Goal: Task Accomplishment & Management: Complete application form

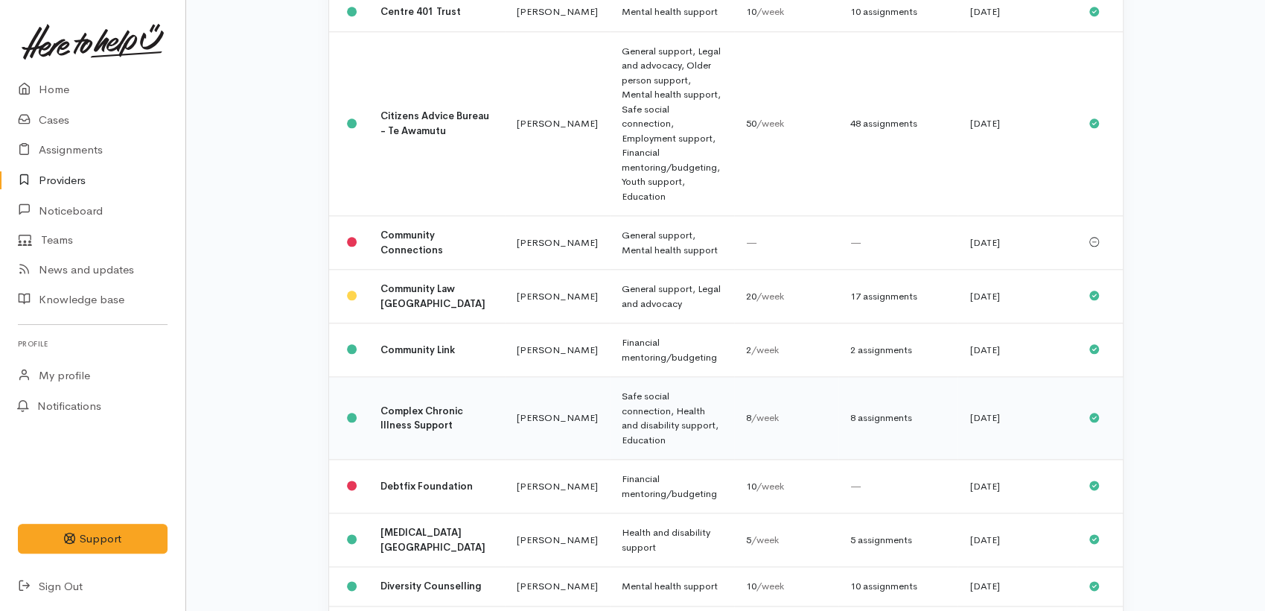
scroll to position [910, 0]
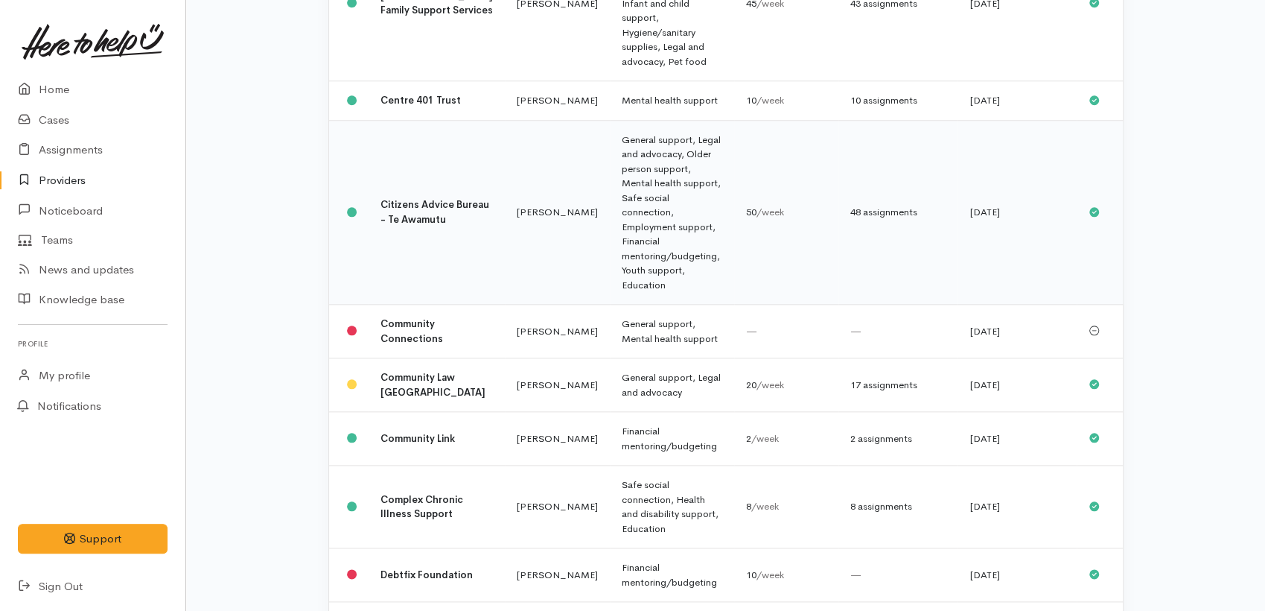
click at [417, 198] on b "Citizens Advice Bureau - Te Awamutu" at bounding box center [435, 212] width 109 height 28
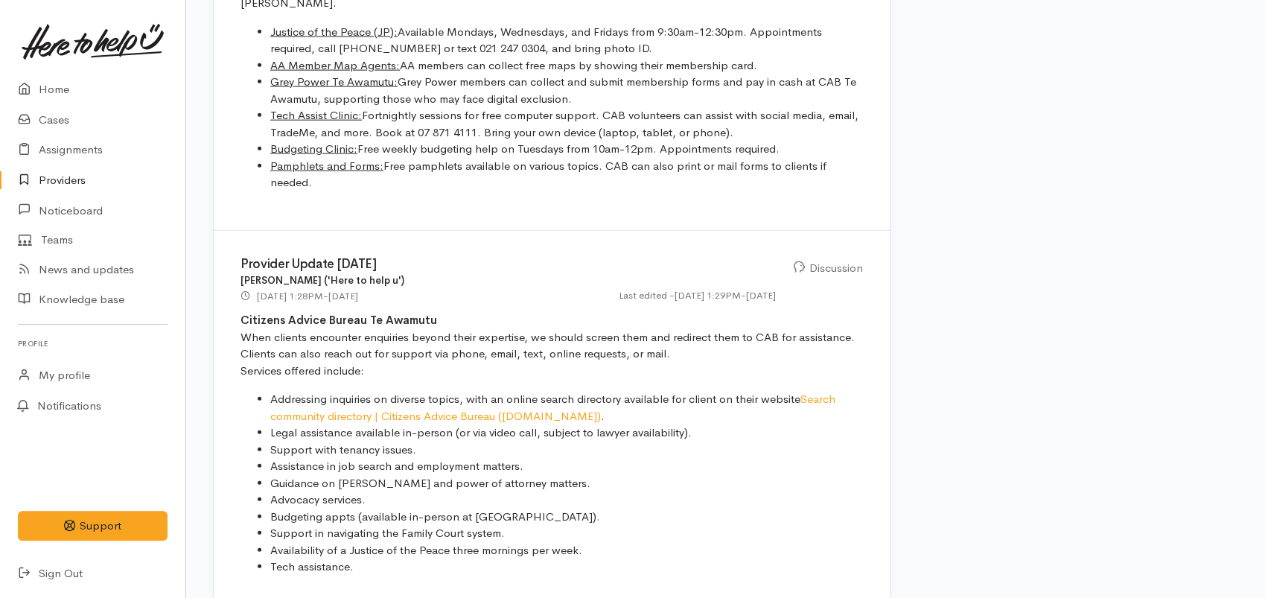
scroll to position [2358, 0]
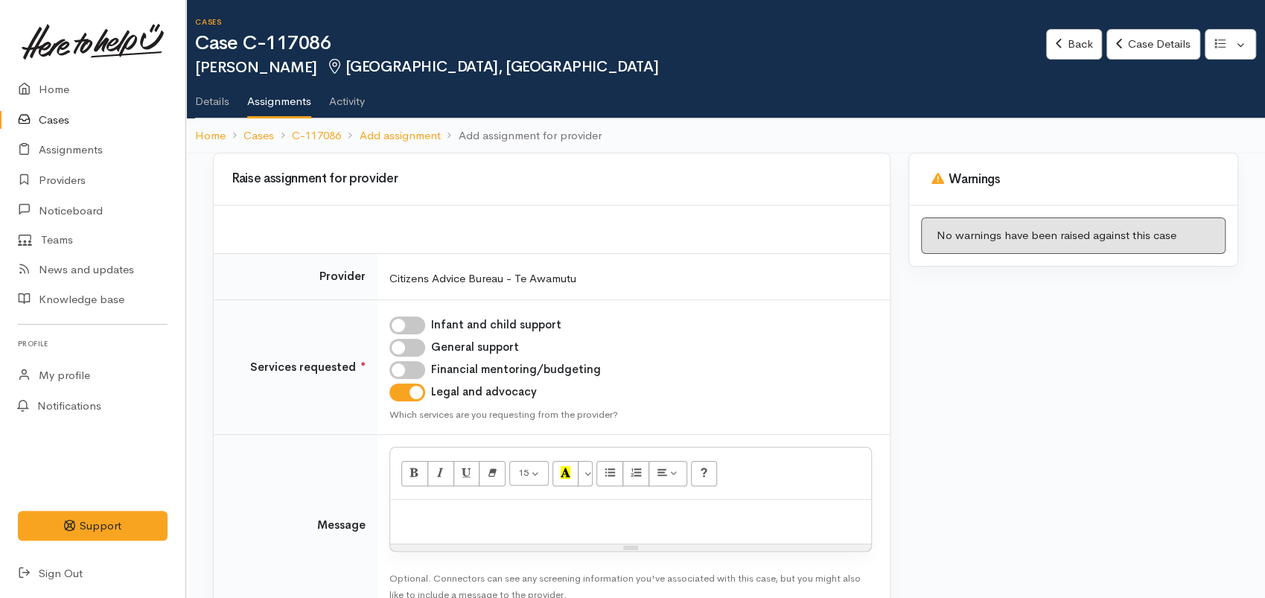
scroll to position [83, 0]
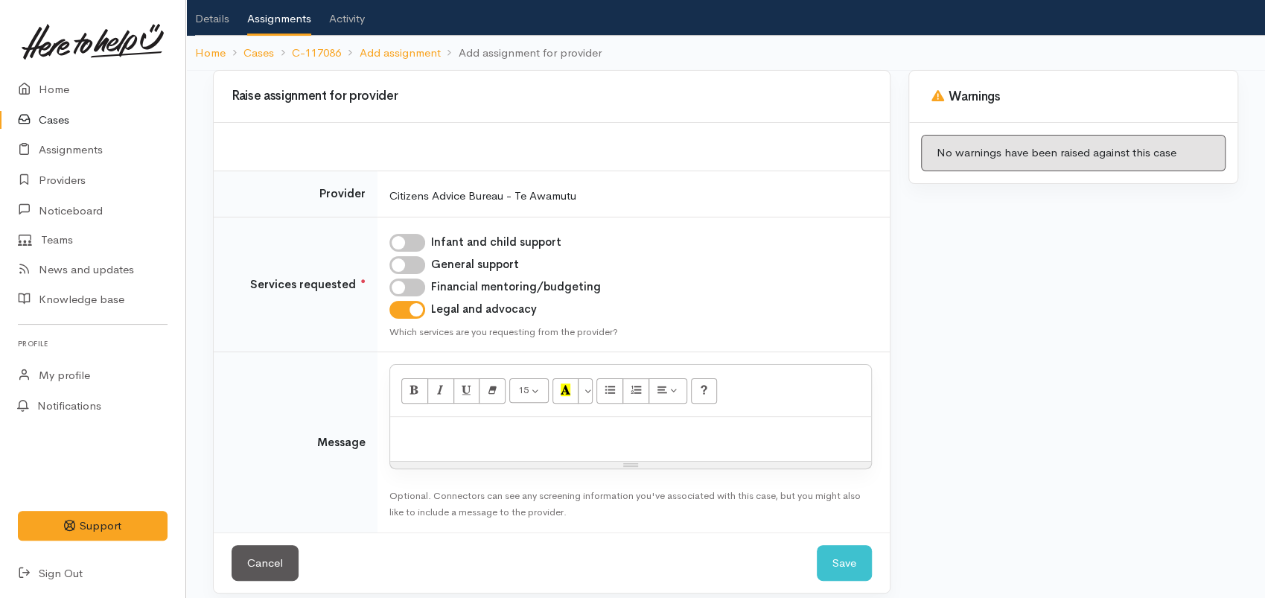
click at [403, 241] on input "Infant and child support" at bounding box center [408, 243] width 36 height 18
checkbox input "true"
click at [476, 425] on p at bounding box center [631, 433] width 466 height 17
paste div
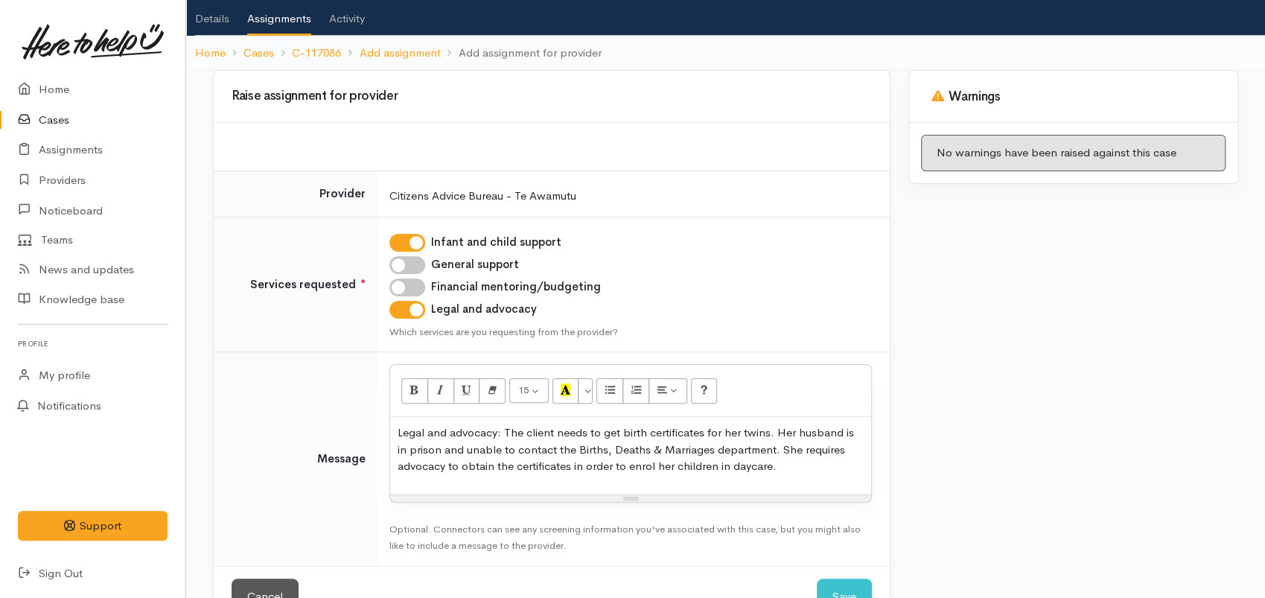
click at [398, 430] on p "Legal and advocacy: The client needs to get birth certificates for her twins. H…" at bounding box center [631, 450] width 466 height 51
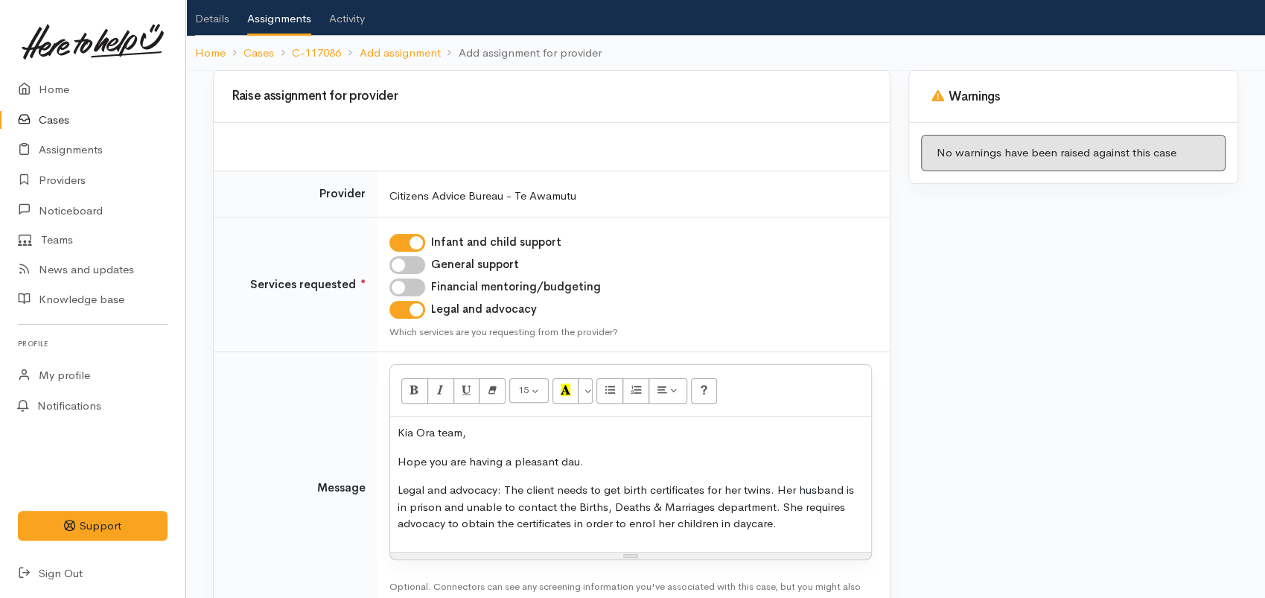
click at [396, 489] on div "Kia Ora team, Hope you are having a pleasant dau. Legal and advocacy: The clien…" at bounding box center [630, 484] width 481 height 135
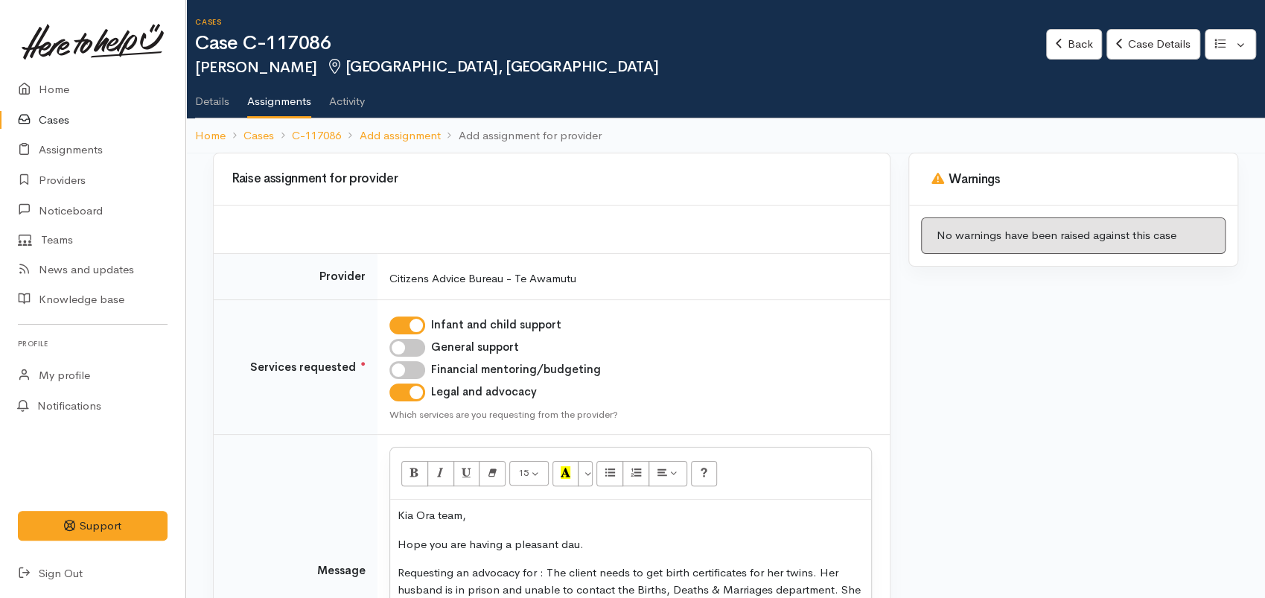
scroll to position [185, 0]
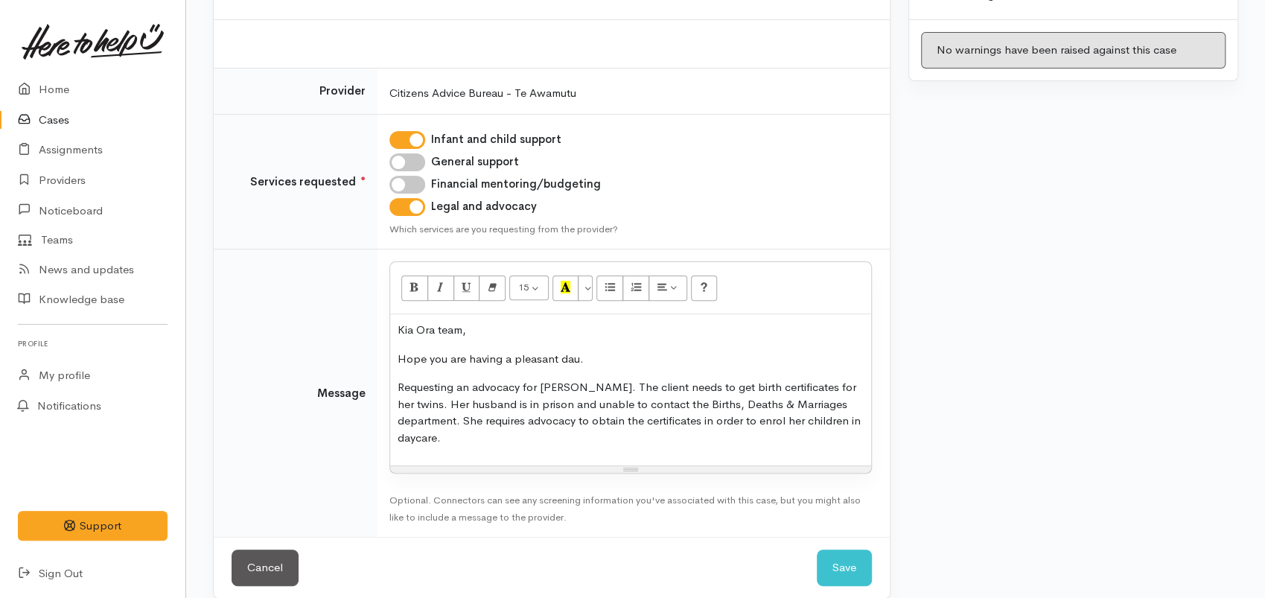
click at [838, 425] on p "Requesting an advocacy for Elvira. The client needs to get birth certificates f…" at bounding box center [631, 412] width 466 height 67
click at [683, 419] on p "Requesting an advocacy for Elvira. The client needs to get birth certificates f…" at bounding box center [631, 412] width 466 height 67
click at [842, 415] on p "Requesting an advocacy for Elvira. The client needs to get birth certificates f…" at bounding box center [631, 412] width 466 height 67
click at [838, 387] on p "Requesting an advocacy for Elvira. The client needs to get birth certificates f…" at bounding box center [631, 412] width 466 height 67
click at [565, 436] on p "Requesting an advocacy for Elvira. The client needs to get birth certificates f…" at bounding box center [631, 412] width 466 height 67
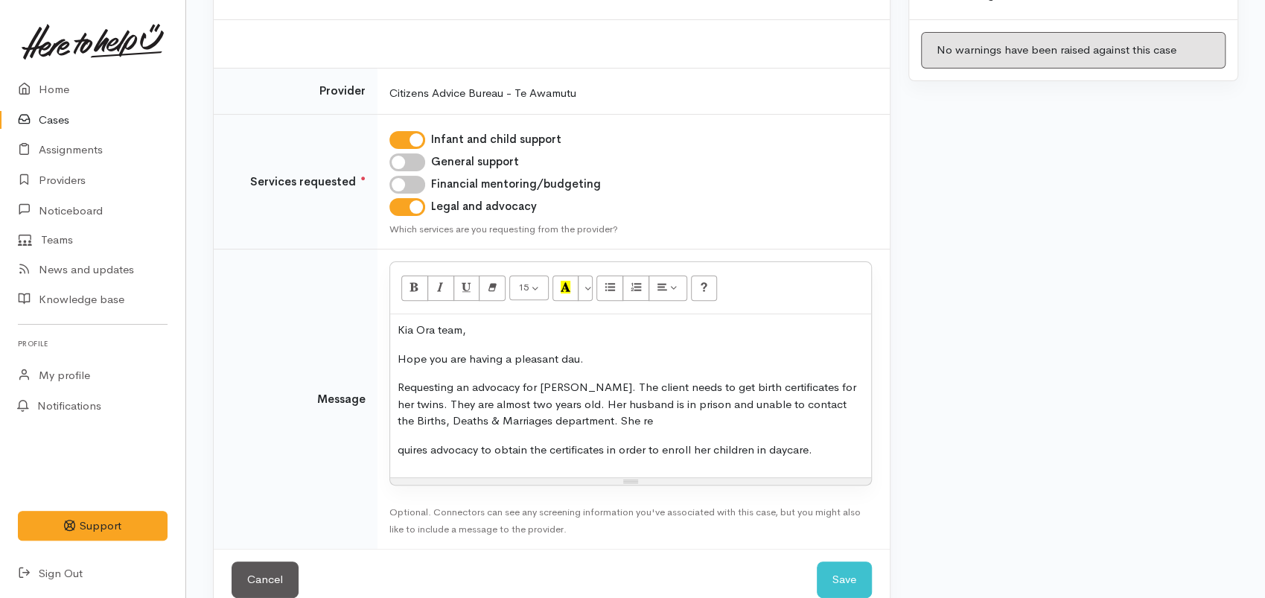
click at [594, 427] on p "Requesting an advocacy for Elvira. The client needs to get birth certificates f…" at bounding box center [631, 404] width 466 height 51
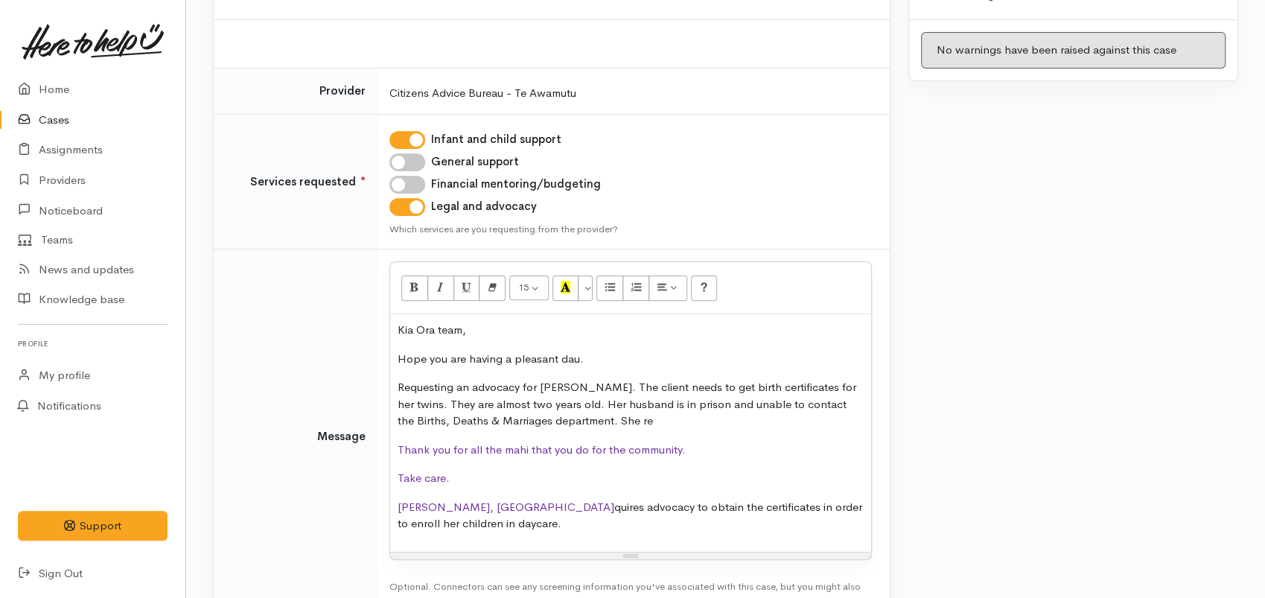
click at [571, 363] on p "Hope you are having a pleasant dau." at bounding box center [631, 359] width 466 height 17
click at [495, 419] on p "Requesting an advocacy for Elvira. The client needs to get birth certificates f…" at bounding box center [631, 404] width 466 height 51
drag, startPoint x: 447, startPoint y: 524, endPoint x: 474, endPoint y: 502, distance: 35.5
click at [474, 502] on p "Ngaa mihi, Nor quires advocacy to obtain the certificates in order to enroll he…" at bounding box center [631, 516] width 466 height 34
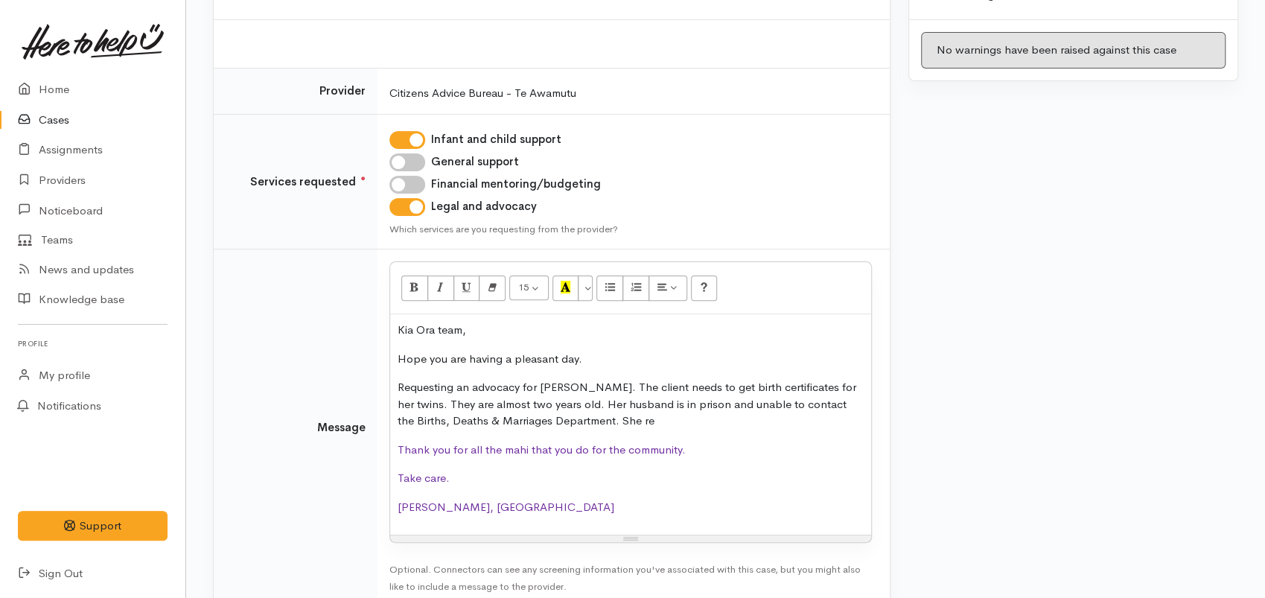
click at [612, 416] on p "Requesting an advocacy for Elvira. The client needs to get birth certificates f…" at bounding box center [631, 404] width 466 height 51
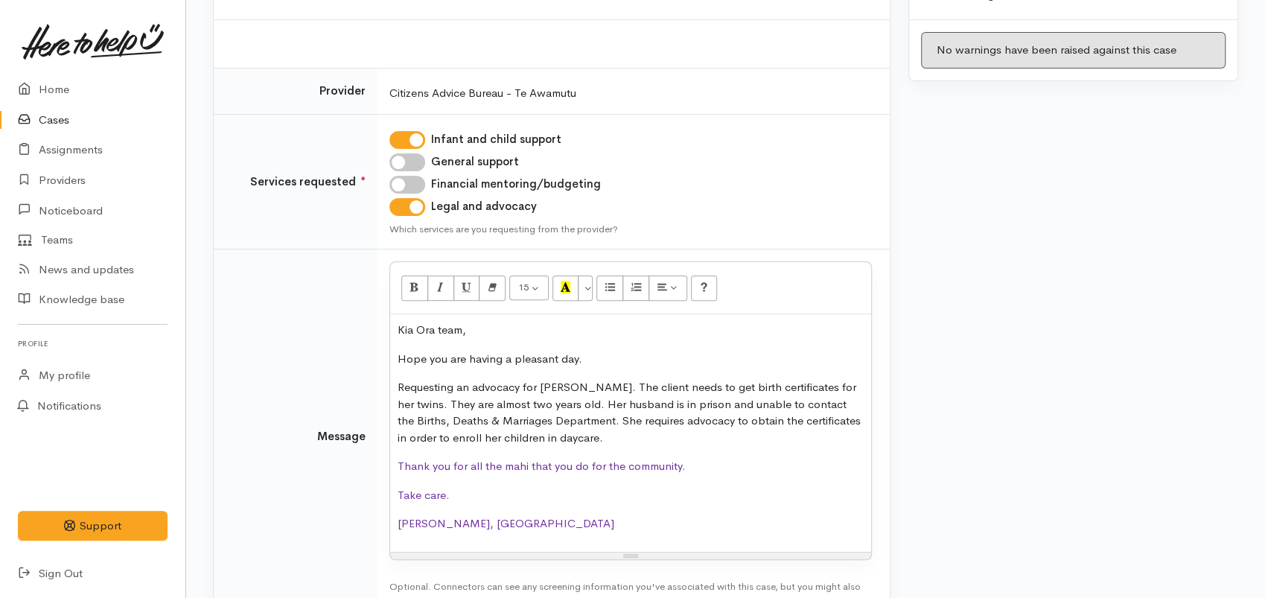
click at [474, 500] on p "Take care." at bounding box center [631, 495] width 466 height 17
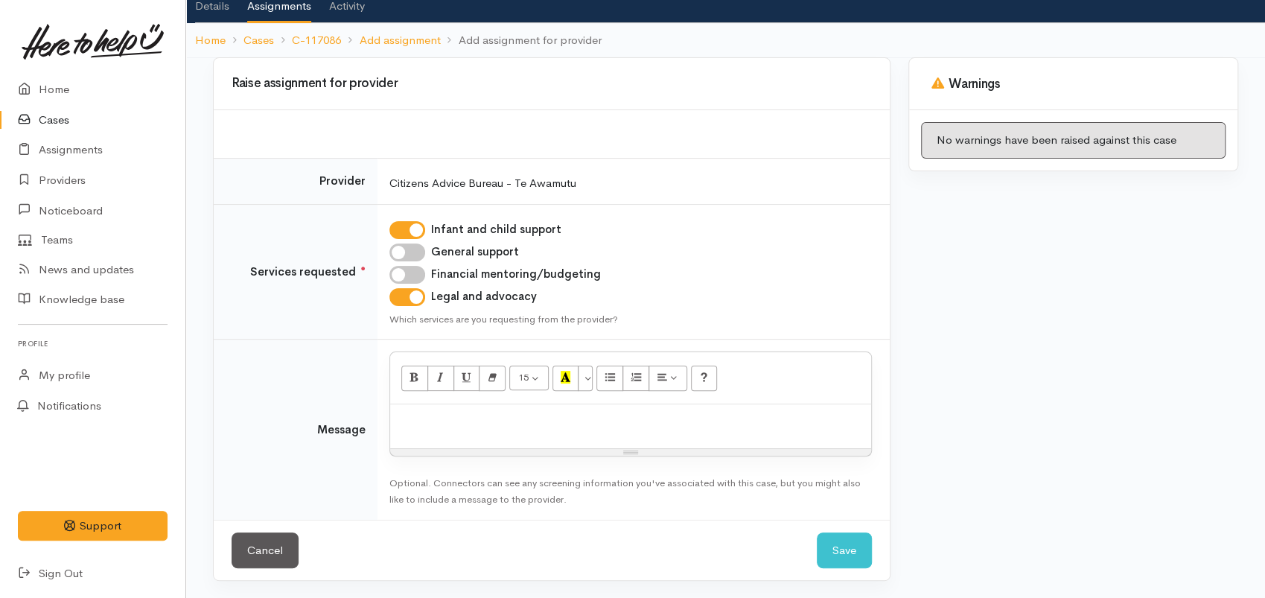
scroll to position [261, 0]
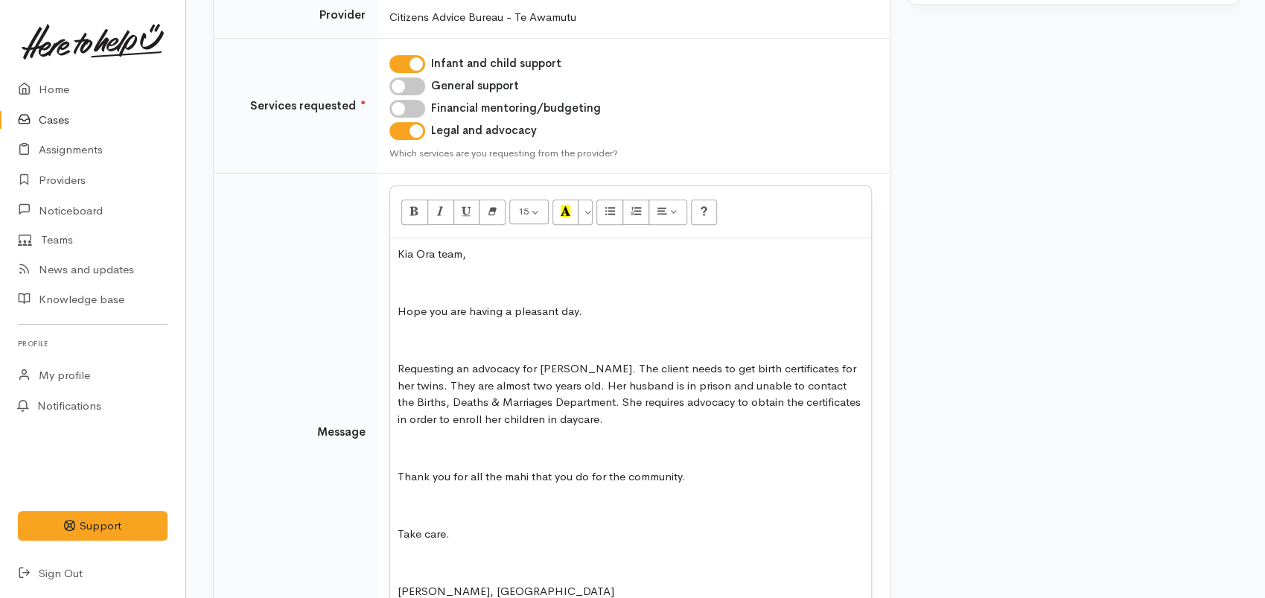
click at [452, 277] on p at bounding box center [631, 283] width 466 height 17
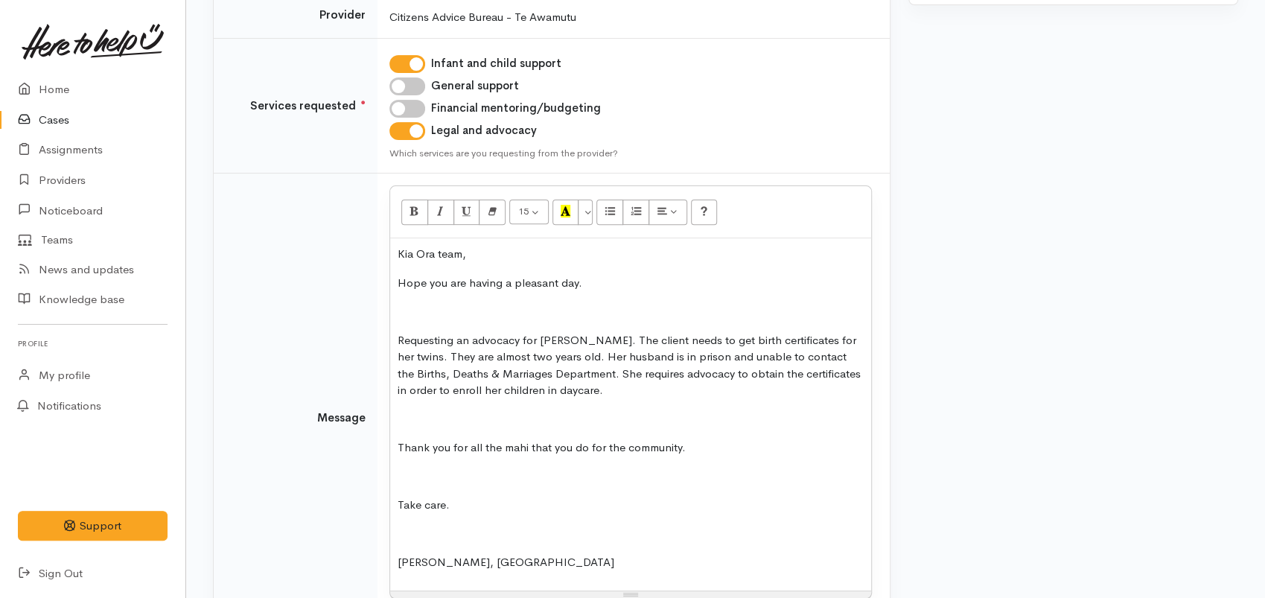
click at [416, 315] on p at bounding box center [631, 311] width 466 height 17
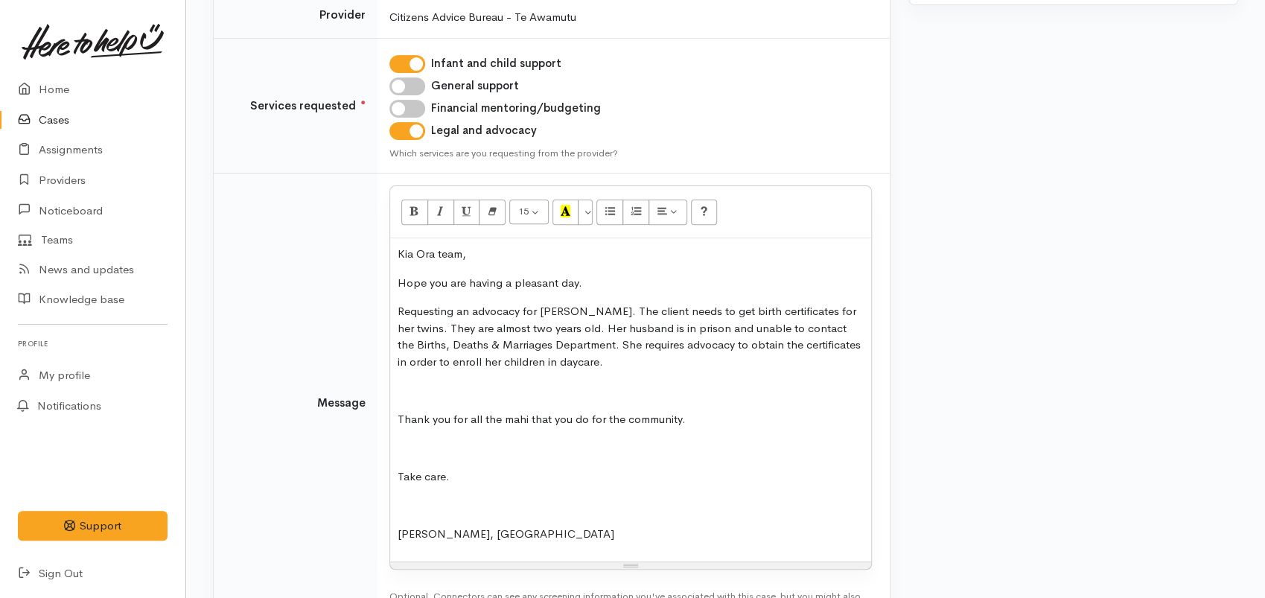
click at [401, 379] on div "Kia Ora team, Hope you are having a pleasant day. Requesting an advocacy for El…" at bounding box center [630, 399] width 481 height 323
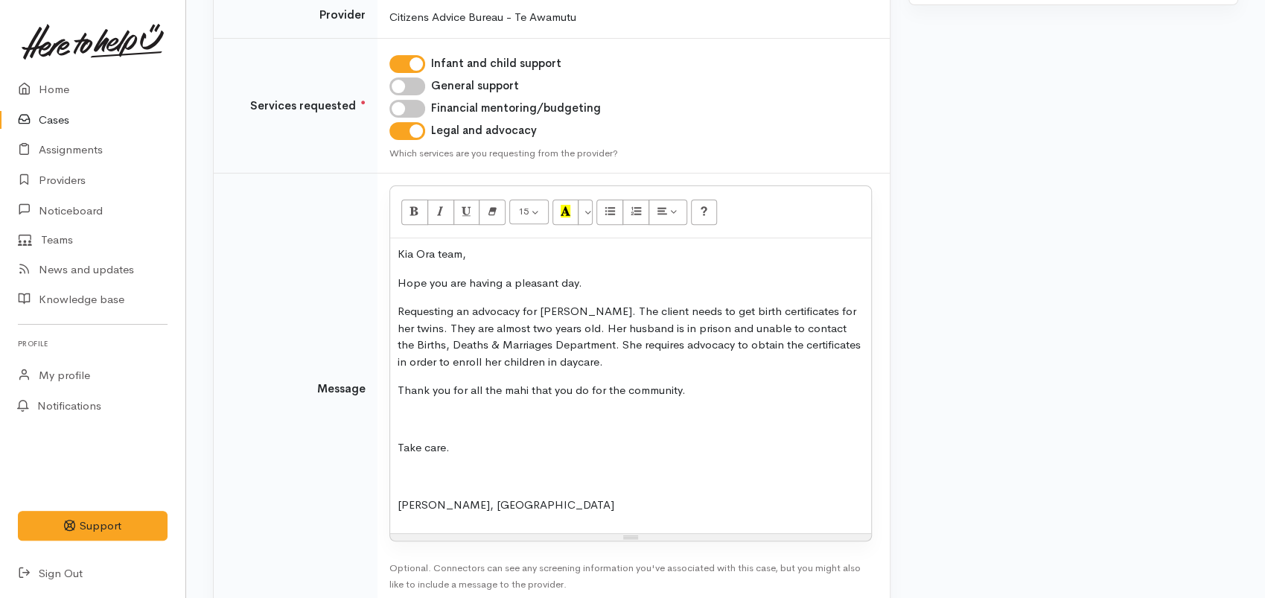
click at [405, 419] on p at bounding box center [631, 419] width 466 height 17
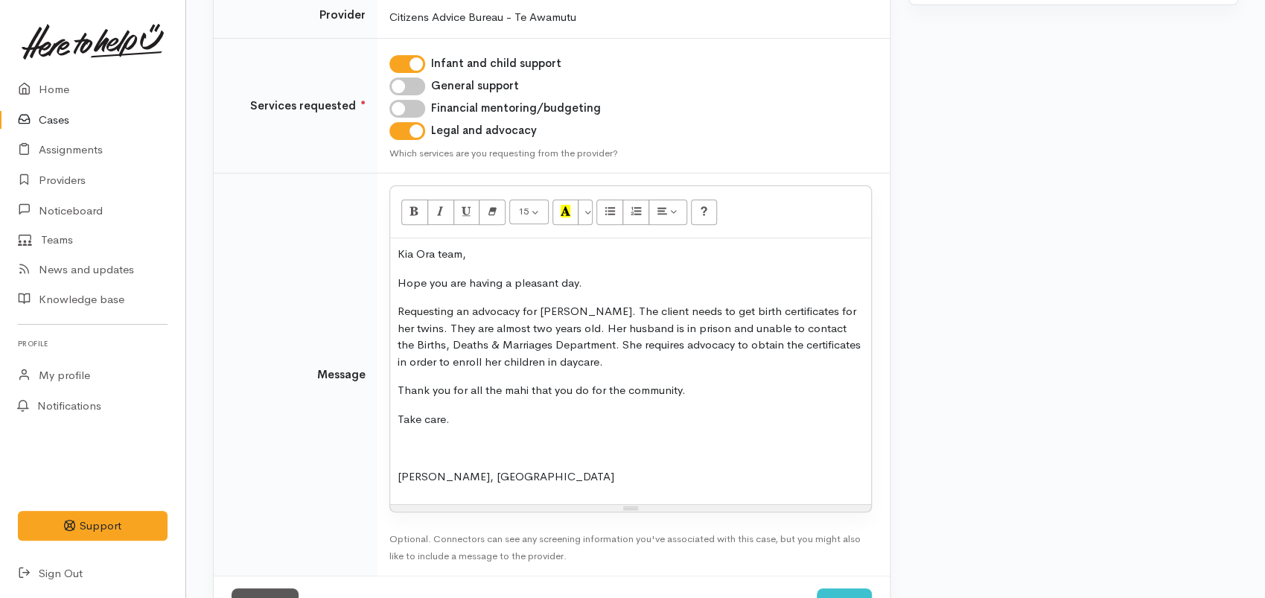
click at [401, 448] on p at bounding box center [631, 447] width 466 height 17
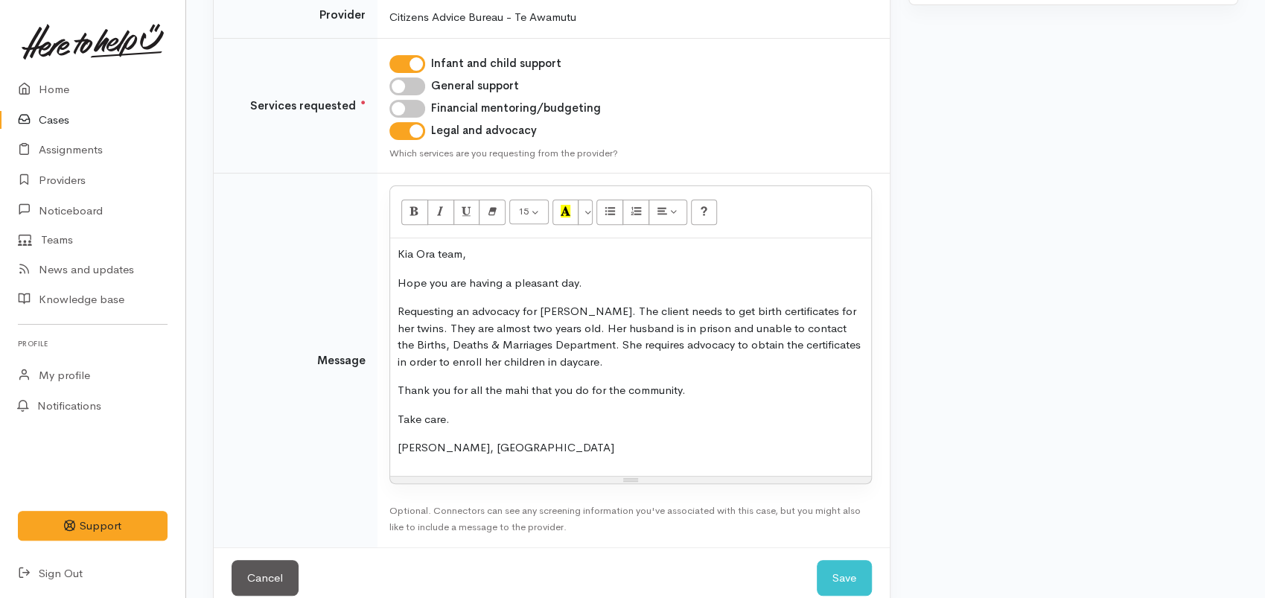
click at [456, 452] on p "Ngaa mihi, Nor" at bounding box center [631, 447] width 466 height 17
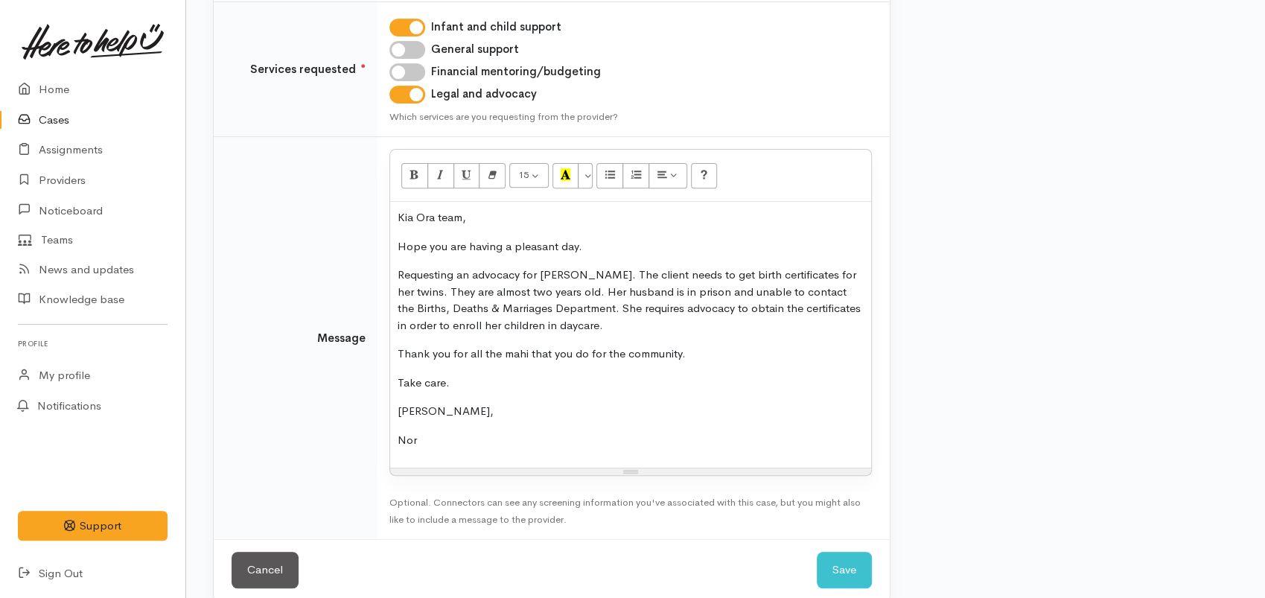
scroll to position [317, 0]
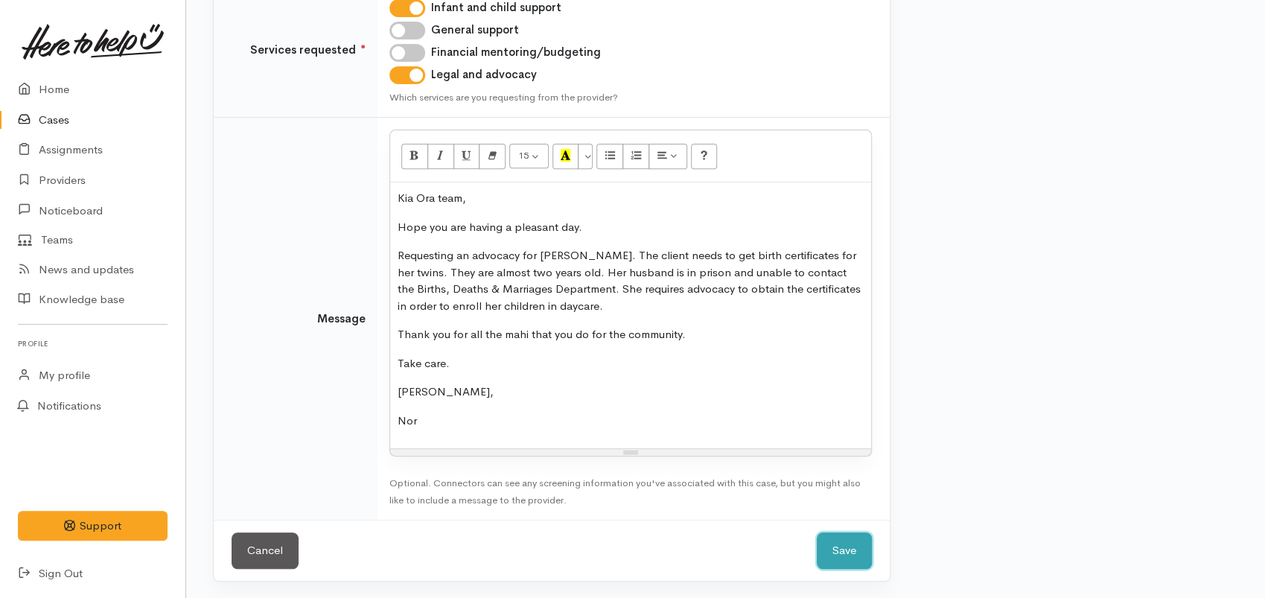
click at [841, 553] on button "Save" at bounding box center [844, 551] width 55 height 36
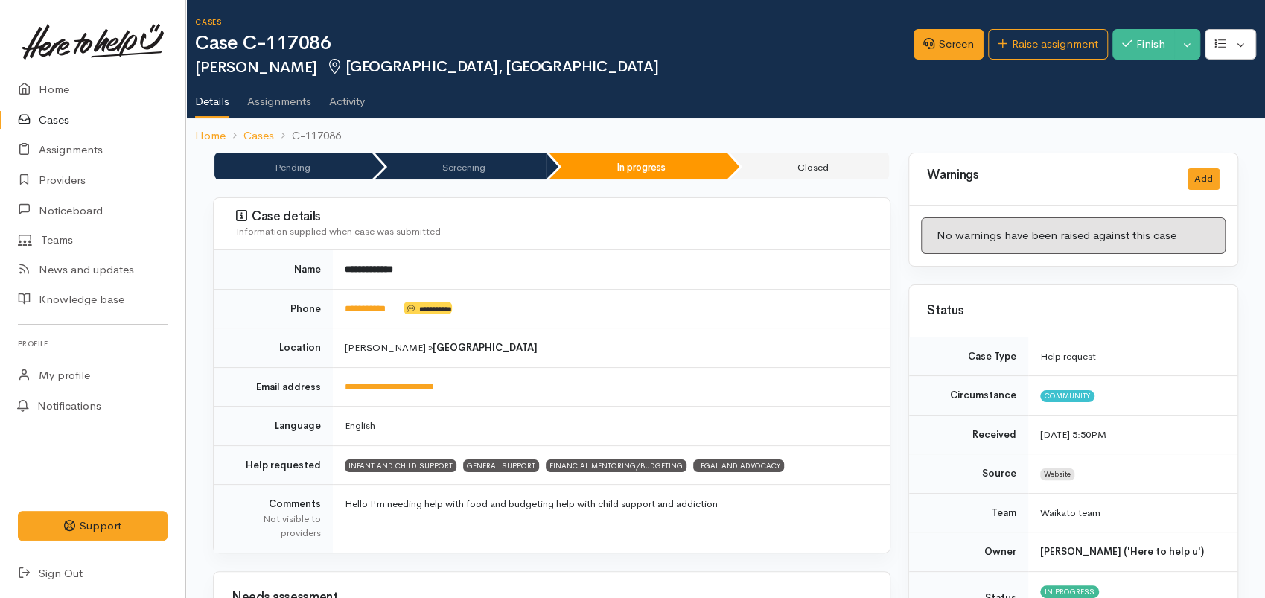
click at [1027, 60] on div "Raise assignment" at bounding box center [1044, 76] width 94 height 33
click at [1023, 51] on link "Raise assignment" at bounding box center [1048, 44] width 120 height 31
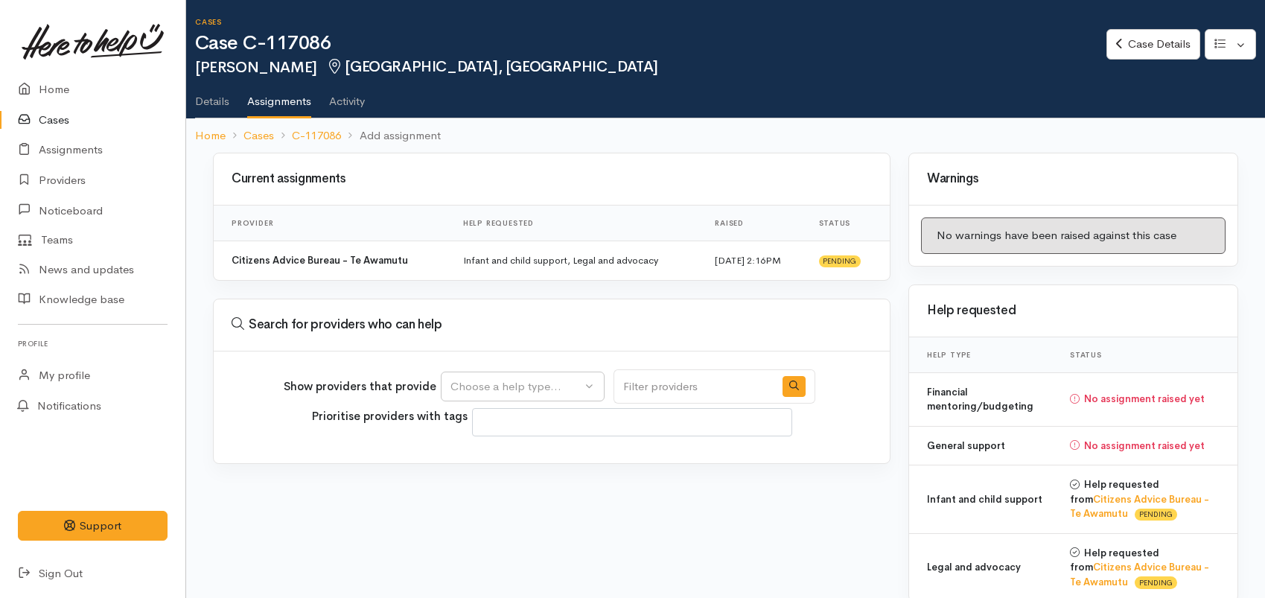
select select
click at [501, 385] on div "Choose a help type..." at bounding box center [516, 386] width 131 height 17
click at [502, 503] on span "Financial mentoring/budgeting" at bounding box center [538, 503] width 157 height 17
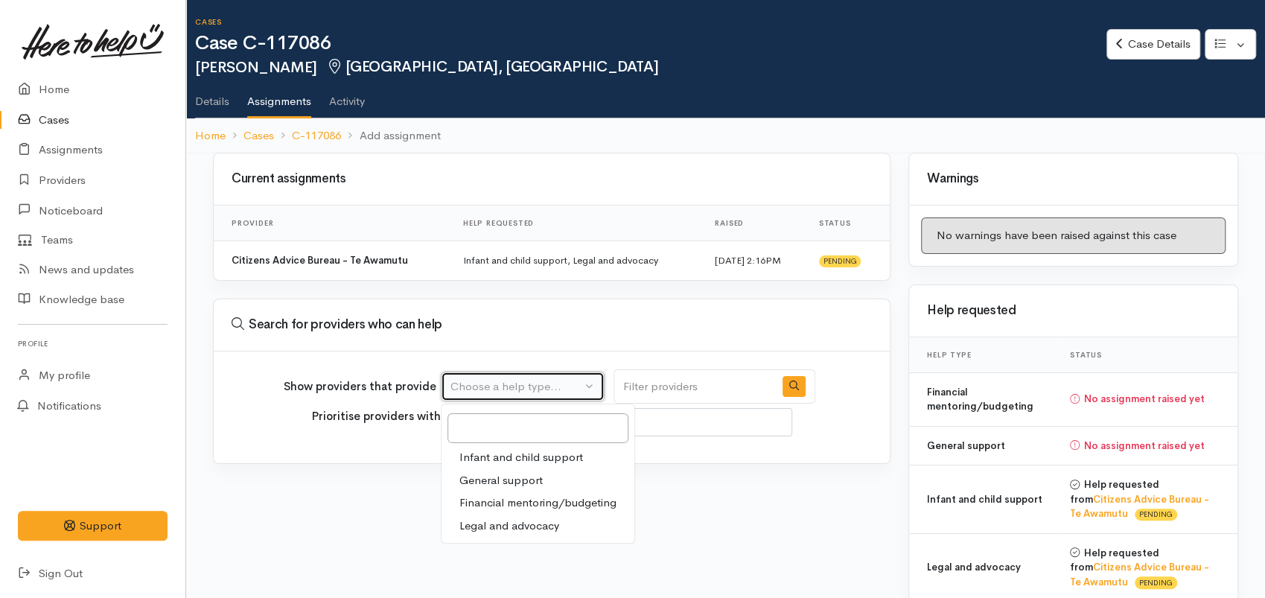
select select "9"
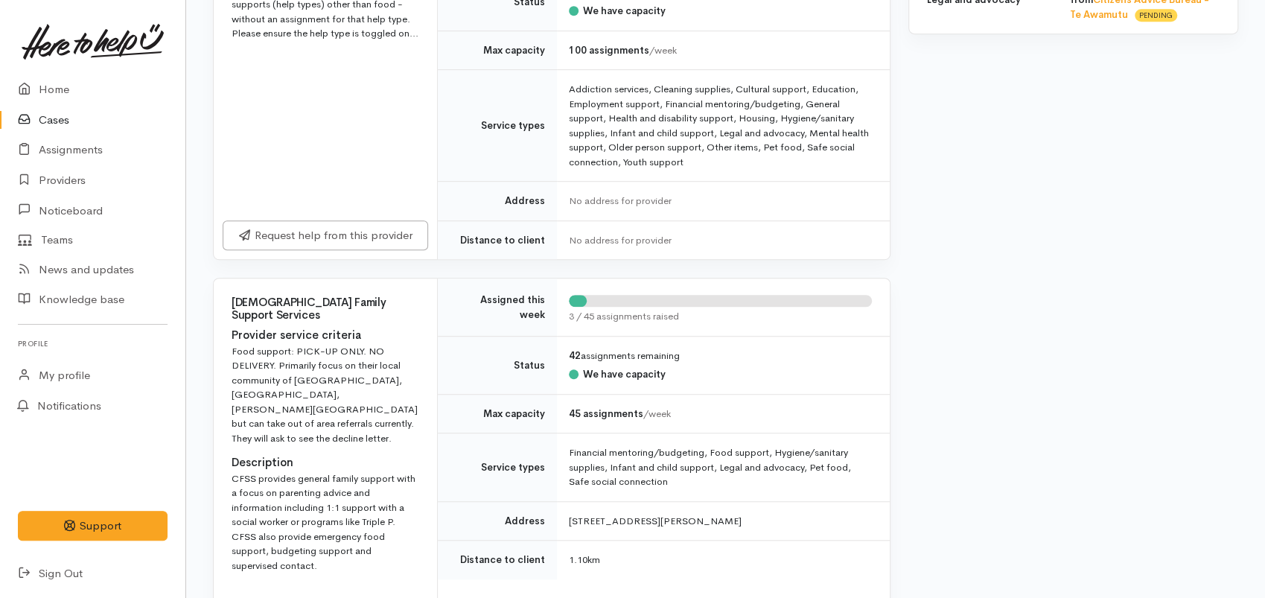
scroll to position [745, 0]
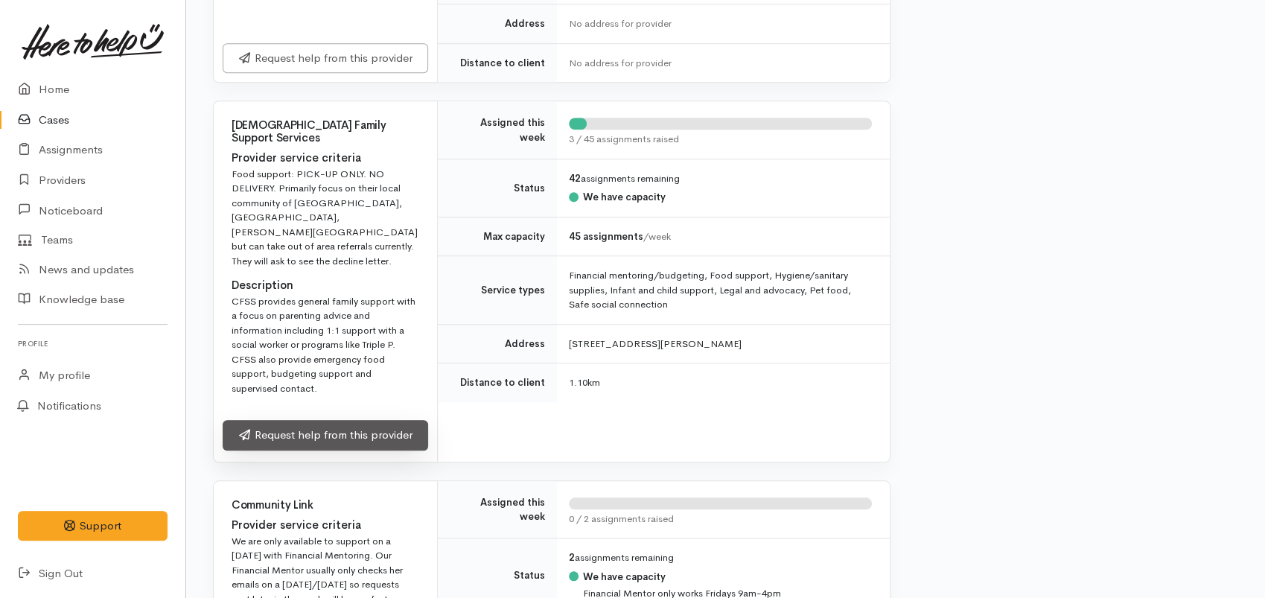
click at [338, 420] on link "Request help from this provider" at bounding box center [326, 435] width 206 height 31
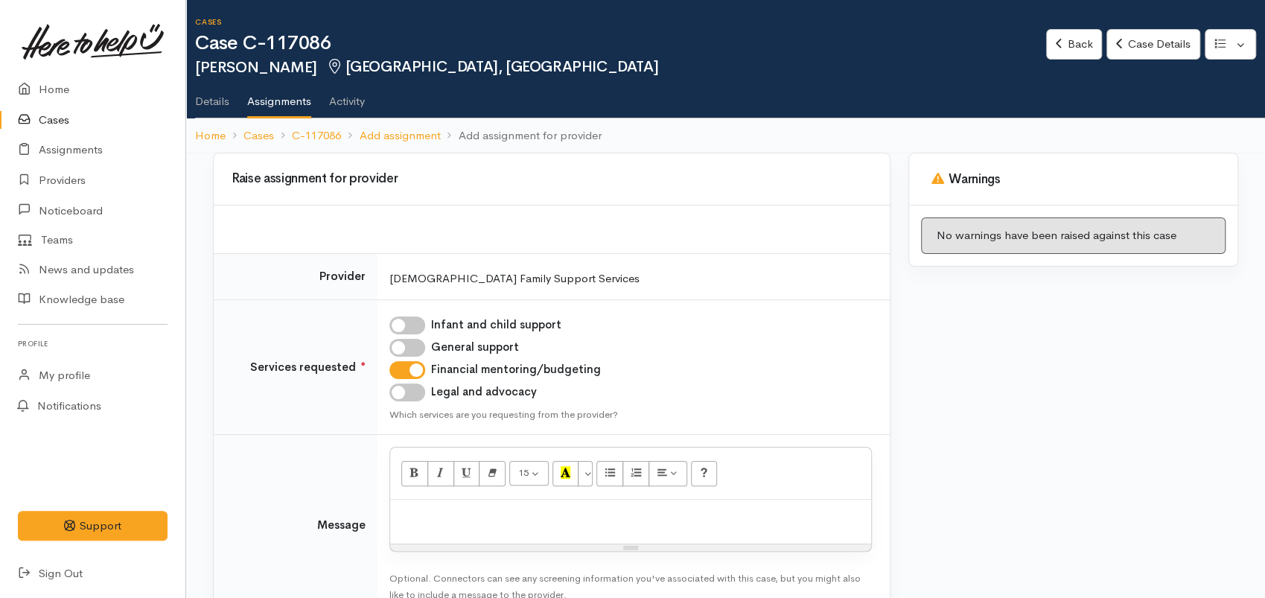
click at [427, 515] on p at bounding box center [631, 515] width 466 height 17
paste div
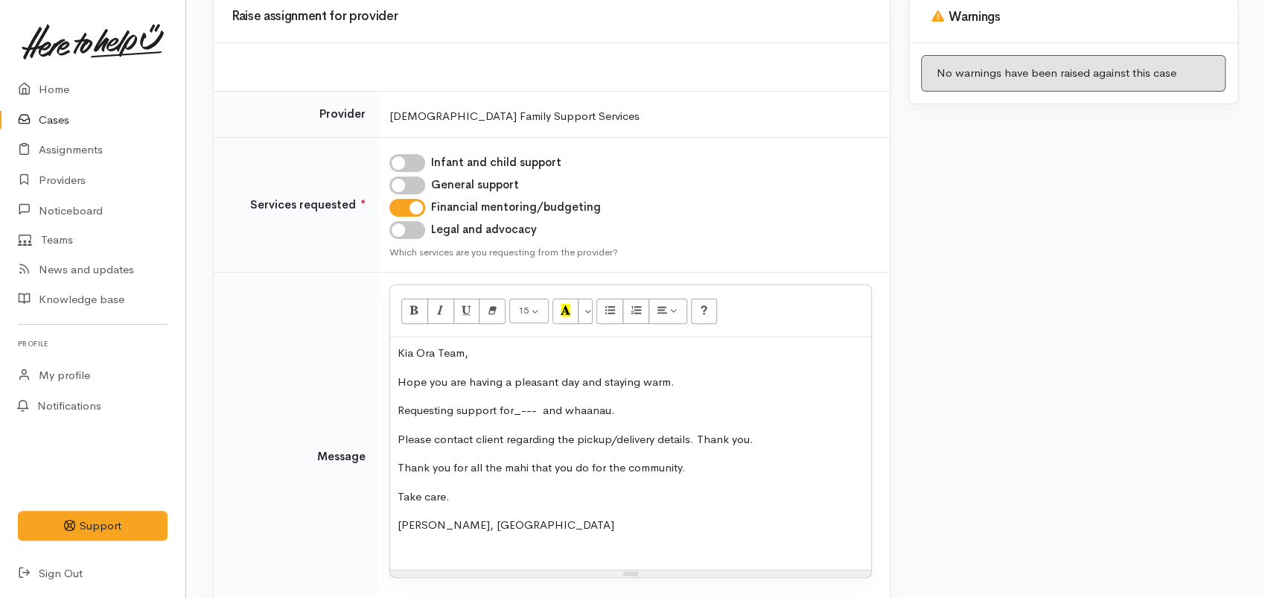
scroll to position [284, 0]
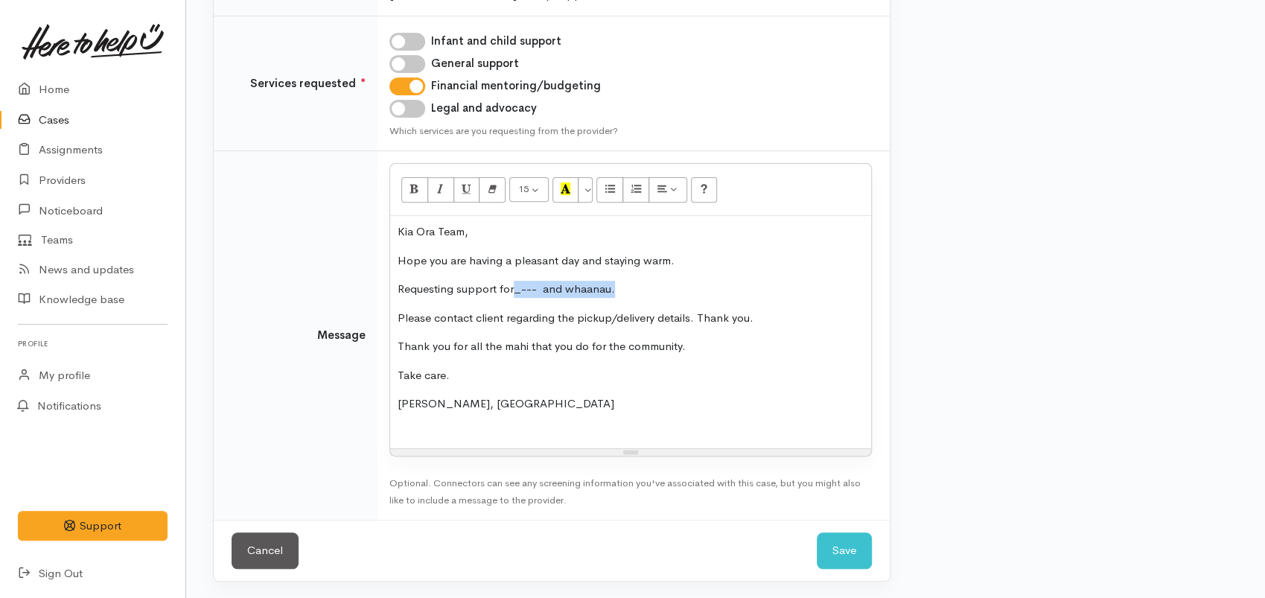
drag, startPoint x: 633, startPoint y: 293, endPoint x: 515, endPoint y: 285, distance: 118.7
click at [515, 282] on p "Requesting support for_--- and whaanau." at bounding box center [631, 289] width 466 height 17
click at [515, 285] on p "Requesting support forElvira" at bounding box center [631, 289] width 466 height 17
click at [566, 292] on p "Requesting support for Elvira" at bounding box center [631, 289] width 466 height 17
drag, startPoint x: 775, startPoint y: 314, endPoint x: 360, endPoint y: 307, distance: 414.9
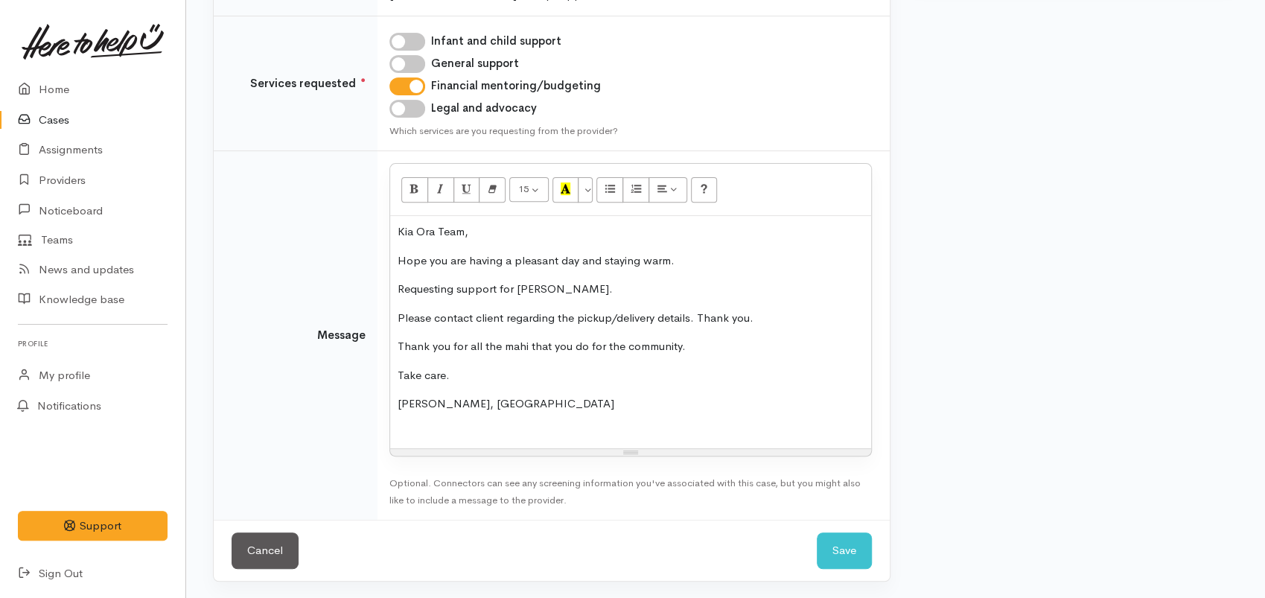
click at [360, 307] on tr "Message <p>Kia Ora Team,&nbsp;</p><p>Hope you are having a pleasant day and sta…" at bounding box center [552, 335] width 676 height 369
drag, startPoint x: 679, startPoint y: 254, endPoint x: 575, endPoint y: 250, distance: 103.6
click at [575, 250] on div "Kia Ora Team, Hope you are having a pleasant day and staying warm. Requesting s…" at bounding box center [630, 332] width 481 height 232
click at [577, 283] on p "Requesting support for Elvira." at bounding box center [631, 289] width 466 height 17
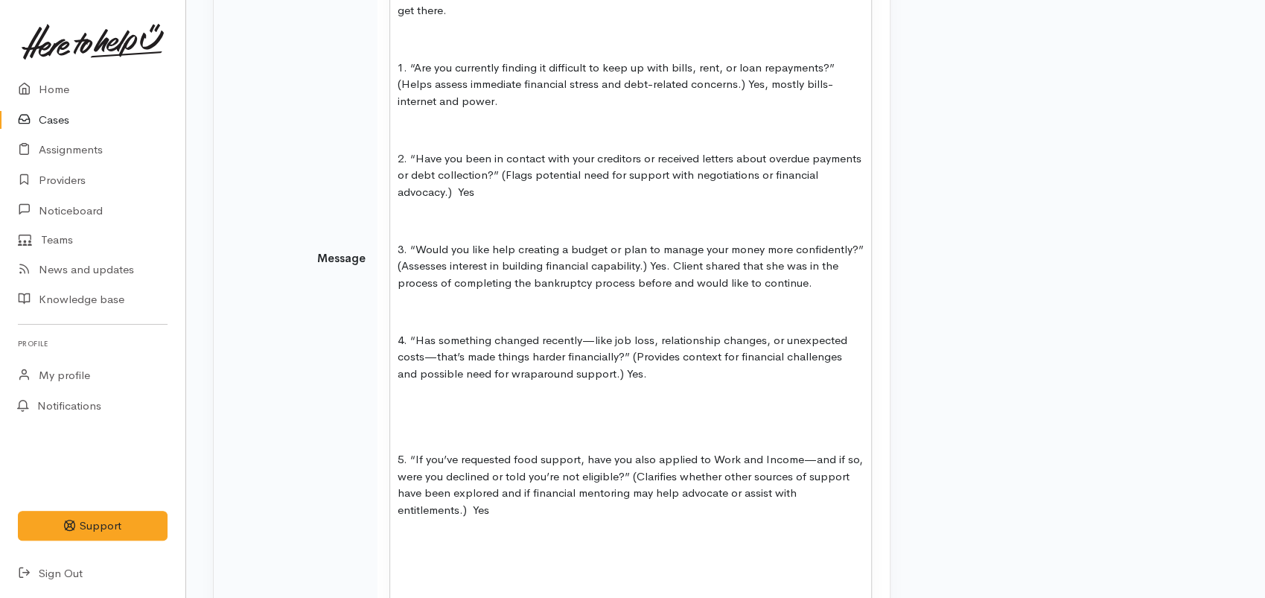
scroll to position [288, 0]
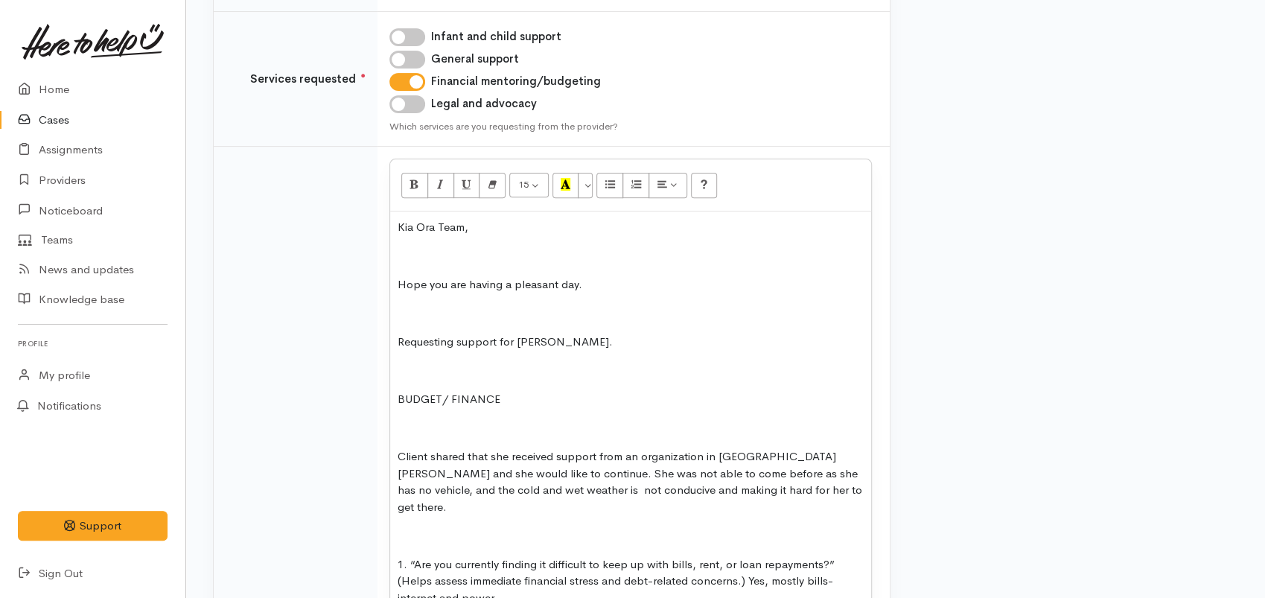
click at [447, 248] on p at bounding box center [631, 256] width 466 height 17
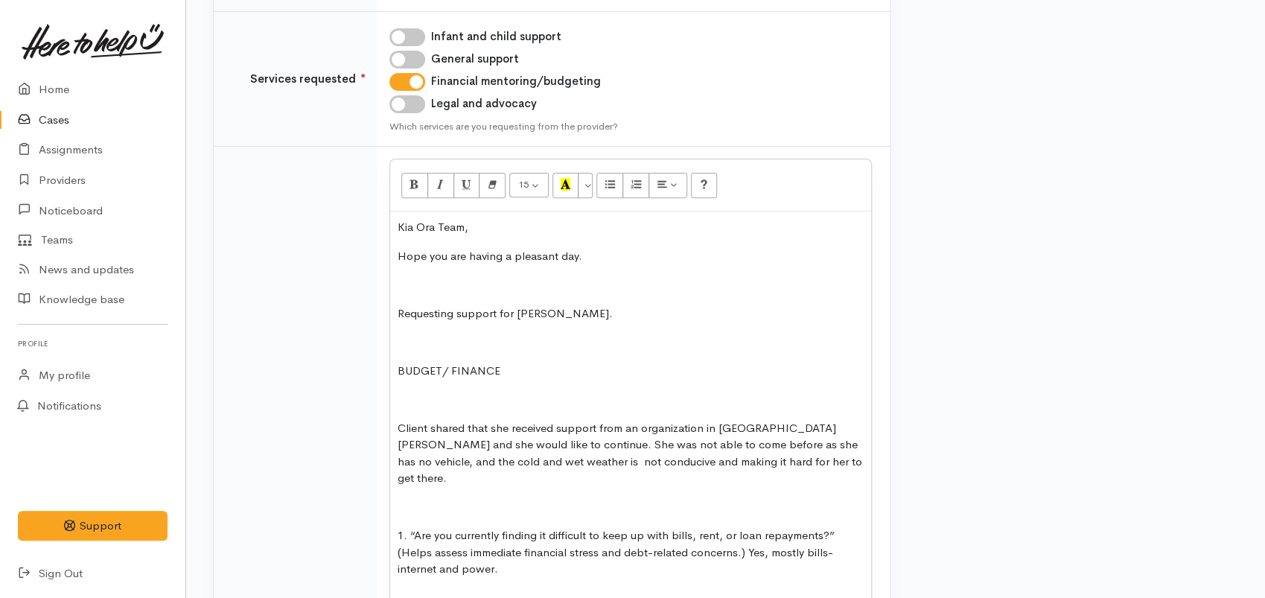
click at [419, 282] on p at bounding box center [631, 284] width 466 height 17
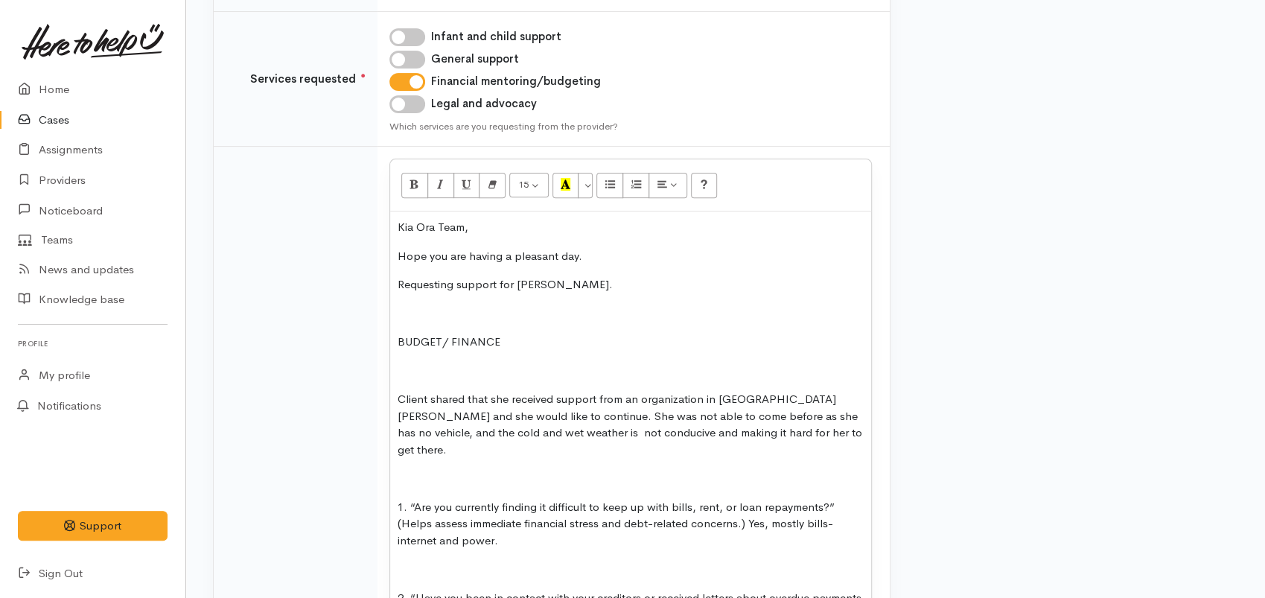
click at [402, 308] on p at bounding box center [631, 313] width 466 height 17
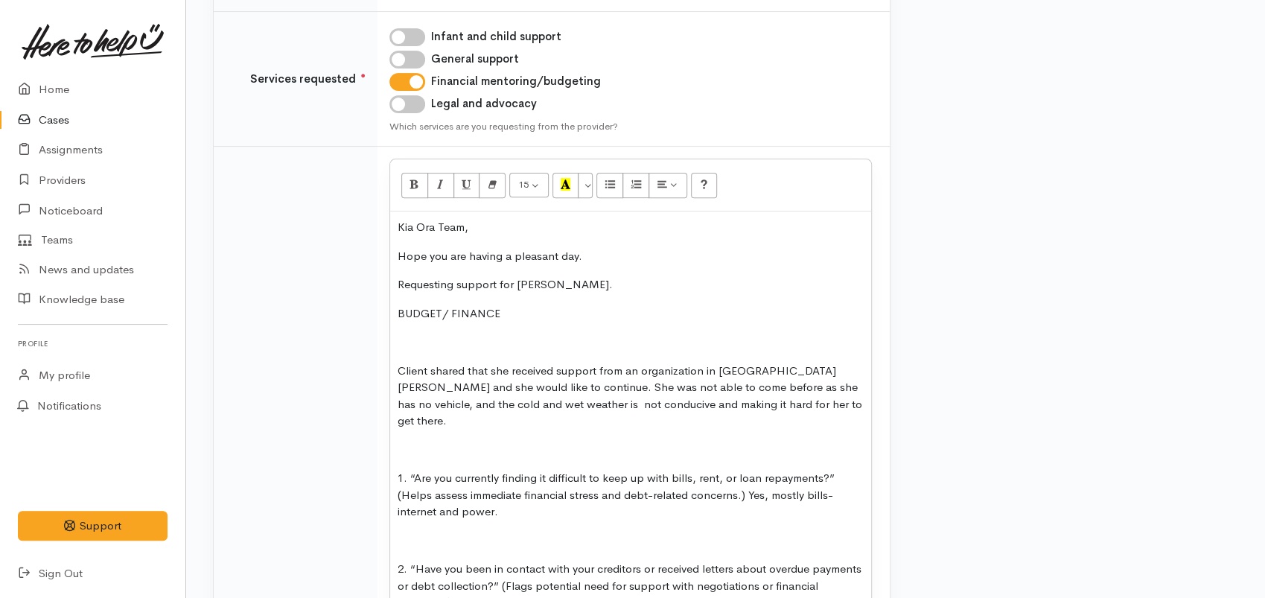
drag, startPoint x: 508, startPoint y: 314, endPoint x: 381, endPoint y: 311, distance: 126.6
drag, startPoint x: 454, startPoint y: 278, endPoint x: 462, endPoint y: 308, distance: 31.4
click at [455, 279] on p "Requesting support for Elvira." at bounding box center [631, 284] width 466 height 17
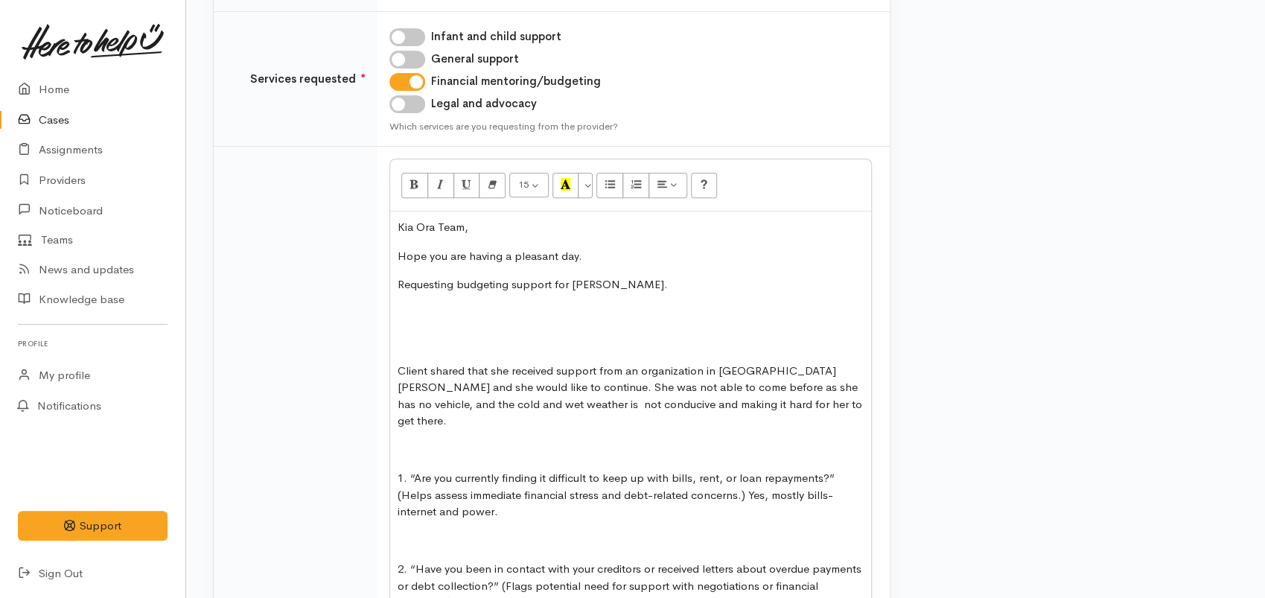
click at [419, 318] on p at bounding box center [631, 313] width 466 height 17
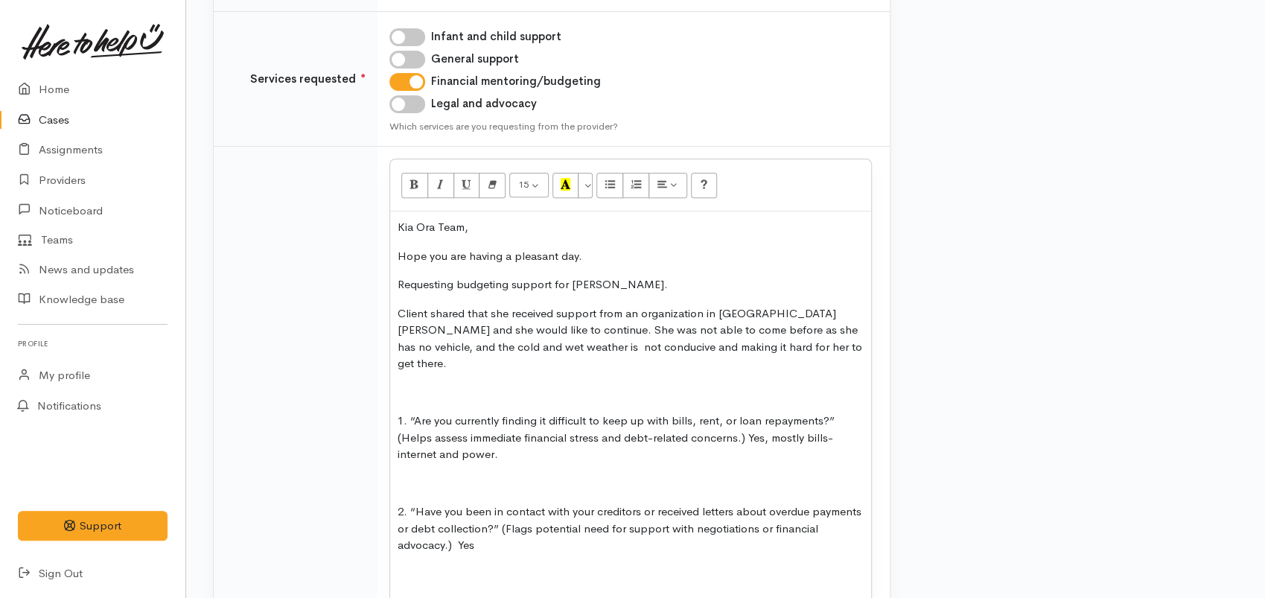
click at [401, 384] on p at bounding box center [631, 392] width 466 height 17
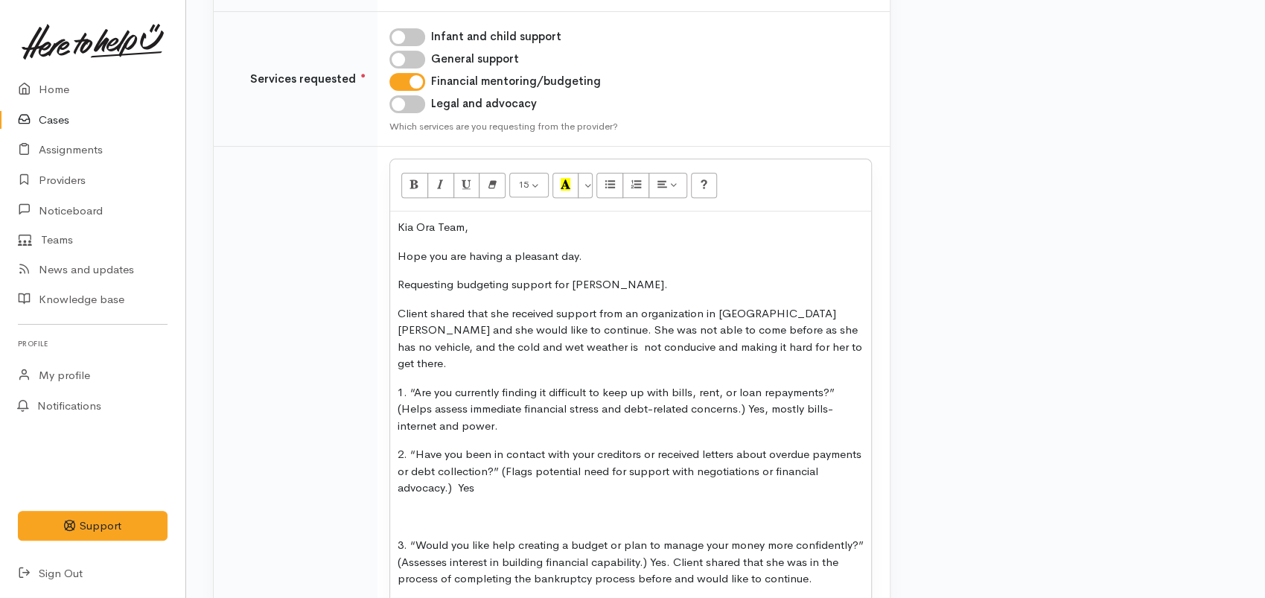
click at [408, 509] on p at bounding box center [631, 517] width 466 height 17
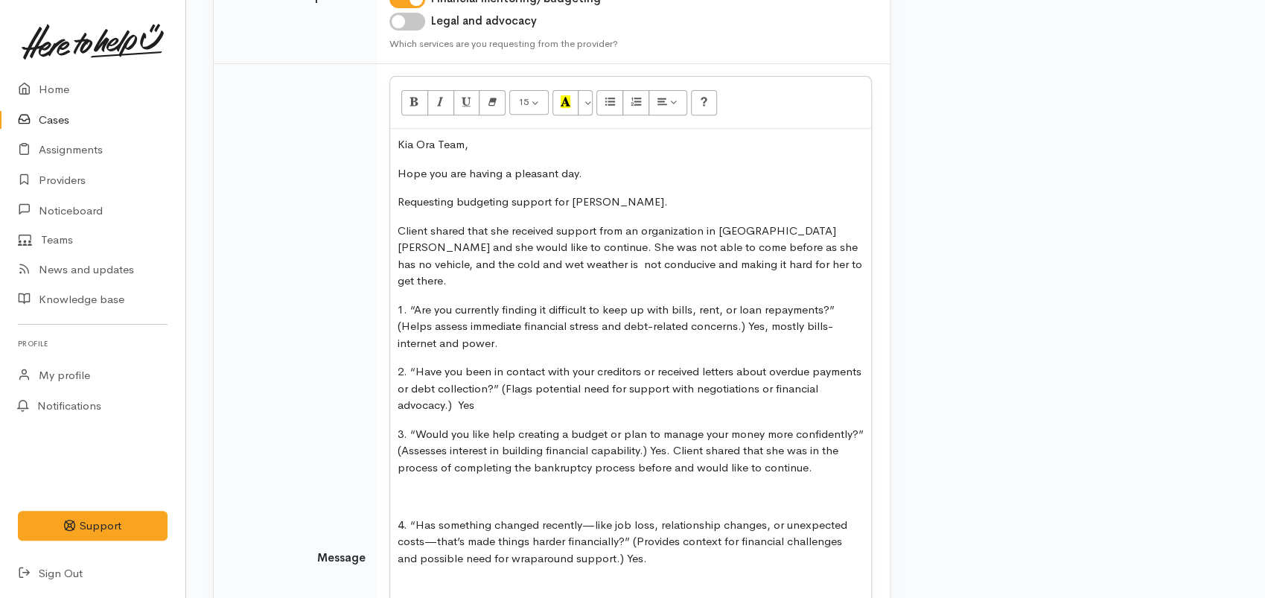
click at [401, 488] on p at bounding box center [631, 496] width 466 height 17
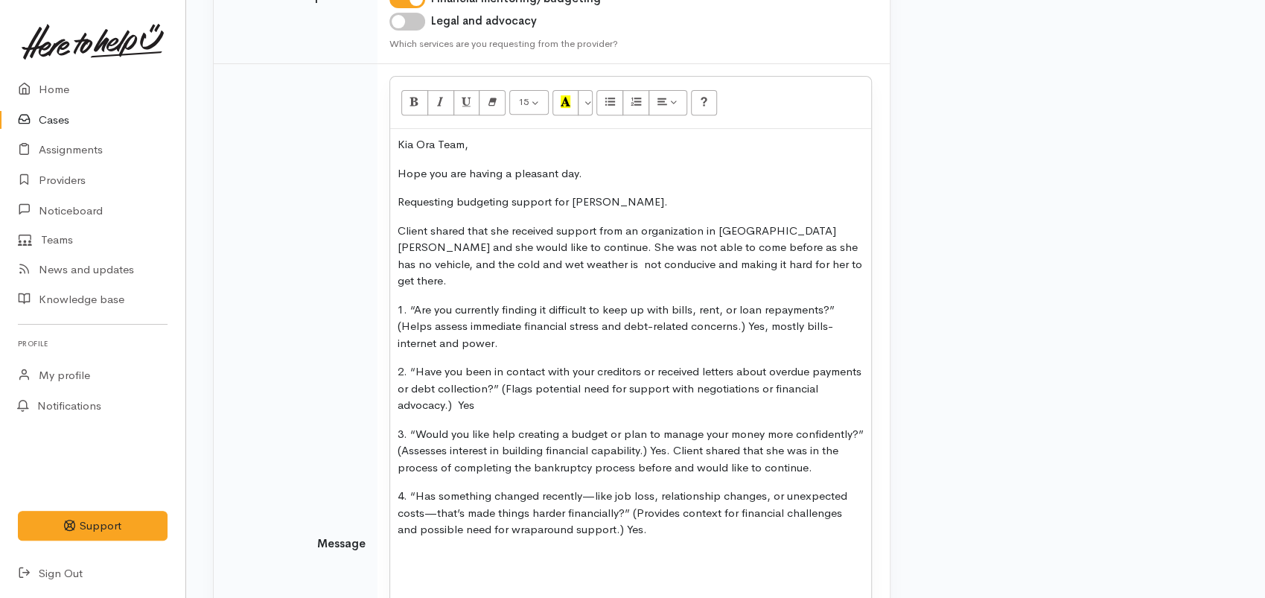
scroll to position [454, 0]
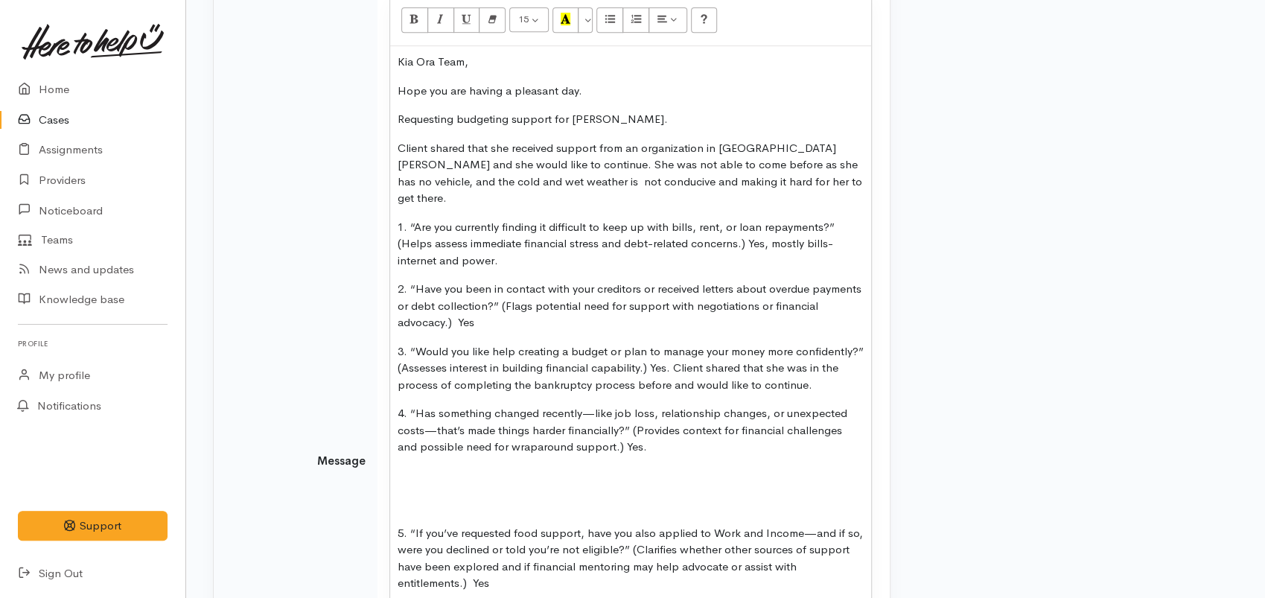
click at [399, 468] on p at bounding box center [631, 476] width 466 height 17
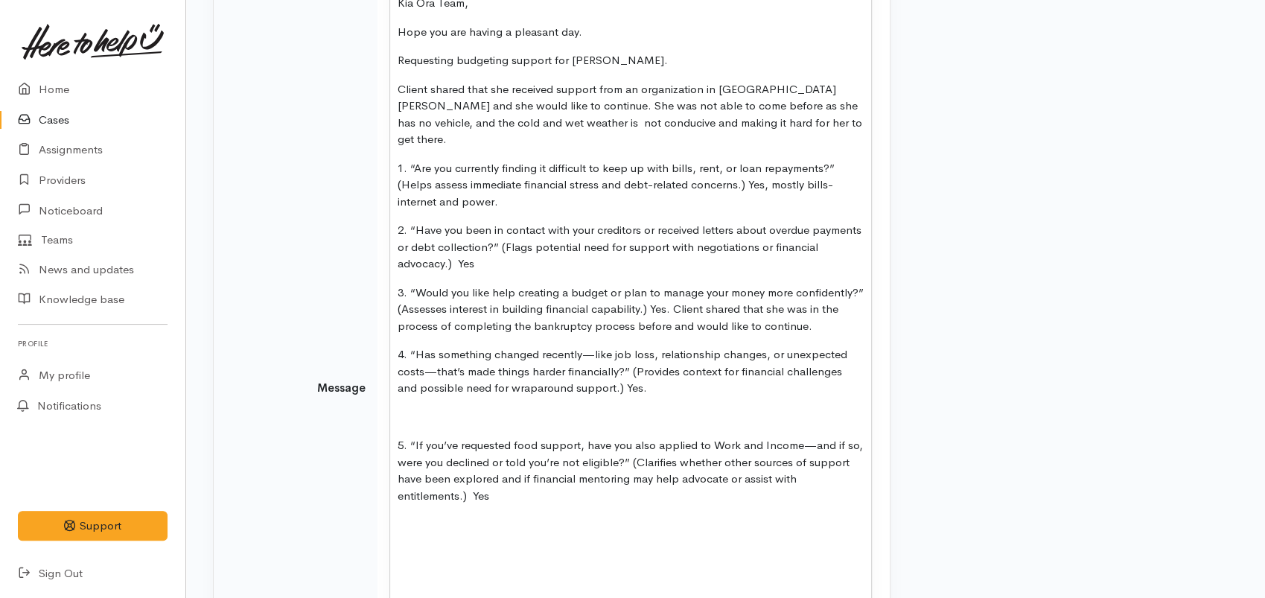
scroll to position [536, 0]
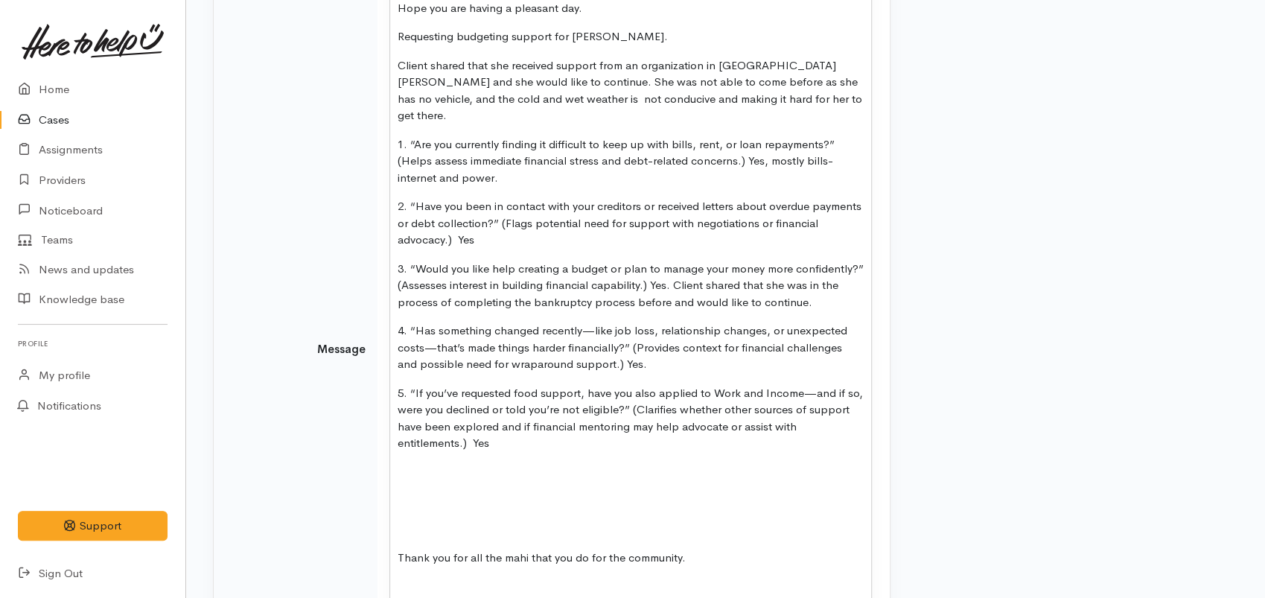
click at [405, 464] on p at bounding box center [631, 472] width 466 height 17
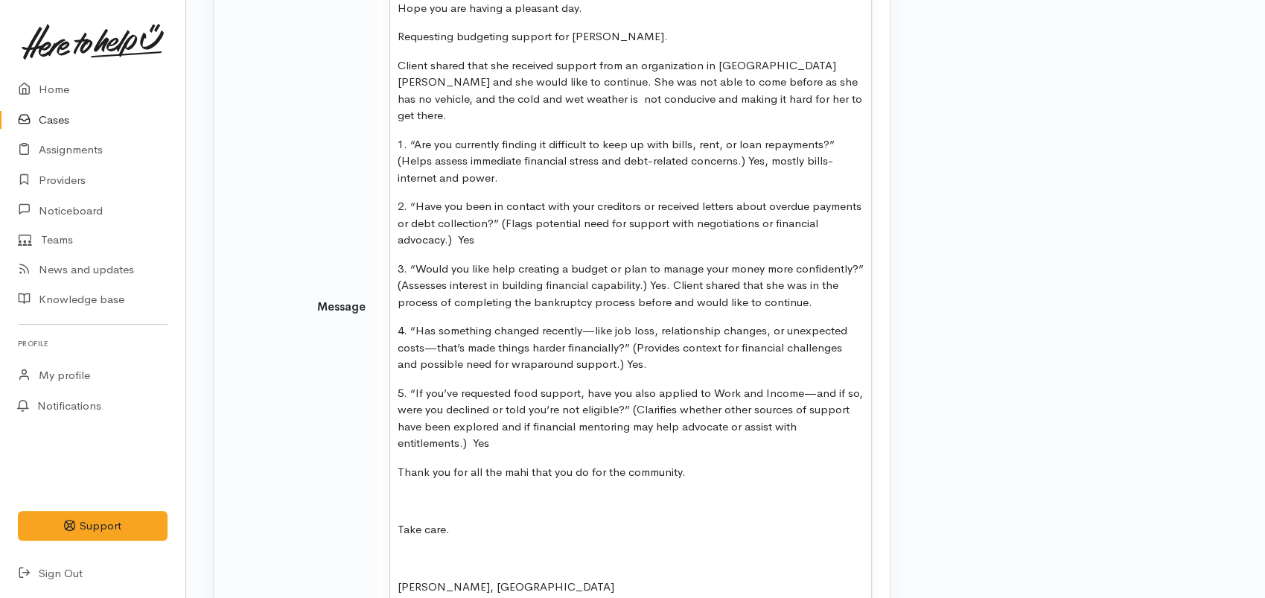
click at [396, 476] on div "Kia Ora Team, Hope you are having a pleasant day. Requesting budgeting support …" at bounding box center [630, 304] width 481 height 680
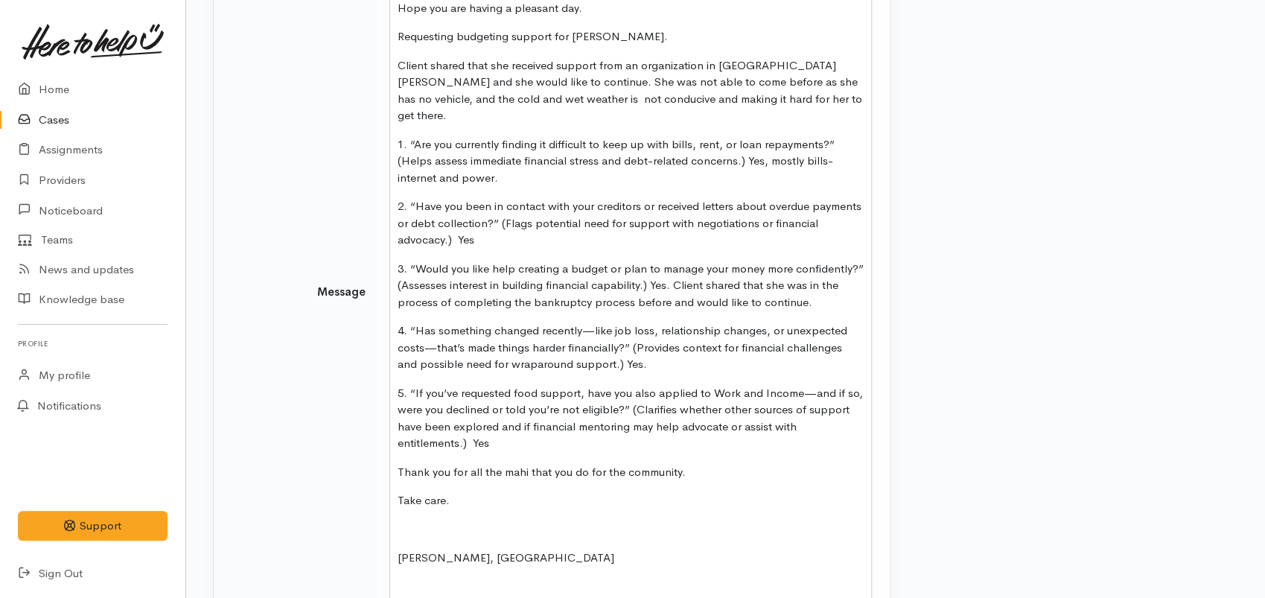
click at [405, 521] on p at bounding box center [631, 529] width 466 height 17
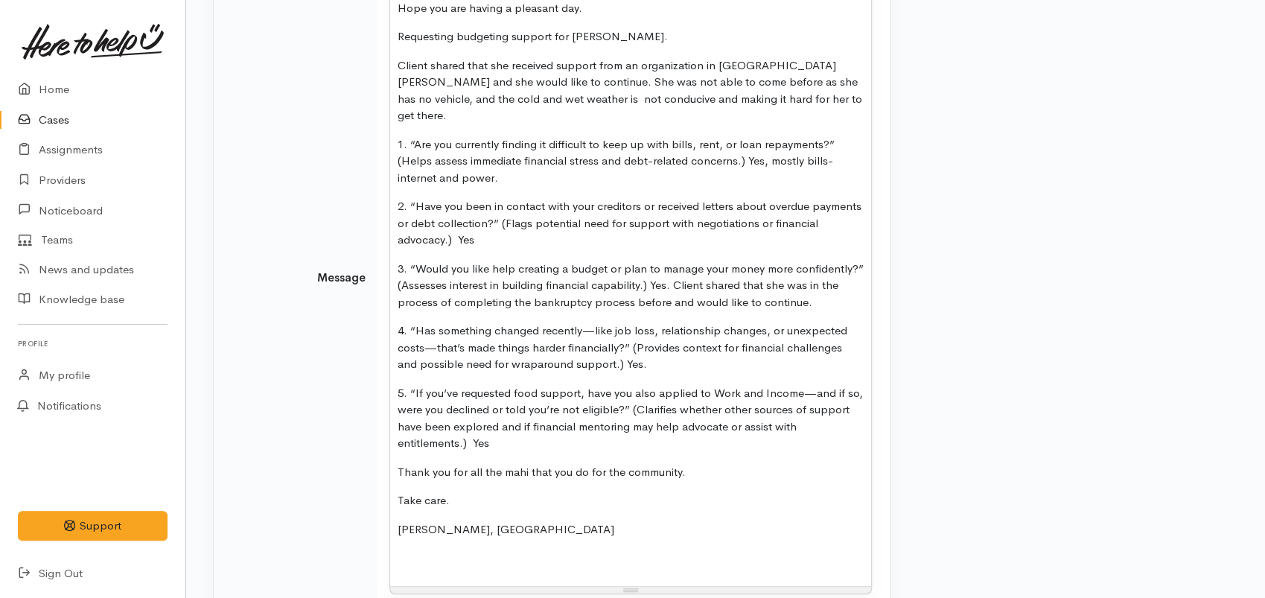
drag, startPoint x: 746, startPoint y: 145, endPoint x: 752, endPoint y: 159, distance: 14.4
click at [752, 159] on p "1. “Are you currently finding it difficult to keep up with bills, rent, or loan…" at bounding box center [631, 161] width 466 height 51
drag, startPoint x: 455, startPoint y: 225, endPoint x: 495, endPoint y: 223, distance: 39.5
click at [495, 223] on p "2. “Have you been in contact with your creditors or received letters about over…" at bounding box center [631, 223] width 466 height 51
drag, startPoint x: 631, startPoint y: 346, endPoint x: 599, endPoint y: 345, distance: 32.0
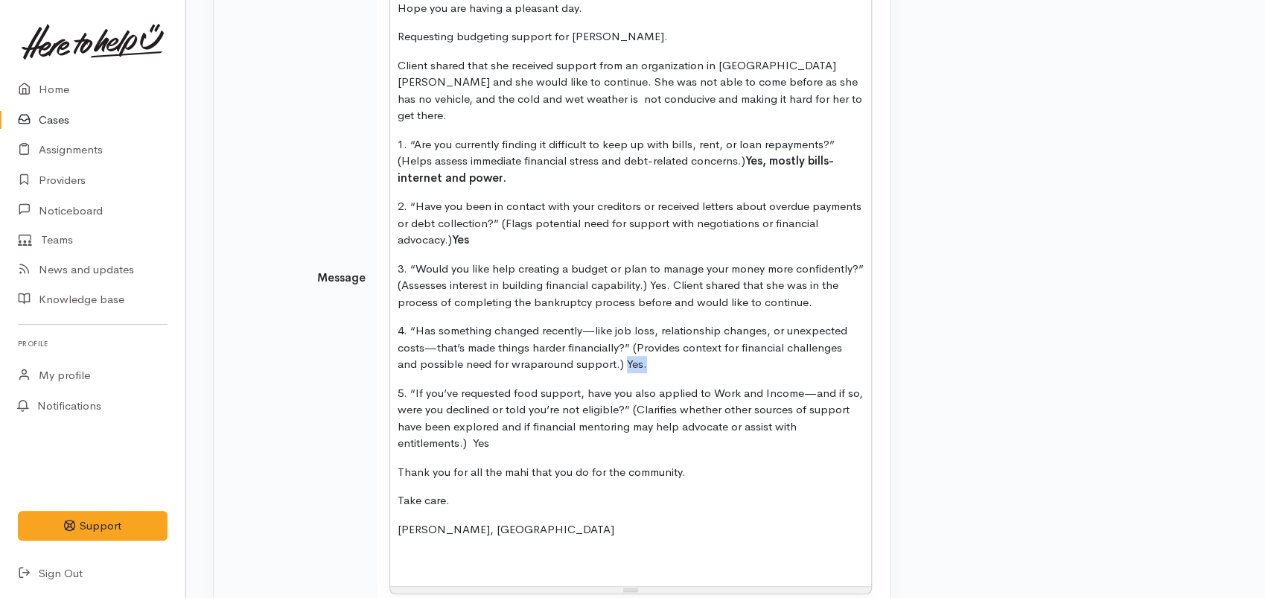
click at [599, 345] on p "4. “Has something changed recently—like job loss, relationship changes, or unex…" at bounding box center [631, 348] width 466 height 51
drag, startPoint x: 490, startPoint y: 422, endPoint x: 471, endPoint y: 425, distance: 19.5
click at [471, 425] on p "5. “If you’ve requested food support, have you also applied to Work and Income—…" at bounding box center [631, 418] width 466 height 67
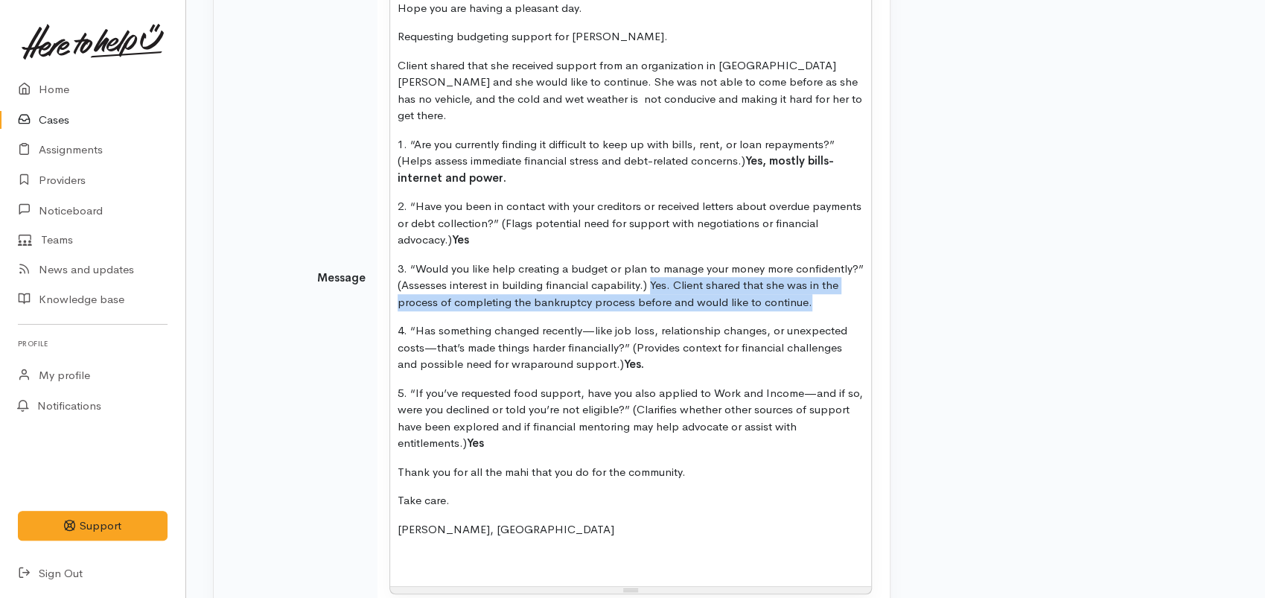
drag, startPoint x: 804, startPoint y: 282, endPoint x: 649, endPoint y: 269, distance: 155.5
click at [649, 269] on p "3. “Would you like help creating a budget or plan to manage your money more con…" at bounding box center [631, 286] width 466 height 51
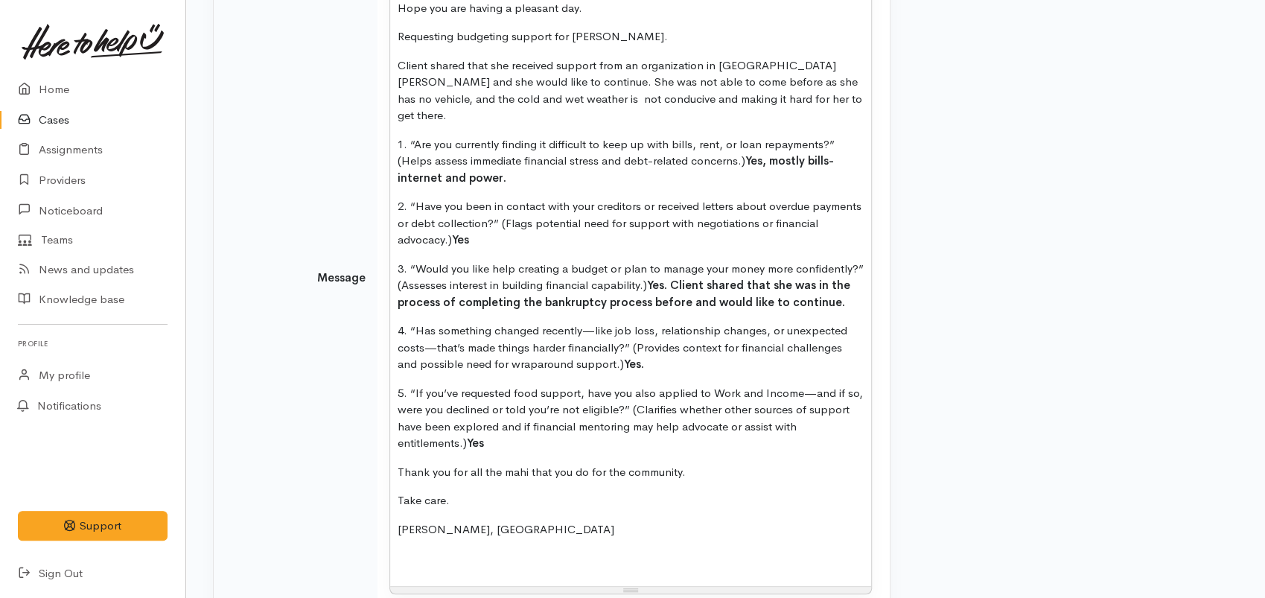
click at [746, 492] on div "Kia Ora Team, Hope you are having a pleasant day. Requesting budgeting support …" at bounding box center [630, 275] width 481 height 623
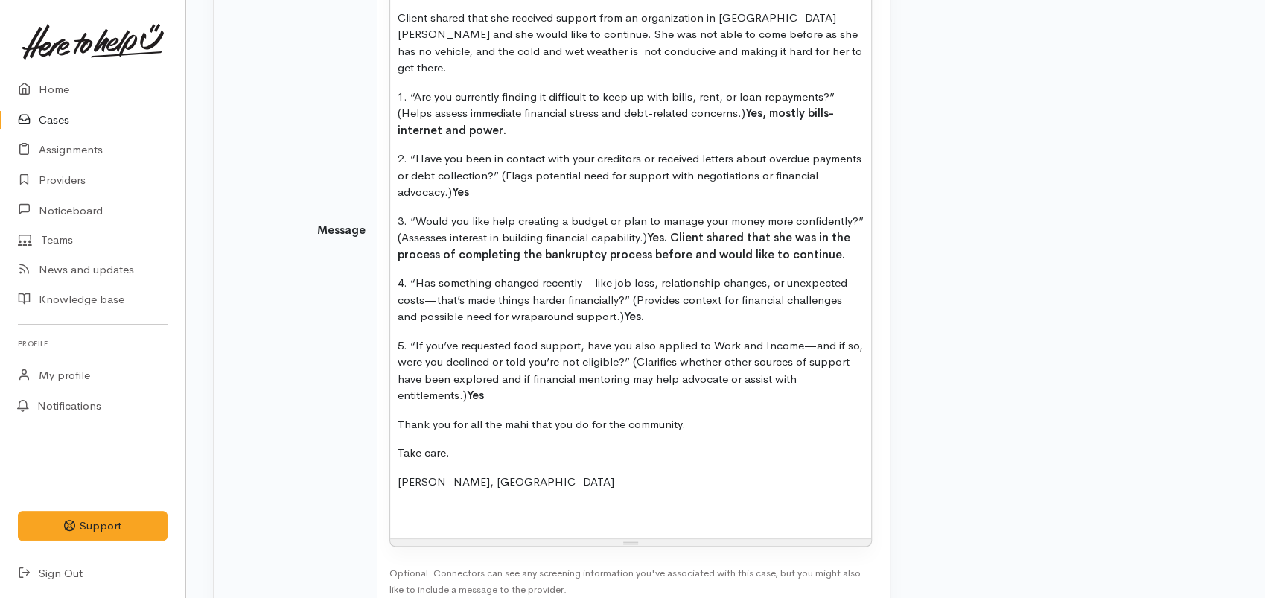
scroll to position [657, 0]
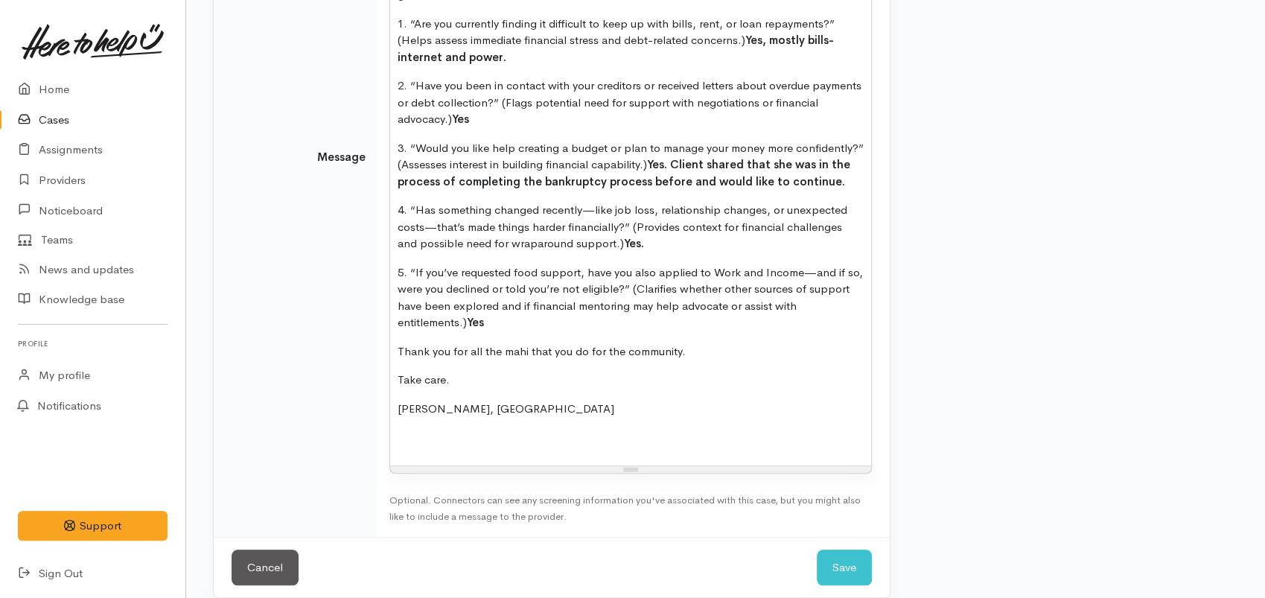
click at [451, 401] on p "Ngaa mihi, Nor" at bounding box center [631, 409] width 466 height 17
click at [460, 401] on p "Ngaa mihi, Nor" at bounding box center [631, 409] width 466 height 17
click at [456, 401] on p "Ngaa mihi, Nor" at bounding box center [631, 409] width 466 height 17
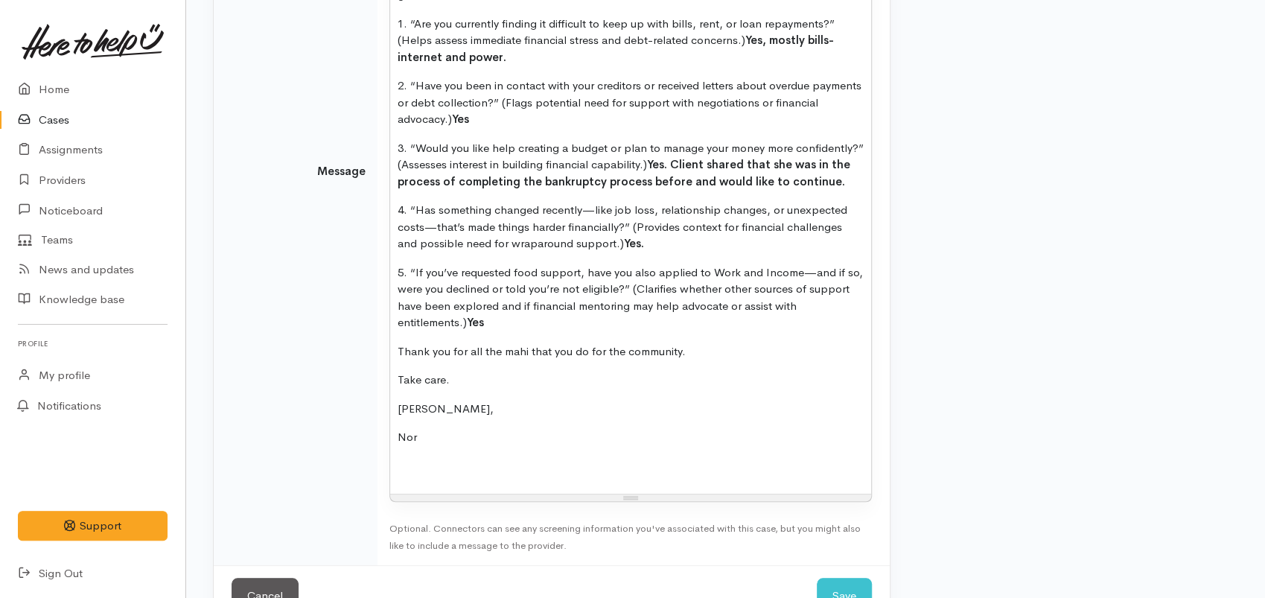
scroll to position [685, 0]
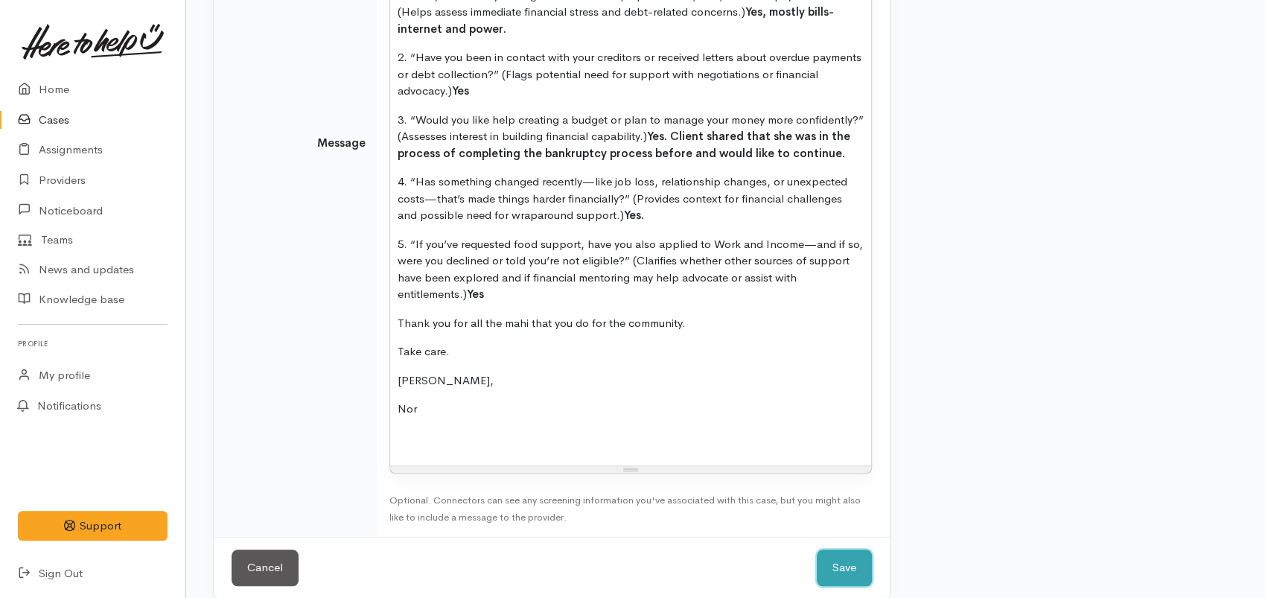
click at [830, 550] on button "Save" at bounding box center [844, 568] width 55 height 36
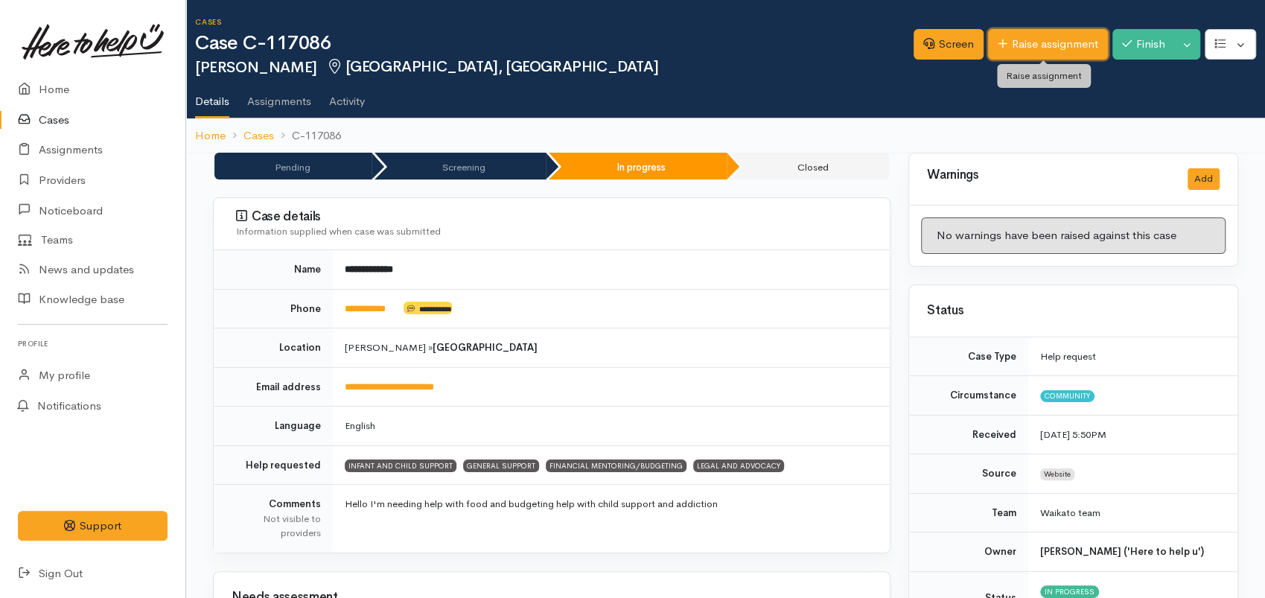
drag, startPoint x: 1029, startPoint y: 37, endPoint x: 977, endPoint y: 136, distance: 111.9
click at [1029, 37] on link "Raise assignment" at bounding box center [1048, 44] width 120 height 31
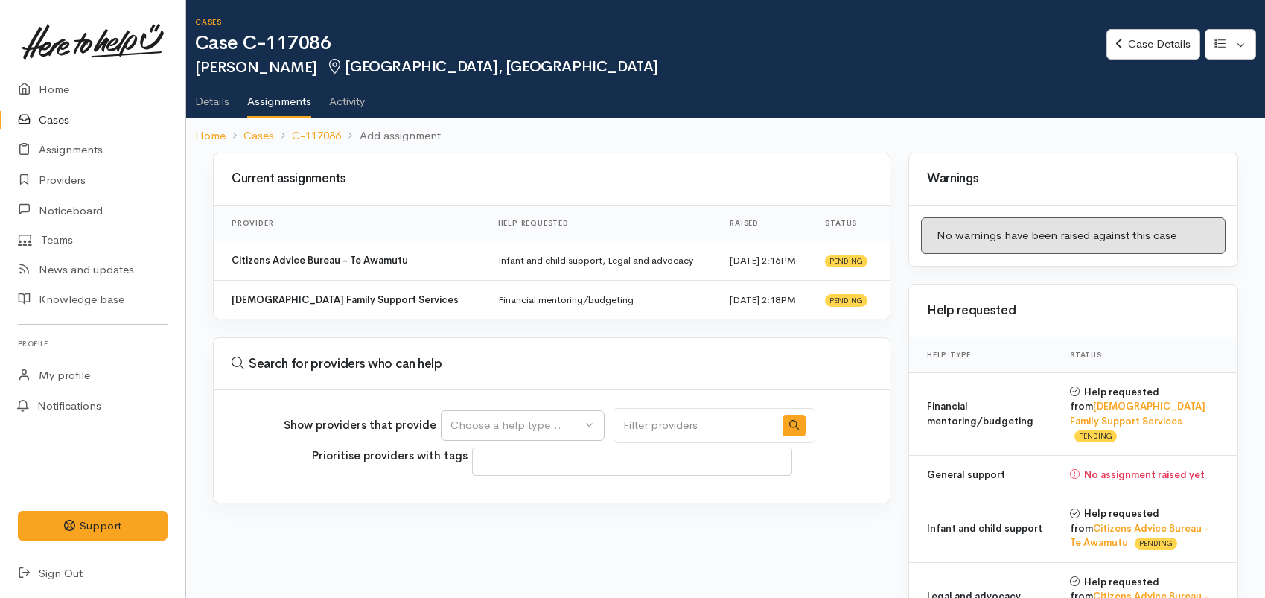
select select
click at [531, 428] on div "Choose a help type..." at bounding box center [516, 425] width 131 height 17
click at [524, 520] on span "General support" at bounding box center [501, 519] width 83 height 17
select select "4"
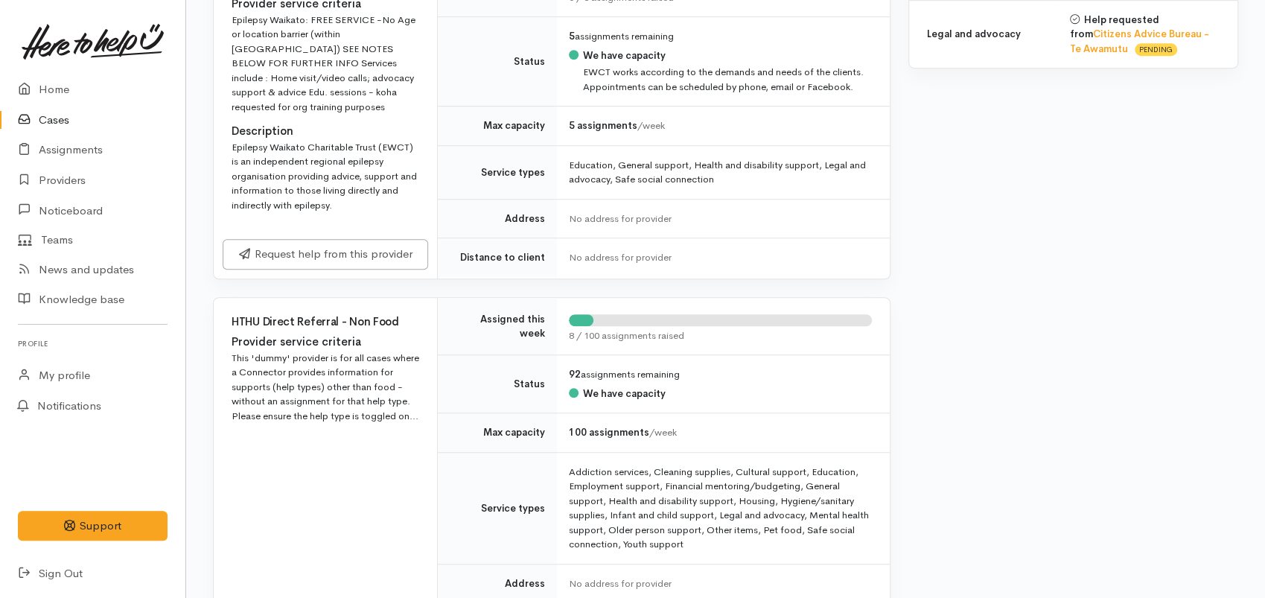
scroll to position [780, 0]
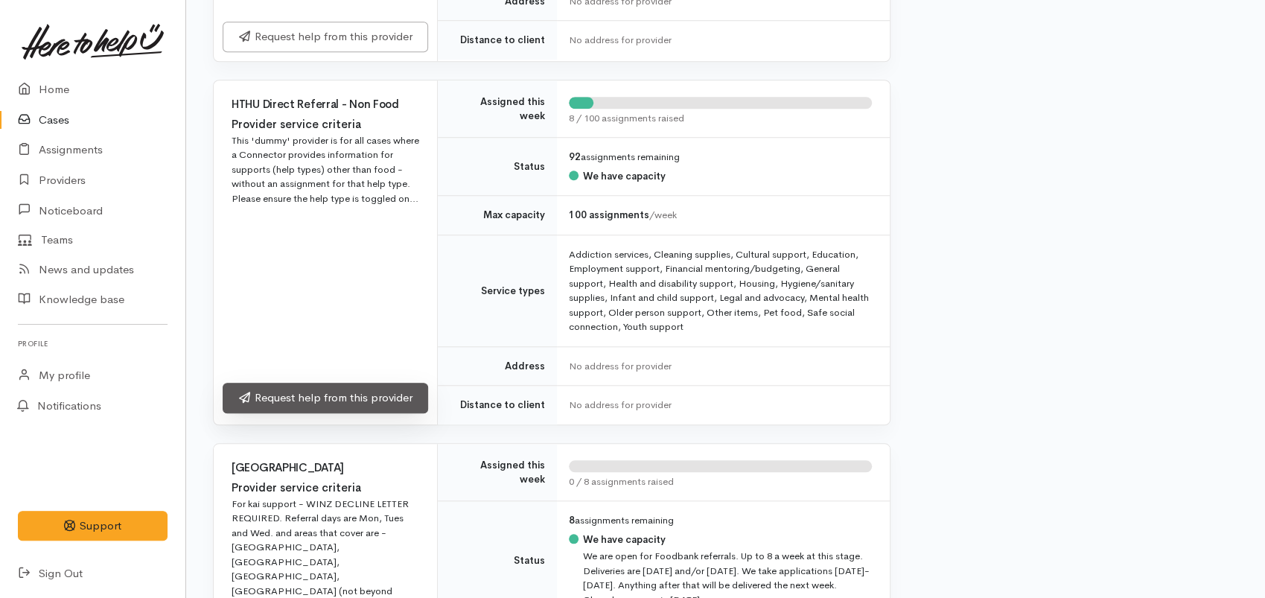
click at [352, 392] on link "Request help from this provider" at bounding box center [326, 398] width 206 height 31
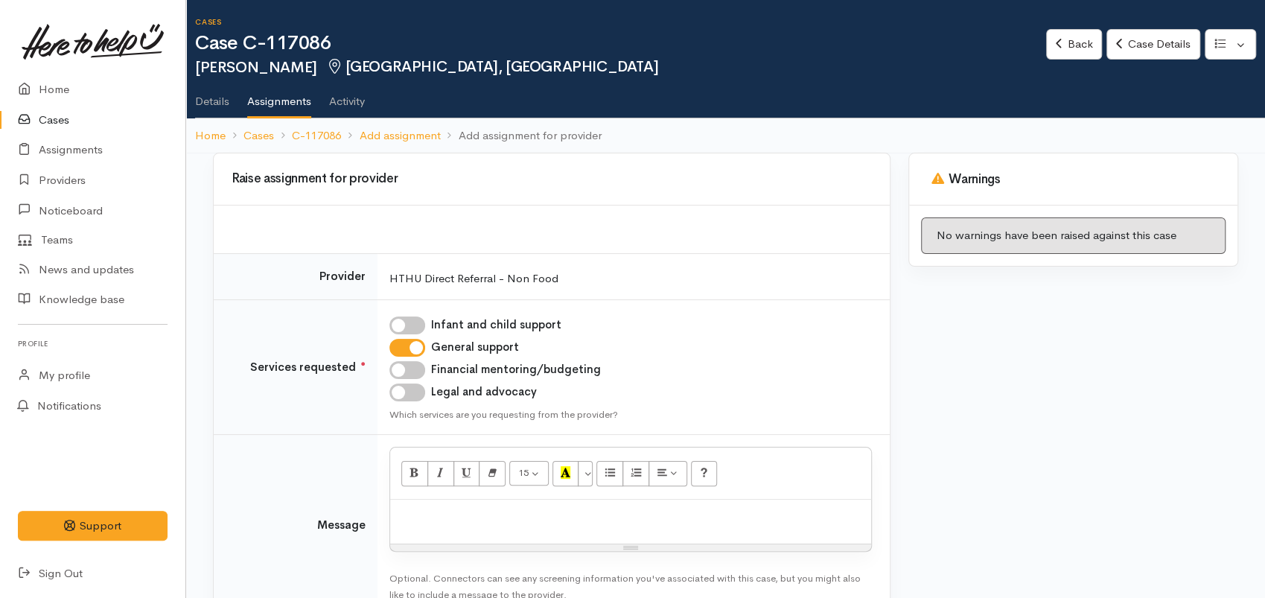
click at [466, 519] on p at bounding box center [631, 515] width 466 height 17
paste div
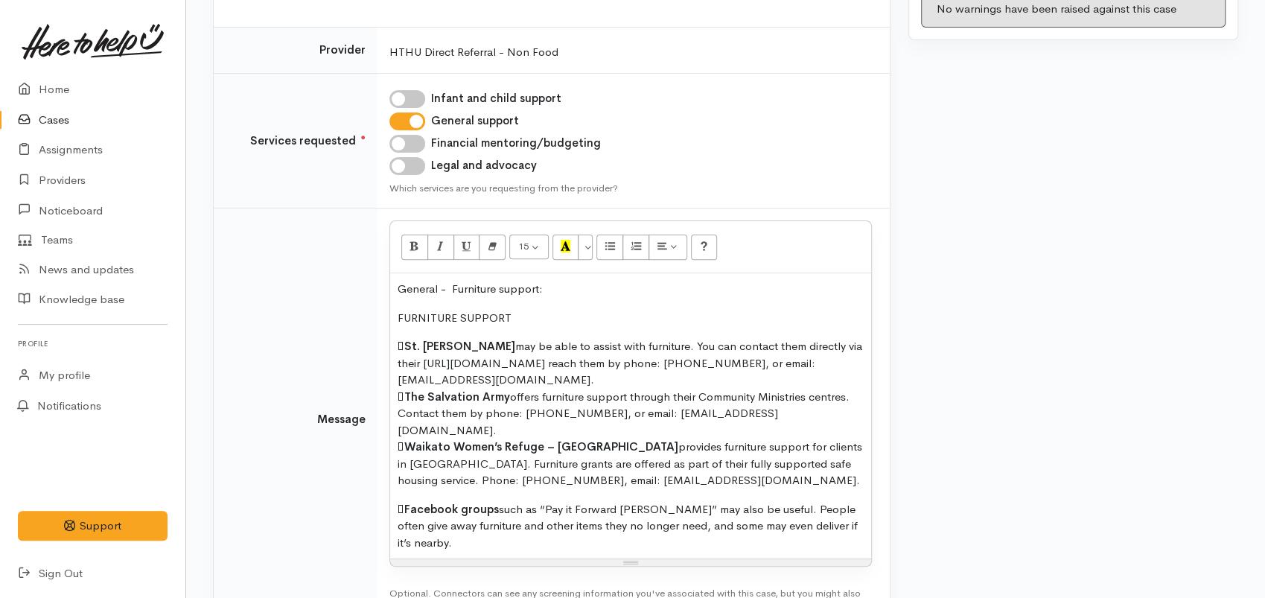
scroll to position [303, 0]
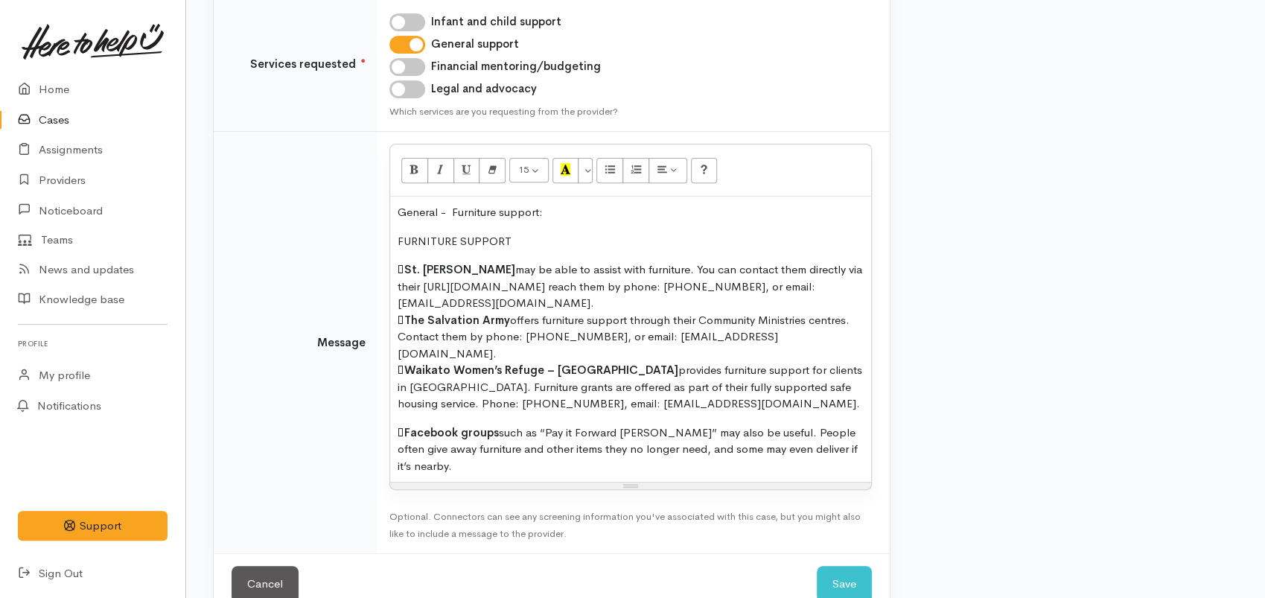
click at [845, 367] on p " Waikato Women’s Refuge – Te Whakaruruhau provides furniture support for clien…" at bounding box center [631, 387] width 466 height 51
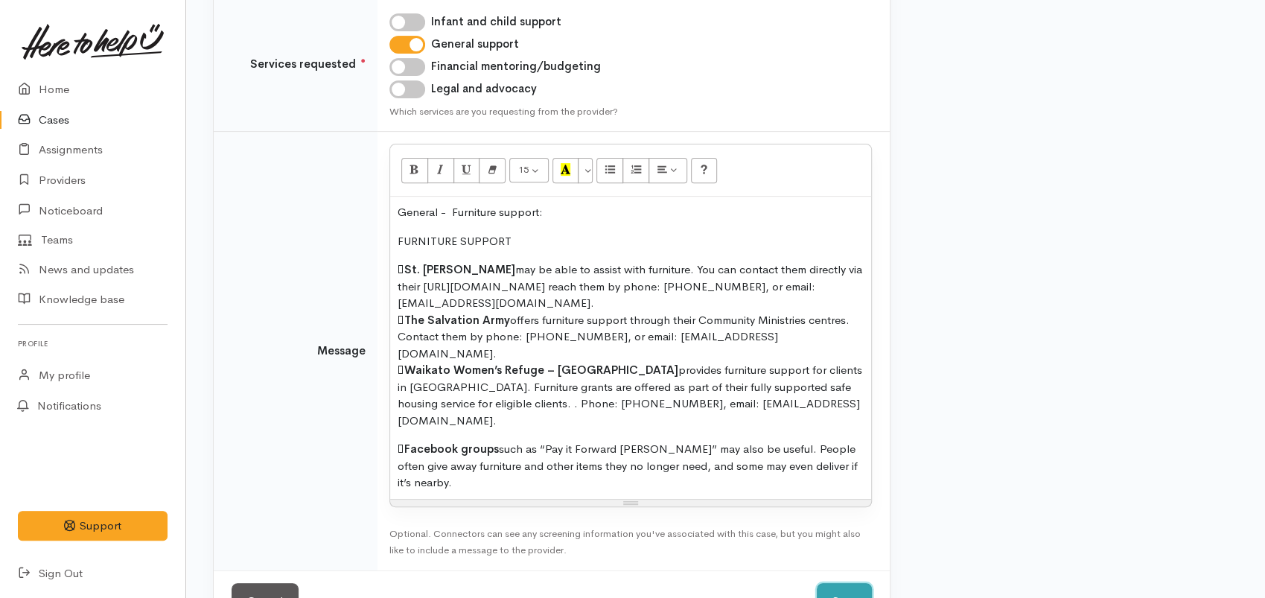
click at [846, 583] on button "Save" at bounding box center [844, 601] width 55 height 36
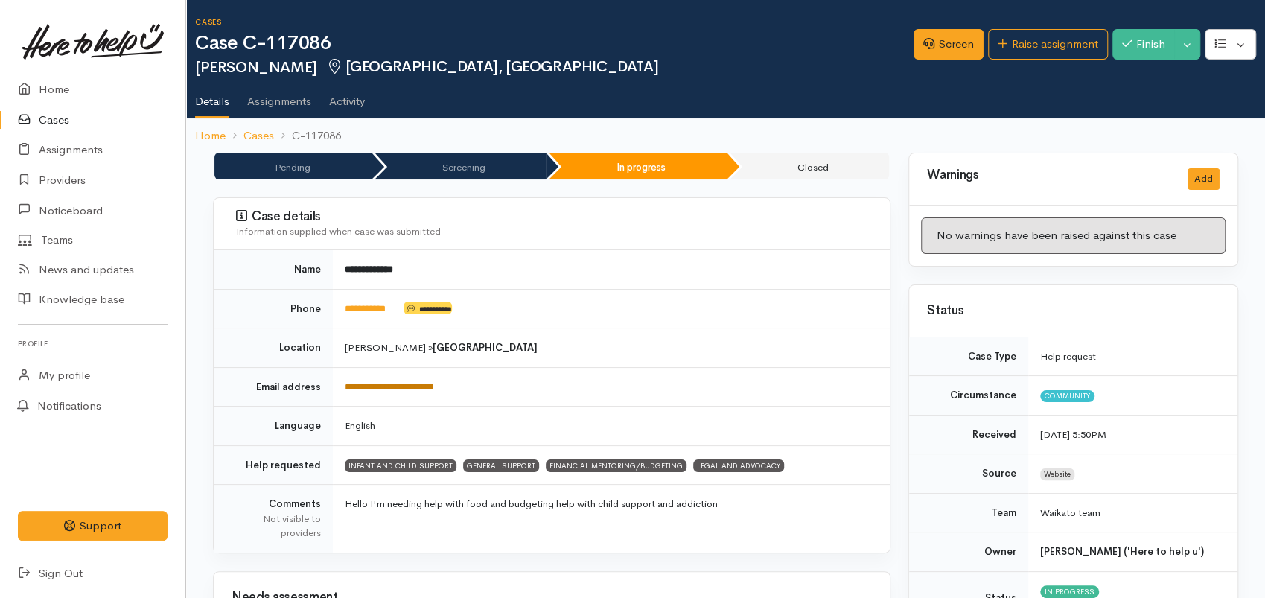
click at [387, 390] on link "**********" at bounding box center [389, 387] width 89 height 10
click at [366, 382] on link "**********" at bounding box center [389, 387] width 89 height 10
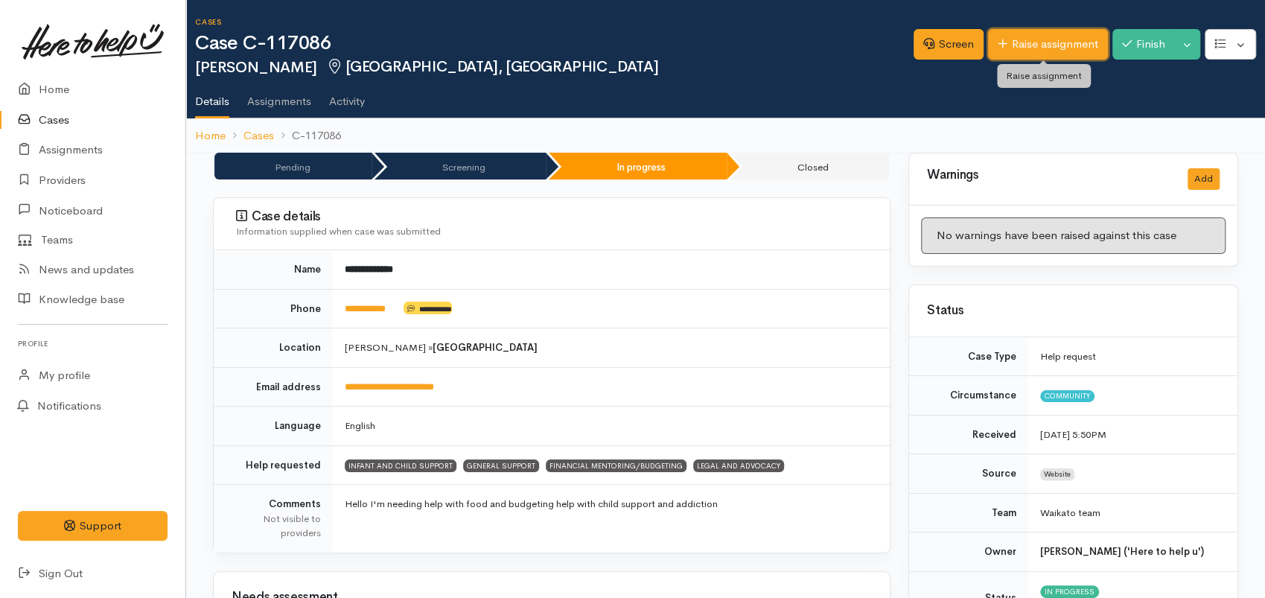
click at [1049, 45] on link "Raise assignment" at bounding box center [1048, 44] width 120 height 31
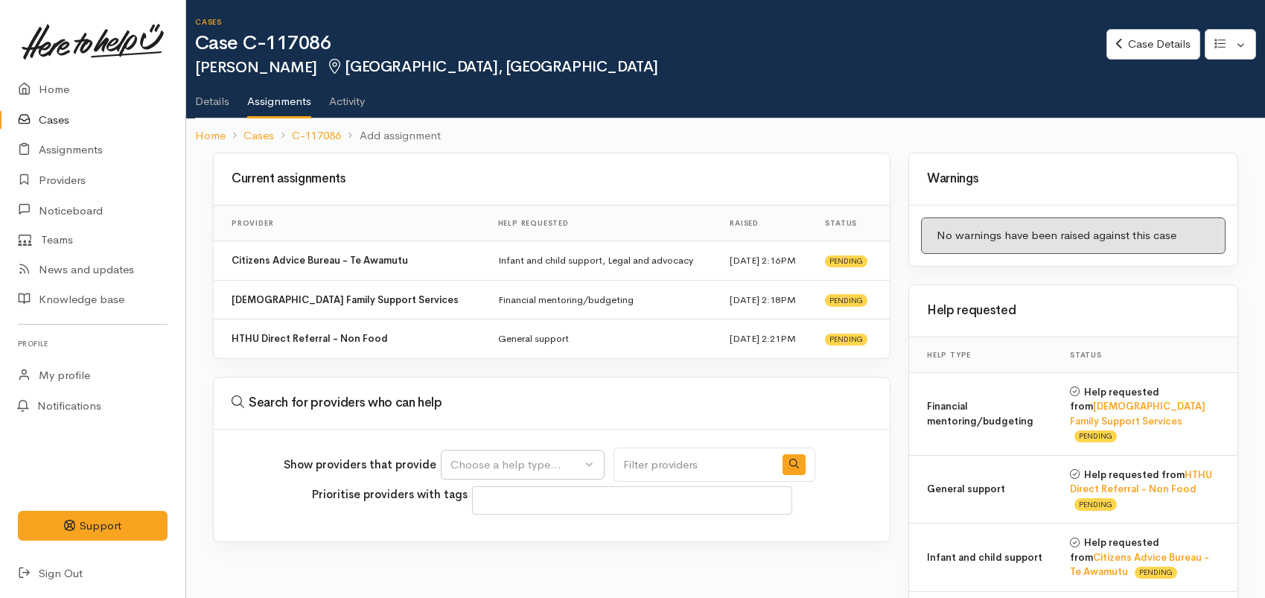
select select
drag, startPoint x: 1141, startPoint y: 39, endPoint x: 1111, endPoint y: 60, distance: 36.8
click at [1140, 39] on link "Case Details" at bounding box center [1153, 44] width 93 height 31
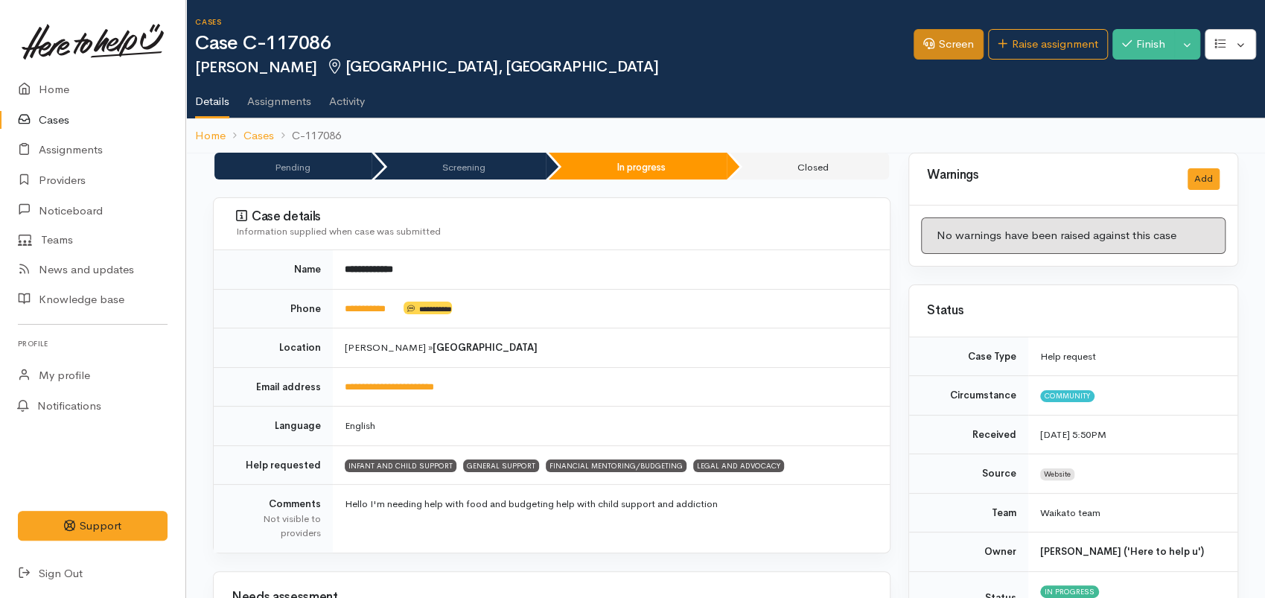
drag, startPoint x: 946, startPoint y: 64, endPoint x: 942, endPoint y: 55, distance: 9.7
click at [946, 63] on div "Screen Raise assignment Finish Toggle Dropdown Pause" at bounding box center [1090, 46] width 352 height 48
click at [942, 55] on link "Screen" at bounding box center [949, 44] width 70 height 31
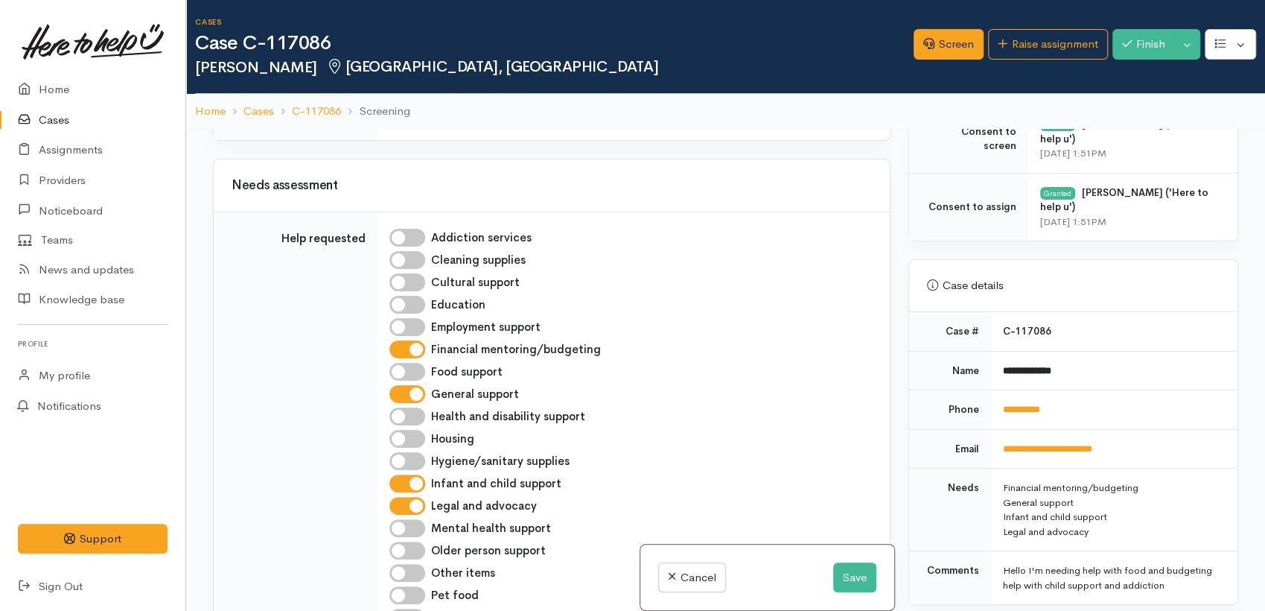
scroll to position [1572, 0]
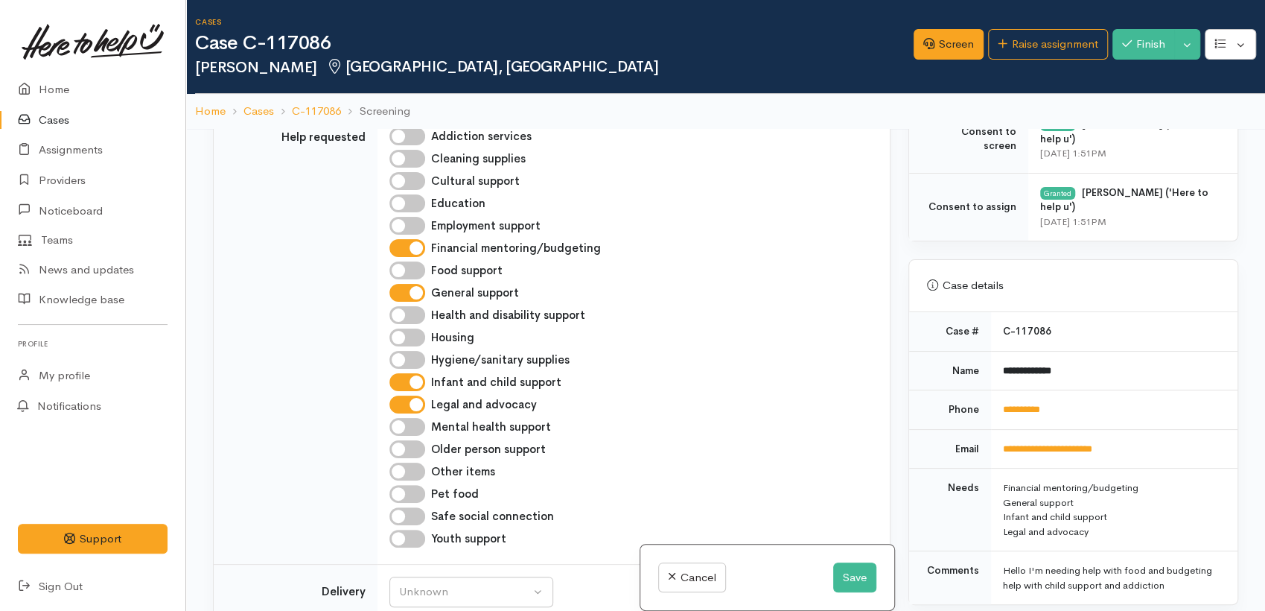
click at [407, 436] on input "Mental health support" at bounding box center [408, 427] width 36 height 18
checkbox input "true"
drag, startPoint x: 854, startPoint y: 574, endPoint x: 966, endPoint y: 360, distance: 240.9
click at [852, 574] on button "Save" at bounding box center [854, 577] width 43 height 31
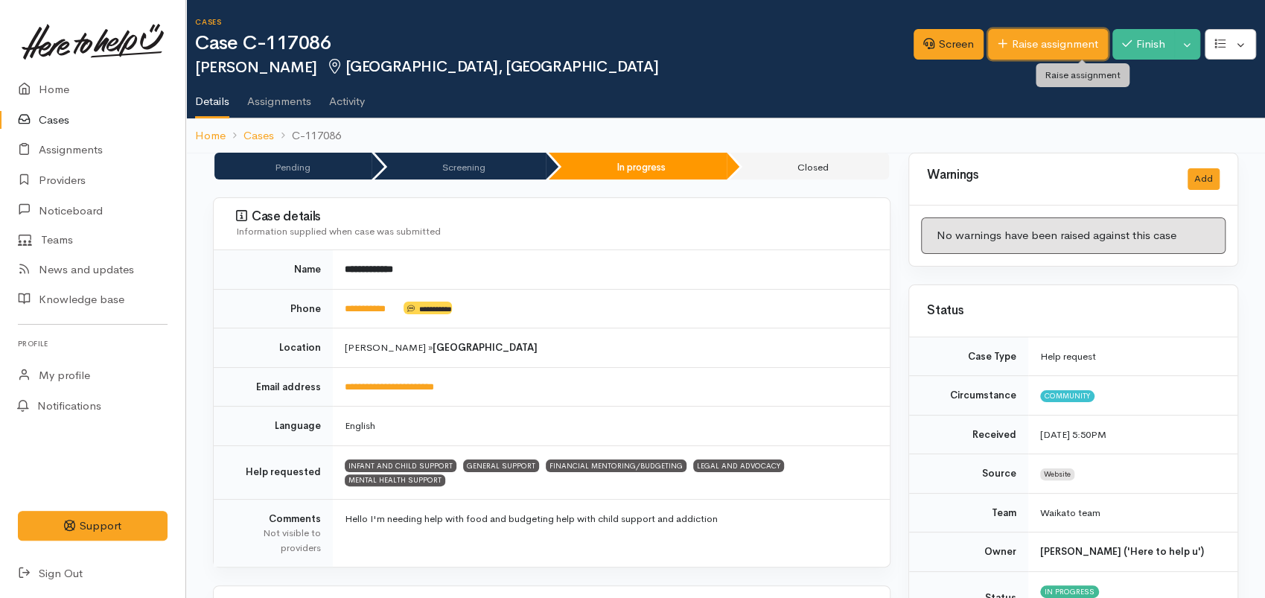
click at [1049, 43] on link "Raise assignment" at bounding box center [1048, 44] width 120 height 31
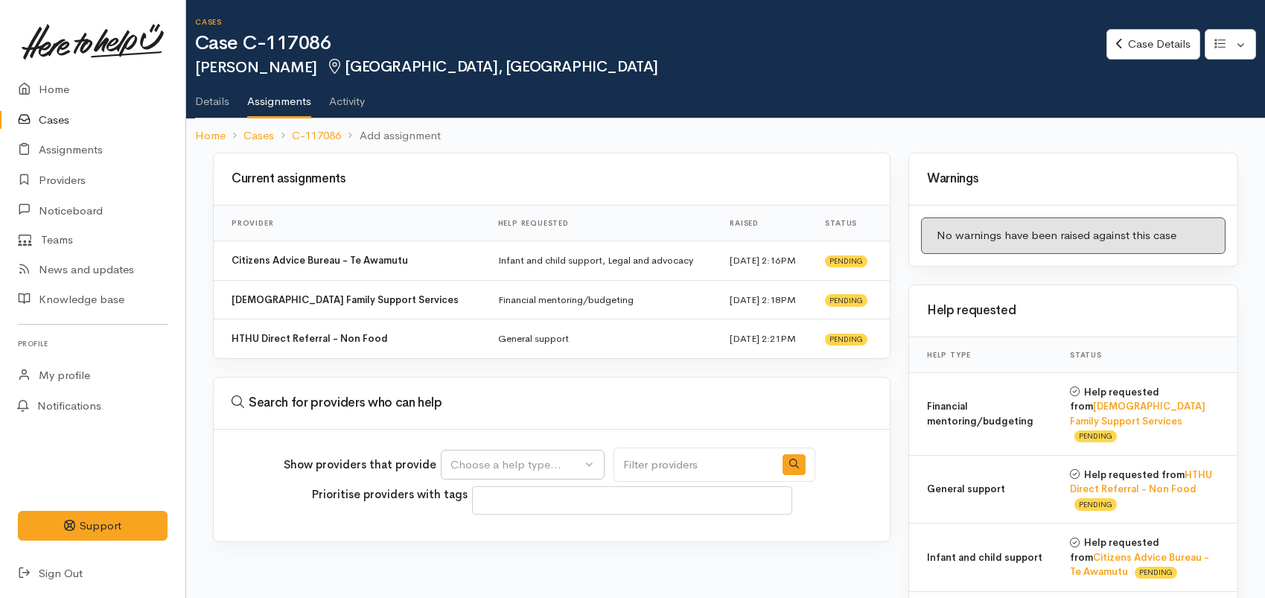
select select
click at [562, 469] on div "Choose a help type..." at bounding box center [516, 465] width 131 height 17
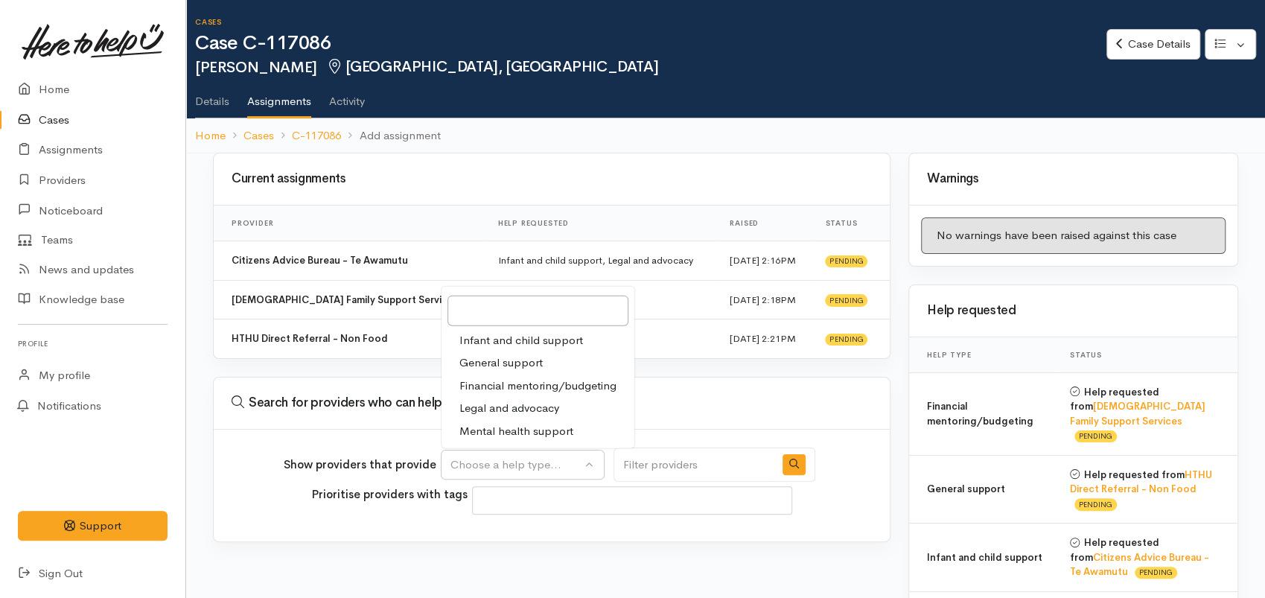
click at [501, 428] on span "Mental health support" at bounding box center [517, 430] width 114 height 17
select select "5"
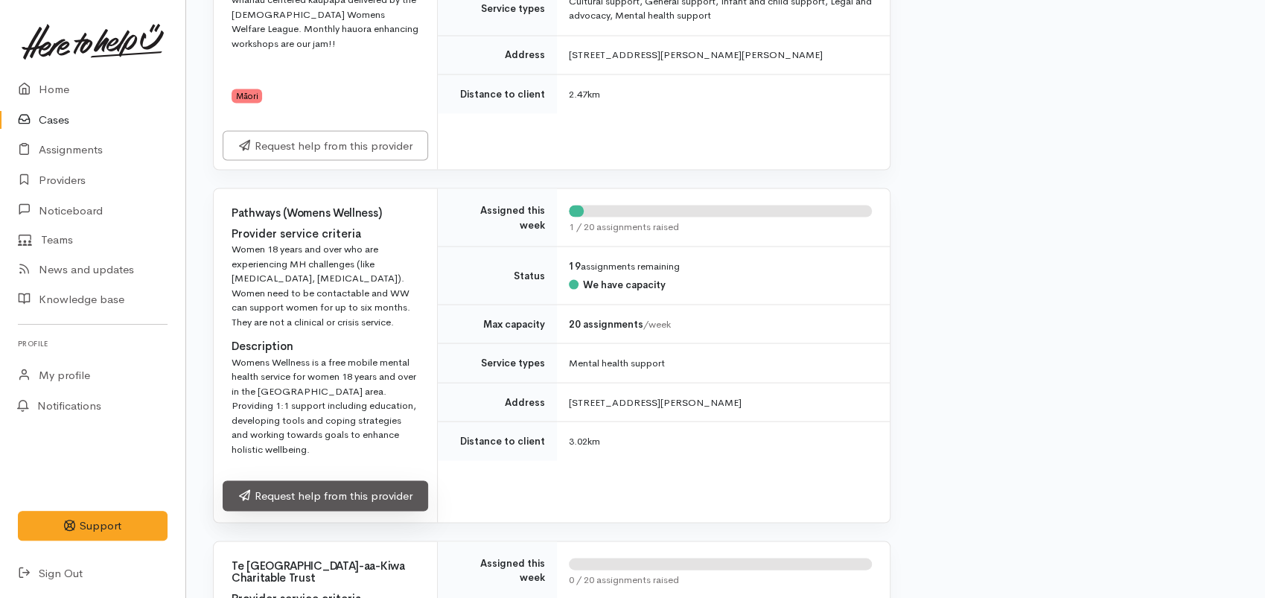
scroll to position [1841, 0]
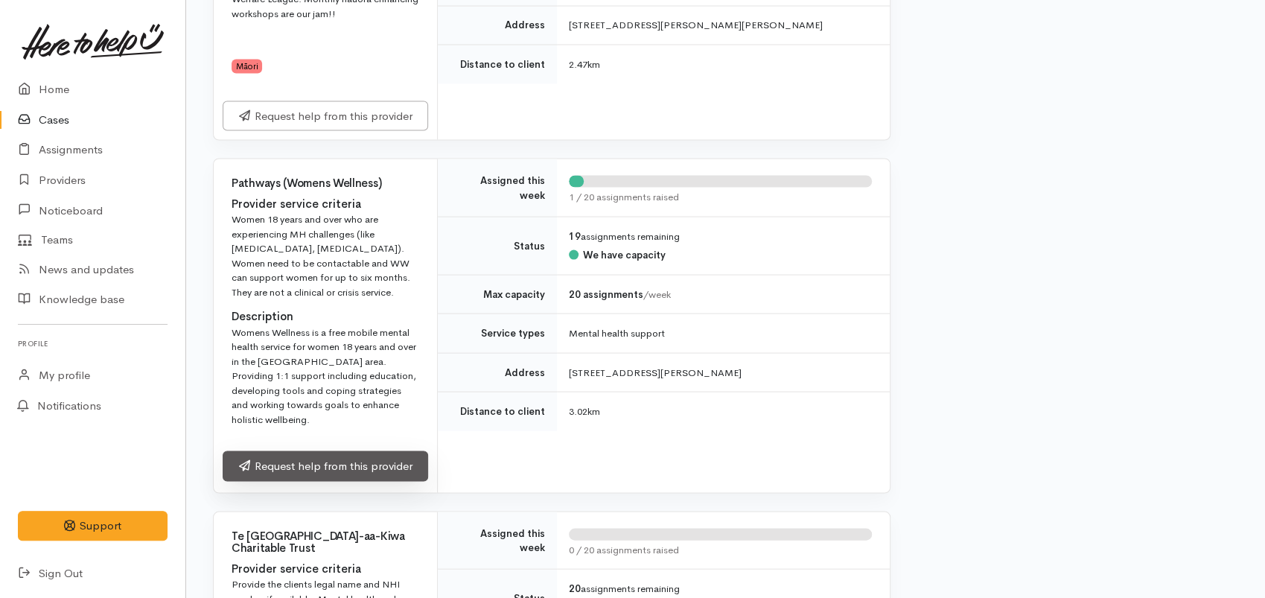
click at [341, 451] on link "Request help from this provider" at bounding box center [326, 466] width 206 height 31
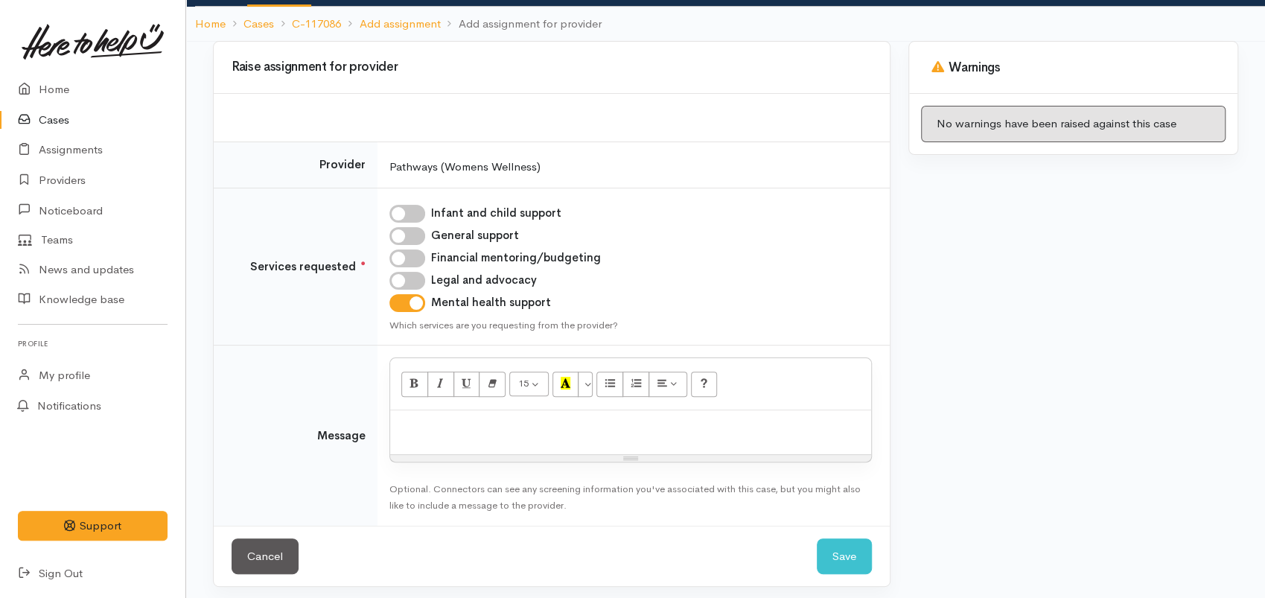
scroll to position [118, 0]
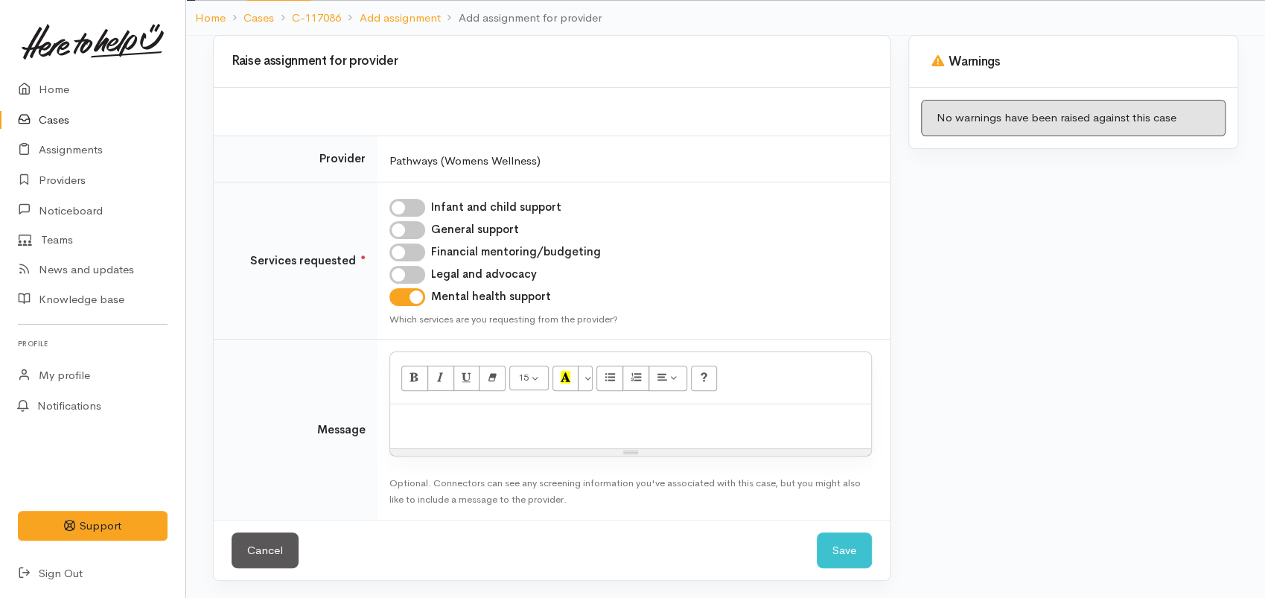
click at [518, 437] on div at bounding box center [630, 426] width 481 height 44
paste div
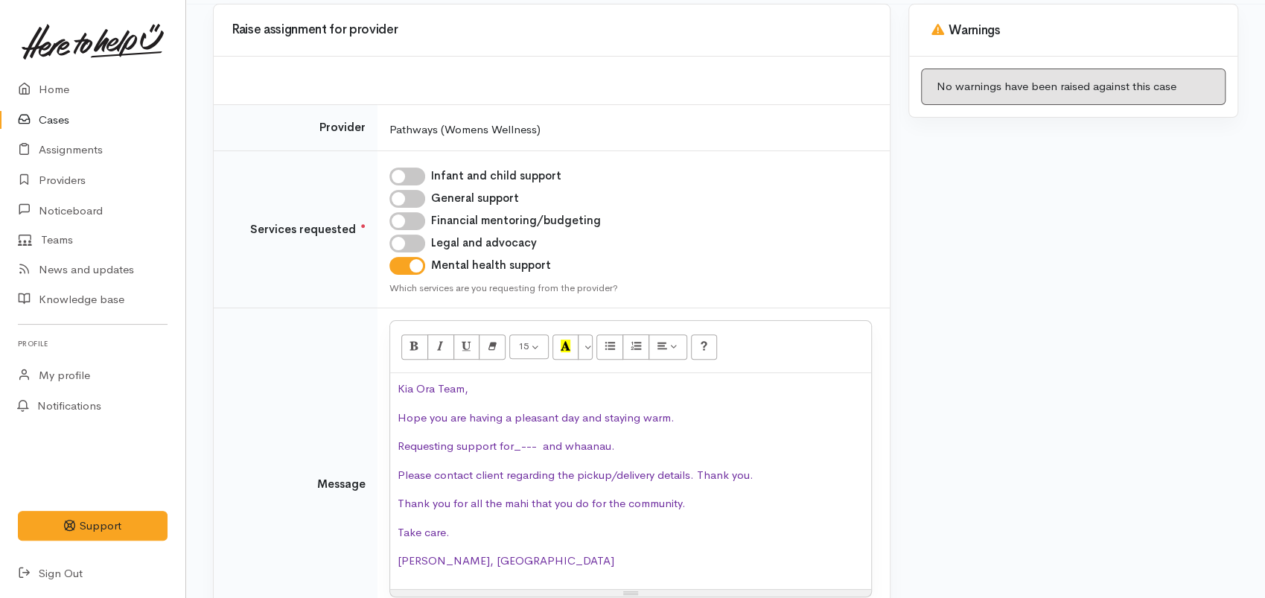
scroll to position [289, 0]
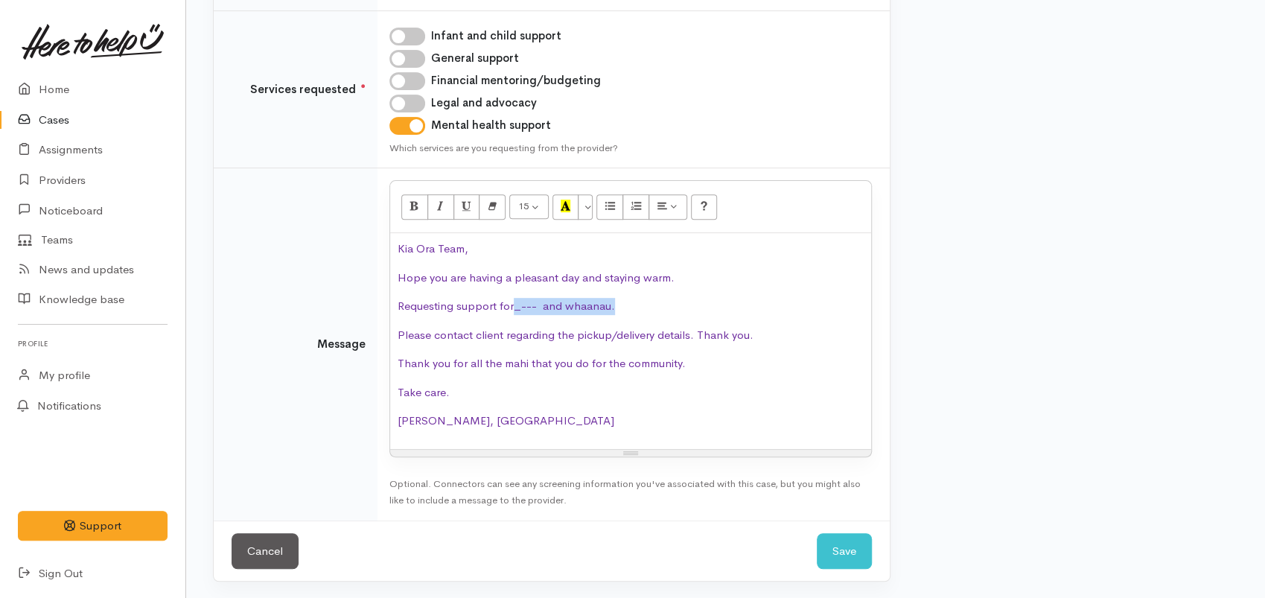
drag, startPoint x: 629, startPoint y: 302, endPoint x: 515, endPoint y: 311, distance: 114.3
click at [515, 311] on p "Requesting support for_--- and whaanau." at bounding box center [631, 306] width 466 height 17
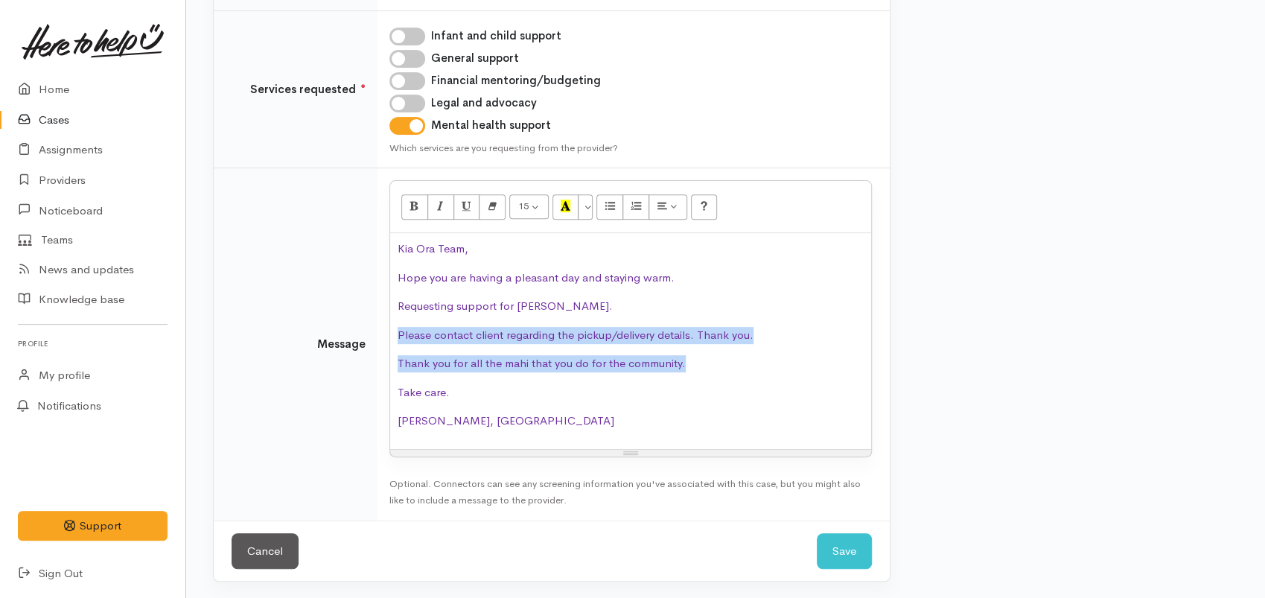
drag, startPoint x: 804, startPoint y: 348, endPoint x: 393, endPoint y: 324, distance: 412.6
click at [393, 324] on div "Kia Ora Team, Hope you are having a pleasant day and staying warm. Requesting s…" at bounding box center [630, 341] width 481 height 216
click at [602, 347] on div "Kia Ora Team, Hope you are having a pleasant day and staying warm. Requesting s…" at bounding box center [630, 341] width 481 height 216
click at [760, 335] on p "Please contact client regarding the pickup/delivery details. Thank you." at bounding box center [631, 335] width 466 height 17
drag, startPoint x: 752, startPoint y: 329, endPoint x: 387, endPoint y: 338, distance: 365.1
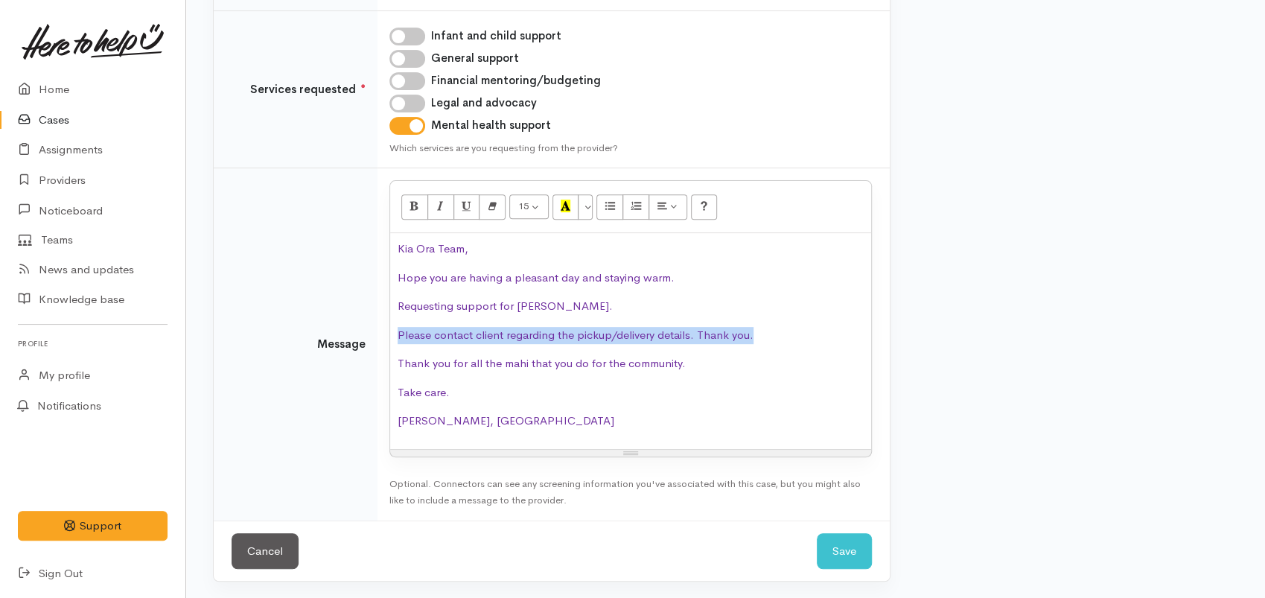
click at [387, 338] on td "<p class="MsoNormal"><span lang="EN-US" style="color:#7030A0">Kia Ora Team, <o:…" at bounding box center [634, 344] width 512 height 352
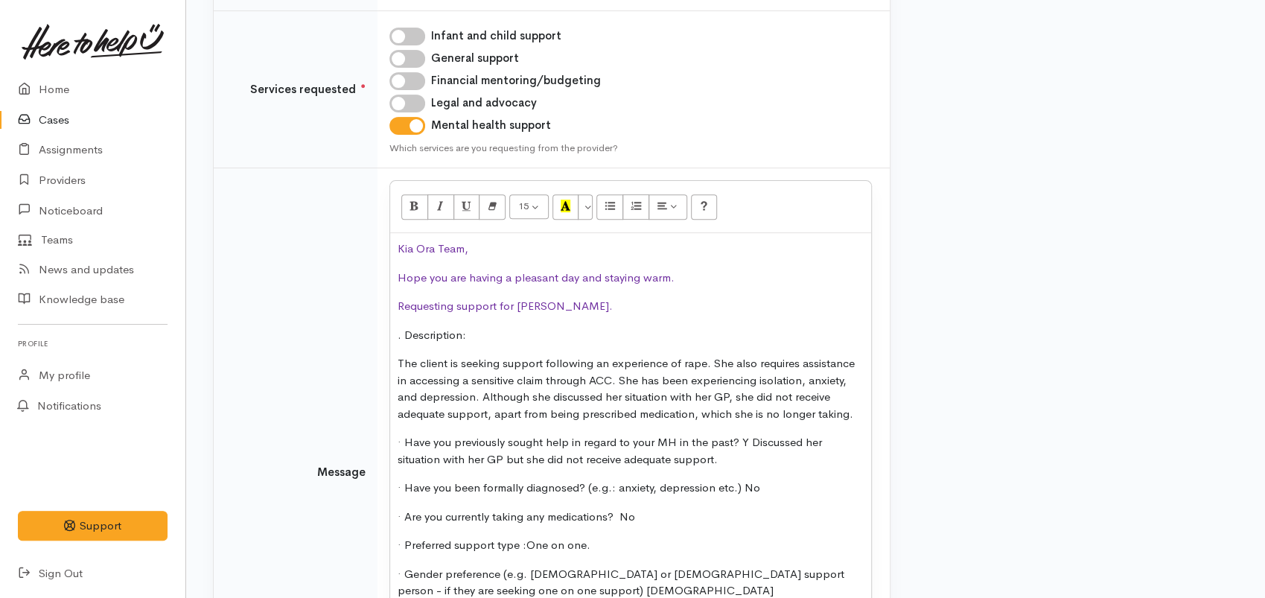
click at [704, 361] on p "The client is seeking support following an experience of rape. She also require…" at bounding box center [631, 388] width 466 height 67
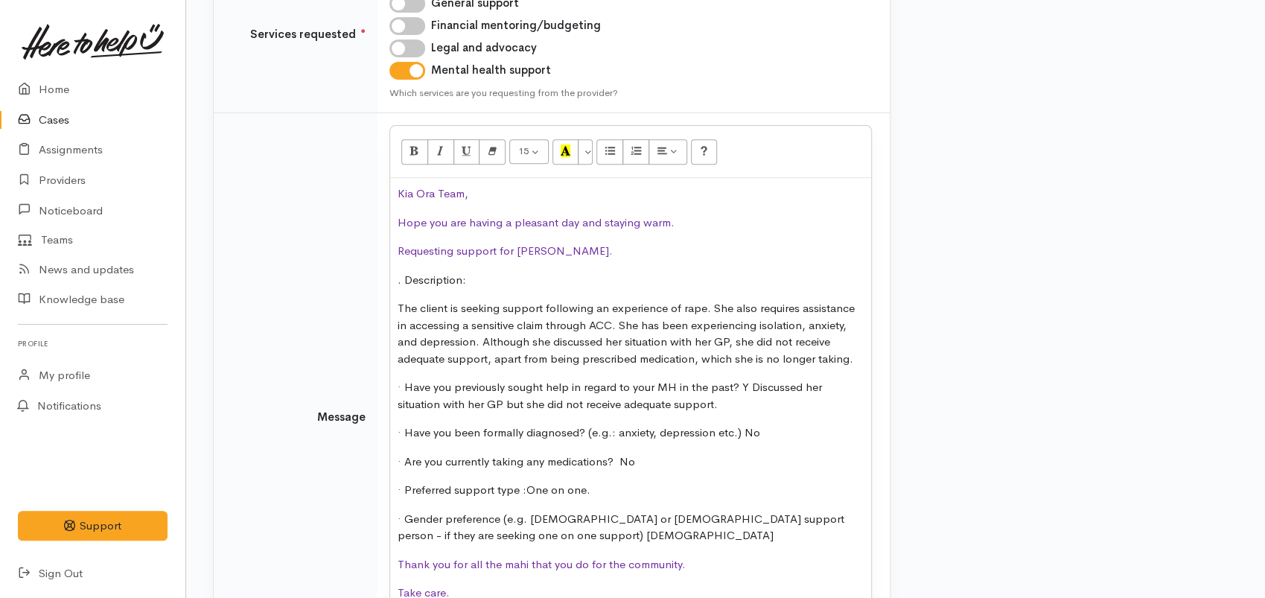
scroll to position [372, 0]
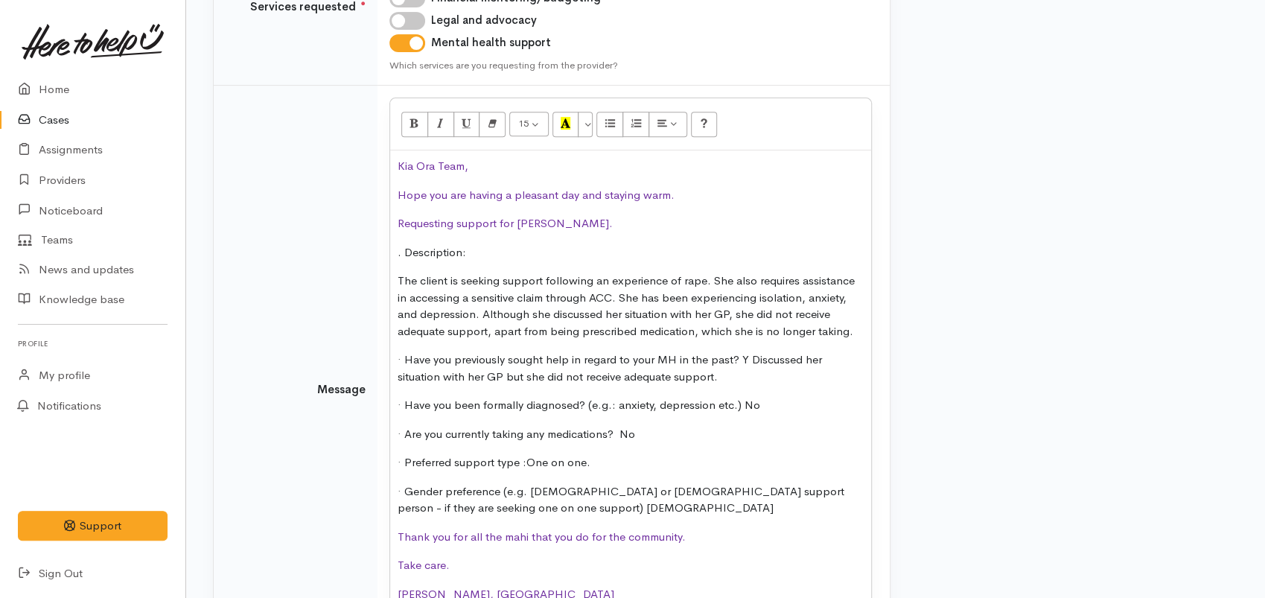
click at [518, 377] on p "· Have you previously sought help in regard to your MH in the past? Y Discussed…" at bounding box center [631, 369] width 466 height 34
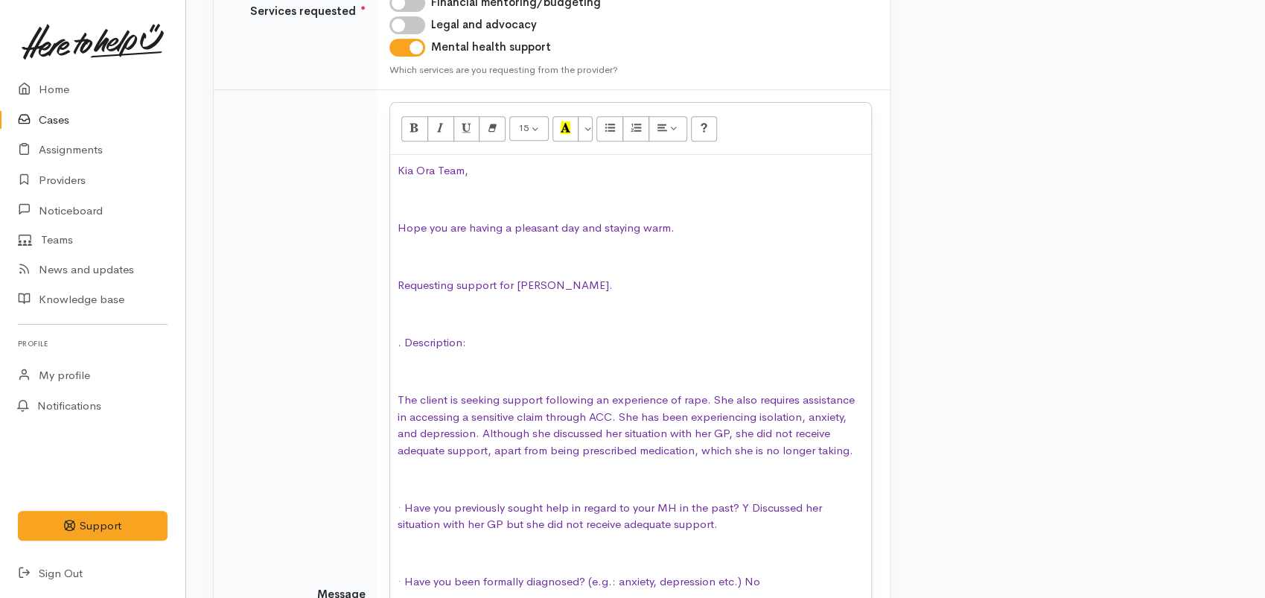
scroll to position [285, 0]
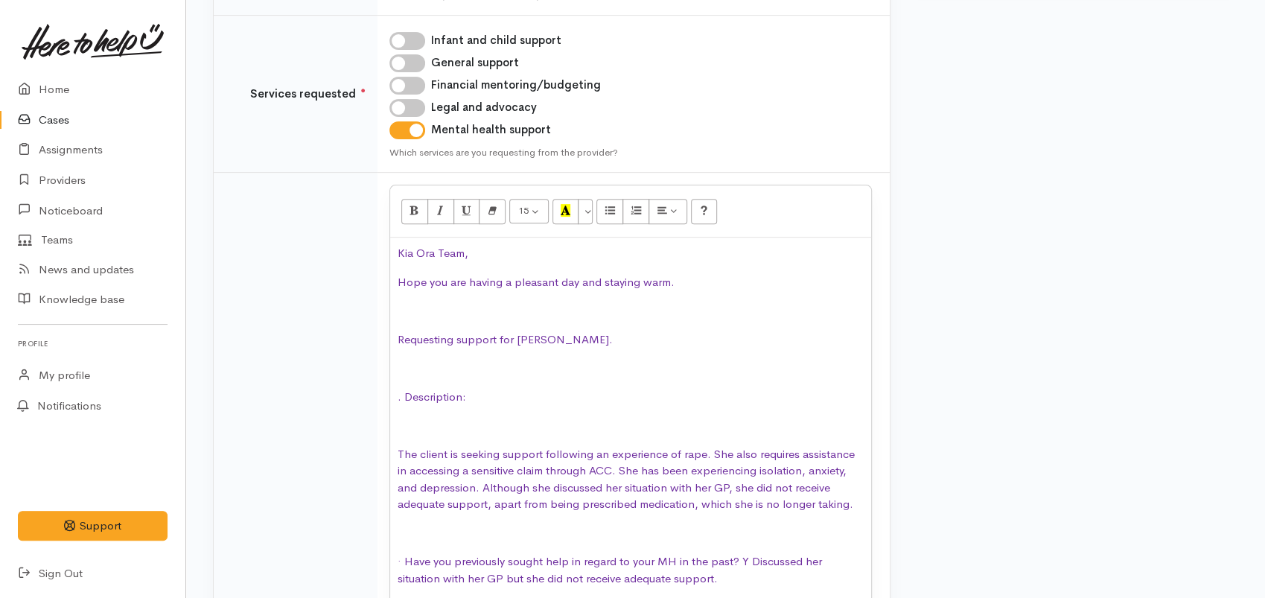
click at [429, 309] on p at bounding box center [631, 310] width 466 height 17
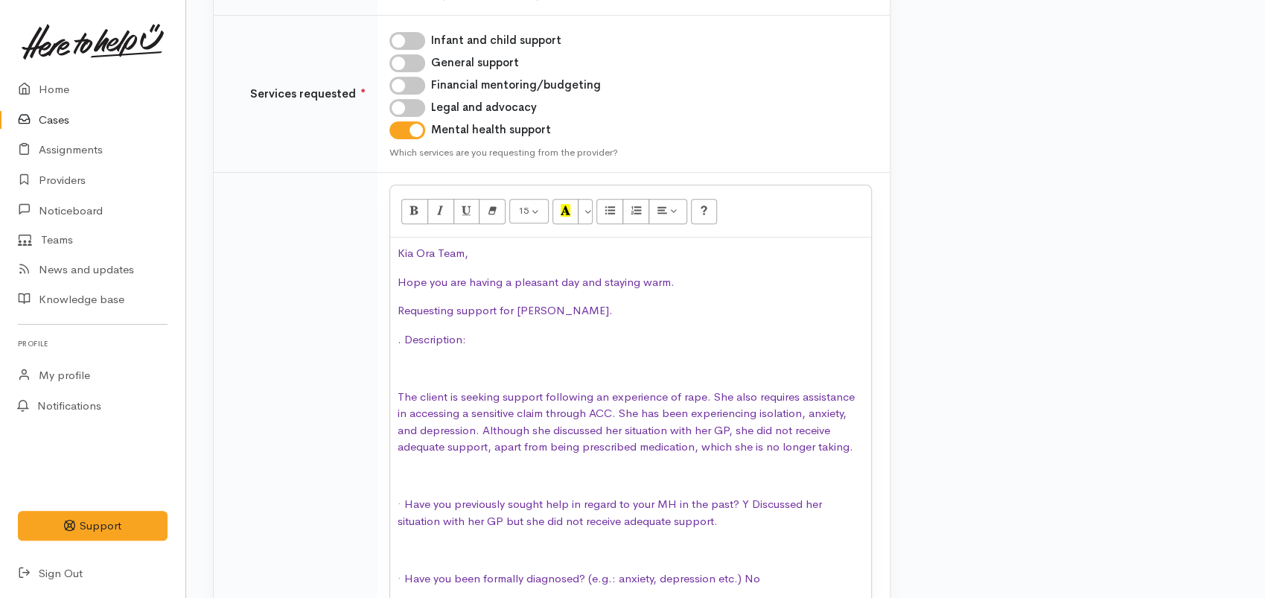
click at [408, 369] on p at bounding box center [631, 368] width 466 height 17
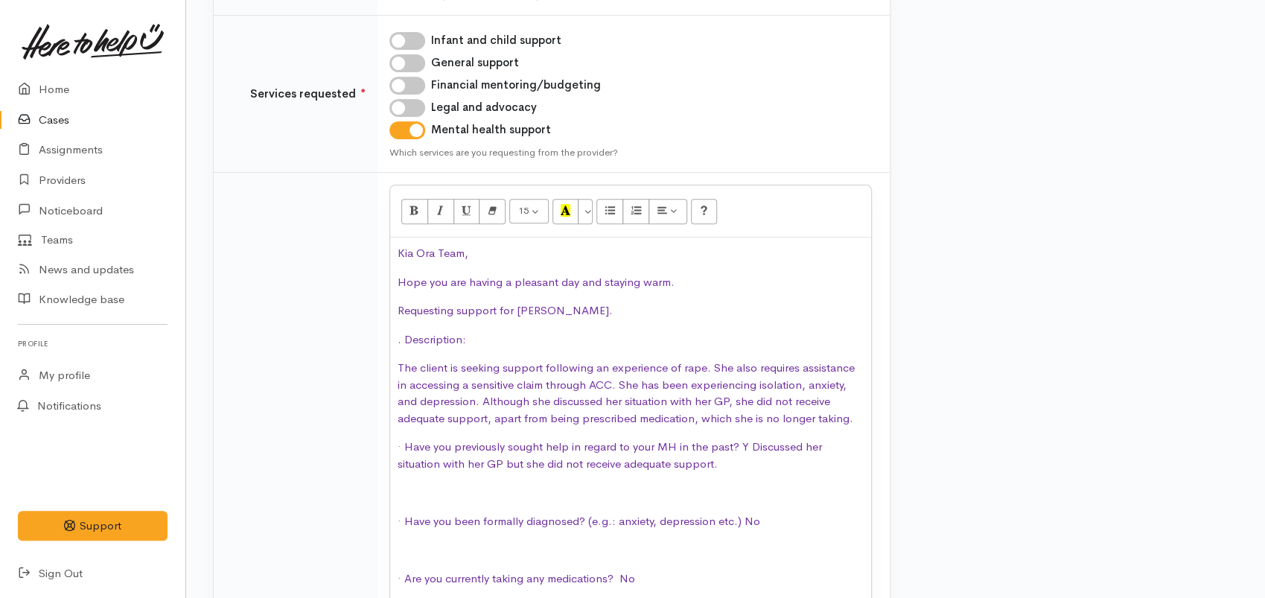
click at [402, 471] on p "· Have you previously sought help in regard to your MH in the past? Y Discussed…" at bounding box center [631, 456] width 466 height 34
click at [399, 495] on p at bounding box center [631, 492] width 466 height 17
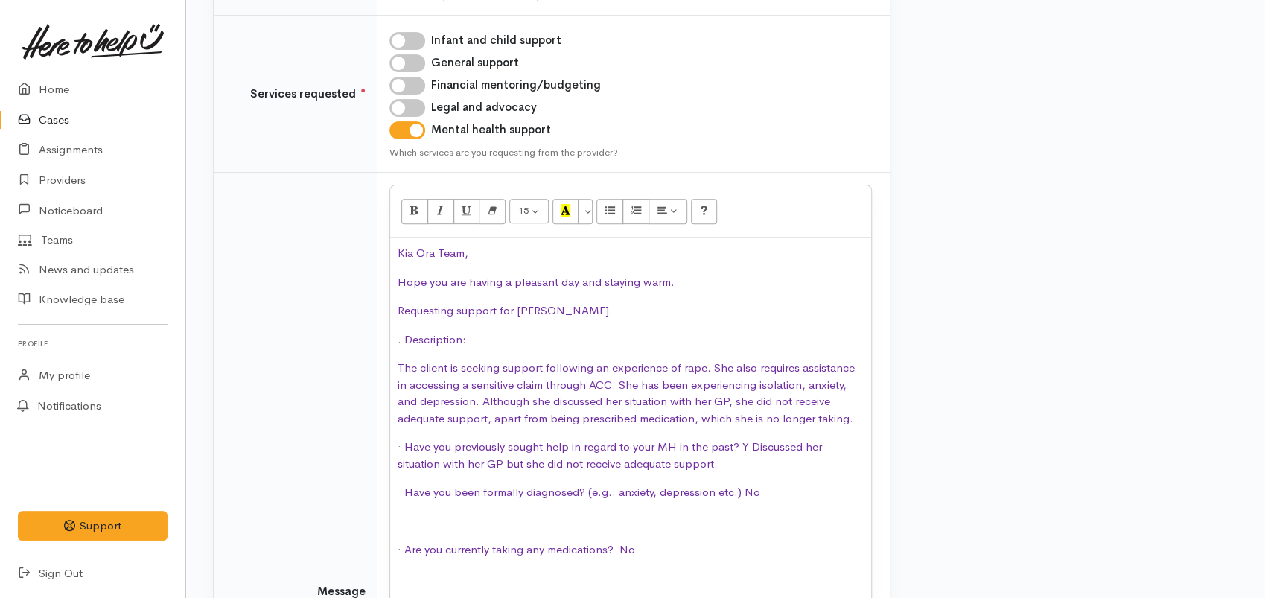
click at [401, 521] on p at bounding box center [631, 521] width 466 height 17
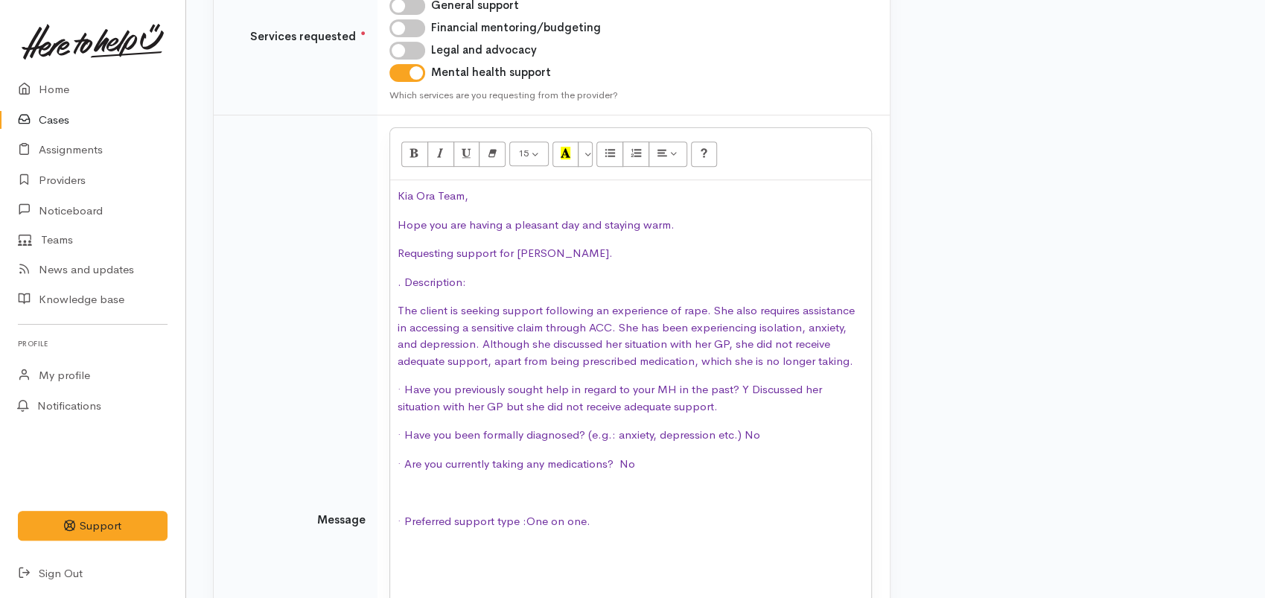
scroll to position [367, 0]
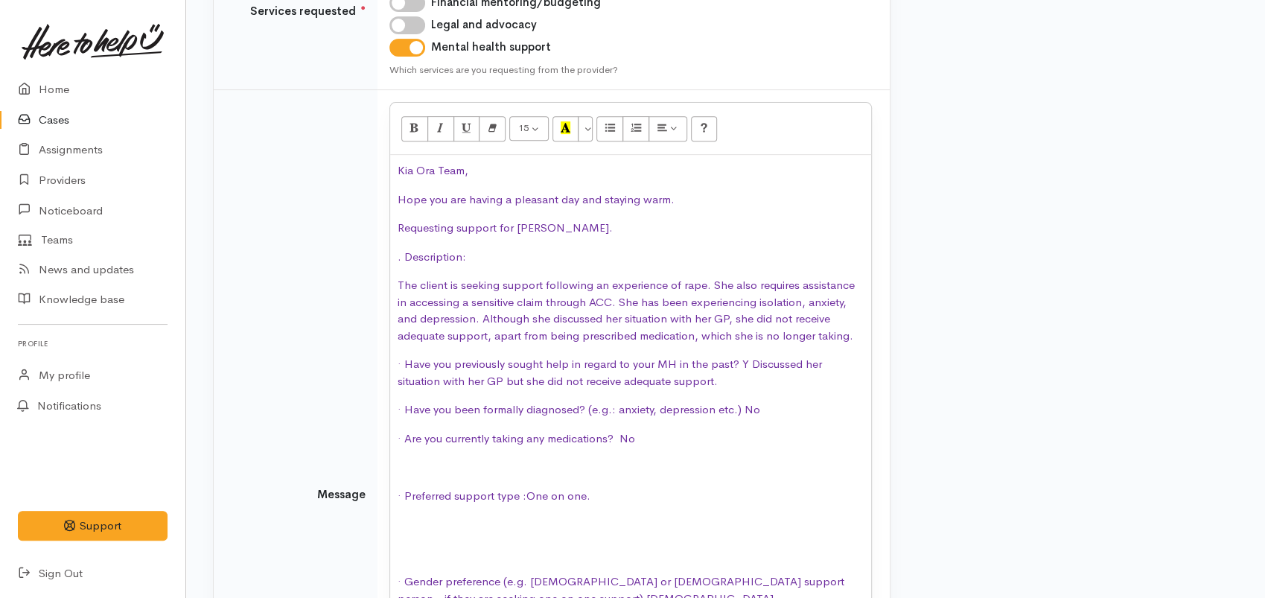
click at [403, 460] on p at bounding box center [631, 467] width 466 height 17
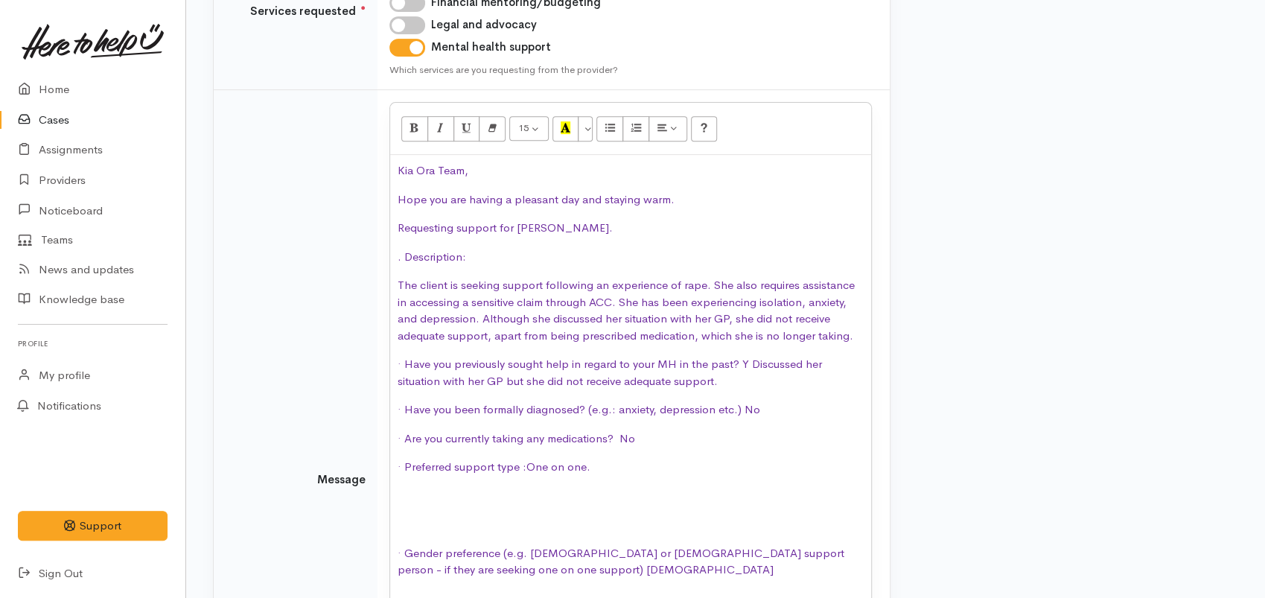
click at [405, 496] on p at bounding box center [631, 496] width 466 height 17
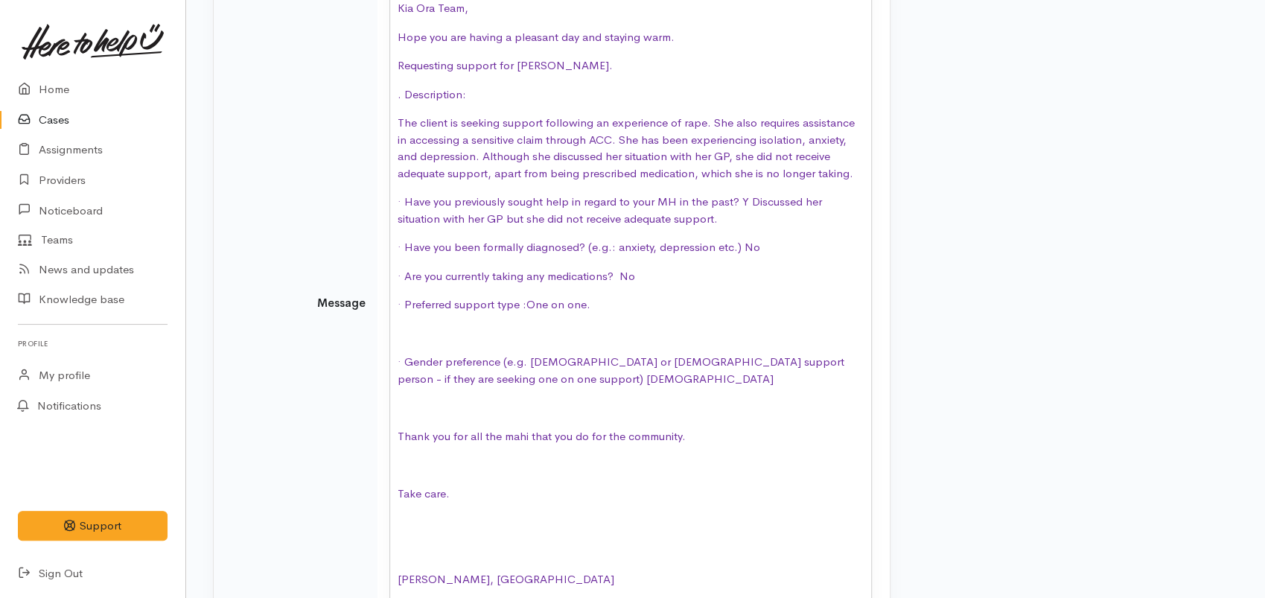
scroll to position [533, 0]
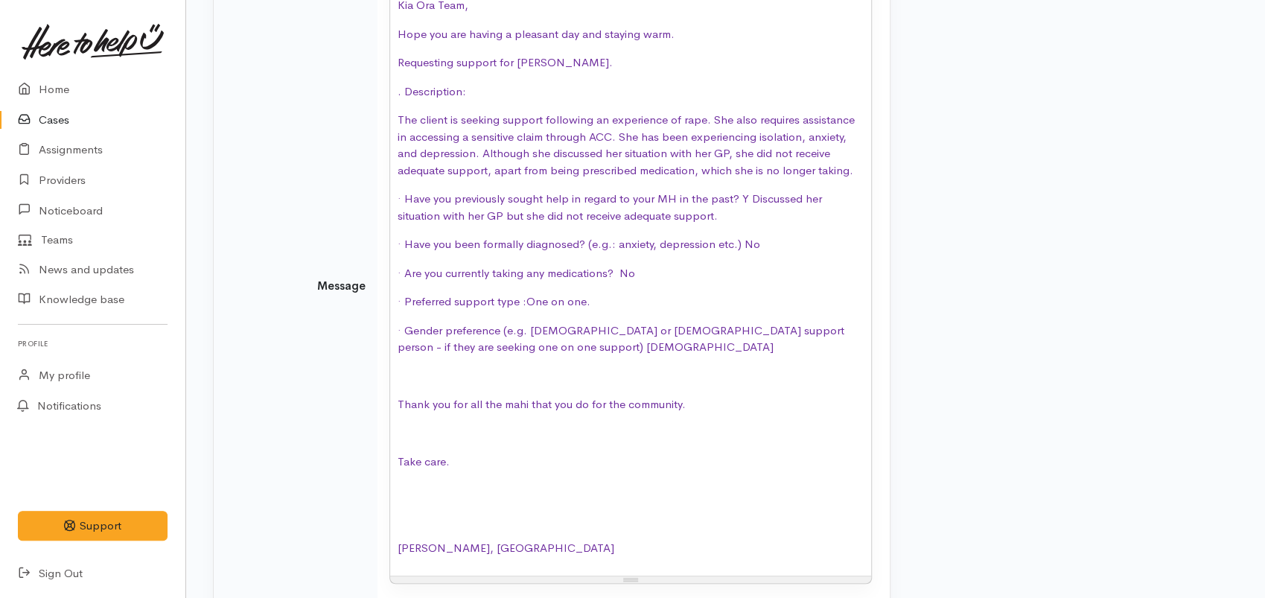
click at [401, 368] on p at bounding box center [631, 376] width 466 height 17
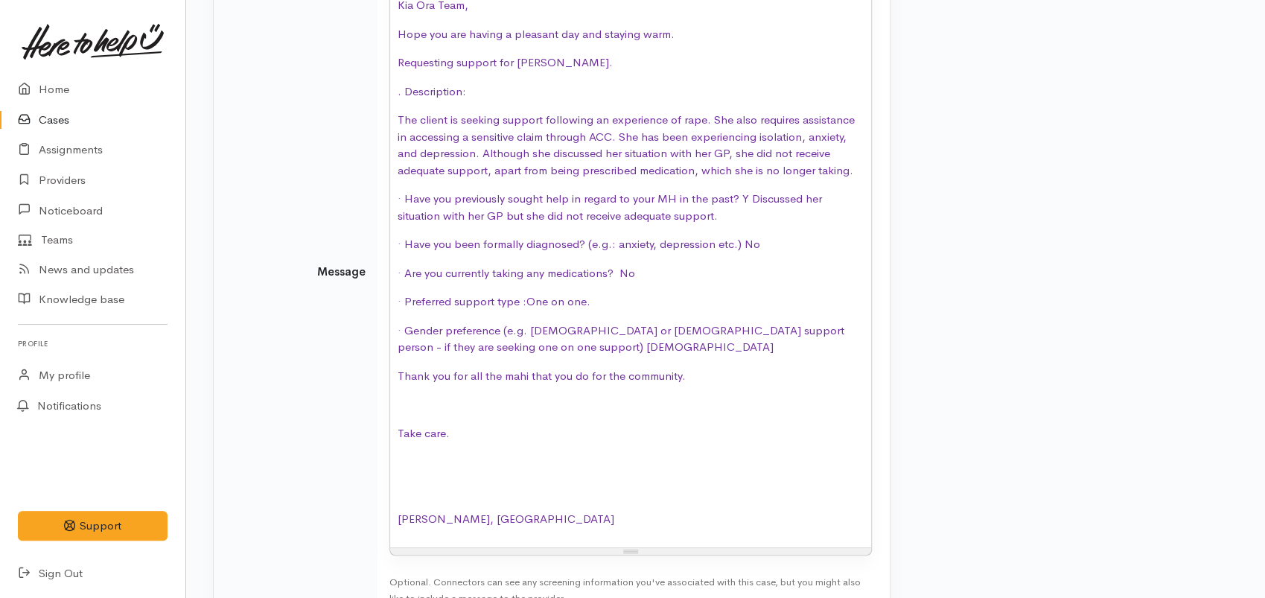
click at [404, 400] on p at bounding box center [631, 404] width 466 height 17
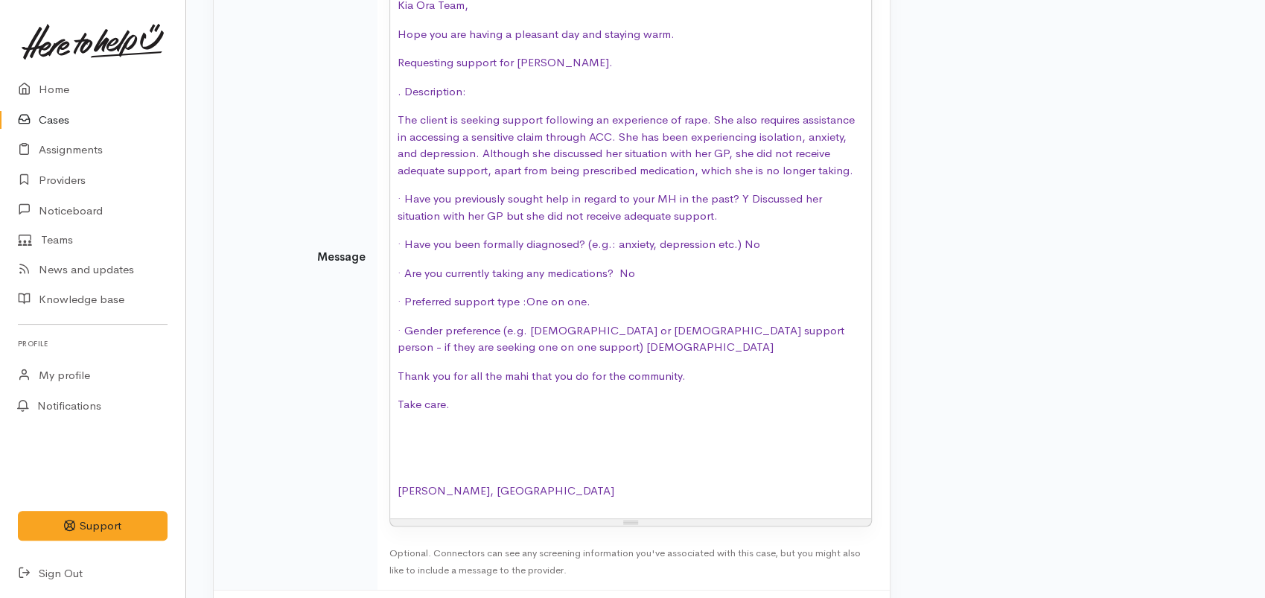
click at [396, 426] on div "Kia Ora Team, Hope you are having a pleasant day and staying warm. Requesting s…" at bounding box center [630, 254] width 481 height 529
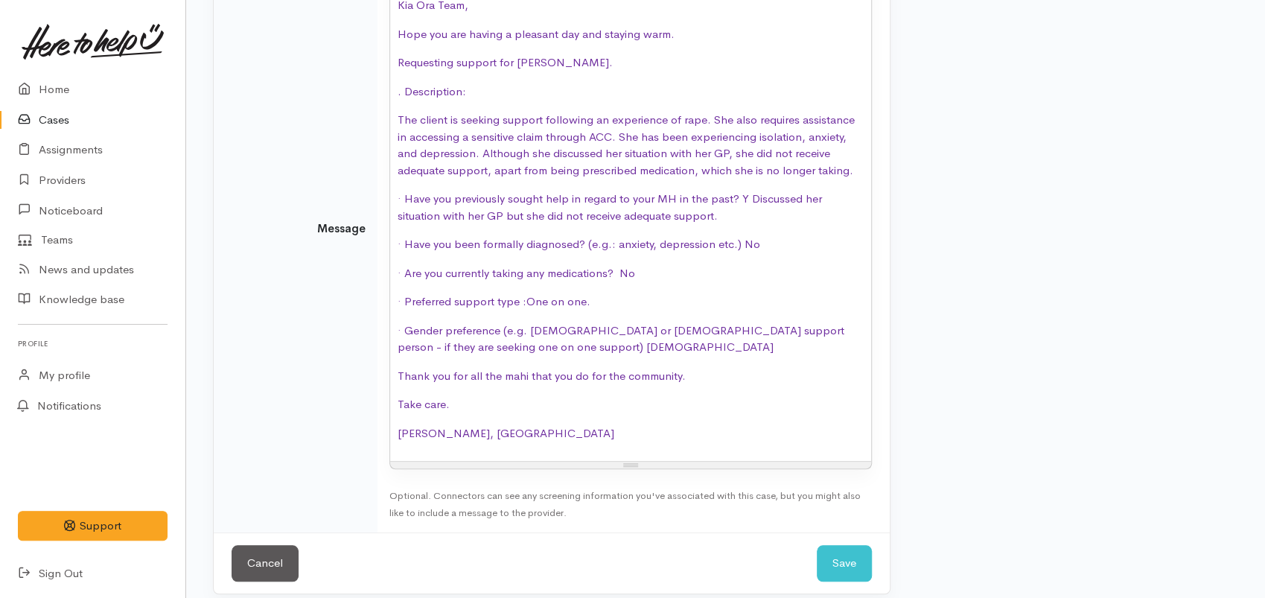
click at [457, 433] on span "Ngaa mihi, Nor" at bounding box center [506, 433] width 217 height 14
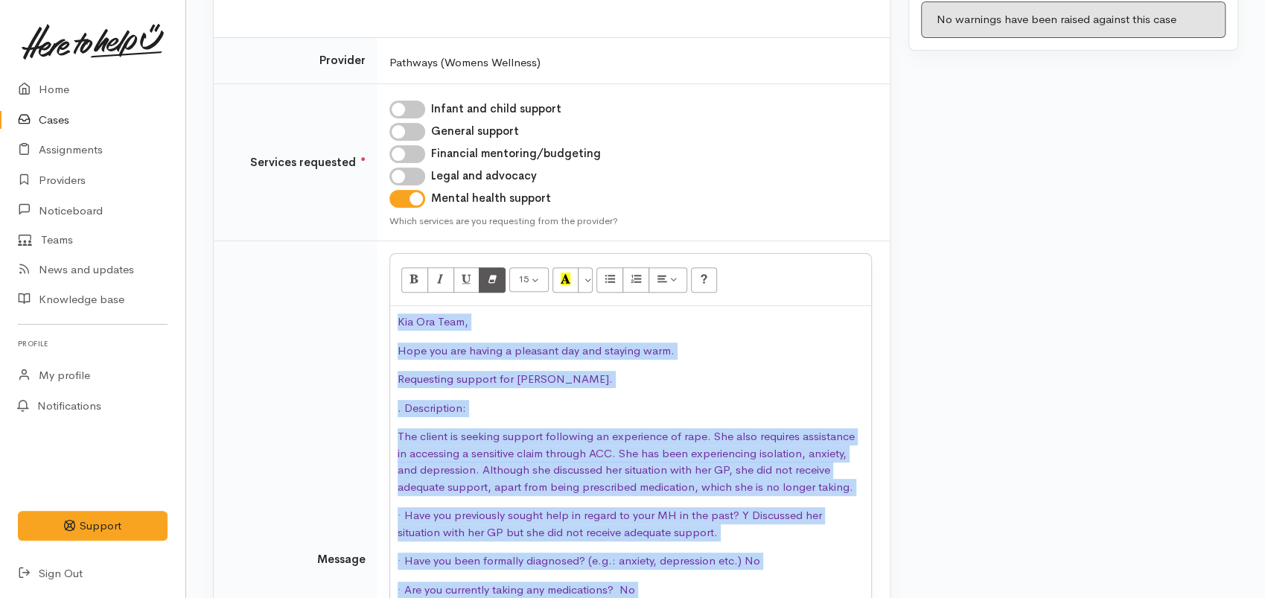
scroll to position [202, 0]
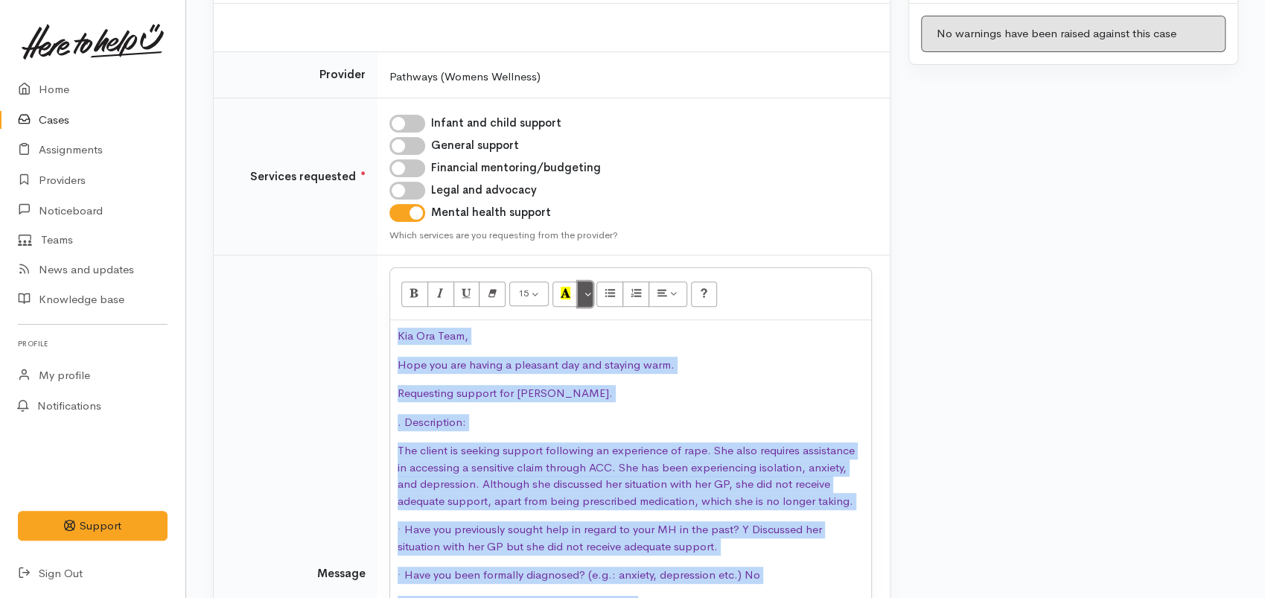
click at [585, 293] on button "More Color" at bounding box center [585, 294] width 15 height 25
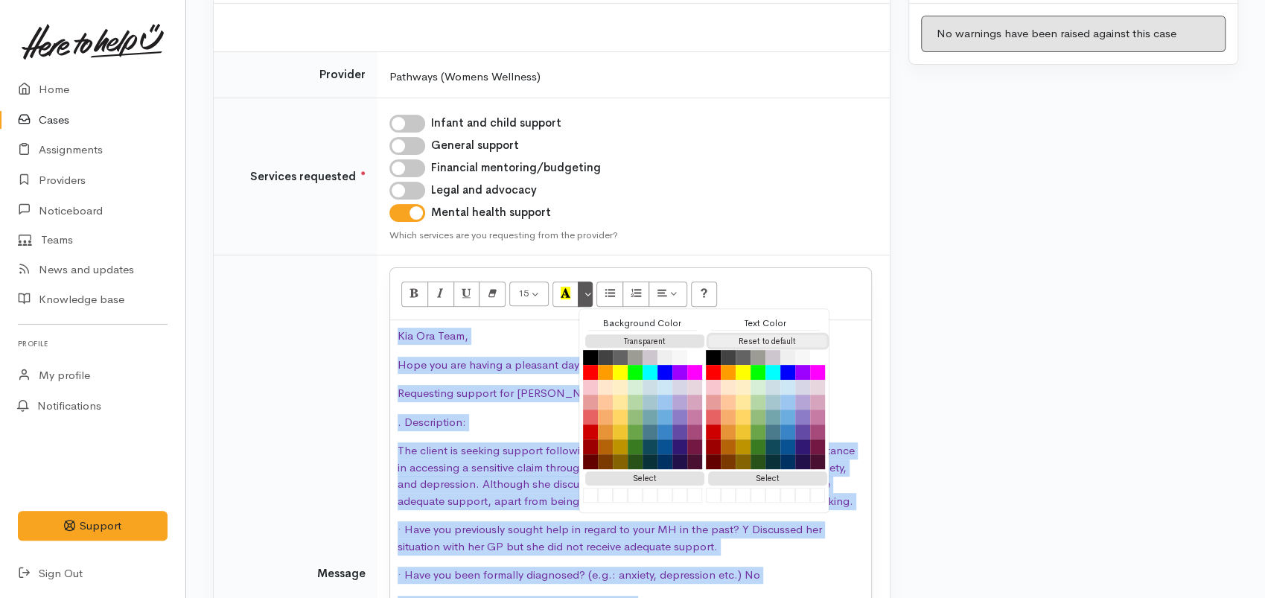
click at [758, 335] on button "Reset to default" at bounding box center [767, 341] width 119 height 14
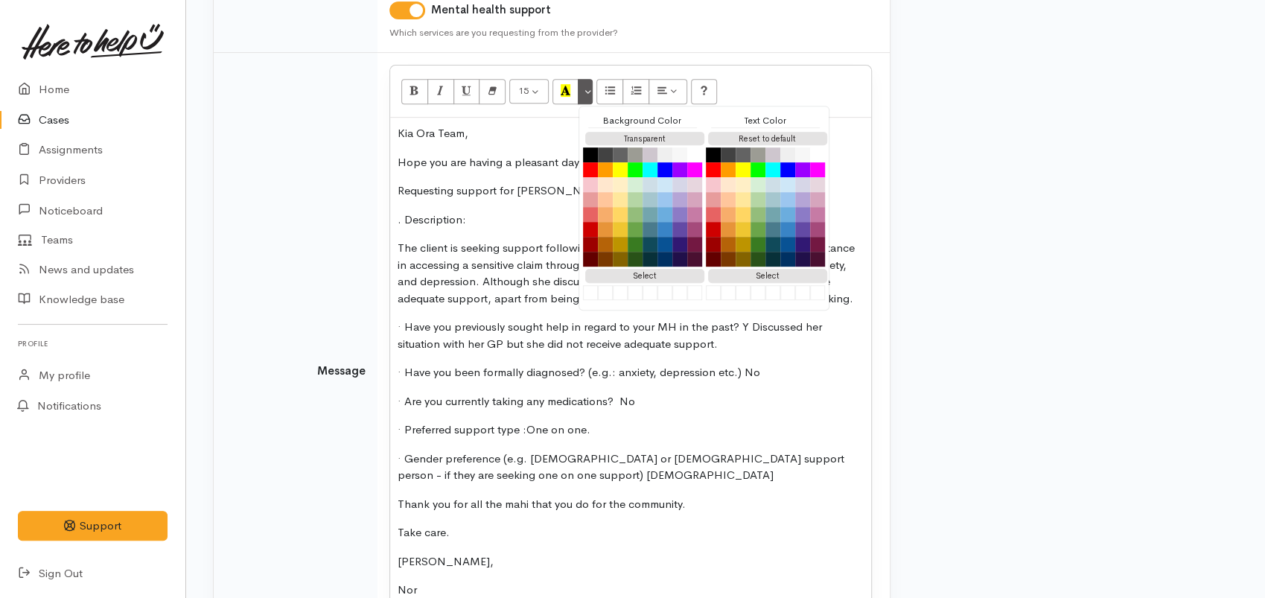
click at [1034, 323] on div "Warnings No warnings have been raised against this case" at bounding box center [1074, 258] width 348 height 1020
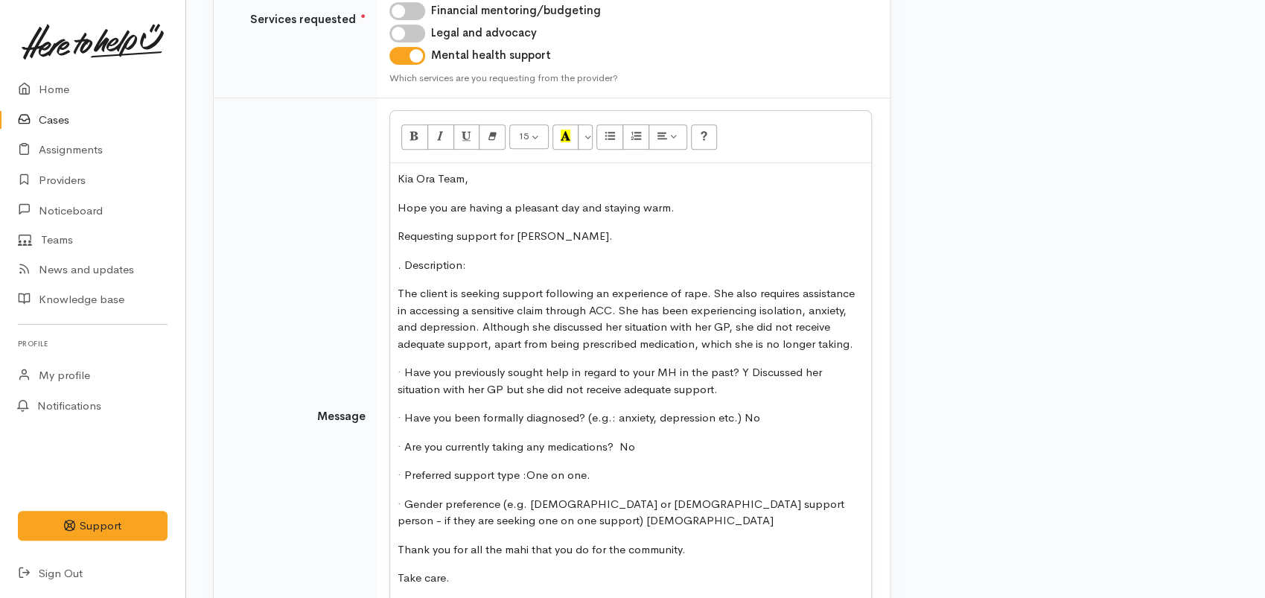
scroll to position [570, 0]
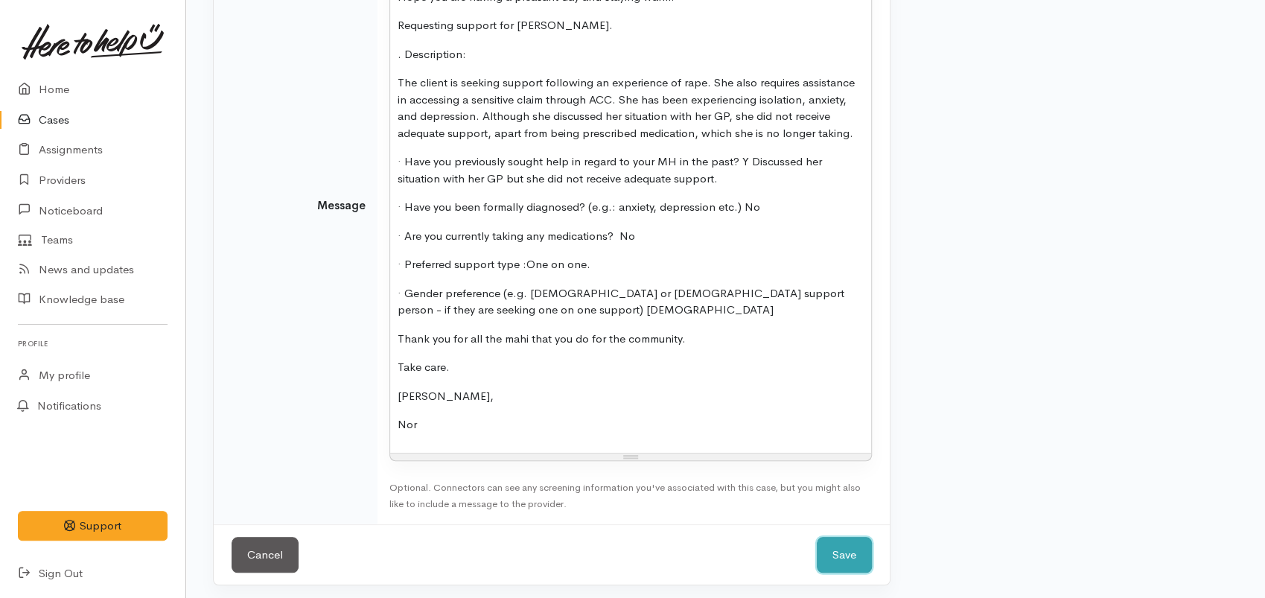
click at [857, 557] on button "Save" at bounding box center [844, 555] width 55 height 36
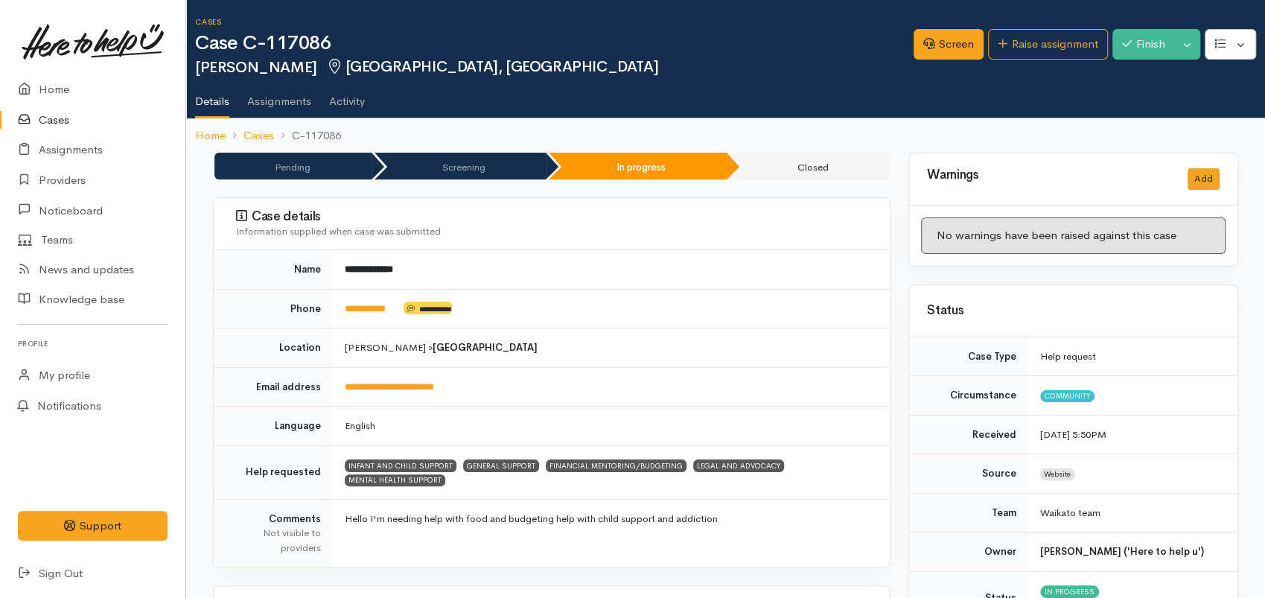
click at [405, 309] on td "**********" at bounding box center [611, 308] width 557 height 39
drag, startPoint x: 487, startPoint y: 383, endPoint x: 334, endPoint y: 387, distance: 152.8
click at [334, 387] on td "**********" at bounding box center [611, 386] width 557 height 39
copy link "**********"
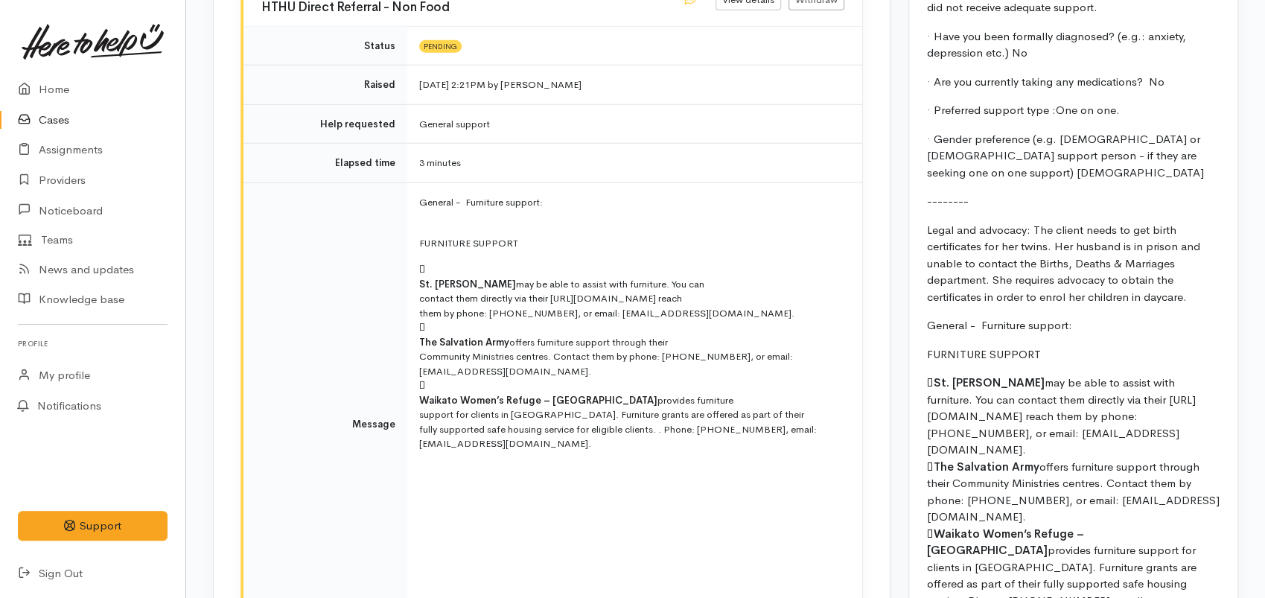
scroll to position [2565, 0]
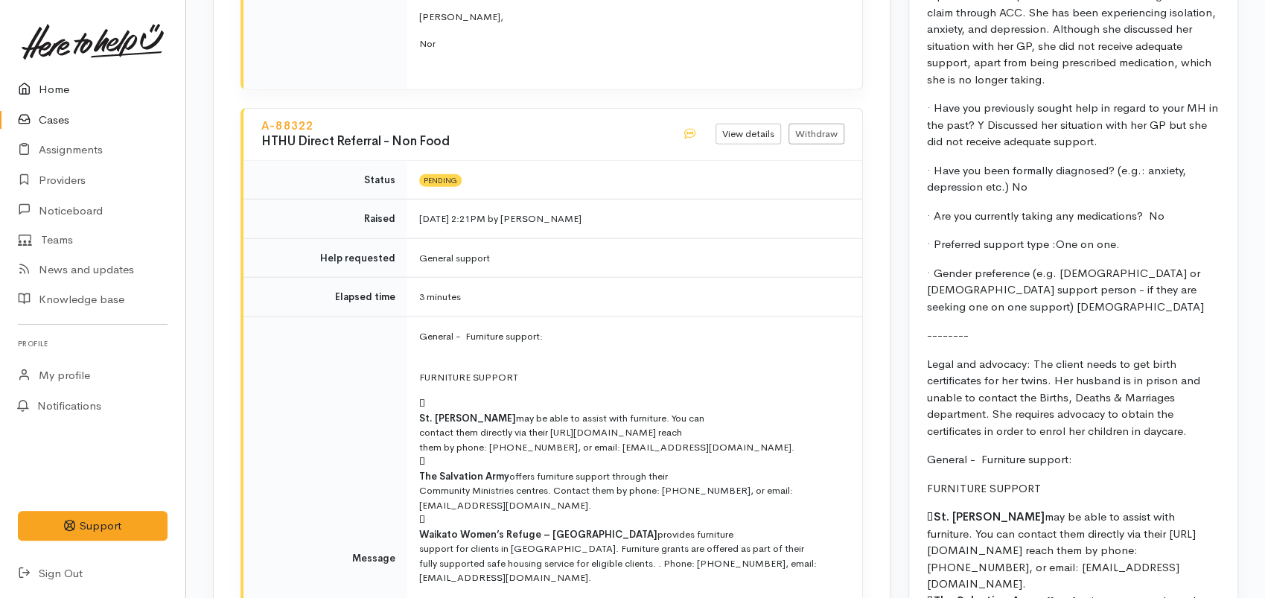
click at [71, 89] on link "Home" at bounding box center [92, 89] width 185 height 31
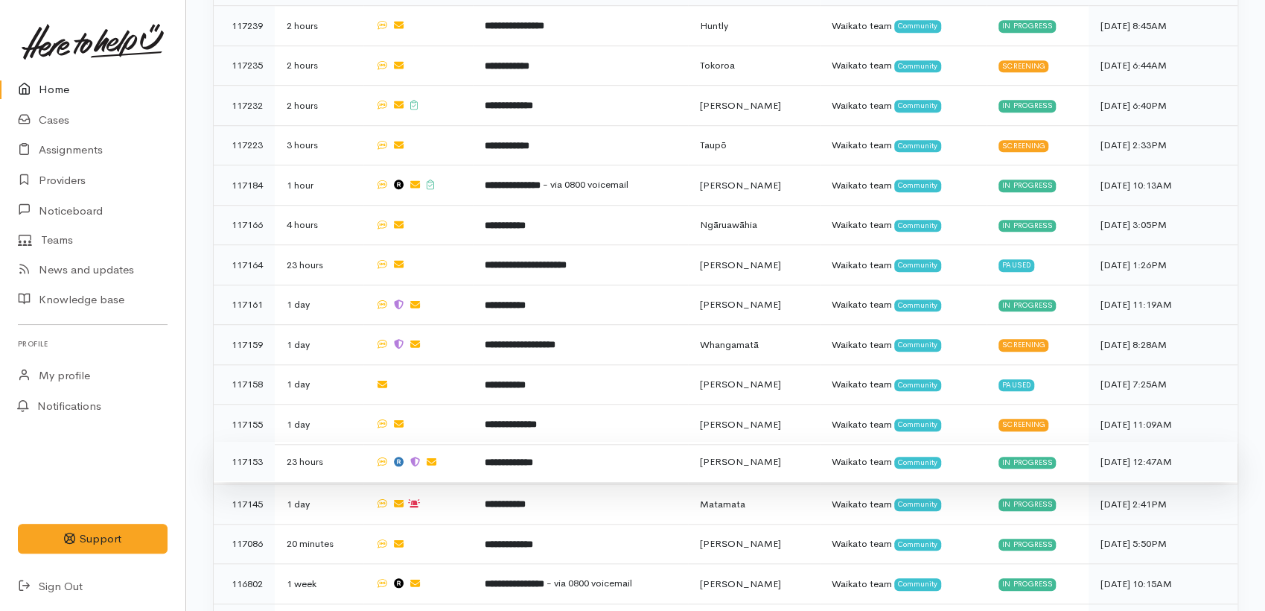
scroll to position [737, 0]
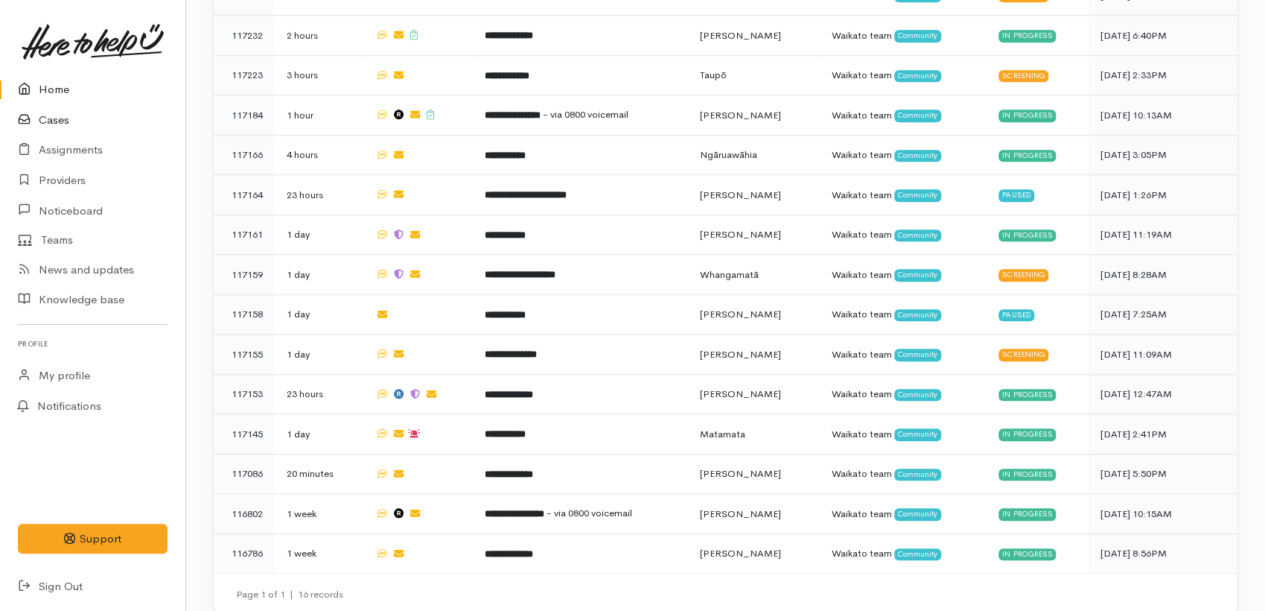
click at [58, 112] on link "Cases" at bounding box center [92, 120] width 185 height 31
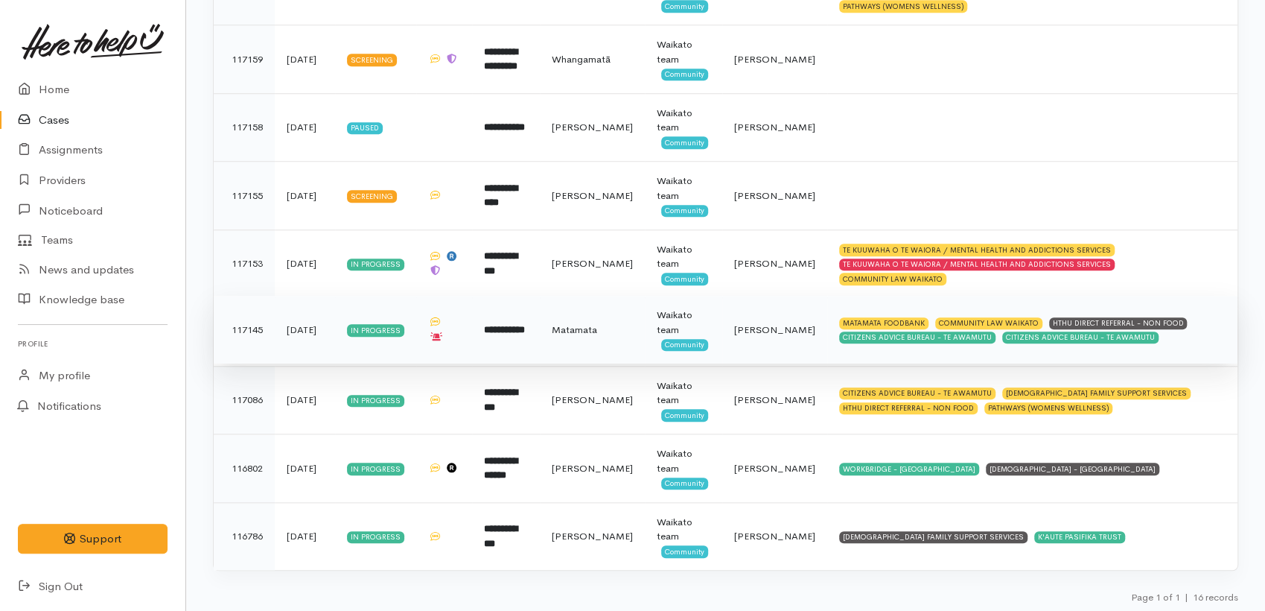
scroll to position [832, 0]
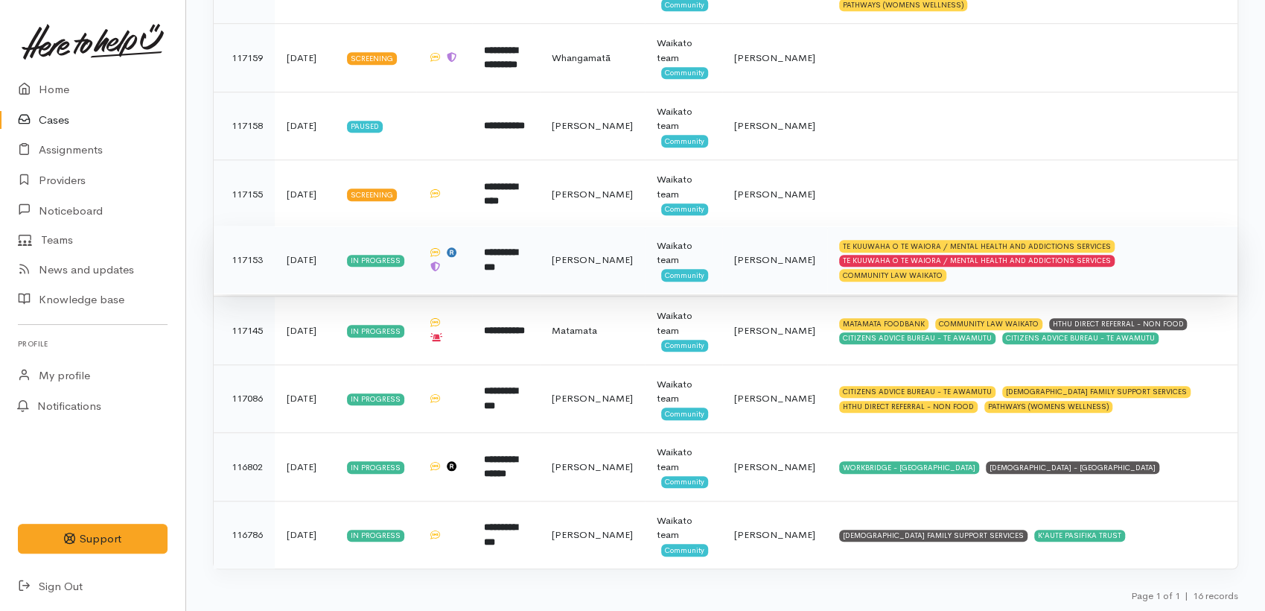
click at [495, 259] on b "**********" at bounding box center [501, 259] width 34 height 25
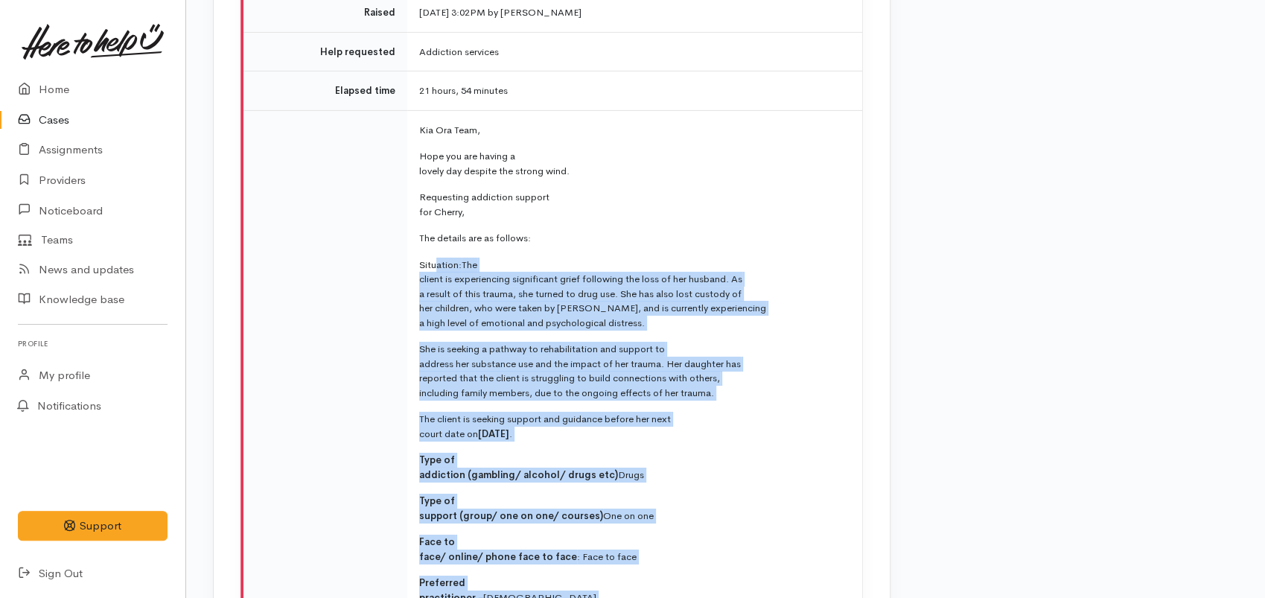
scroll to position [3062, 0]
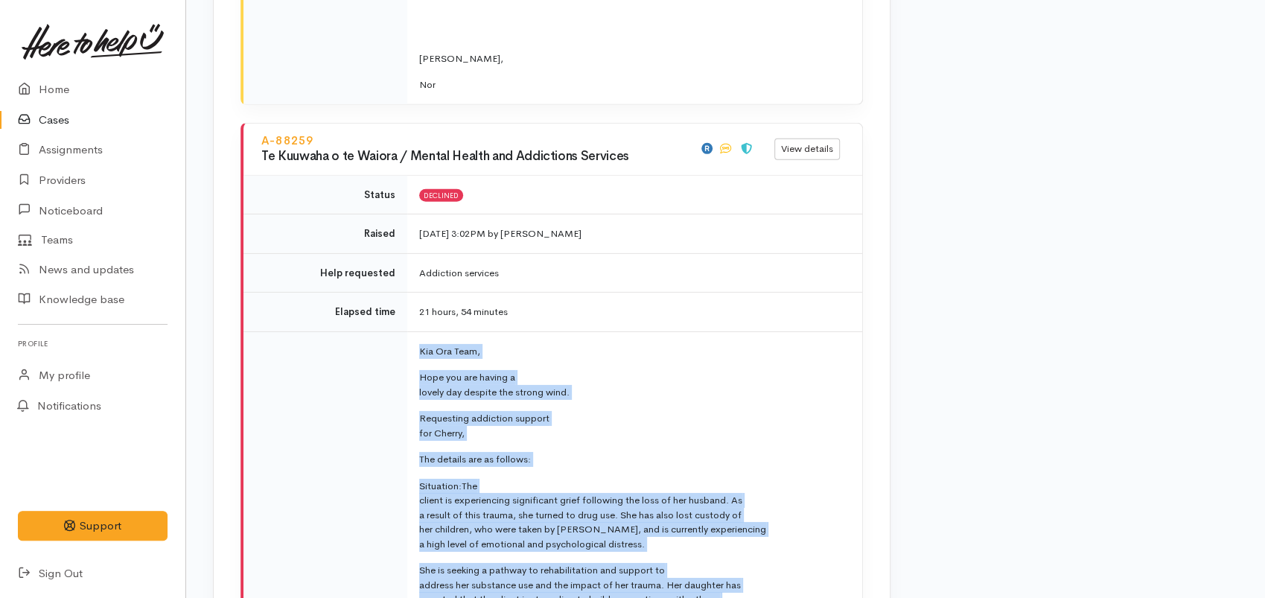
drag, startPoint x: 460, startPoint y: 251, endPoint x: 421, endPoint y: 258, distance: 39.4
copy td "Kia Ora Team, Hope you are having a lovely day despite the strong wind. Request…"
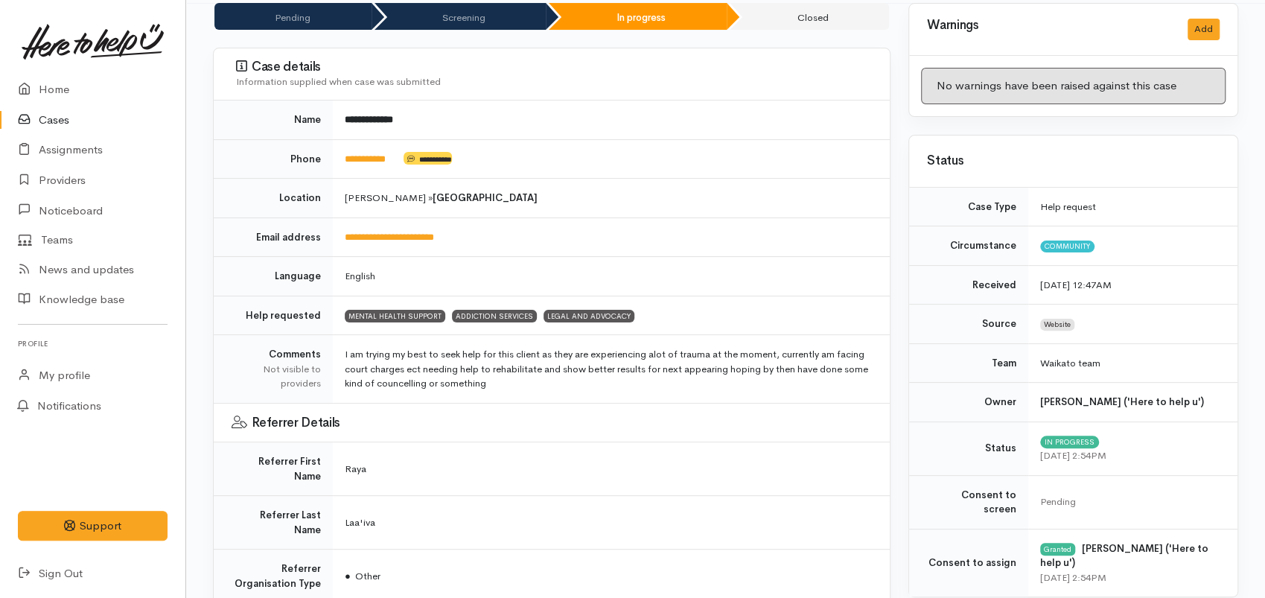
scroll to position [0, 0]
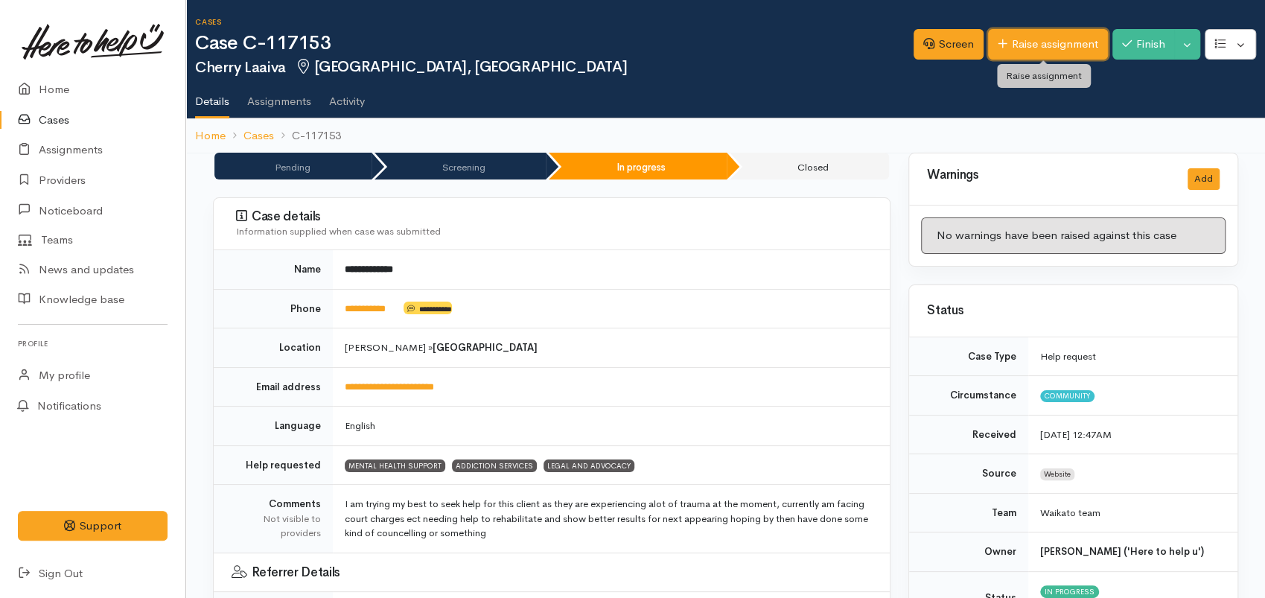
click at [1031, 53] on link "Raise assignment" at bounding box center [1048, 44] width 120 height 31
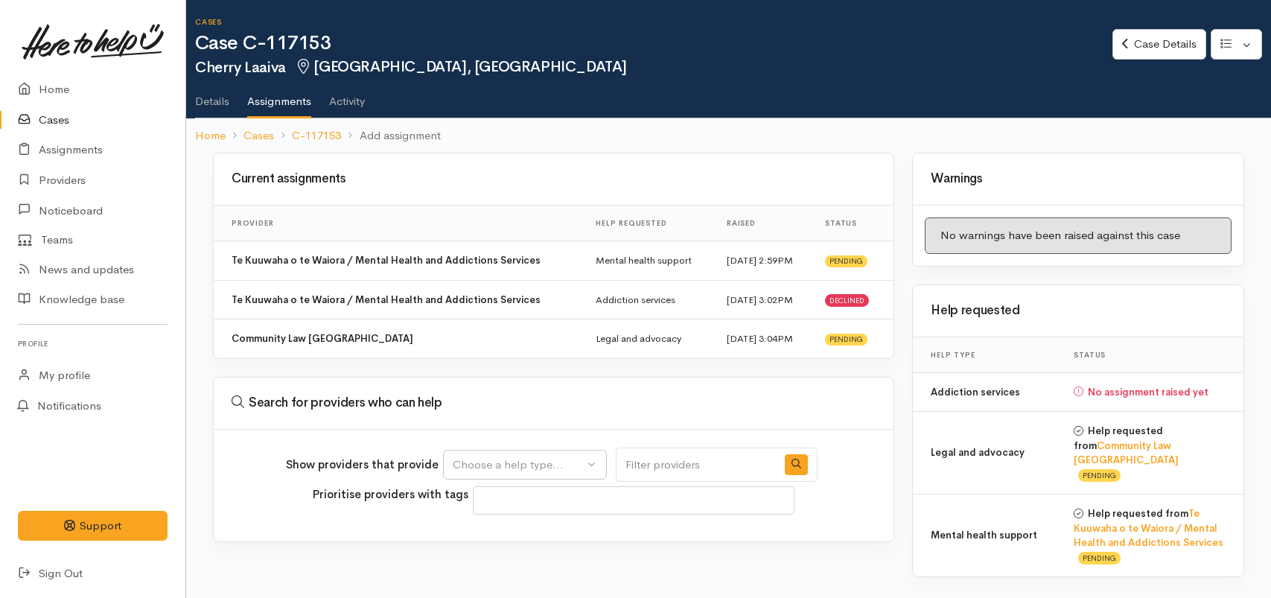
select select
click at [511, 473] on button "Choose a help type..." at bounding box center [525, 465] width 164 height 31
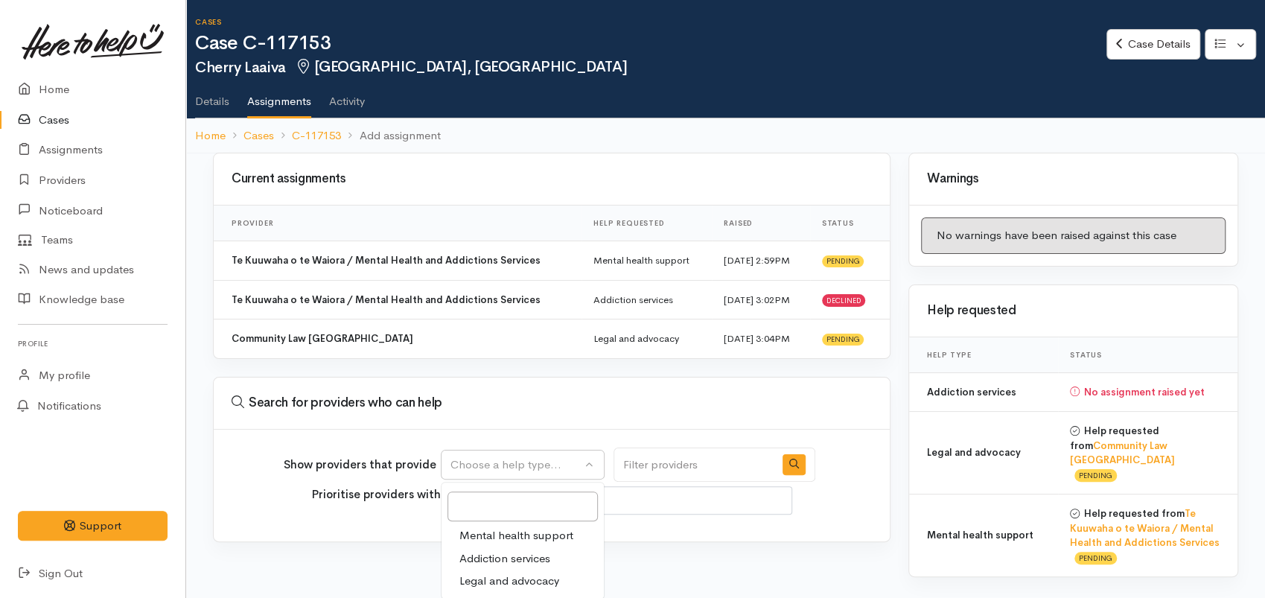
click at [500, 559] on span "Addiction services" at bounding box center [505, 558] width 91 height 17
select select "28"
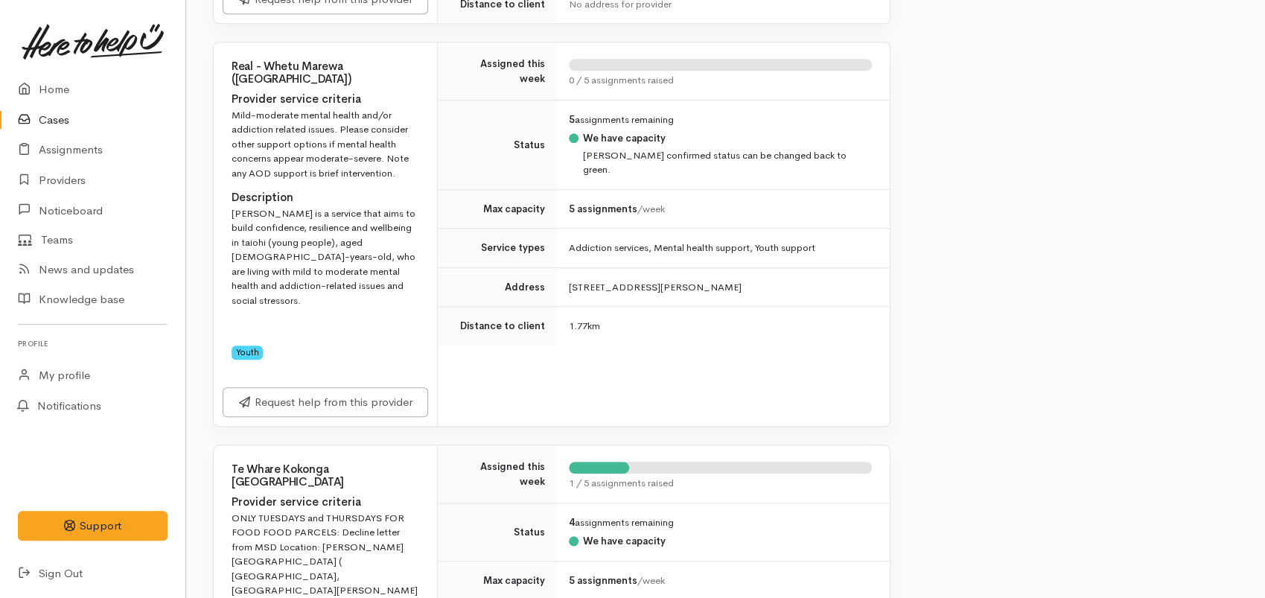
scroll to position [551, 0]
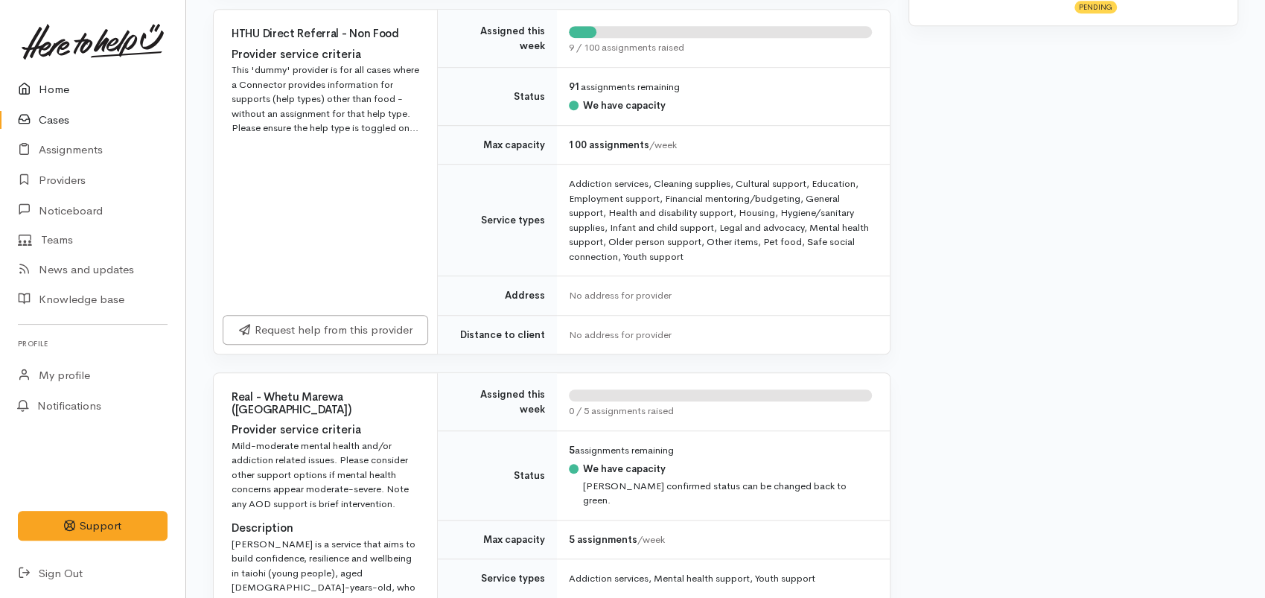
click at [45, 94] on link "Home" at bounding box center [92, 89] width 185 height 31
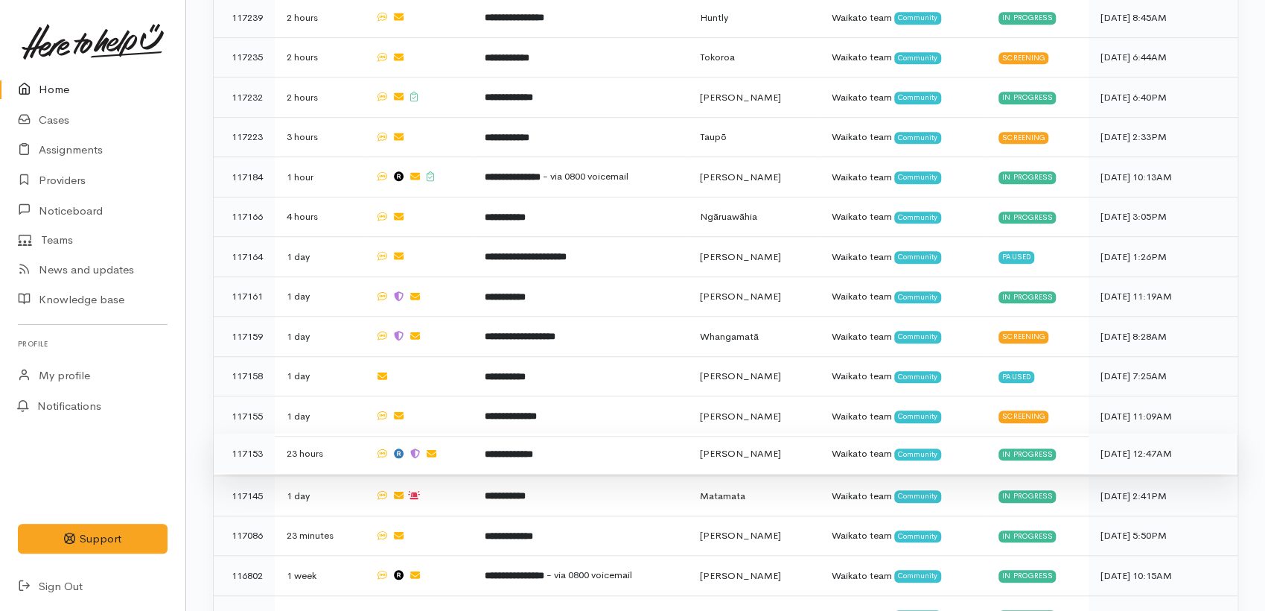
scroll to position [737, 0]
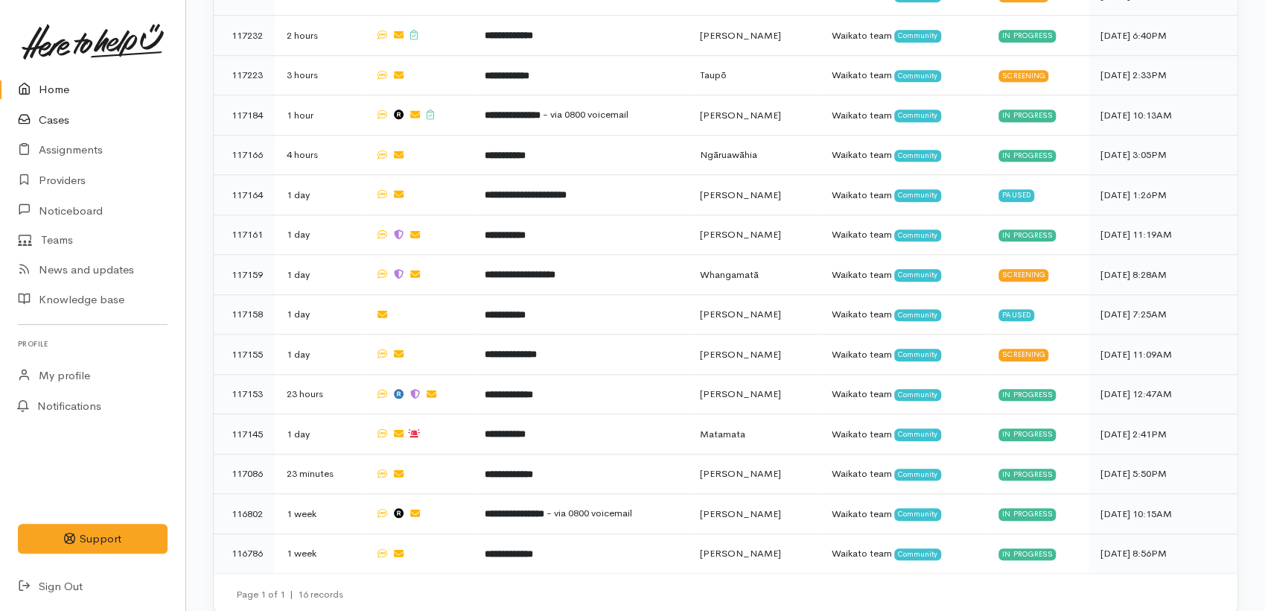
click at [54, 115] on link "Cases" at bounding box center [92, 120] width 185 height 31
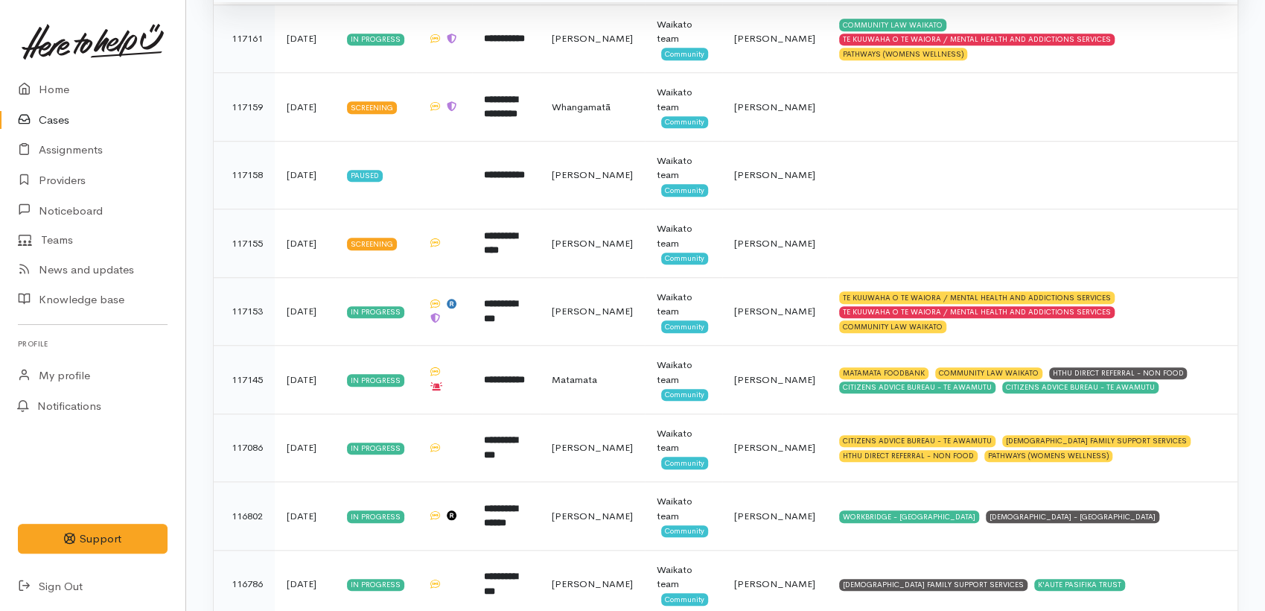
scroll to position [827, 0]
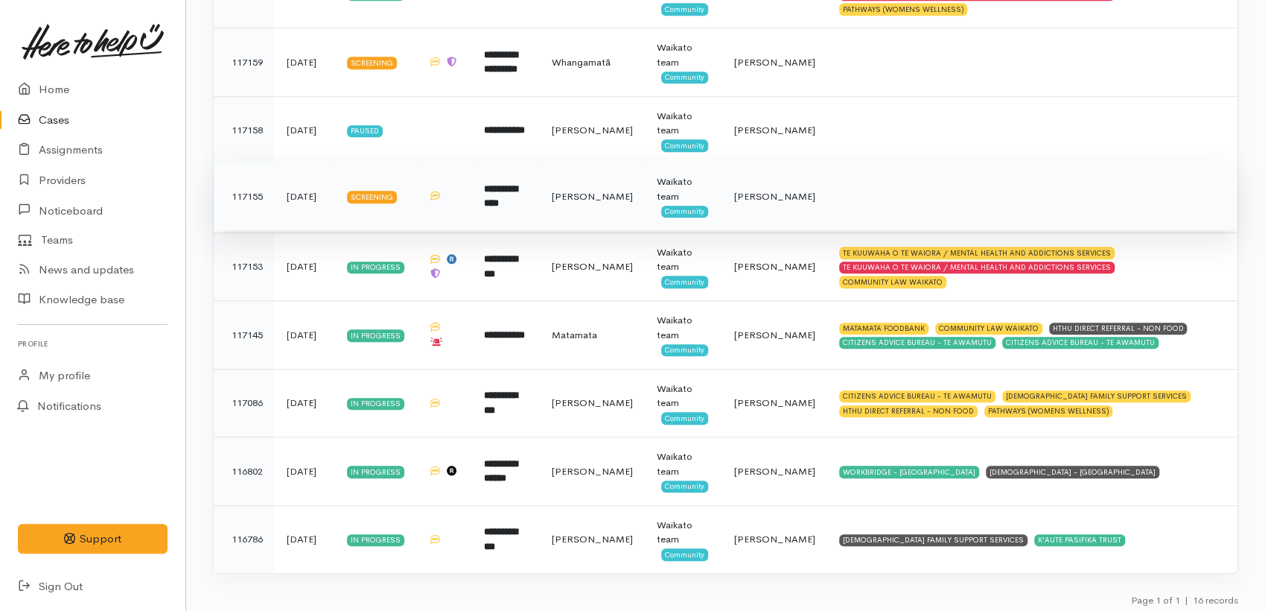
click at [498, 201] on td "**********" at bounding box center [506, 196] width 68 height 69
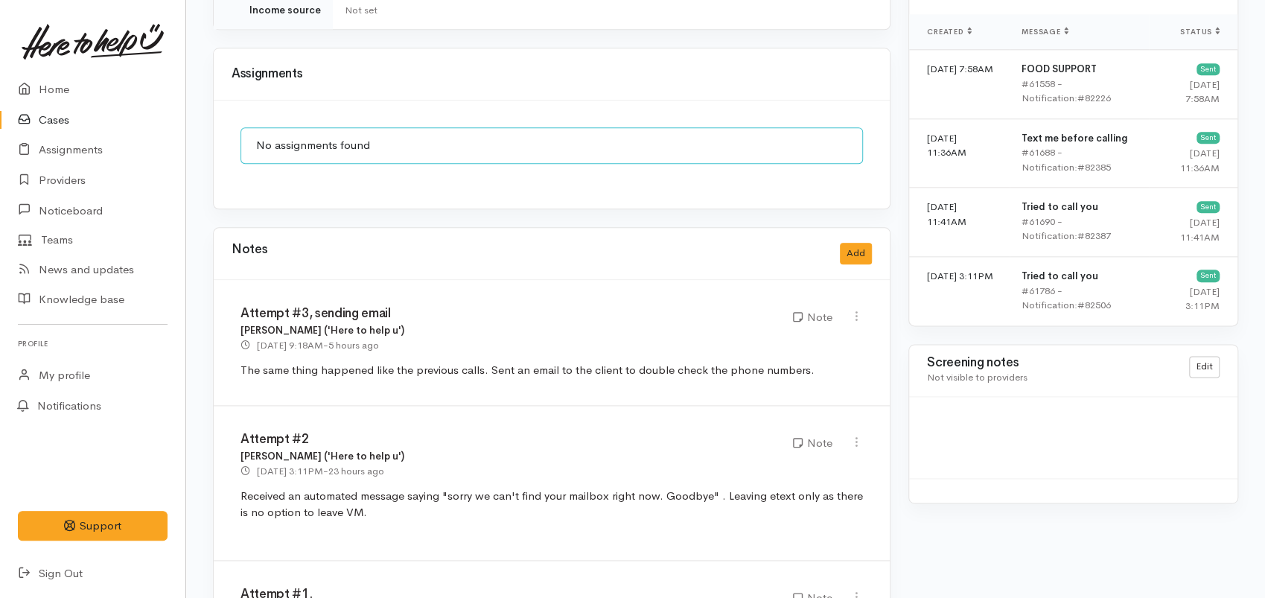
scroll to position [989, 0]
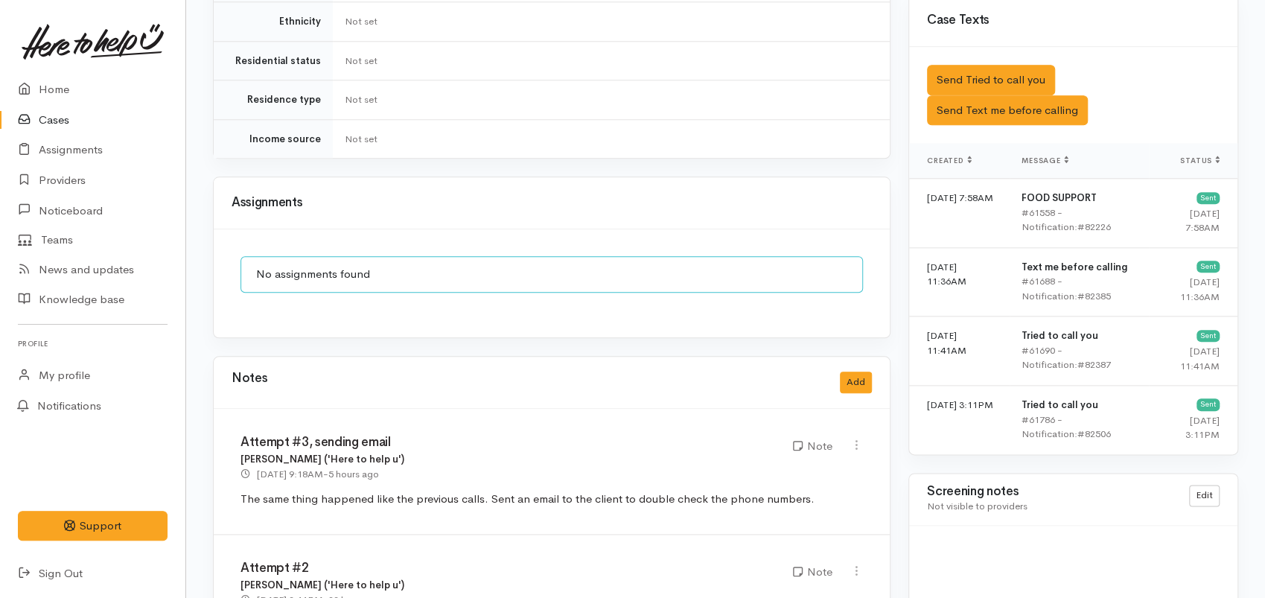
click at [66, 115] on link "Cases" at bounding box center [92, 120] width 185 height 31
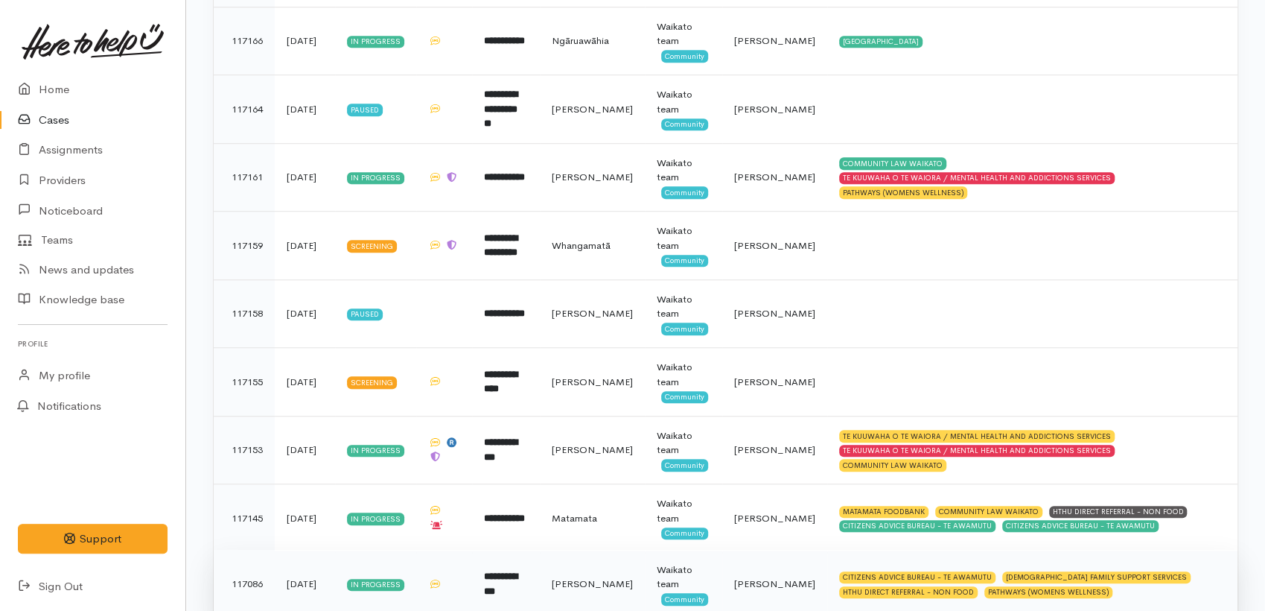
scroll to position [745, 0]
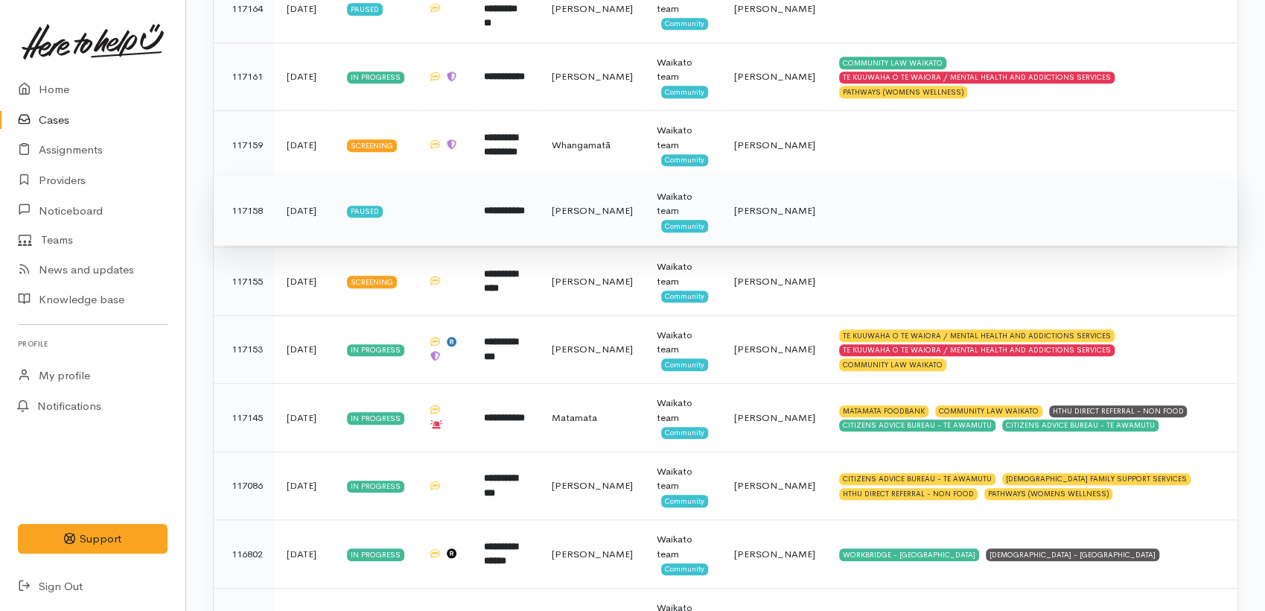
click at [492, 229] on td "**********" at bounding box center [506, 211] width 68 height 69
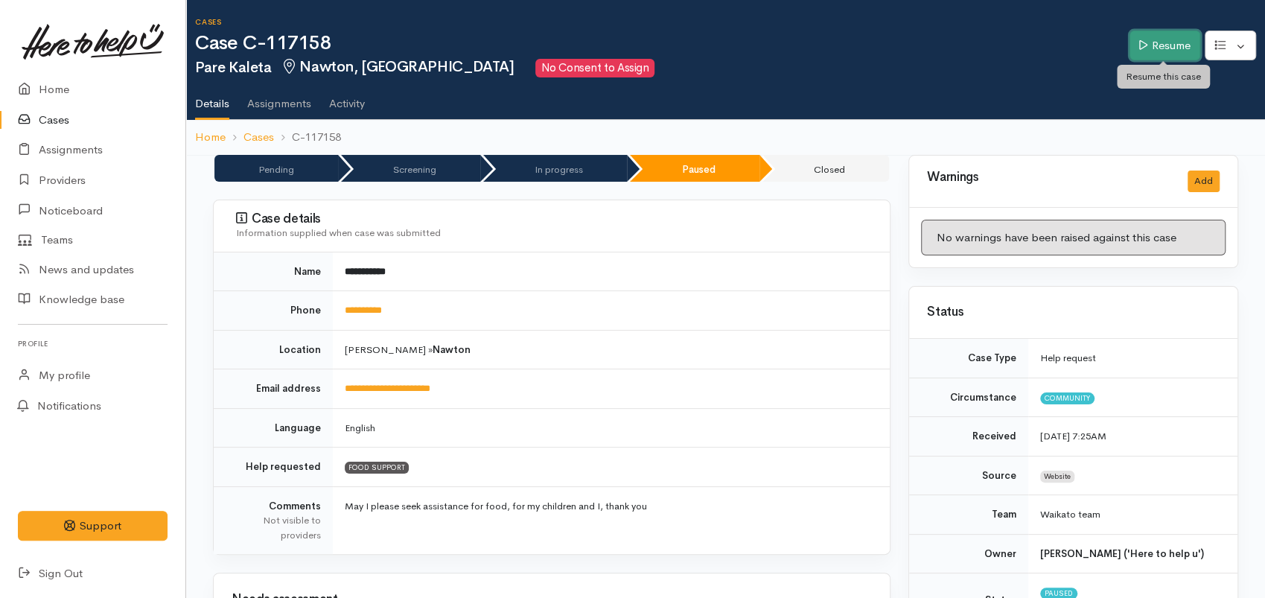
drag, startPoint x: 1142, startPoint y: 48, endPoint x: 1023, endPoint y: 110, distance: 133.6
click at [1142, 48] on icon at bounding box center [1144, 44] width 8 height 11
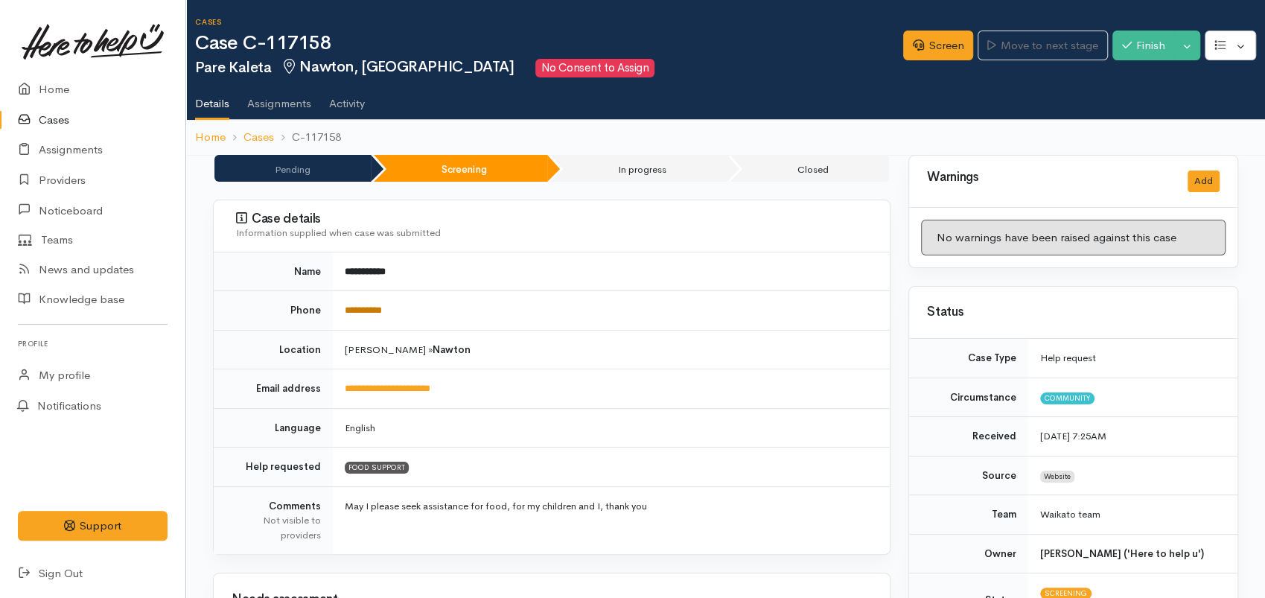
click at [372, 306] on link "**********" at bounding box center [363, 310] width 37 height 10
click at [933, 49] on link "Screen" at bounding box center [938, 46] width 70 height 31
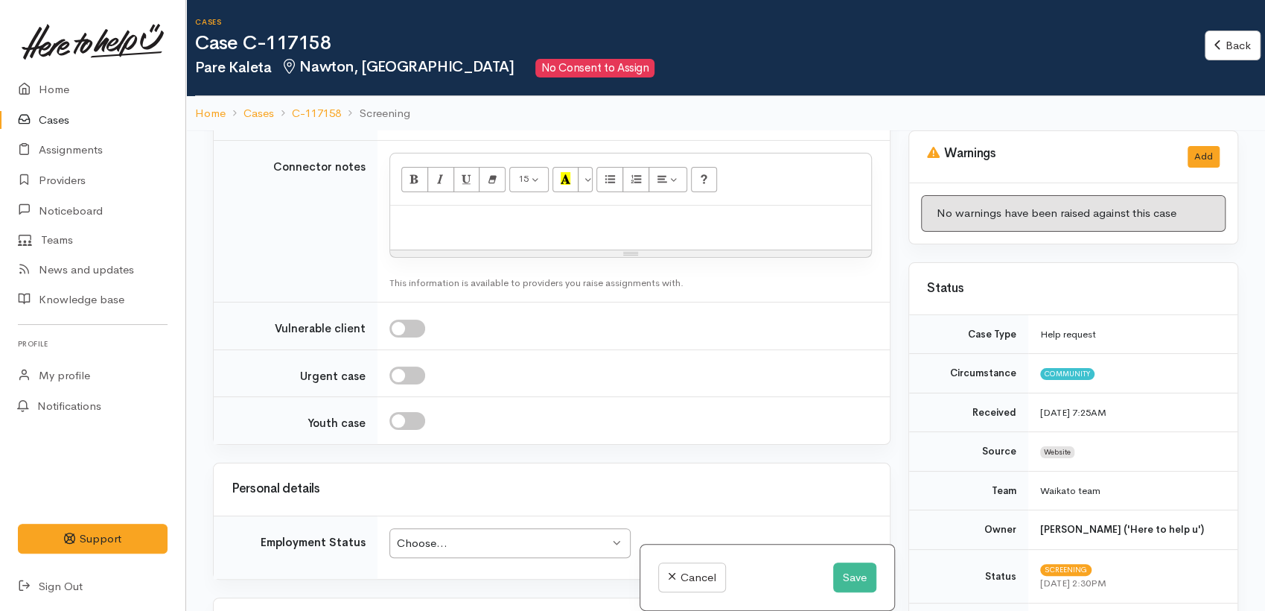
scroll to position [1655, 0]
click at [471, 232] on p at bounding box center [631, 223] width 466 height 17
paste div
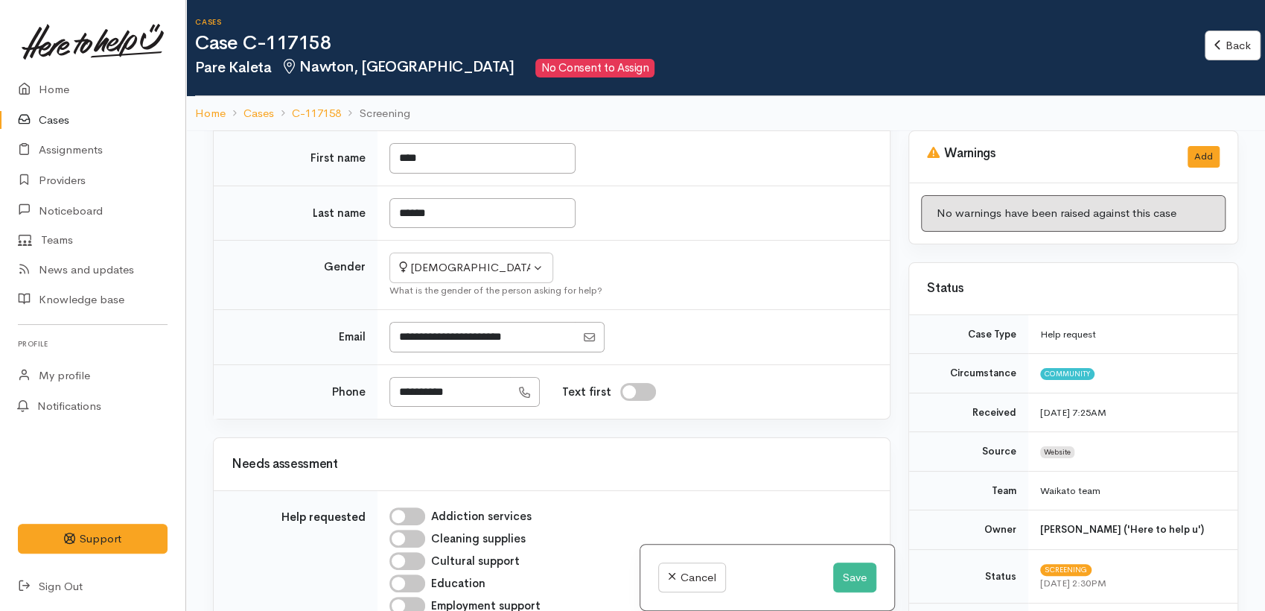
scroll to position [745, 0]
click at [656, 400] on input "Text first" at bounding box center [638, 391] width 36 height 18
checkbox input "true"
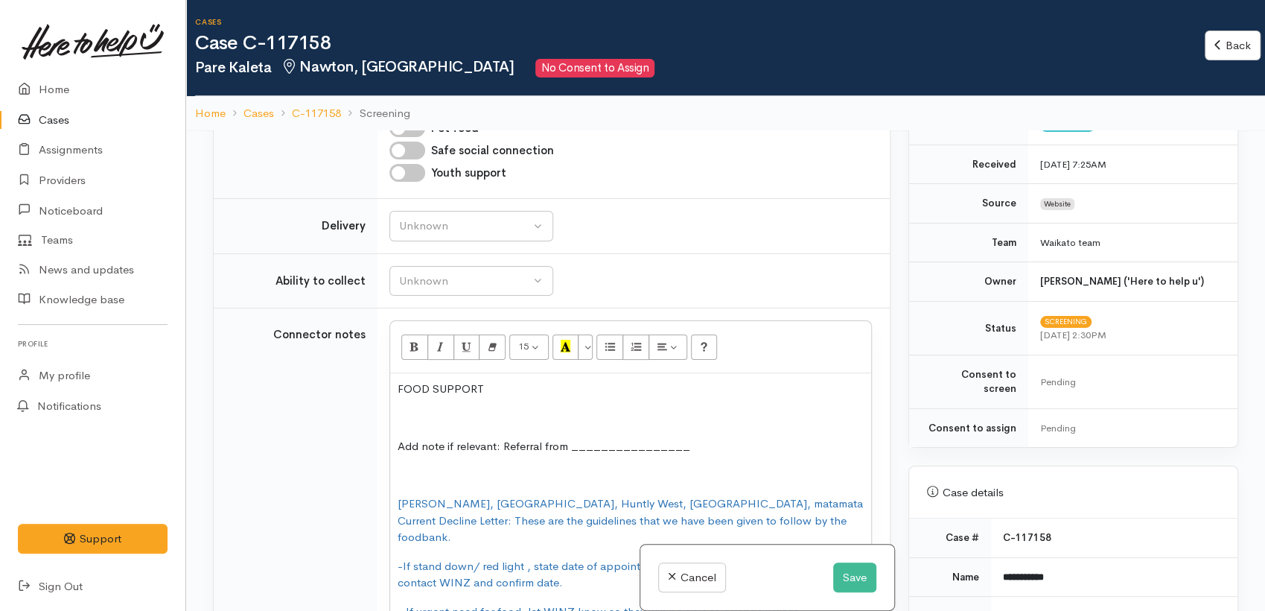
scroll to position [1655, 0]
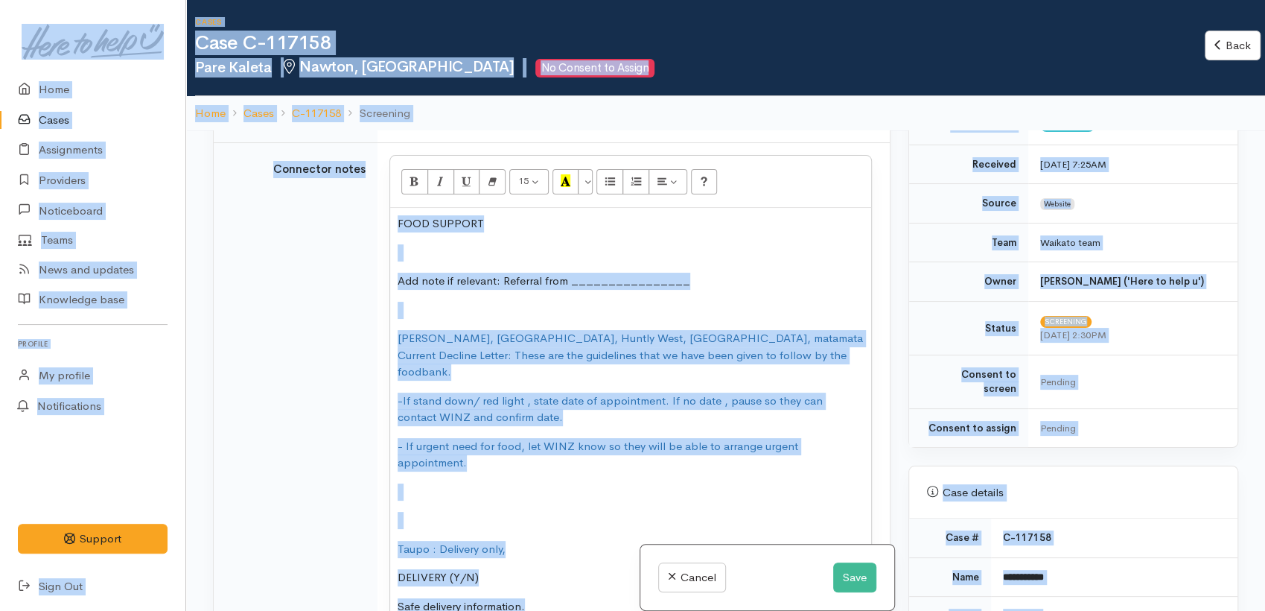
click at [526, 373] on span "Hamilton, Cambridge, Huntly West, Ngaruawahia, matamata Current Decline Letter:…" at bounding box center [631, 355] width 466 height 48
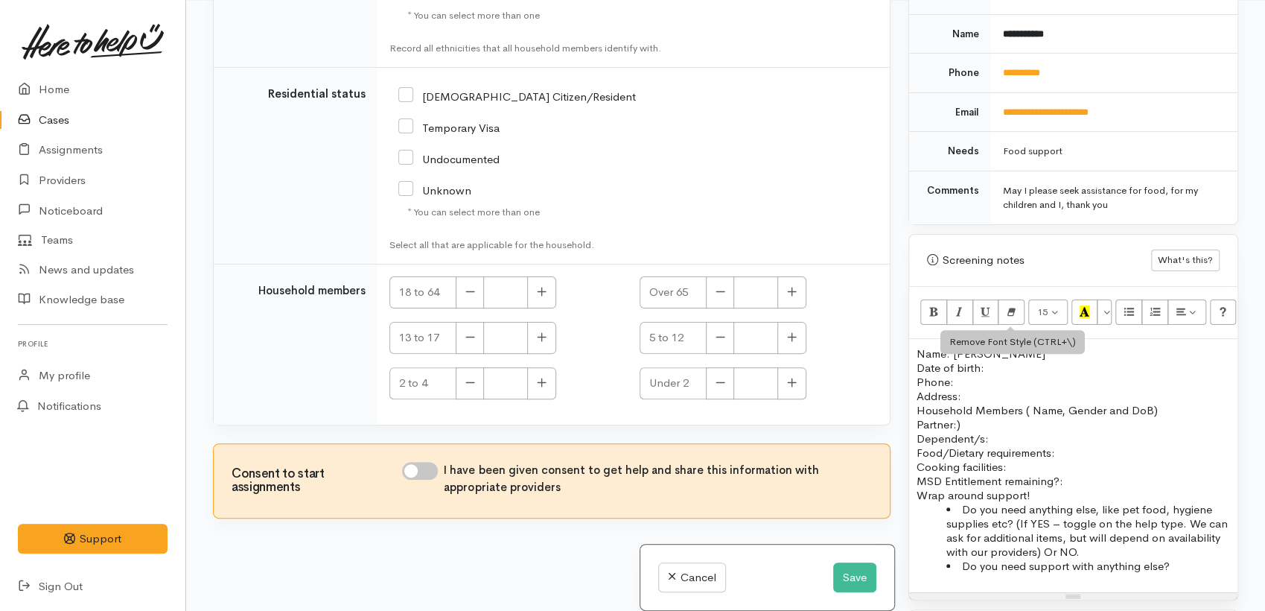
scroll to position [661, 0]
click at [938, 449] on p "Food/Dietary requirements: Cooking facilities: MSD Entitlement remaining?:" at bounding box center [1074, 466] width 314 height 42
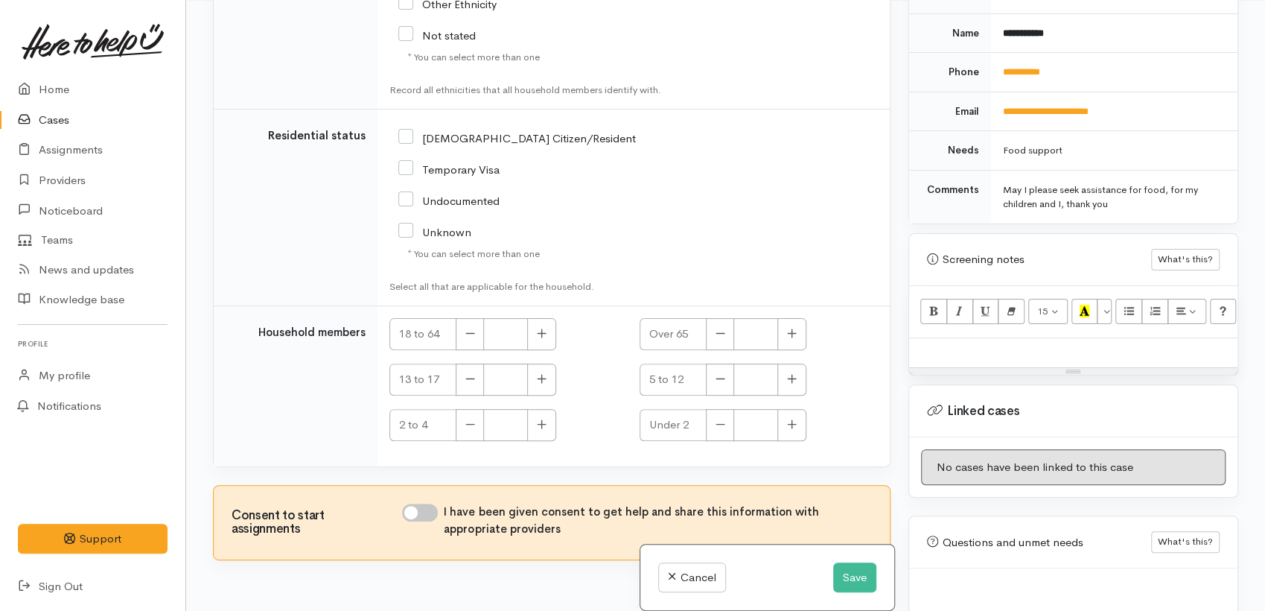
scroll to position [2979, 0]
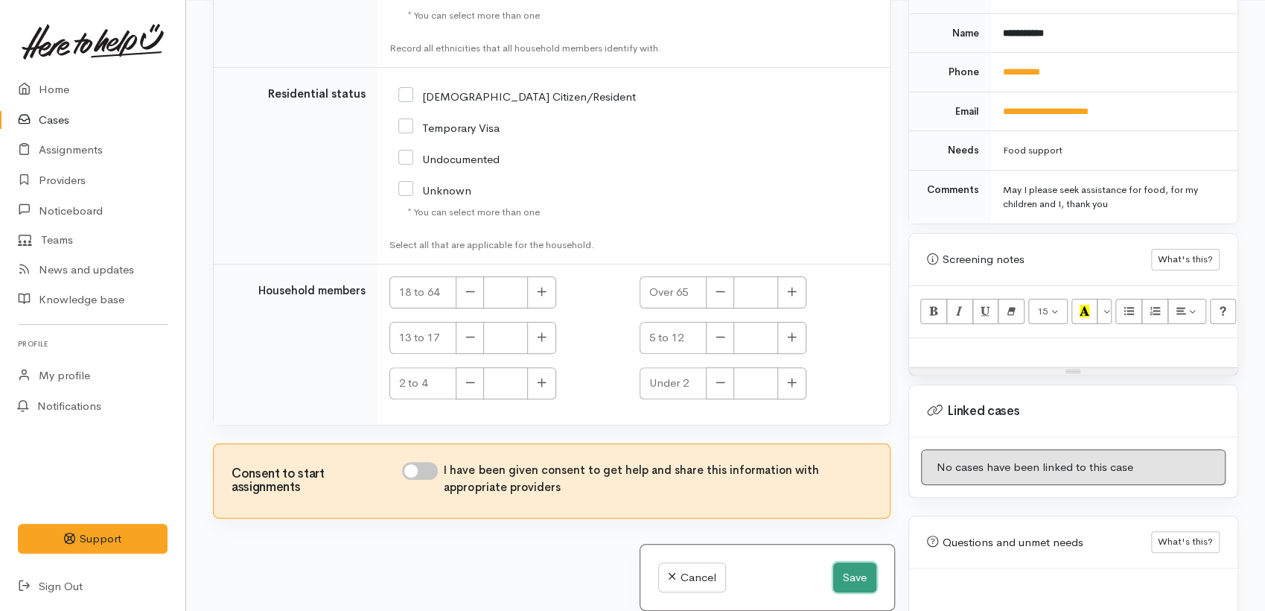
drag, startPoint x: 846, startPoint y: 574, endPoint x: 842, endPoint y: 533, distance: 40.5
click at [846, 574] on button "Save" at bounding box center [854, 577] width 43 height 31
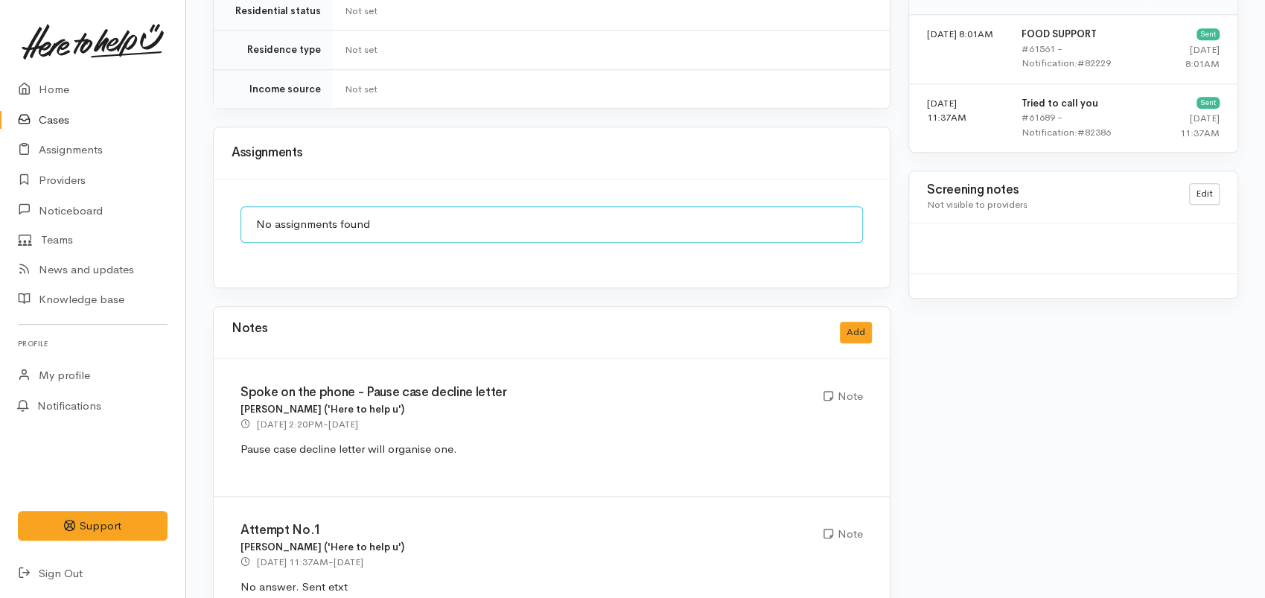
scroll to position [1078, 0]
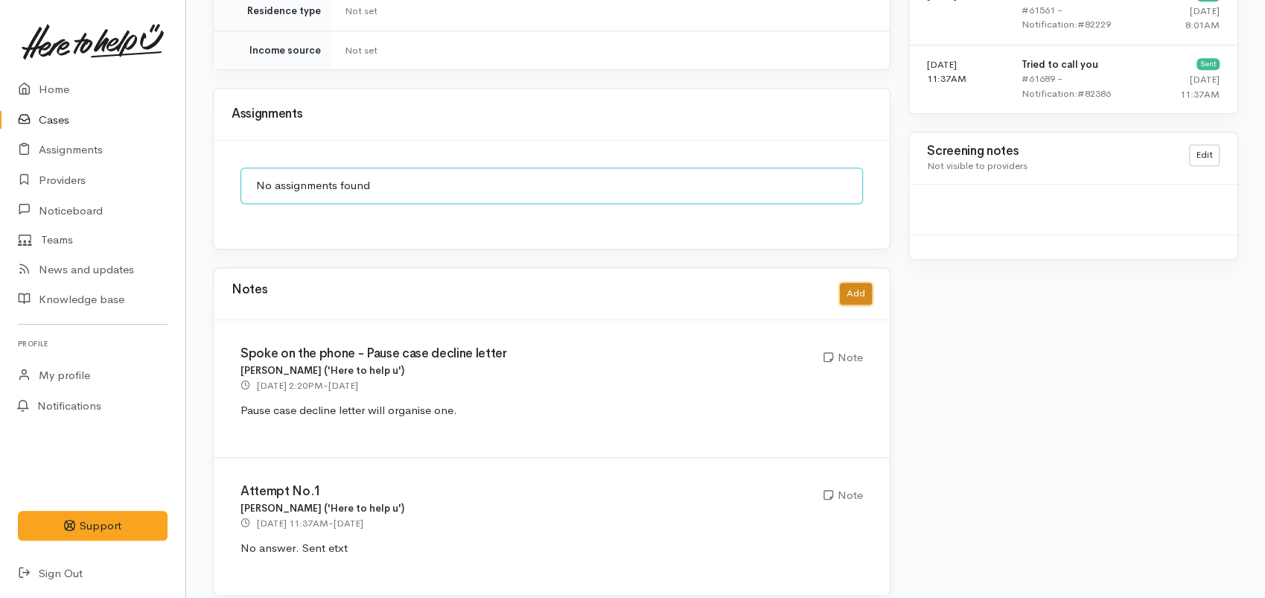
click at [861, 283] on button "Add" at bounding box center [856, 294] width 32 height 22
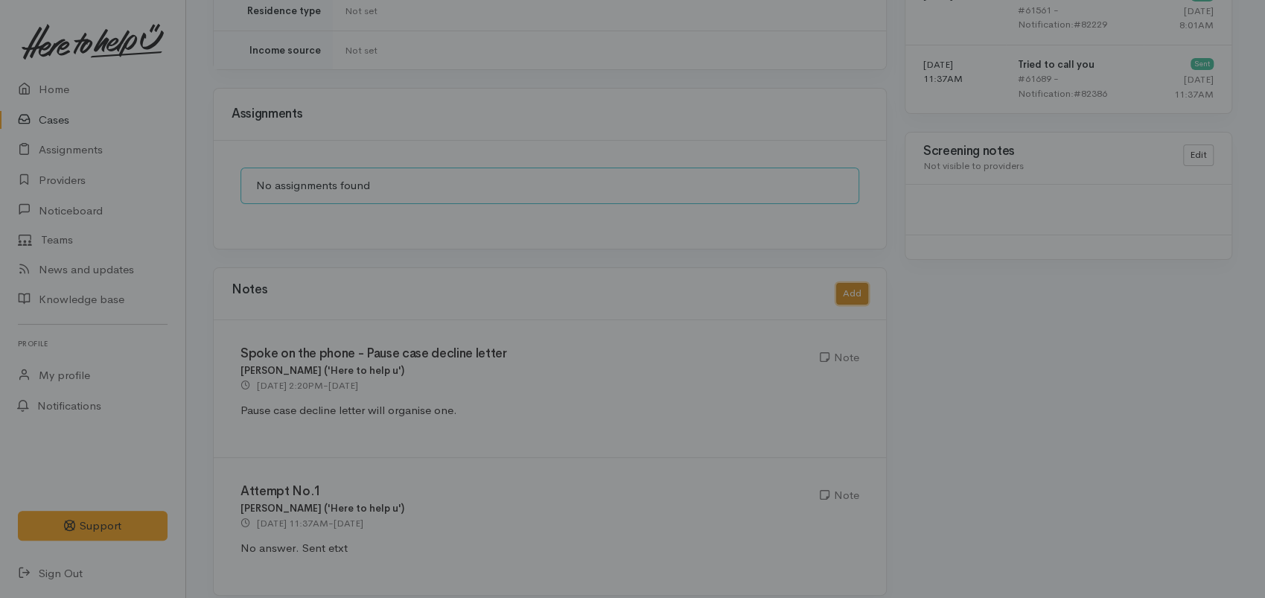
scroll to position [1065, 0]
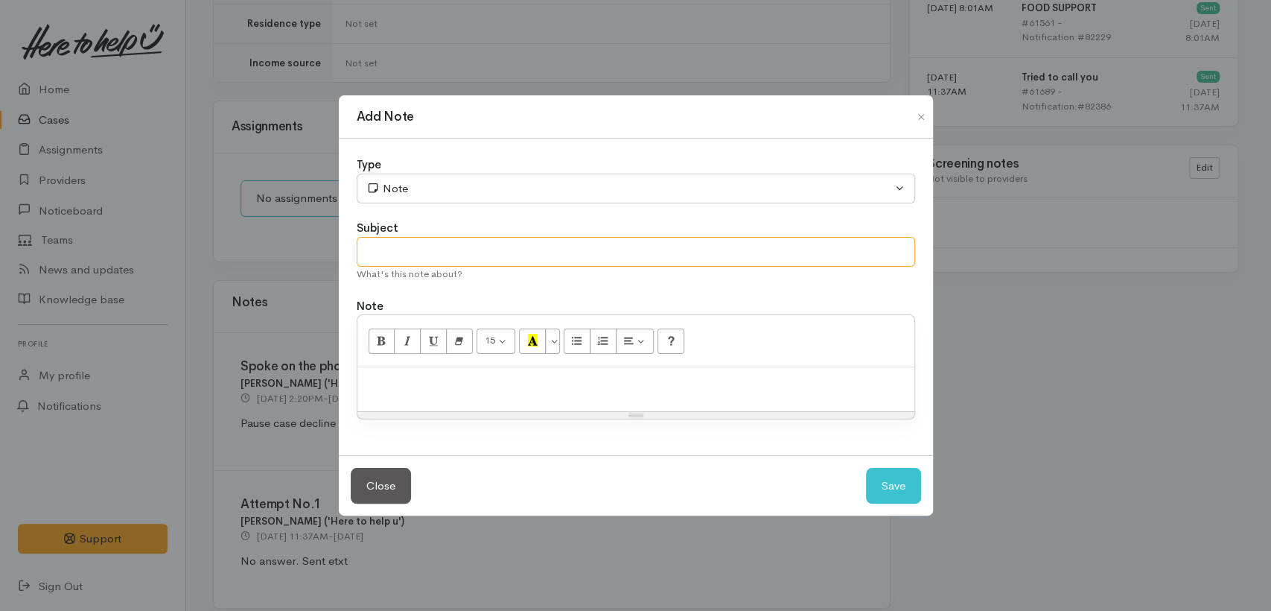
click at [410, 261] on input "text" at bounding box center [636, 252] width 559 height 31
type input "Cancel"
click at [480, 378] on p at bounding box center [636, 383] width 542 height 17
click at [882, 492] on button "Save" at bounding box center [893, 486] width 55 height 36
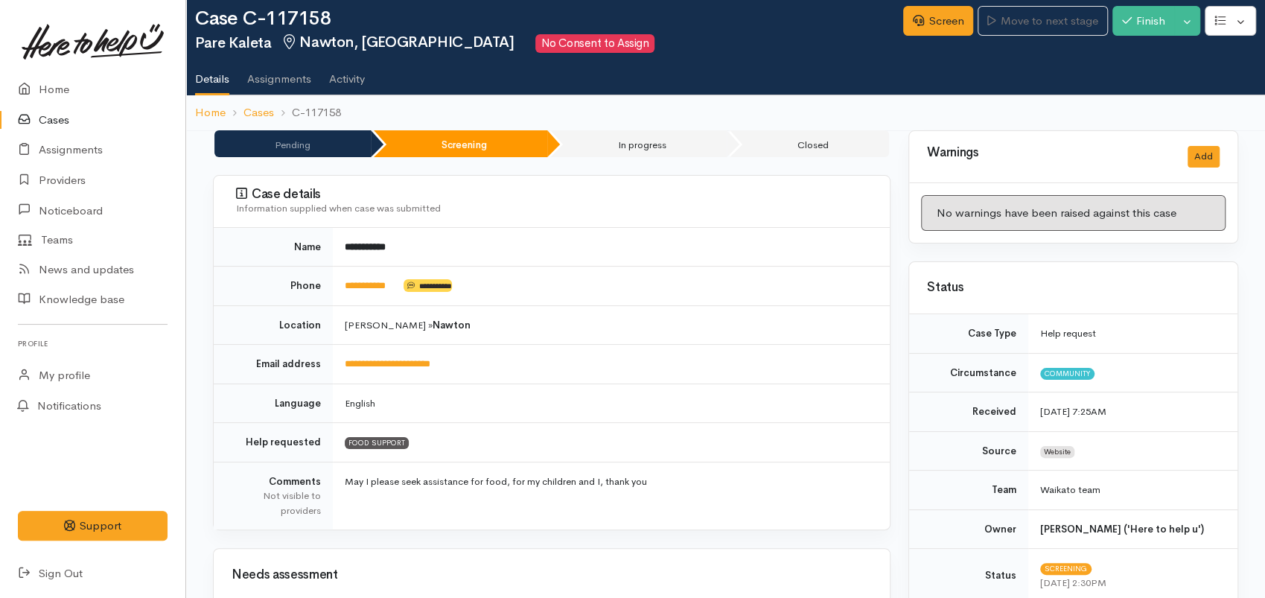
scroll to position [0, 0]
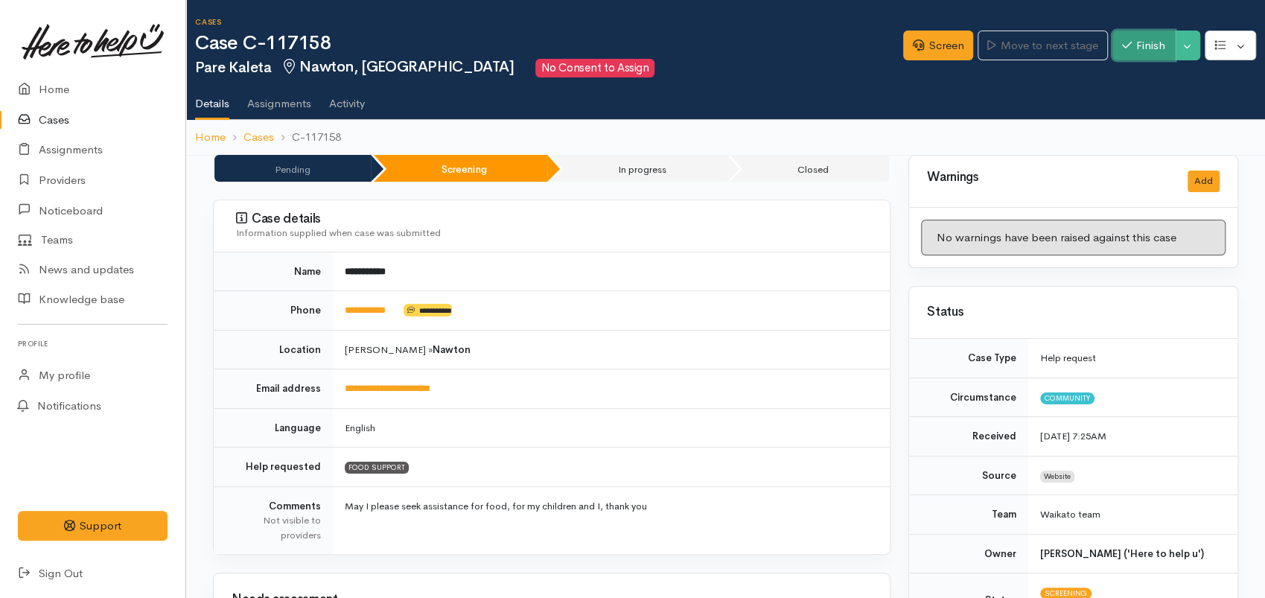
click at [1166, 48] on button "Finish" at bounding box center [1144, 46] width 63 height 31
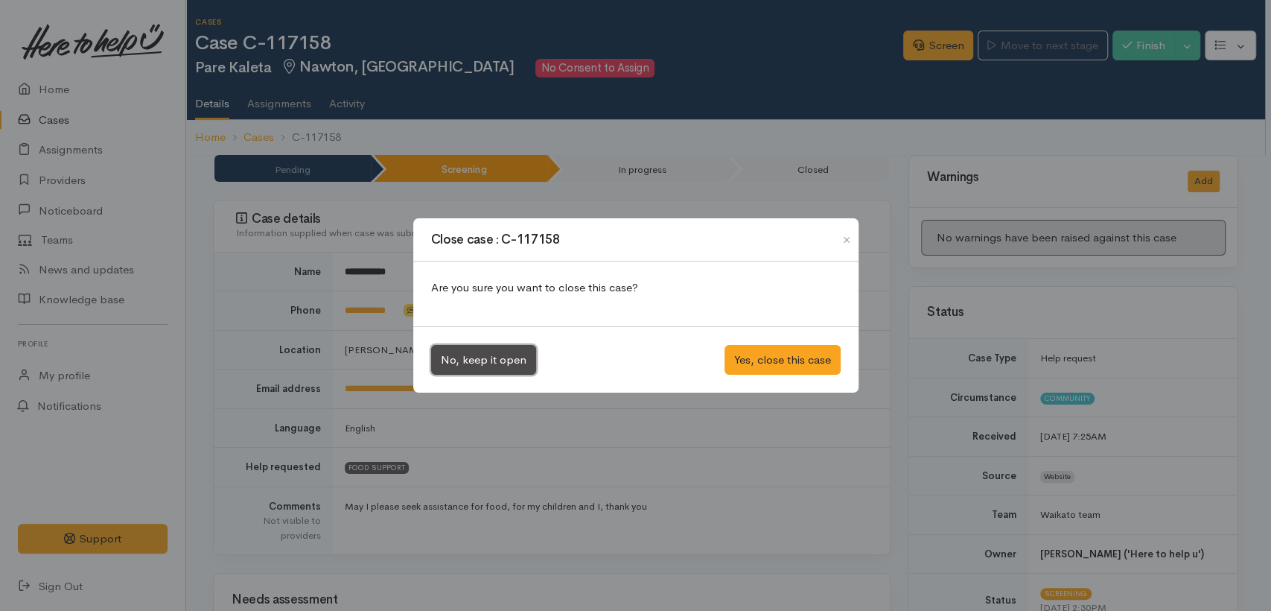
click at [490, 361] on button "No, keep it open" at bounding box center [483, 360] width 105 height 31
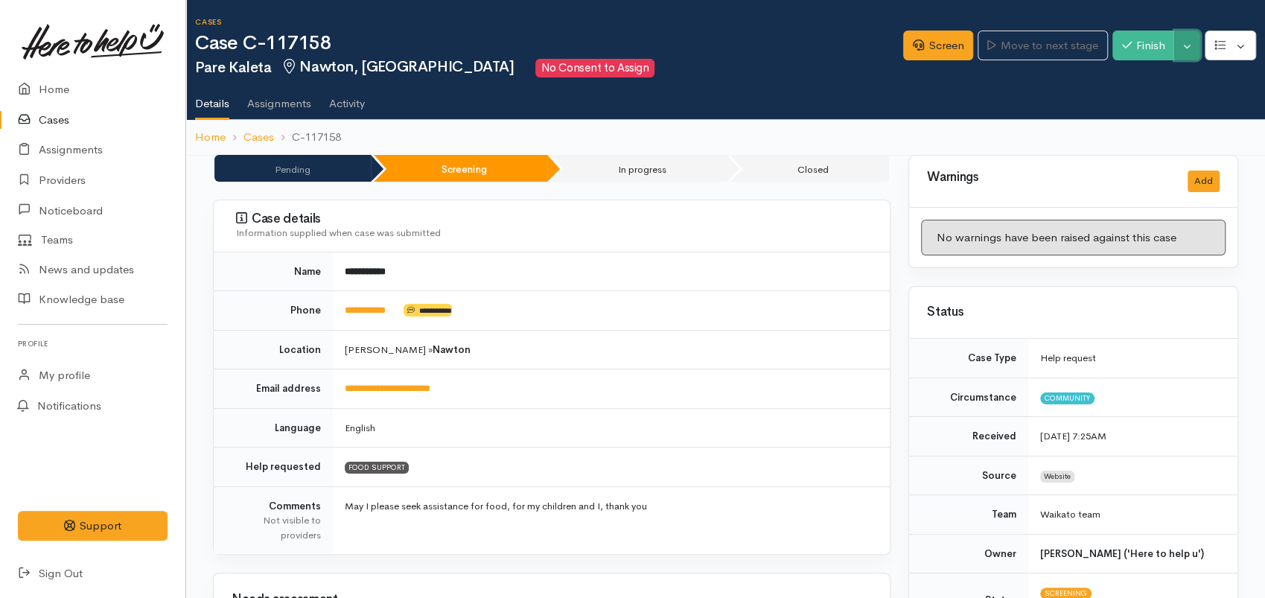
click at [1188, 46] on button "Toggle Dropdown" at bounding box center [1188, 46] width 26 height 31
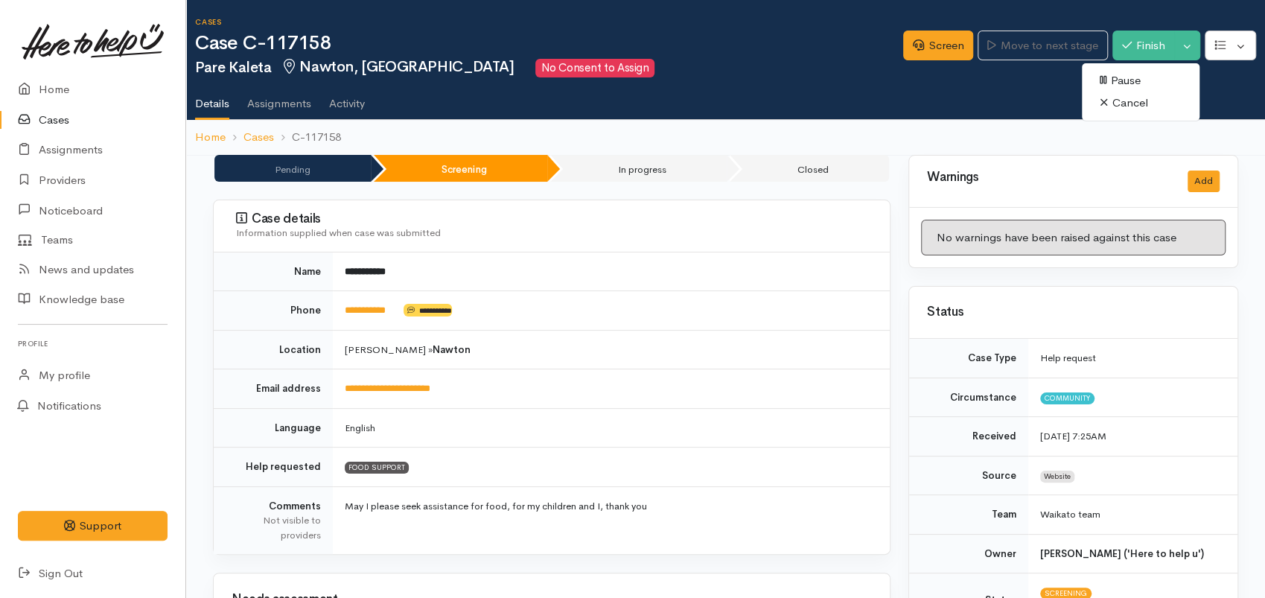
click at [1126, 103] on link "Cancel" at bounding box center [1141, 103] width 118 height 23
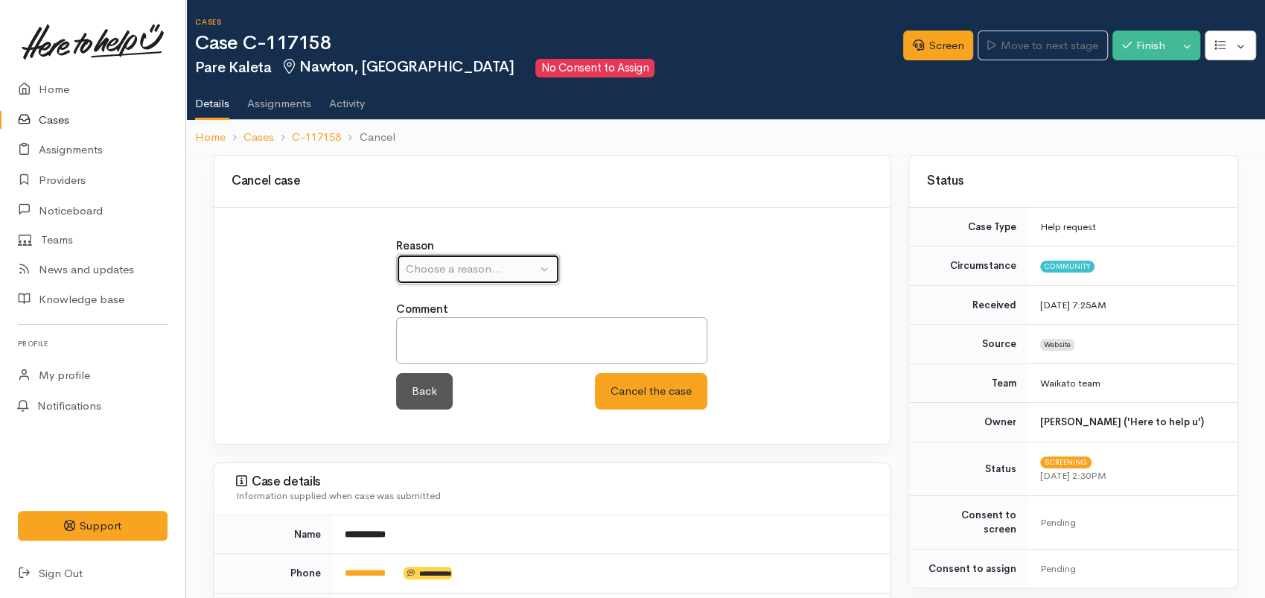
click at [499, 277] on button "Choose a reason..." at bounding box center [478, 269] width 164 height 31
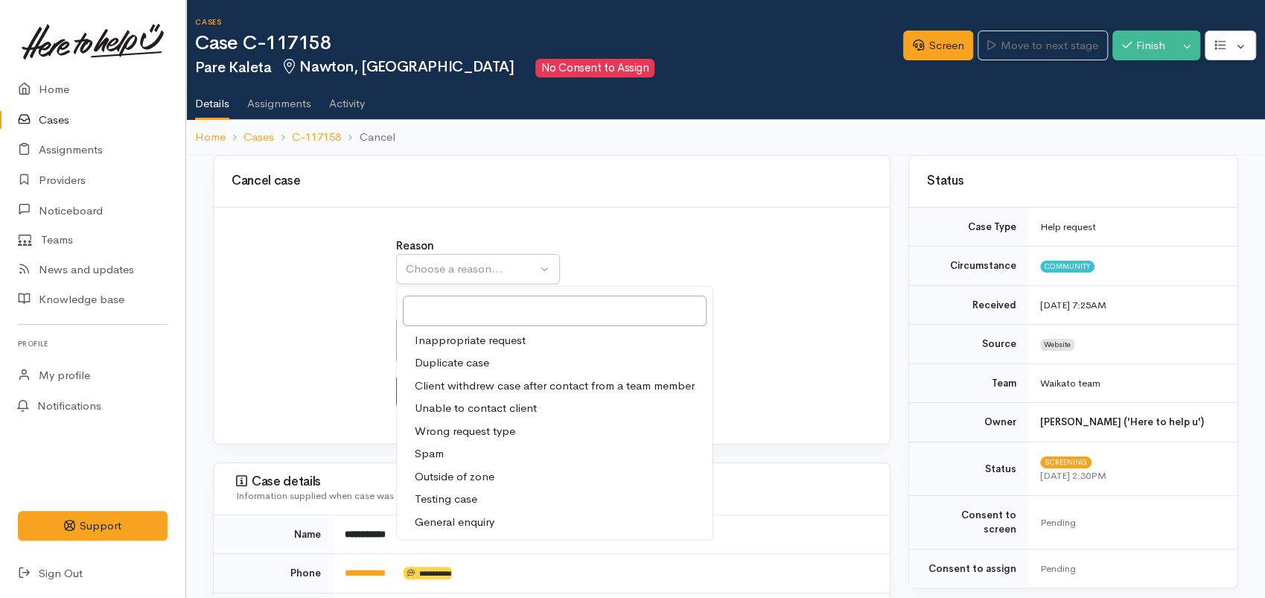
click at [466, 386] on span "Client withdrew case after contact from a team member" at bounding box center [555, 386] width 280 height 17
select select "3"
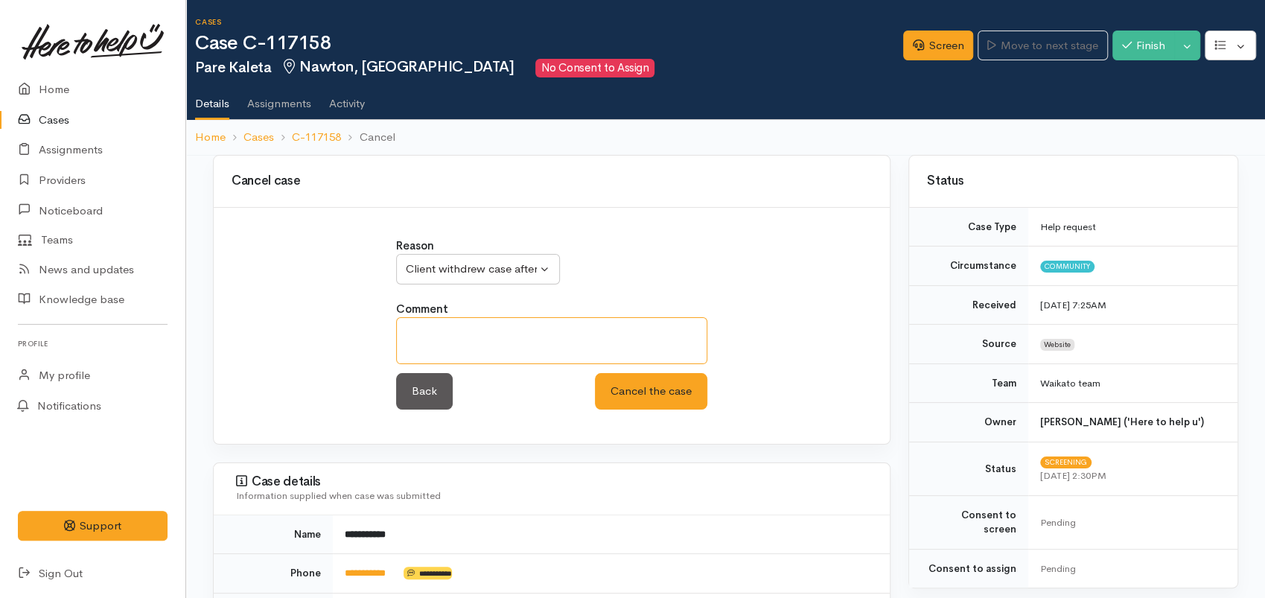
click at [472, 343] on textarea at bounding box center [551, 340] width 311 height 47
drag, startPoint x: 628, startPoint y: 393, endPoint x: 540, endPoint y: 316, distance: 116.7
click at [540, 316] on div "Comment Client was able to get paid. Back Cancel the case Cancel the case" at bounding box center [551, 355] width 311 height 109
click at [539, 325] on textarea "Client was able to get paid." at bounding box center [551, 340] width 311 height 47
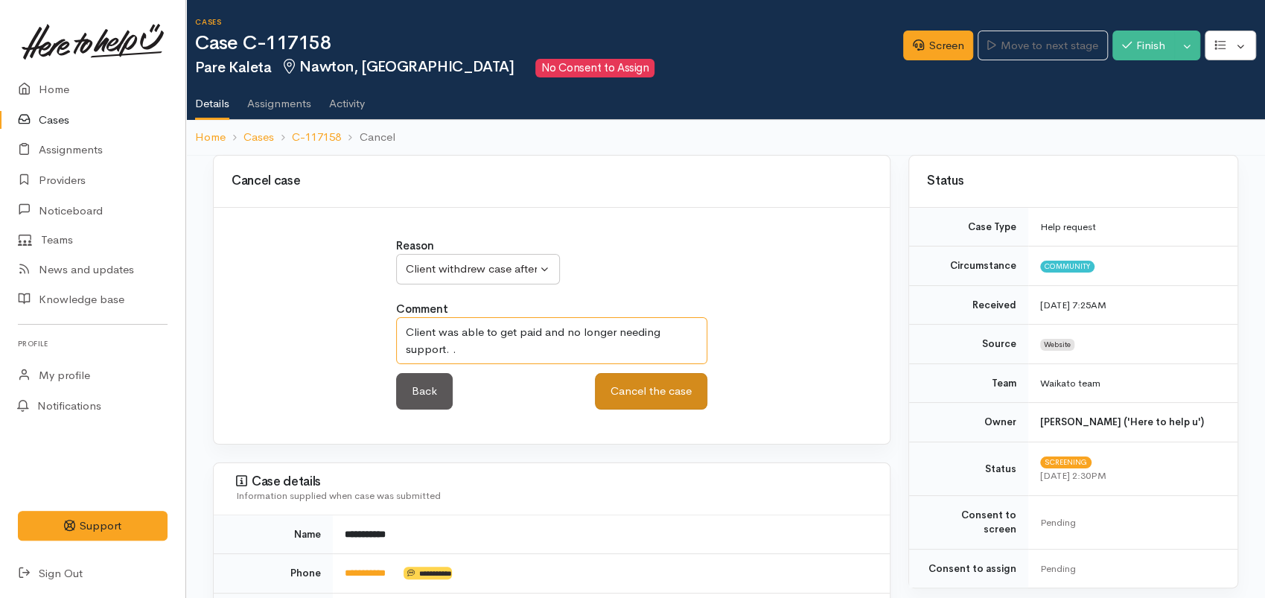
type textarea "Client was able to get paid and no longer needing support. ."
click at [632, 402] on button "Cancel the case" at bounding box center [651, 391] width 112 height 36
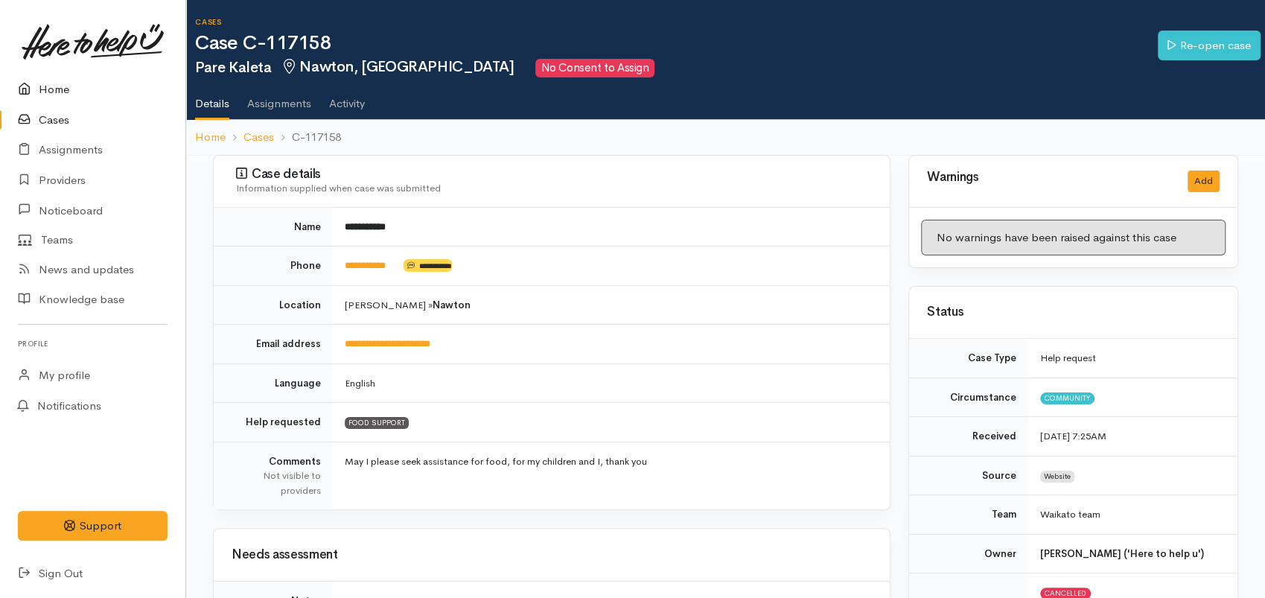
click at [49, 86] on link "Home" at bounding box center [92, 89] width 185 height 31
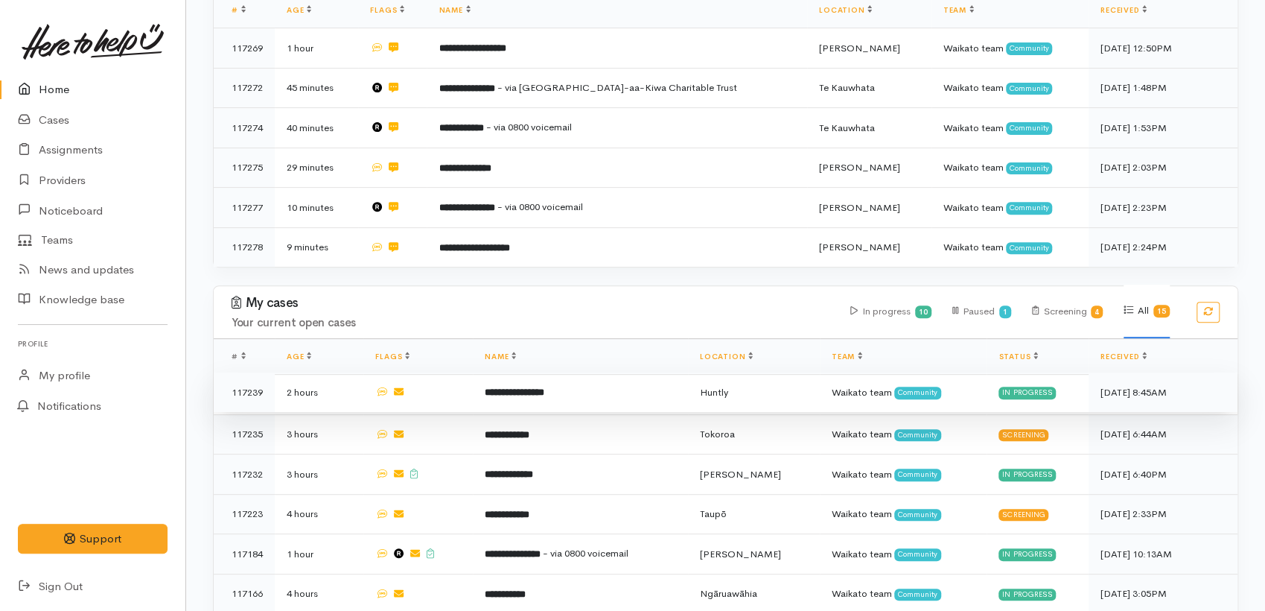
scroll to position [331, 0]
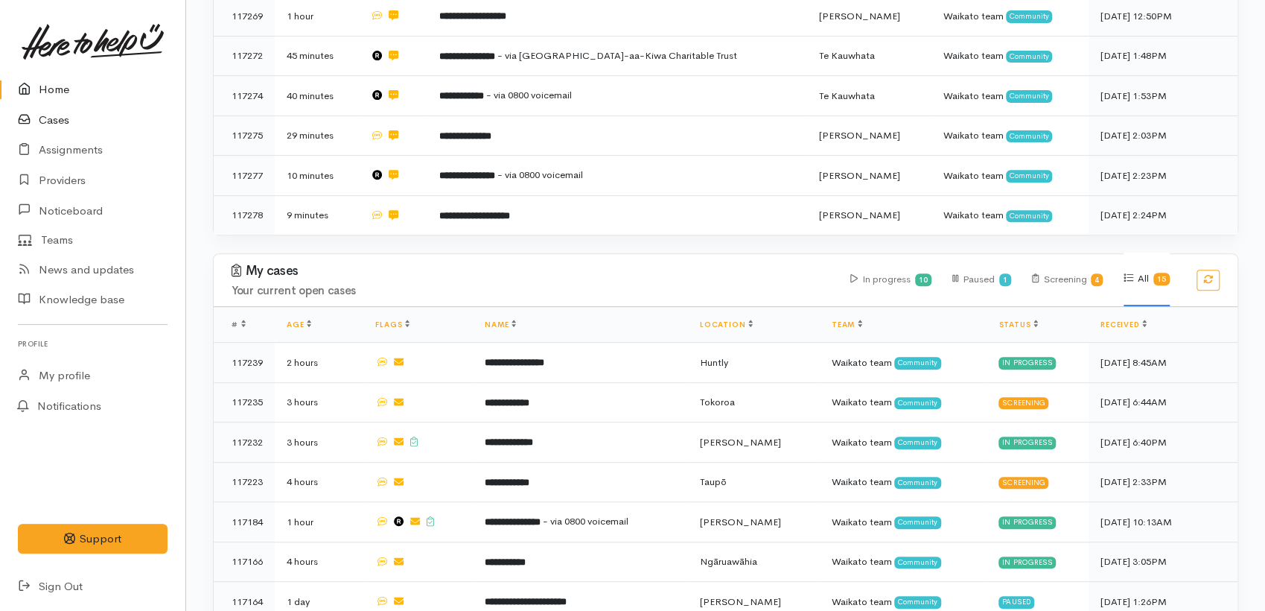
click at [48, 121] on link "Cases" at bounding box center [92, 120] width 185 height 31
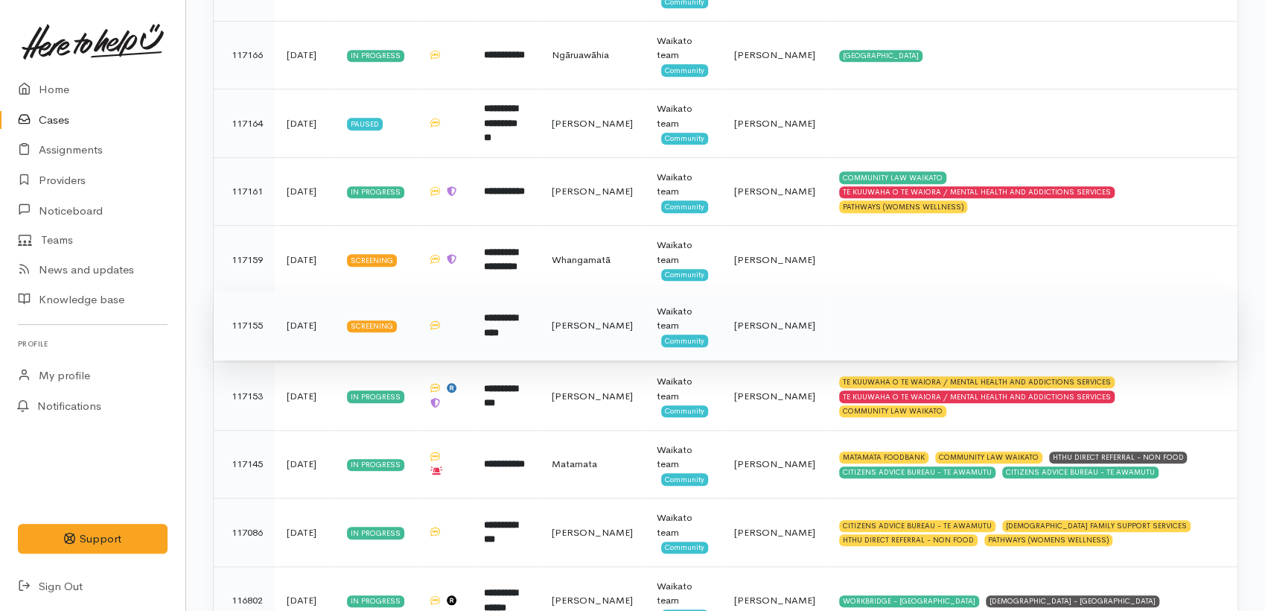
scroll to position [661, 0]
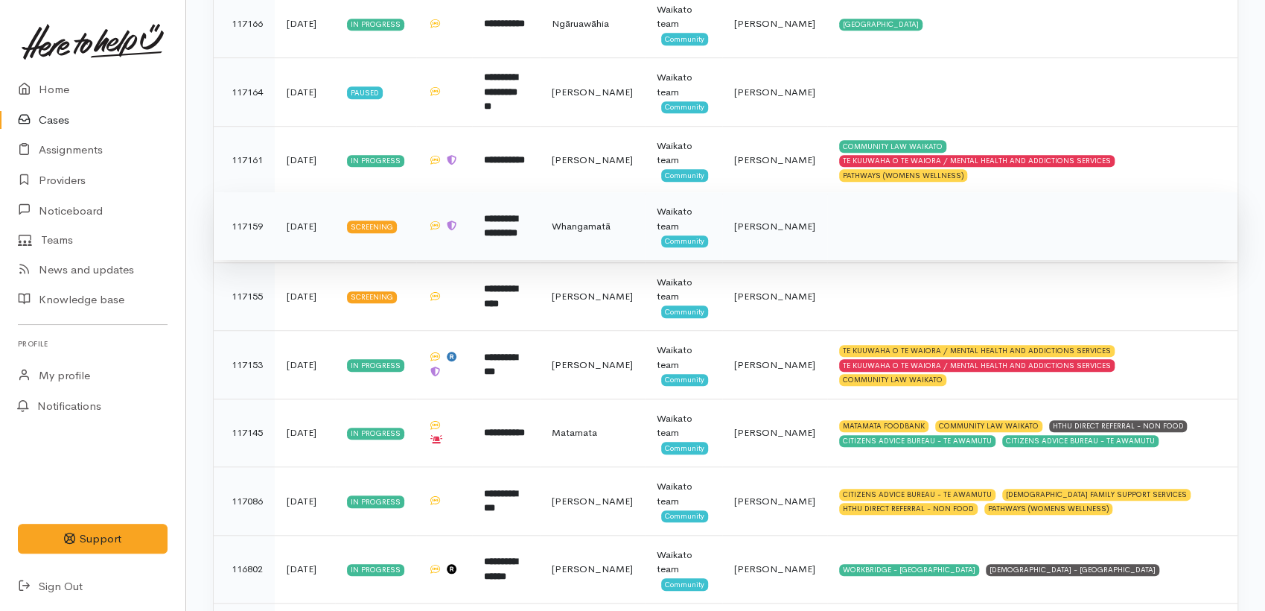
click at [518, 235] on b "**********" at bounding box center [501, 226] width 34 height 25
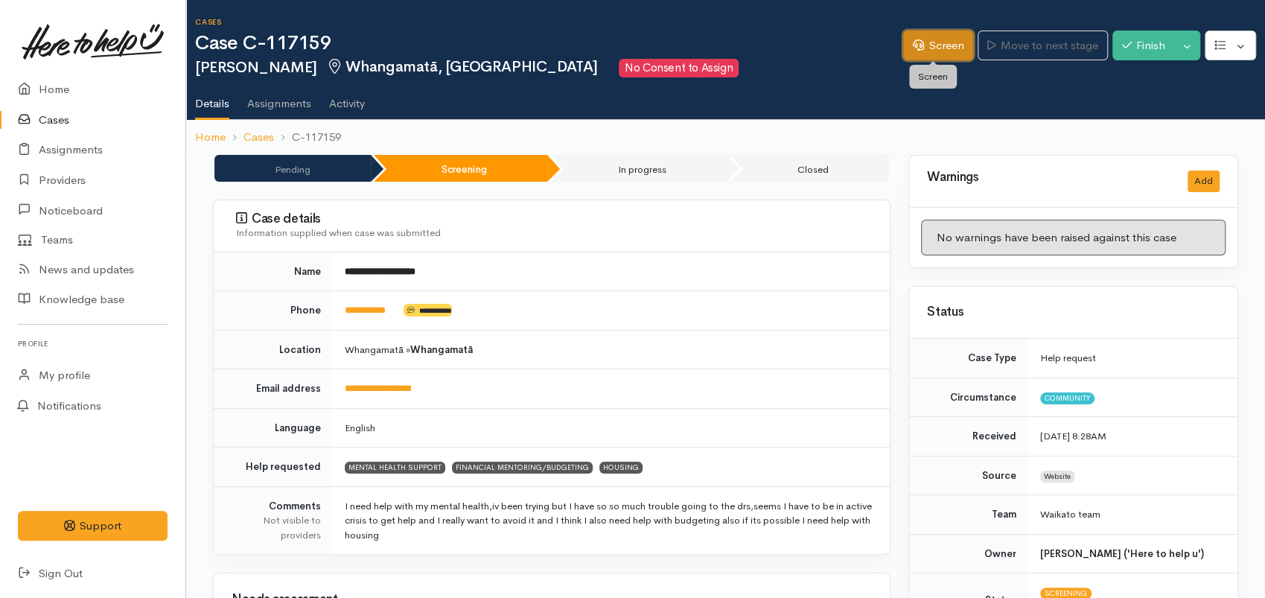
click at [916, 51] on link "Screen" at bounding box center [938, 46] width 70 height 31
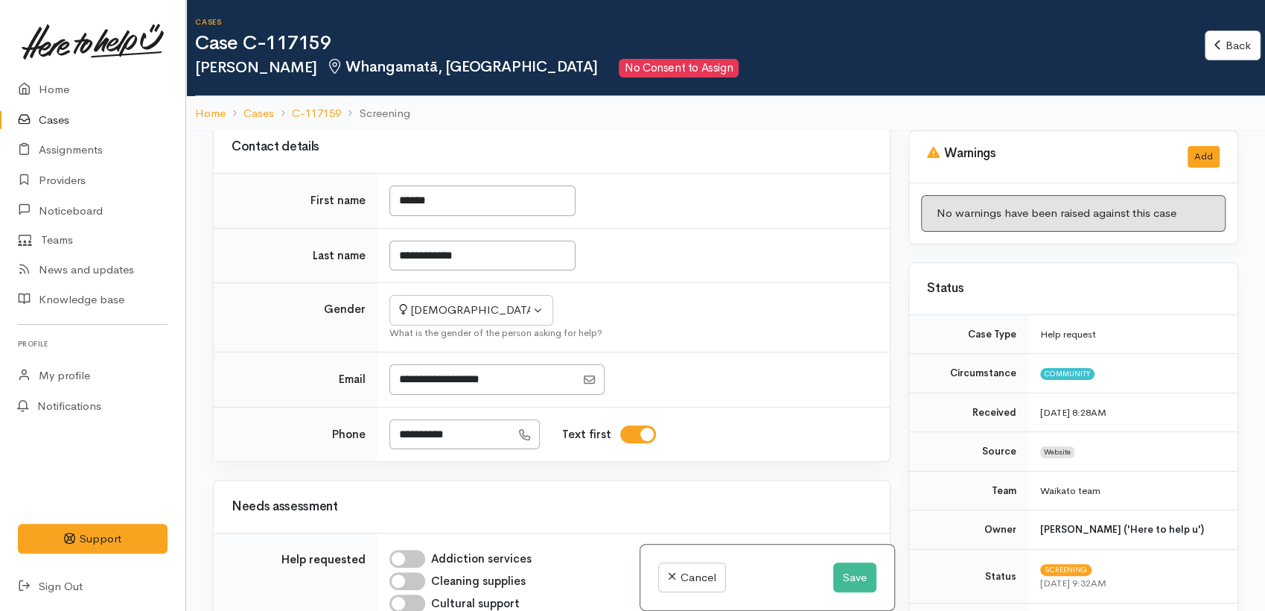
scroll to position [413, 0]
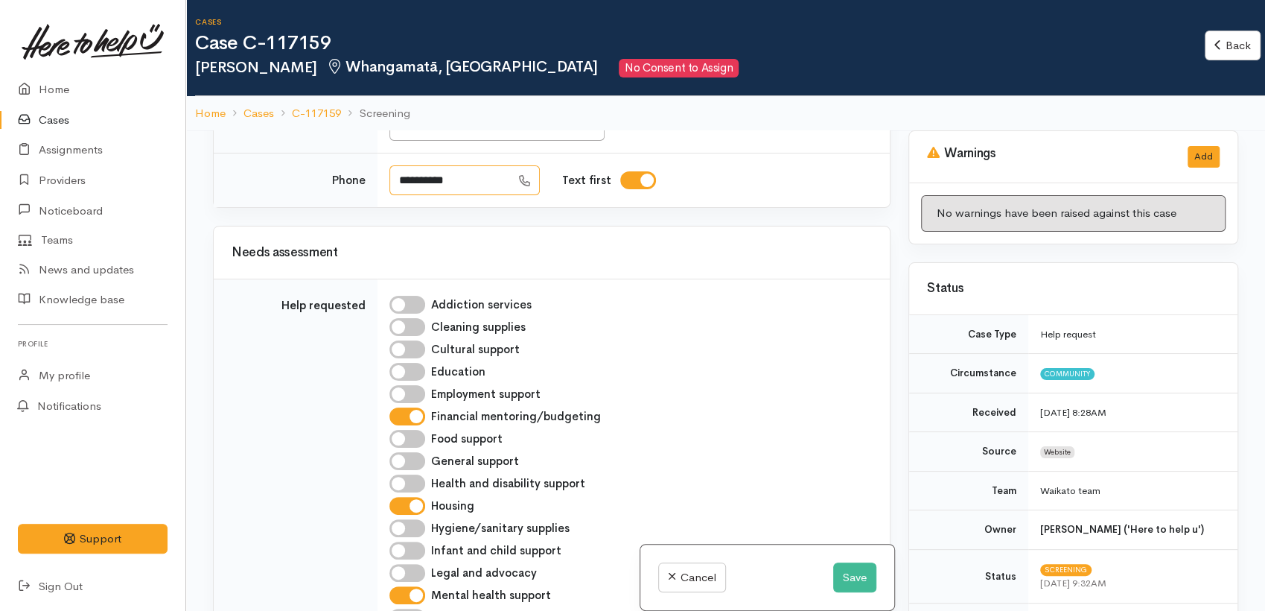
drag, startPoint x: 468, startPoint y: 180, endPoint x: 381, endPoint y: 180, distance: 86.4
click at [381, 180] on td "**********" at bounding box center [634, 180] width 512 height 54
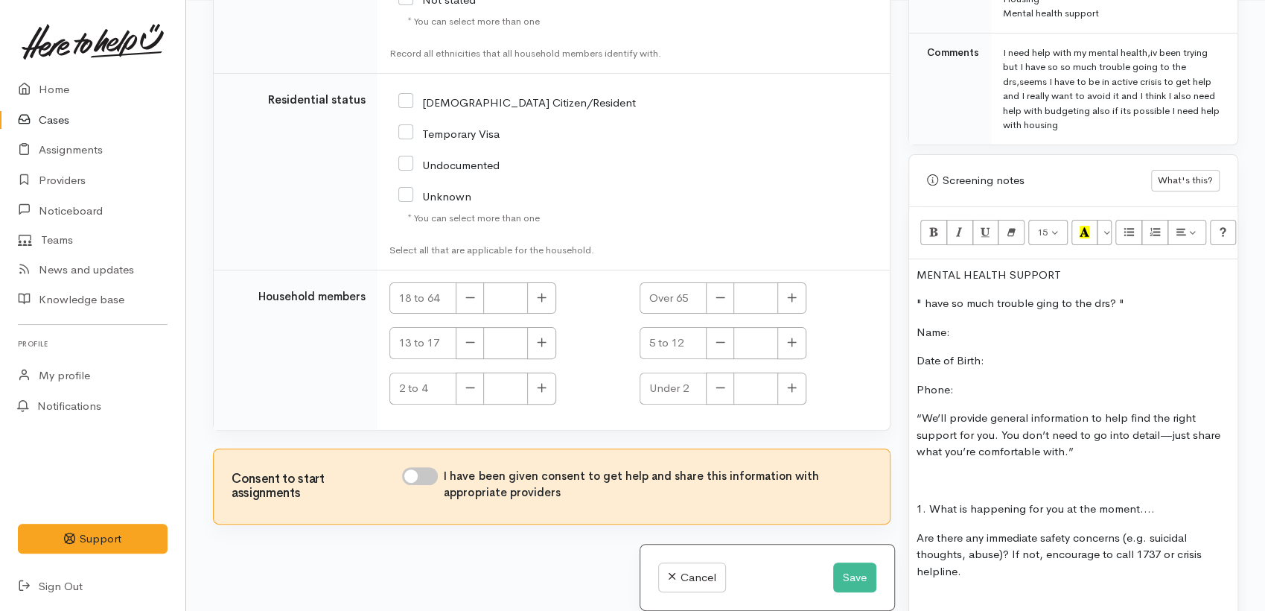
scroll to position [2135, 0]
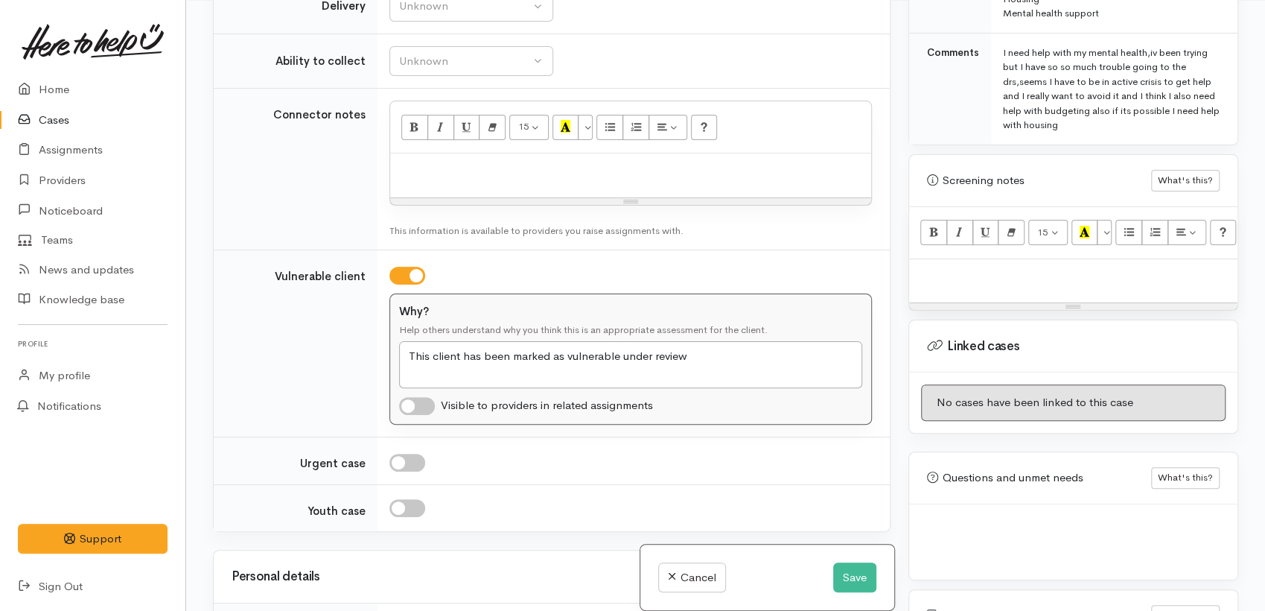
scroll to position [894, 0]
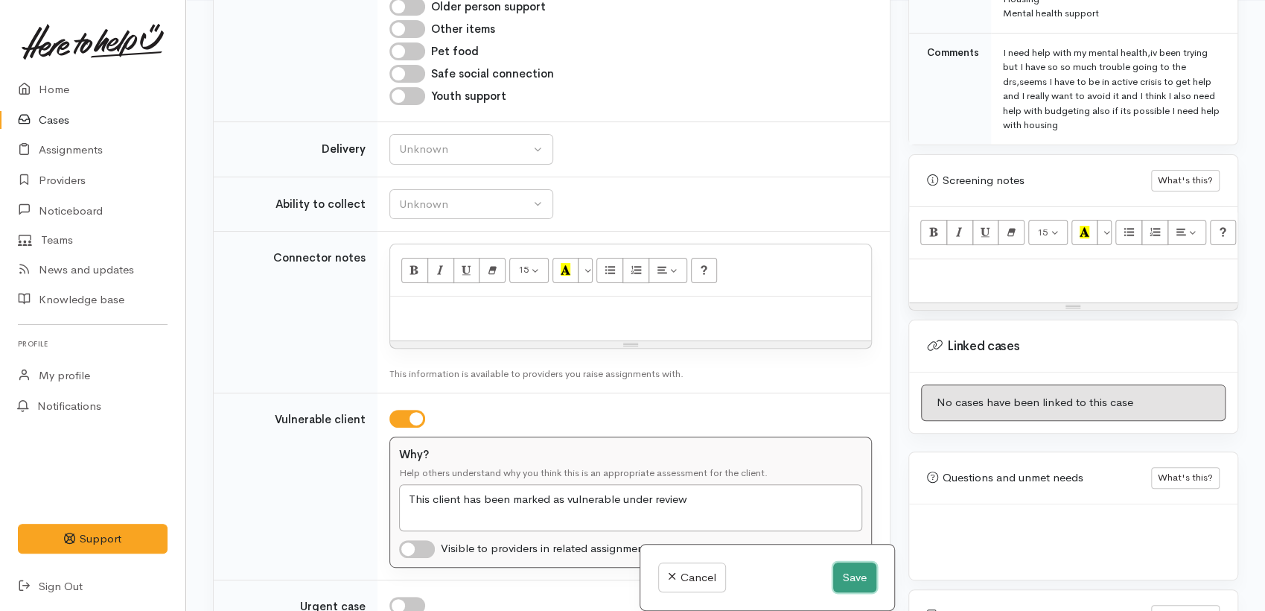
drag, startPoint x: 851, startPoint y: 586, endPoint x: 829, endPoint y: 578, distance: 23.1
click at [850, 586] on button "Save" at bounding box center [854, 577] width 43 height 31
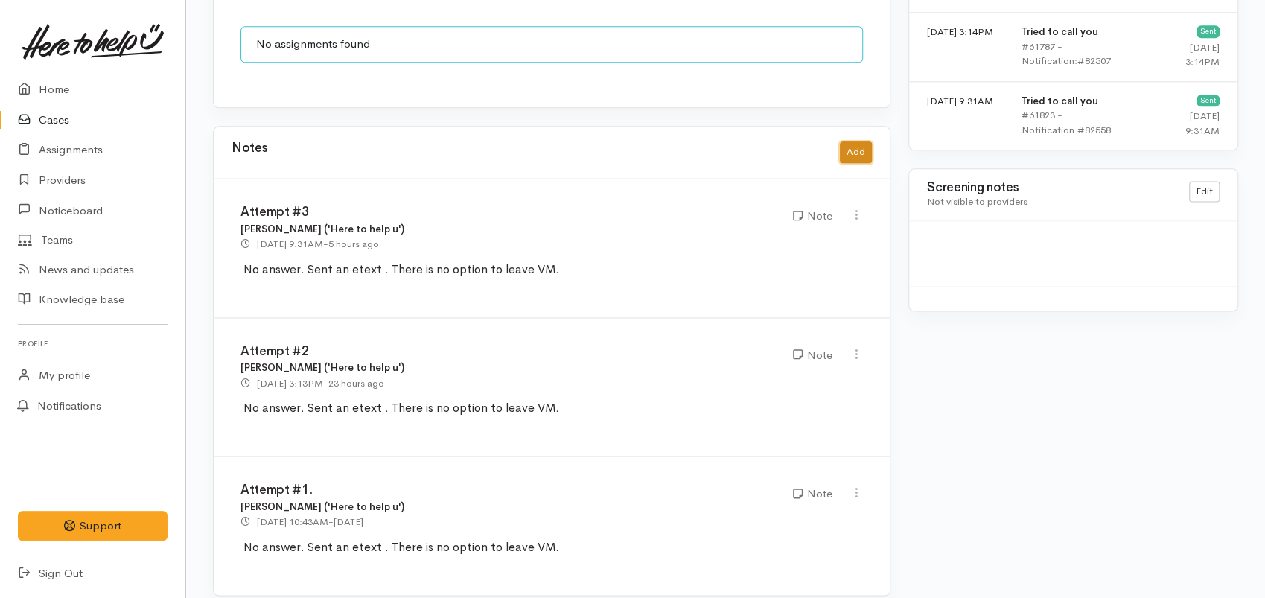
click at [852, 142] on button "Add" at bounding box center [856, 153] width 32 height 22
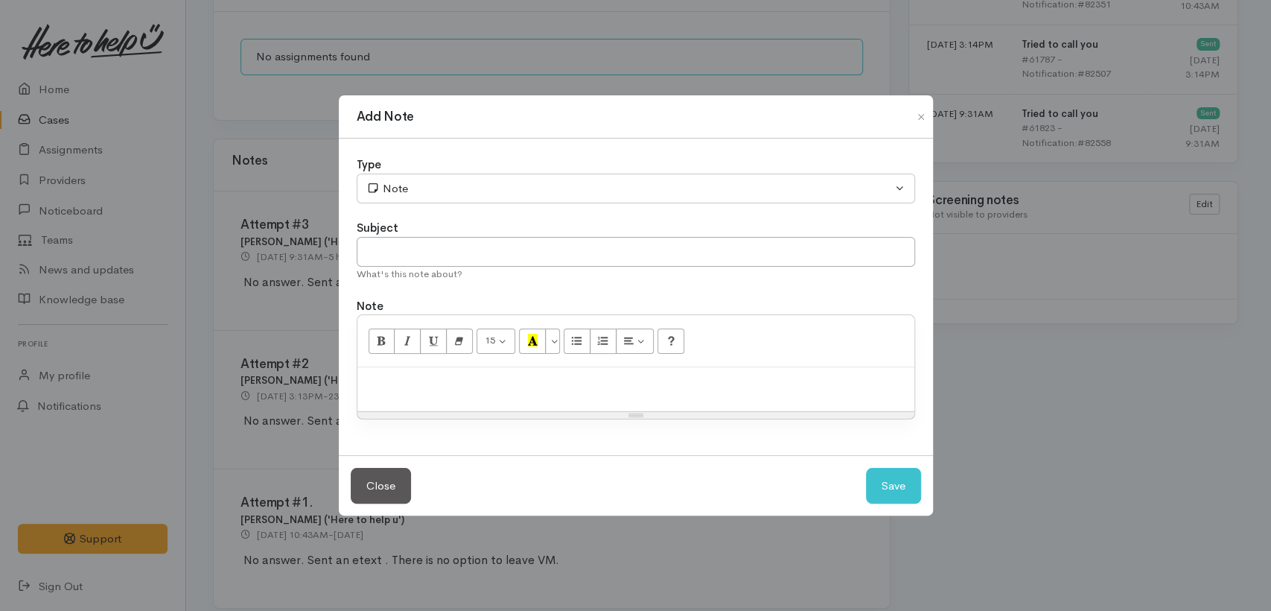
click at [407, 393] on div at bounding box center [636, 389] width 557 height 44
paste div
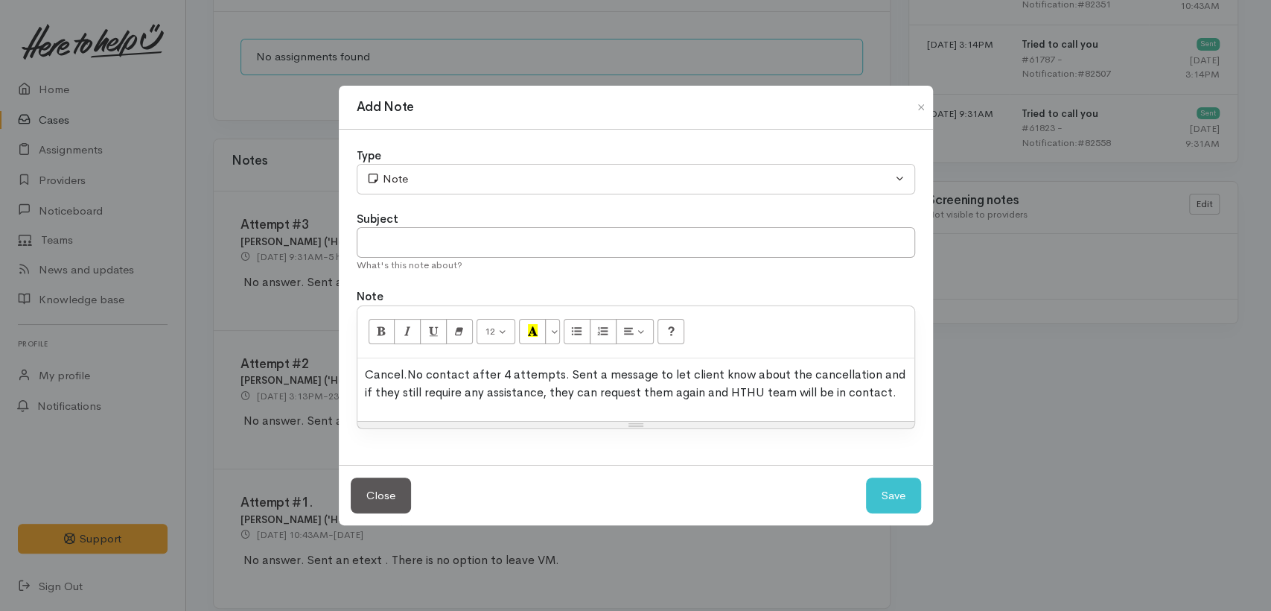
drag, startPoint x: 410, startPoint y: 374, endPoint x: 342, endPoint y: 376, distance: 67.8
click at [342, 376] on div "Type Correspondence Discussion Email Note Phone call SMS text message Note Subj…" at bounding box center [636, 297] width 594 height 335
click at [405, 241] on input "text" at bounding box center [636, 242] width 559 height 31
paste input "Cancel."
type input "Cancel."
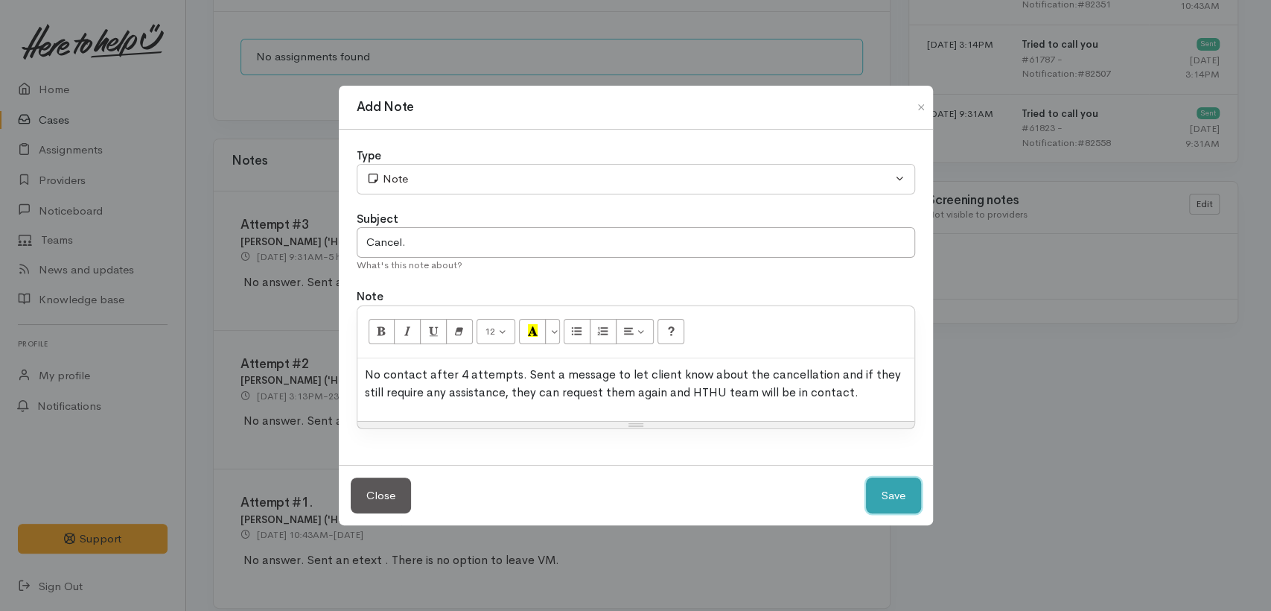
click at [883, 498] on button "Save" at bounding box center [893, 495] width 55 height 36
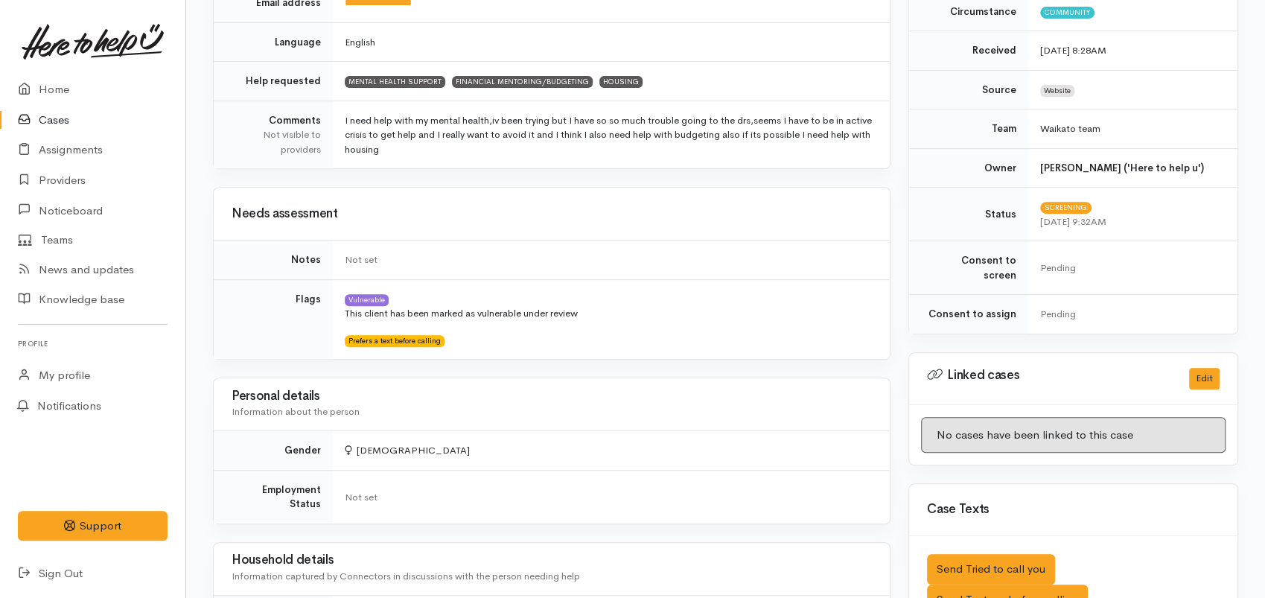
scroll to position [160, 0]
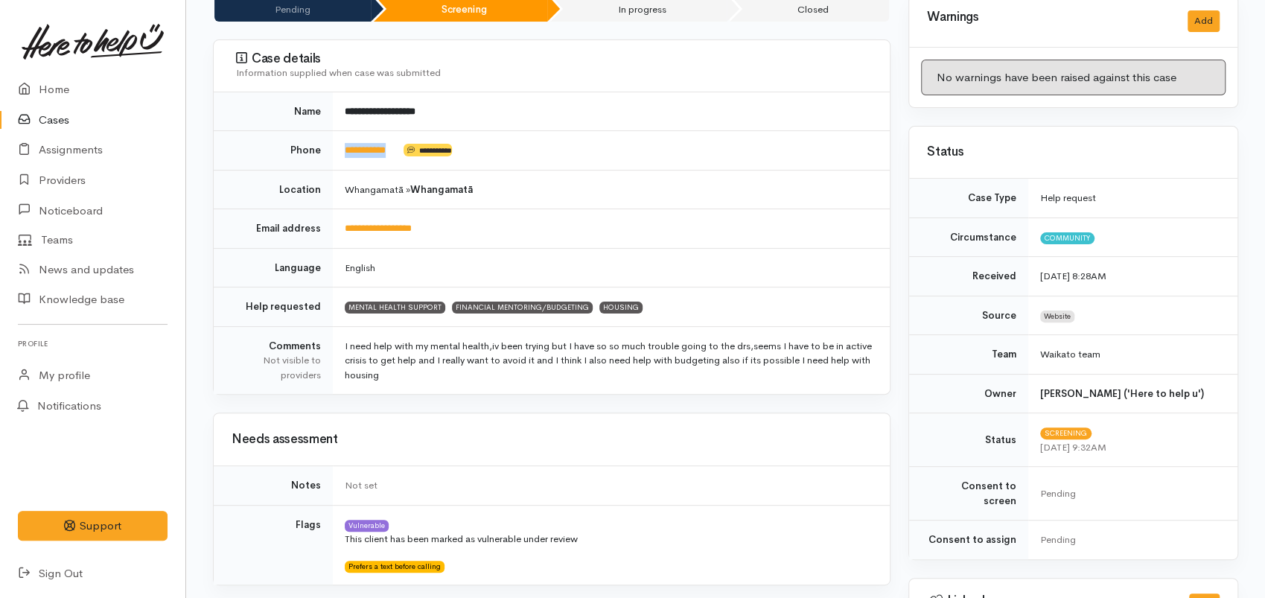
drag, startPoint x: 405, startPoint y: 144, endPoint x: 331, endPoint y: 147, distance: 73.8
click at [331, 147] on tr "**********" at bounding box center [552, 150] width 676 height 39
copy tr "**********"
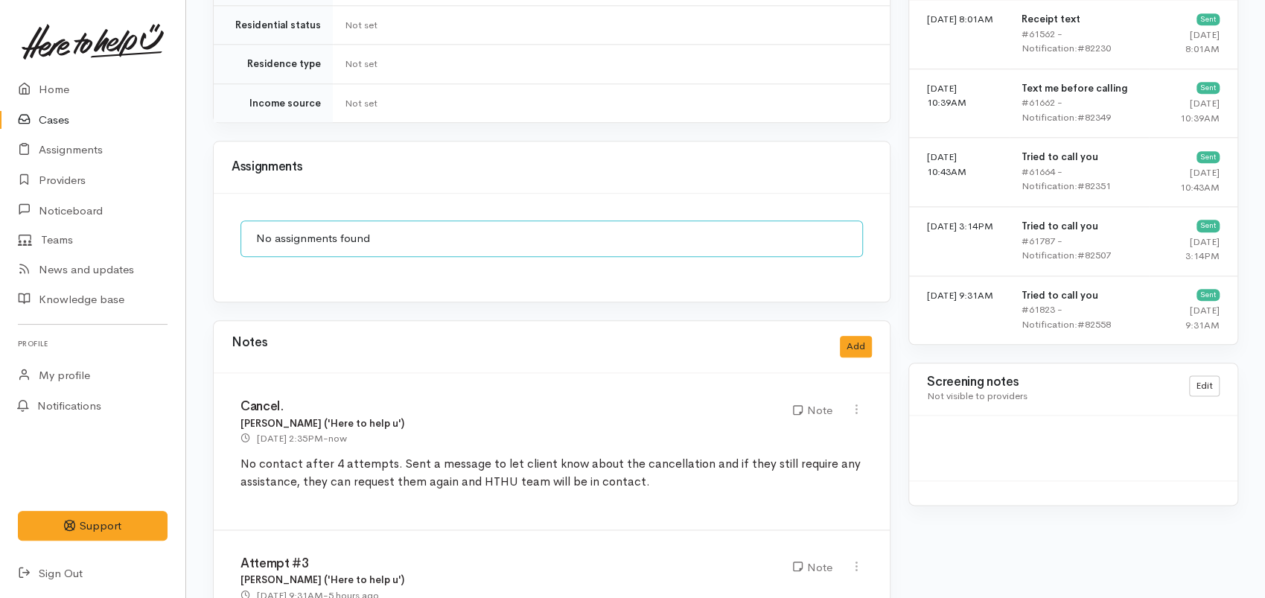
scroll to position [1236, 0]
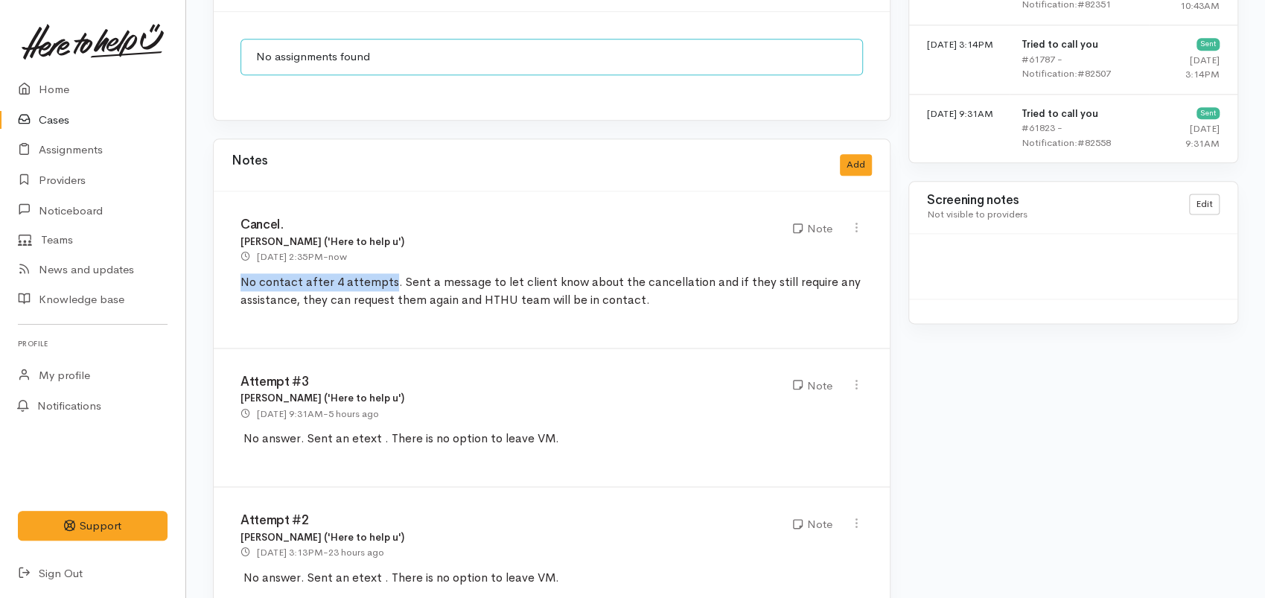
drag, startPoint x: 240, startPoint y: 264, endPoint x: 385, endPoint y: 267, distance: 145.3
click at [385, 274] on span "No contact after 4 attempts. Sent a message to let client know about the cancel…" at bounding box center [551, 291] width 620 height 34
copy span "No contact after 4 attempt"
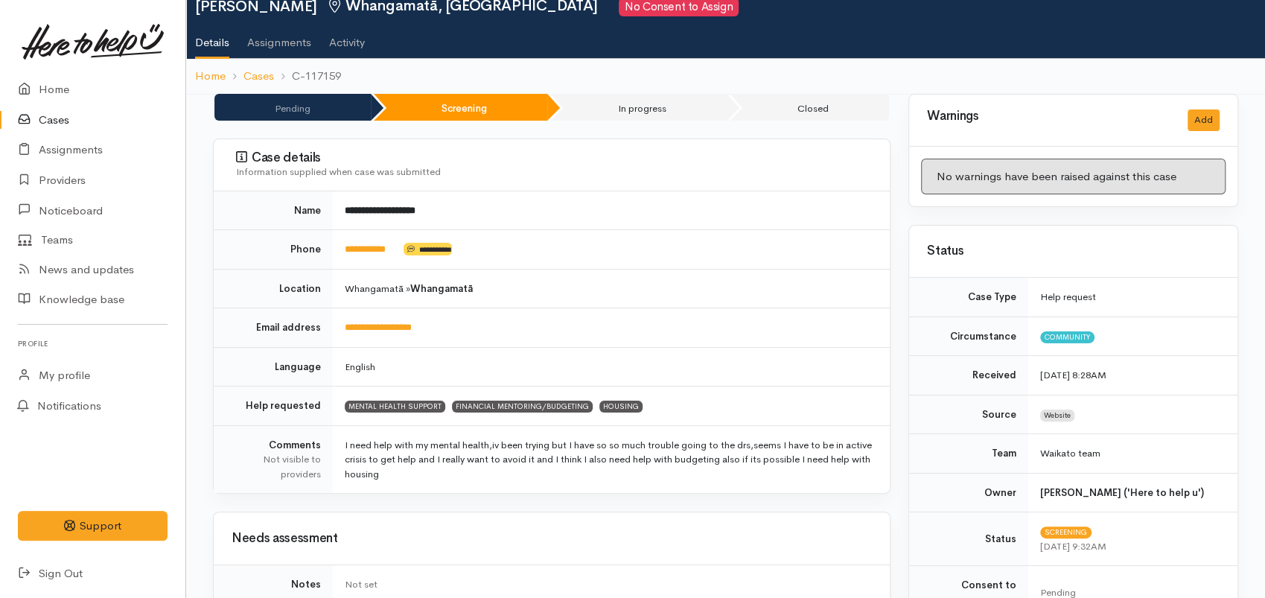
scroll to position [0, 0]
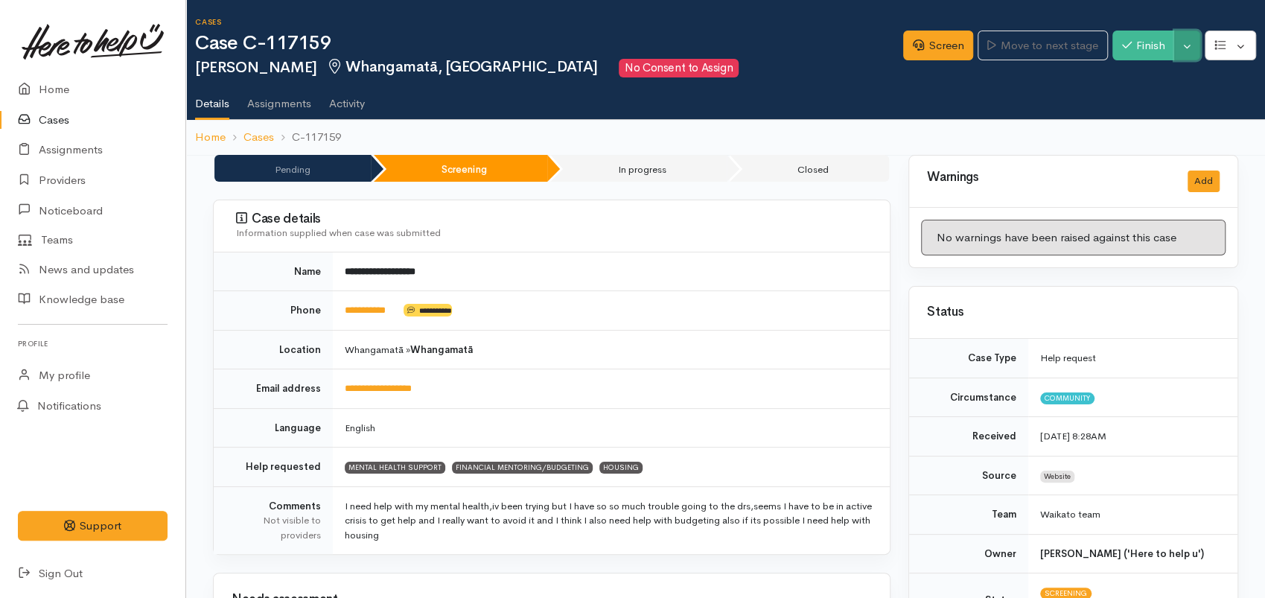
click at [1181, 54] on button "Toggle Dropdown" at bounding box center [1188, 46] width 26 height 31
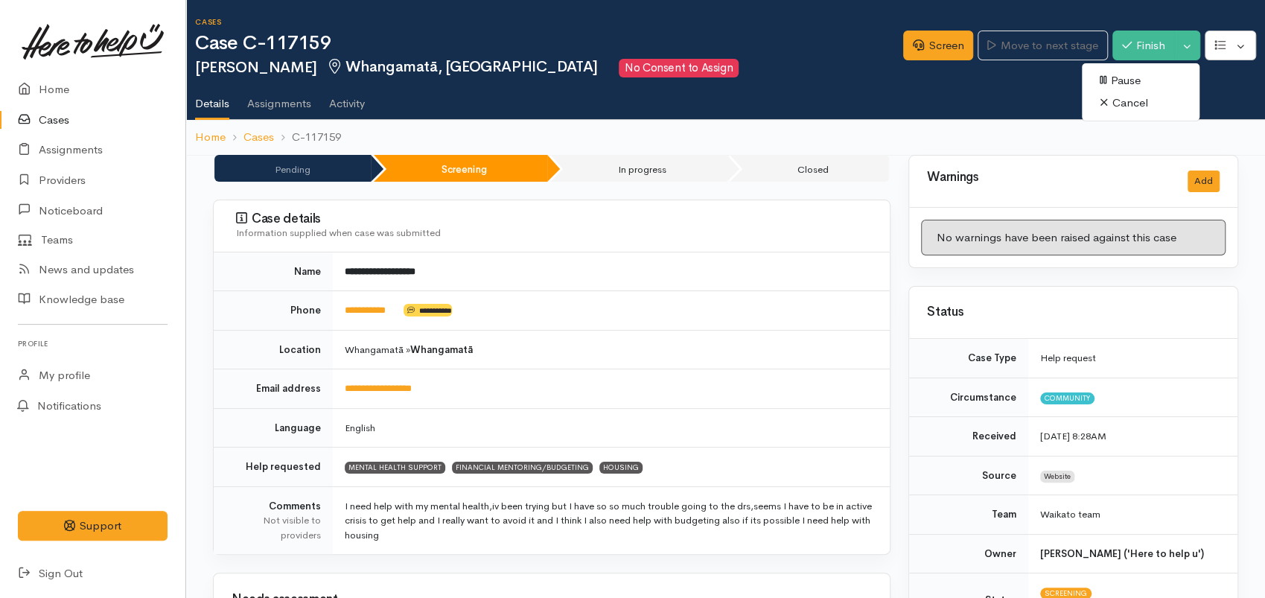
click at [1131, 106] on link "Cancel" at bounding box center [1141, 103] width 118 height 23
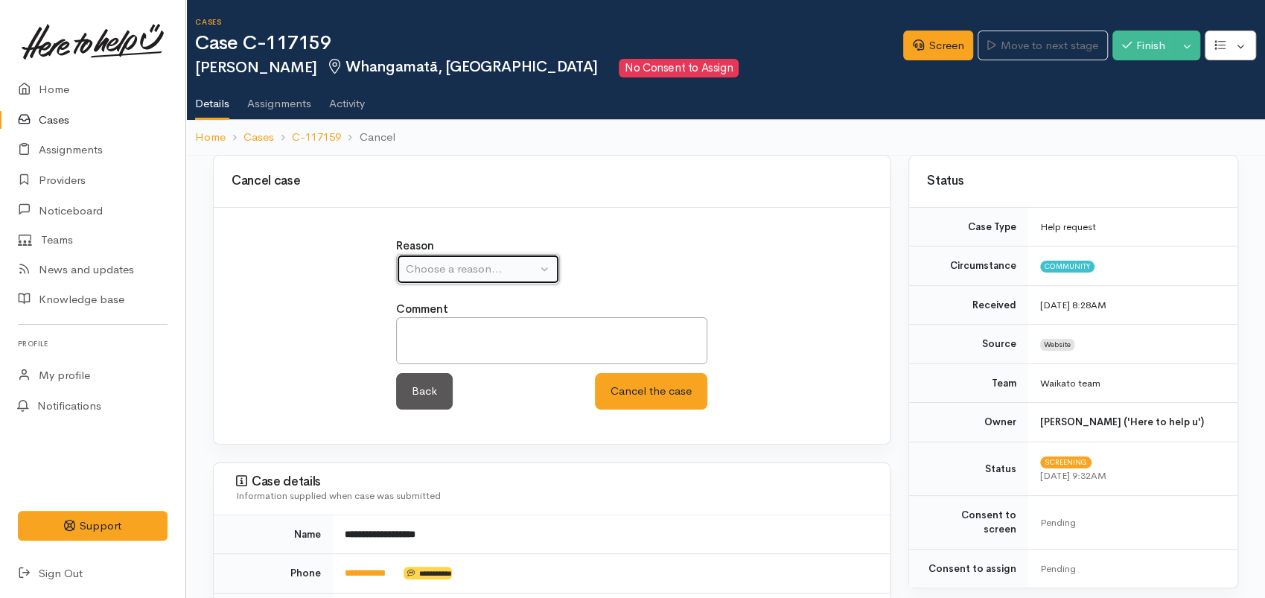
click at [495, 270] on div "Choose a reason..." at bounding box center [471, 269] width 131 height 17
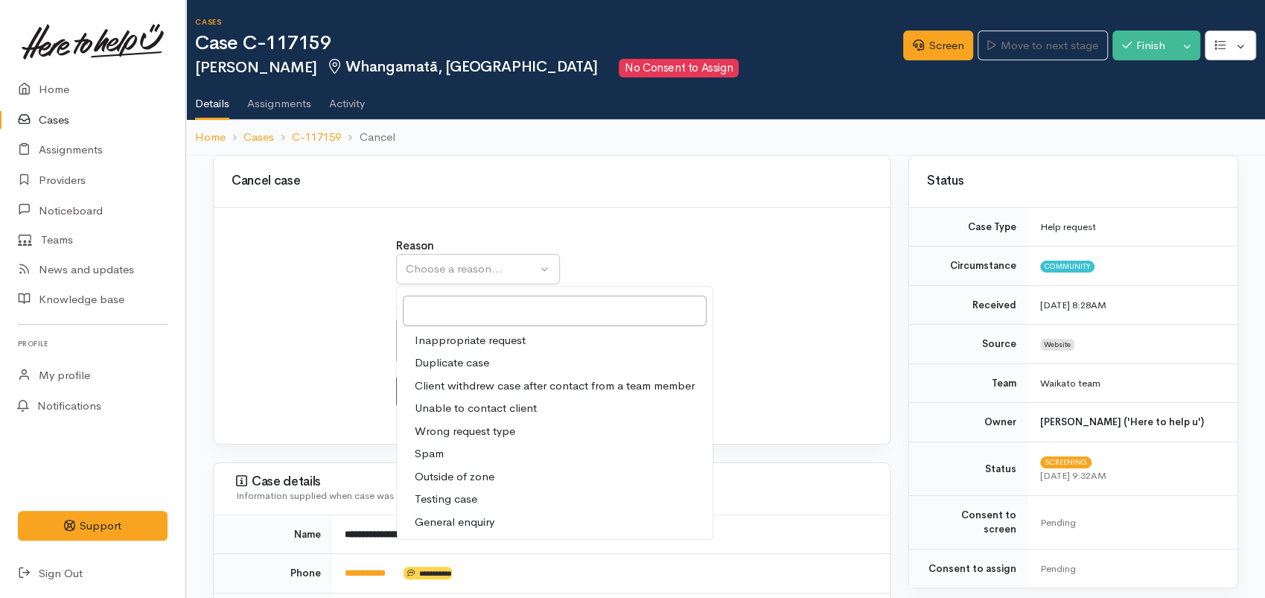
drag, startPoint x: 476, startPoint y: 410, endPoint x: 468, endPoint y: 366, distance: 44.0
click at [474, 410] on span "Unable to contact client" at bounding box center [476, 408] width 122 height 17
select select "4"
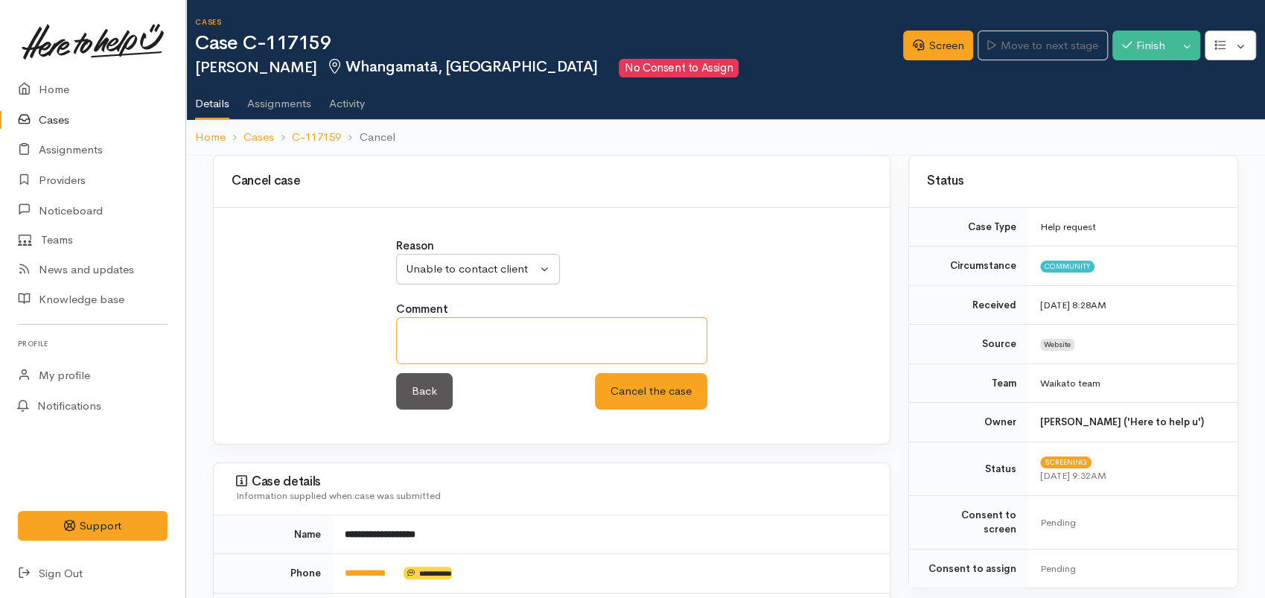
click at [471, 335] on textarea at bounding box center [551, 340] width 311 height 47
paste textarea "No contact after 4 attempt"
type textarea "No contact after 4 attempts"
click at [627, 389] on button "Cancel the case" at bounding box center [651, 391] width 112 height 36
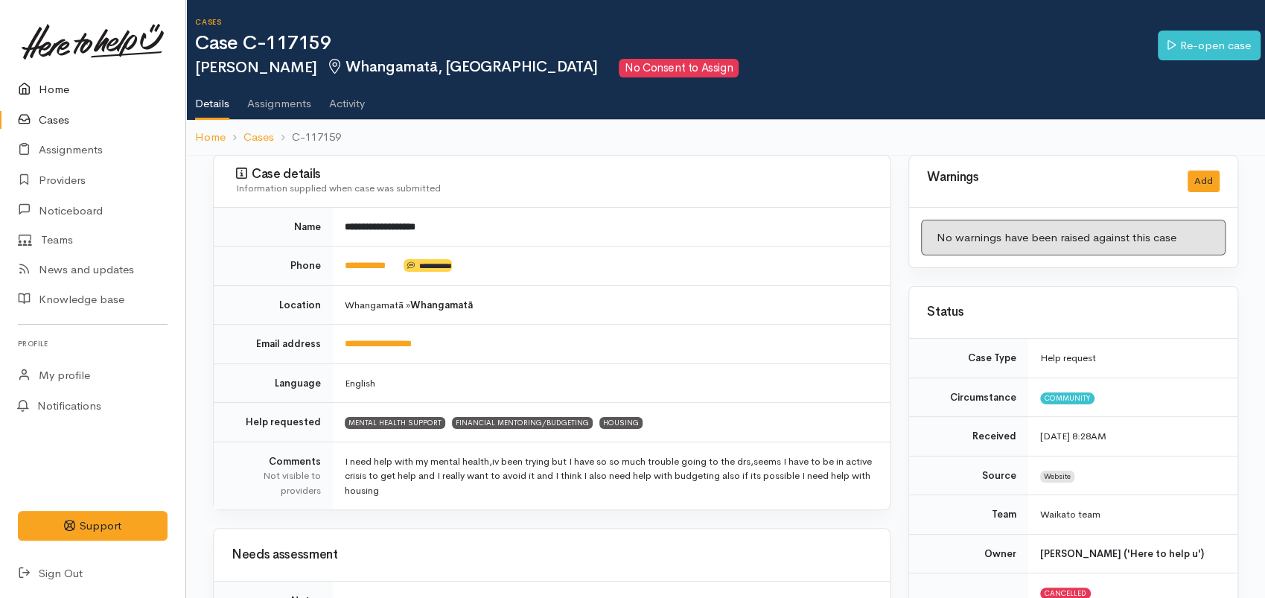
click at [60, 101] on link "Home" at bounding box center [92, 89] width 185 height 31
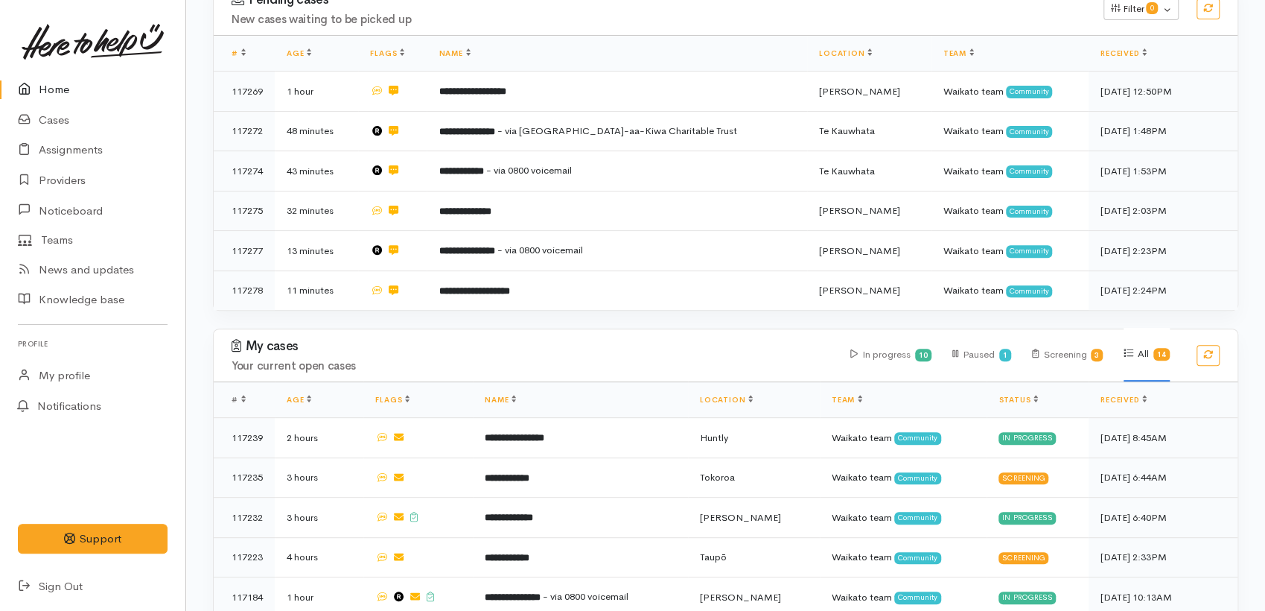
scroll to position [496, 0]
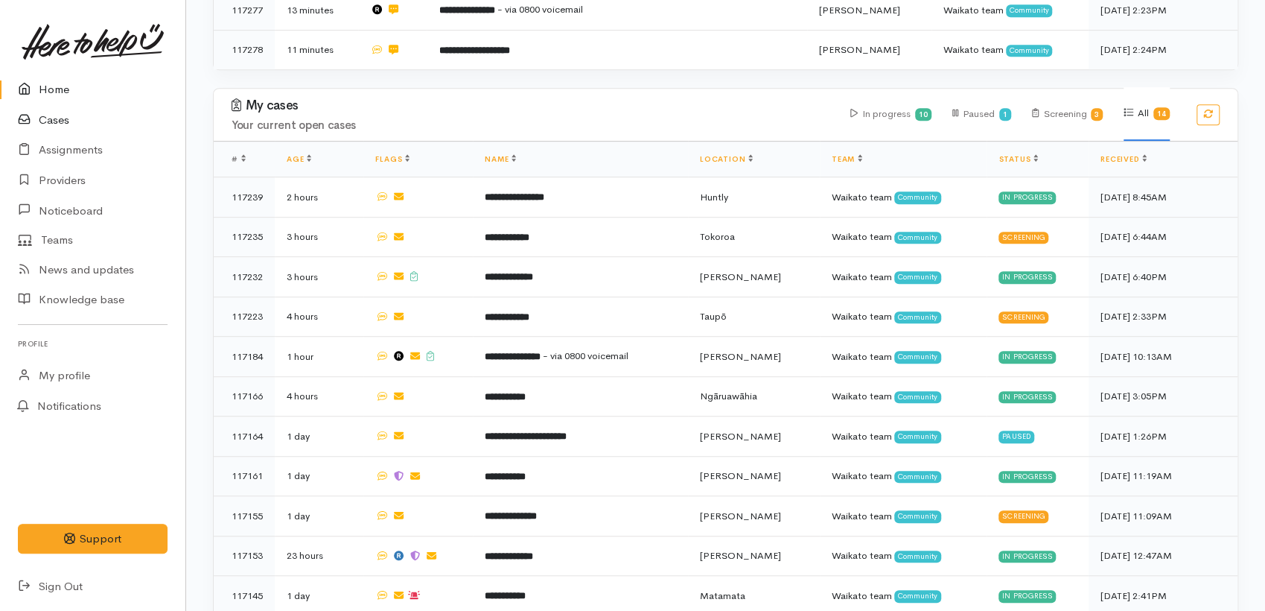
click at [62, 114] on link "Cases" at bounding box center [92, 120] width 185 height 31
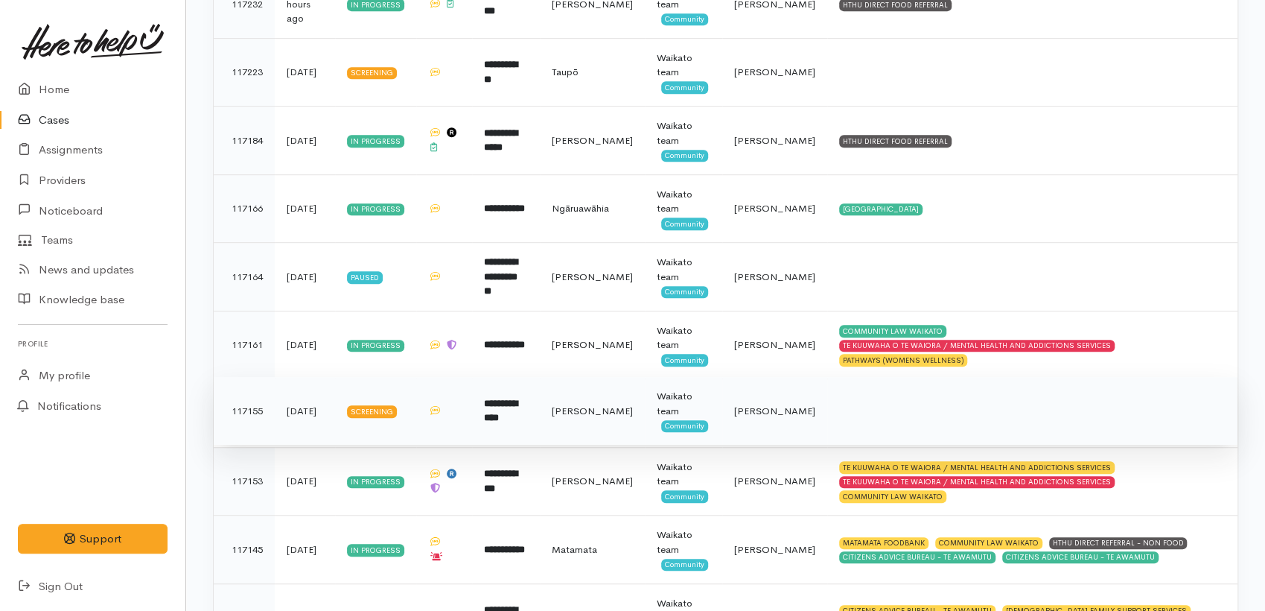
scroll to position [447, 0]
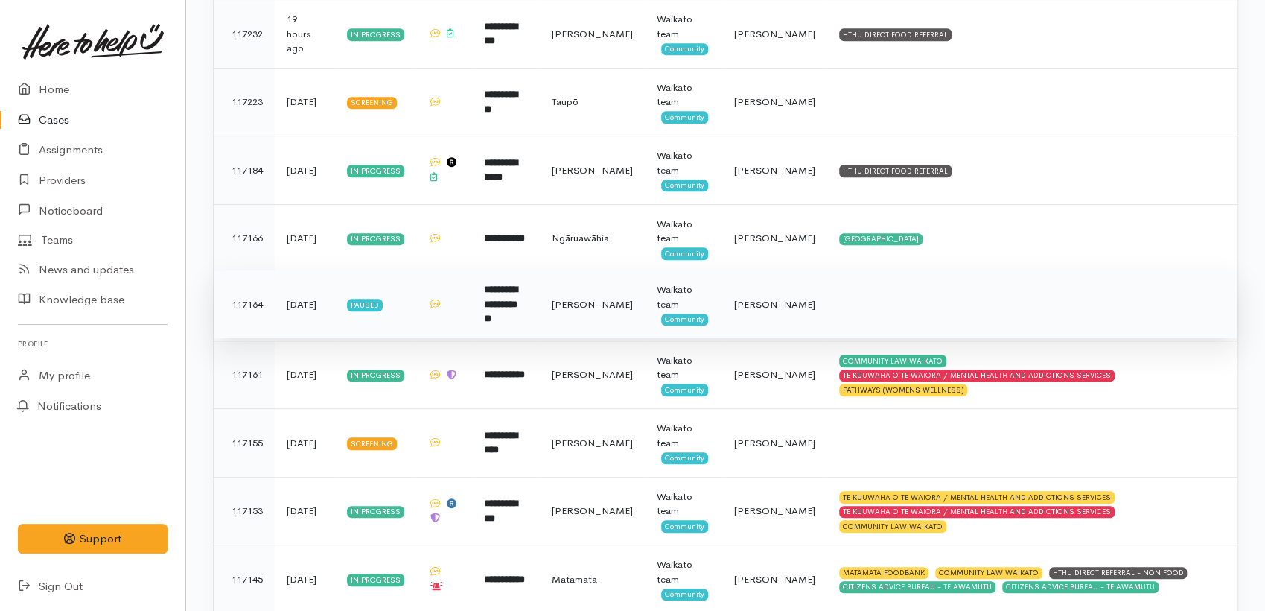
click at [489, 312] on td "**********" at bounding box center [506, 304] width 68 height 69
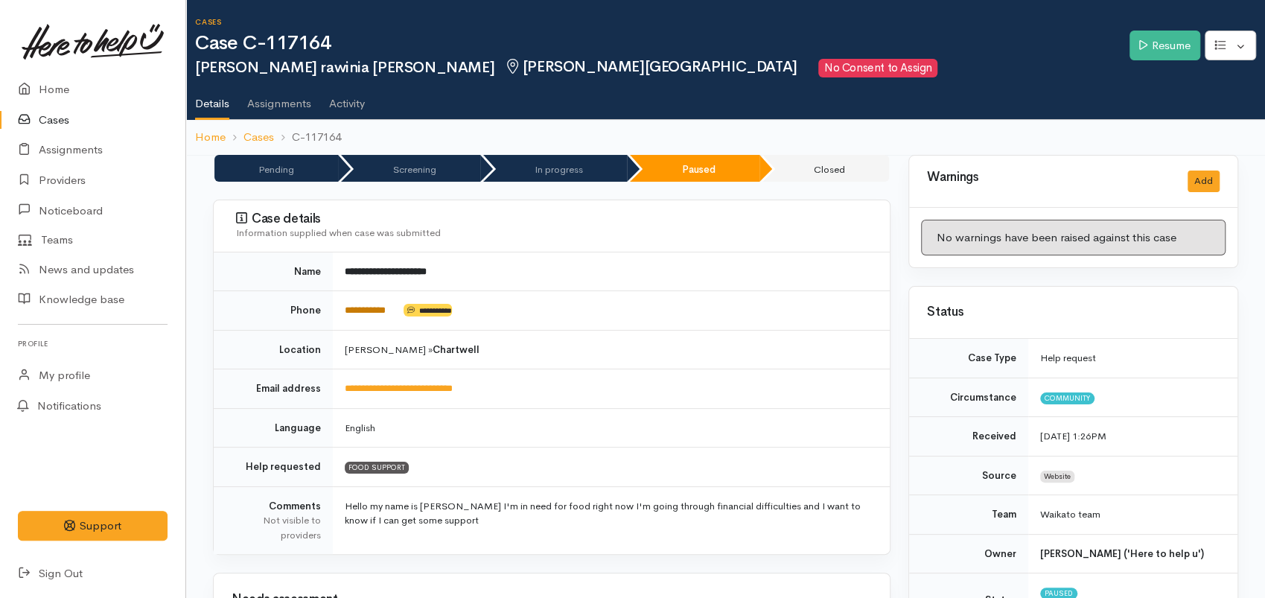
click at [369, 305] on link "**********" at bounding box center [365, 310] width 41 height 10
click at [1142, 48] on icon at bounding box center [1144, 44] width 8 height 11
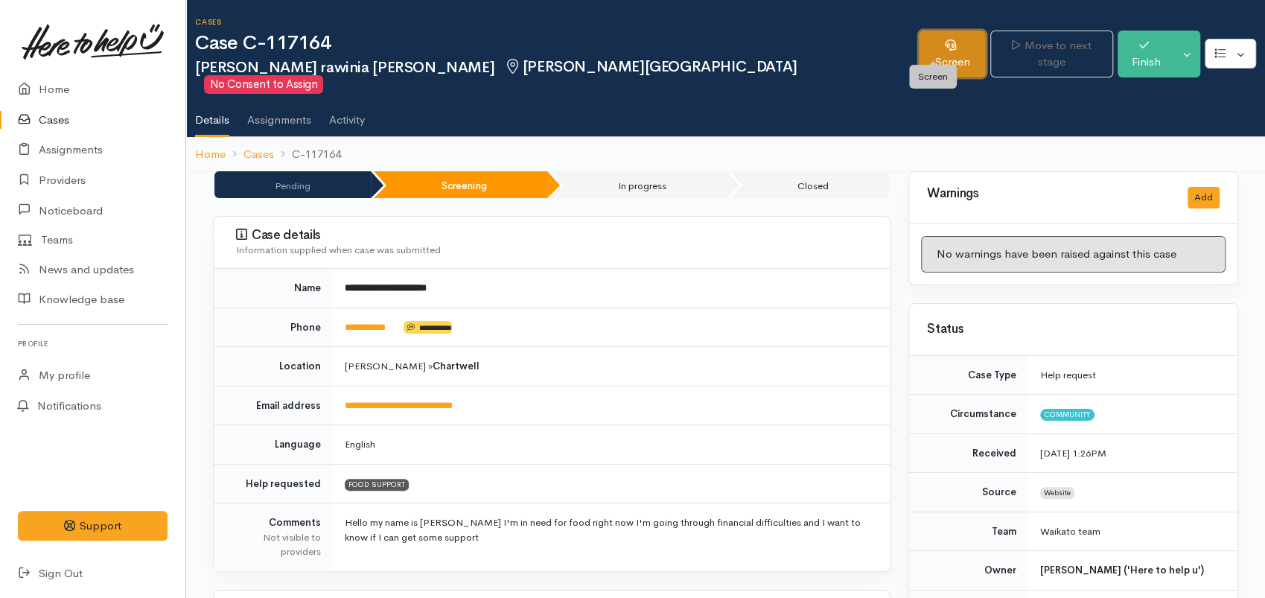
click at [933, 52] on link "Screen" at bounding box center [952, 54] width 67 height 47
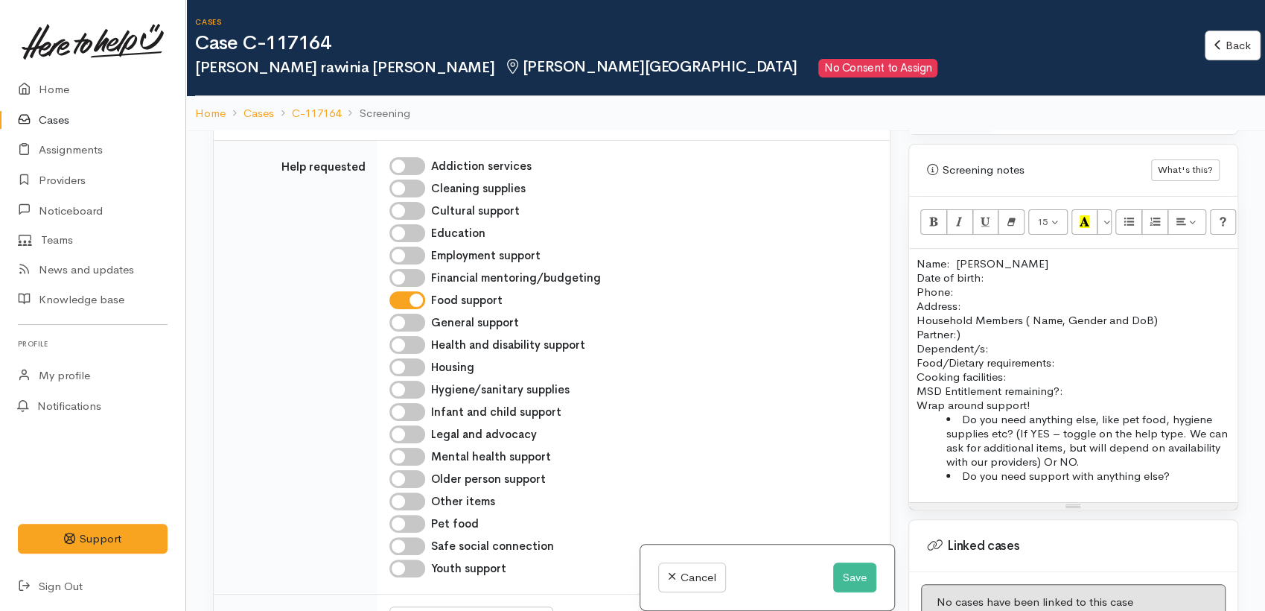
scroll to position [579, 0]
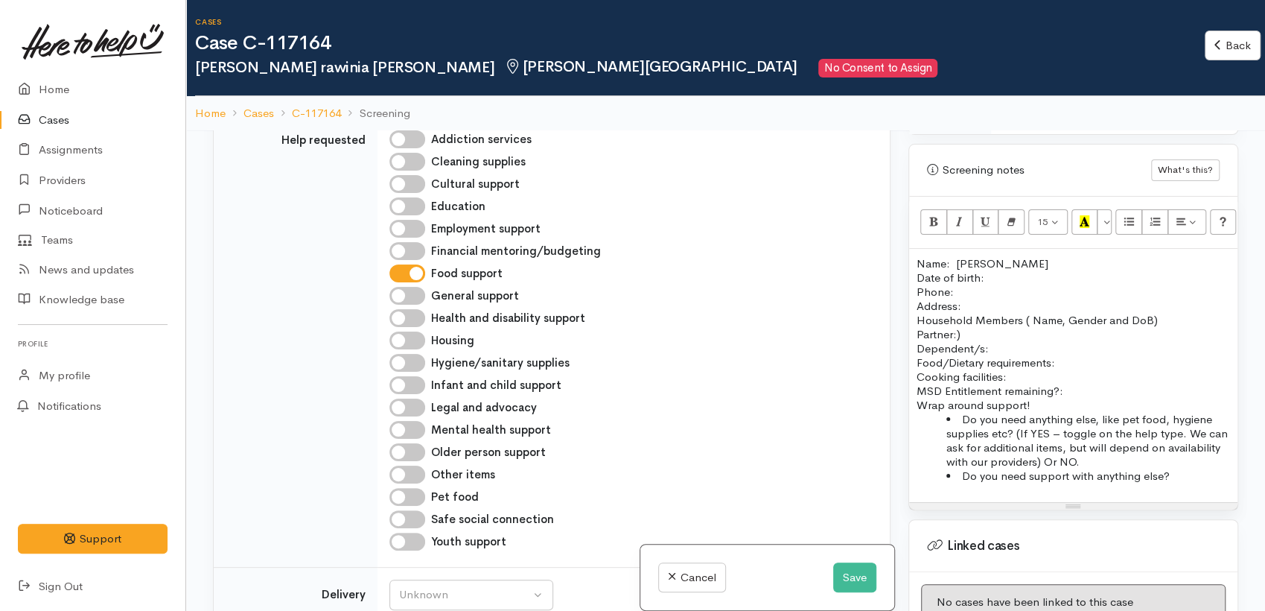
click at [1007, 355] on p "Food/Dietary requirements: Cooking facilities: MSD Entitlement remaining?:" at bounding box center [1074, 376] width 314 height 42
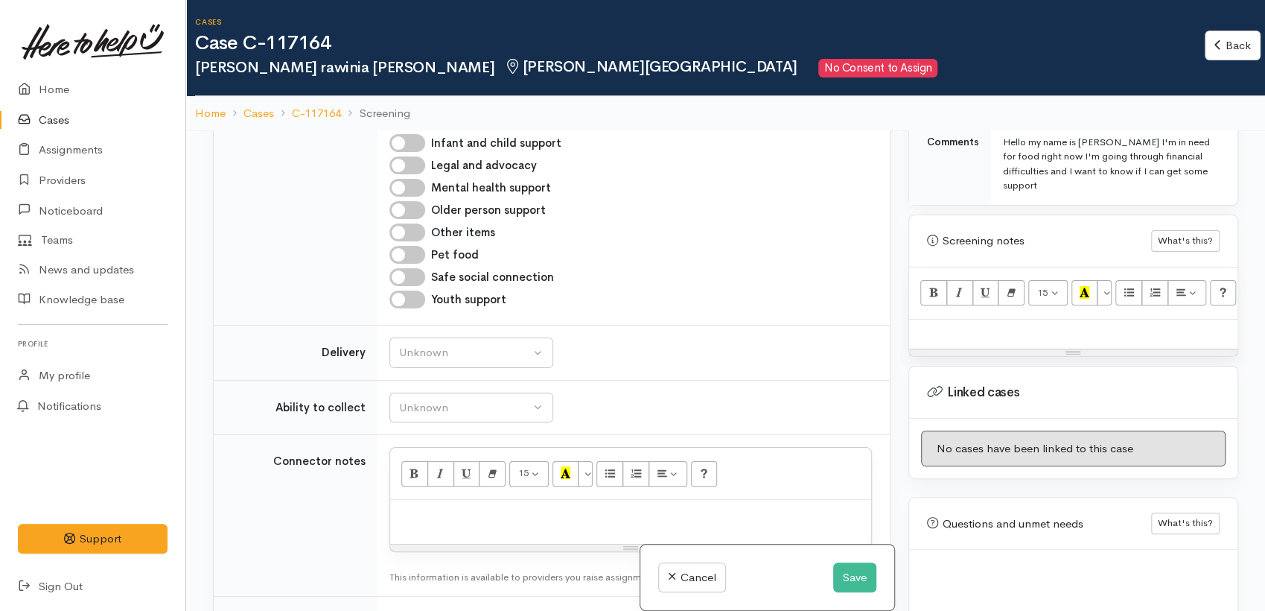
scroll to position [1076, 0]
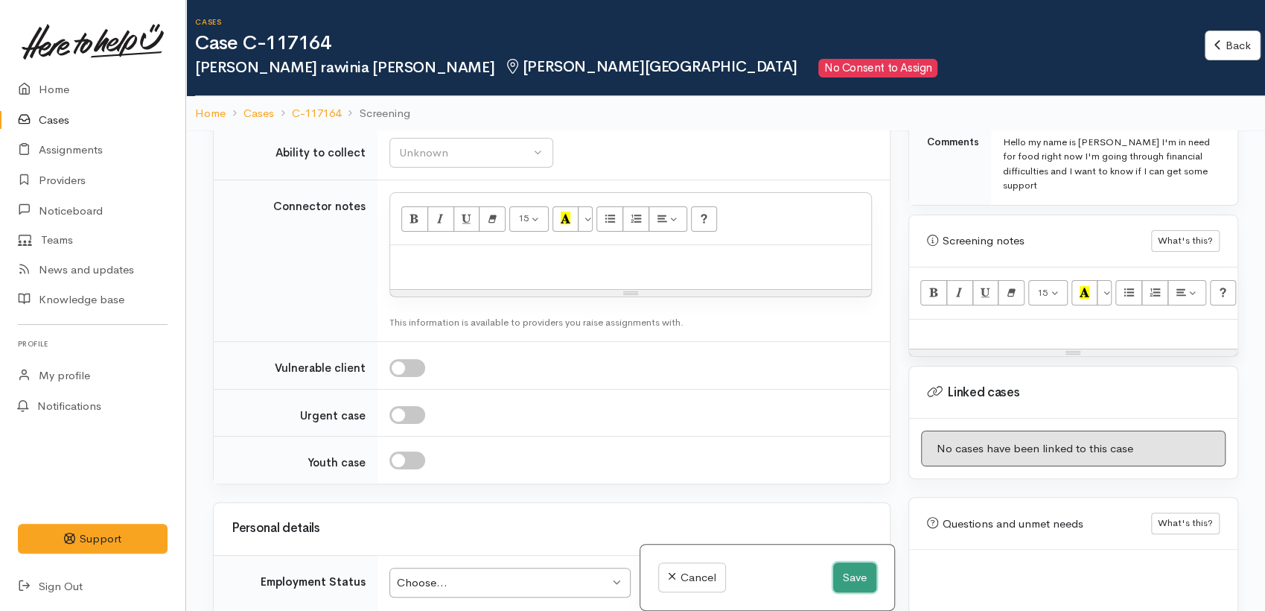
click at [852, 574] on button "Save" at bounding box center [854, 577] width 43 height 31
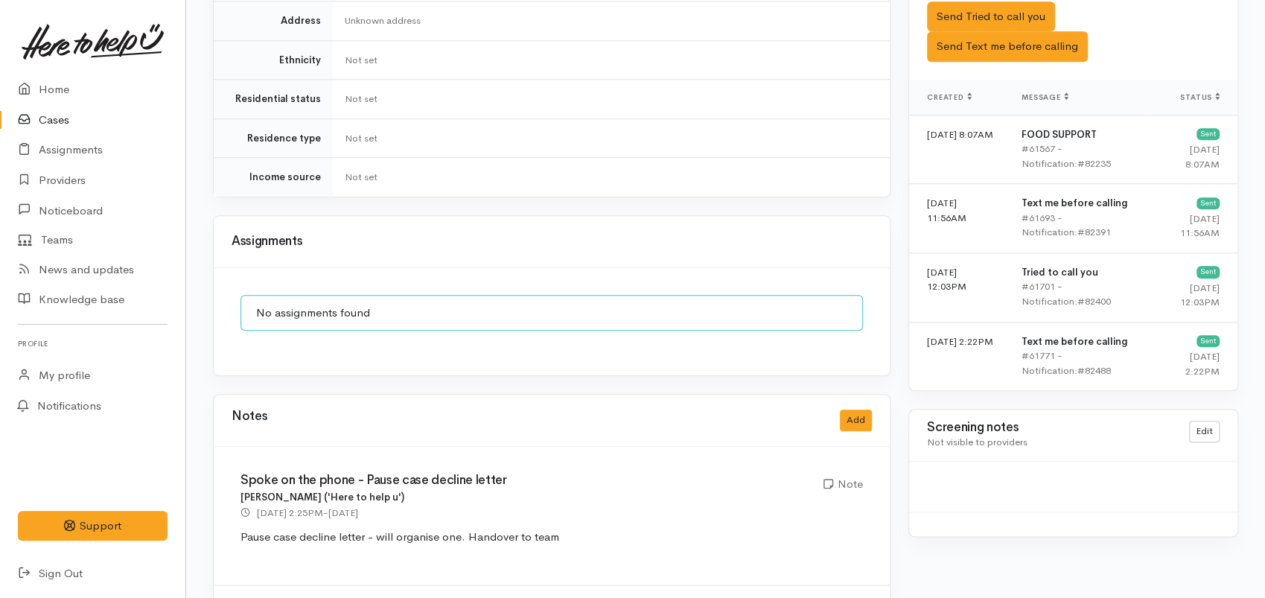
scroll to position [1066, 0]
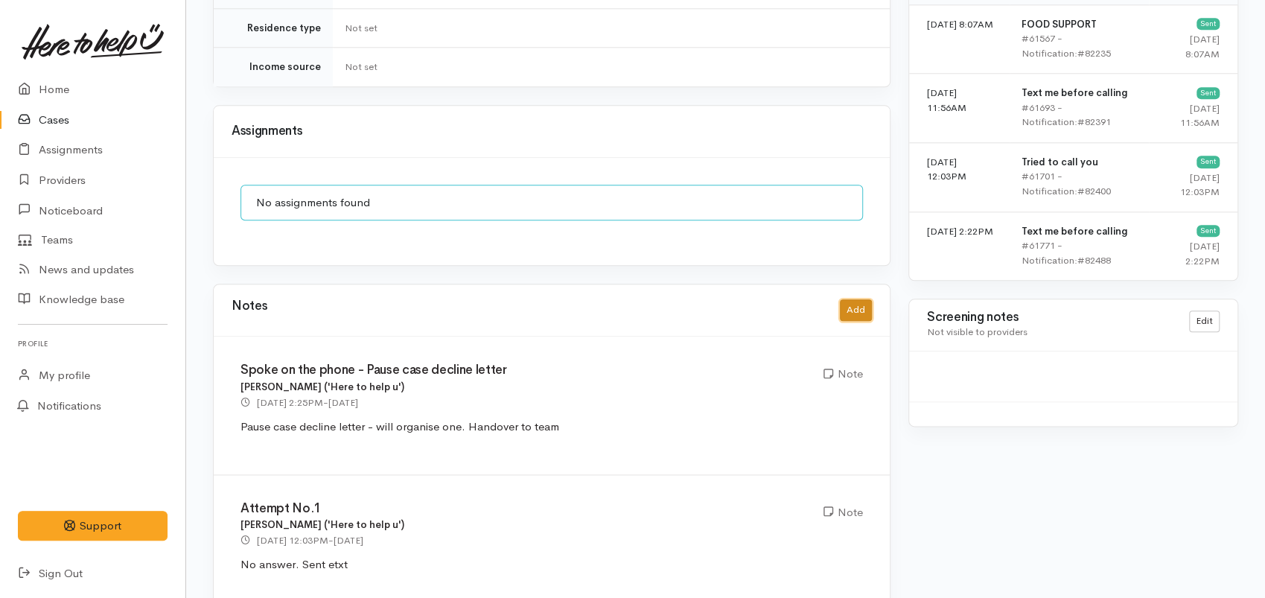
click at [859, 299] on button "Add" at bounding box center [856, 310] width 32 height 22
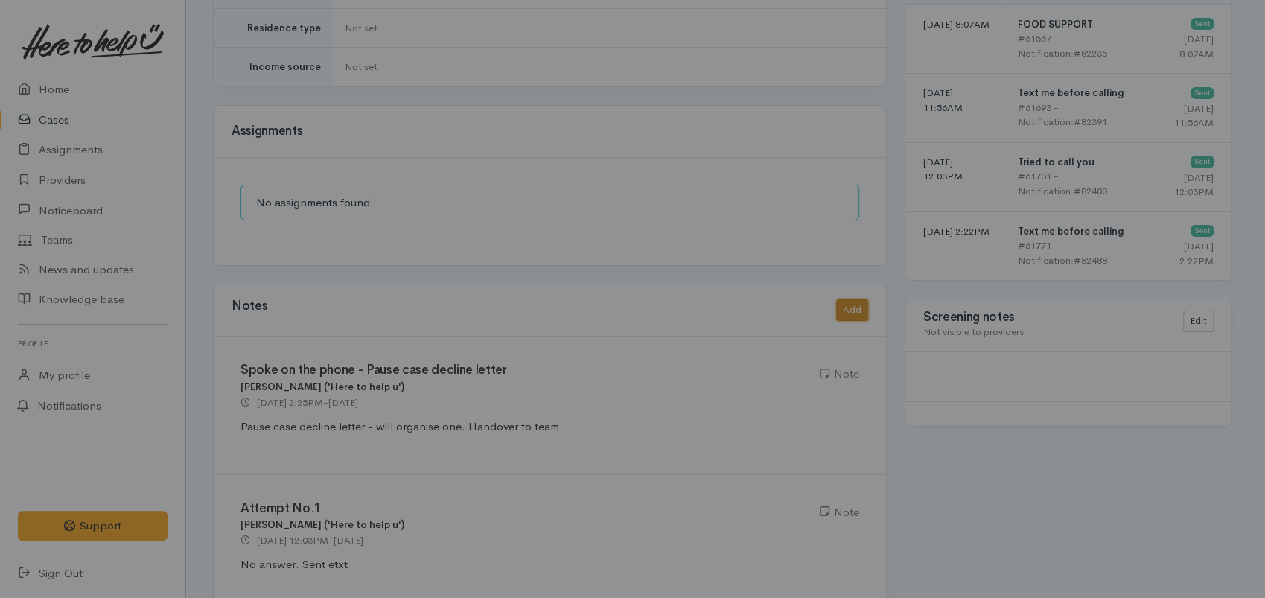
scroll to position [1053, 0]
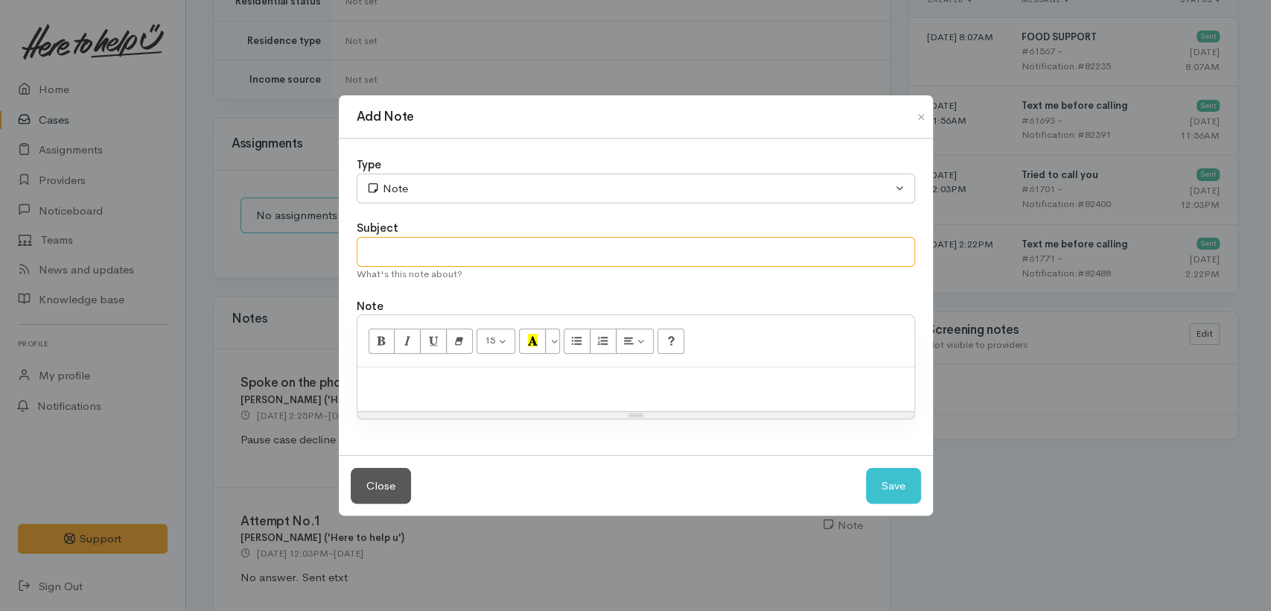
click at [425, 247] on input "text" at bounding box center [636, 252] width 559 height 31
type input "Cancel"
click at [455, 393] on div at bounding box center [636, 389] width 557 height 44
click at [423, 384] on p "Client no linger needing kai support." at bounding box center [636, 383] width 542 height 17
drag, startPoint x: 416, startPoint y: 384, endPoint x: 440, endPoint y: 434, distance: 56.0
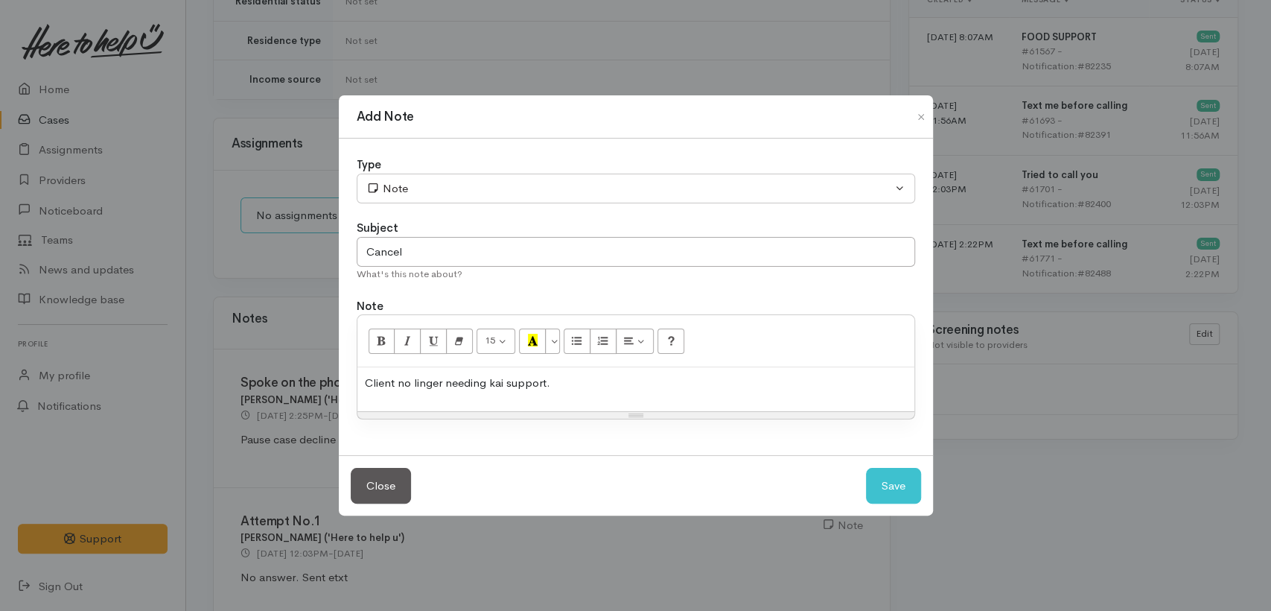
click at [420, 396] on div "Client no linger needing kai support." at bounding box center [636, 389] width 557 height 44
drag, startPoint x: 572, startPoint y: 384, endPoint x: 343, endPoint y: 395, distance: 229.6
click at [343, 395] on div "Type Correspondence Discussion Email Note Phone call SMS text message Note Subj…" at bounding box center [636, 297] width 594 height 317
copy p "Client no longer needing kai support."
drag, startPoint x: 877, startPoint y: 494, endPoint x: 834, endPoint y: 503, distance: 43.4
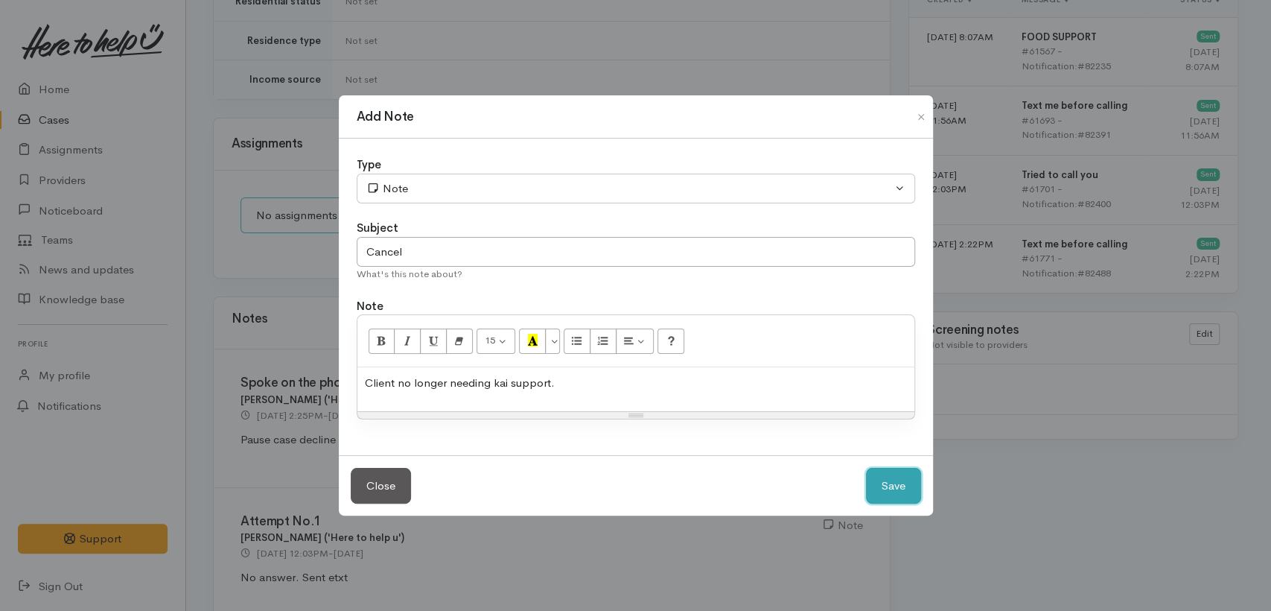
click at [878, 495] on button "Save" at bounding box center [893, 486] width 55 height 36
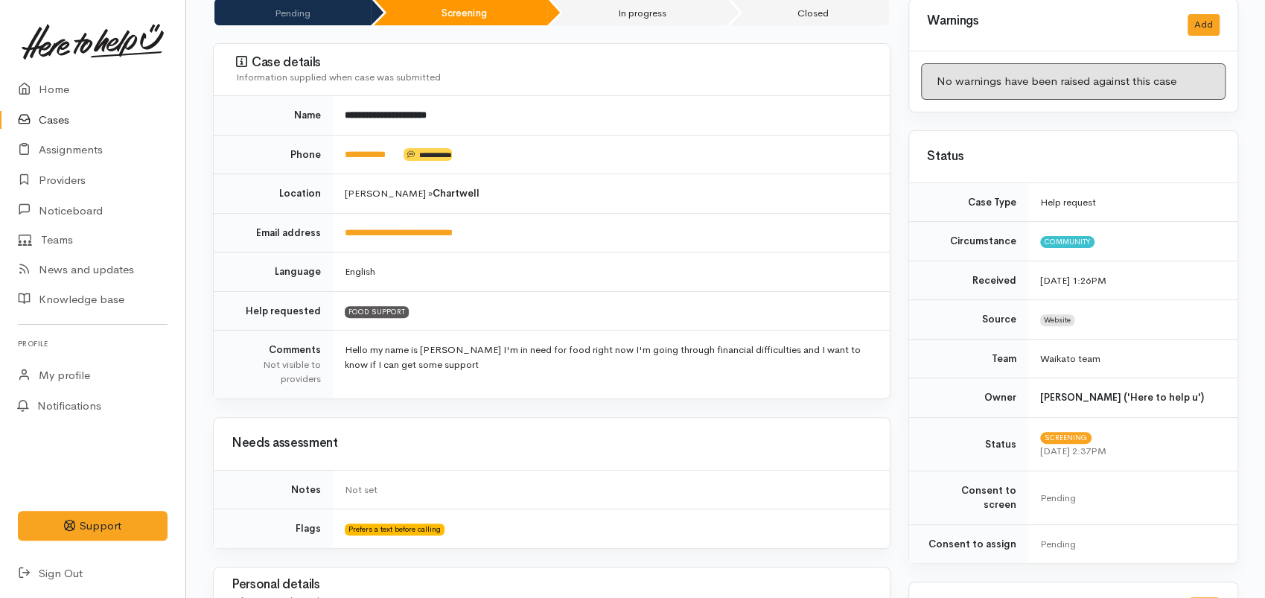
scroll to position [0, 0]
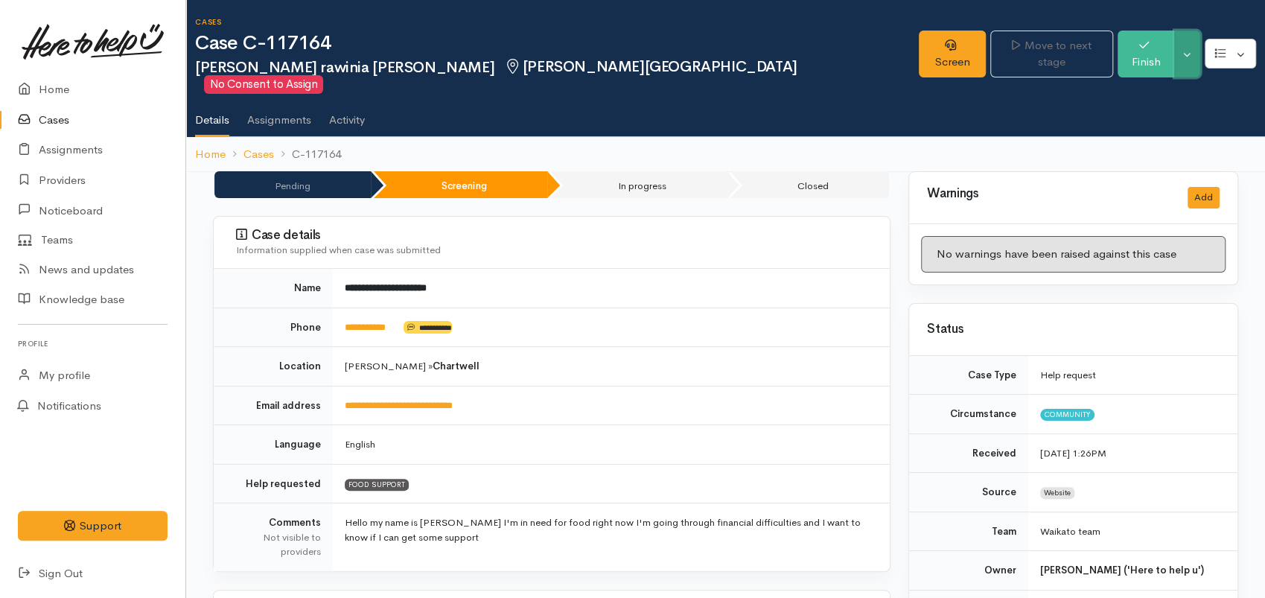
drag, startPoint x: 1187, startPoint y: 54, endPoint x: 1146, endPoint y: 86, distance: 52.0
click at [1187, 54] on button "Toggle Dropdown" at bounding box center [1188, 54] width 26 height 47
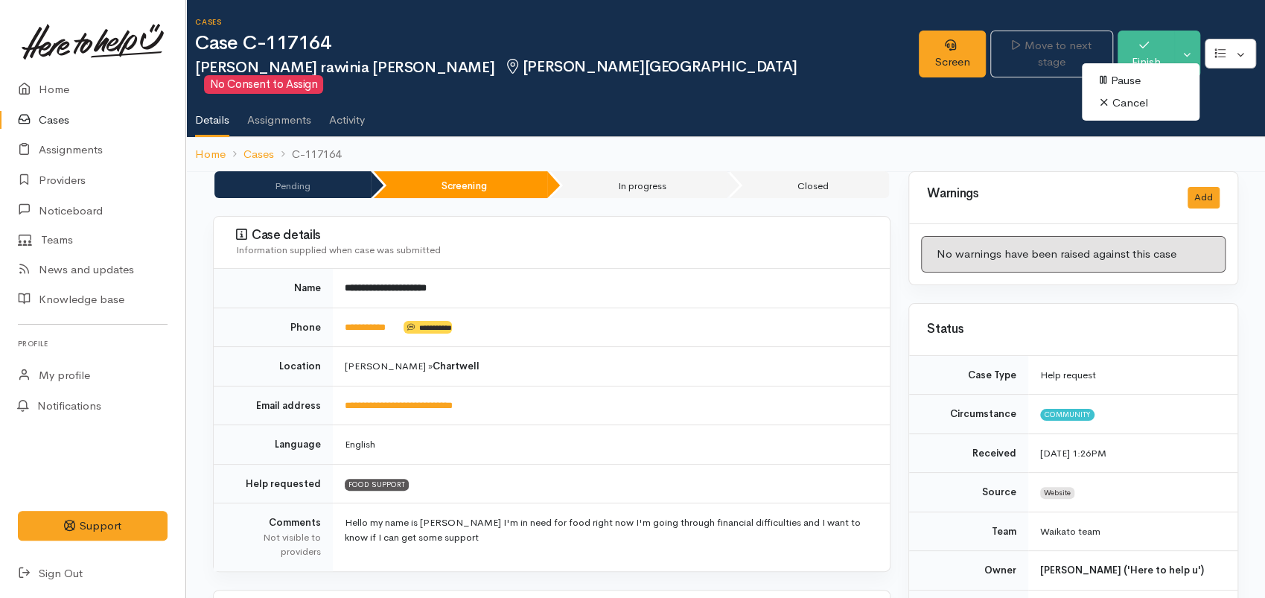
drag, startPoint x: 1127, startPoint y: 101, endPoint x: 1084, endPoint y: 156, distance: 70.6
click at [1126, 102] on link "Cancel" at bounding box center [1141, 103] width 118 height 23
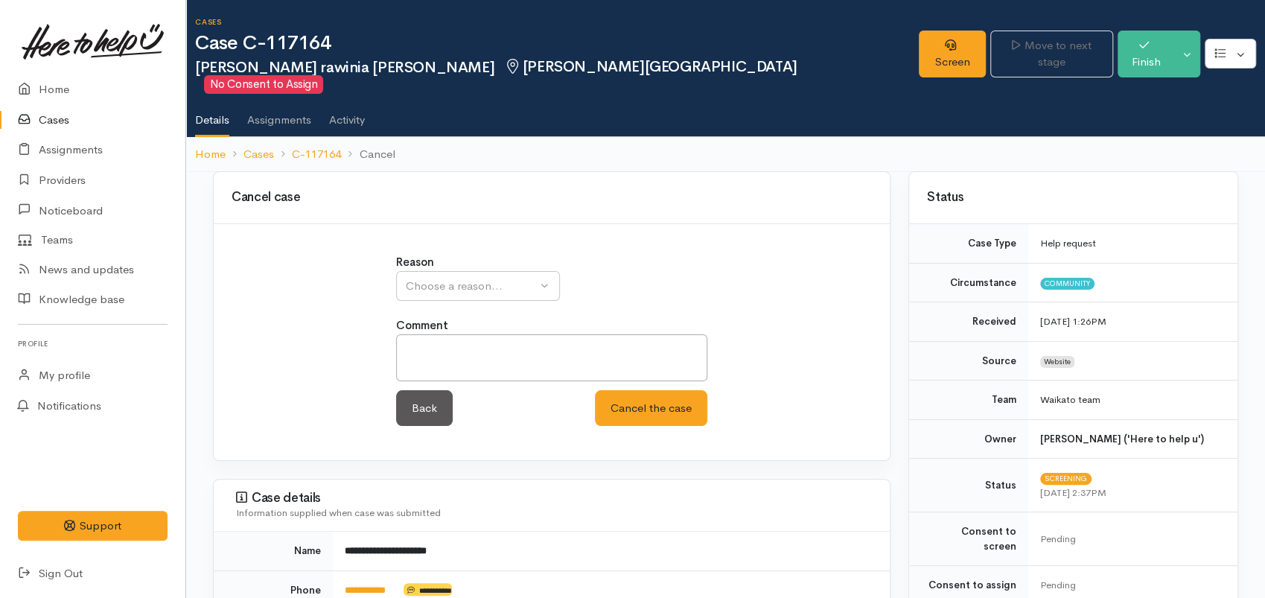
click at [463, 278] on div "Choose a reason..." at bounding box center [471, 286] width 131 height 17
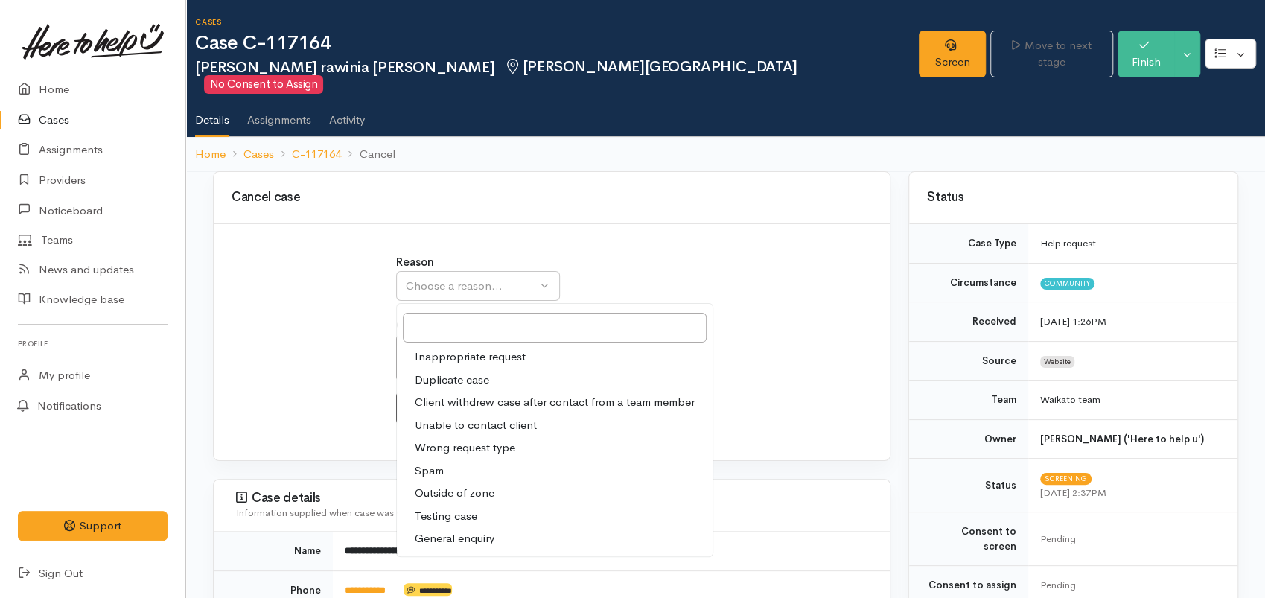
click at [476, 394] on span "Client withdrew case after contact from a team member" at bounding box center [555, 402] width 280 height 17
select select "3"
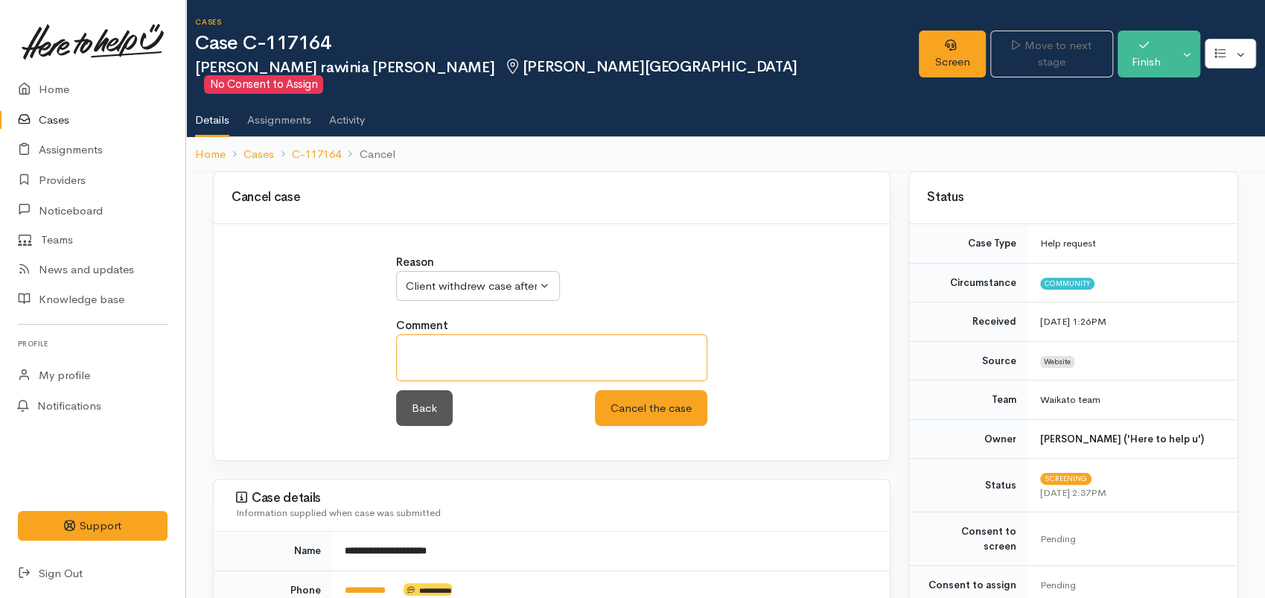
click at [457, 334] on textarea at bounding box center [551, 357] width 311 height 47
paste textarea "Client no longer needing kai support."
type textarea "Client no longer needing kai support."
click at [616, 390] on button "Cancel the case" at bounding box center [651, 408] width 112 height 36
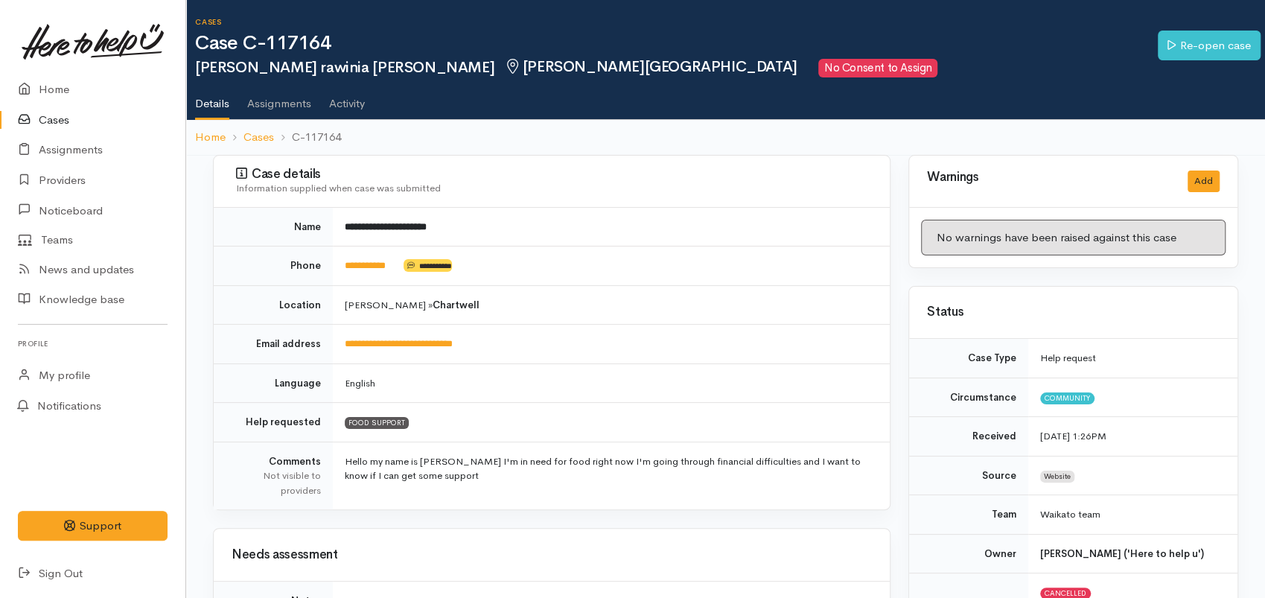
click at [57, 121] on link "Cases" at bounding box center [92, 120] width 185 height 31
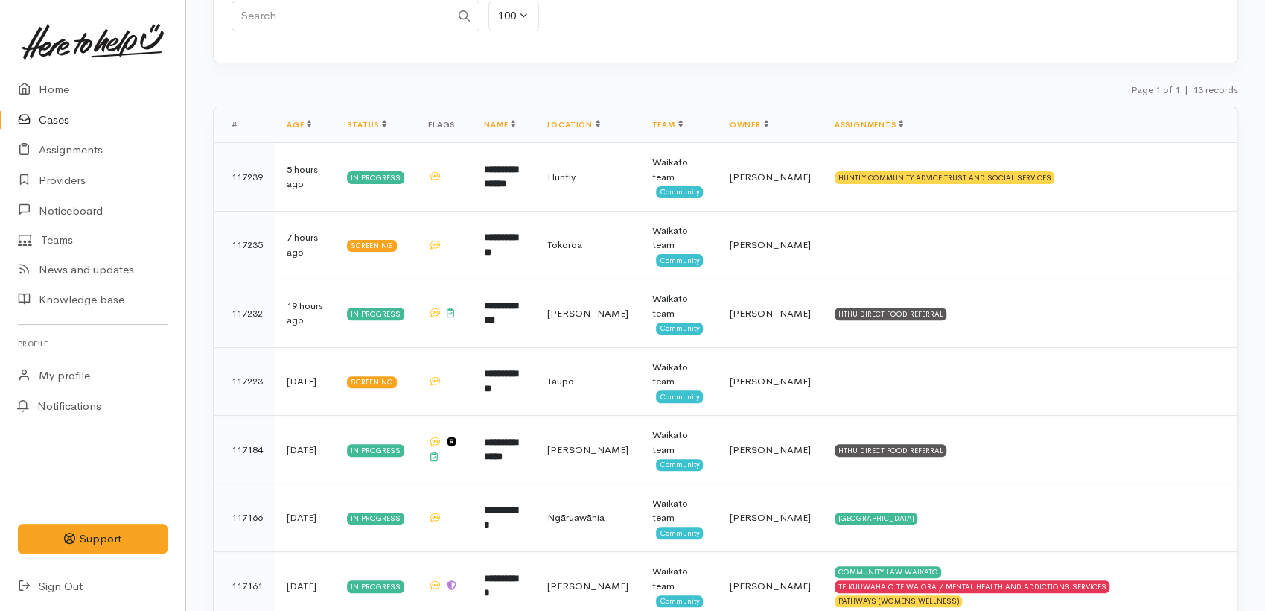
scroll to position [165, 0]
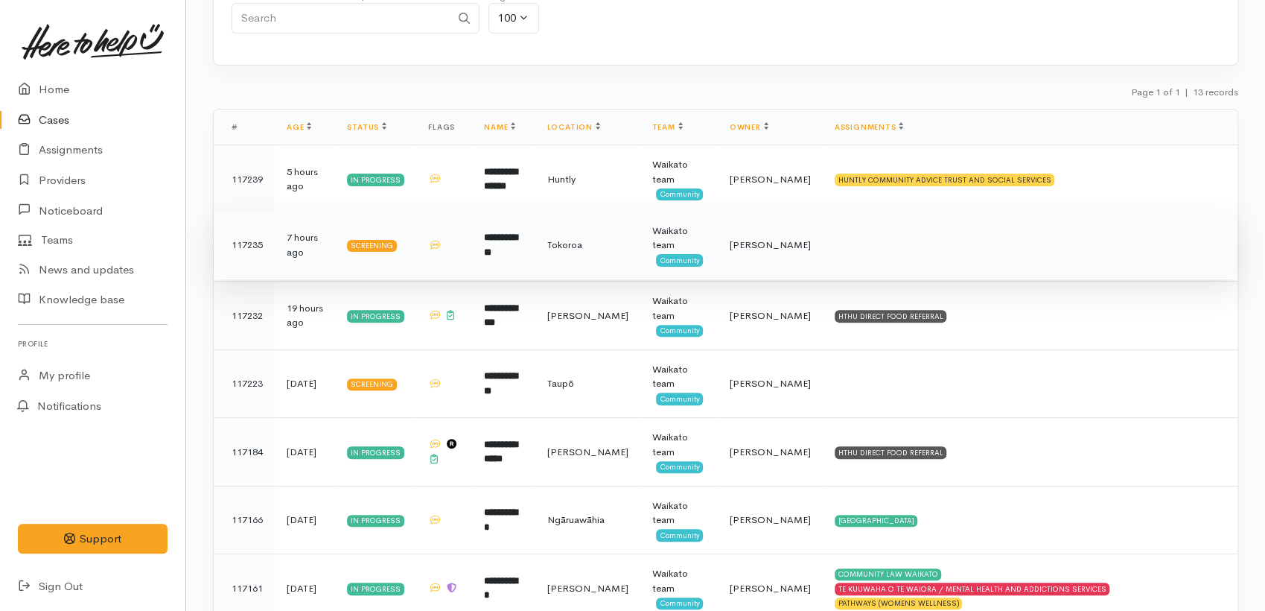
click at [527, 258] on td "**********" at bounding box center [503, 245] width 63 height 69
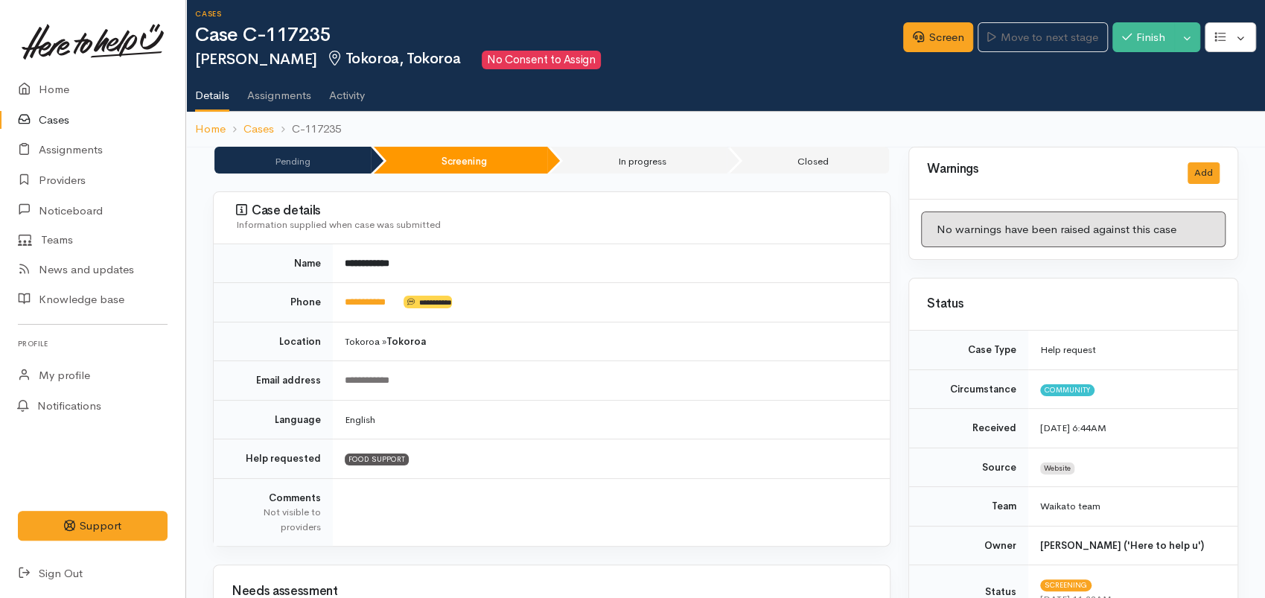
scroll to position [7, 0]
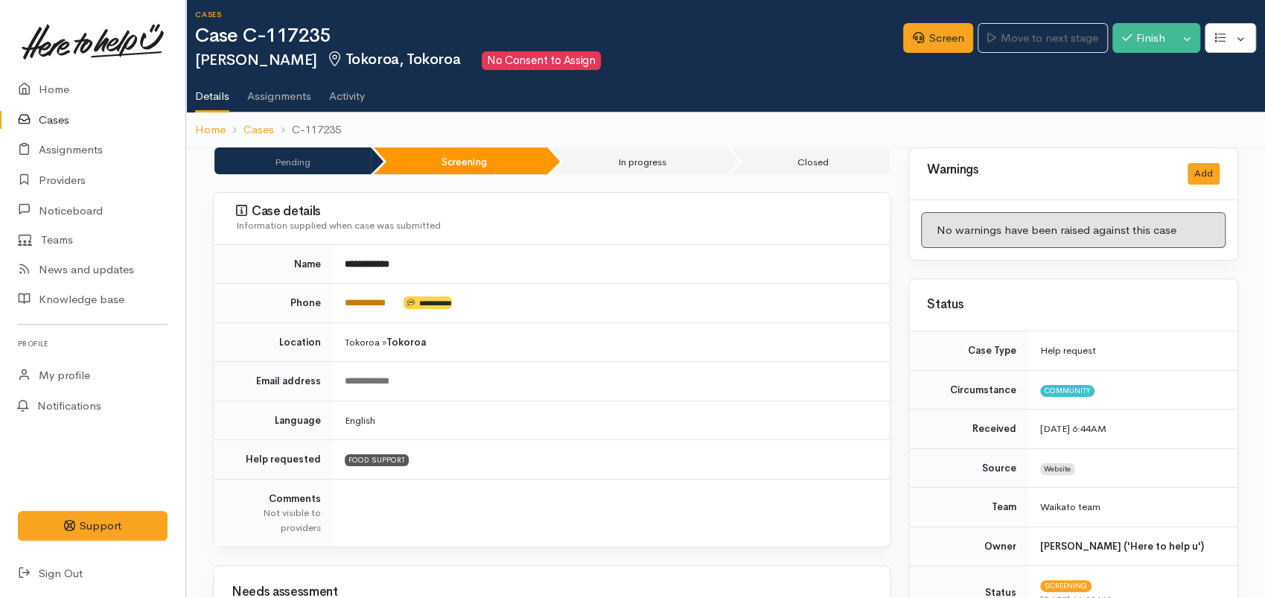
click at [381, 303] on link "**********" at bounding box center [365, 303] width 41 height 10
click at [930, 51] on link "Screen" at bounding box center [938, 38] width 70 height 31
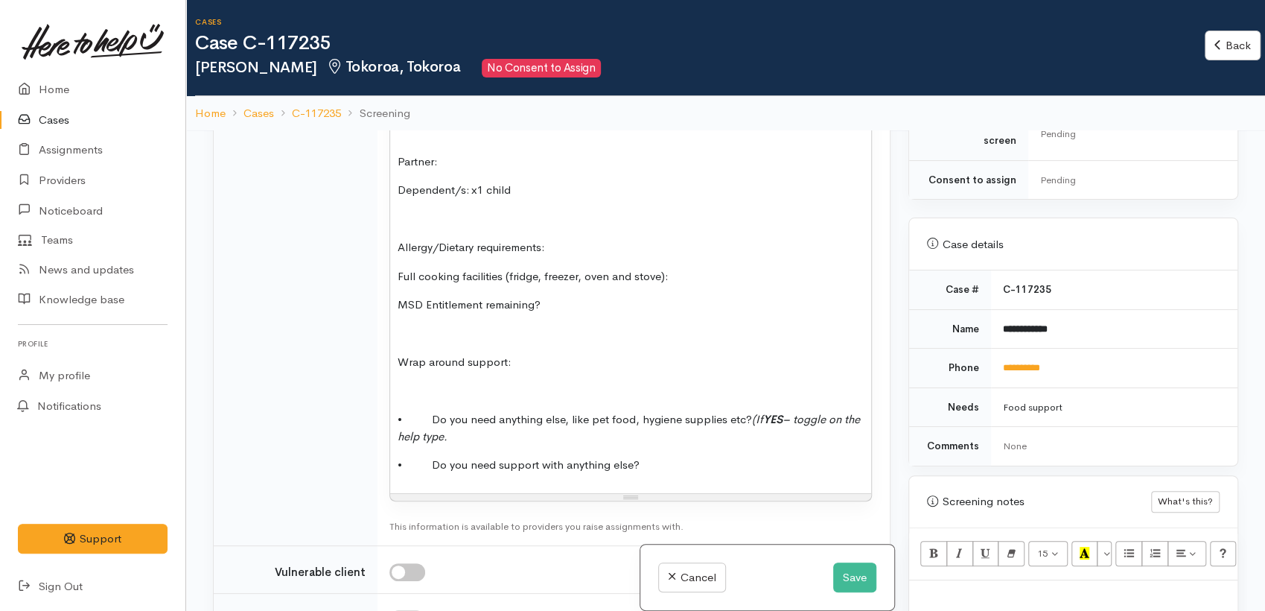
scroll to position [1738, 0]
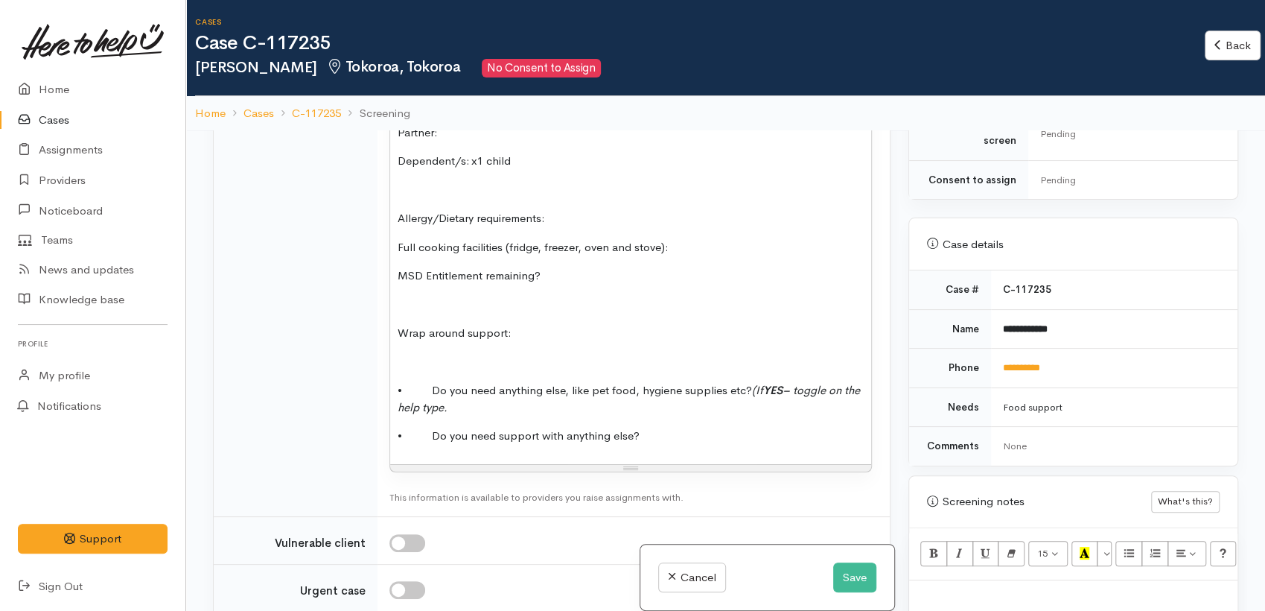
click at [488, 282] on span "MSD Entitlement remaining?" at bounding box center [469, 275] width 143 height 14
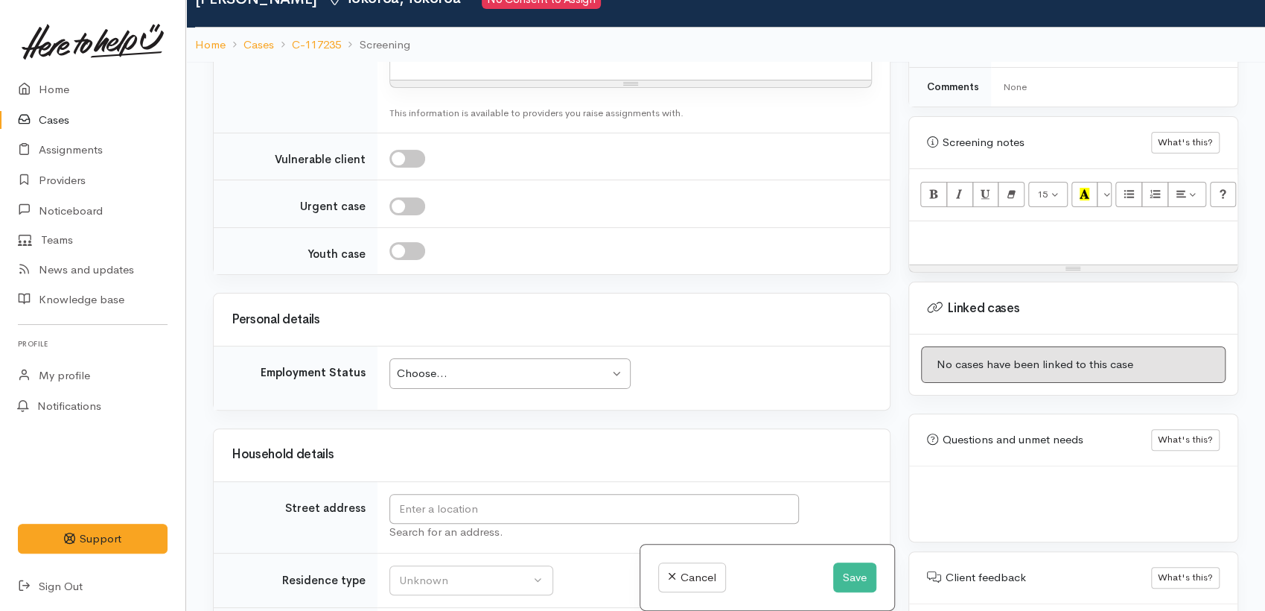
scroll to position [130, 0]
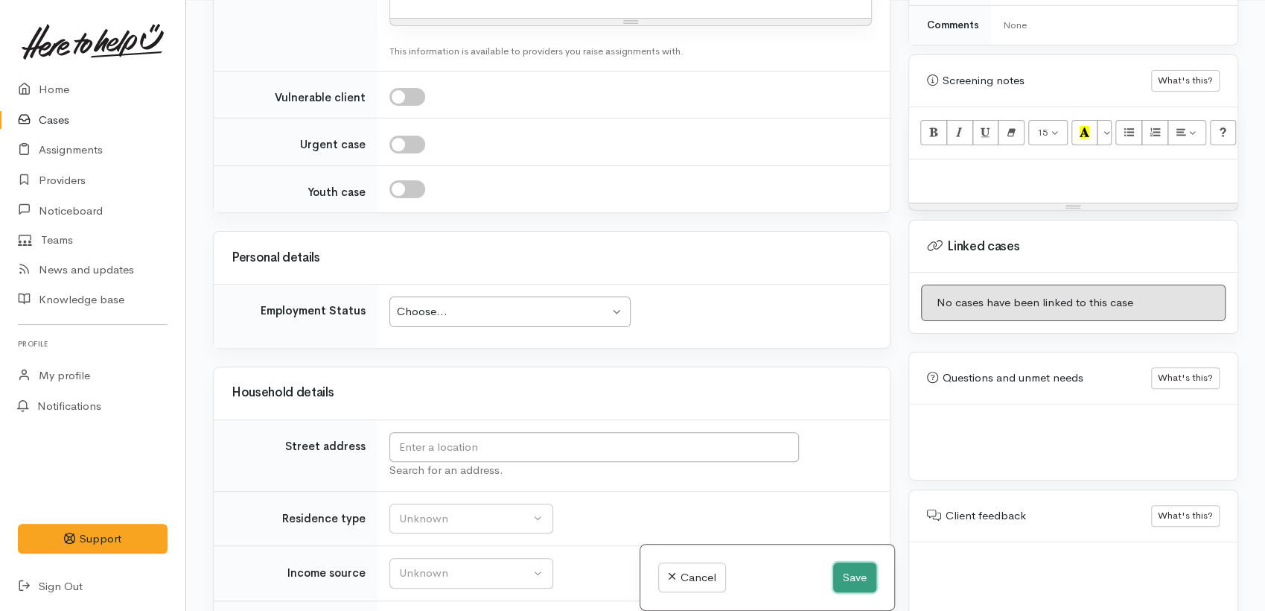
click at [856, 585] on button "Save" at bounding box center [854, 577] width 43 height 31
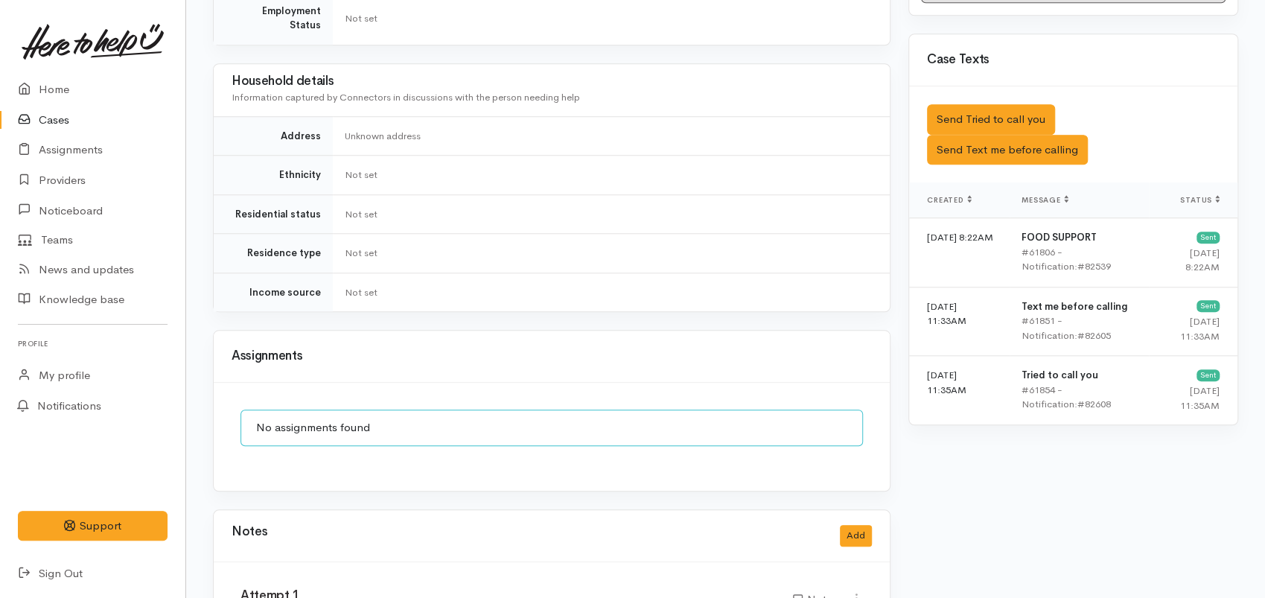
scroll to position [939, 0]
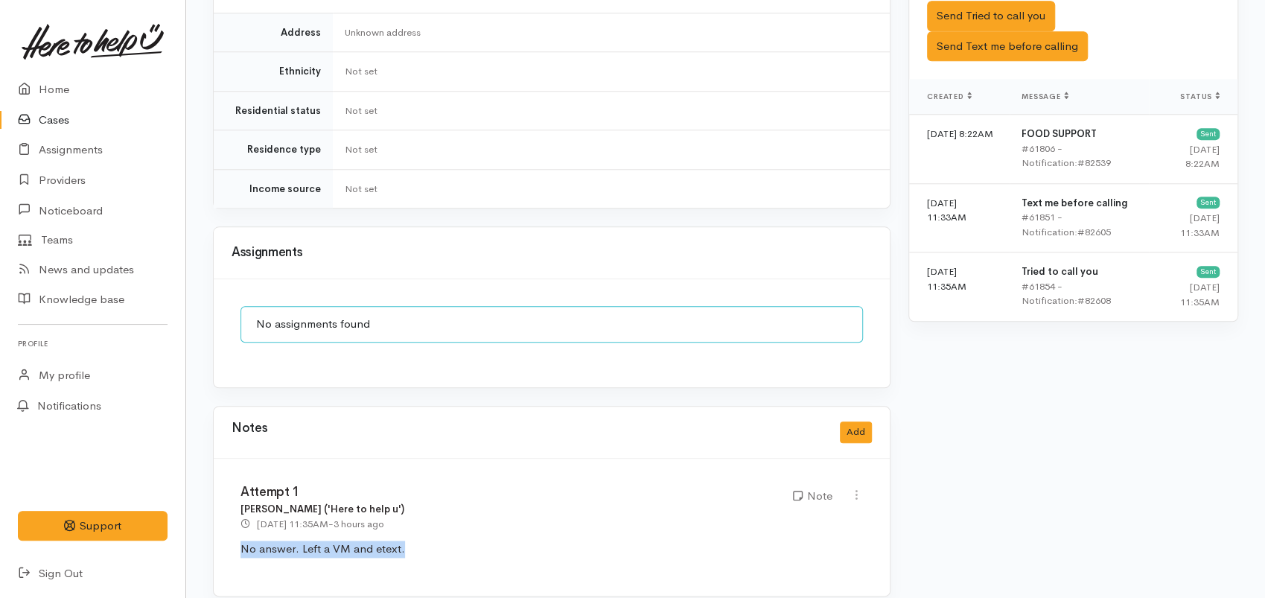
drag, startPoint x: 399, startPoint y: 534, endPoint x: 237, endPoint y: 539, distance: 162.4
click at [237, 539] on div "Attempt 1 Nor Hashim ('Here to help u') 2 Sep 2025 11:35AM - 3 hours ago Note" at bounding box center [552, 527] width 676 height 137
drag, startPoint x: 862, startPoint y: 422, endPoint x: 852, endPoint y: 416, distance: 11.4
click at [852, 422] on button "Add" at bounding box center [856, 433] width 32 height 22
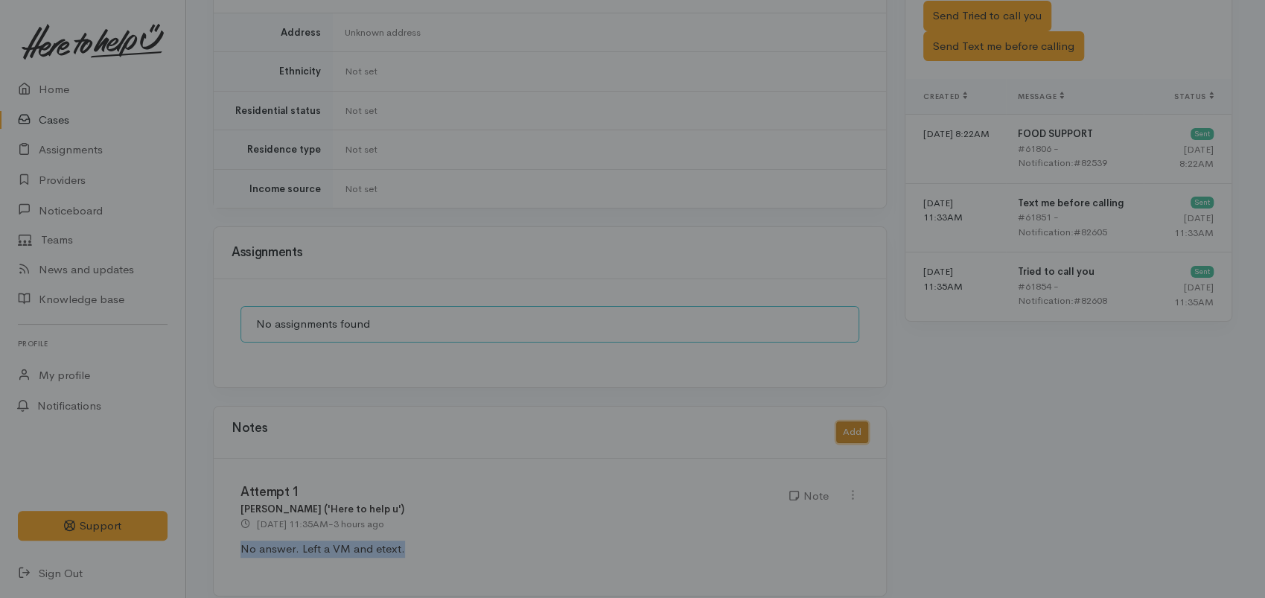
scroll to position [927, 0]
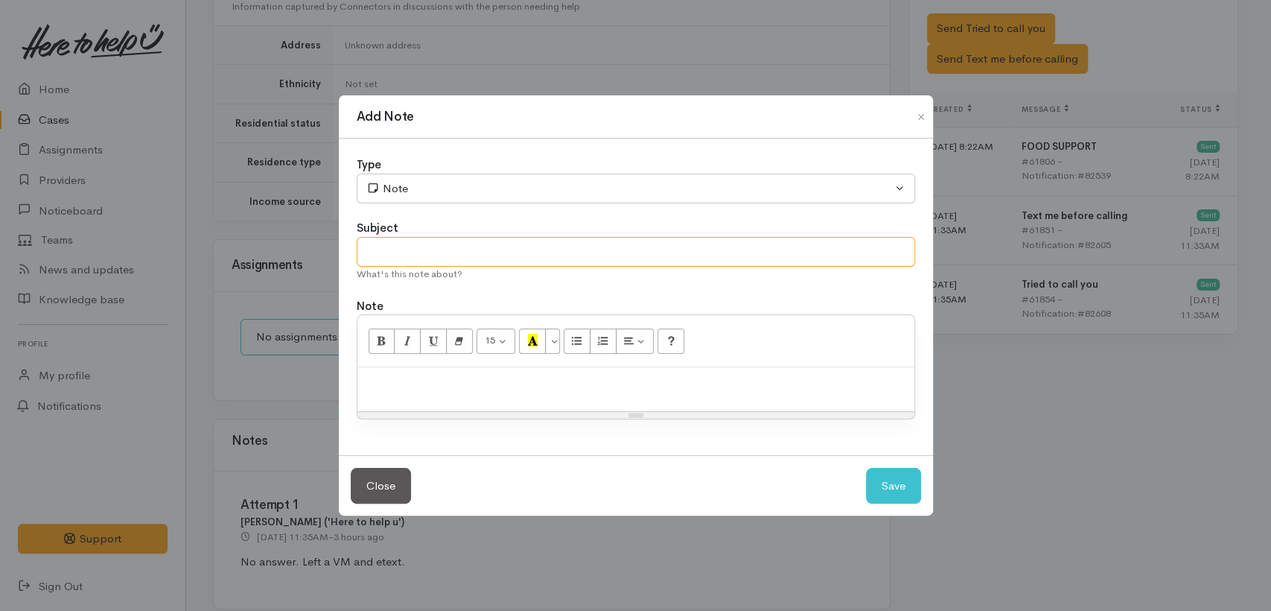
click at [407, 247] on input "text" at bounding box center [636, 252] width 559 height 31
click at [422, 381] on p at bounding box center [636, 383] width 542 height 17
paste div
click at [404, 263] on input "text" at bounding box center [636, 252] width 559 height 31
type input "Attempt #2"
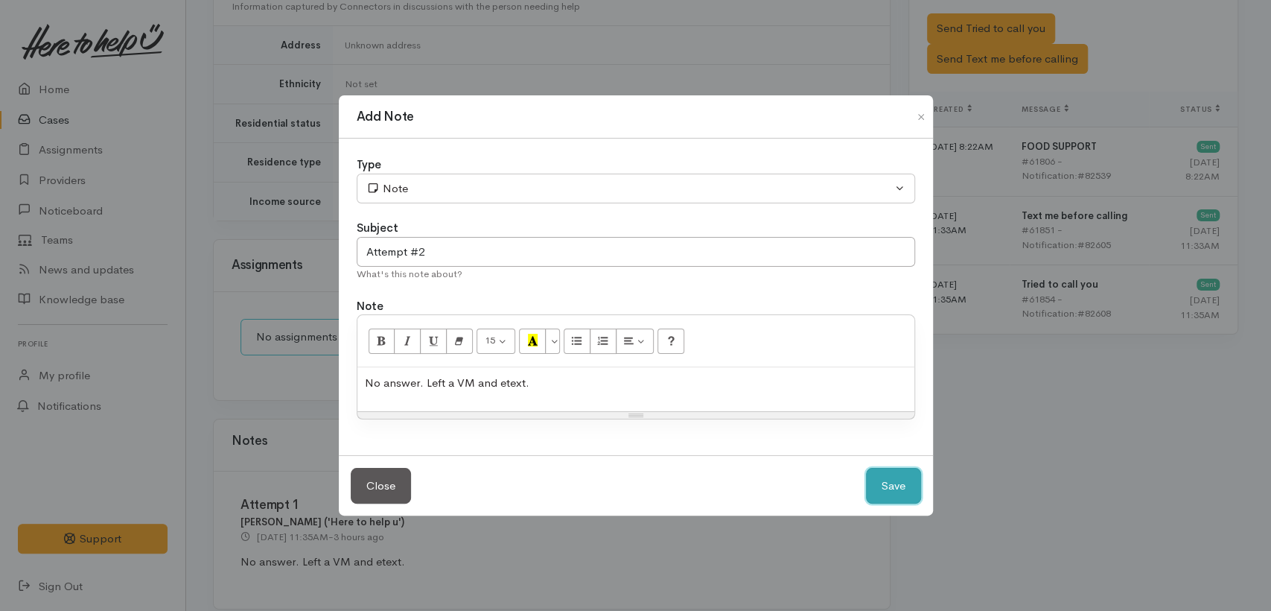
click at [897, 473] on button "Save" at bounding box center [893, 486] width 55 height 36
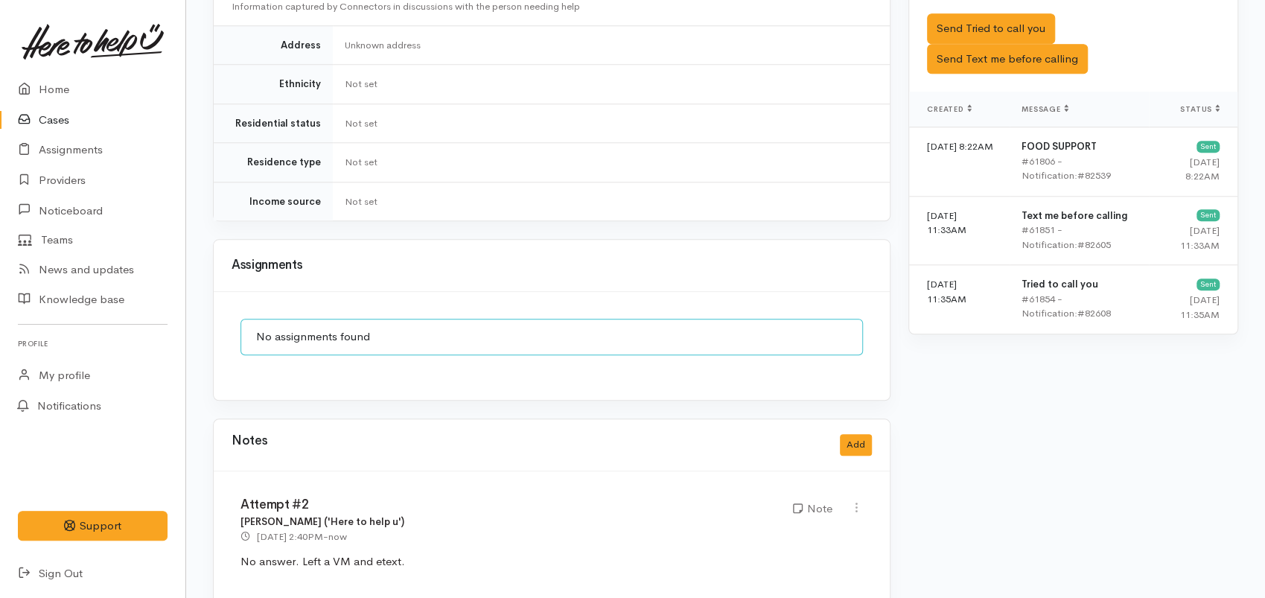
click at [41, 121] on link "Cases" at bounding box center [92, 120] width 185 height 31
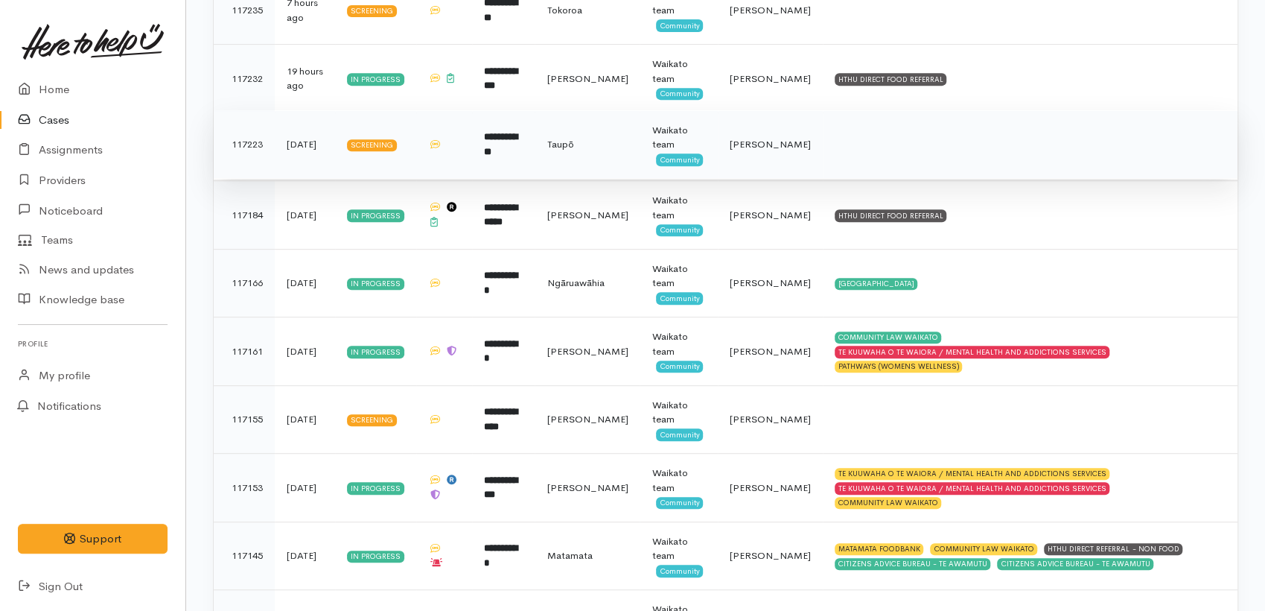
scroll to position [413, 0]
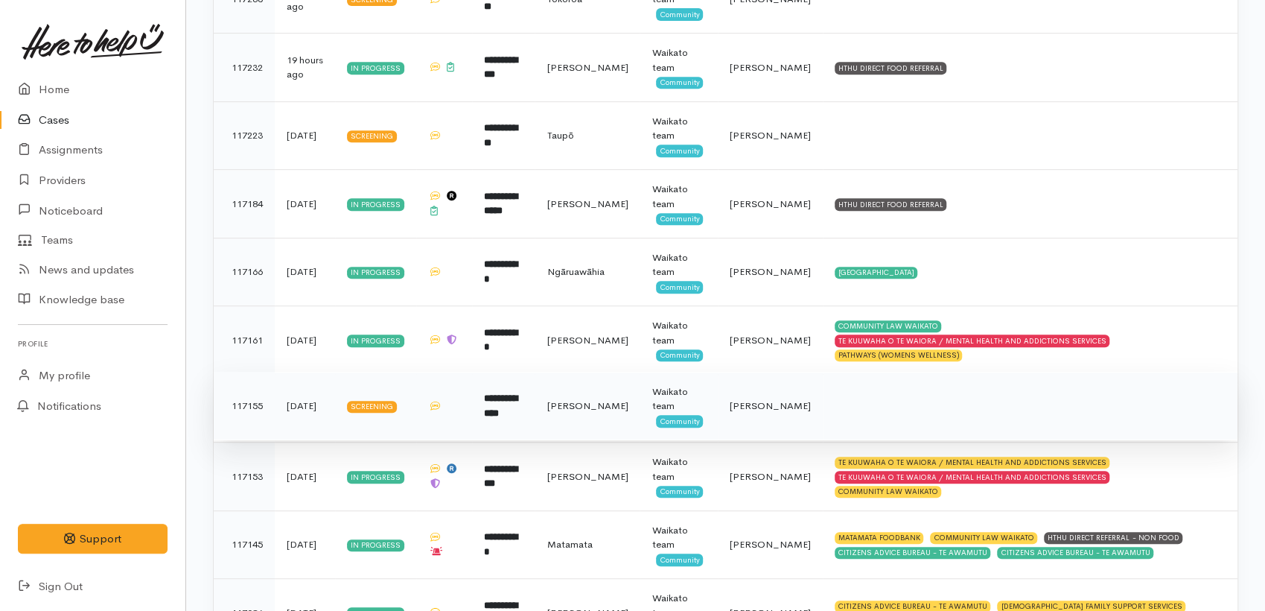
click at [535, 418] on td "**********" at bounding box center [503, 406] width 63 height 69
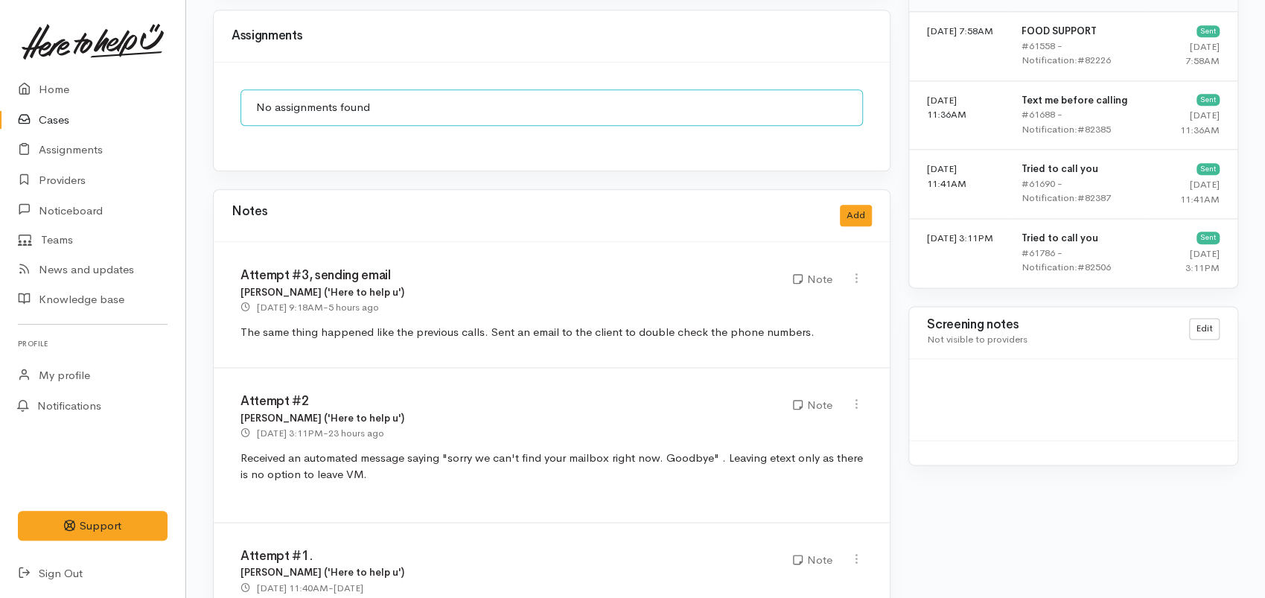
scroll to position [1237, 0]
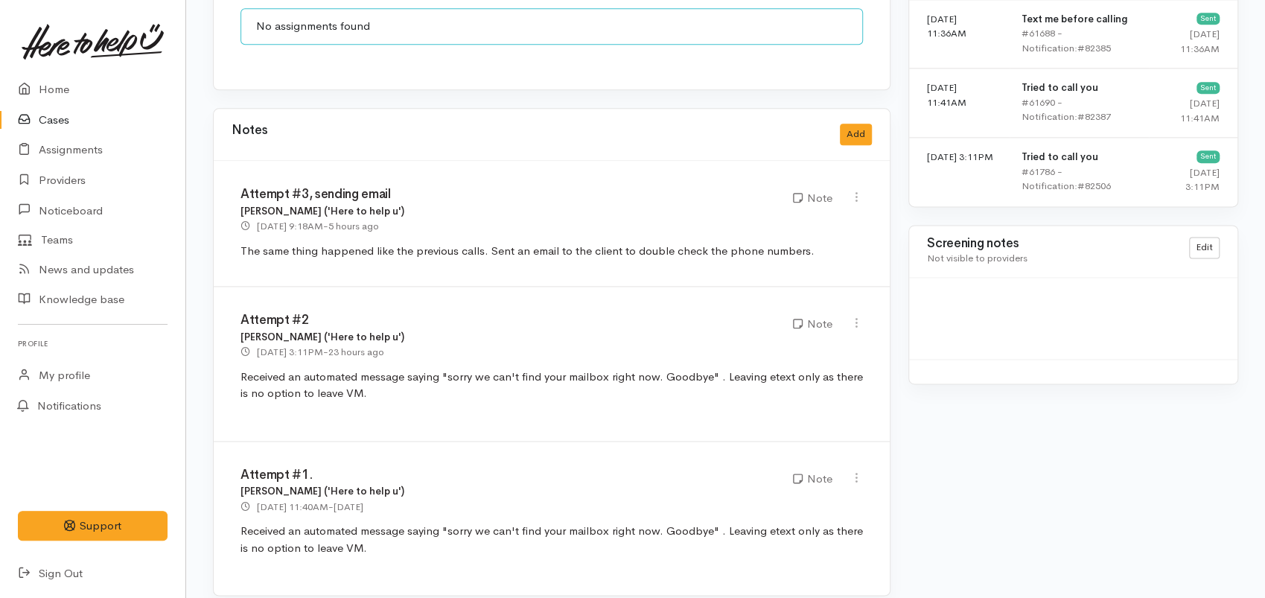
click at [57, 120] on link "Cases" at bounding box center [92, 120] width 185 height 31
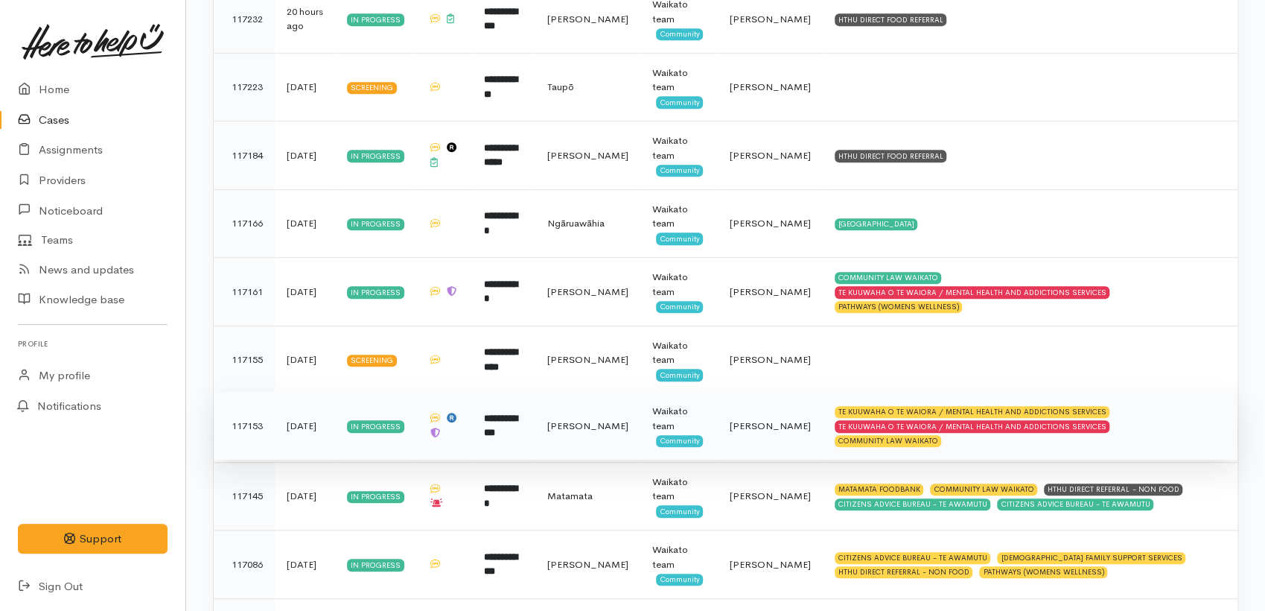
scroll to position [379, 0]
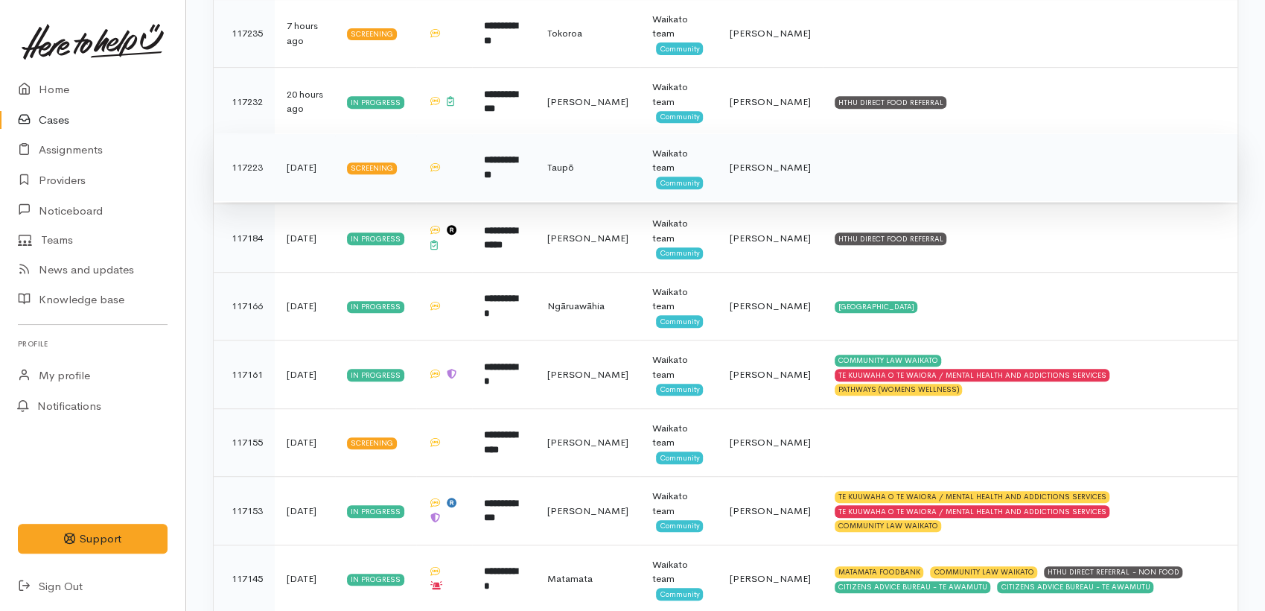
click at [518, 168] on b "**********" at bounding box center [501, 167] width 34 height 25
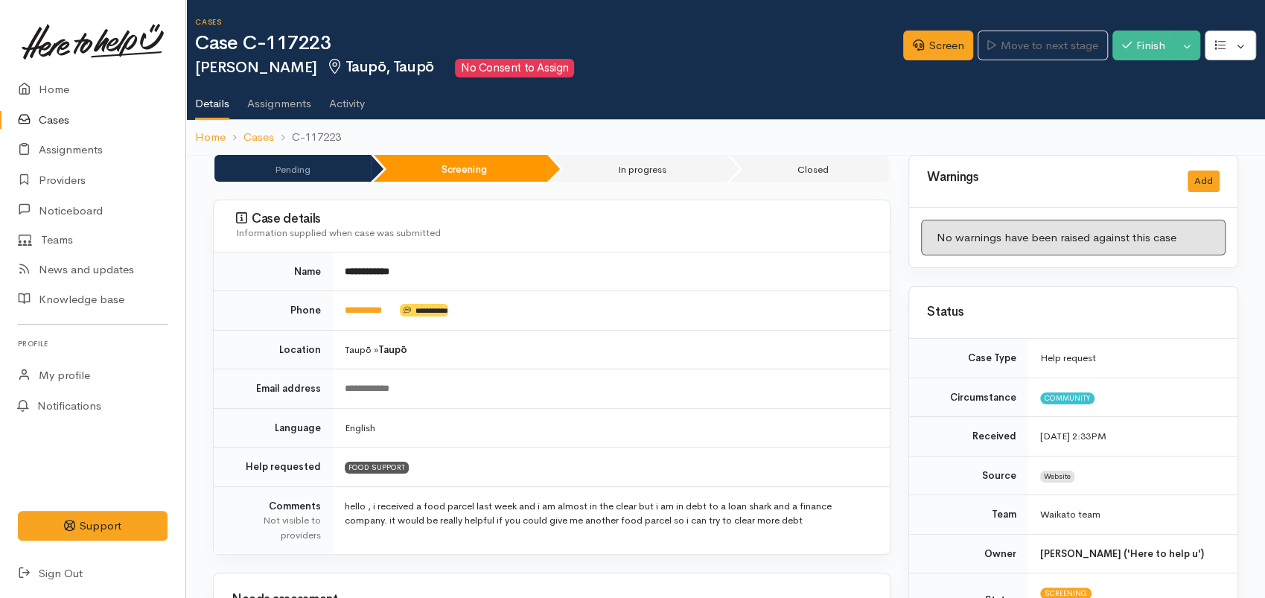
drag, startPoint x: 1132, startPoint y: 198, endPoint x: 1119, endPoint y: 221, distance: 26.7
click at [1131, 198] on div "Warnings Add" at bounding box center [1073, 182] width 328 height 52
click at [928, 51] on link "Screen" at bounding box center [938, 46] width 70 height 31
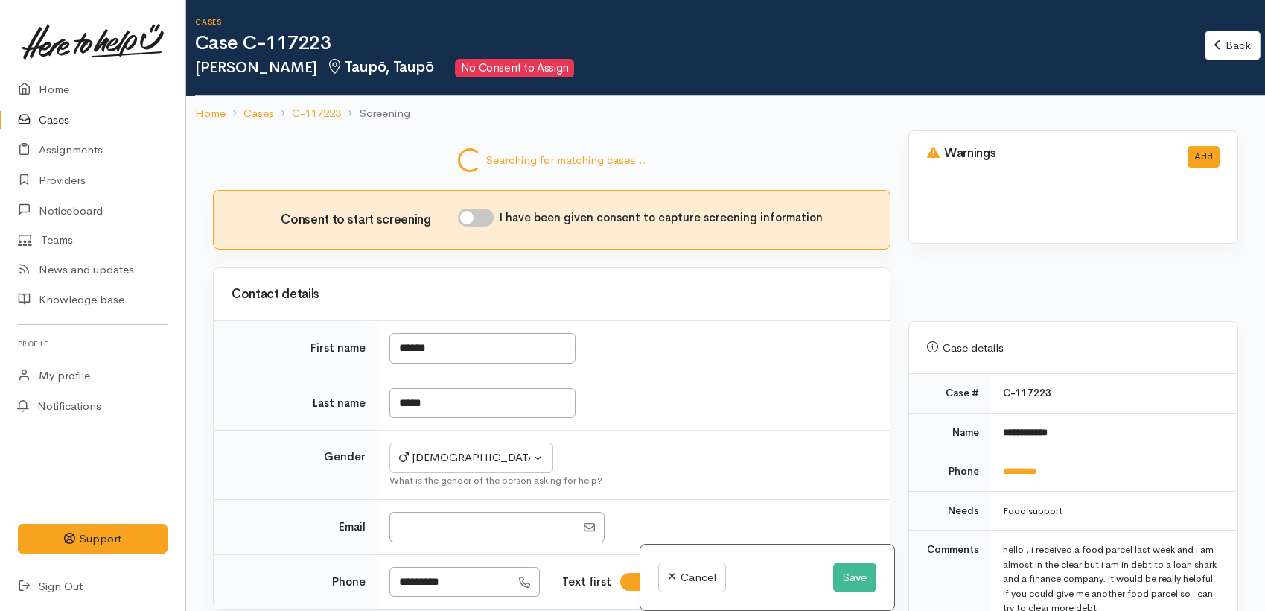
select select "7"
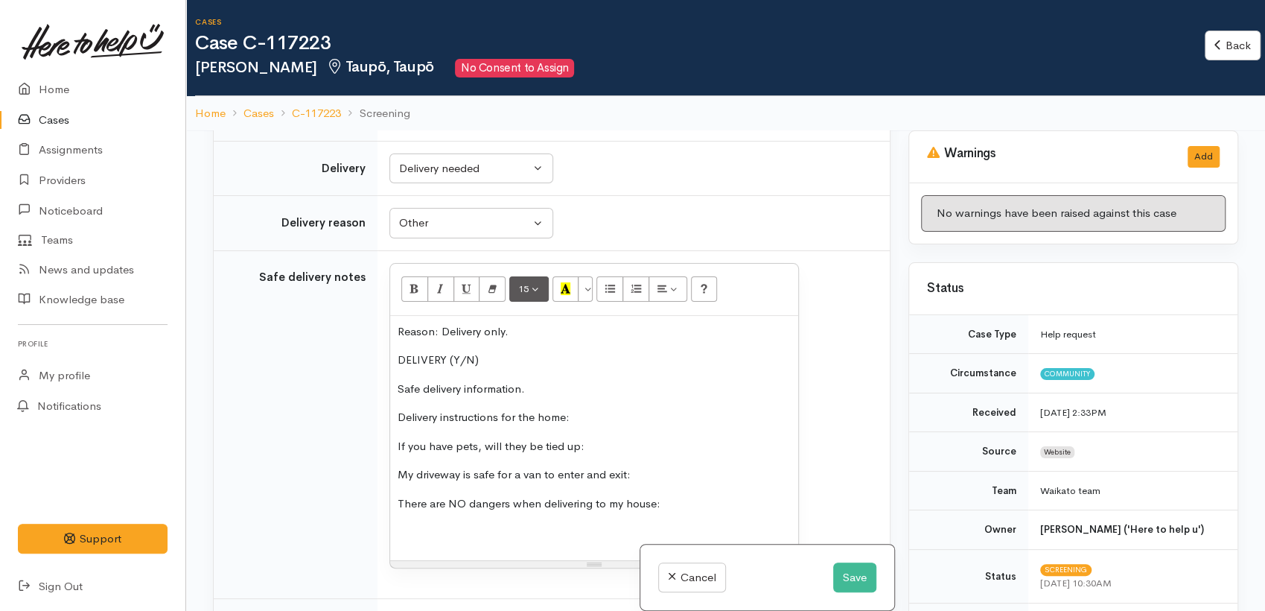
scroll to position [1305, 0]
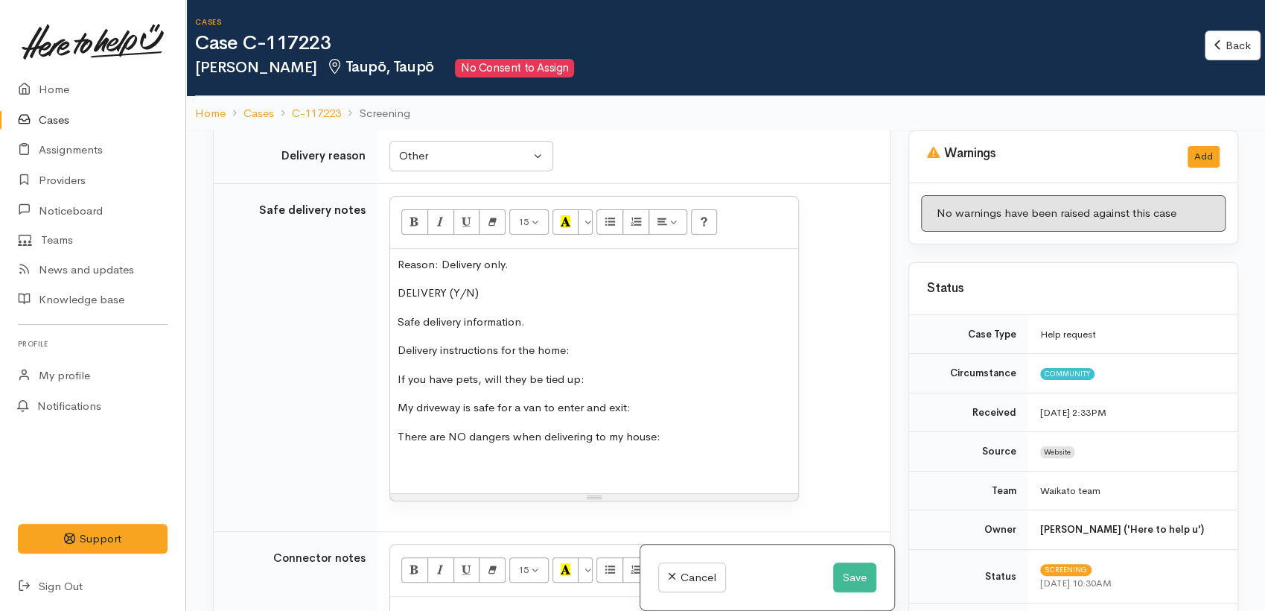
click at [498, 371] on p "If you have pets, will they be tied up:" at bounding box center [594, 379] width 393 height 17
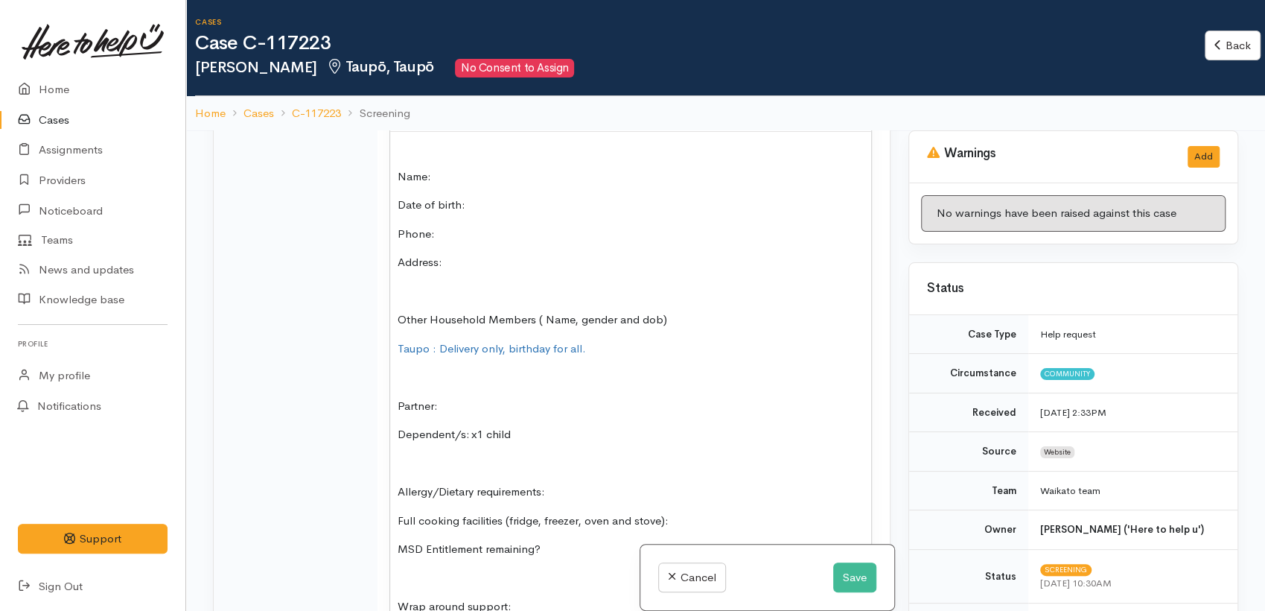
scroll to position [1719, 0]
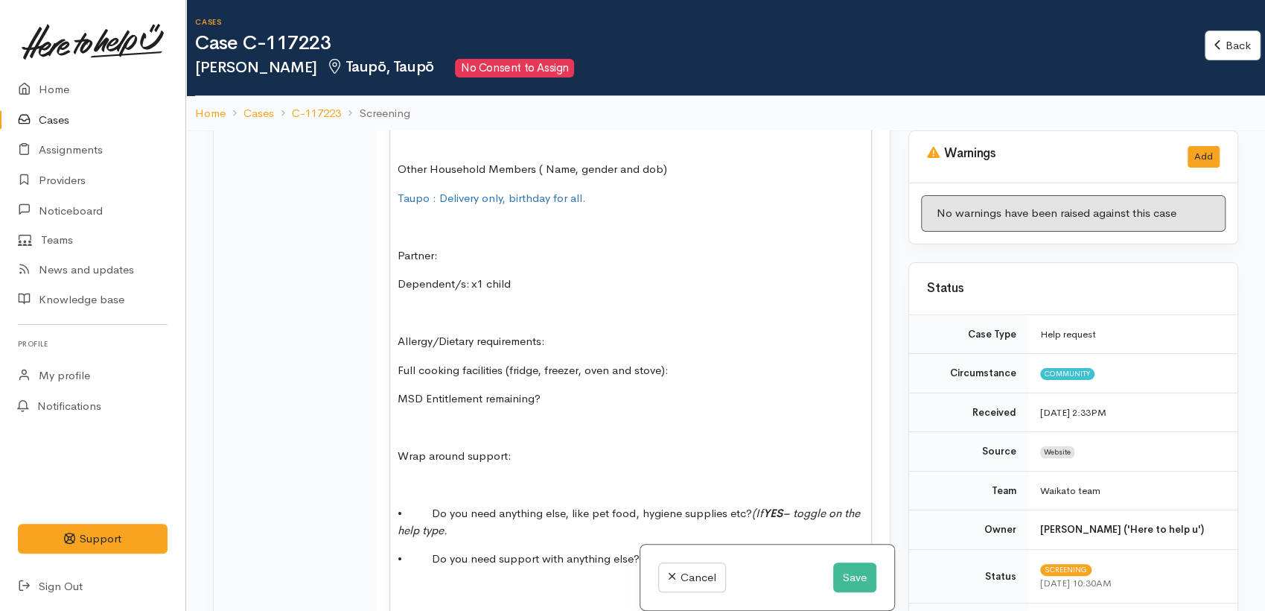
click at [457, 363] on span "Full cooking facilities (fridge, freezer, oven and stove):" at bounding box center [533, 370] width 271 height 14
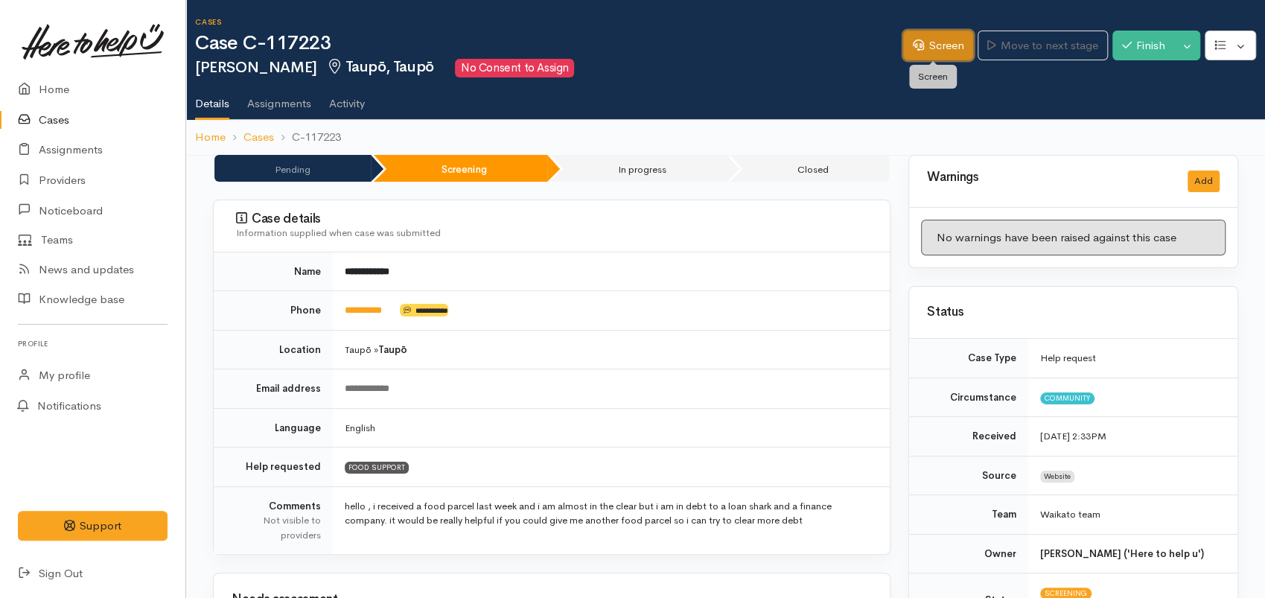
drag, startPoint x: 937, startPoint y: 50, endPoint x: 926, endPoint y: 54, distance: 12.0
click at [935, 49] on link "Screen" at bounding box center [938, 46] width 70 height 31
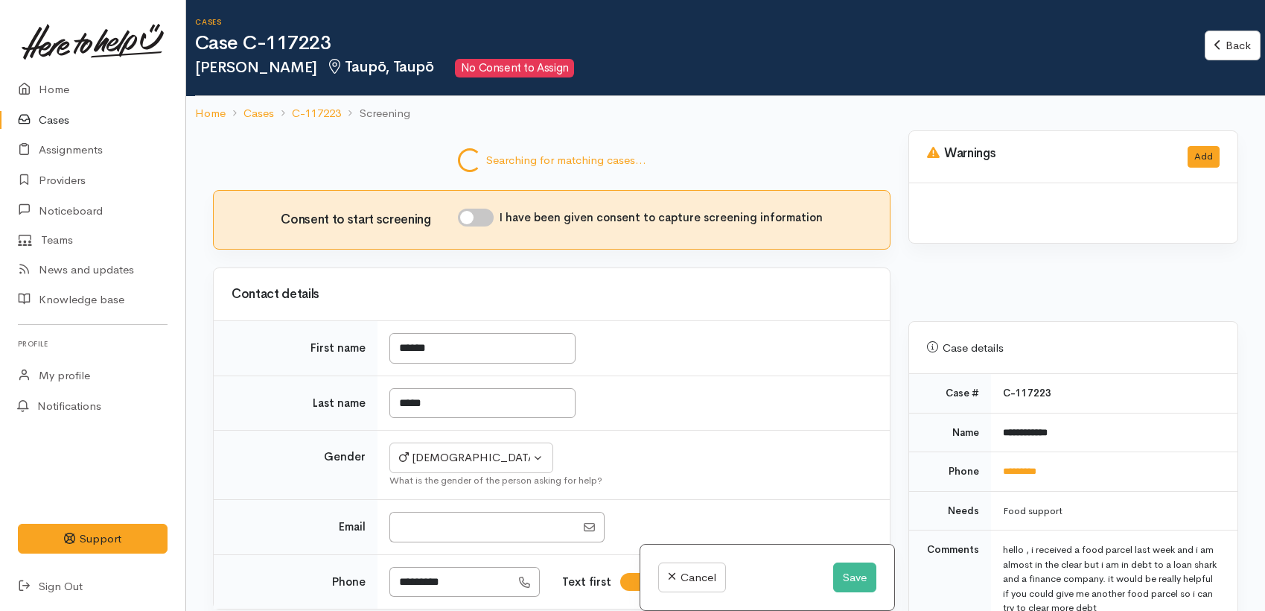
select select "7"
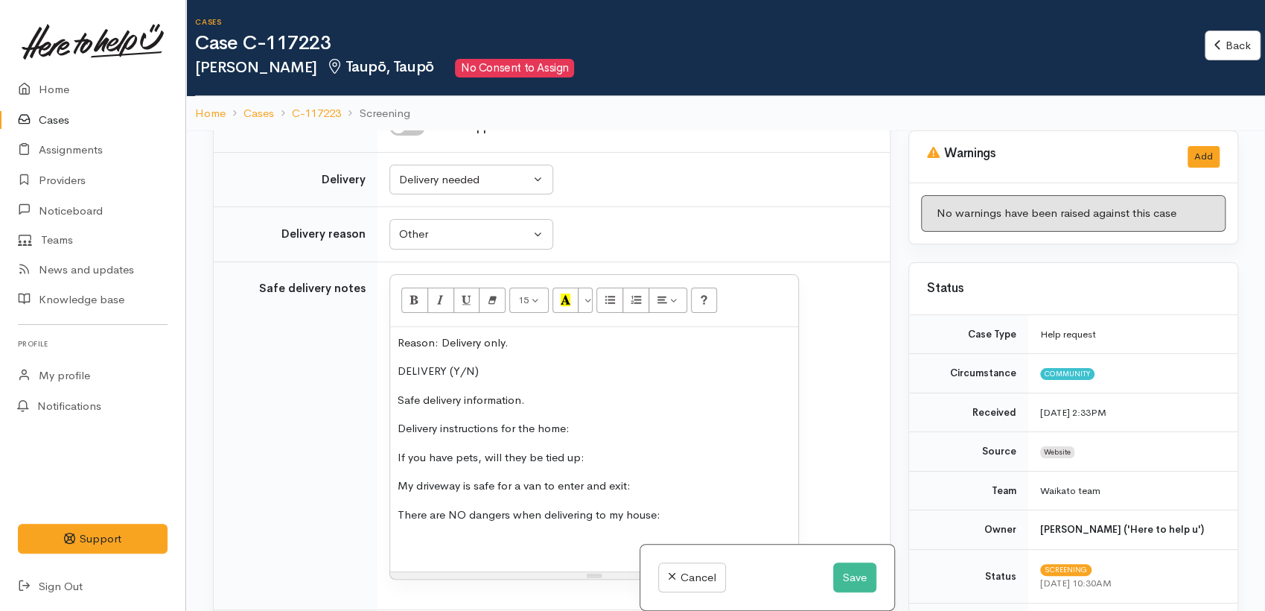
scroll to position [1222, 0]
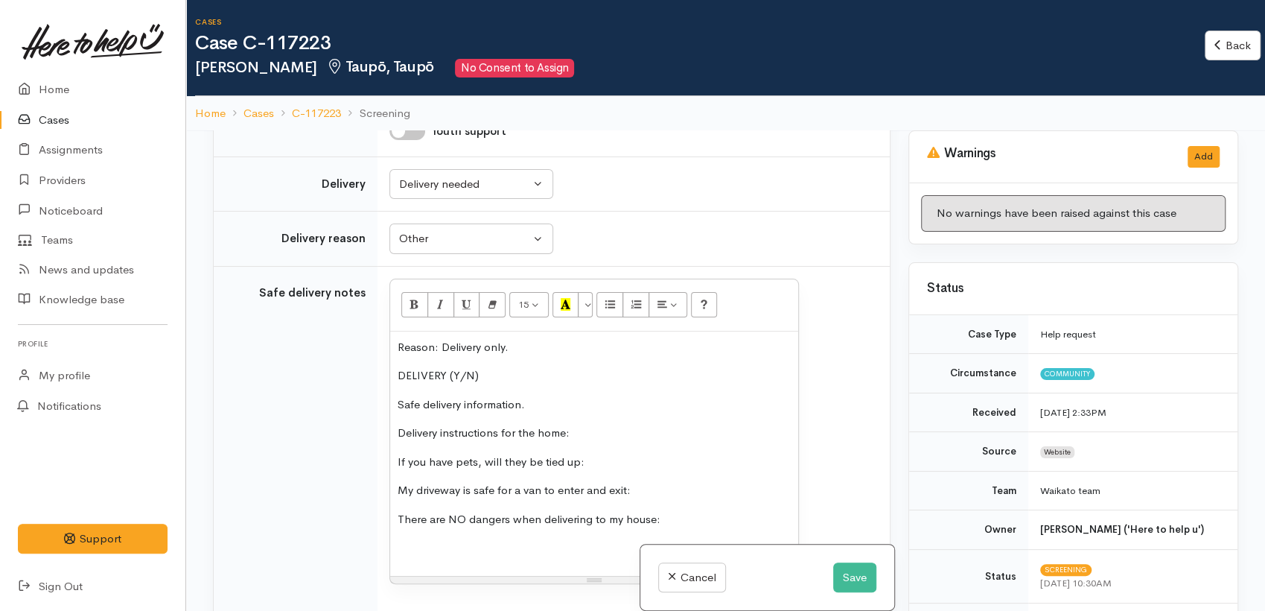
drag, startPoint x: 509, startPoint y: 332, endPoint x: 509, endPoint y: 341, distance: 8.9
click at [509, 340] on span "Reason: Delivery only." at bounding box center [453, 347] width 111 height 14
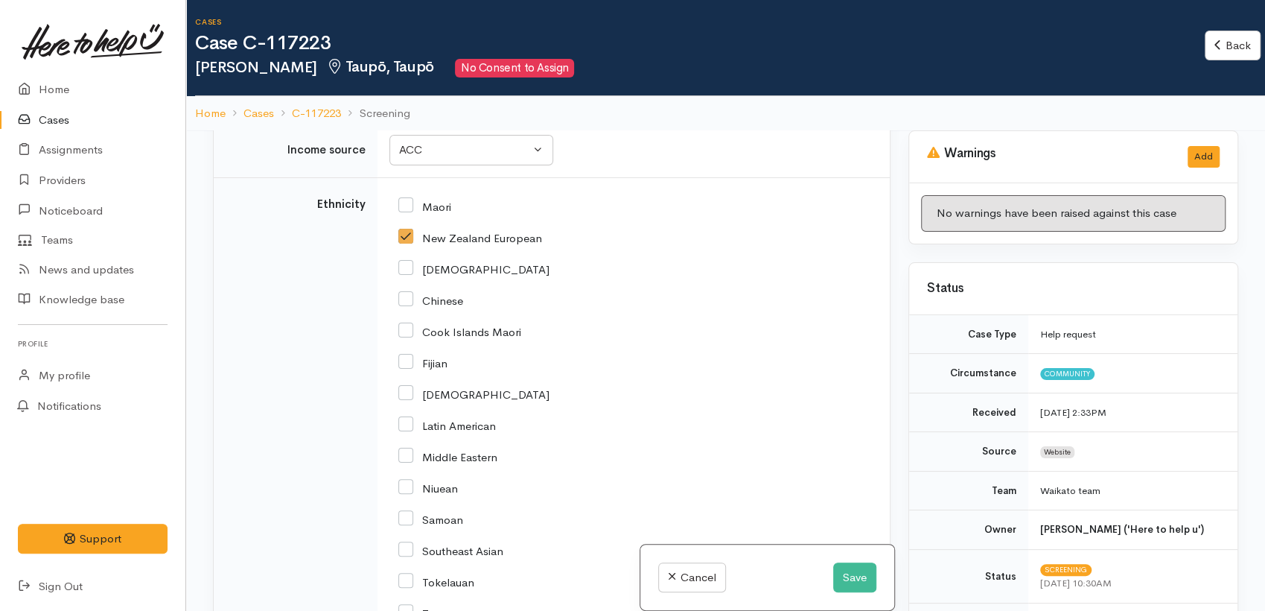
scroll to position [2771, 0]
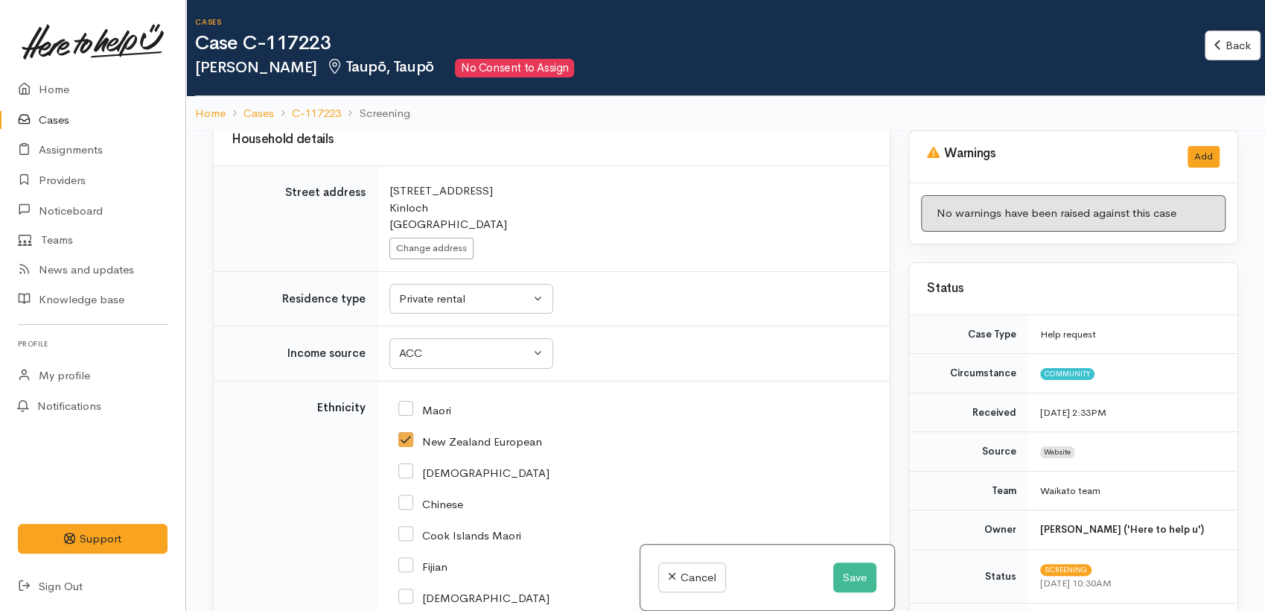
click at [407, 433] on input "New Zealand European" at bounding box center [470, 439] width 144 height 13
checkbox input "true"
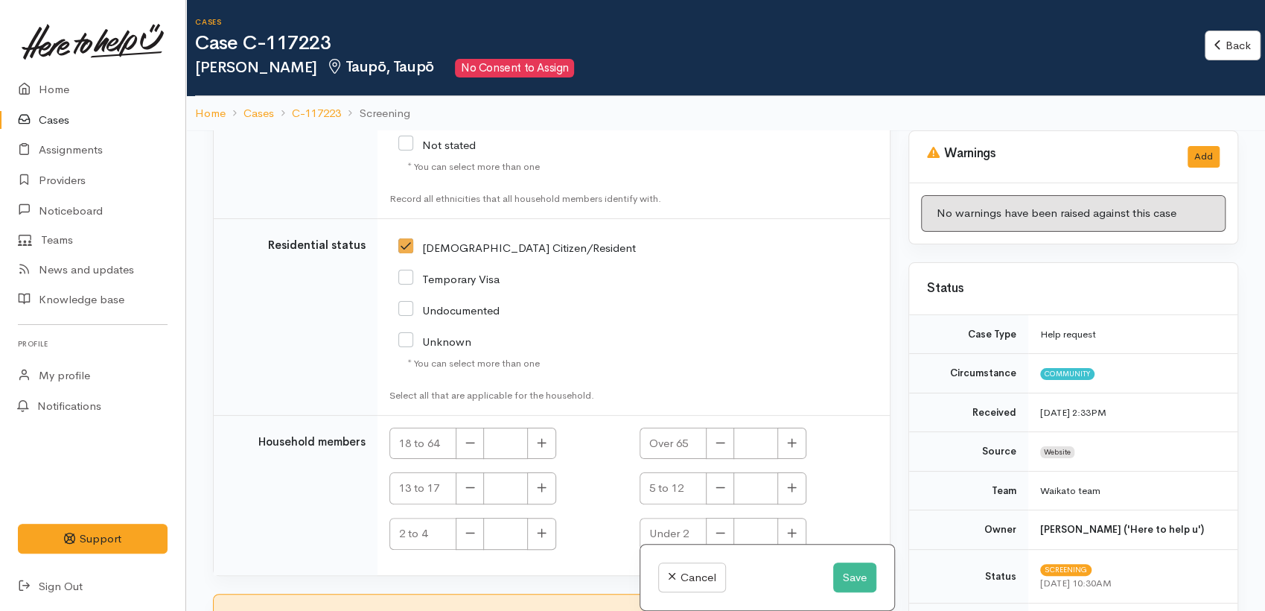
scroll to position [130, 0]
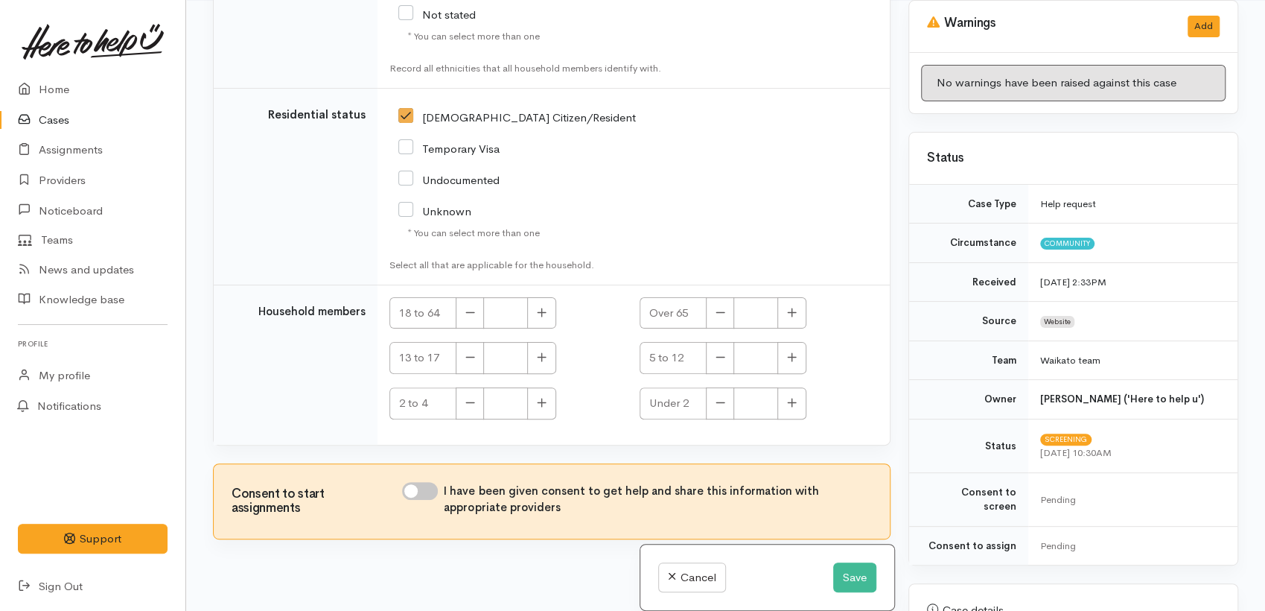
click at [398, 109] on input "NZ Citizen/Resident" at bounding box center [517, 115] width 238 height 13
checkbox input "false"
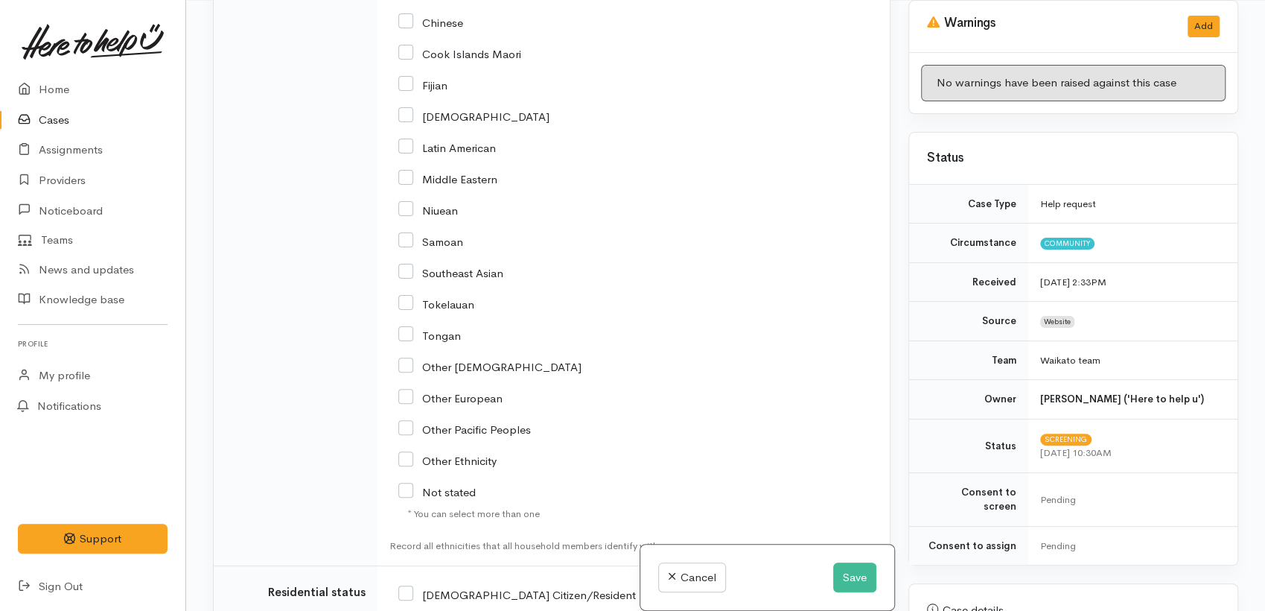
scroll to position [2937, 0]
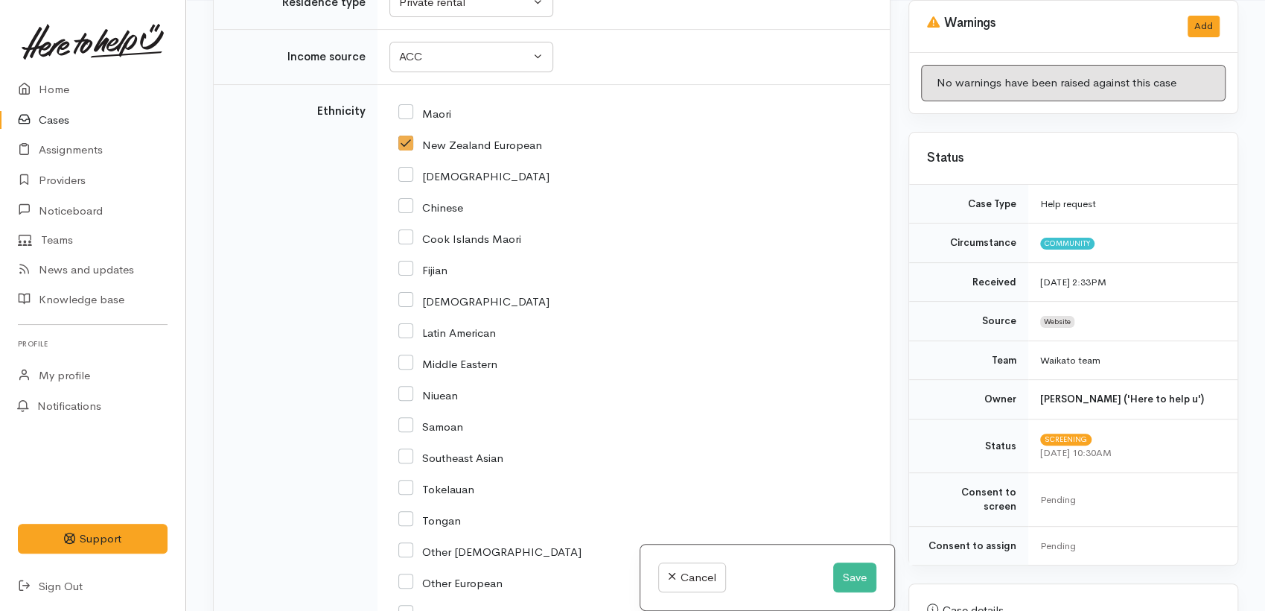
click at [410, 137] on input "New Zealand European" at bounding box center [470, 143] width 144 height 13
checkbox input "false"
click at [434, 48] on div "ACC" at bounding box center [464, 56] width 131 height 17
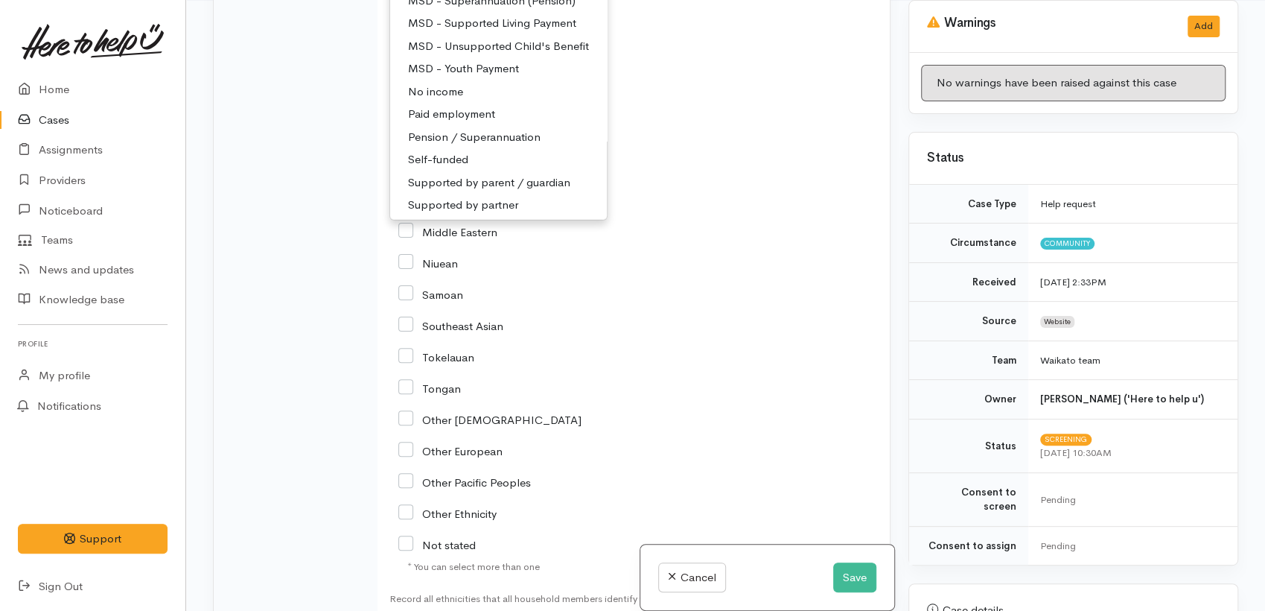
scroll to position [2854, 0]
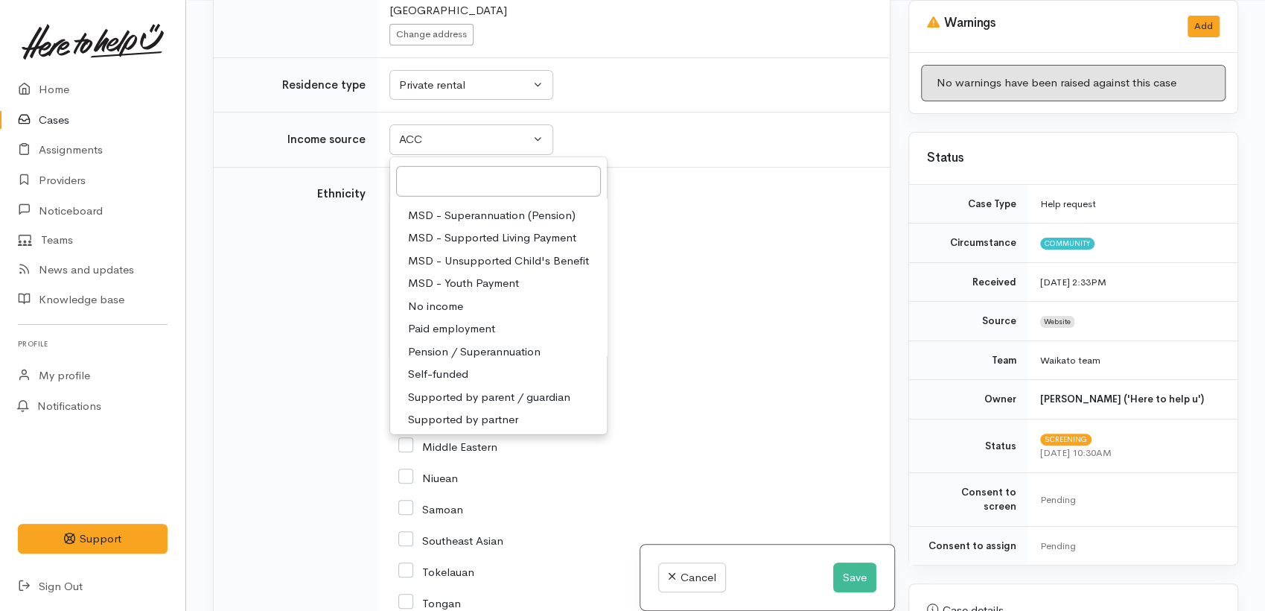
click at [709, 251] on div "[DEMOGRAPHIC_DATA]" at bounding box center [630, 257] width 465 height 13
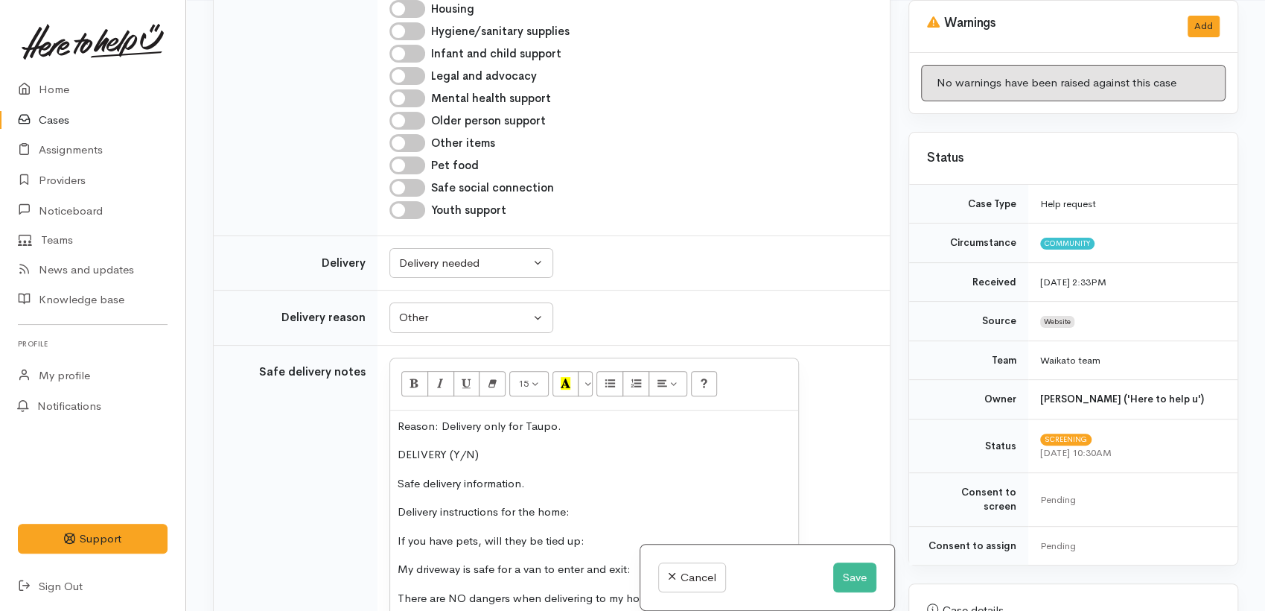
scroll to position [1116, 0]
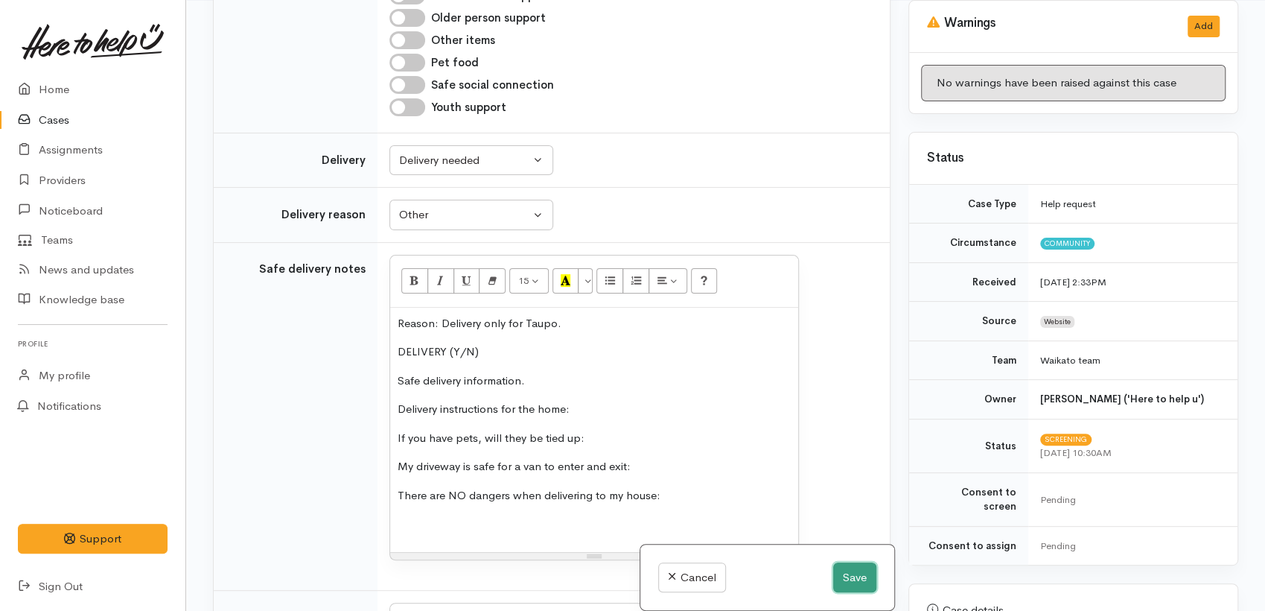
drag, startPoint x: 858, startPoint y: 579, endPoint x: 799, endPoint y: 506, distance: 94.3
click at [857, 579] on button "Save" at bounding box center [854, 577] width 43 height 31
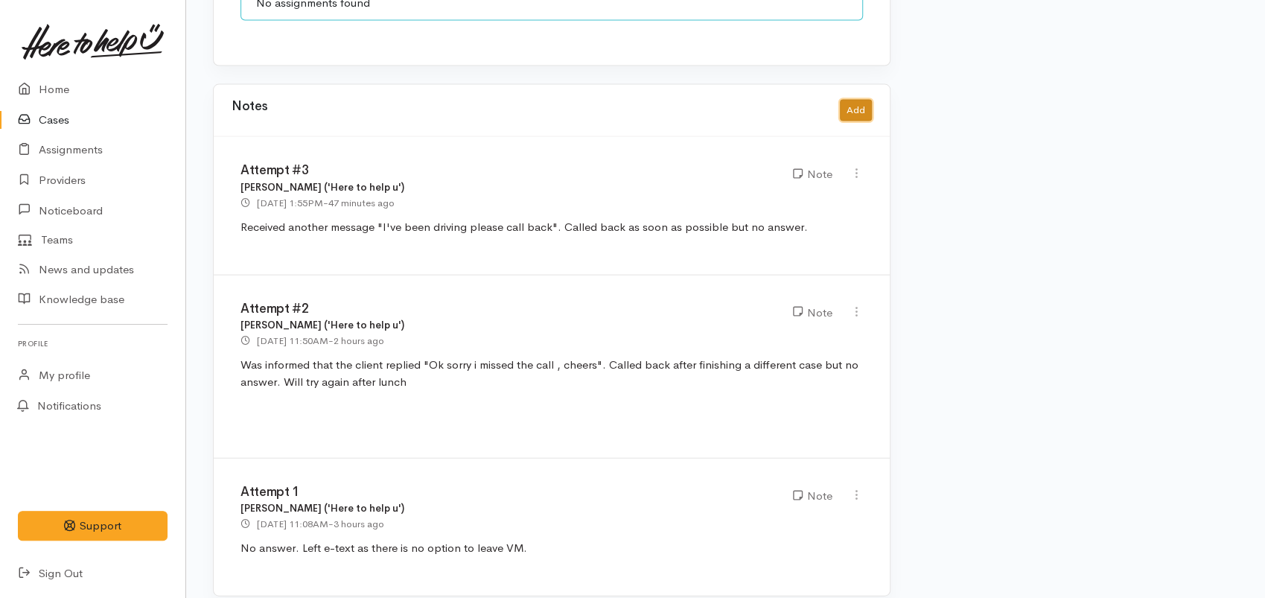
click at [852, 100] on button "Add" at bounding box center [856, 111] width 32 height 22
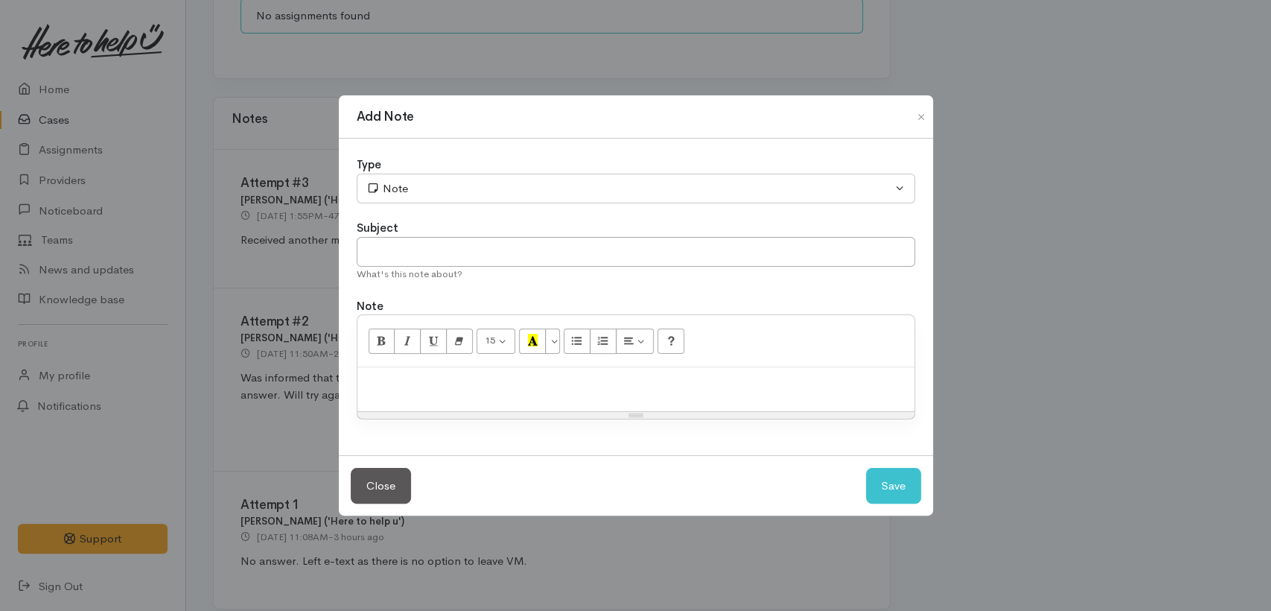
click at [412, 371] on div at bounding box center [636, 389] width 557 height 44
paste div
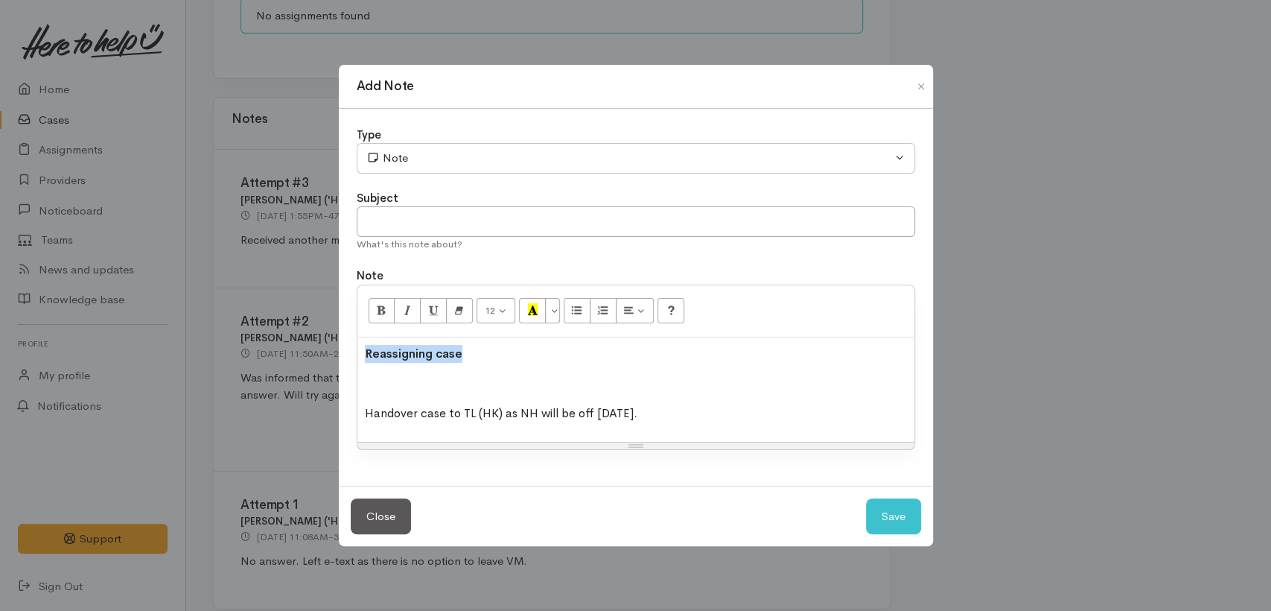
drag, startPoint x: 474, startPoint y: 358, endPoint x: 331, endPoint y: 355, distance: 143.0
click at [331, 355] on div "Add Note Type Correspondence Discussion Email Note Phone call SMS text message …" at bounding box center [635, 305] width 1271 height 611
click at [420, 222] on input "text" at bounding box center [636, 222] width 559 height 31
paste input "Reassigning case"
type input "Reassigning case"
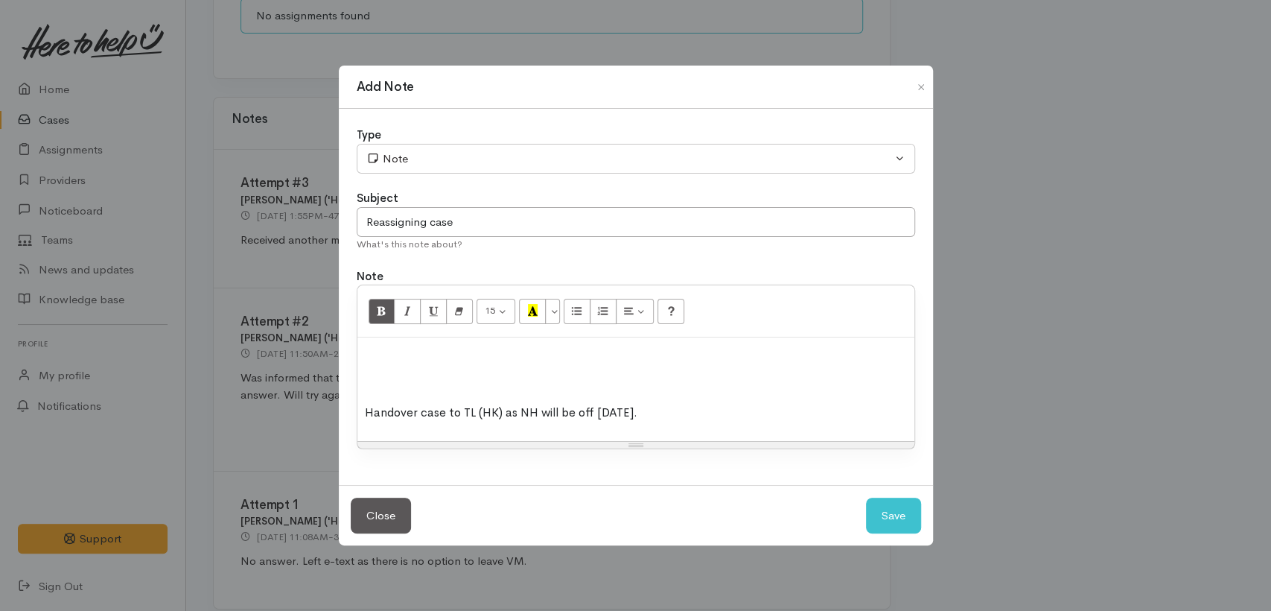
click at [366, 355] on p at bounding box center [636, 353] width 542 height 17
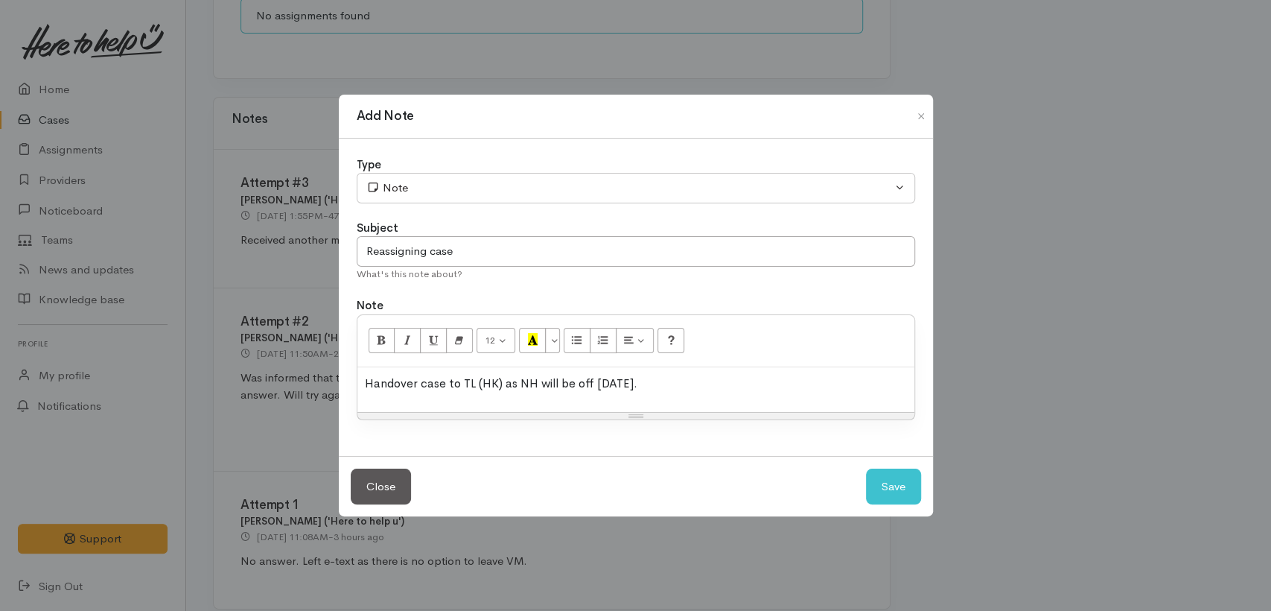
click at [567, 382] on span ") as NH will be off tomorrow" at bounding box center [566, 383] width 135 height 16
click at [870, 483] on button "Save" at bounding box center [893, 486] width 55 height 36
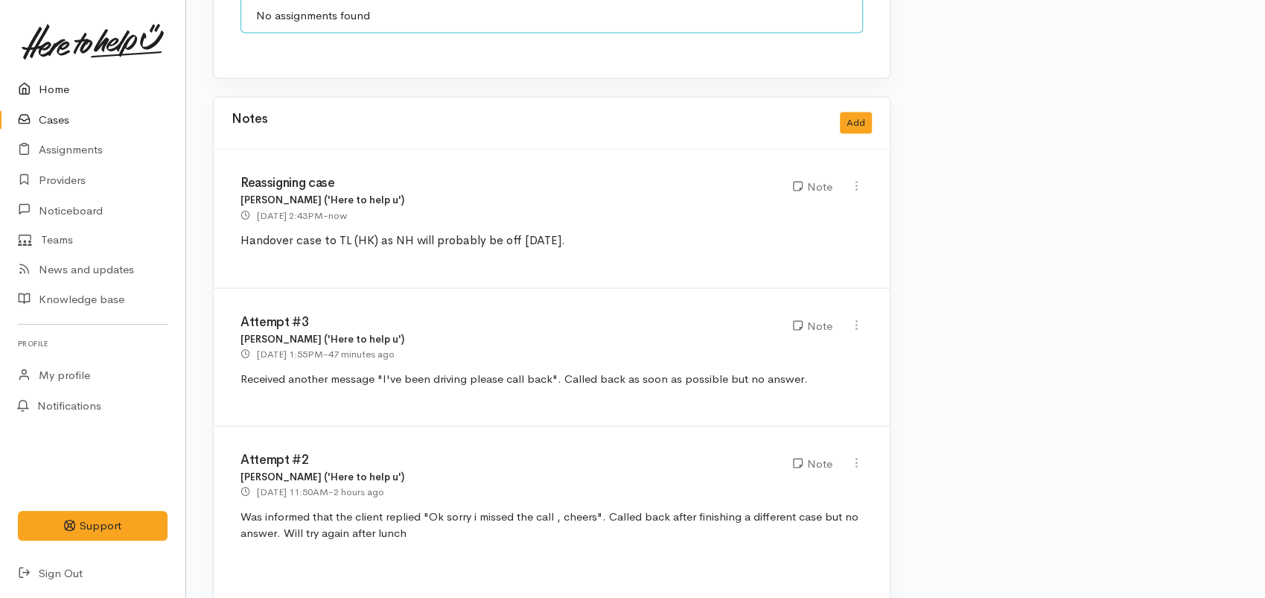
click at [59, 99] on link "Home" at bounding box center [92, 89] width 185 height 31
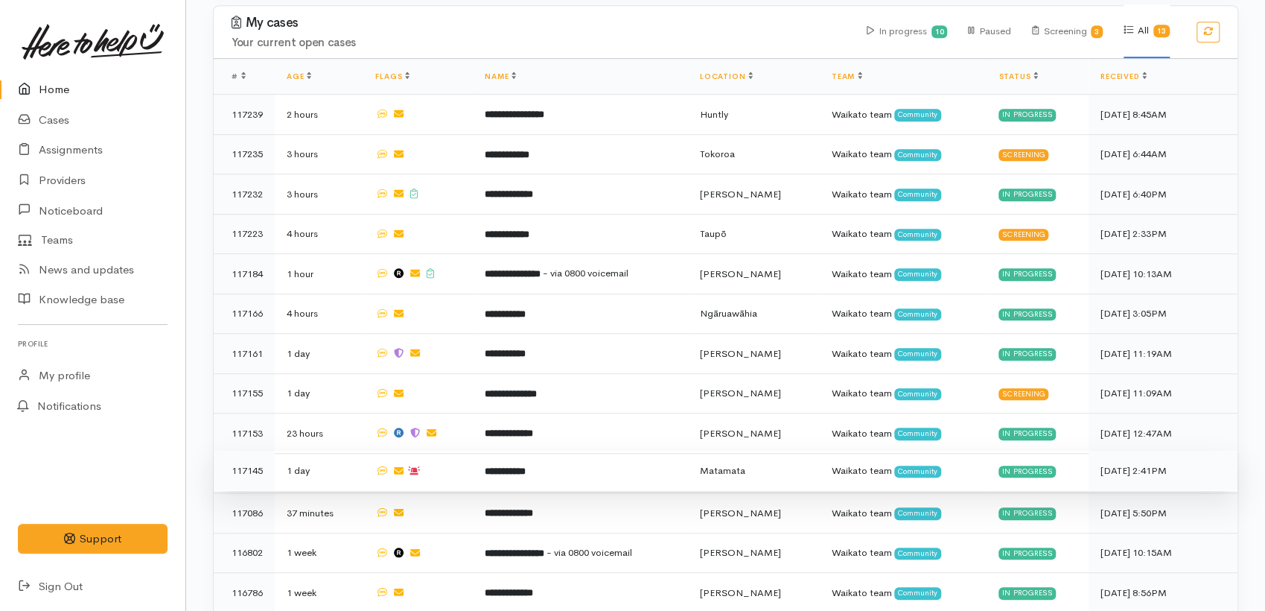
scroll to position [620, 0]
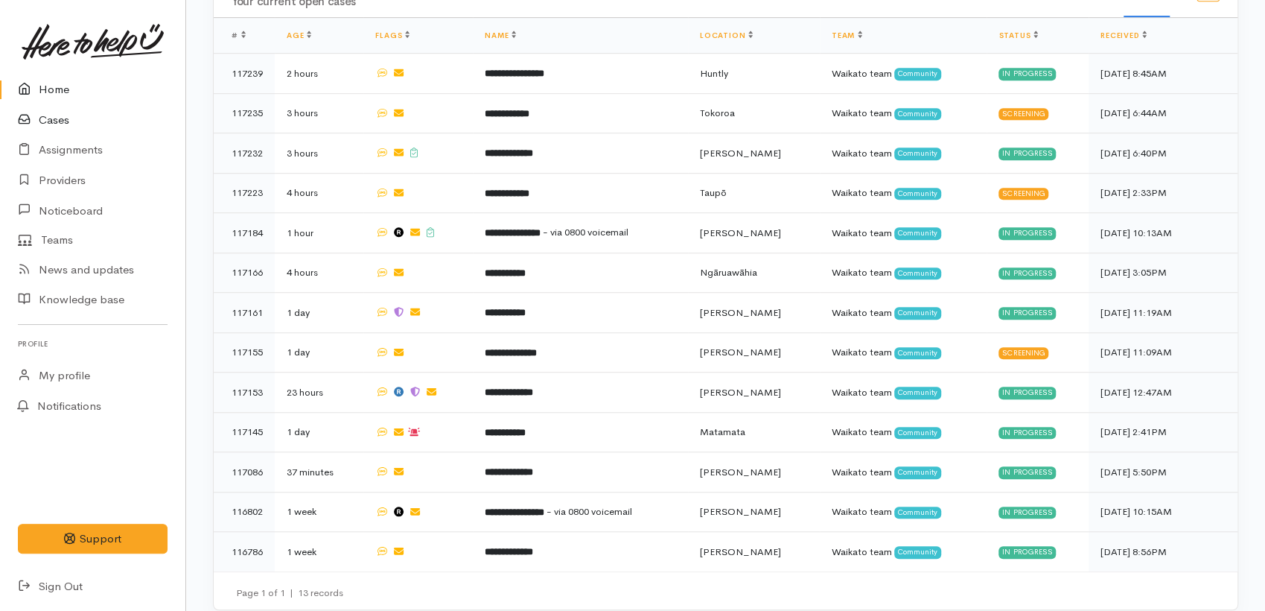
click at [58, 123] on link "Cases" at bounding box center [92, 120] width 185 height 31
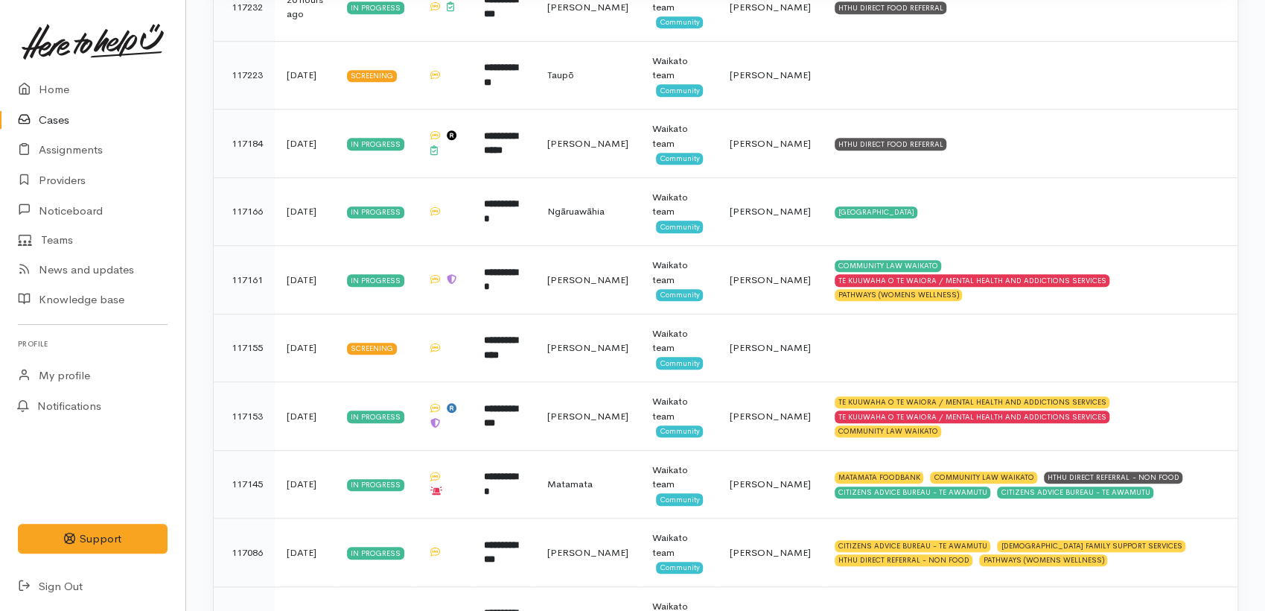
scroll to position [627, 0]
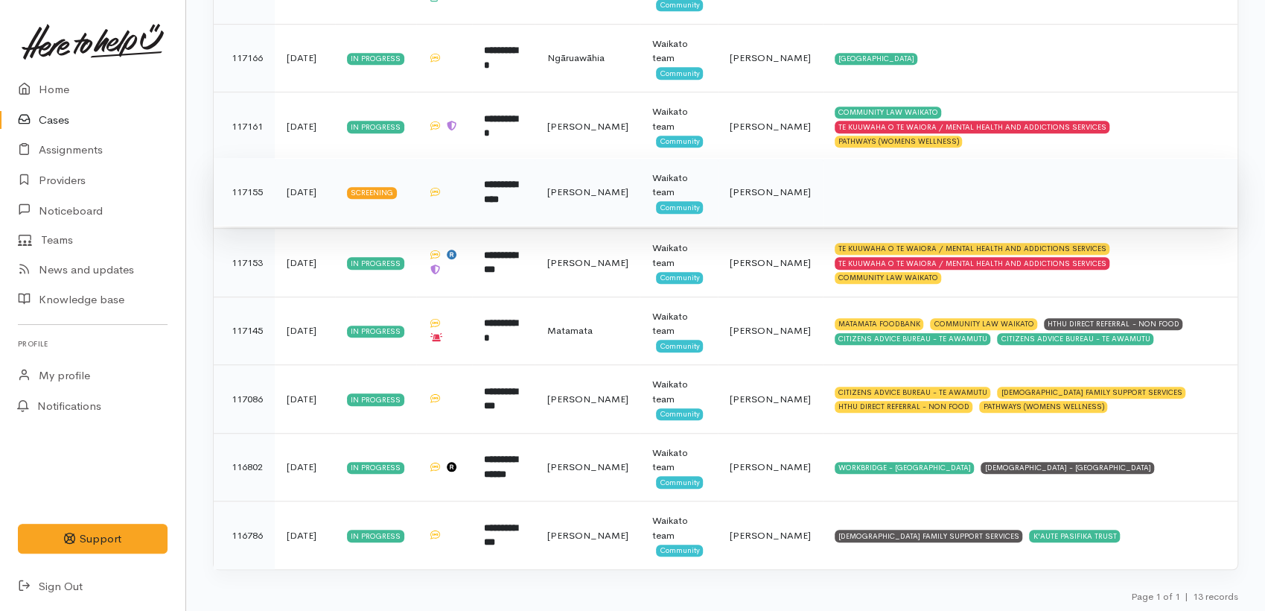
click at [509, 197] on b "**********" at bounding box center [501, 192] width 34 height 25
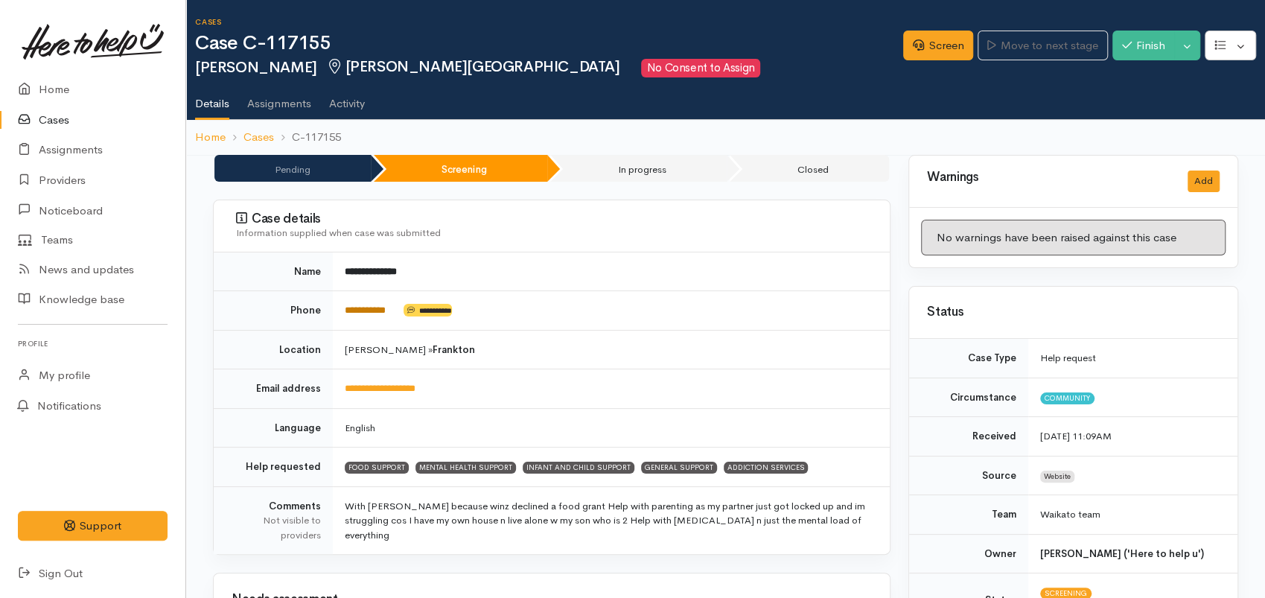
click at [373, 310] on link "**********" at bounding box center [365, 310] width 41 height 10
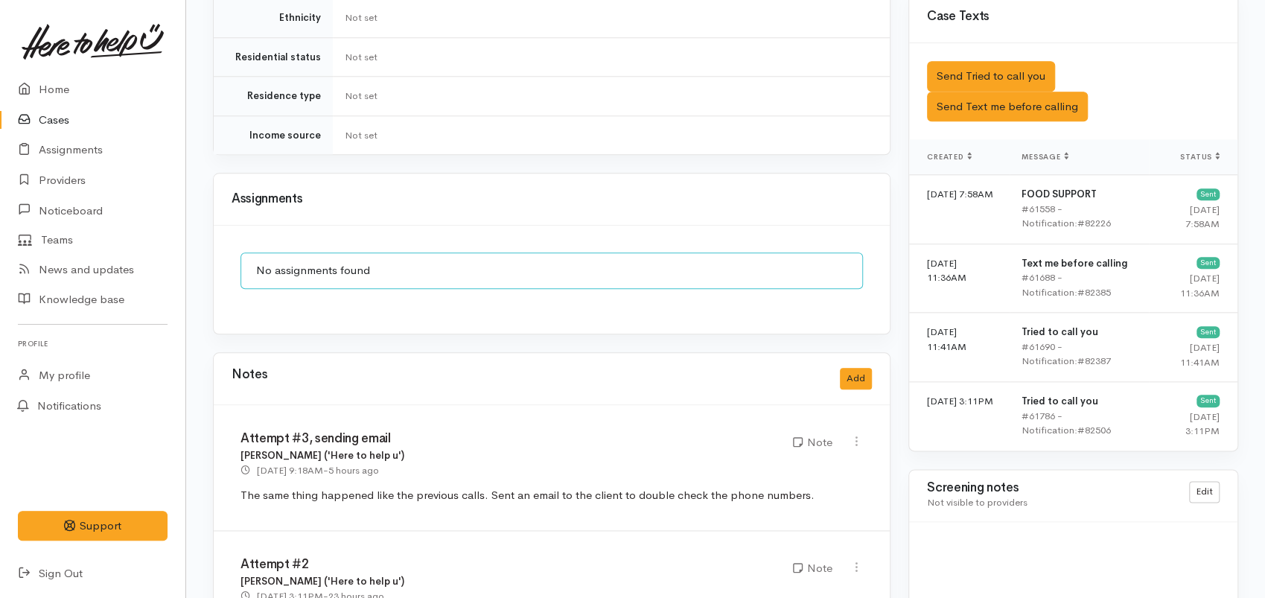
scroll to position [1237, 0]
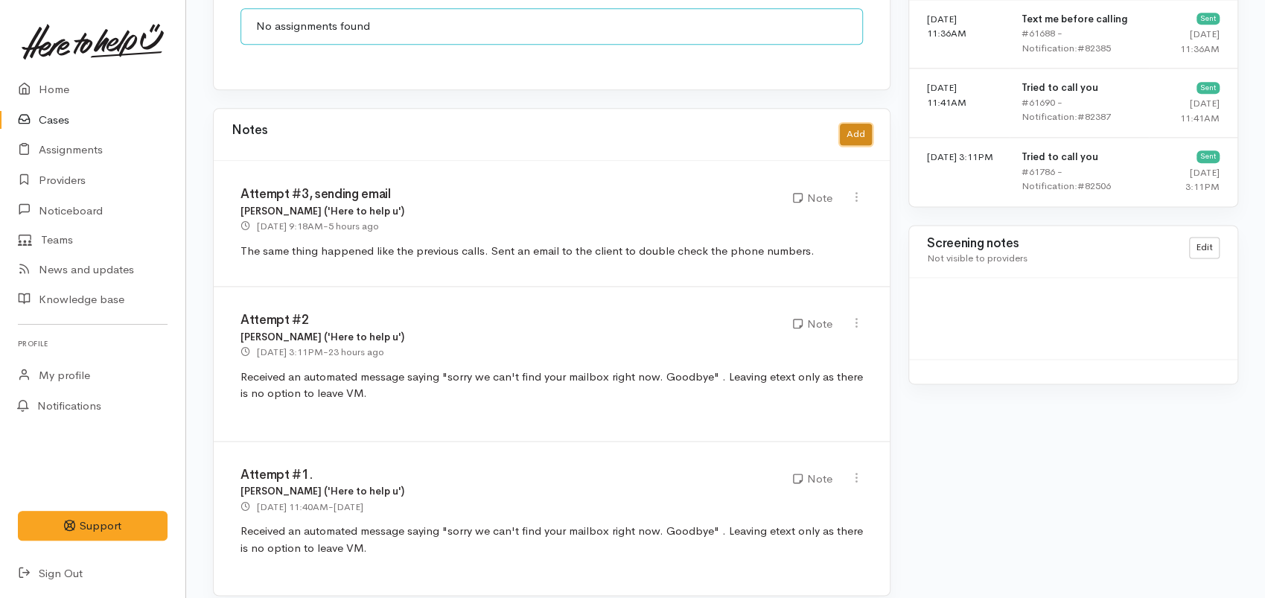
click at [860, 124] on button "Add" at bounding box center [856, 135] width 32 height 22
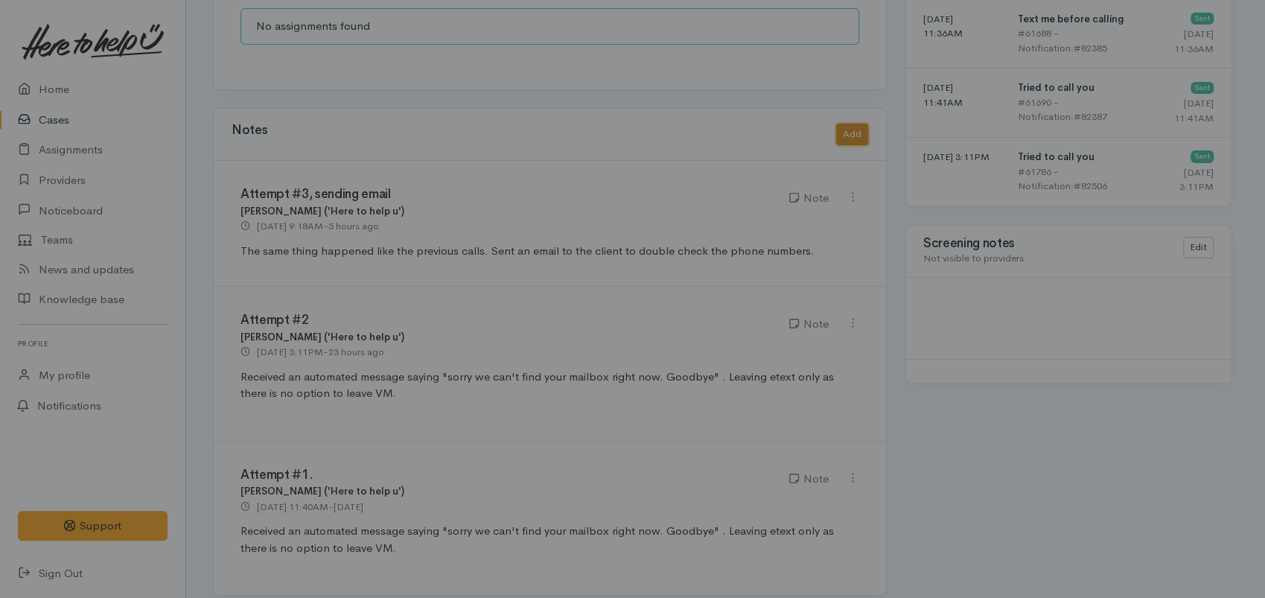
scroll to position [1224, 0]
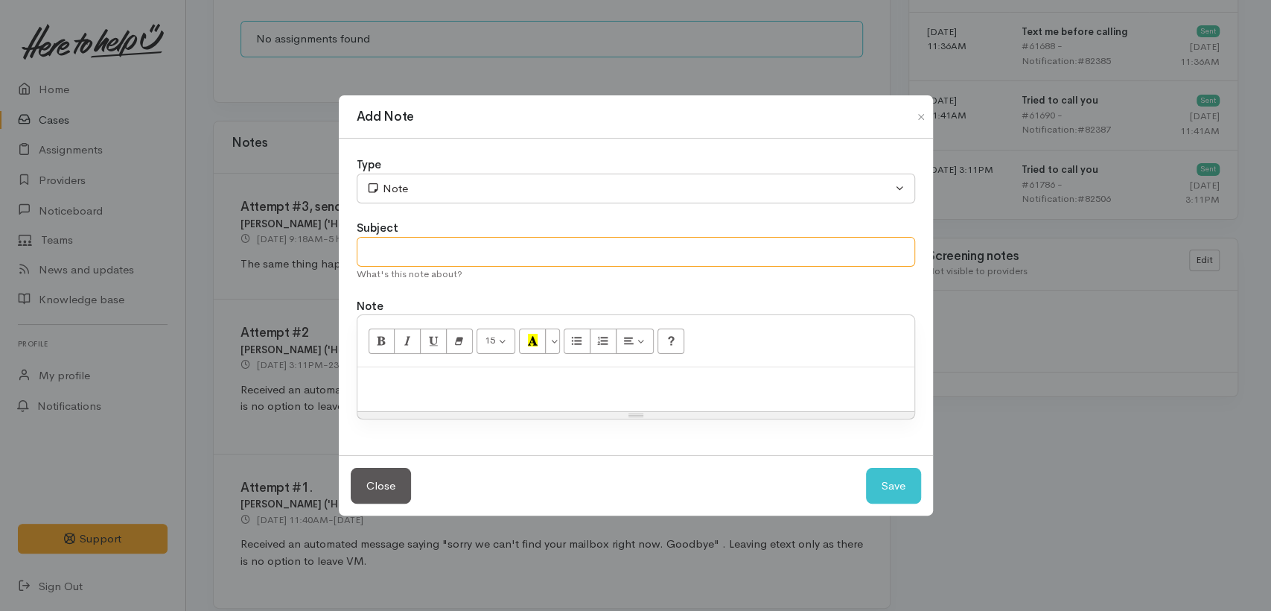
click at [401, 244] on input "text" at bounding box center [636, 252] width 559 height 31
type input "Cancel"
click at [433, 390] on p at bounding box center [636, 383] width 542 height 17
click at [435, 389] on p at bounding box center [636, 383] width 542 height 17
paste div
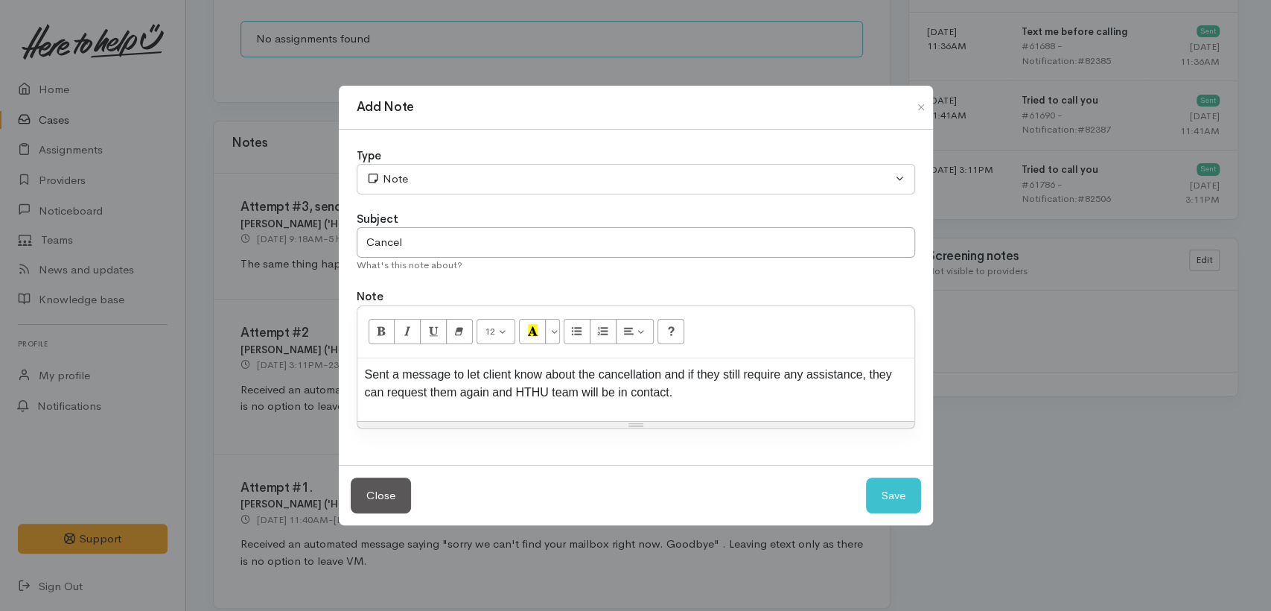
drag, startPoint x: 364, startPoint y: 378, endPoint x: 578, endPoint y: 390, distance: 214.1
click at [358, 374] on div "Sent a message to let client know about the cancellation and if they still requ…" at bounding box center [636, 389] width 557 height 63
click at [363, 374] on div "Sent a message to let client know about the cancellation and if they still requ…" at bounding box center [636, 389] width 557 height 63
click at [576, 375] on span "No contact after 4 attempts. Sent a message to let client know about the cancel…" at bounding box center [626, 383] width 522 height 31
drag, startPoint x: 498, startPoint y: 377, endPoint x: 523, endPoint y: 398, distance: 32.7
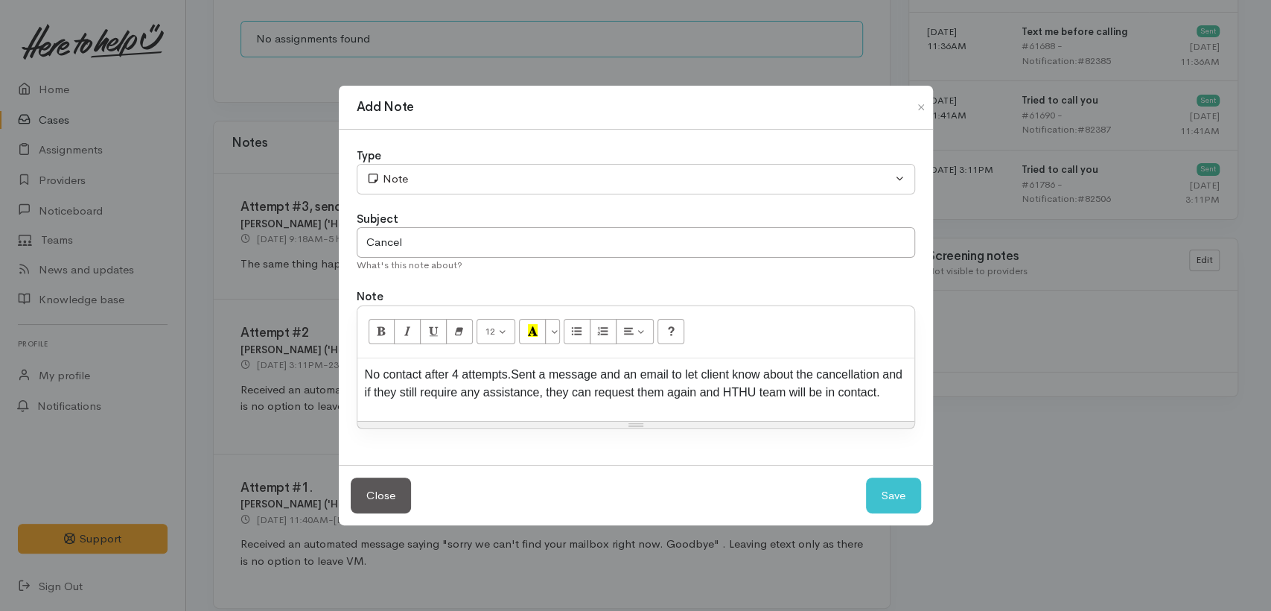
click at [501, 380] on span "No contact after 4 attempts." at bounding box center [438, 374] width 147 height 13
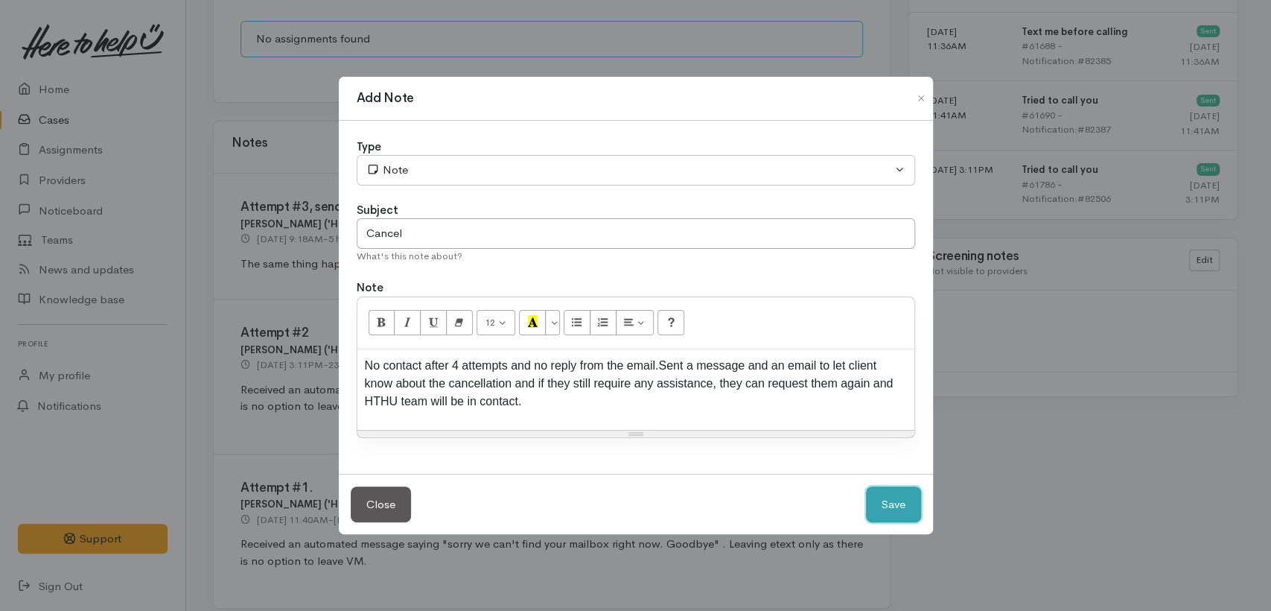
click at [871, 504] on button "Save" at bounding box center [893, 504] width 55 height 36
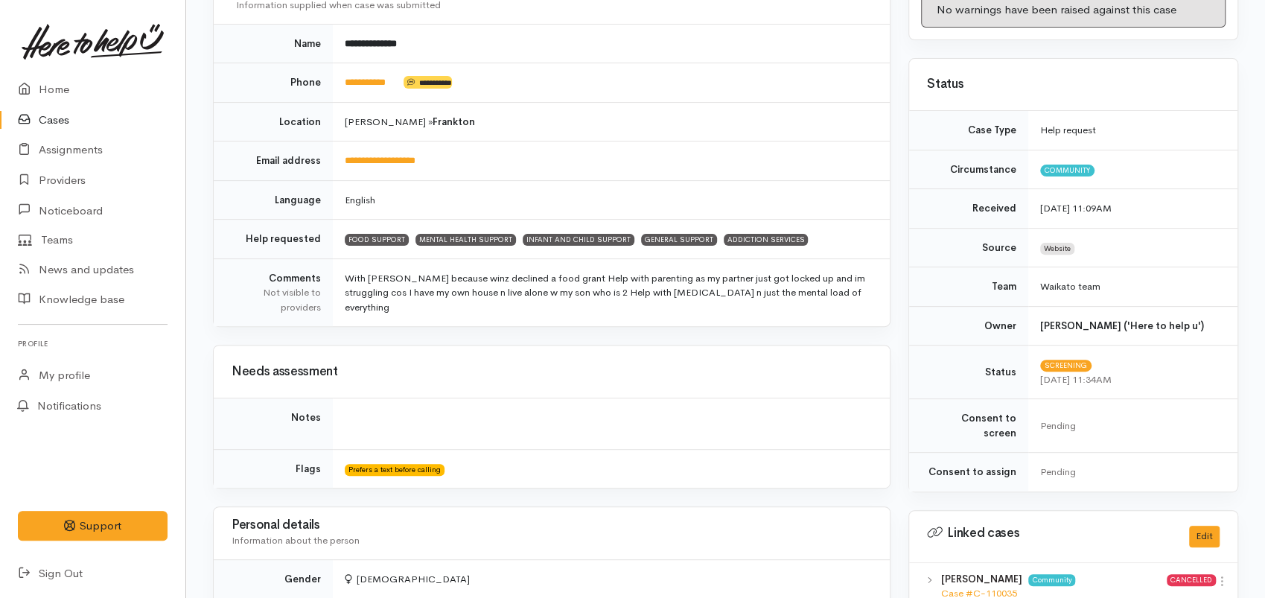
scroll to position [149, 0]
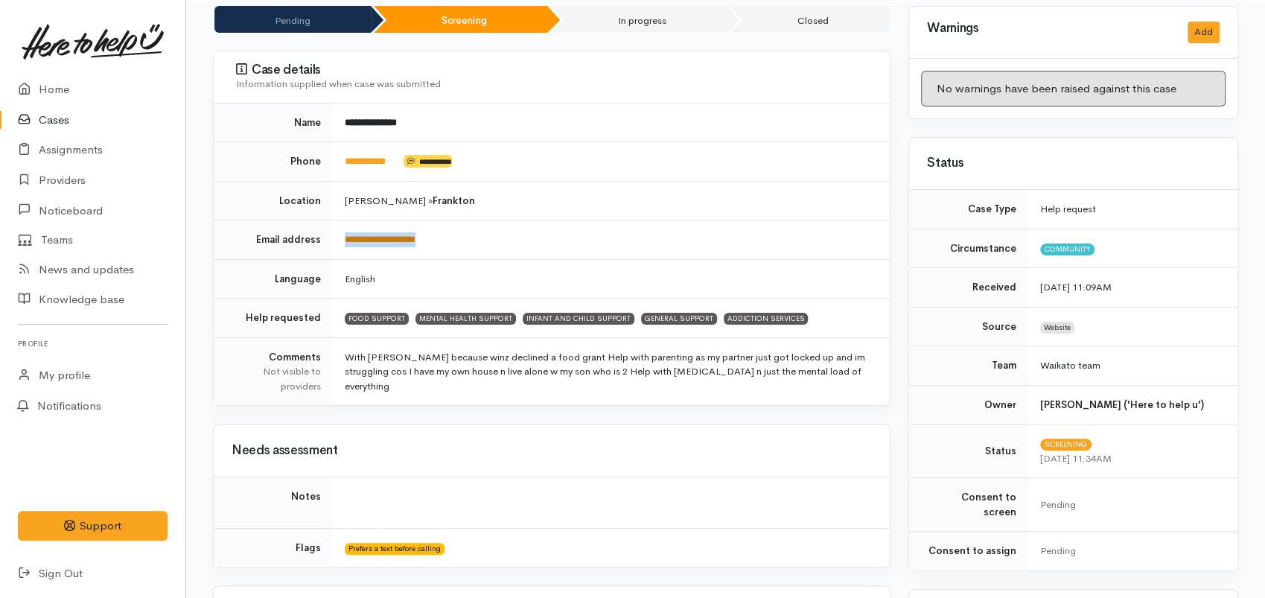
drag, startPoint x: 465, startPoint y: 238, endPoint x: 355, endPoint y: 232, distance: 109.7
click at [340, 232] on td "**********" at bounding box center [611, 239] width 557 height 39
copy link "**********"
drag, startPoint x: 404, startPoint y: 159, endPoint x: 337, endPoint y: 162, distance: 67.1
click at [337, 162] on td "**********" at bounding box center [611, 161] width 557 height 39
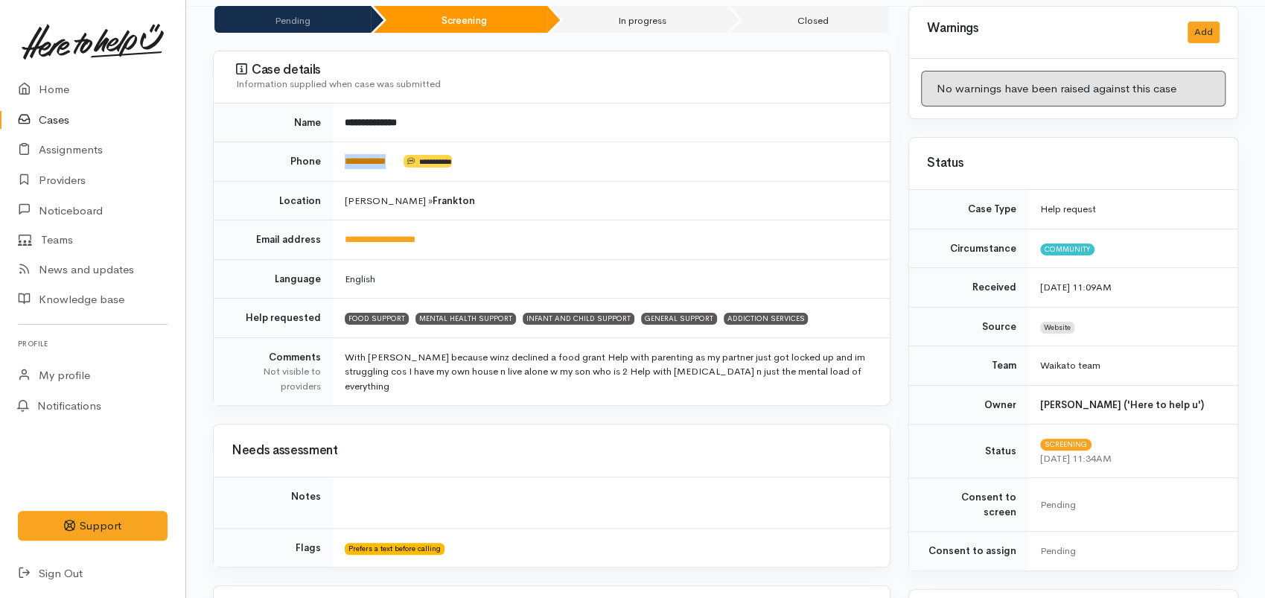
copy td "**********"
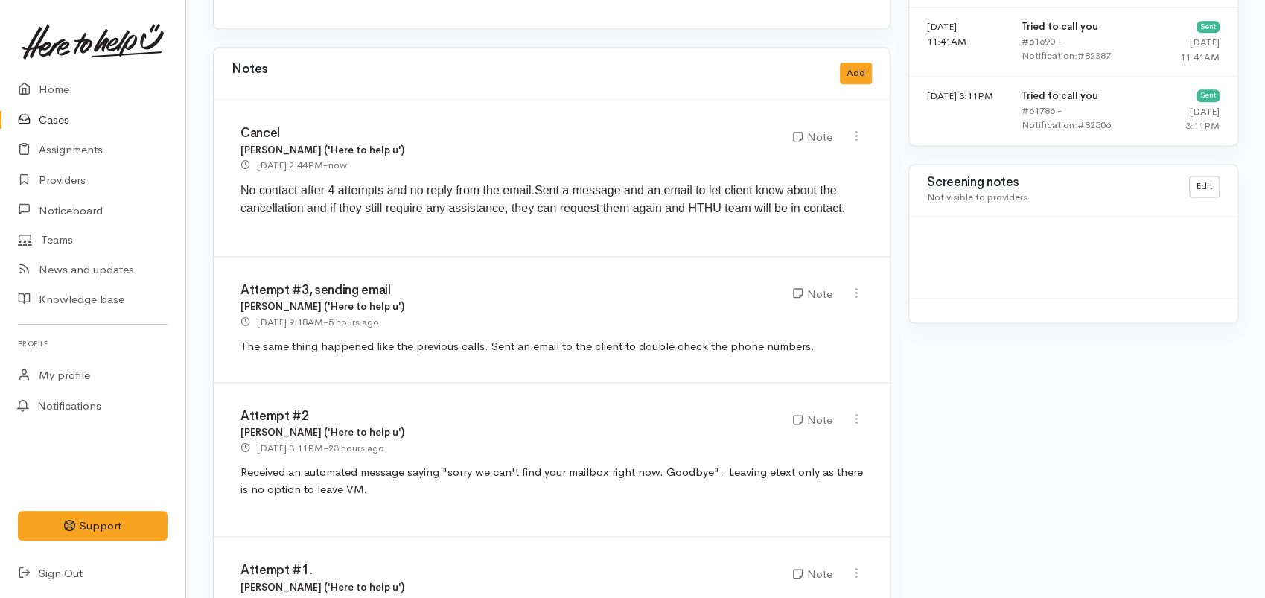
scroll to position [1394, 0]
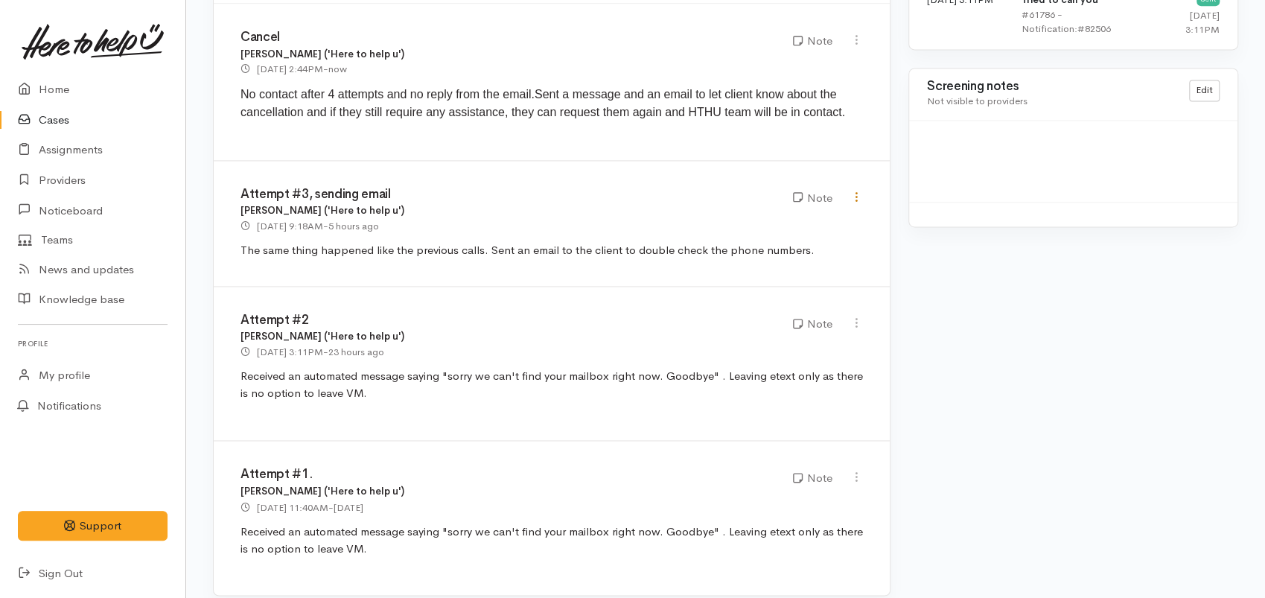
click at [857, 191] on icon at bounding box center [857, 197] width 13 height 13
click at [774, 215] on link "Edit" at bounding box center [804, 226] width 118 height 23
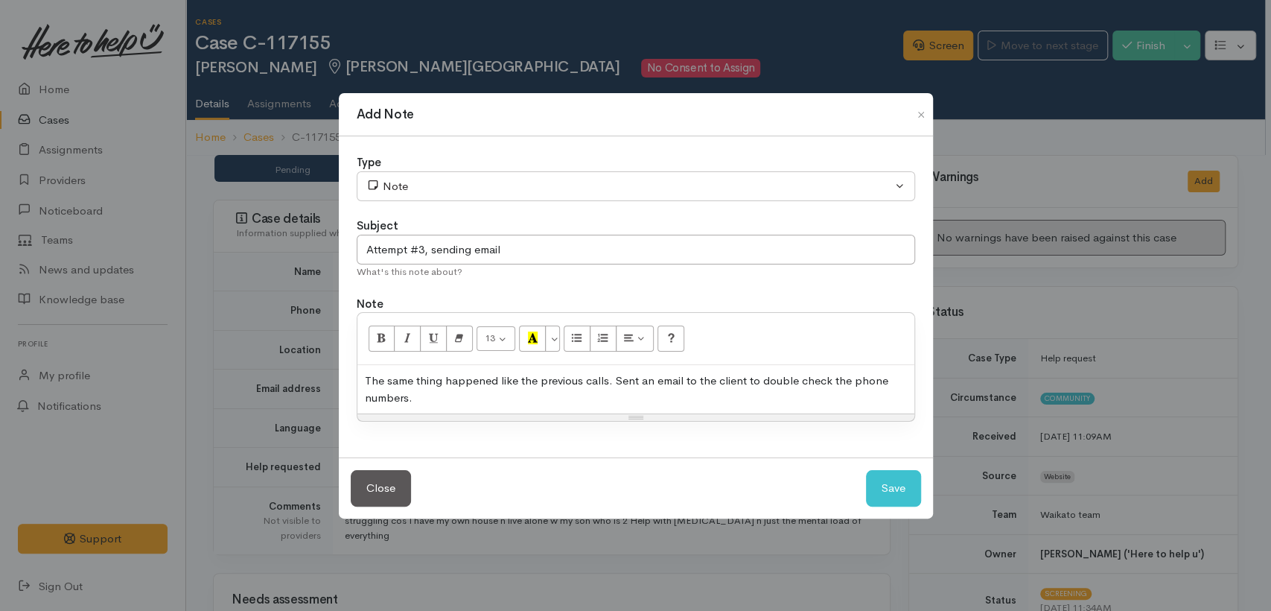
drag, startPoint x: 683, startPoint y: 378, endPoint x: 688, endPoint y: 425, distance: 48.0
click at [683, 378] on div "The same thing happened like the previous calls. Sent an email to the client to…" at bounding box center [636, 389] width 557 height 48
drag, startPoint x: 451, startPoint y: 397, endPoint x: 489, endPoint y: 439, distance: 56.4
click at [448, 398] on div "The same thing happened like the previous calls. Sent an email and etext to the…" at bounding box center [636, 389] width 557 height 48
click at [664, 400] on div "The same thing happened like the previous calls. Sent an email and etext to the…" at bounding box center [636, 389] width 557 height 48
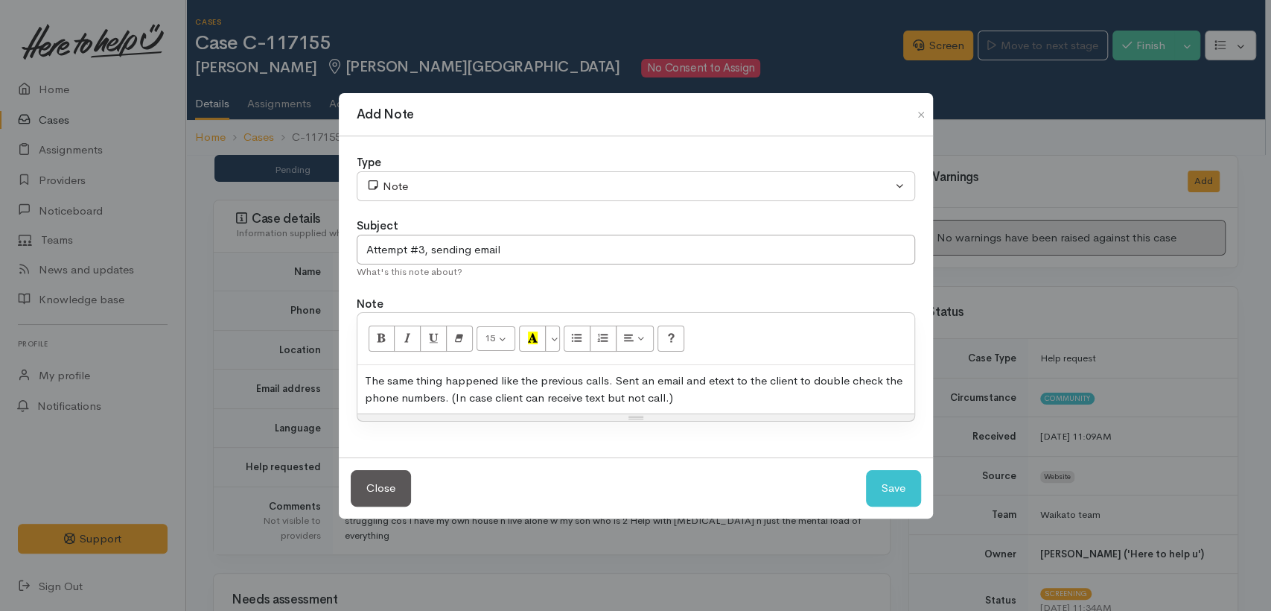
click at [679, 402] on div "The same thing happened like the previous calls. Sent an email and etext to the…" at bounding box center [636, 389] width 557 height 48
drag, startPoint x: 680, startPoint y: 397, endPoint x: 450, endPoint y: 394, distance: 230.2
click at [450, 394] on div "The same thing happened like the previous calls. Sent an email and etext to the…" at bounding box center [636, 389] width 557 height 48
click at [733, 382] on div "The same thing happened like the previous calls. Sent an email and etext to the…" at bounding box center [636, 389] width 557 height 48
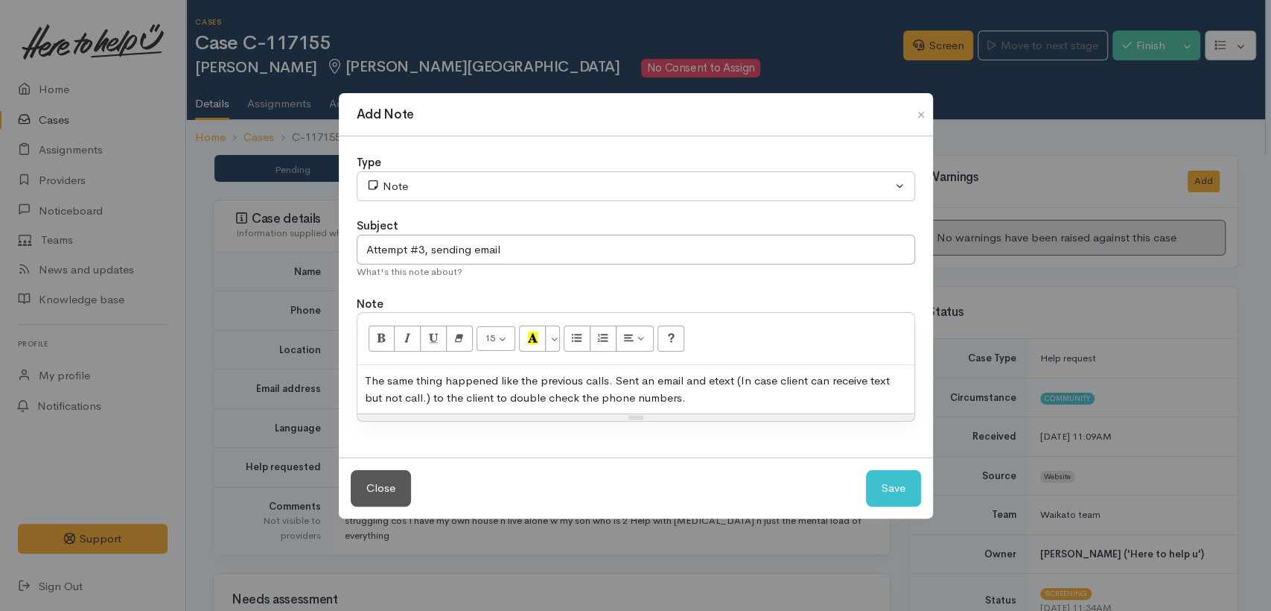
drag, startPoint x: 734, startPoint y: 380, endPoint x: 727, endPoint y: 404, distance: 25.7
click at [730, 389] on div "The same thing happened like the previous calls. Sent an email and etext (In ca…" at bounding box center [636, 389] width 557 height 48
click at [911, 491] on button "Save" at bounding box center [893, 488] width 55 height 36
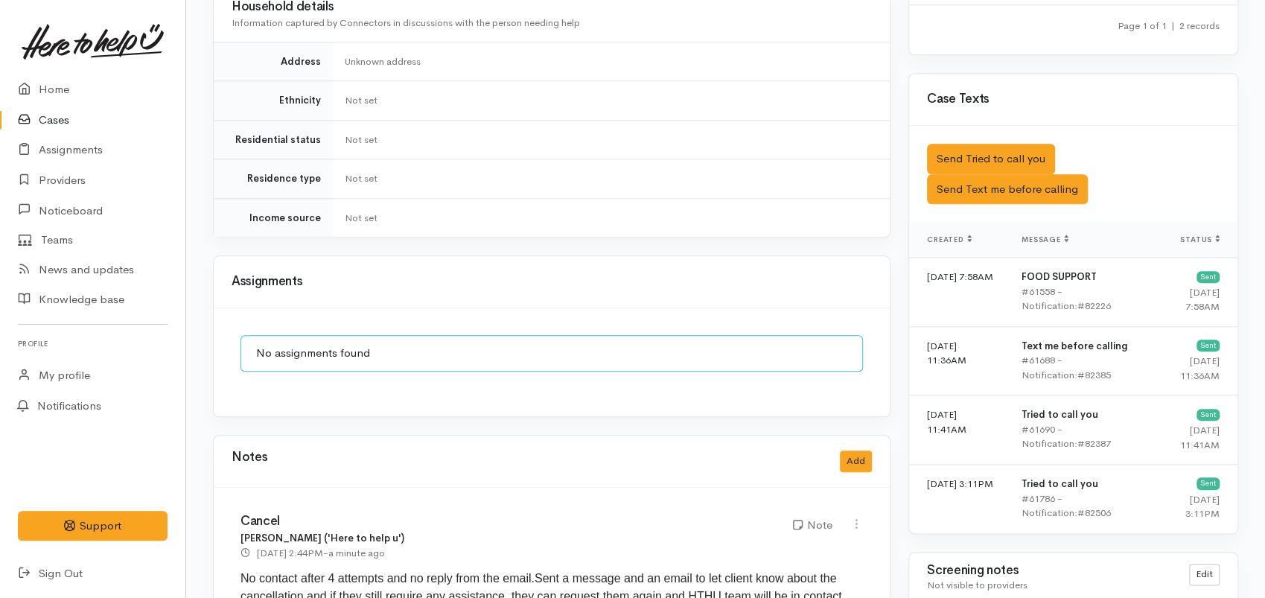
scroll to position [1324, 0]
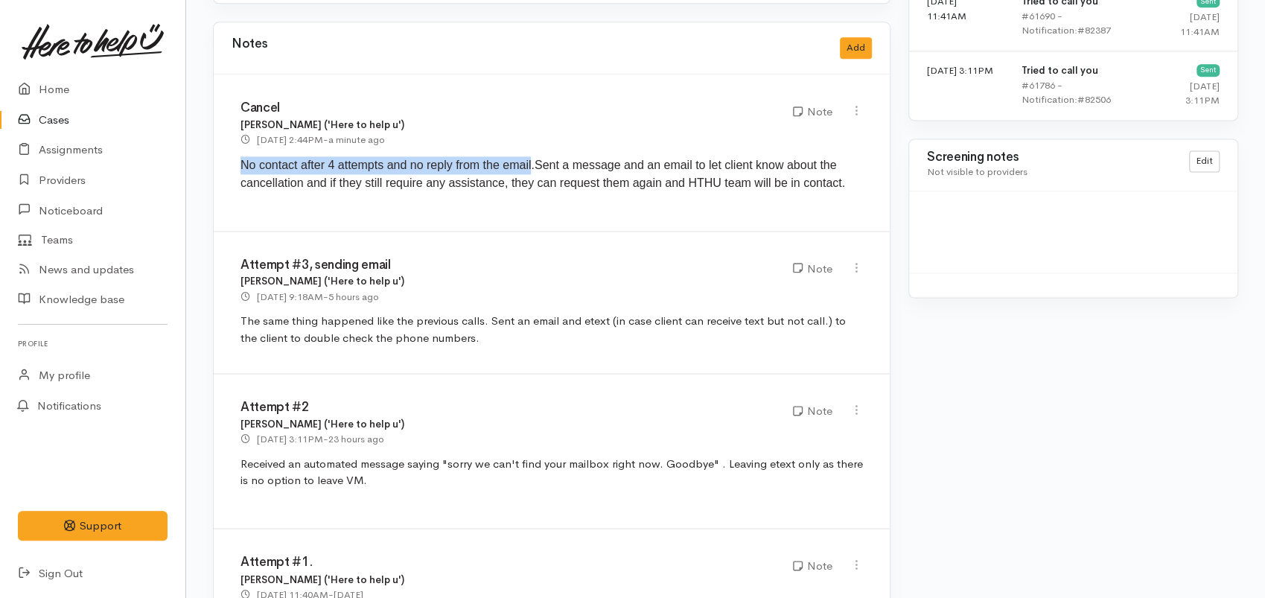
drag, startPoint x: 241, startPoint y: 147, endPoint x: 512, endPoint y: 142, distance: 270.4
click at [512, 159] on span "No contact after 4 attempts and no reply from the email." at bounding box center [388, 165] width 294 height 13
copy span "No contact after 4 attempts and no reply from the email"
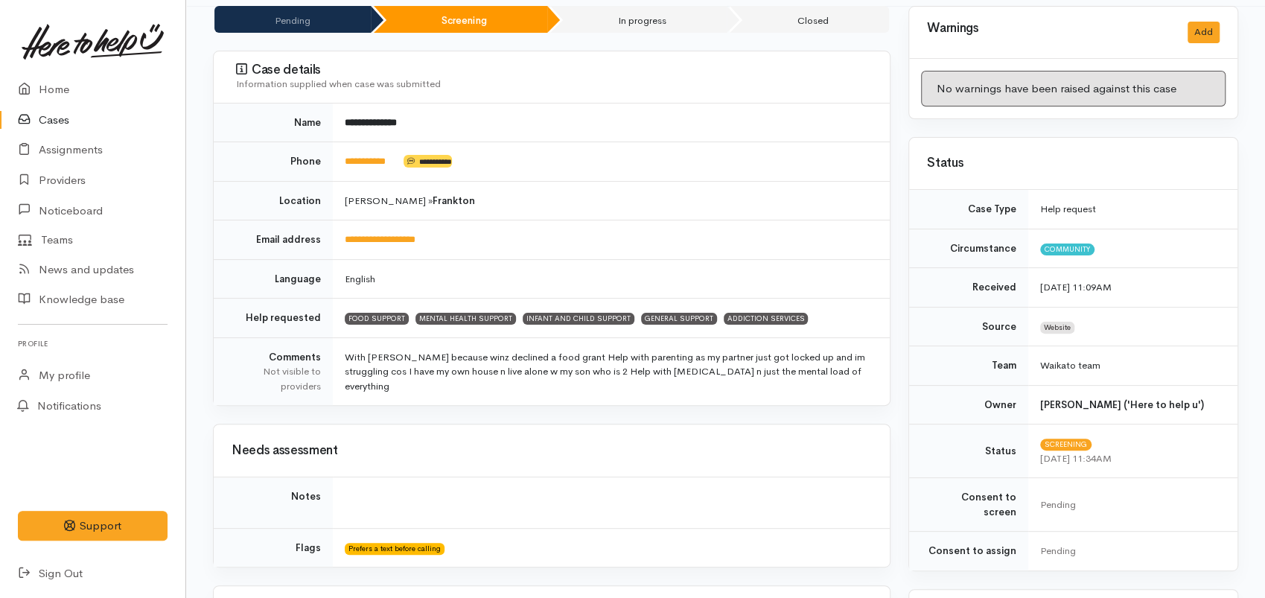
scroll to position [0, 0]
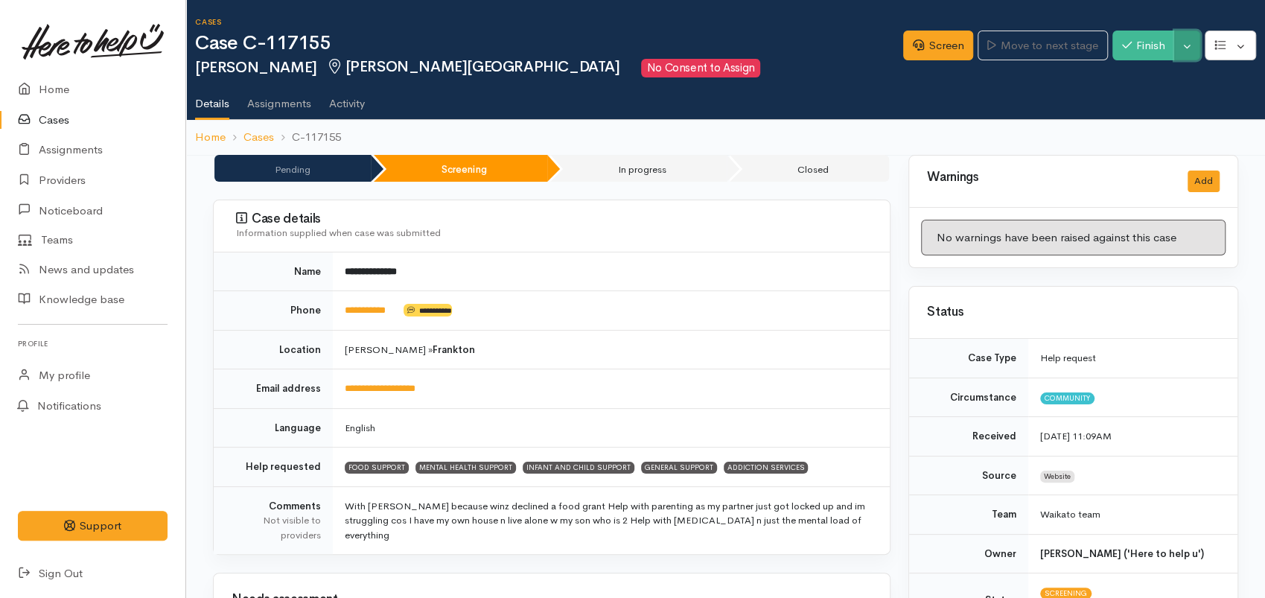
click at [1191, 46] on button "Toggle Dropdown" at bounding box center [1188, 46] width 26 height 31
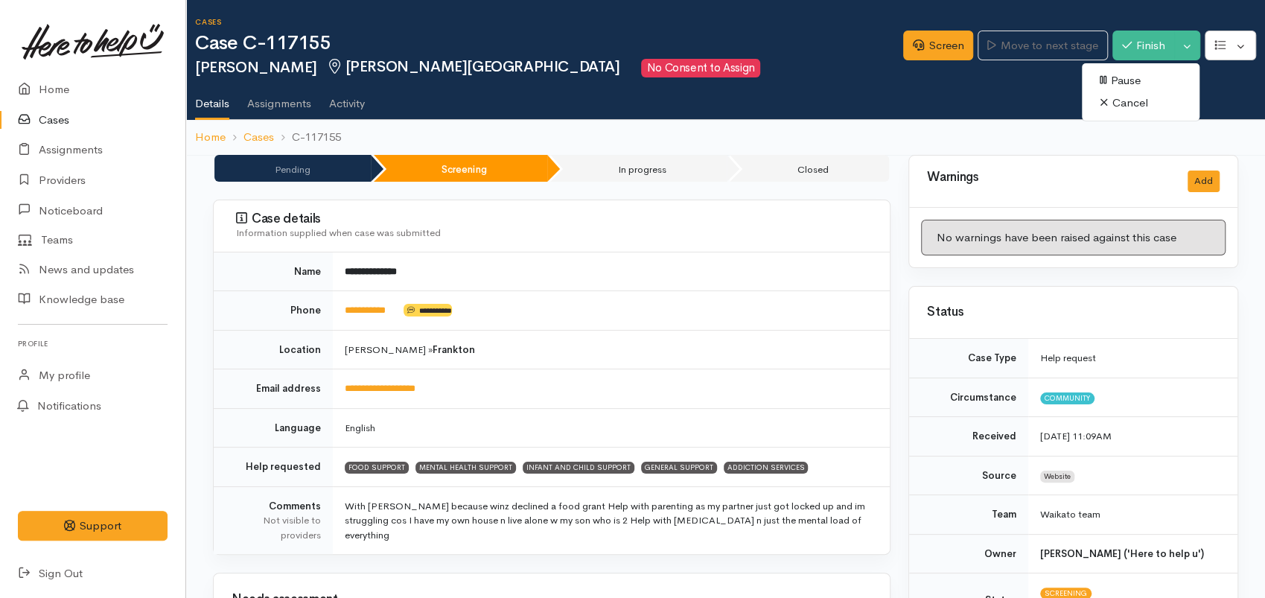
drag, startPoint x: 1120, startPoint y: 109, endPoint x: 1113, endPoint y: 112, distance: 8.0
click at [1119, 109] on link "Cancel" at bounding box center [1141, 103] width 118 height 23
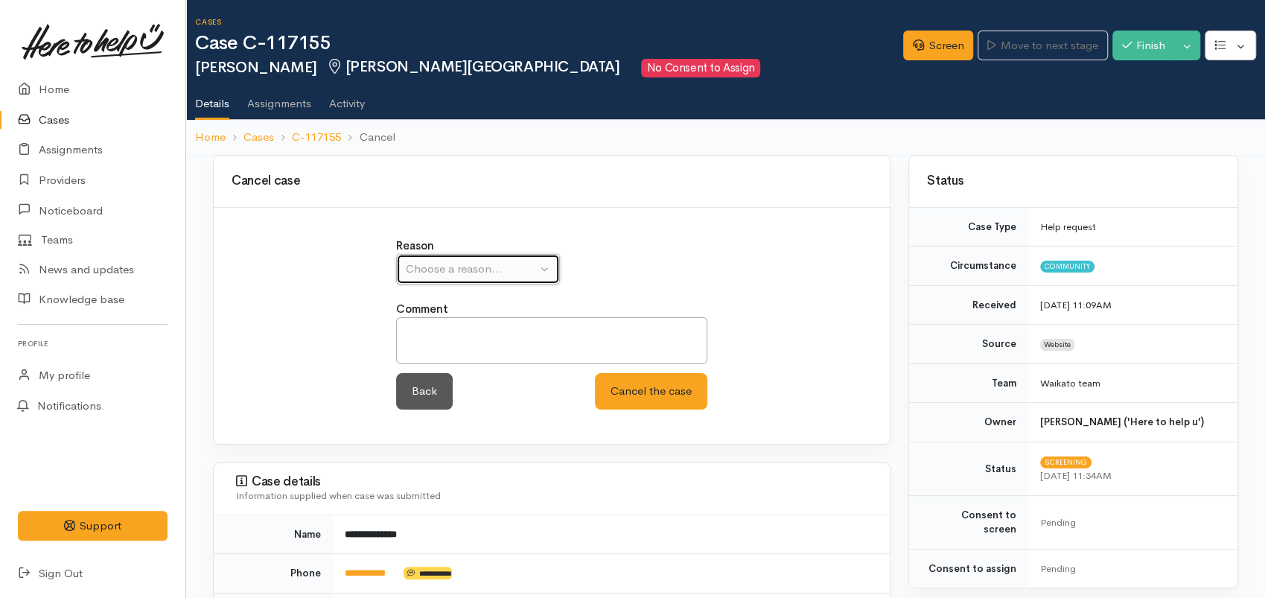
click at [442, 272] on div "Choose a reason..." at bounding box center [471, 269] width 131 height 17
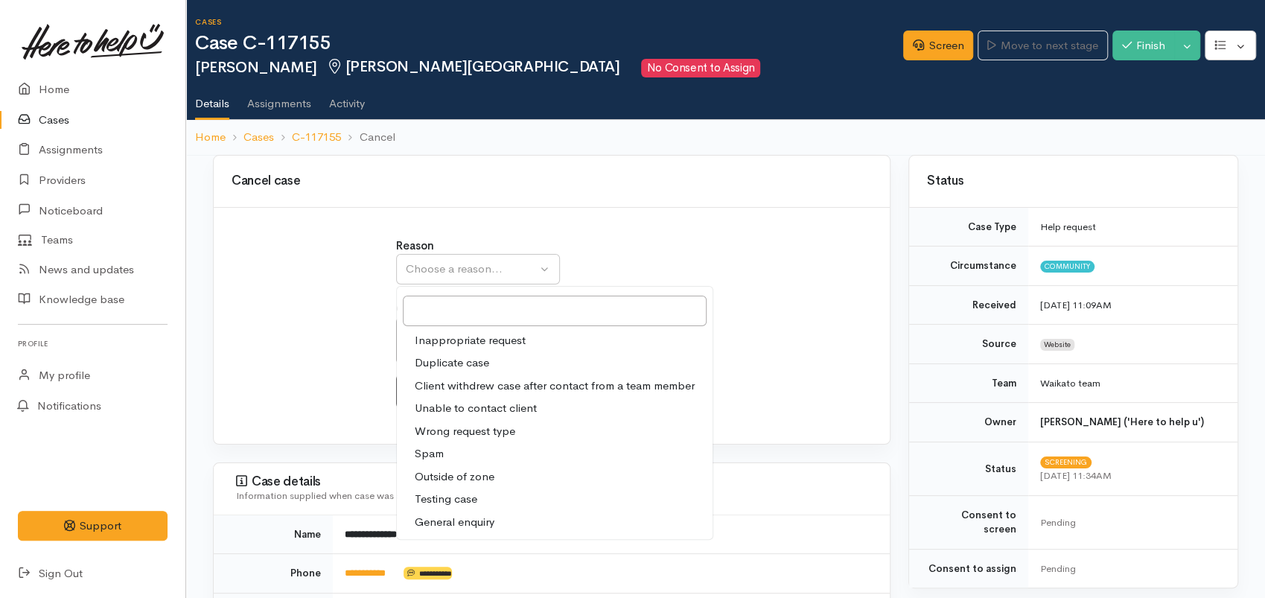
drag, startPoint x: 441, startPoint y: 408, endPoint x: 441, endPoint y: 359, distance: 49.2
click at [440, 407] on span "Unable to contact client" at bounding box center [476, 408] width 122 height 17
select select "4"
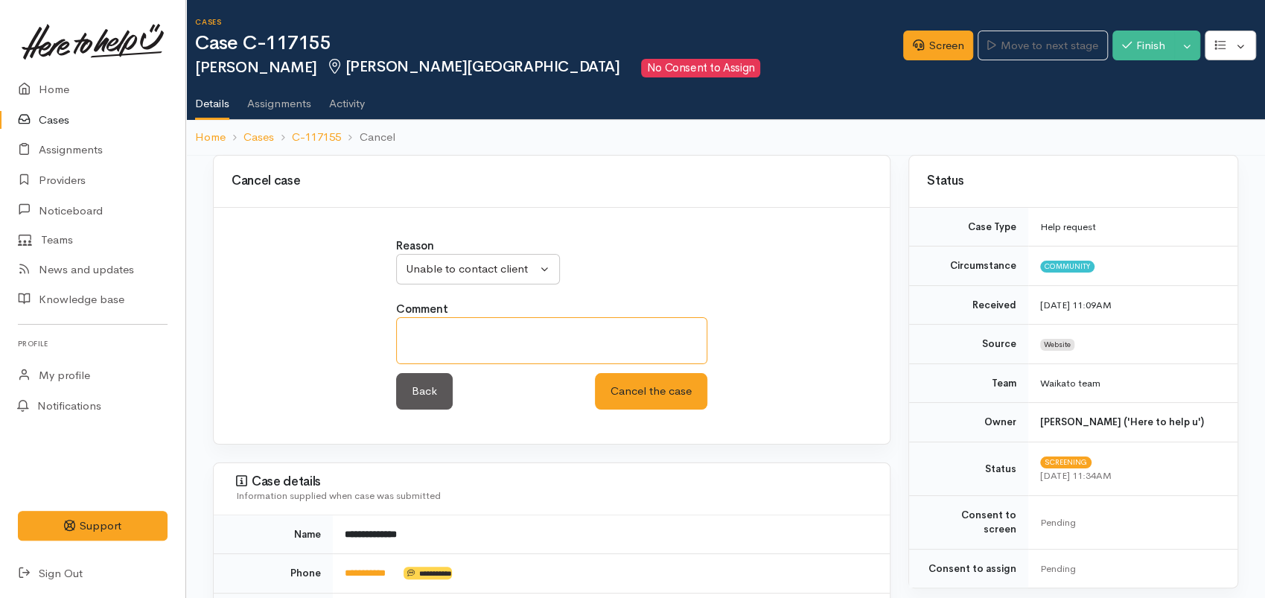
click at [448, 330] on textarea at bounding box center [551, 340] width 311 height 47
paste textarea "No contact after 4 attempts and no reply from the email"
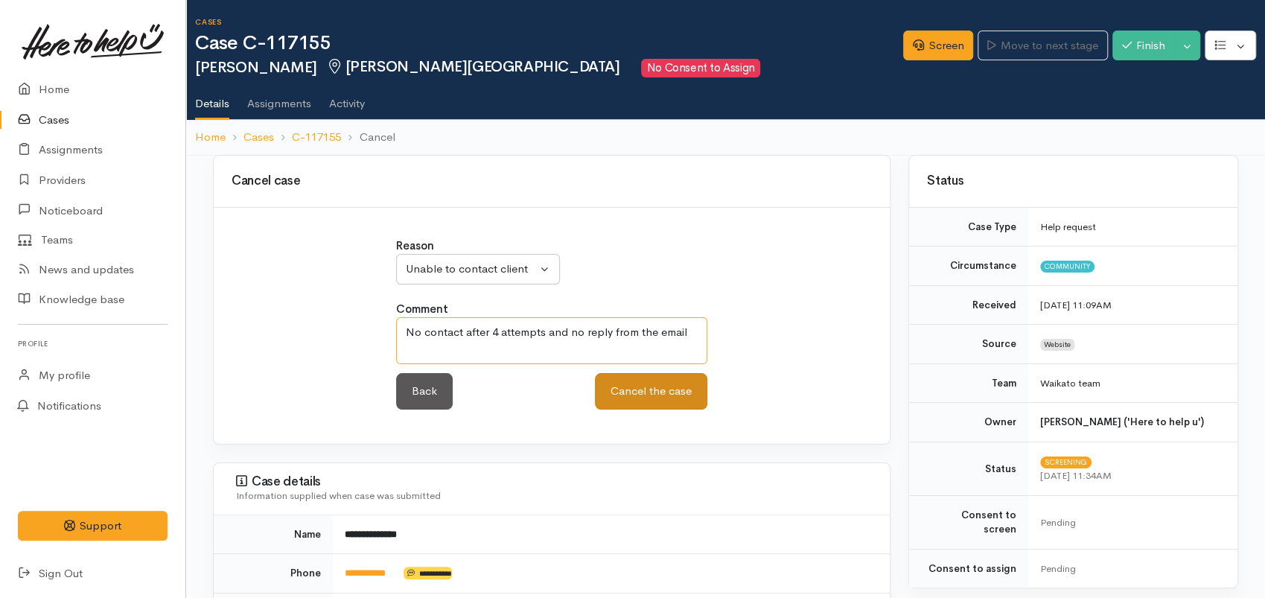
type textarea "No contact after 4 attempts and no reply from the email"
click at [638, 387] on button "Cancel the case" at bounding box center [651, 391] width 112 height 36
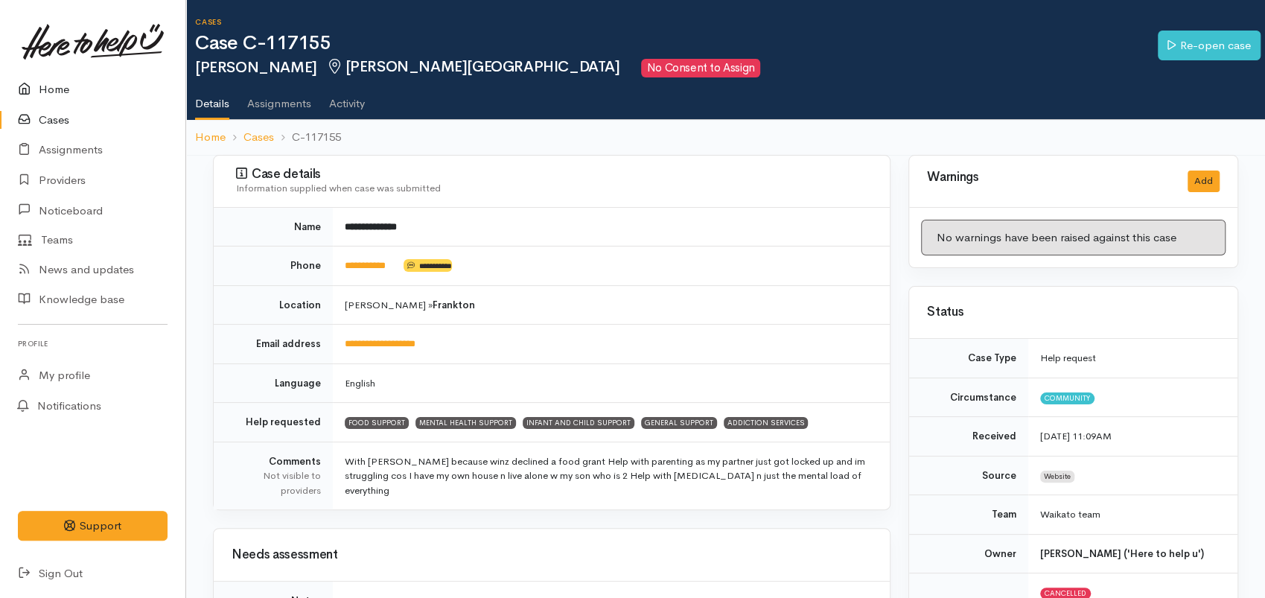
click at [66, 89] on link "Home" at bounding box center [92, 89] width 185 height 31
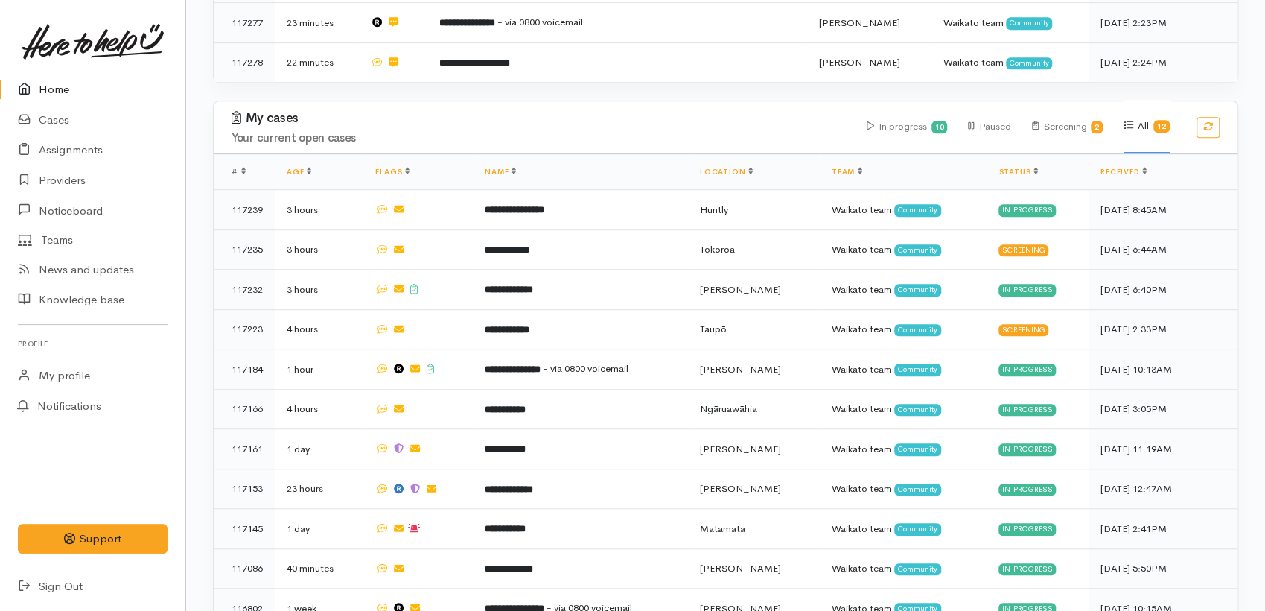
scroll to position [579, 0]
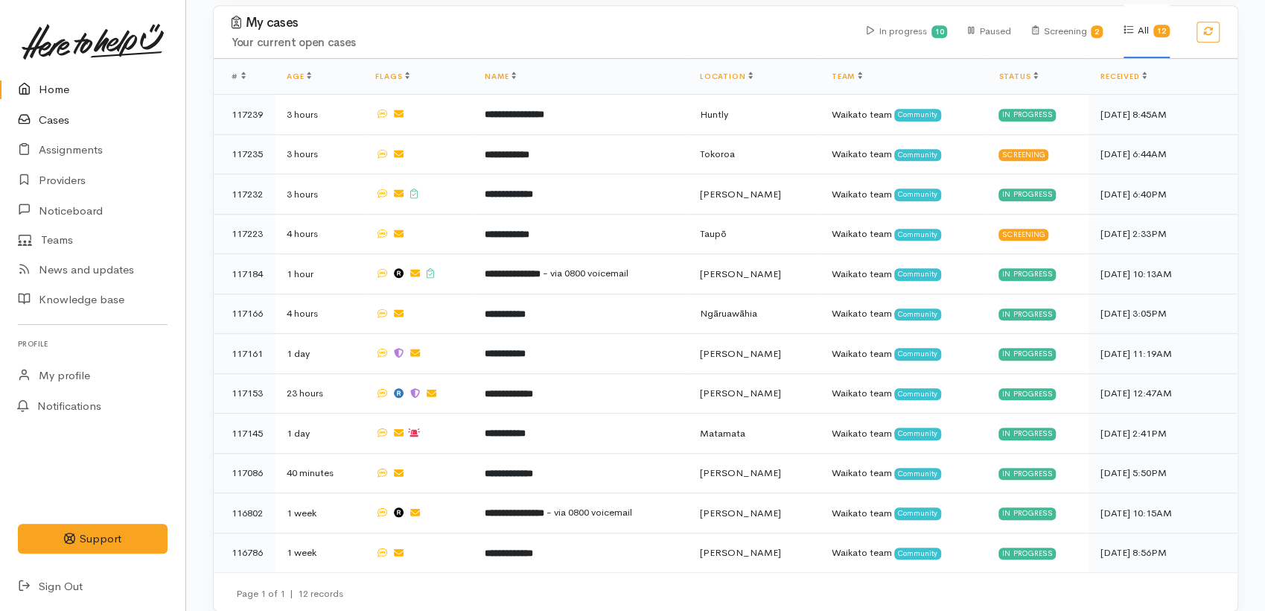
click at [51, 109] on link "Cases" at bounding box center [92, 120] width 185 height 31
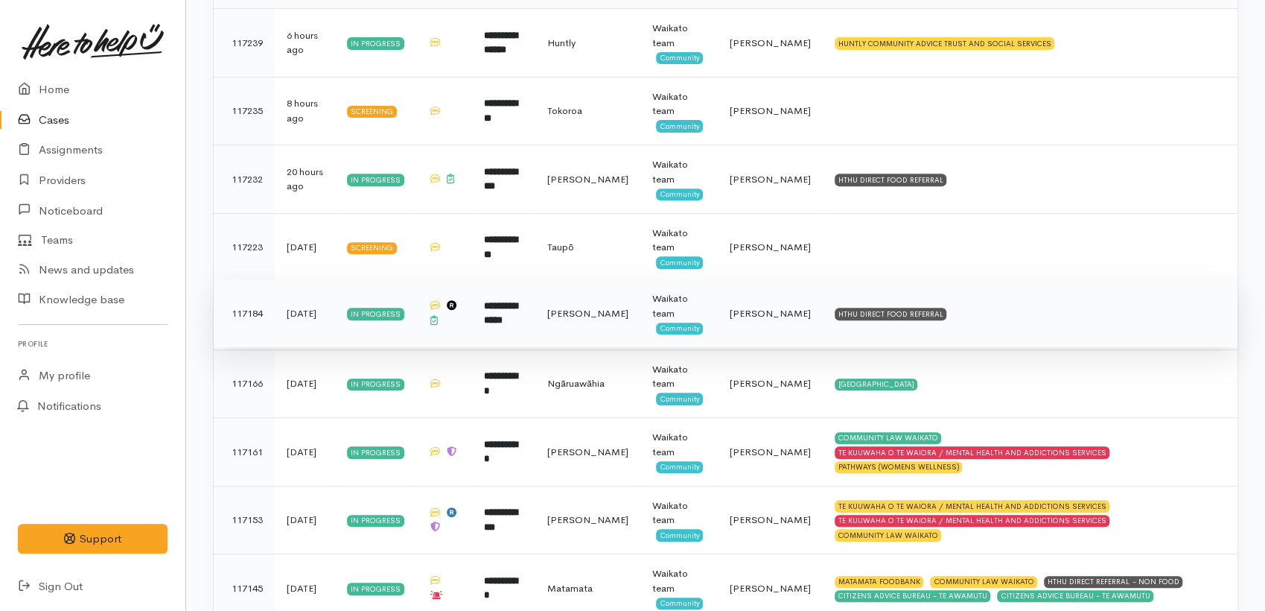
scroll to position [331, 0]
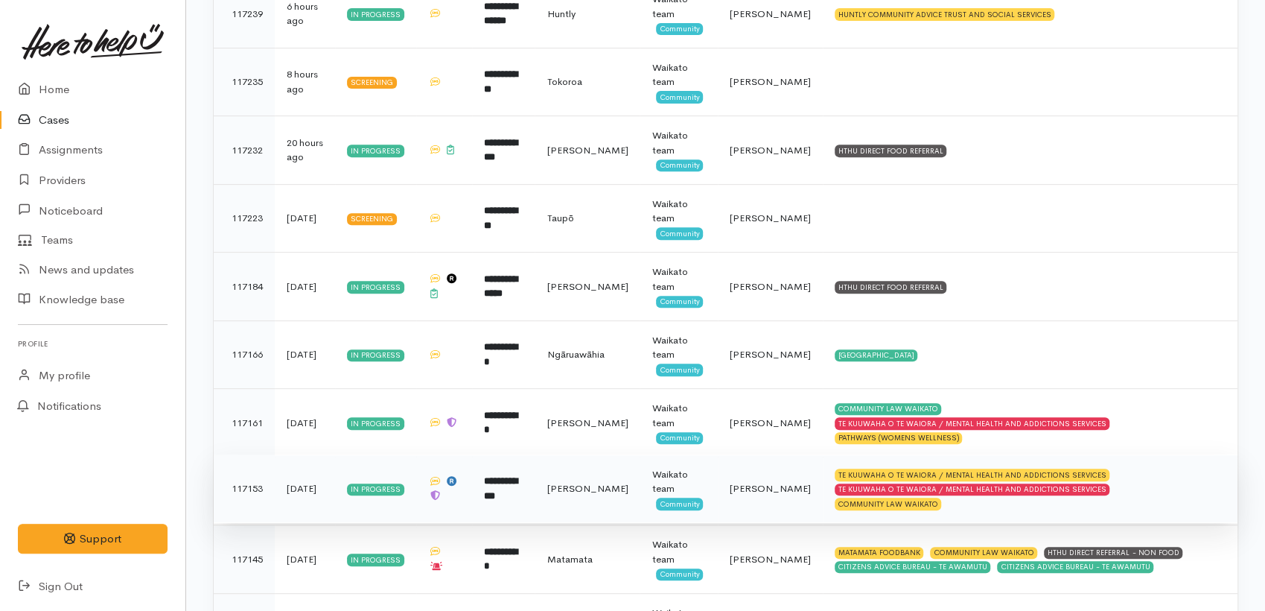
click at [501, 491] on b "**********" at bounding box center [501, 488] width 34 height 25
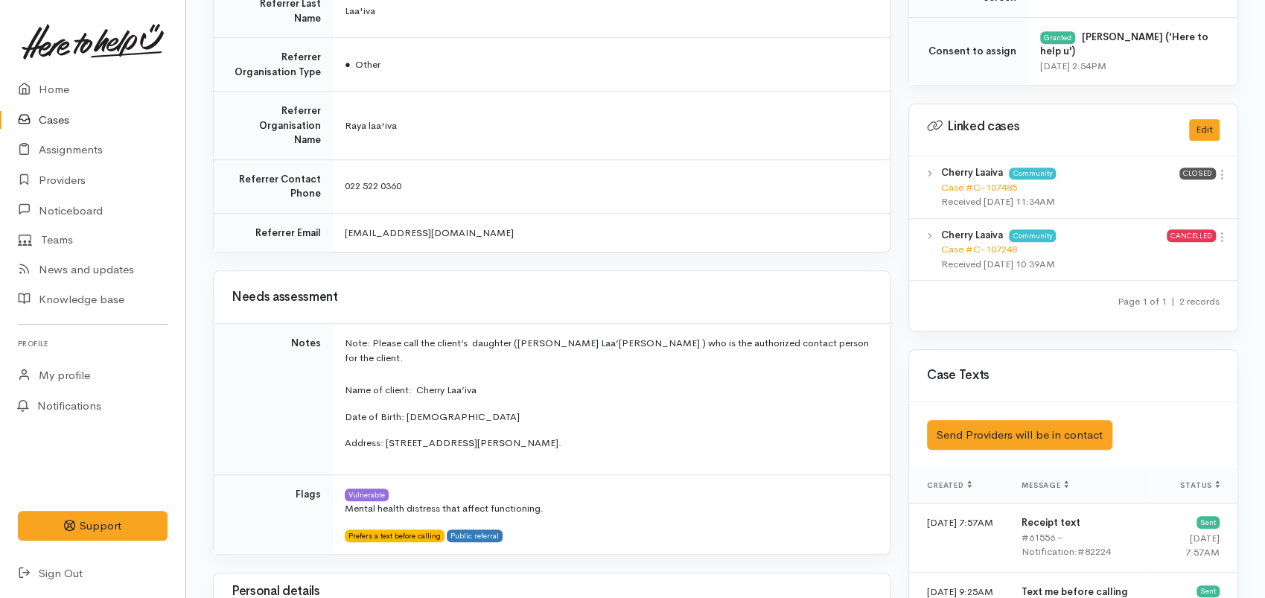
scroll to position [496, 0]
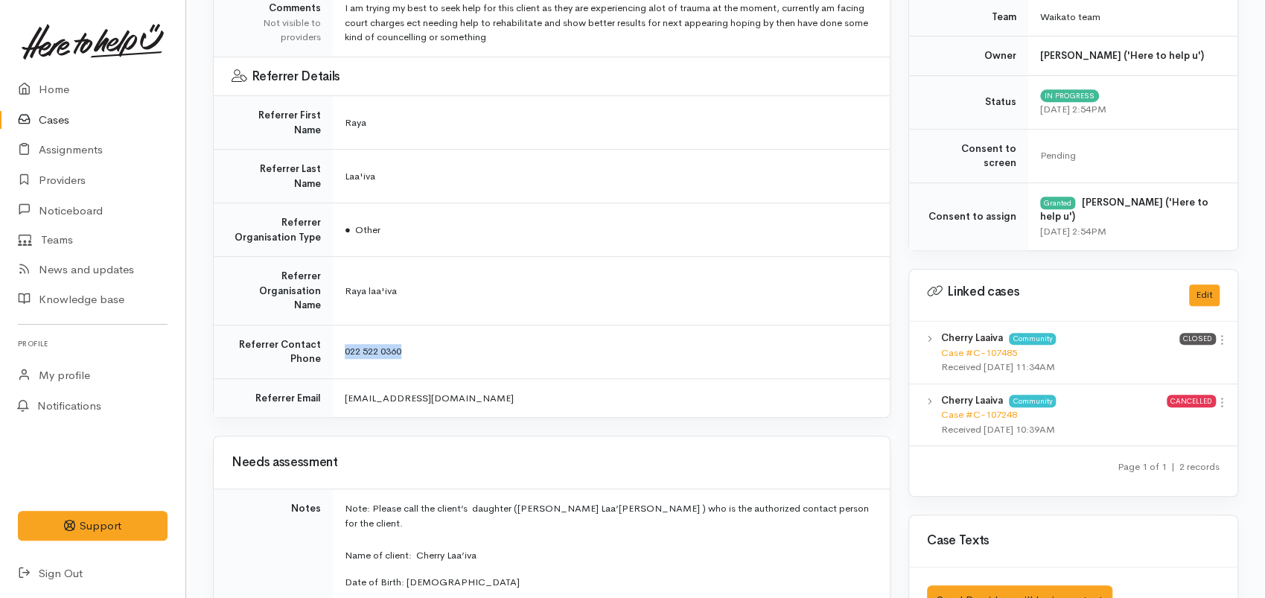
drag, startPoint x: 412, startPoint y: 302, endPoint x: 358, endPoint y: 301, distance: 53.6
click at [340, 325] on td "022 522 0360" at bounding box center [611, 352] width 557 height 54
copy span "022 522 0360"
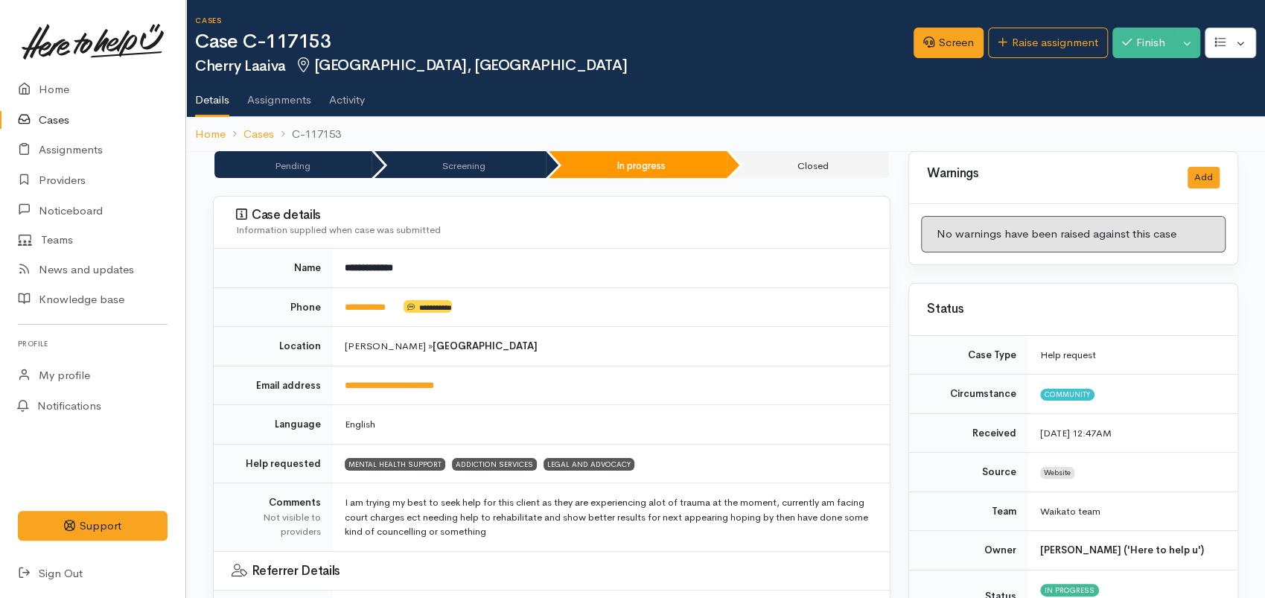
scroll to position [0, 0]
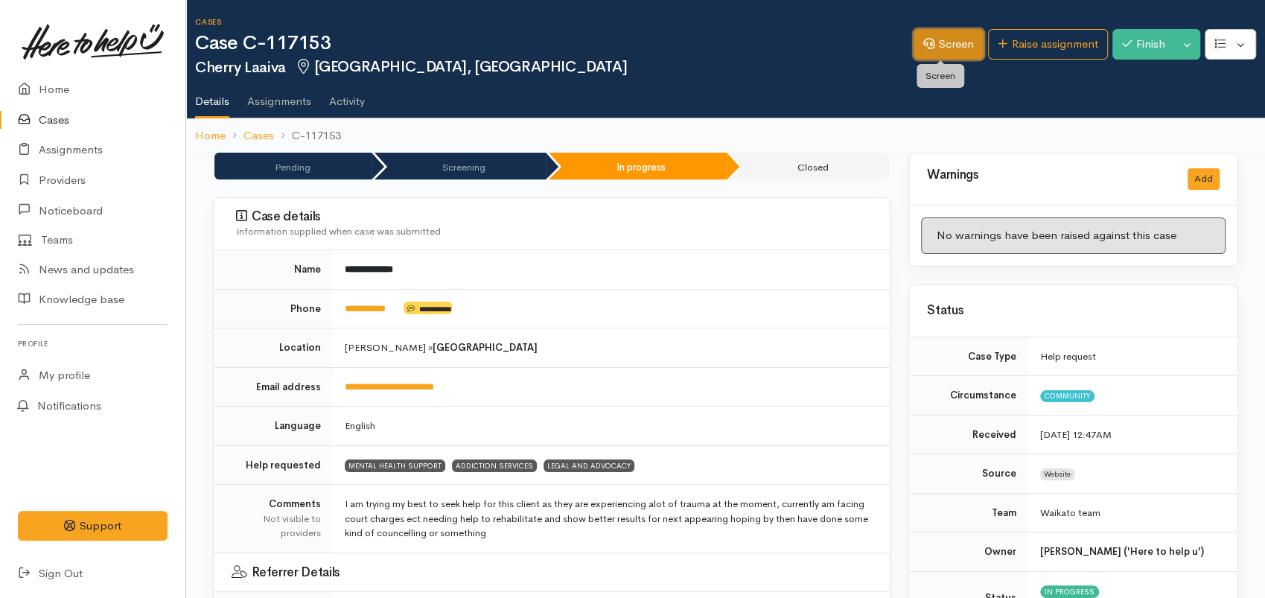
drag, startPoint x: 924, startPoint y: 46, endPoint x: 926, endPoint y: 65, distance: 18.8
click at [924, 46] on icon at bounding box center [929, 43] width 11 height 11
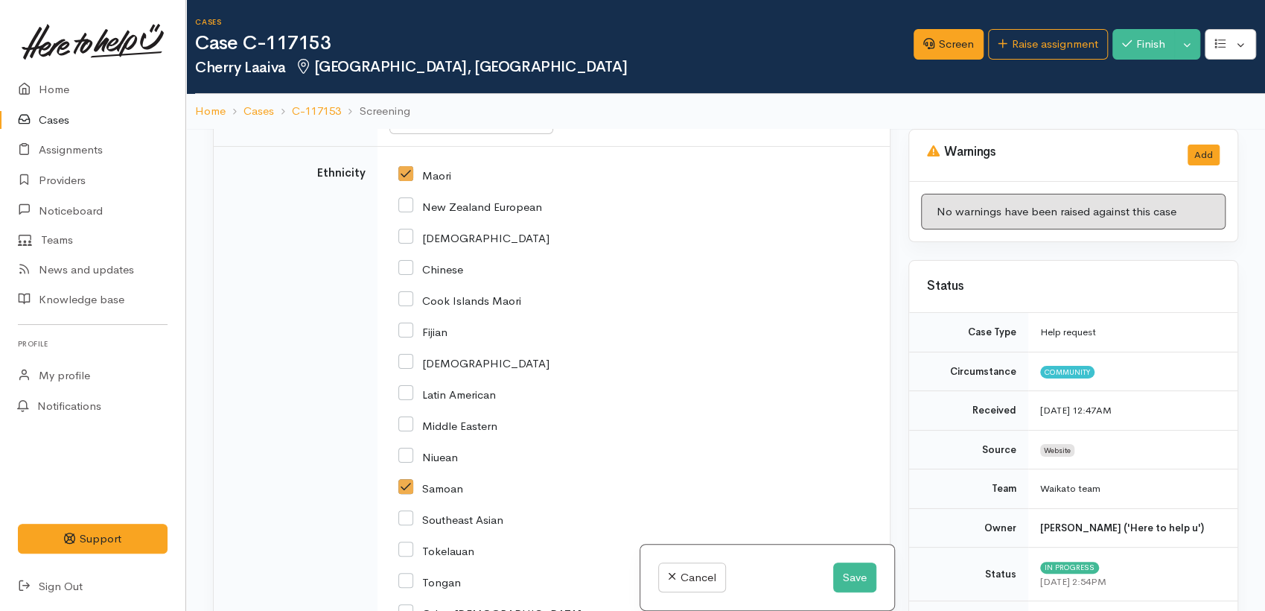
scroll to position [2979, 0]
click at [479, 72] on div "Shared living - boarding" at bounding box center [464, 62] width 131 height 17
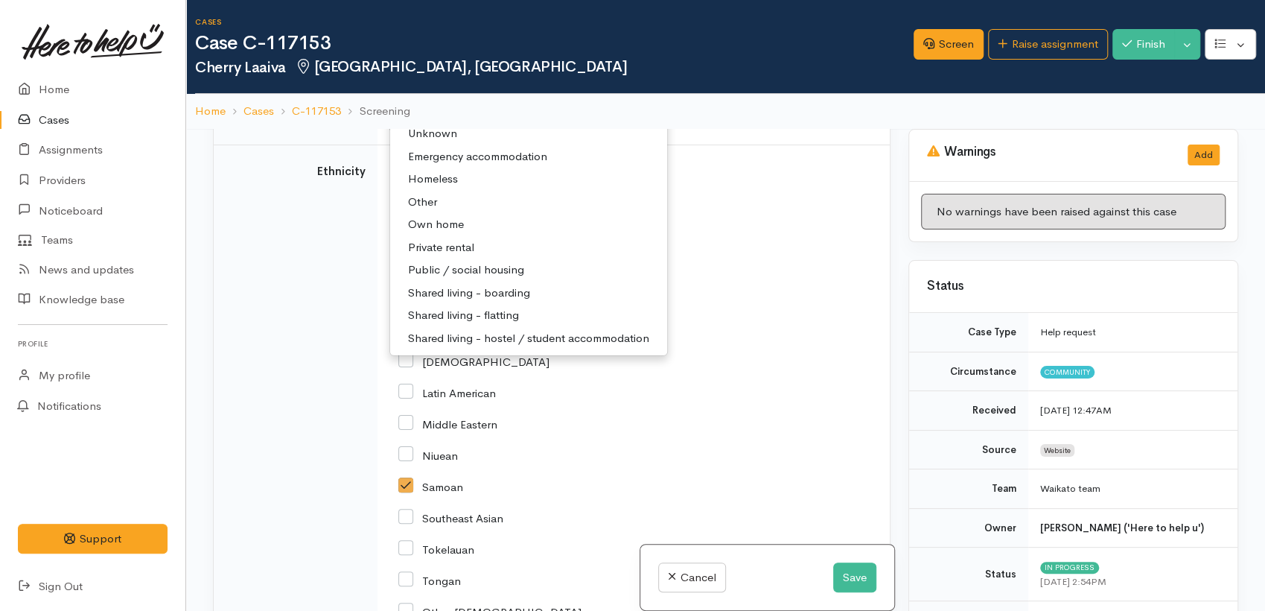
drag, startPoint x: 834, startPoint y: 302, endPoint x: 837, endPoint y: 532, distance: 230.2
click at [836, 328] on tbody "Street address Search for an address. 1/6 Tranmere Road Fairfield Hamilton New …" at bounding box center [552, 541] width 676 height 1254
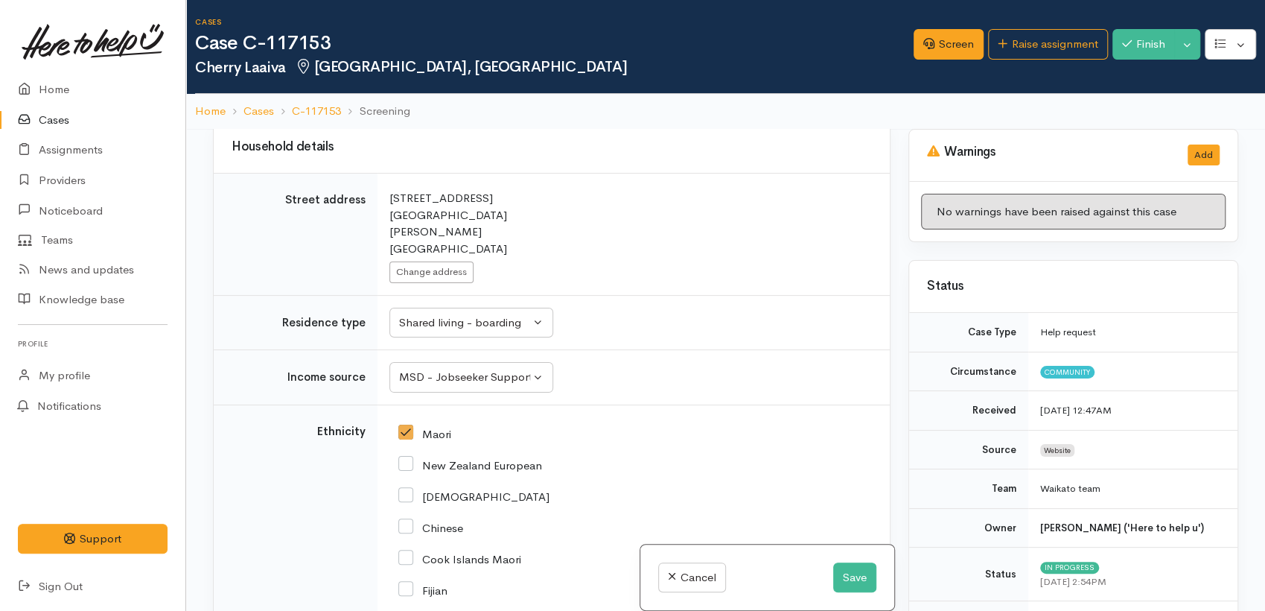
scroll to position [2565, 0]
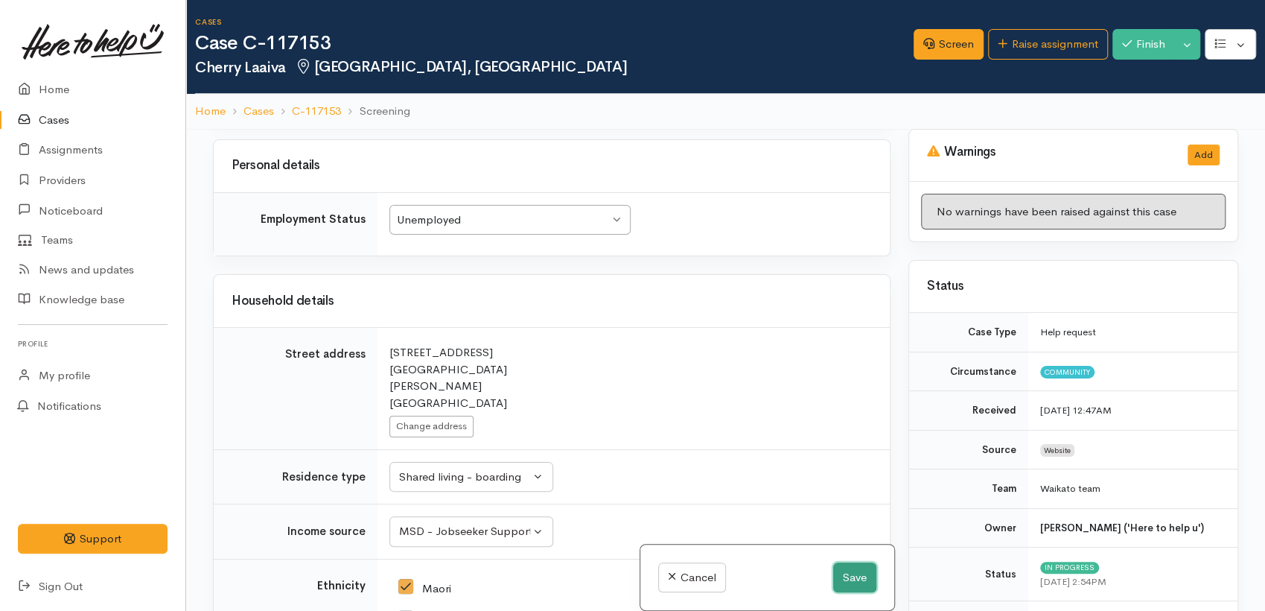
click at [847, 574] on button "Save" at bounding box center [854, 577] width 43 height 31
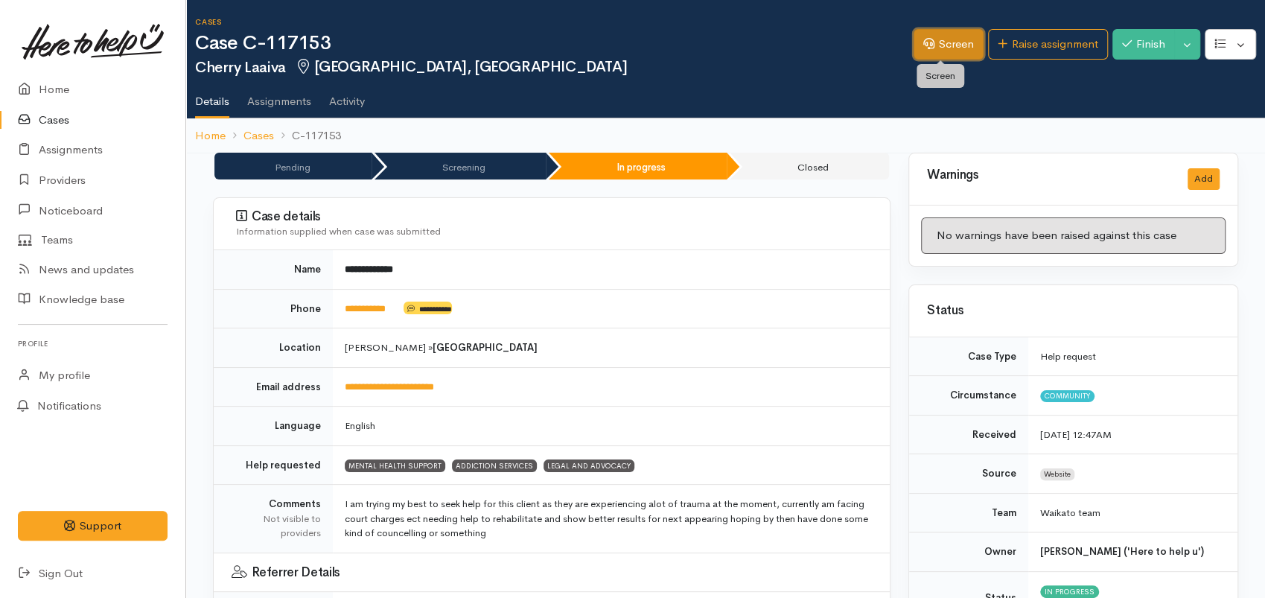
click at [940, 43] on link "Screen" at bounding box center [949, 44] width 70 height 31
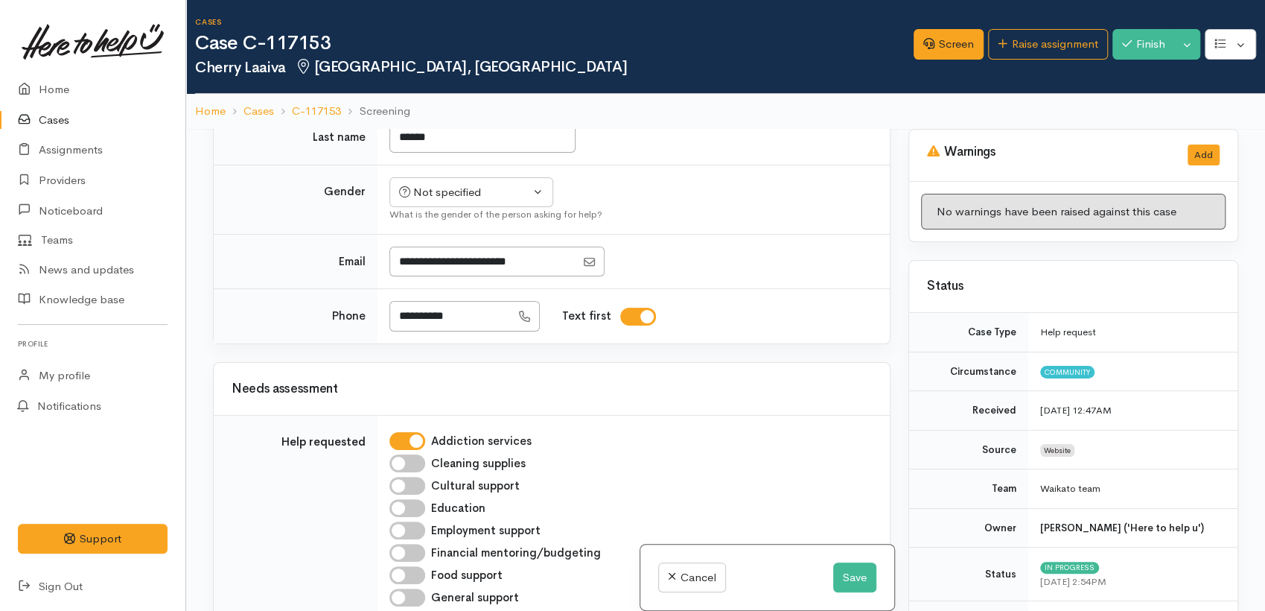
scroll to position [1158, 0]
click at [433, 200] on div "Not specified" at bounding box center [464, 191] width 131 height 17
click at [453, 281] on span "[DEMOGRAPHIC_DATA]" at bounding box center [482, 272] width 127 height 17
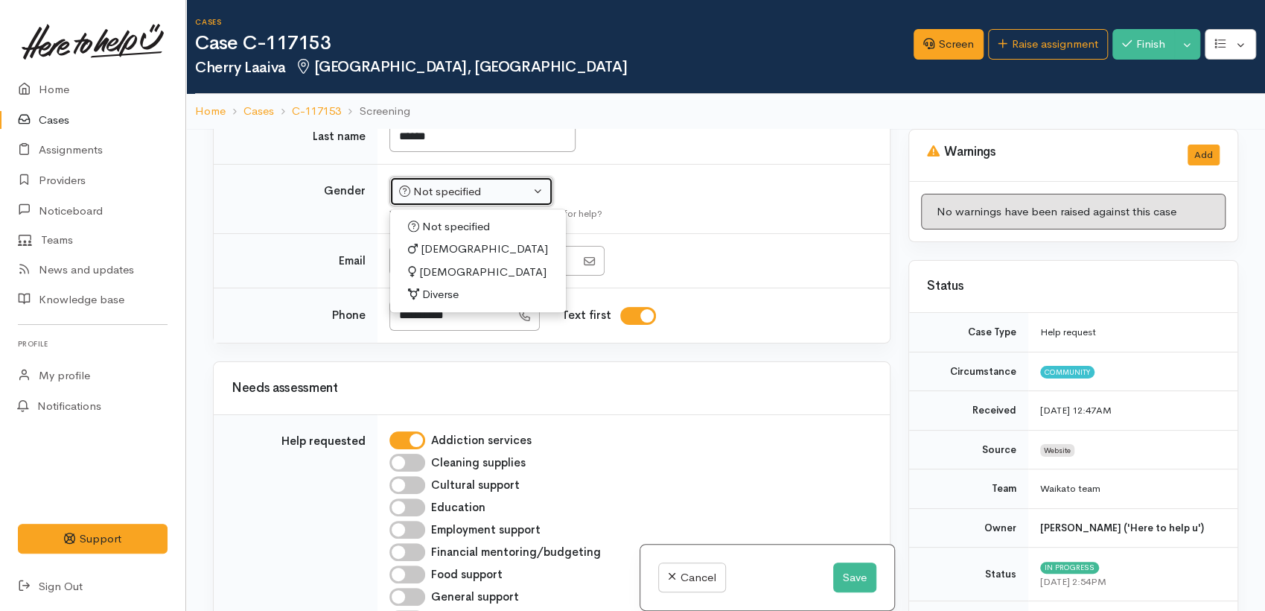
select select "[DEMOGRAPHIC_DATA]"
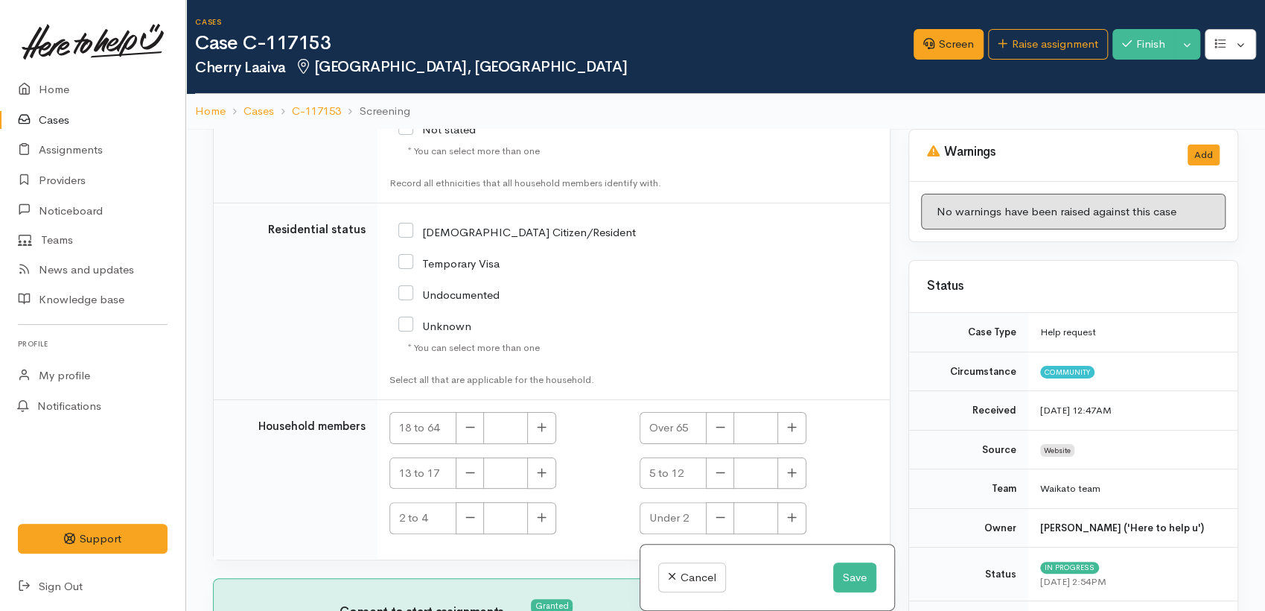
scroll to position [3641, 0]
click at [409, 238] on input "[DEMOGRAPHIC_DATA] Citizen/Resident" at bounding box center [517, 230] width 238 height 13
checkbox input "true"
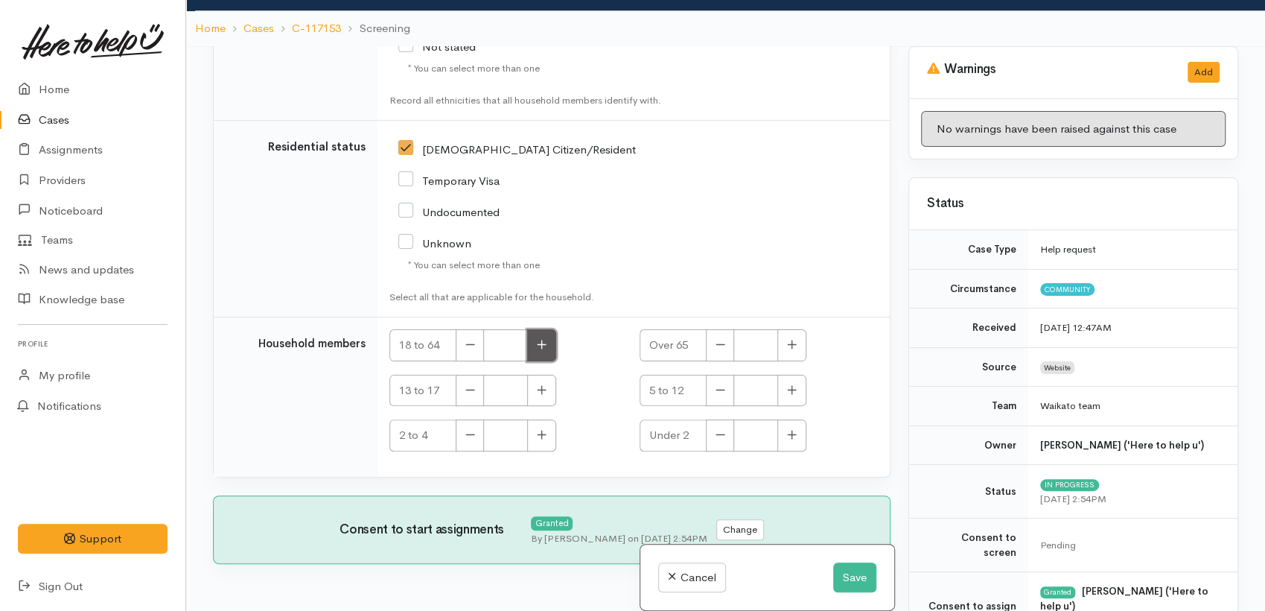
click at [553, 356] on button "button" at bounding box center [541, 345] width 29 height 32
type input "1"
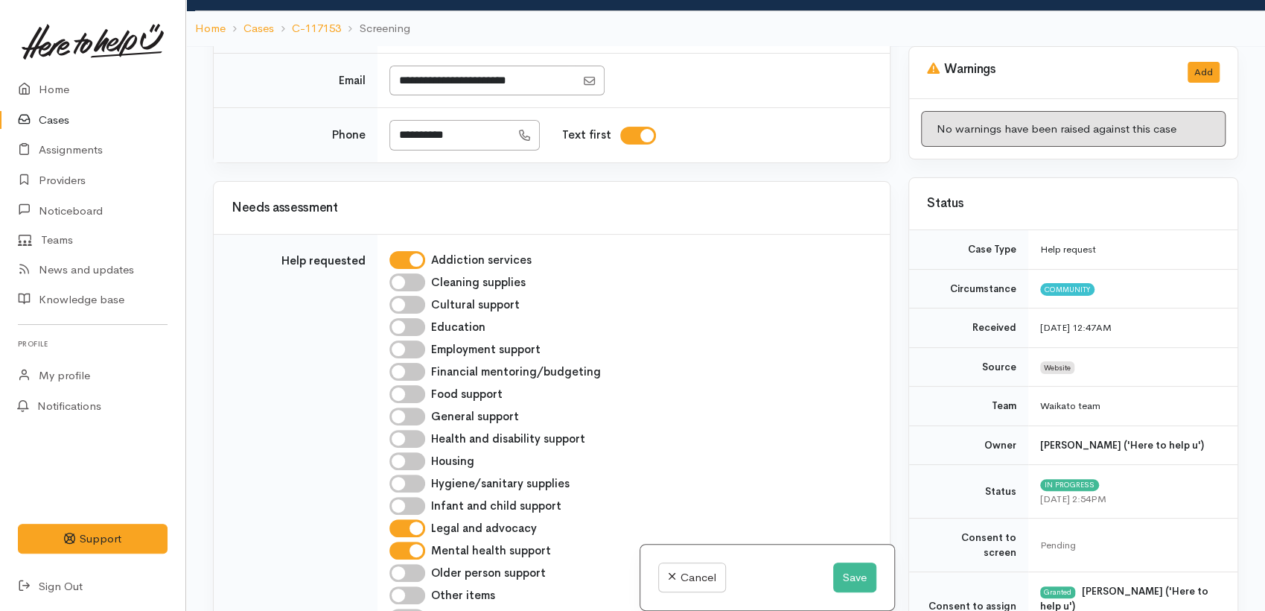
scroll to position [1021, 0]
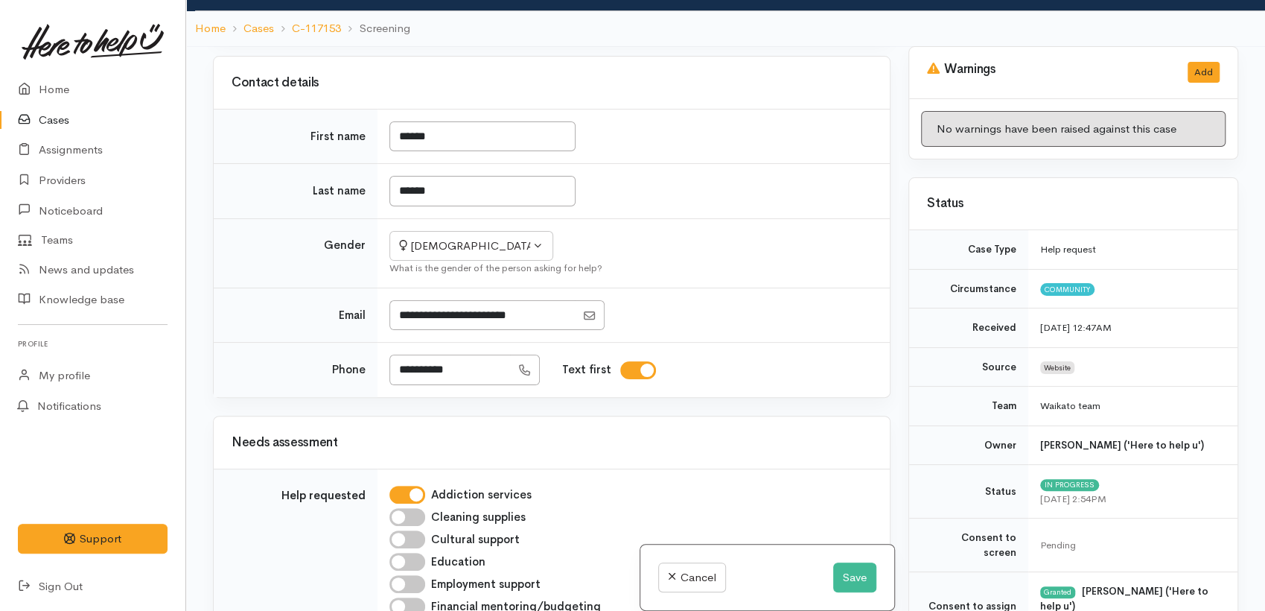
click at [474, 15] on input "I have been given consent to capture screening information" at bounding box center [476, 6] width 36 height 18
checkbox input "true"
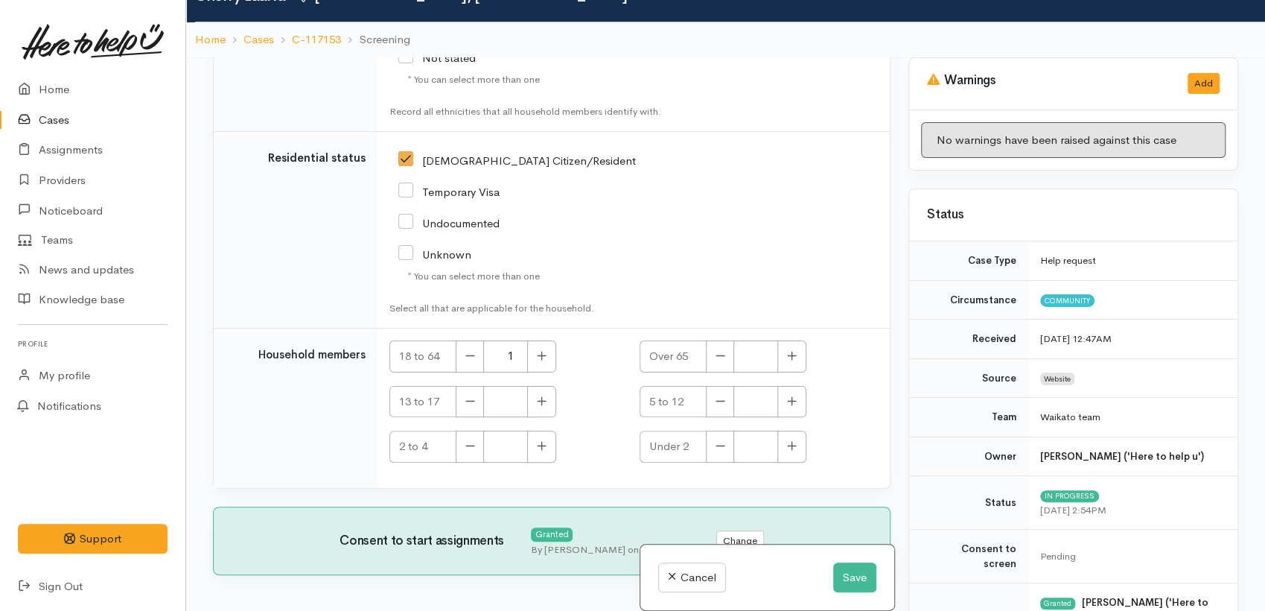
scroll to position [128, 0]
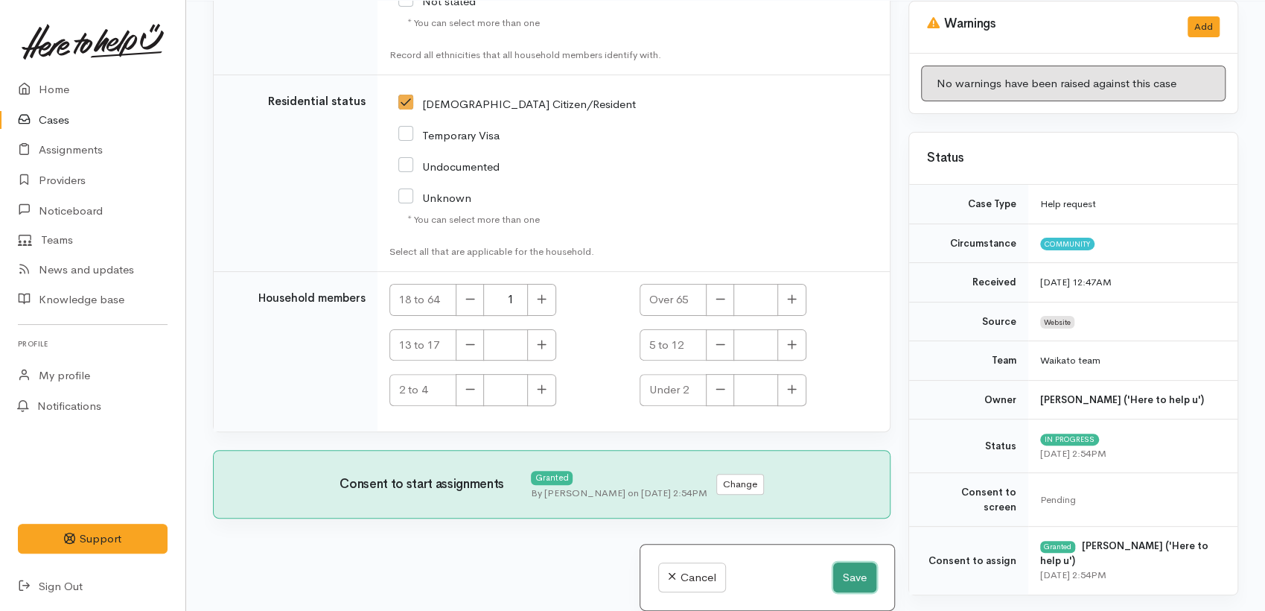
click at [846, 574] on button "Save" at bounding box center [854, 577] width 43 height 31
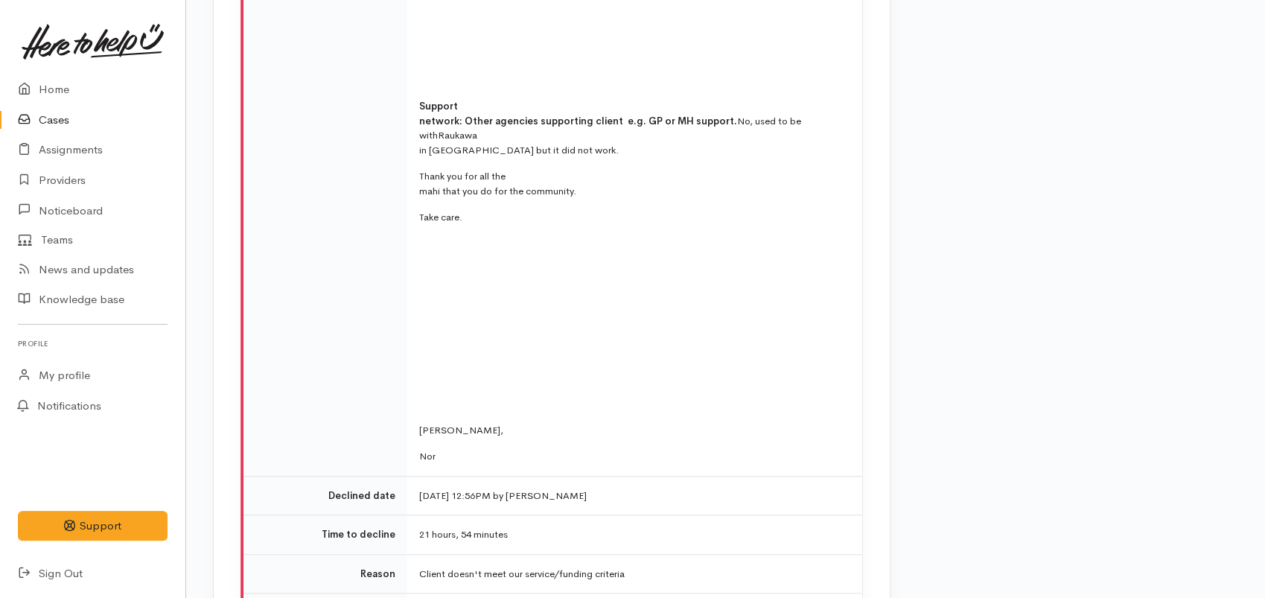
scroll to position [4386, 0]
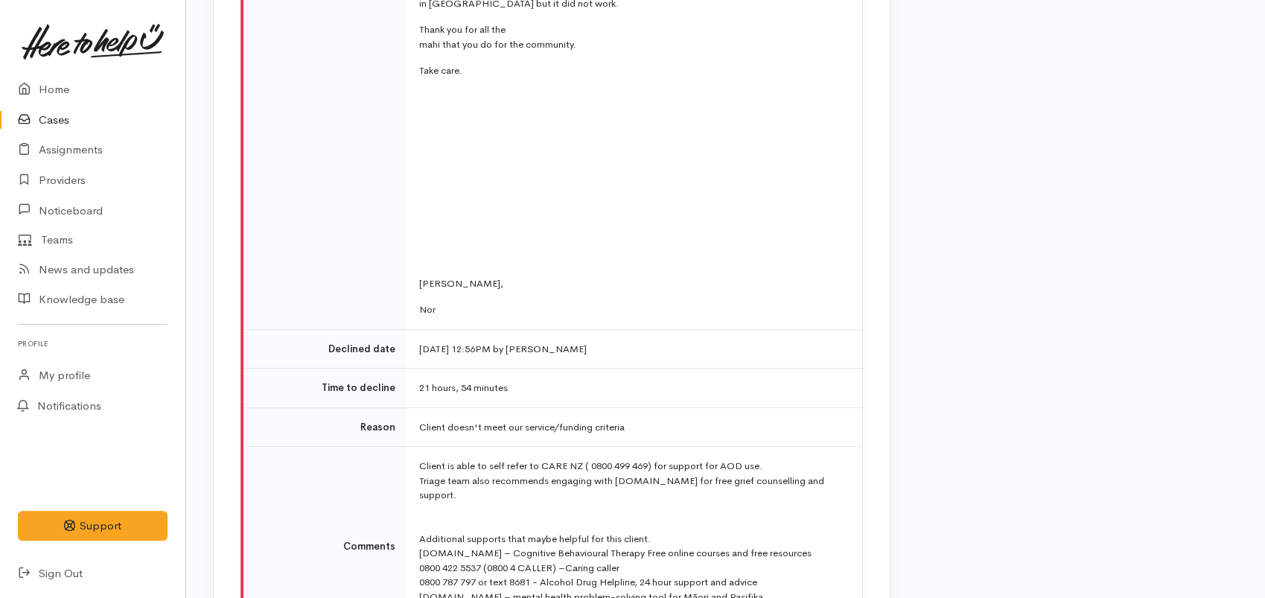
drag, startPoint x: 602, startPoint y: 515, endPoint x: 413, endPoint y: 365, distance: 241.1
click at [413, 447] on td "Client is able to self refer to CARE NZ ( 0800 499 469) for support for AOD use…" at bounding box center [634, 546] width 455 height 199
copy td "Client is able to self refer to CARE NZ ( 0800 499 469) for support for AOD use…"
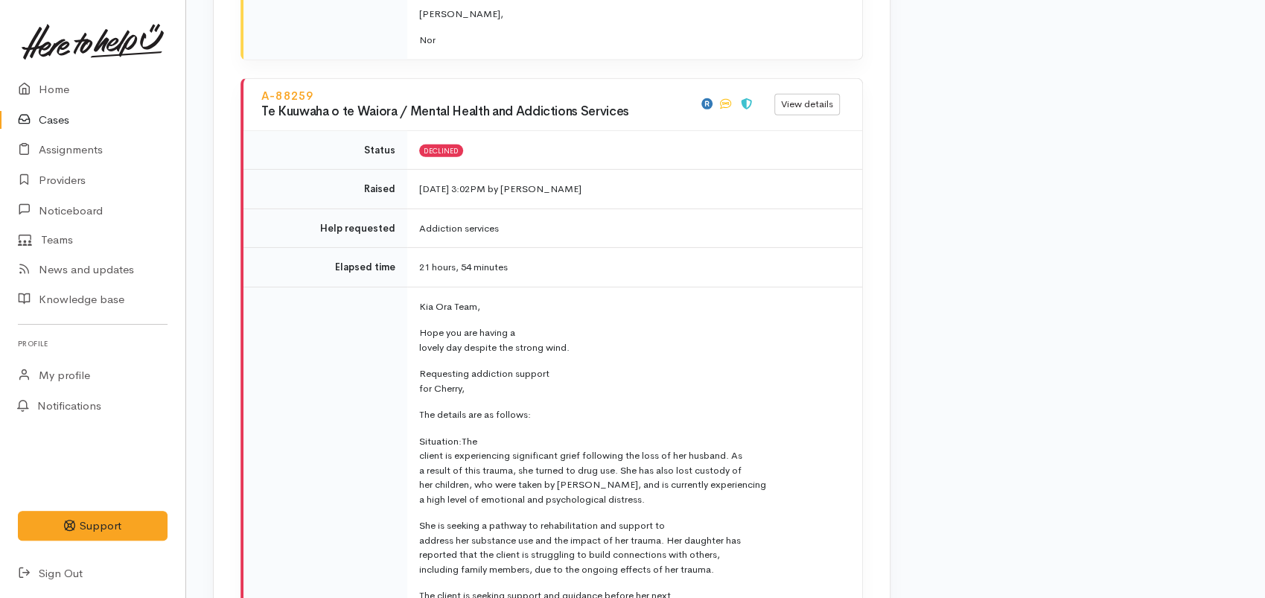
scroll to position [2979, 0]
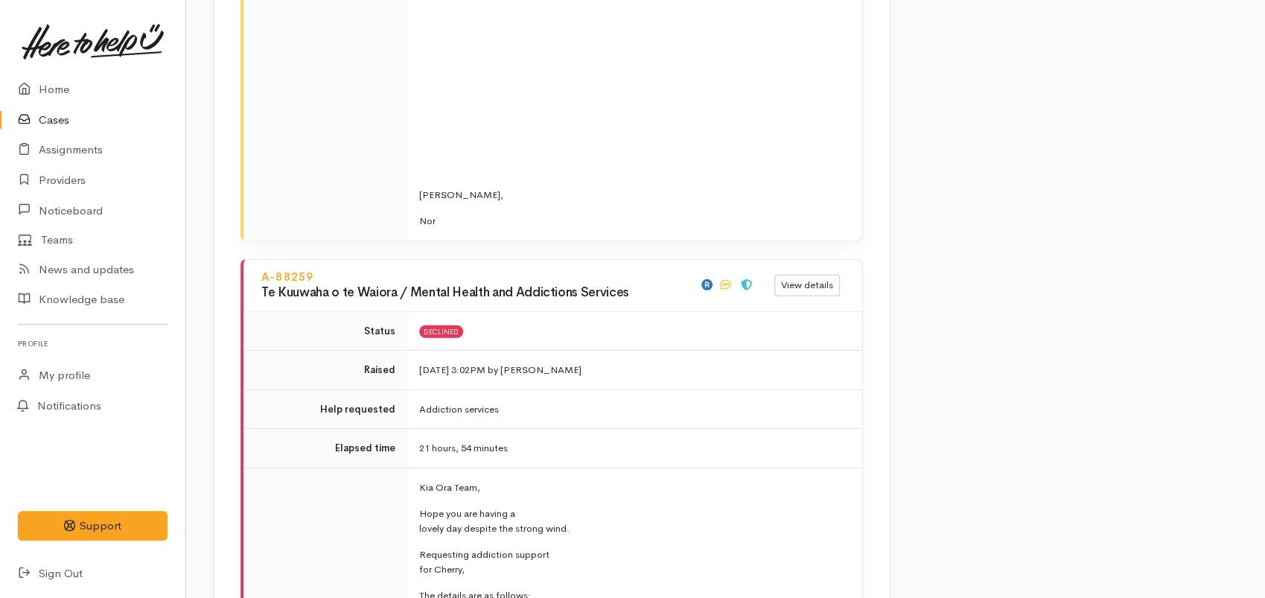
drag, startPoint x: 261, startPoint y: 200, endPoint x: 631, endPoint y: 200, distance: 370.2
click at [631, 286] on h3 "Te Kuuwaha o te Waiora / Mental Health and Addictions Services" at bounding box center [471, 293] width 420 height 14
copy h3 "Te Kuuwaha o te Waiora / Mental Health and Addictions Services"
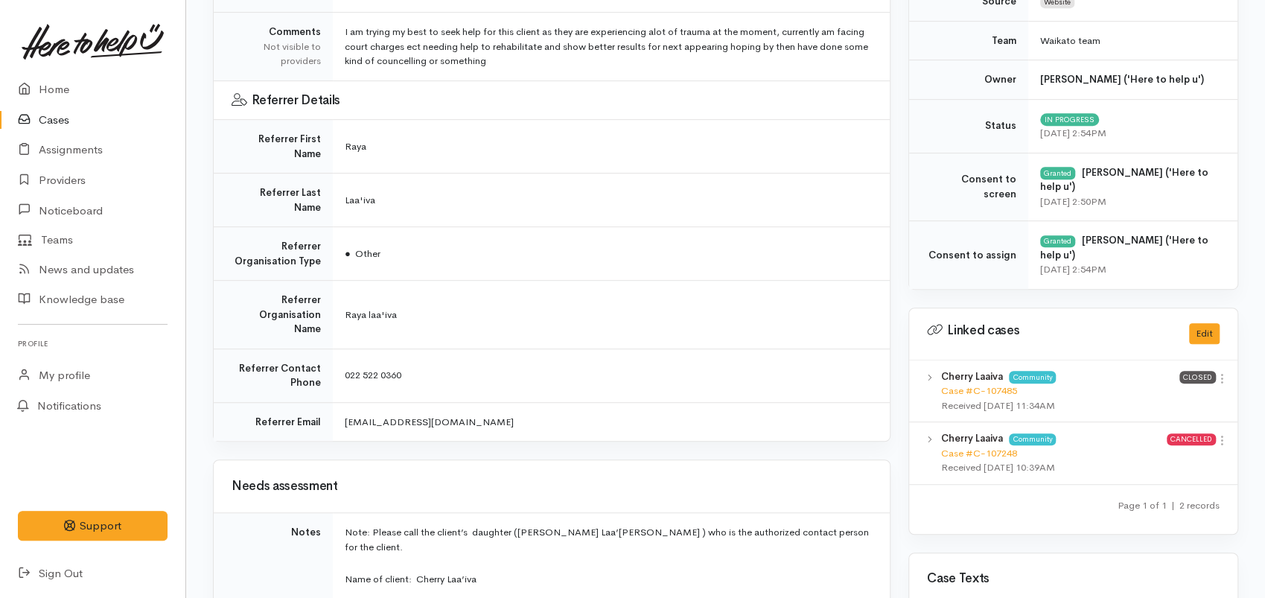
scroll to position [331, 0]
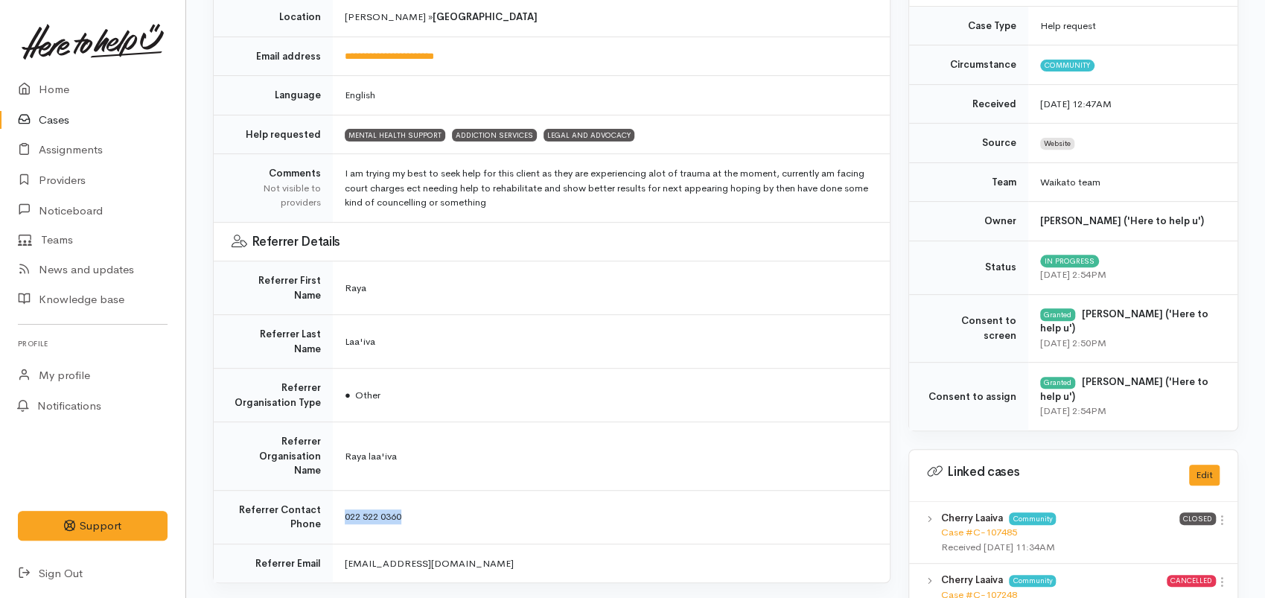
drag, startPoint x: 385, startPoint y: 470, endPoint x: 345, endPoint y: 468, distance: 40.2
click at [345, 490] on td "022 522 0360" at bounding box center [611, 517] width 557 height 54
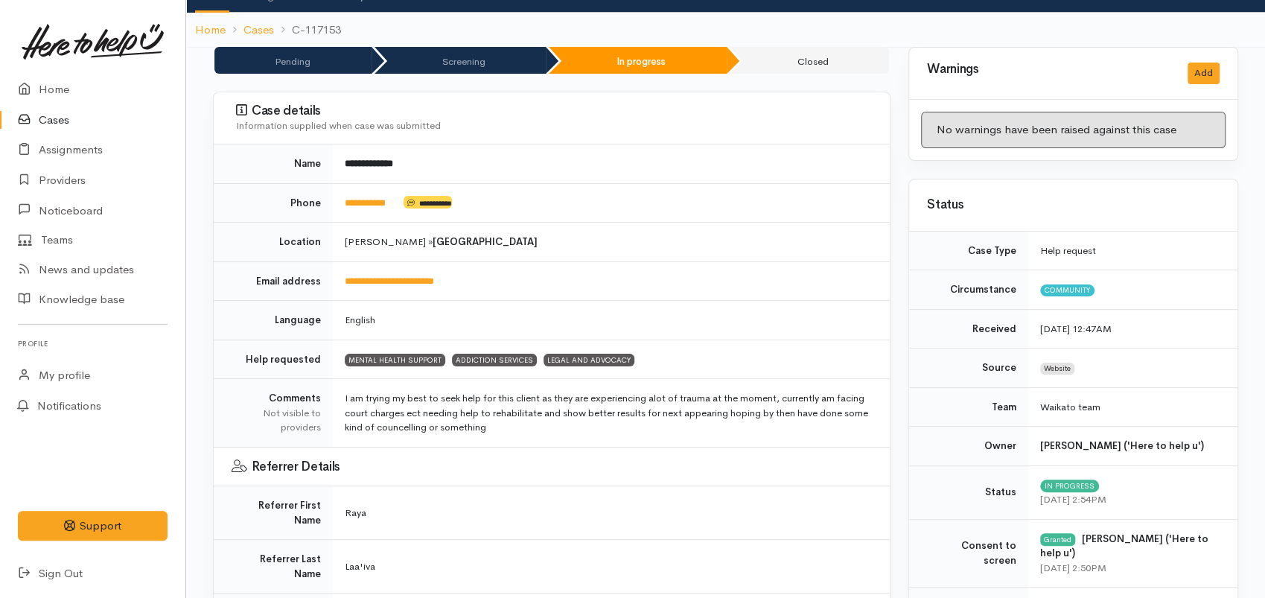
scroll to position [248, 0]
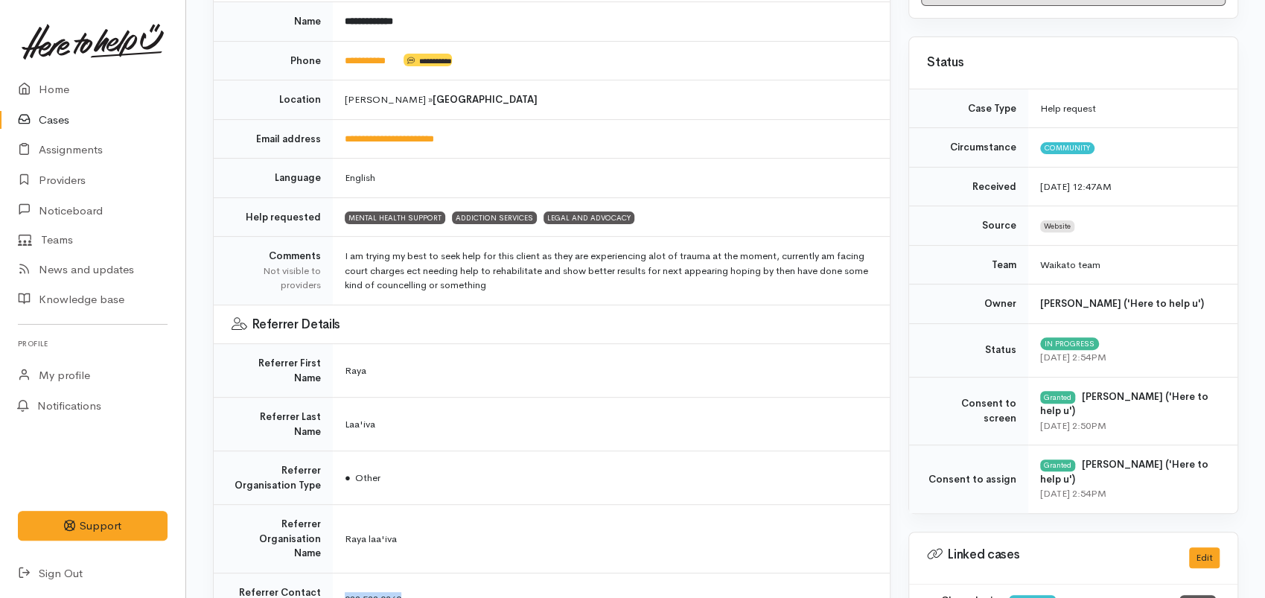
copy span "022 522 0360"
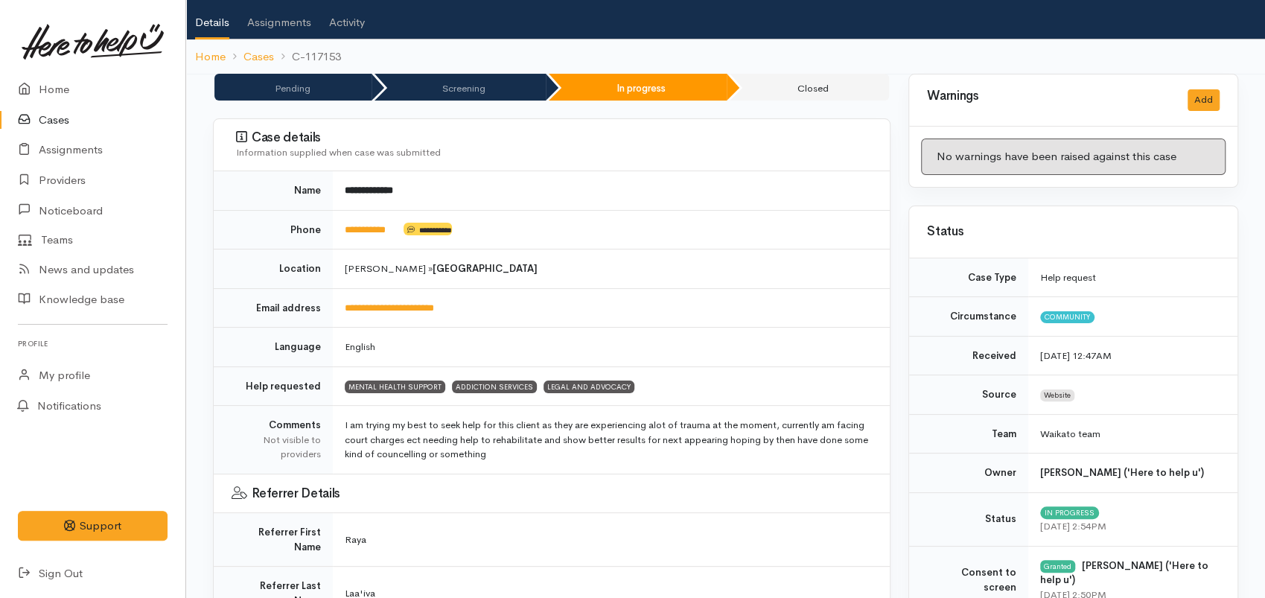
scroll to position [0, 0]
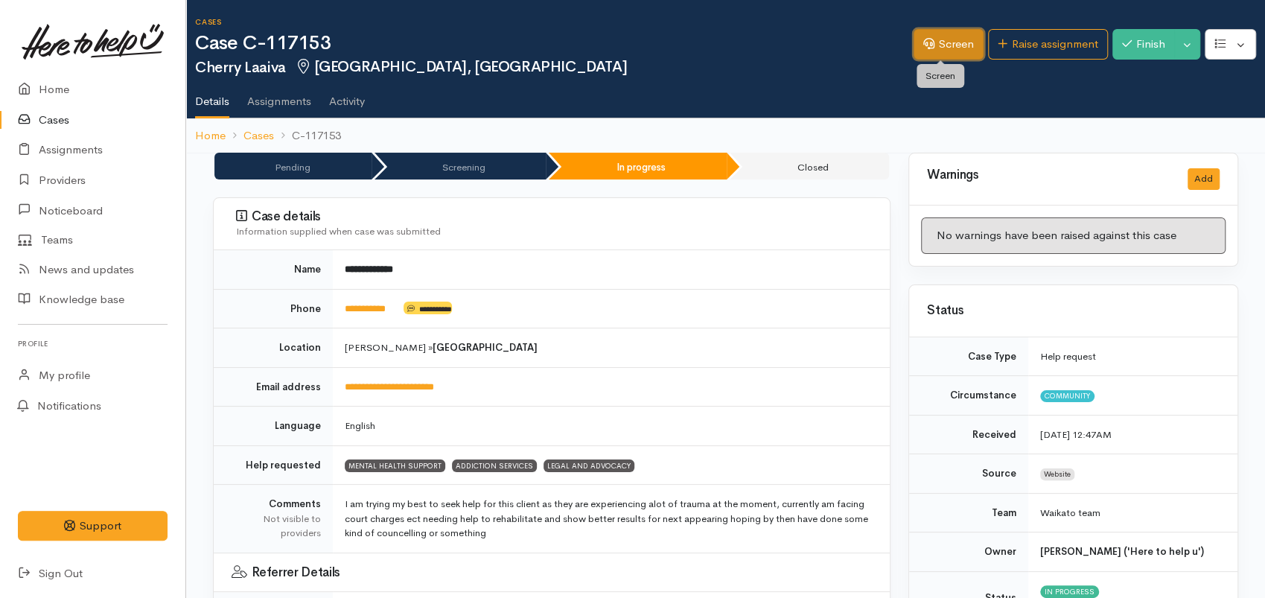
click at [948, 42] on link "Screen" at bounding box center [949, 44] width 70 height 31
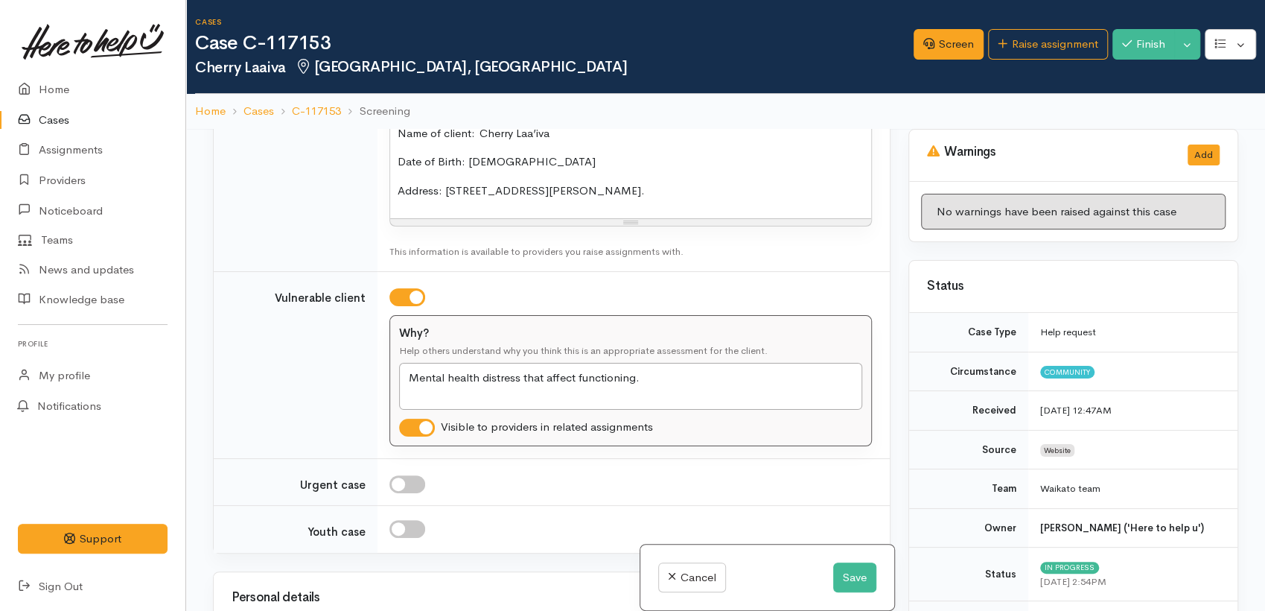
scroll to position [2151, 0]
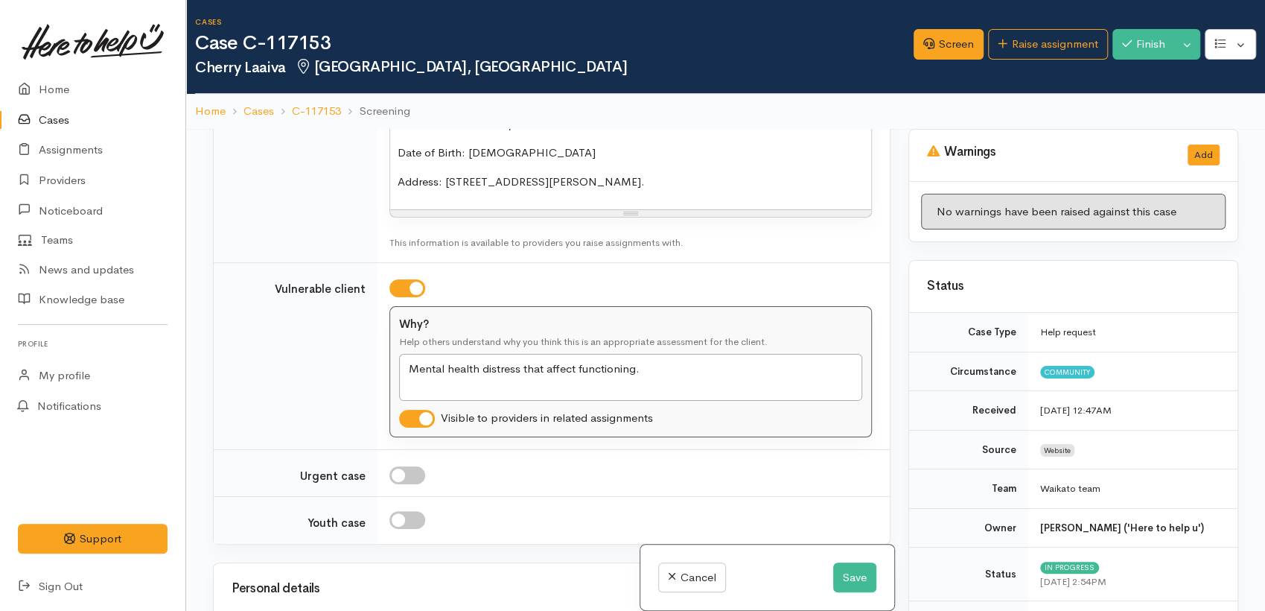
click at [480, 100] on p "Note: Please call the client’s daughter ([PERSON_NAME] Laa’[PERSON_NAME] ) who …" at bounding box center [631, 83] width 466 height 34
drag, startPoint x: 480, startPoint y: 255, endPoint x: 469, endPoint y: 255, distance: 10.4
click at [469, 100] on p "Note: Please call the client’s daughter ([PERSON_NAME] Laa’[PERSON_NAME] ) who …" at bounding box center [631, 83] width 466 height 34
click at [851, 576] on button "Save" at bounding box center [854, 577] width 43 height 31
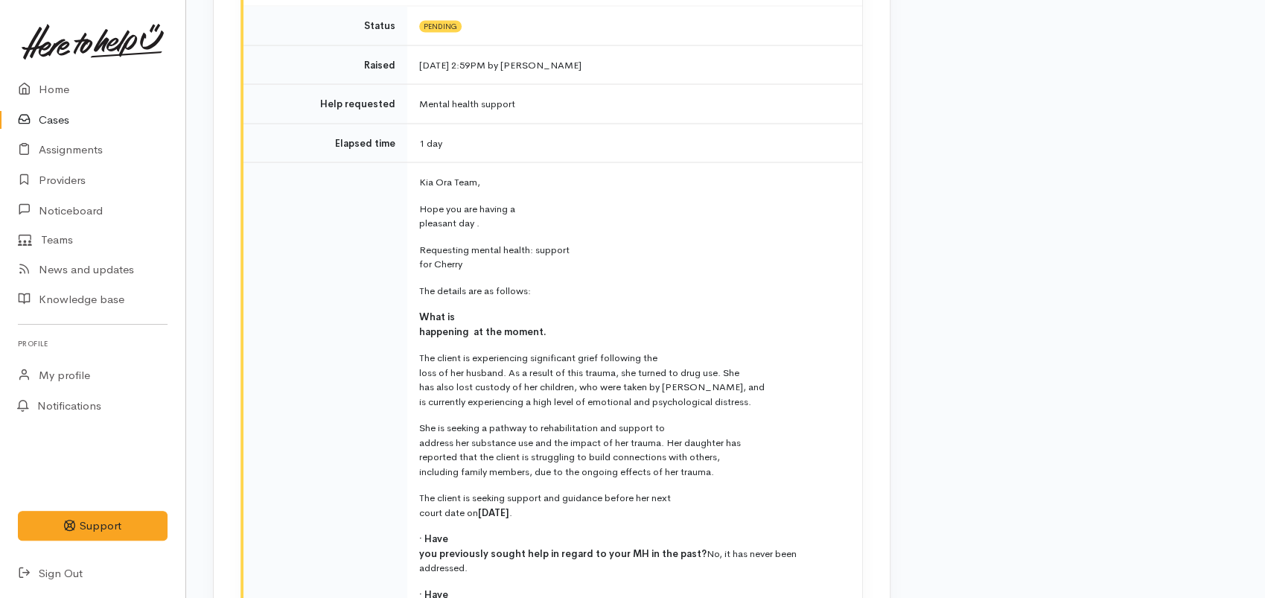
scroll to position [1655, 0]
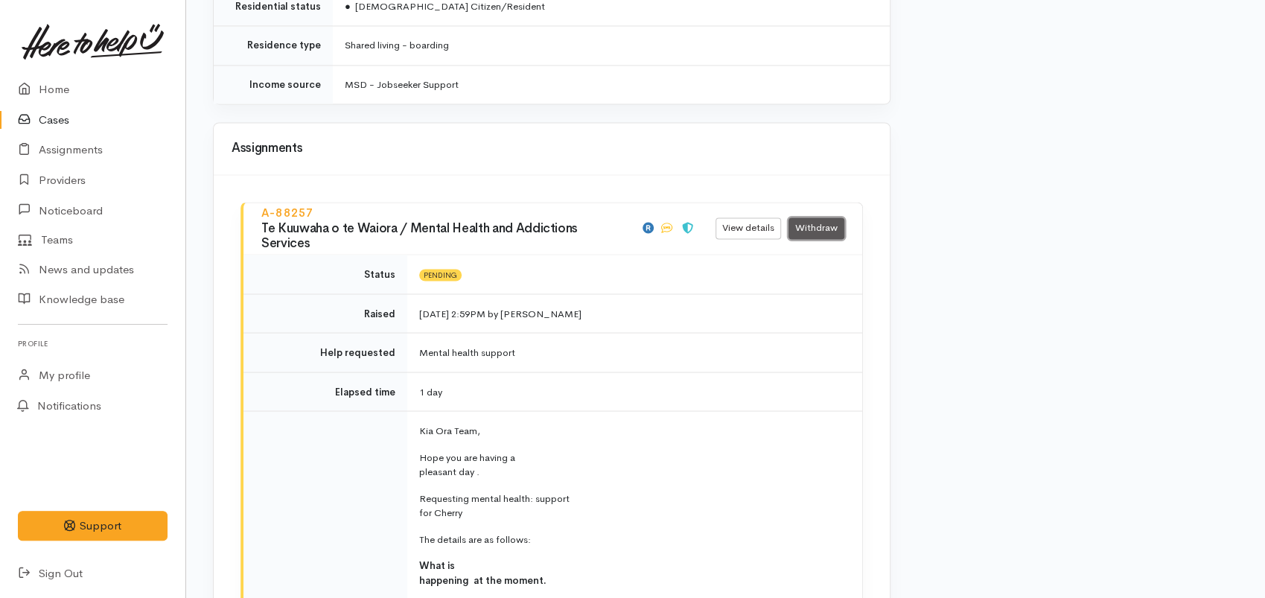
click at [824, 217] on link "Withdraw" at bounding box center [817, 228] width 56 height 22
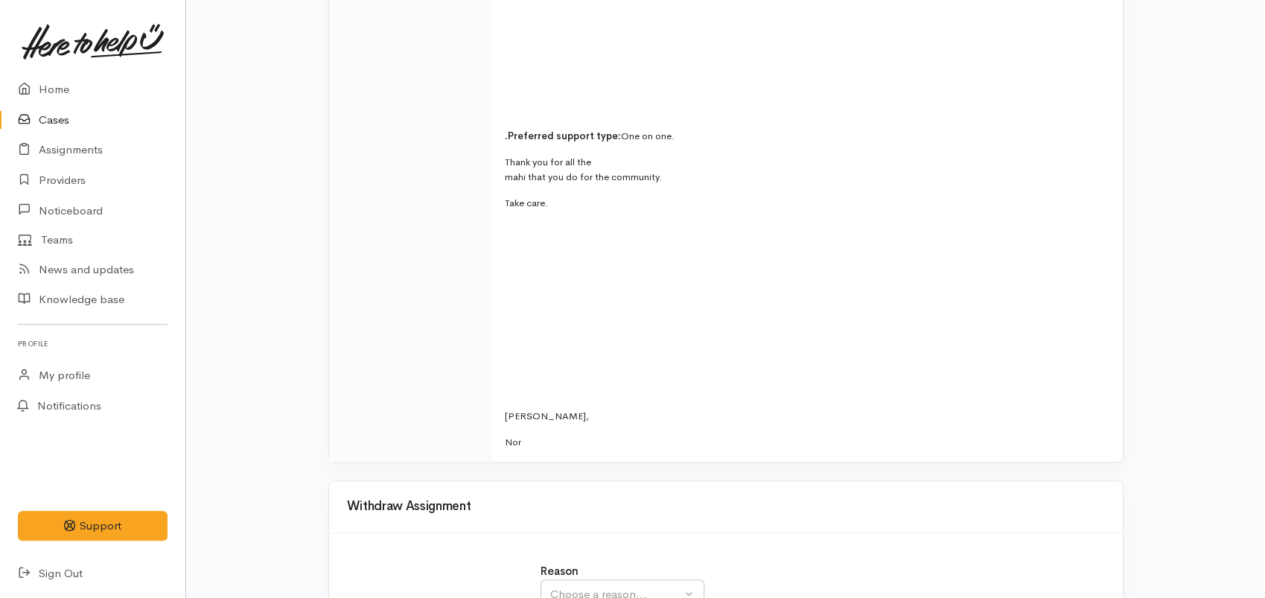
scroll to position [1217, 0]
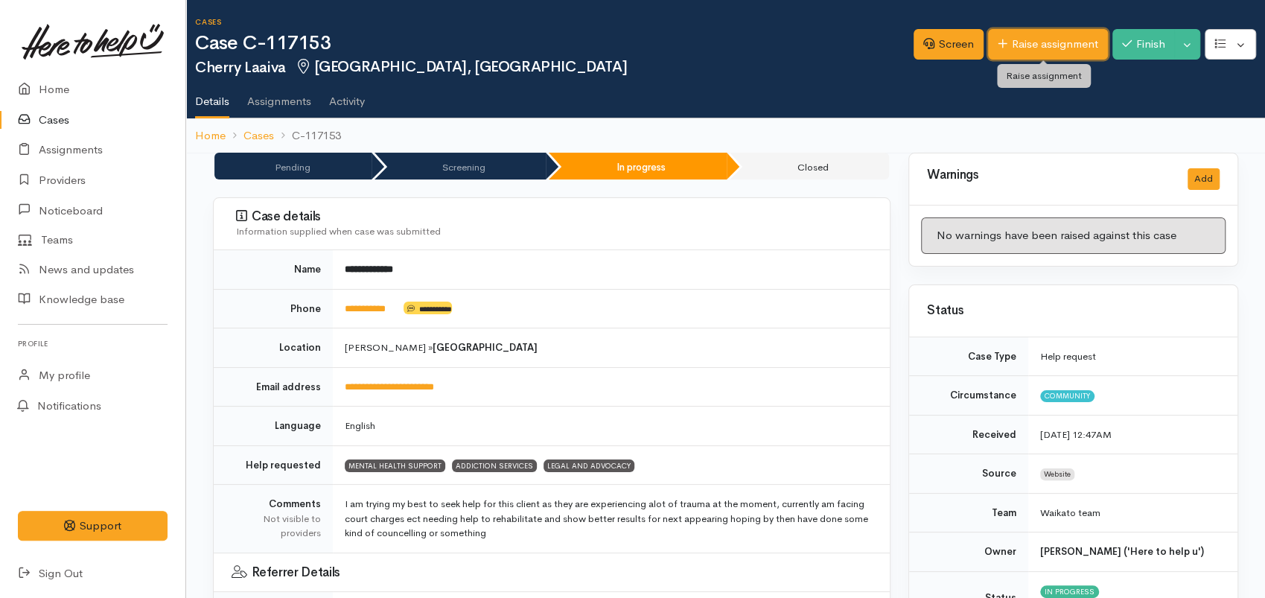
click at [1041, 37] on link "Raise assignment" at bounding box center [1048, 44] width 120 height 31
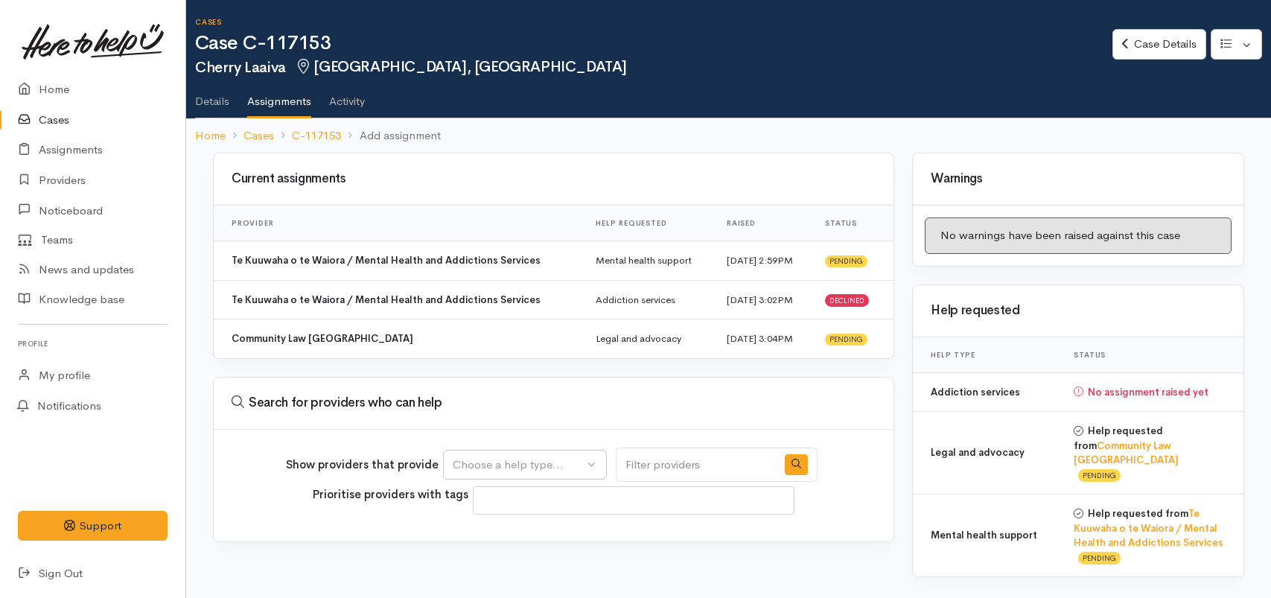
select select
click at [592, 463] on button "Choose a help type..." at bounding box center [525, 465] width 164 height 31
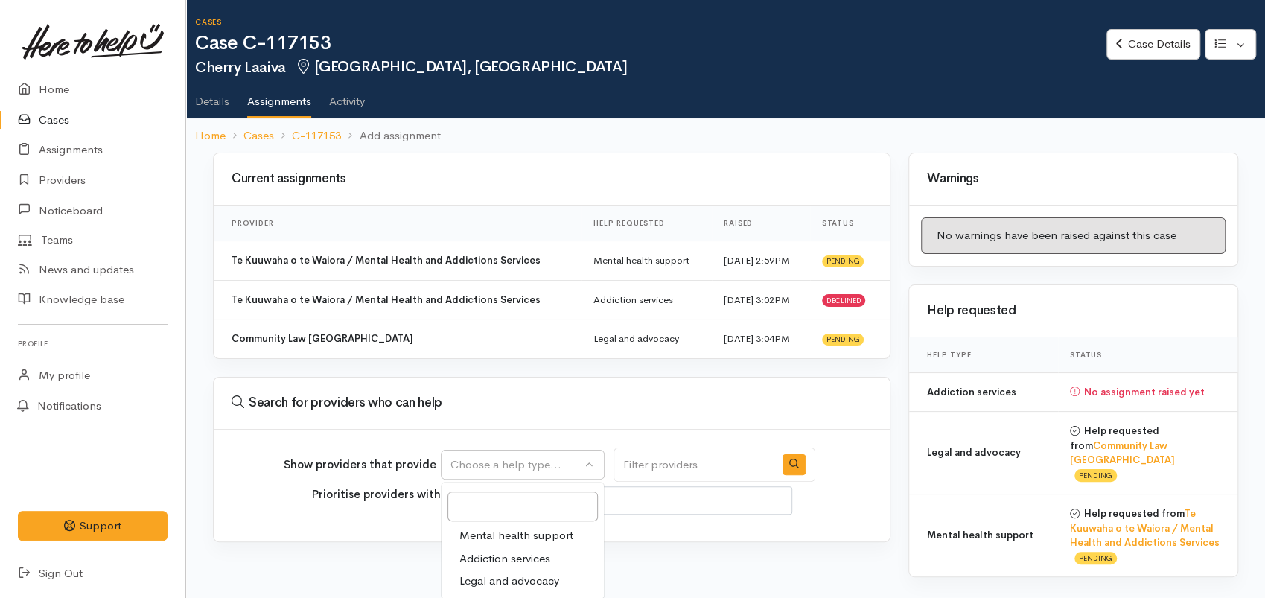
click at [516, 536] on span "Mental health support" at bounding box center [517, 535] width 114 height 17
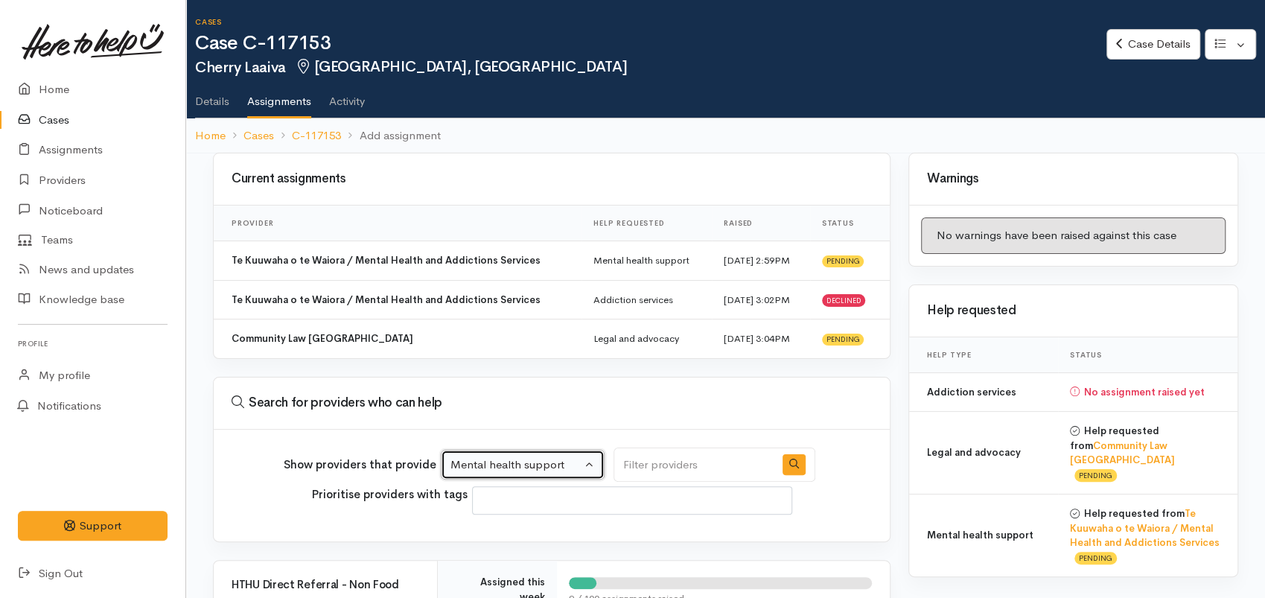
click at [600, 463] on button "Mental health support" at bounding box center [523, 465] width 164 height 31
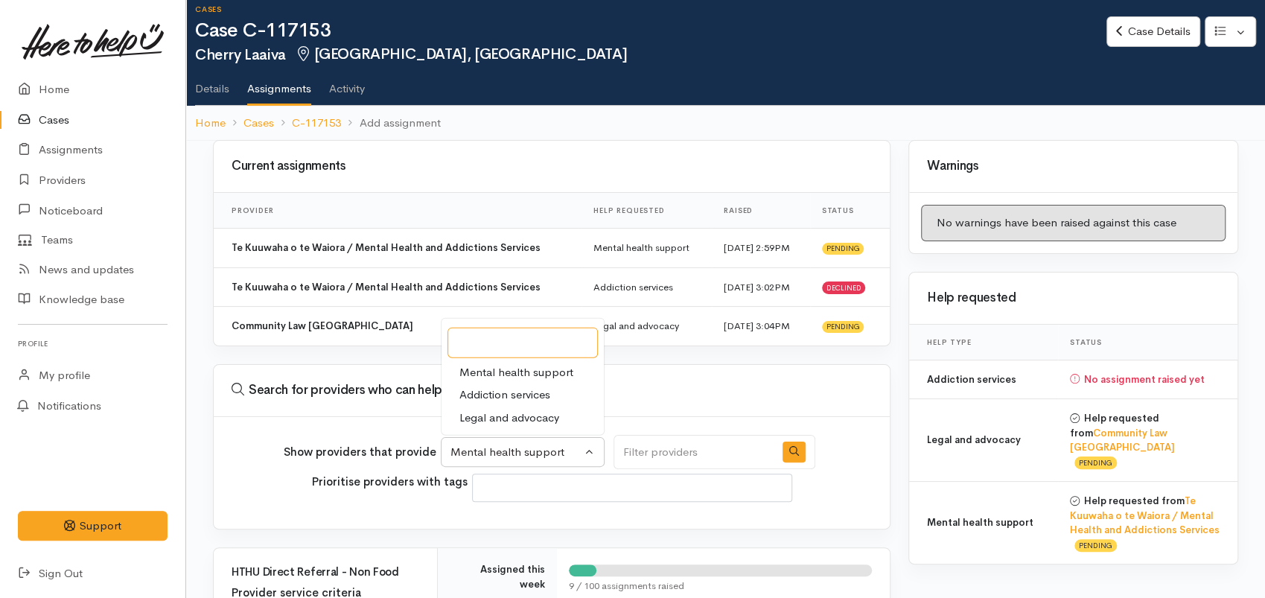
scroll to position [166, 0]
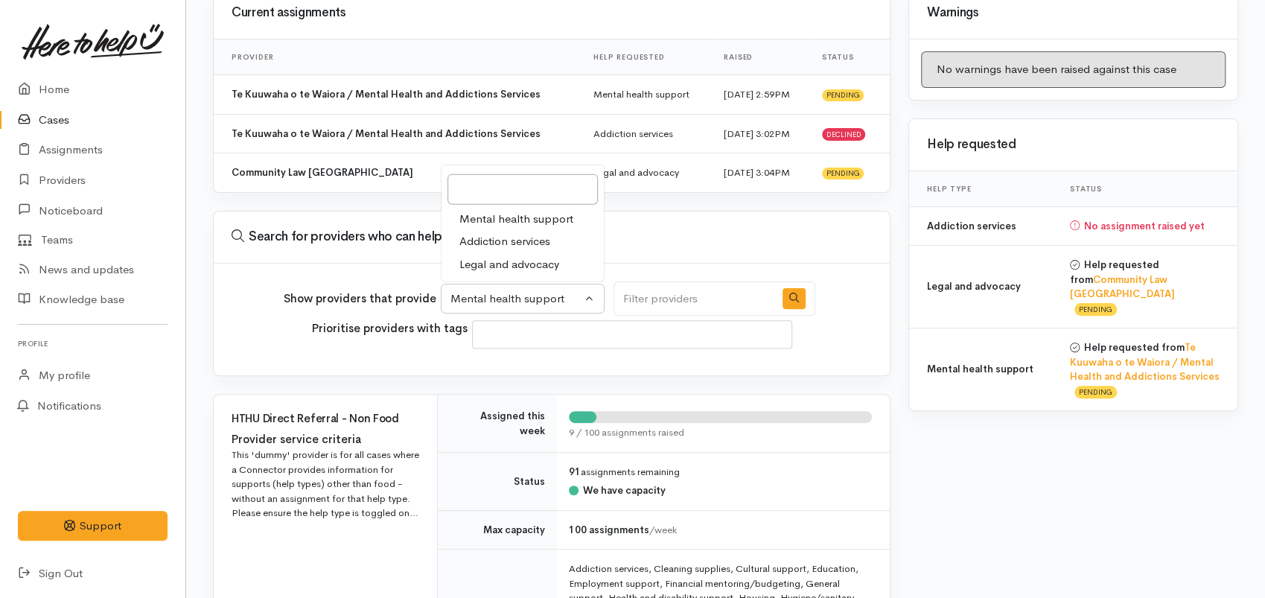
click at [529, 246] on span "Addiction services" at bounding box center [505, 241] width 91 height 17
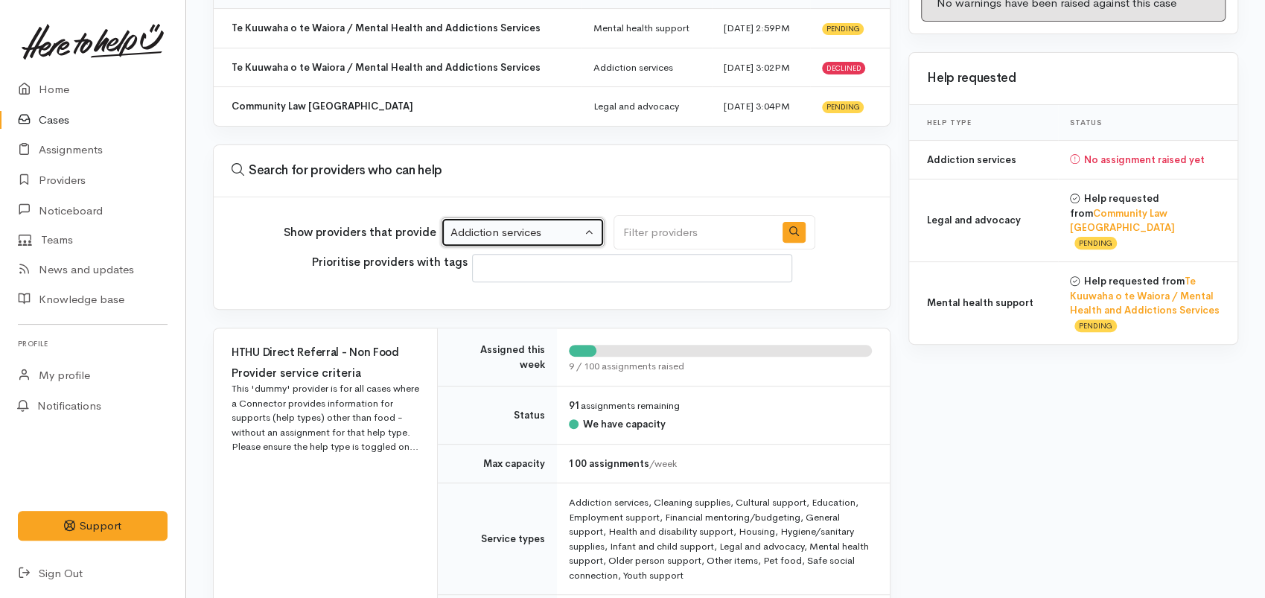
scroll to position [83, 0]
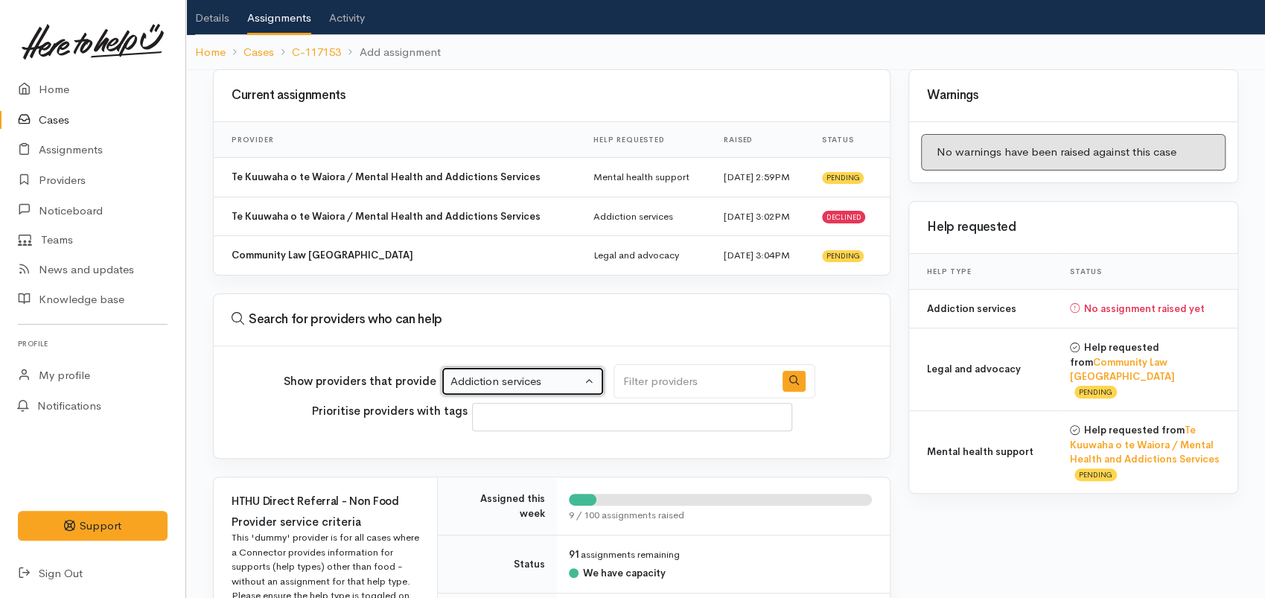
click at [592, 382] on button "Addiction services" at bounding box center [523, 381] width 164 height 31
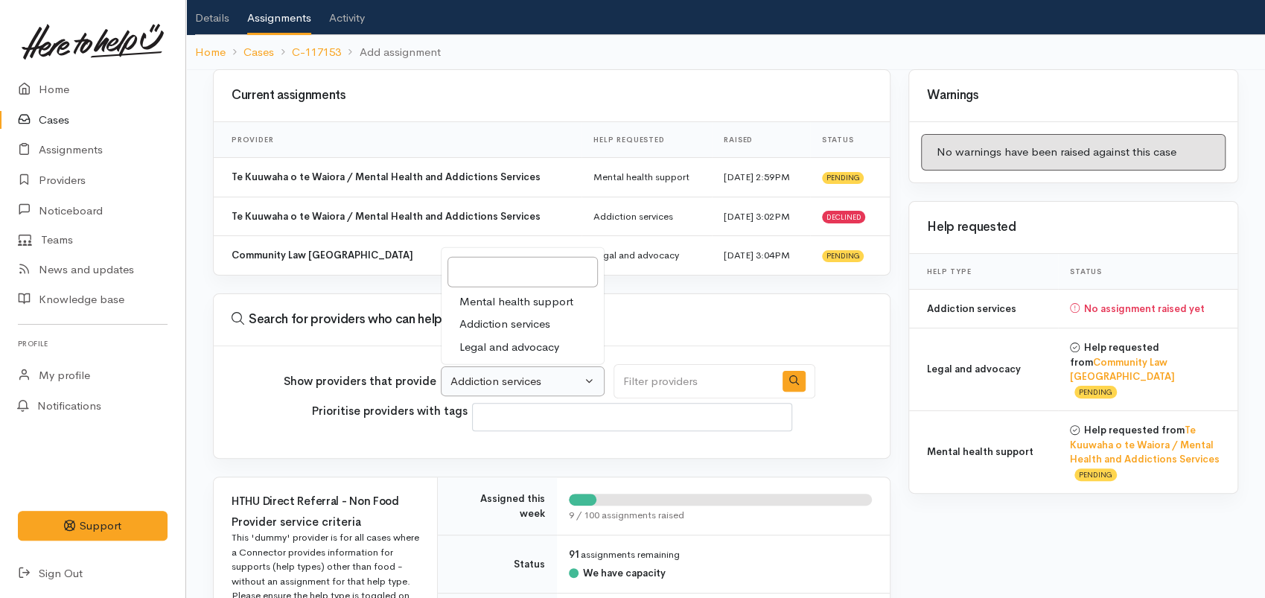
drag, startPoint x: 525, startPoint y: 318, endPoint x: 481, endPoint y: 375, distance: 72.3
click at [524, 320] on span "Addiction services" at bounding box center [505, 324] width 91 height 17
select select "28"
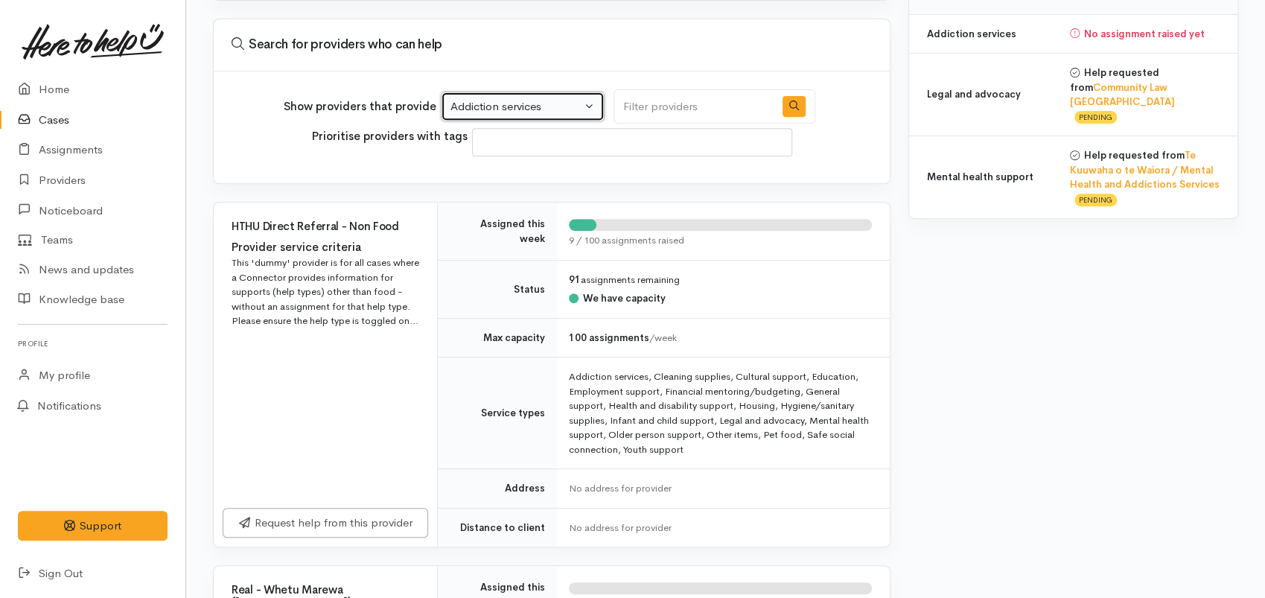
scroll to position [386, 0]
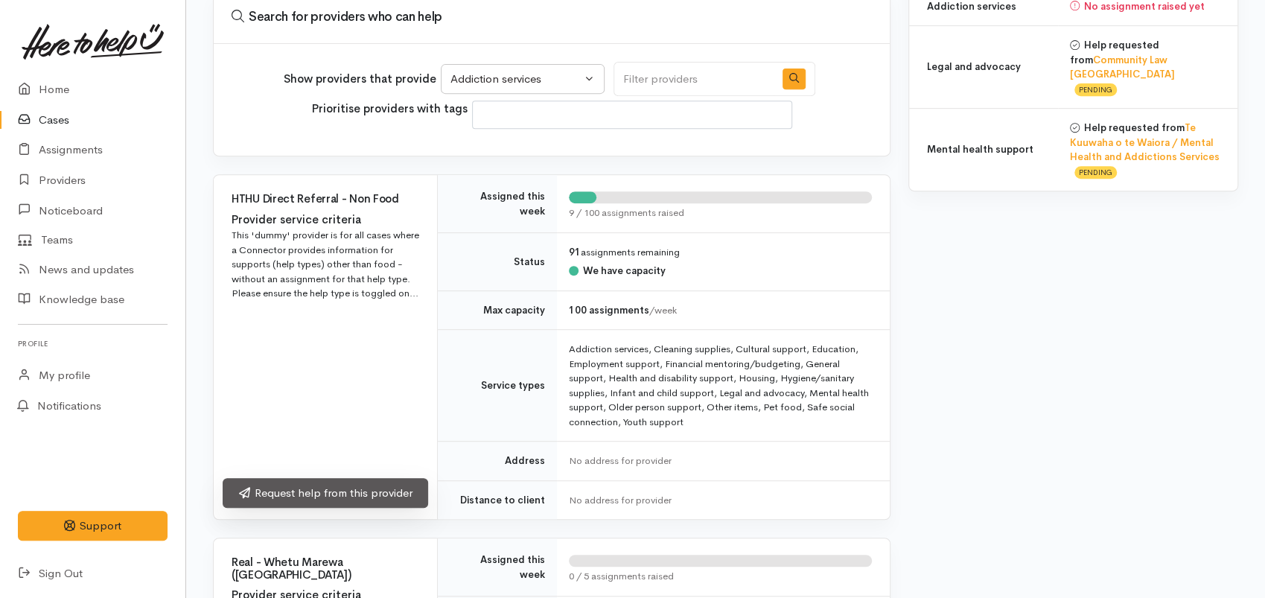
click at [308, 495] on link "Request help from this provider" at bounding box center [326, 493] width 206 height 31
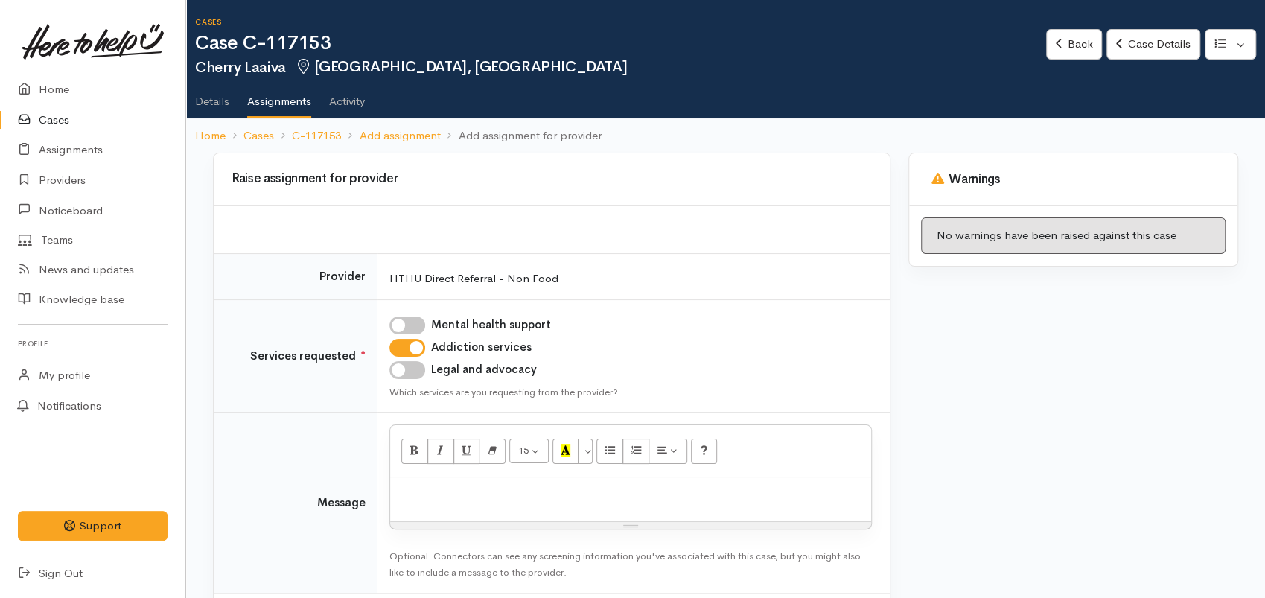
click at [436, 513] on div at bounding box center [630, 499] width 481 height 44
paste div
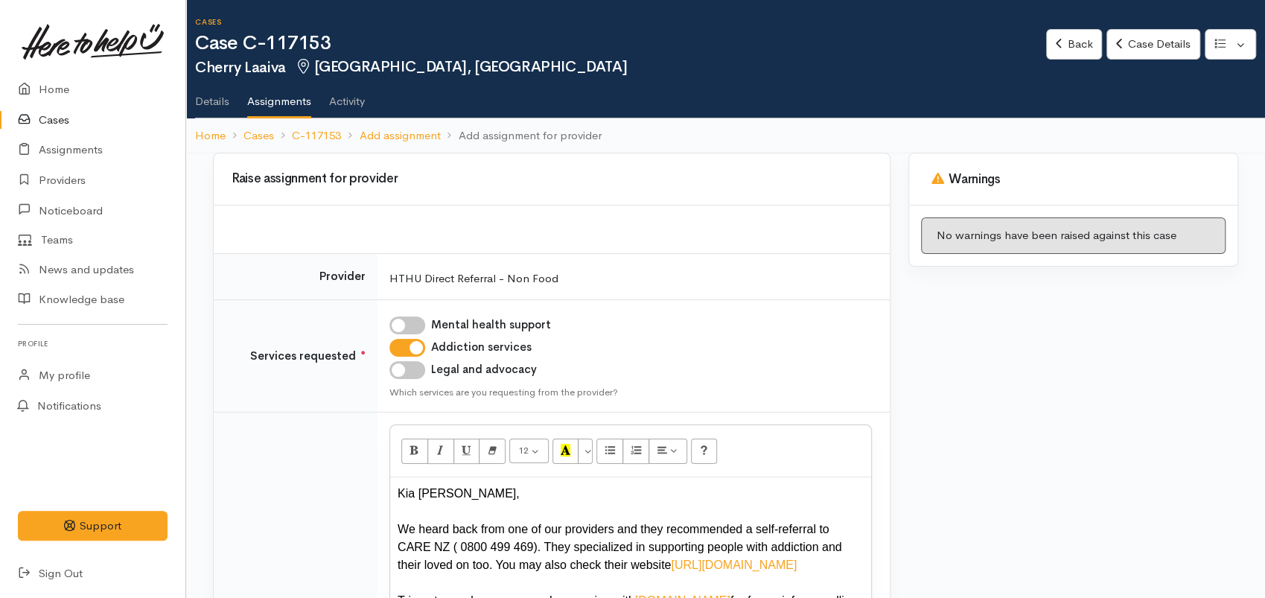
scroll to position [349, 0]
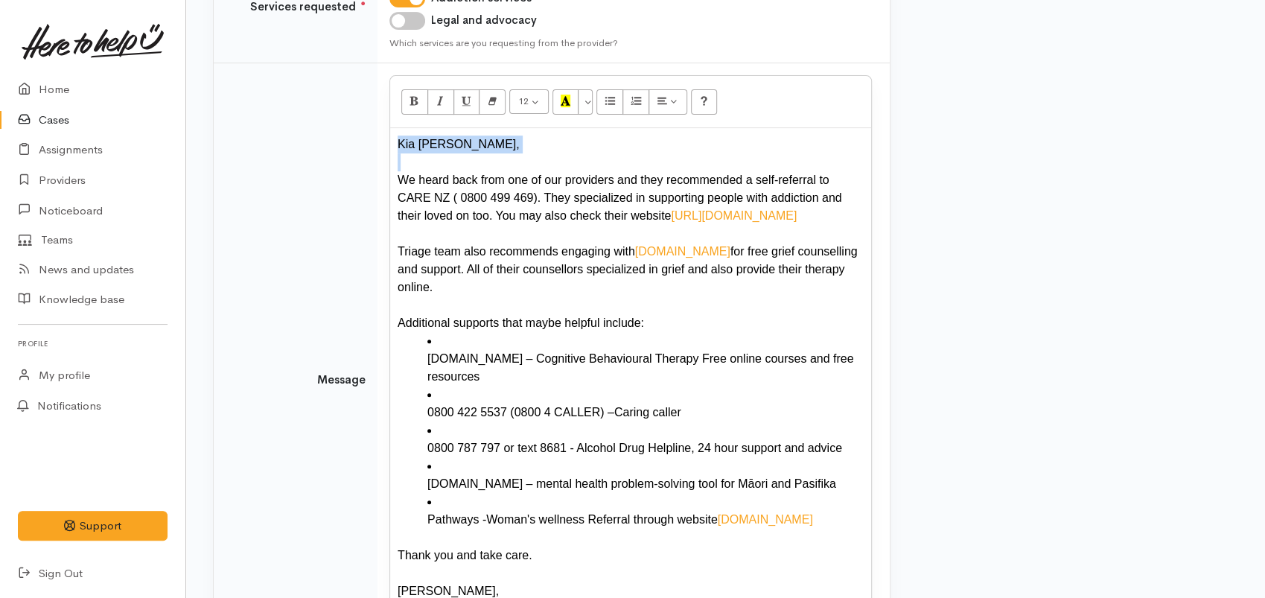
drag, startPoint x: 498, startPoint y: 156, endPoint x: 381, endPoint y: 132, distance: 119.5
click at [381, 132] on td "12 8 9 10 11 12 14 18 24 36 Background Color Transparent Select #ffff00 Text Co…" at bounding box center [634, 380] width 512 height 635
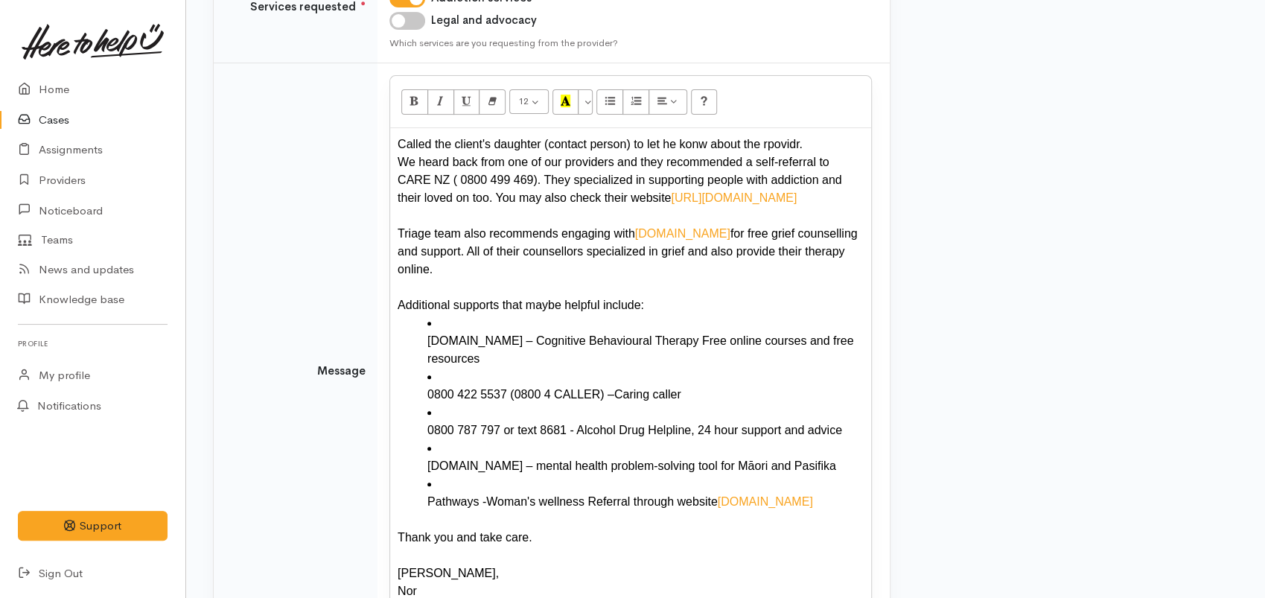
click at [652, 144] on div "Called the client's daughter (contact person) to let he konw about the rpovidr." at bounding box center [631, 145] width 466 height 18
click at [676, 147] on div "Called the client's daughter (contact person) to let her konw about the rpovidr." at bounding box center [631, 145] width 466 height 18
click at [780, 144] on div "Called the client's daughter (contact person) to let her know about the rpovidr." at bounding box center [631, 145] width 466 height 18
drag, startPoint x: 775, startPoint y: 142, endPoint x: 740, endPoint y: 144, distance: 35.1
click at [740, 144] on div "Called the client's daughter (contact person) to let her know about the rpovidr." at bounding box center [631, 145] width 466 height 18
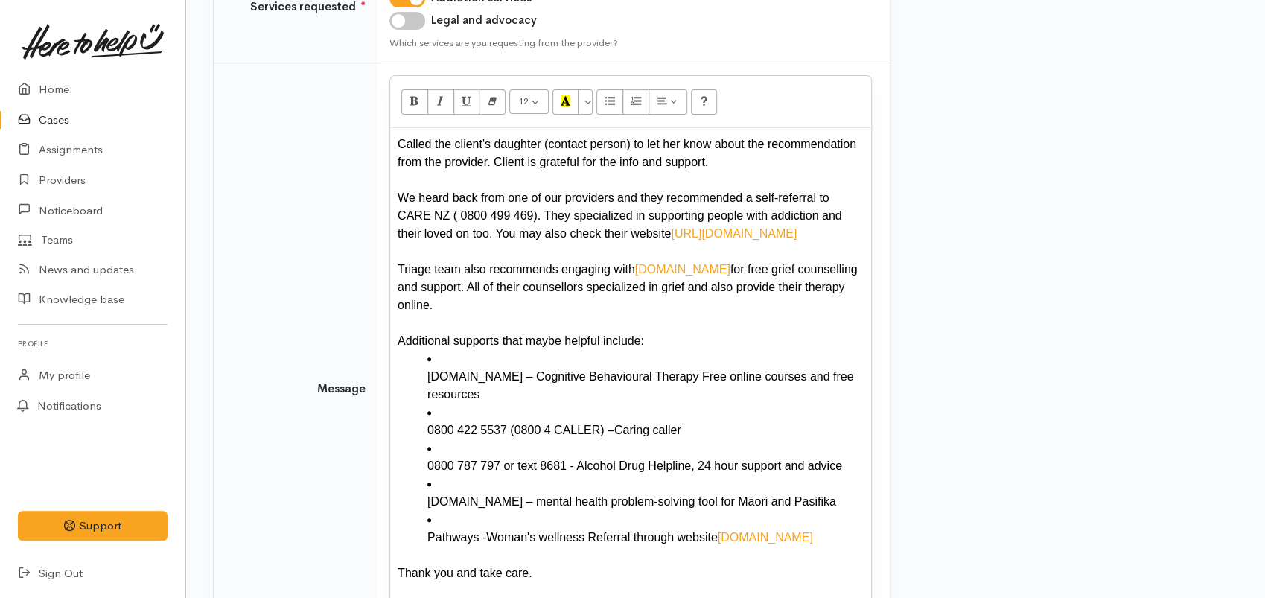
click at [460, 350] on li "[DOMAIN_NAME] – Cognitive Behavioural Therapy Free online courses and free reso…" at bounding box center [646, 377] width 436 height 54
click at [449, 350] on li "[DOMAIN_NAME] – Cognitive Behavioural Therapy Free online courses and free reso…" at bounding box center [646, 377] width 436 height 54
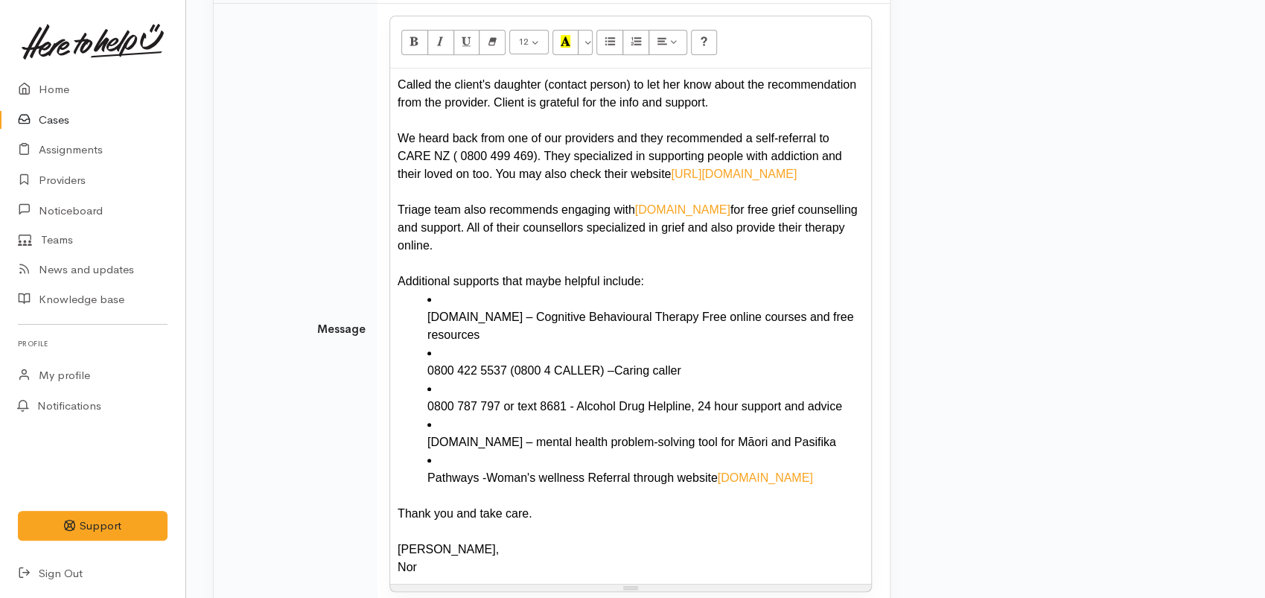
scroll to position [432, 0]
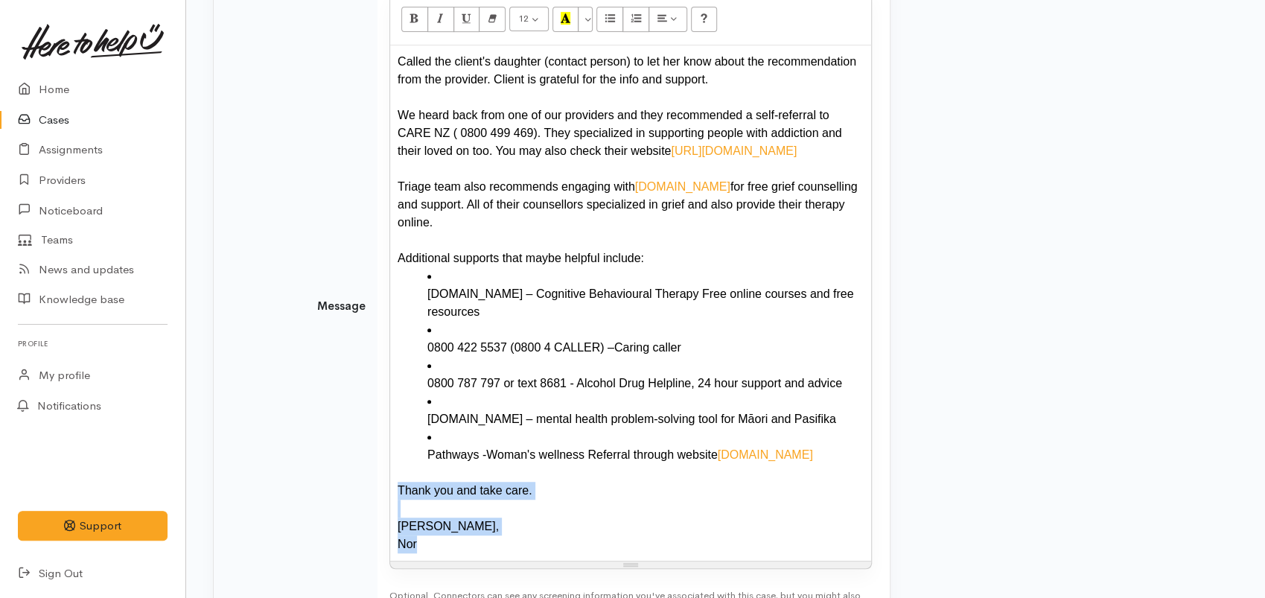
drag, startPoint x: 433, startPoint y: 526, endPoint x: 363, endPoint y: 466, distance: 91.9
click at [363, 466] on tr "Message 12 8 9 10 11 12 14 18 24 36 Background Color Transparent Select #ffff00…" at bounding box center [552, 307] width 676 height 652
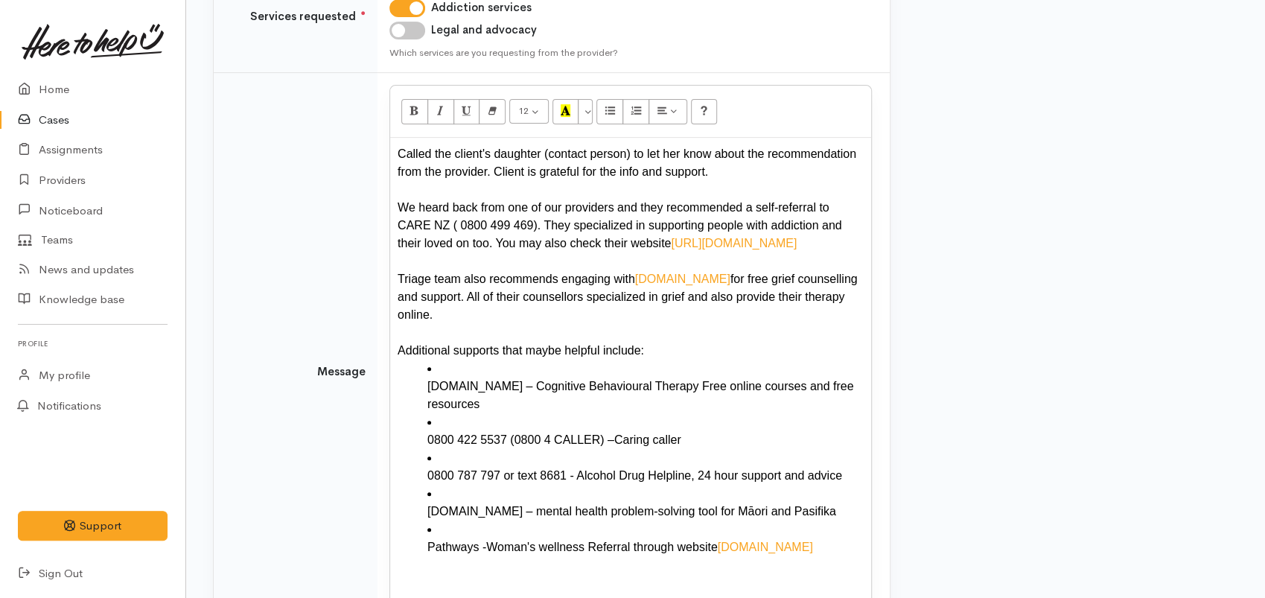
scroll to position [184, 0]
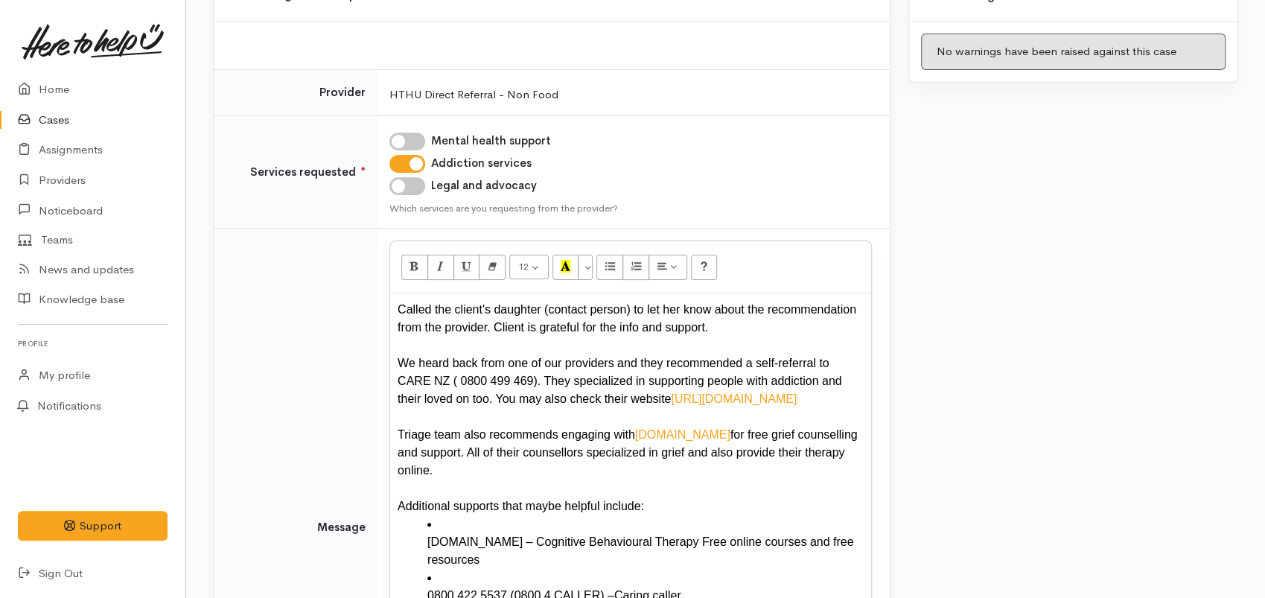
click at [413, 139] on input "Mental health support" at bounding box center [408, 142] width 36 height 18
checkbox input "true"
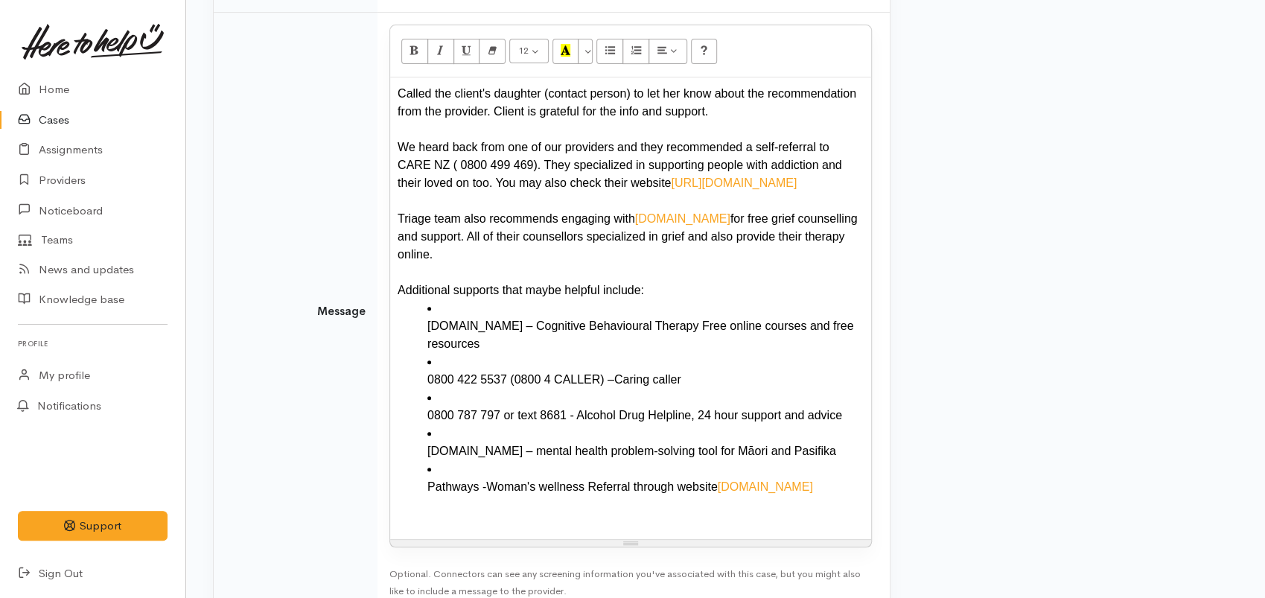
scroll to position [432, 0]
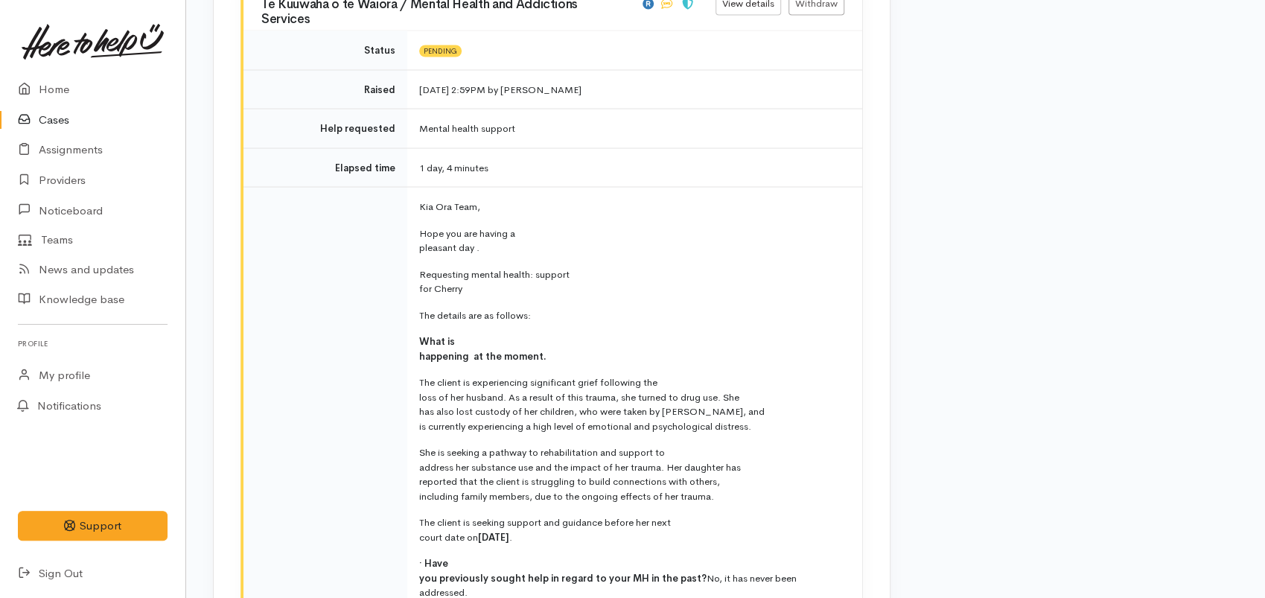
scroll to position [1572, 0]
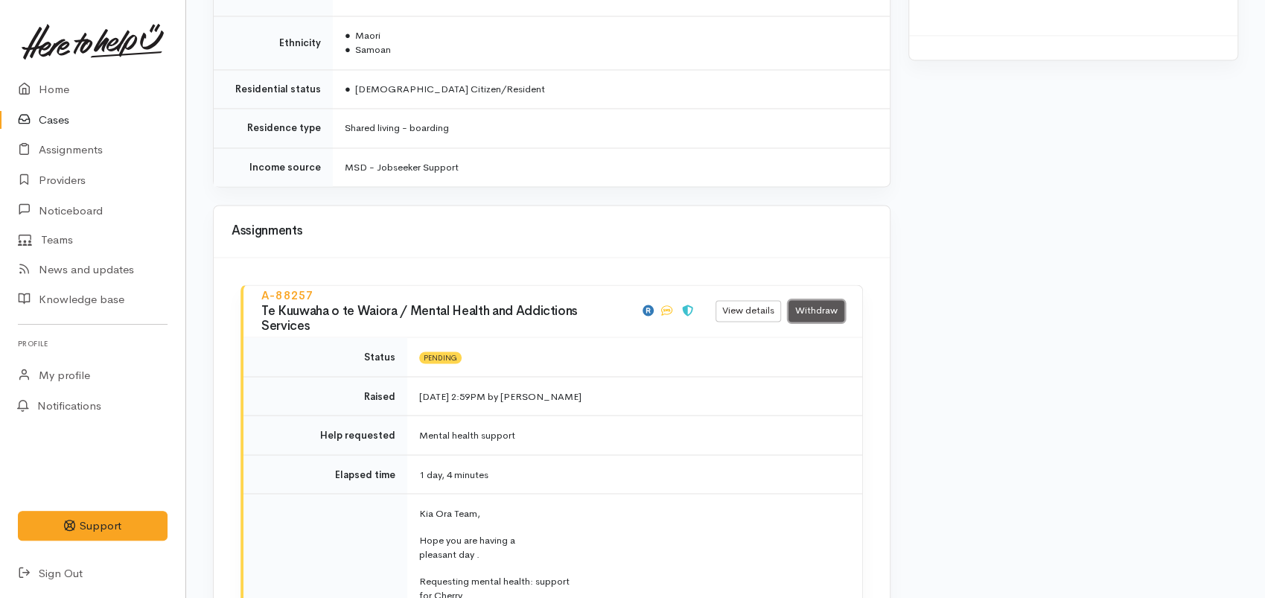
click at [833, 300] on link "Withdraw" at bounding box center [817, 311] width 56 height 22
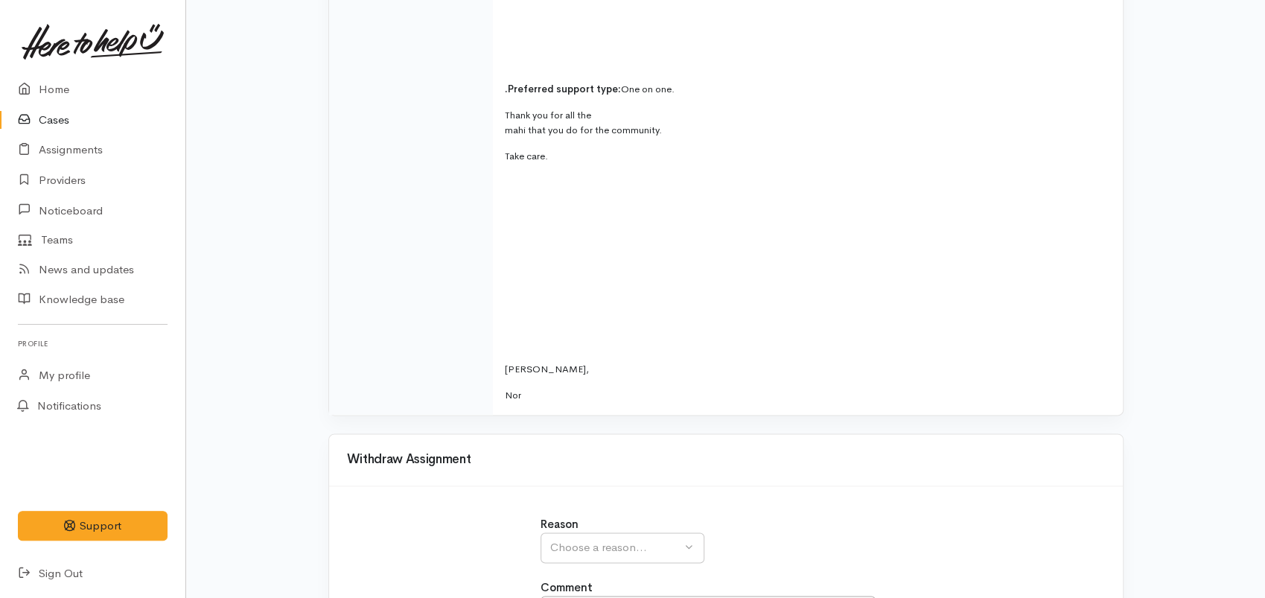
scroll to position [1217, 0]
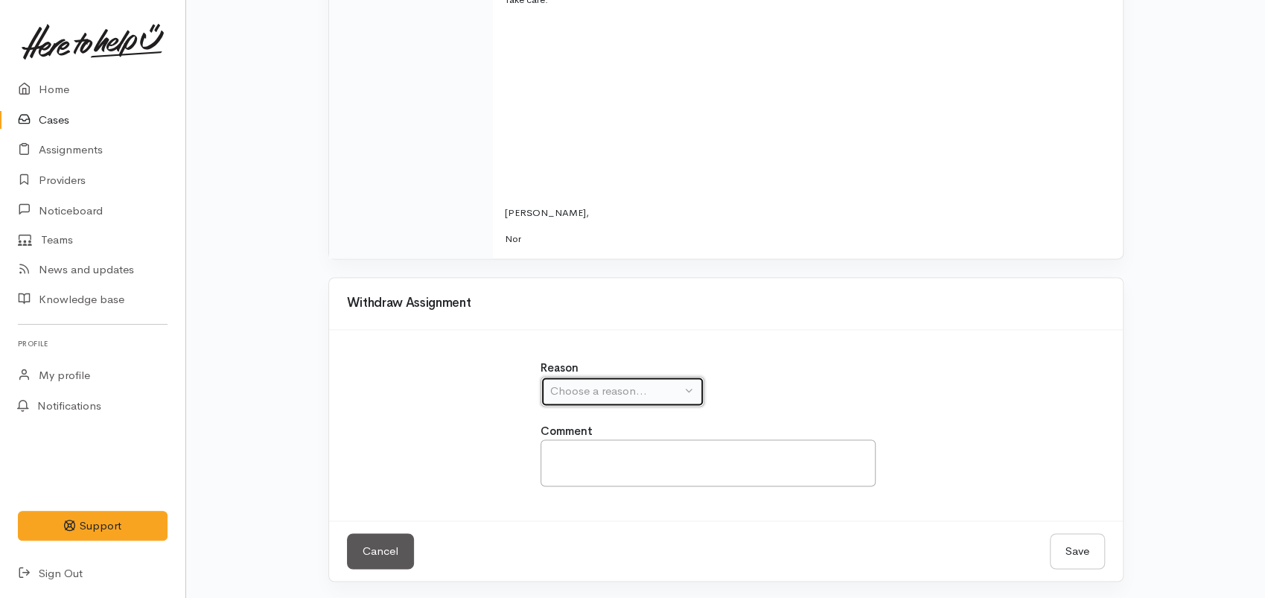
click at [617, 390] on div "Choose a reason..." at bounding box center [615, 391] width 131 height 17
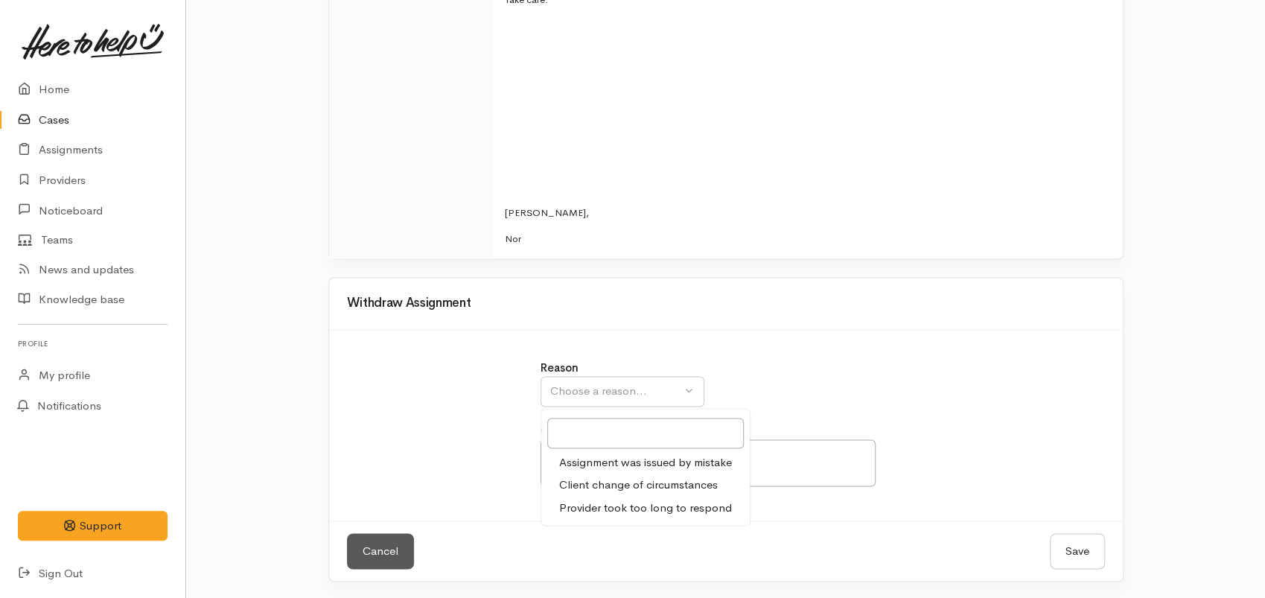
click at [645, 480] on span "Client change of circumstances" at bounding box center [638, 485] width 159 height 17
select select "2"
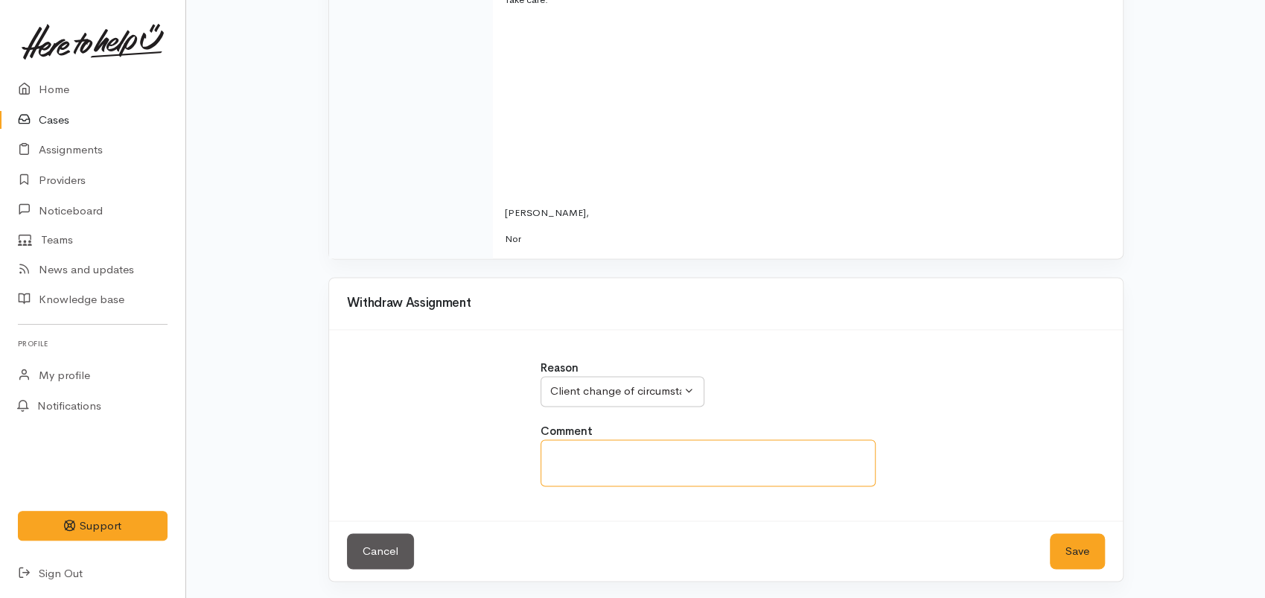
click at [632, 471] on textarea at bounding box center [708, 462] width 335 height 47
type textarea "R"
click at [637, 457] on textarea "Thank you for the recommendation." at bounding box center [708, 462] width 335 height 47
type textarea "Thank you for the recommendation. Both me and the client really appreciate it."
drag, startPoint x: 633, startPoint y: 472, endPoint x: 520, endPoint y: 439, distance: 117.9
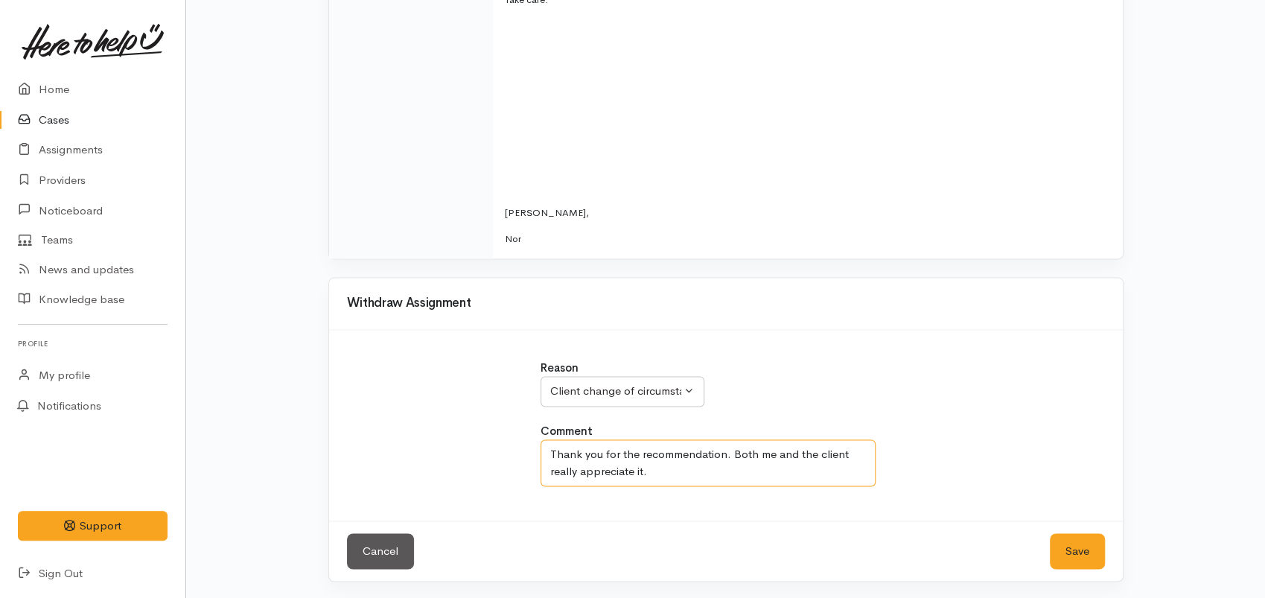
click at [520, 439] on div "Reason Assignment was issued by mistake Client change of circumstances Provider…" at bounding box center [726, 431] width 776 height 143
paste textarea "Thank you for the recommendation — both the client and I really appreciate your…"
click at [674, 472] on textarea "Thank you for the recommendation — both the client and I really appreciate your…" at bounding box center [708, 462] width 335 height 47
type textarea "Thank you for the recommendation — both the client and I really appreciate your…"
click at [1086, 547] on button "Save" at bounding box center [1077, 551] width 55 height 36
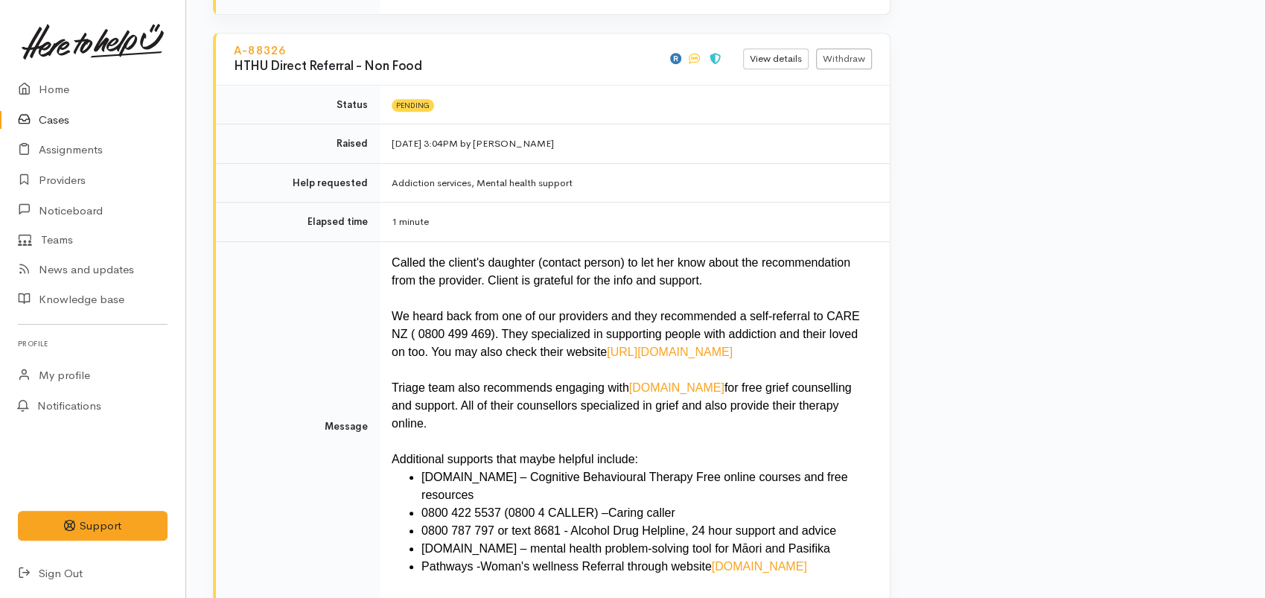
scroll to position [4401, 0]
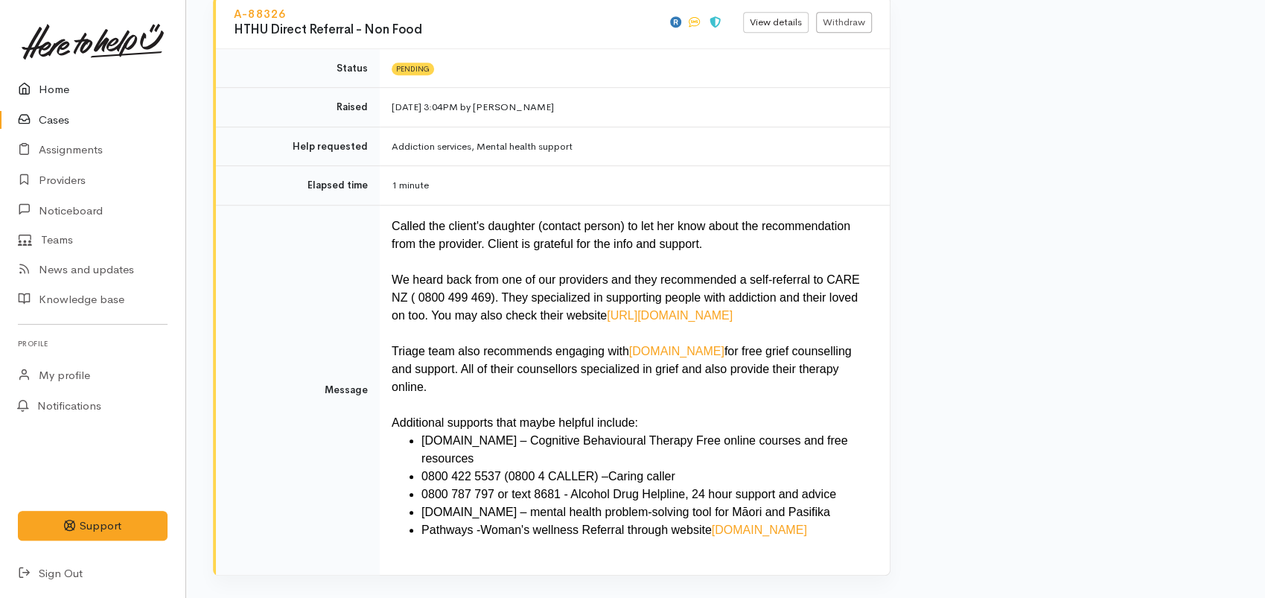
click at [49, 90] on link "Home" at bounding box center [92, 89] width 185 height 31
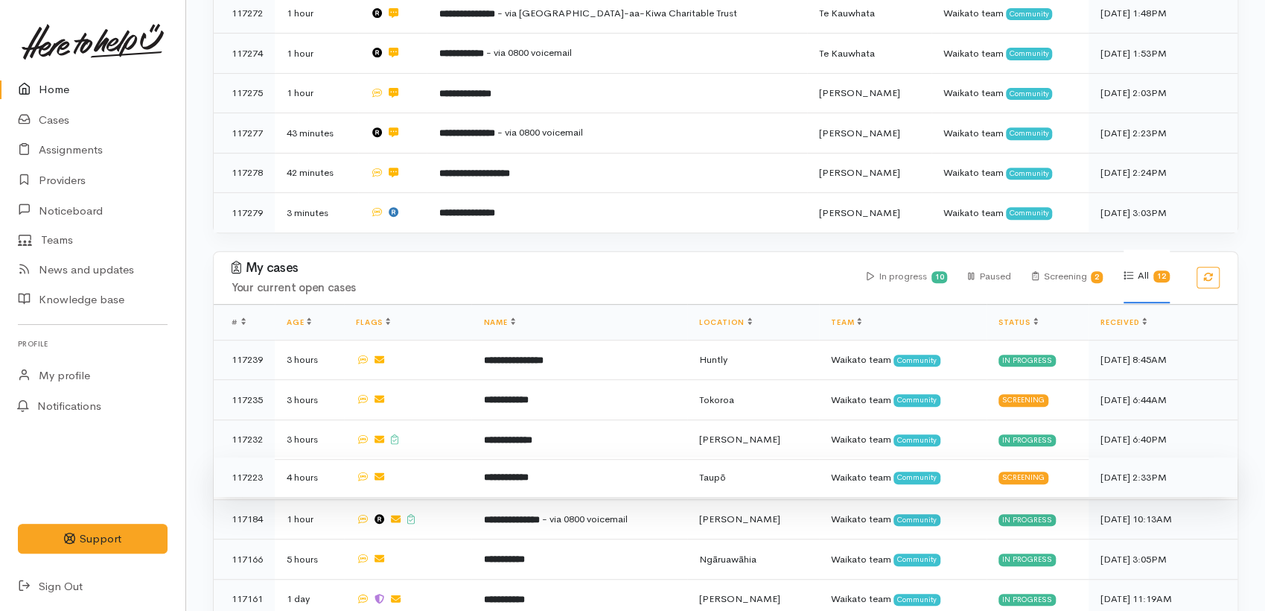
scroll to position [579, 0]
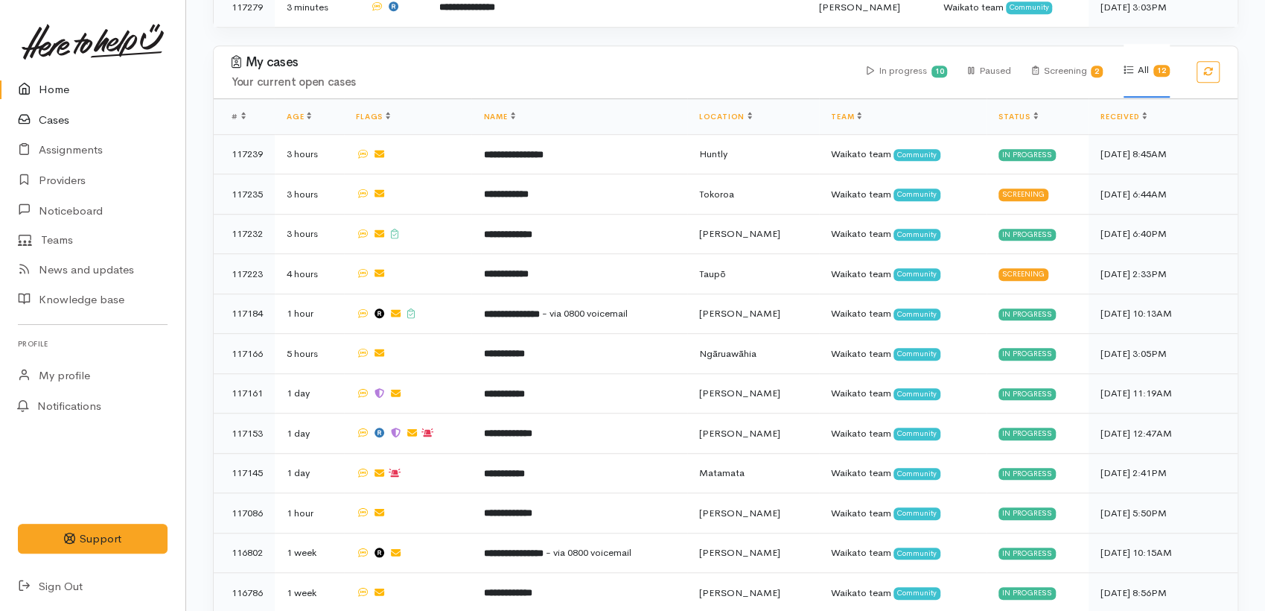
click at [54, 125] on link "Cases" at bounding box center [92, 120] width 185 height 31
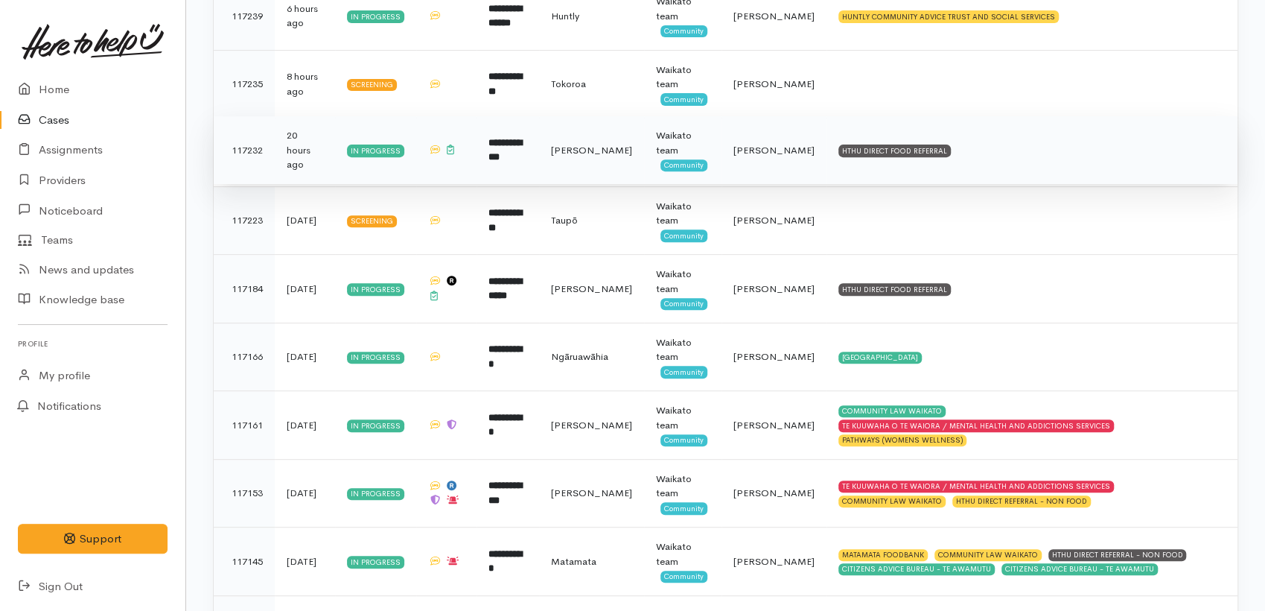
scroll to position [248, 0]
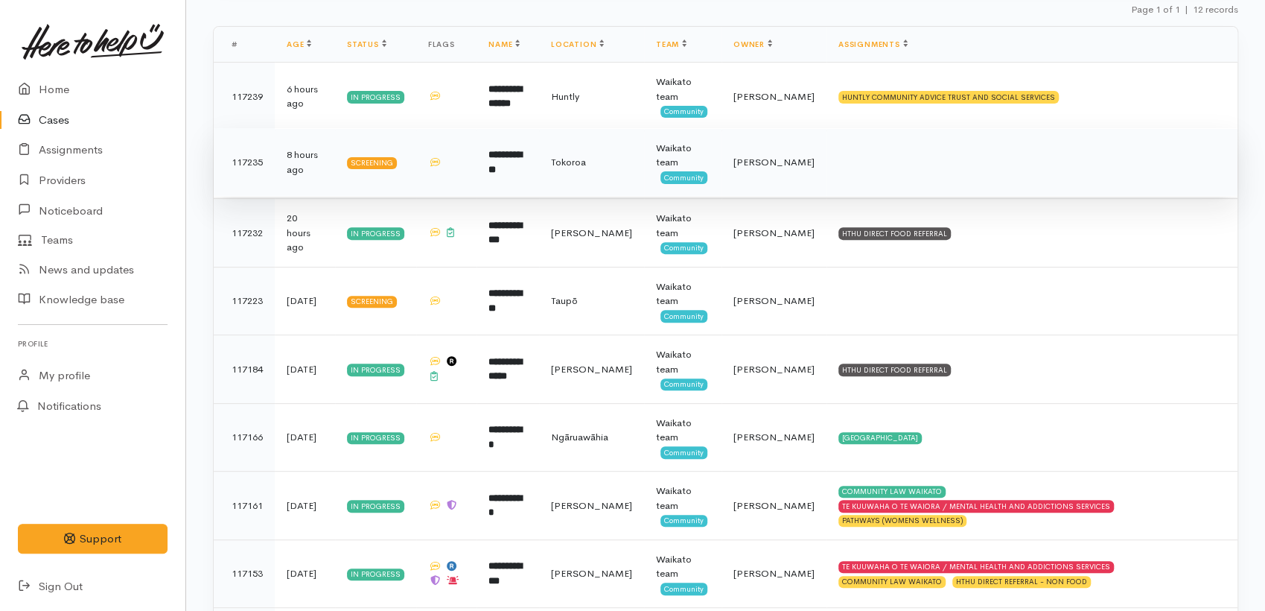
click at [539, 175] on td "**********" at bounding box center [508, 162] width 63 height 69
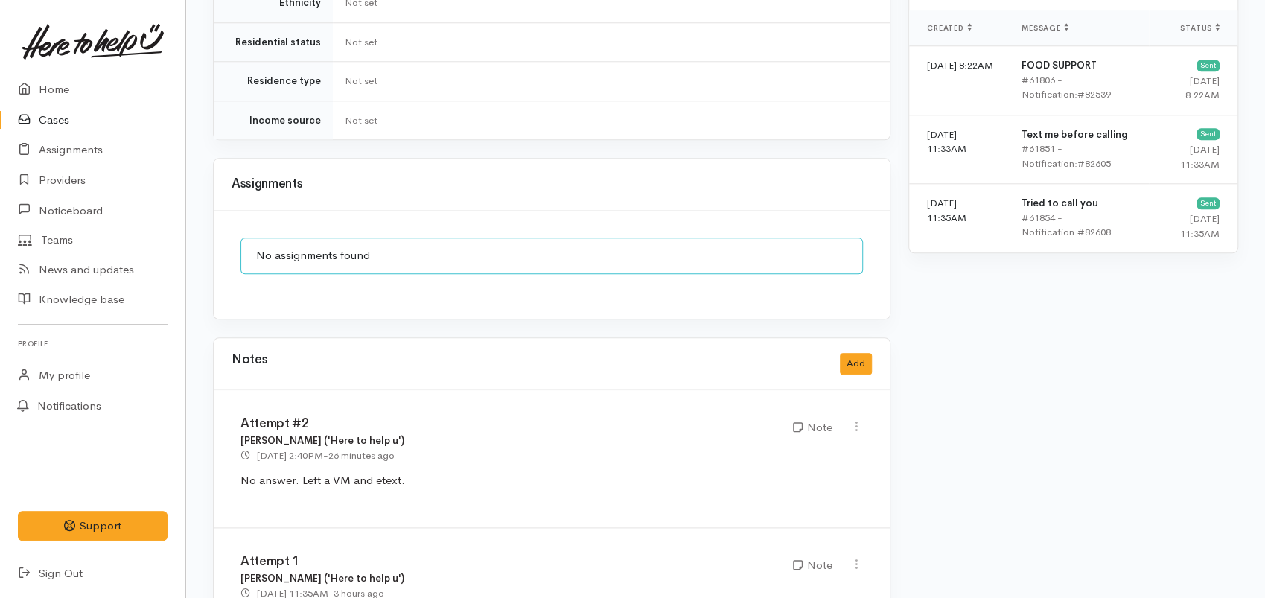
scroll to position [1078, 0]
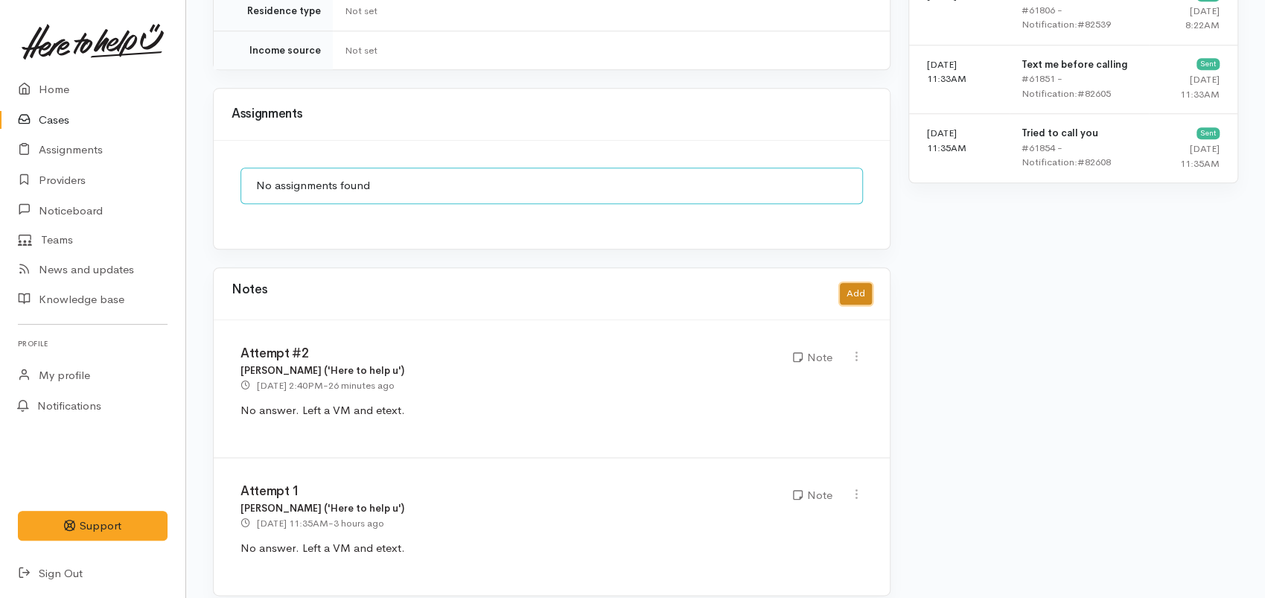
click at [851, 283] on button "Add" at bounding box center [856, 294] width 32 height 22
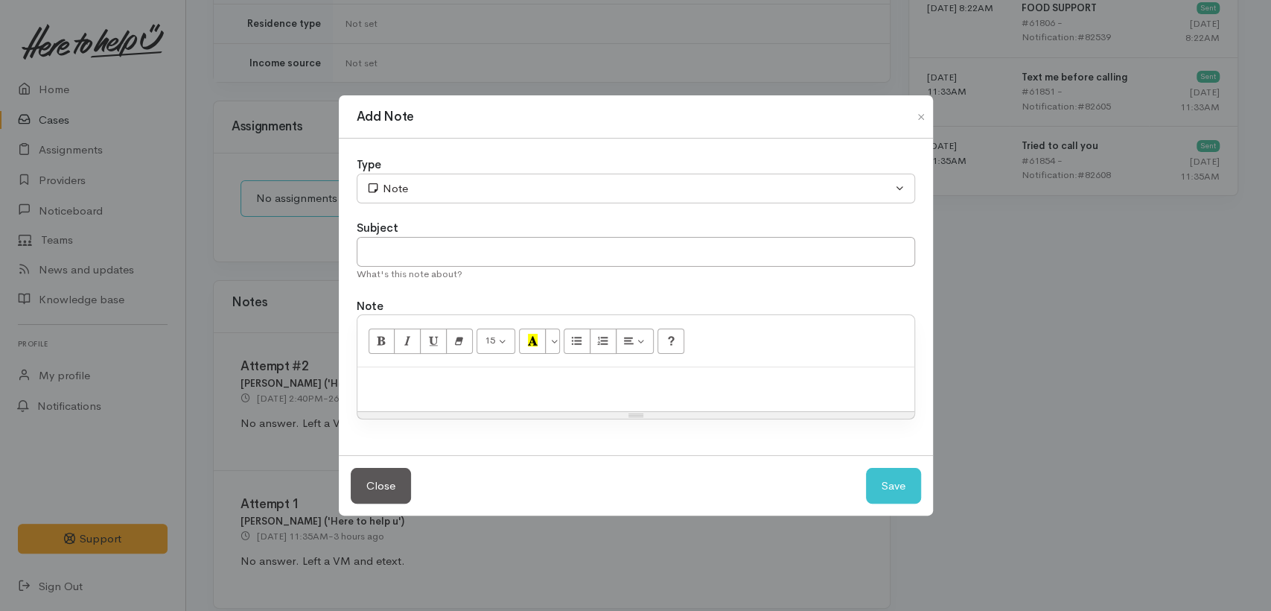
click at [488, 384] on p at bounding box center [636, 383] width 542 height 17
paste div
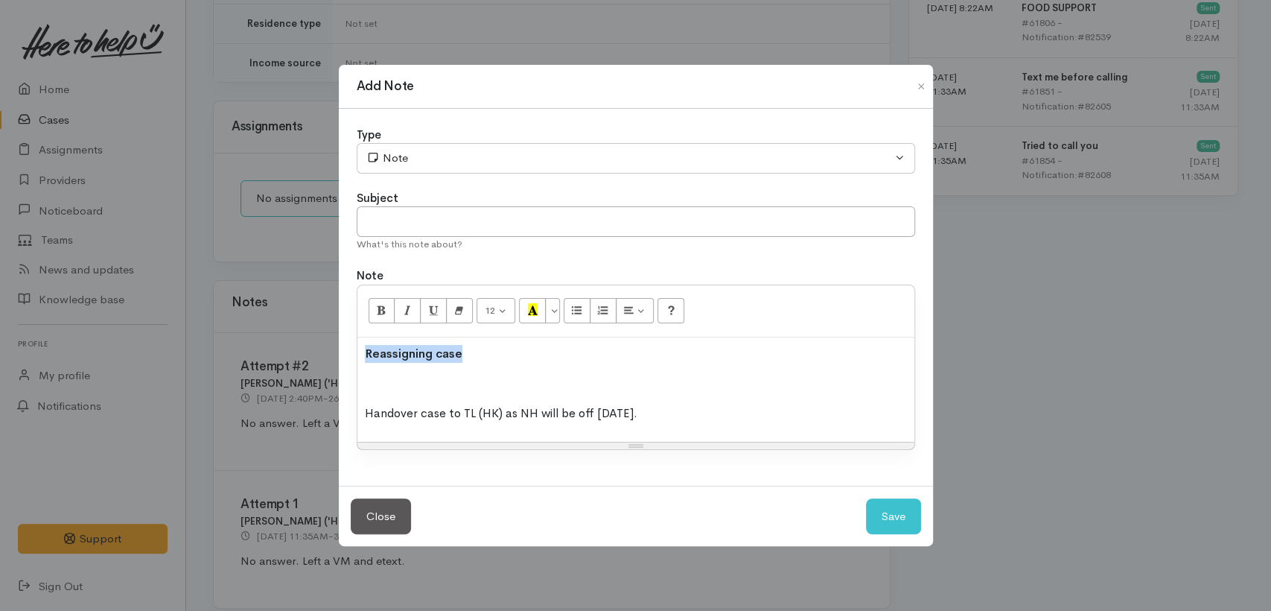
drag, startPoint x: 457, startPoint y: 353, endPoint x: 323, endPoint y: 347, distance: 134.9
click at [323, 347] on div "Add Note Type Correspondence Discussion Email Note Phone call SMS text message …" at bounding box center [635, 305] width 1271 height 611
click at [390, 209] on input "text" at bounding box center [636, 222] width 559 height 31
paste input "Reassigning case"
type input "Reassigning case"
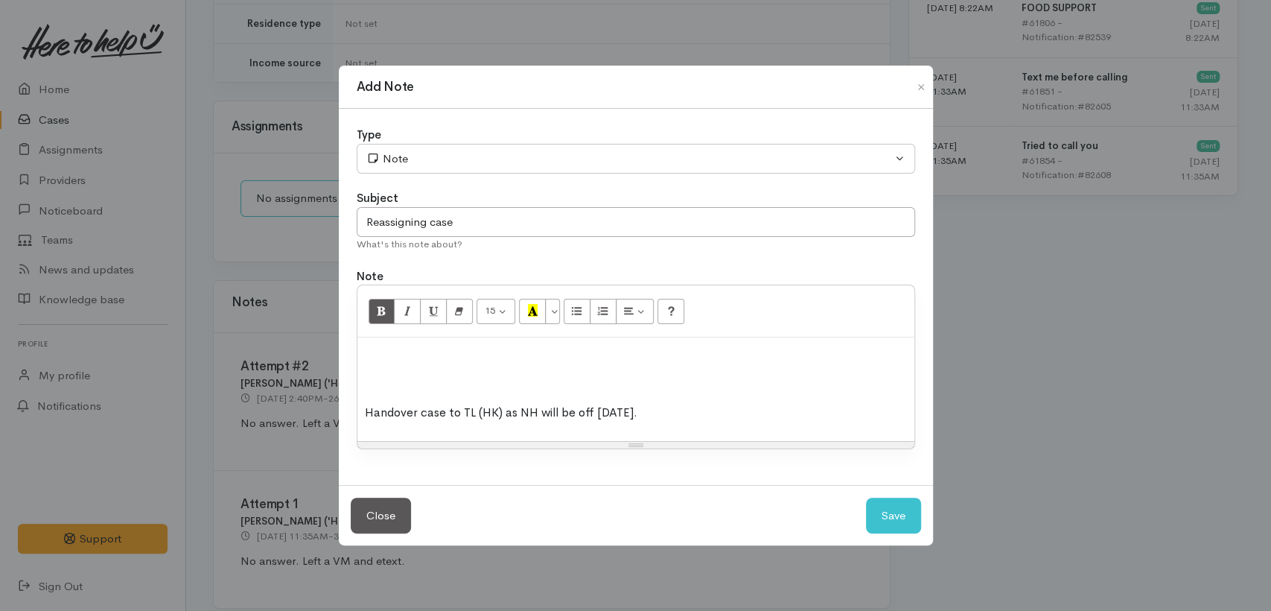
click at [373, 357] on p at bounding box center [636, 353] width 542 height 17
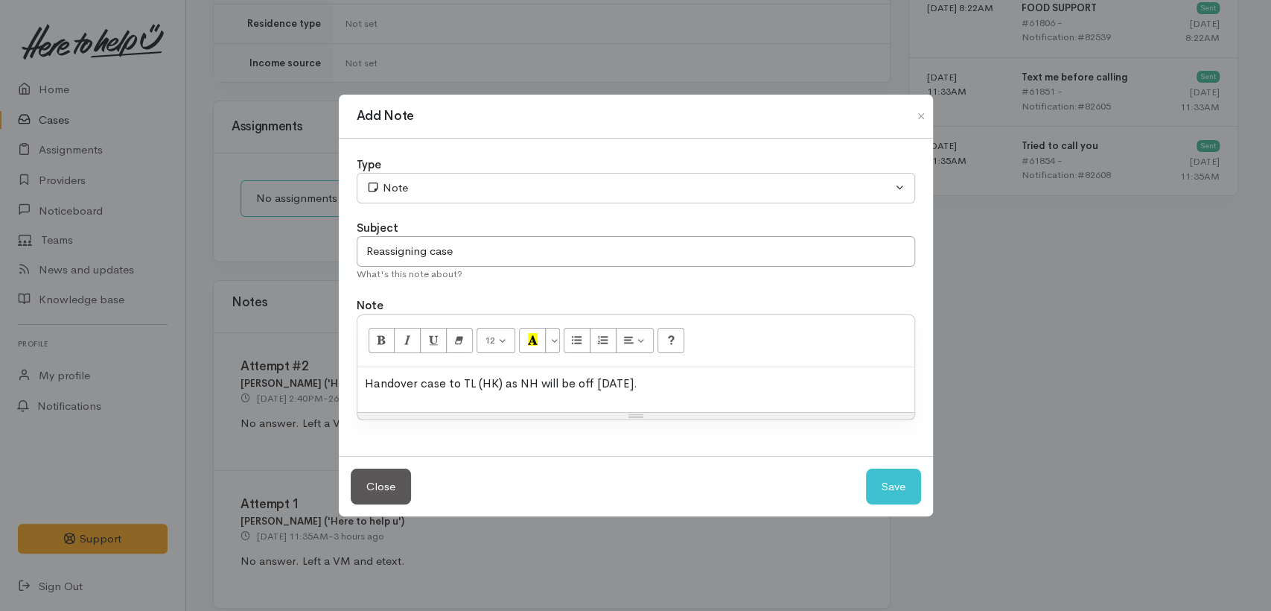
drag, startPoint x: 576, startPoint y: 387, endPoint x: 585, endPoint y: 417, distance: 30.9
click at [576, 390] on span ") as NH will be off tomorrow" at bounding box center [566, 383] width 135 height 16
click at [880, 498] on button "Save" at bounding box center [893, 486] width 55 height 36
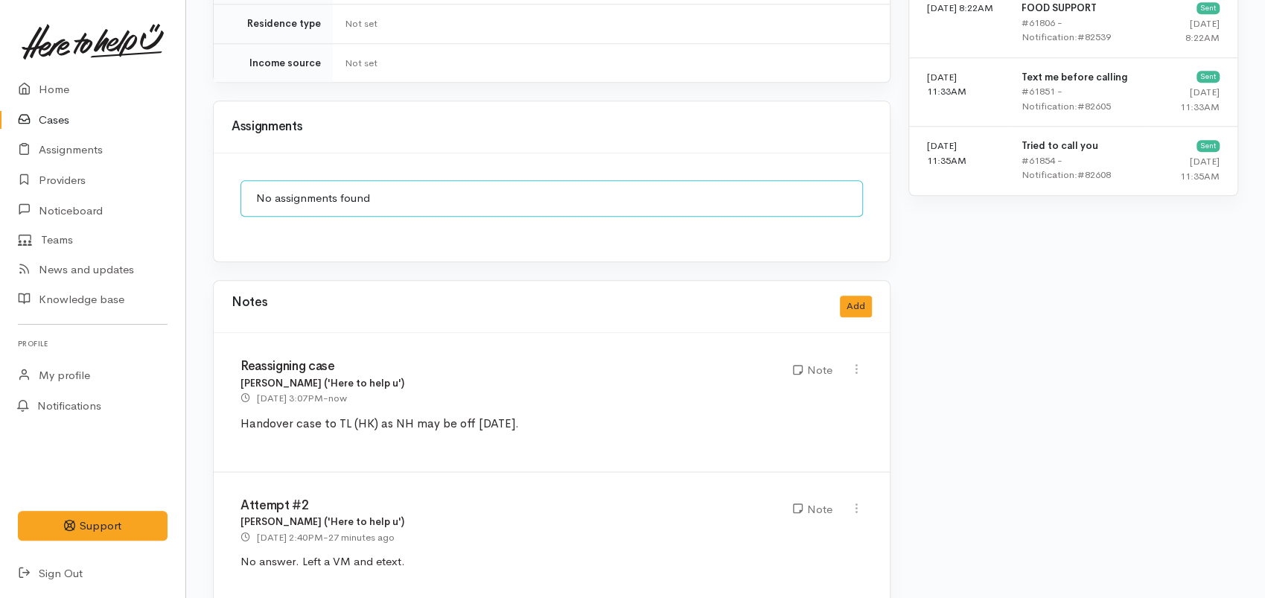
scroll to position [1216, 0]
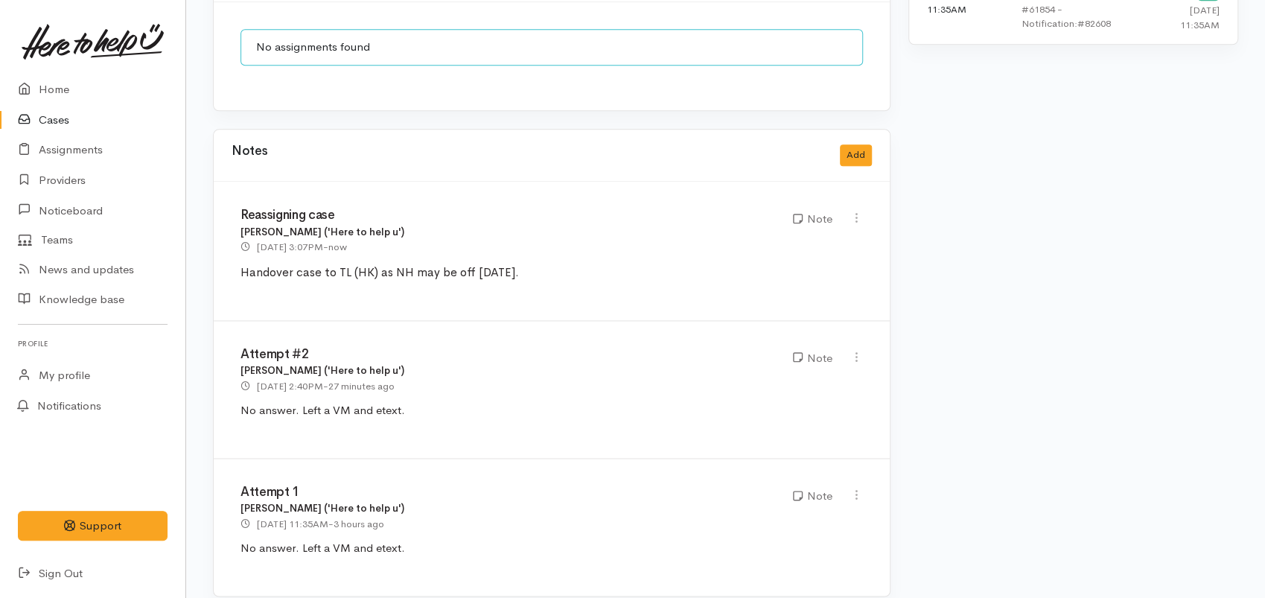
click at [54, 126] on link "Cases" at bounding box center [92, 120] width 185 height 31
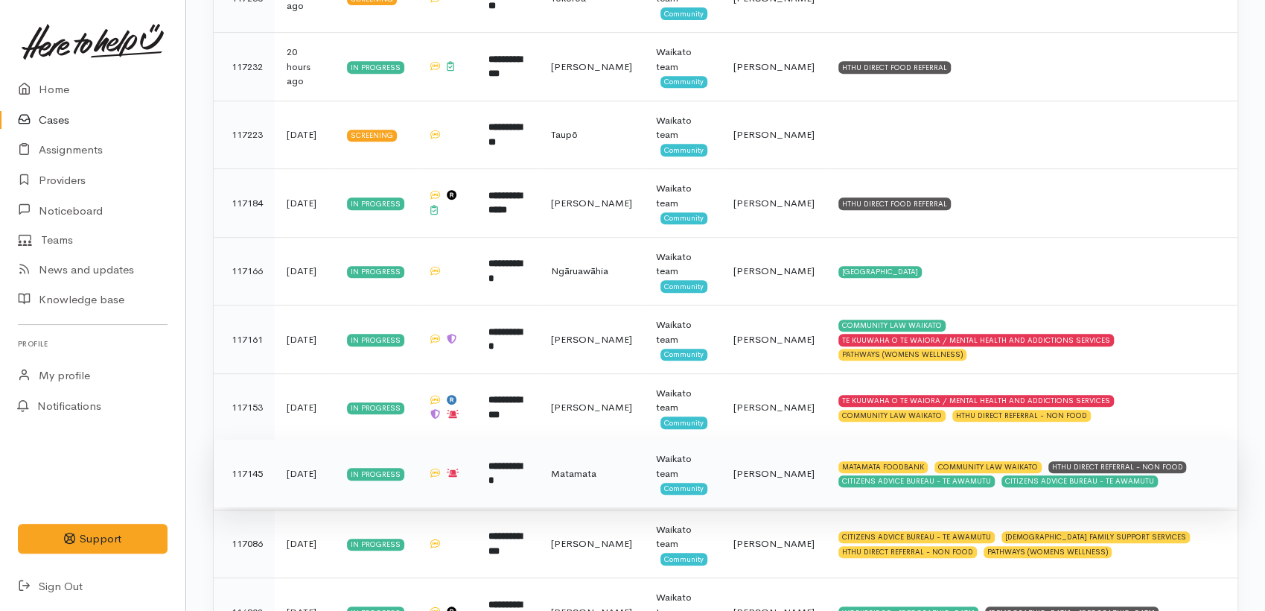
scroll to position [229, 0]
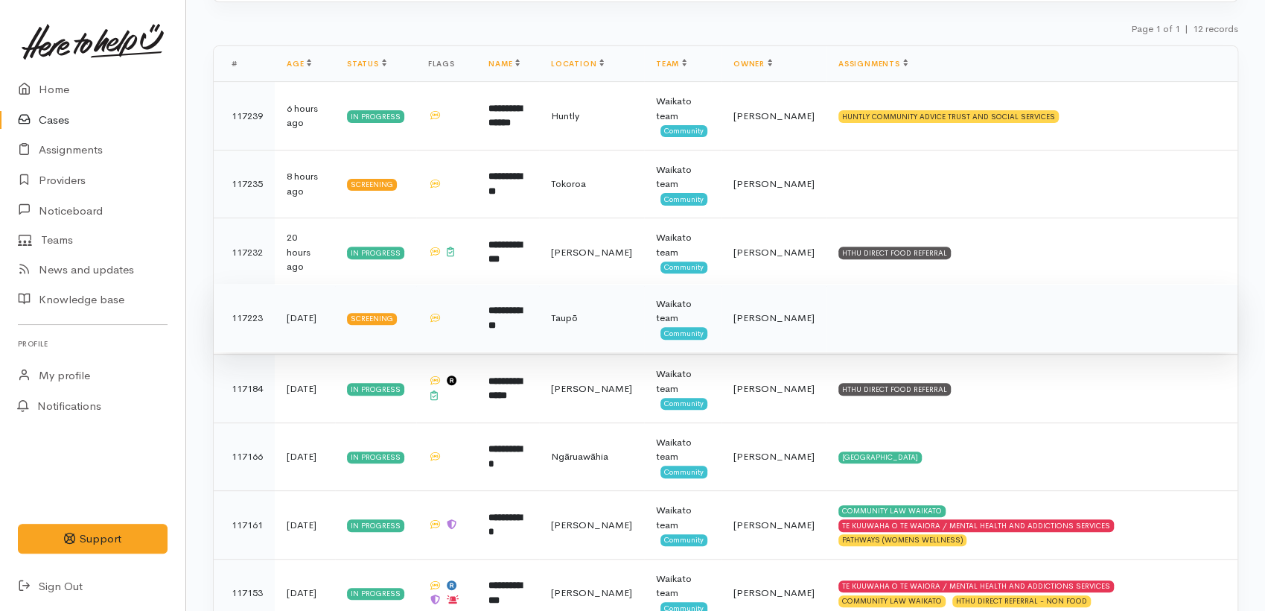
click at [498, 328] on td "**********" at bounding box center [508, 318] width 63 height 69
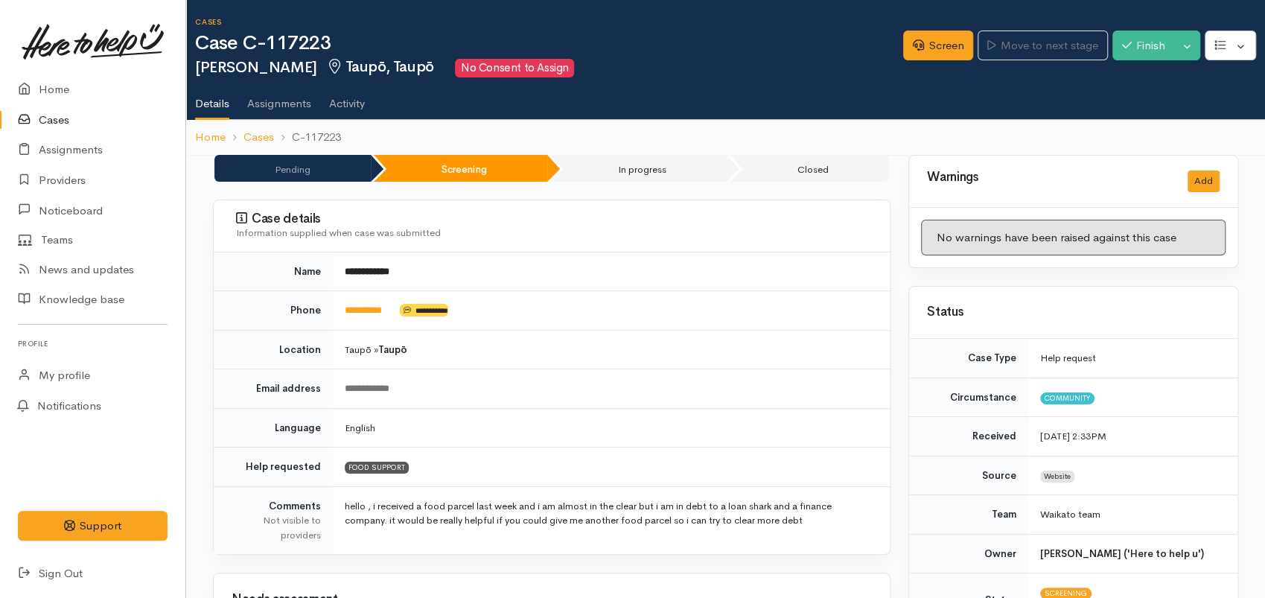
click at [58, 115] on link "Cases" at bounding box center [92, 120] width 185 height 31
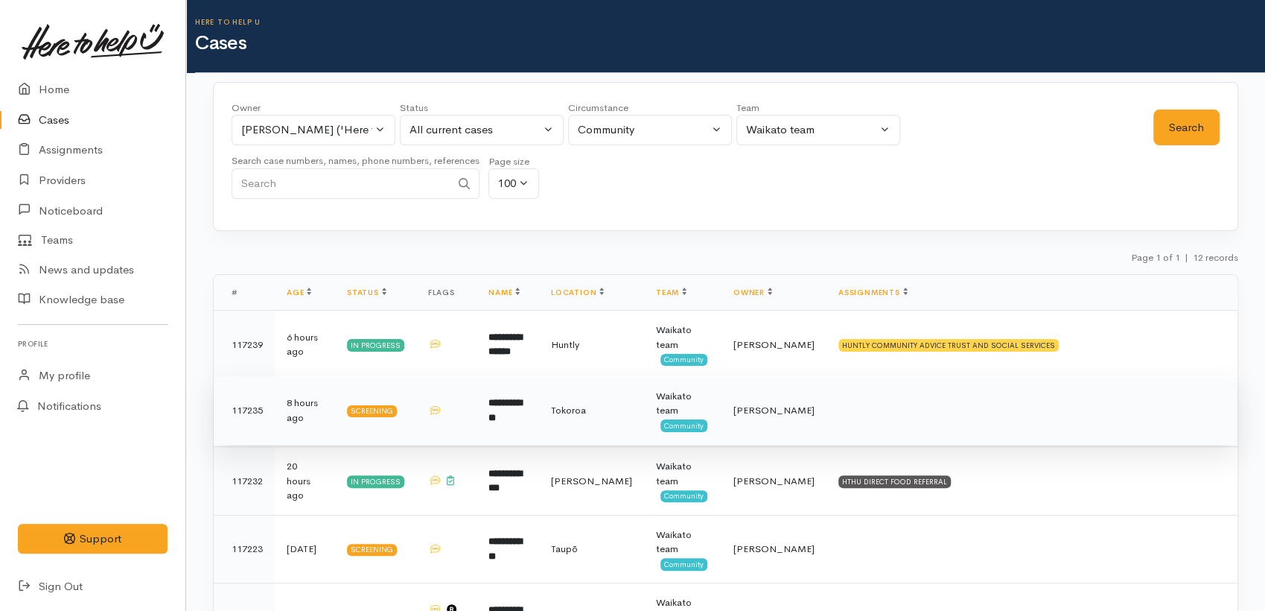
click at [477, 404] on td at bounding box center [446, 410] width 60 height 69
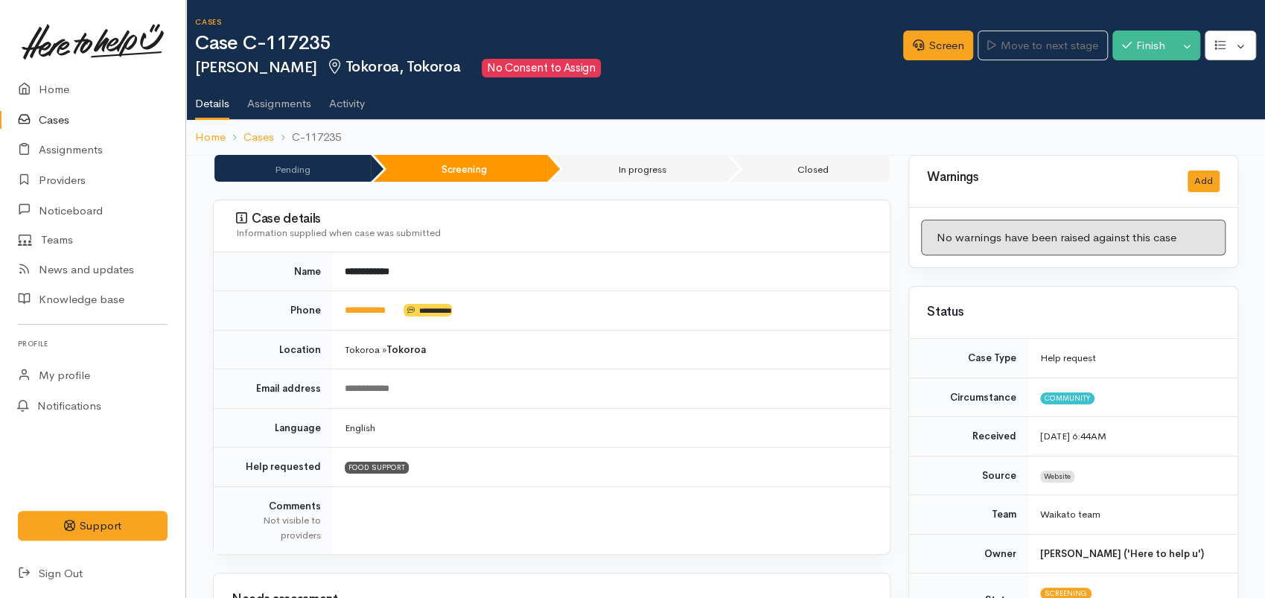
click at [61, 122] on link "Cases" at bounding box center [92, 120] width 185 height 31
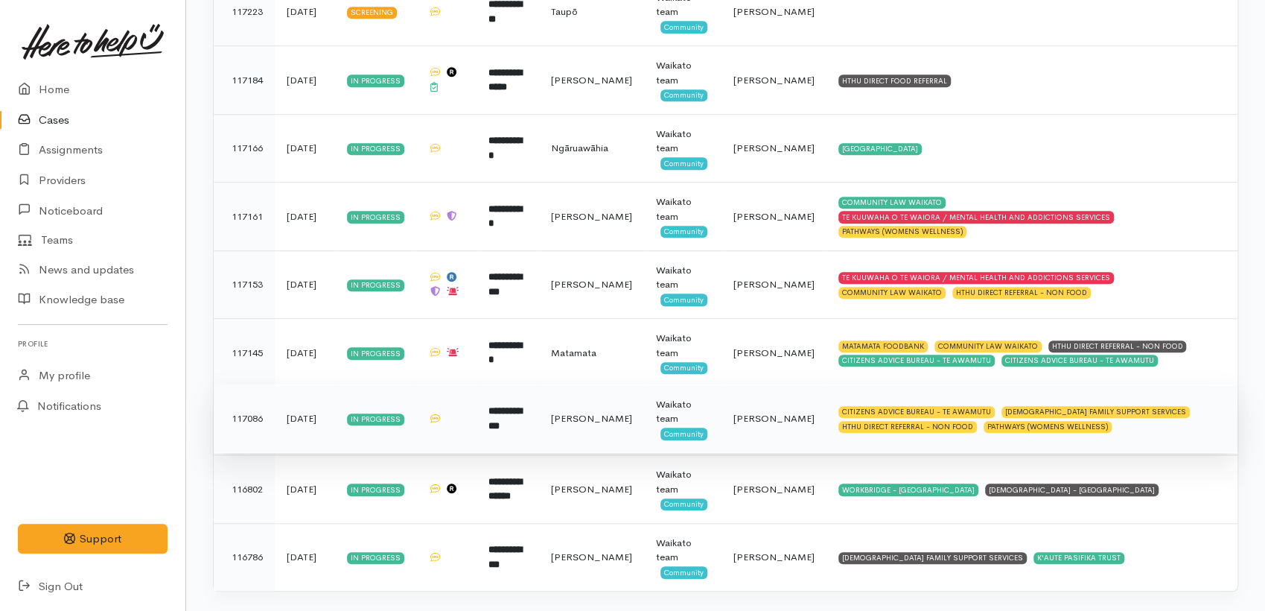
scroll to position [560, 0]
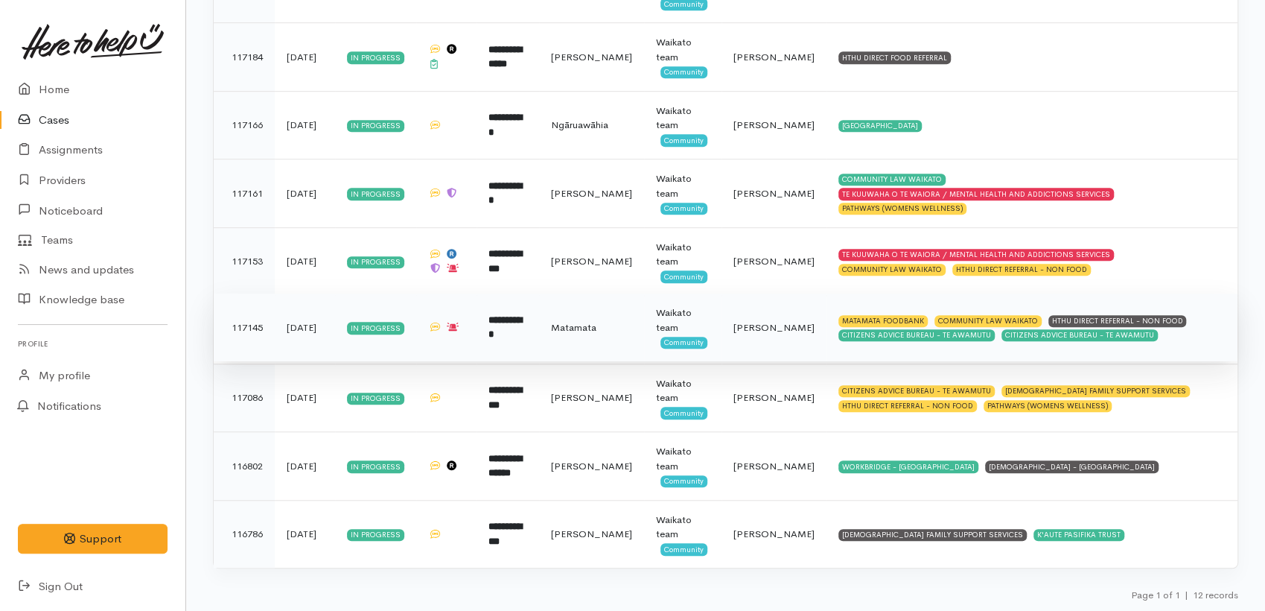
click at [695, 327] on div "Waikato team" at bounding box center [683, 319] width 54 height 29
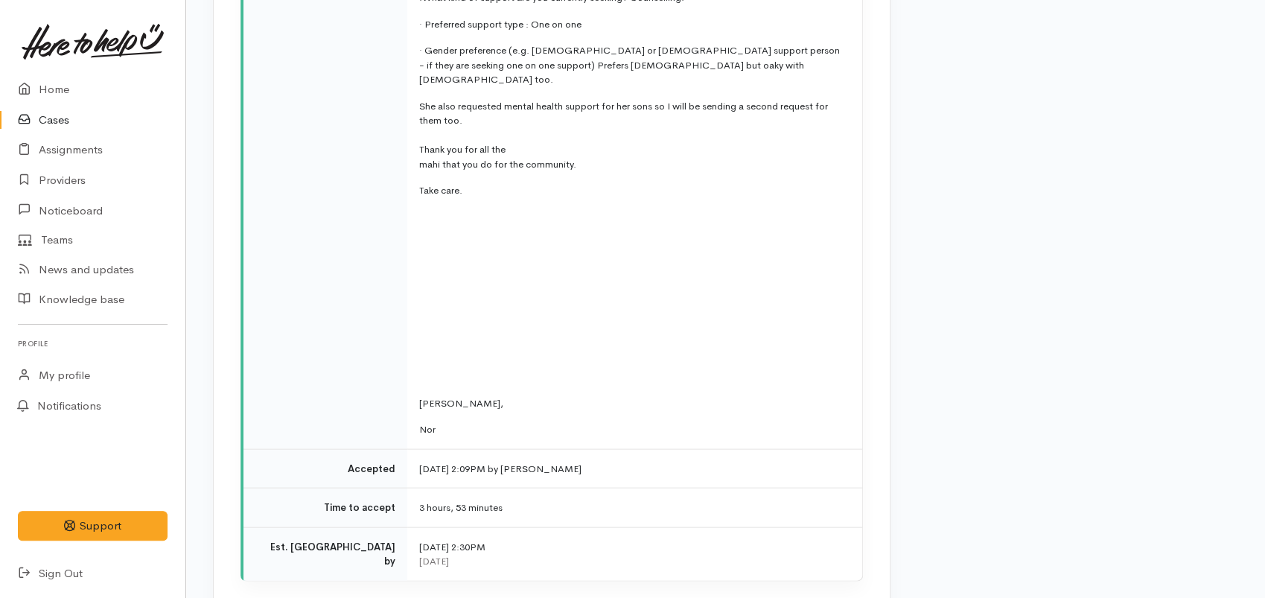
scroll to position [5792, 0]
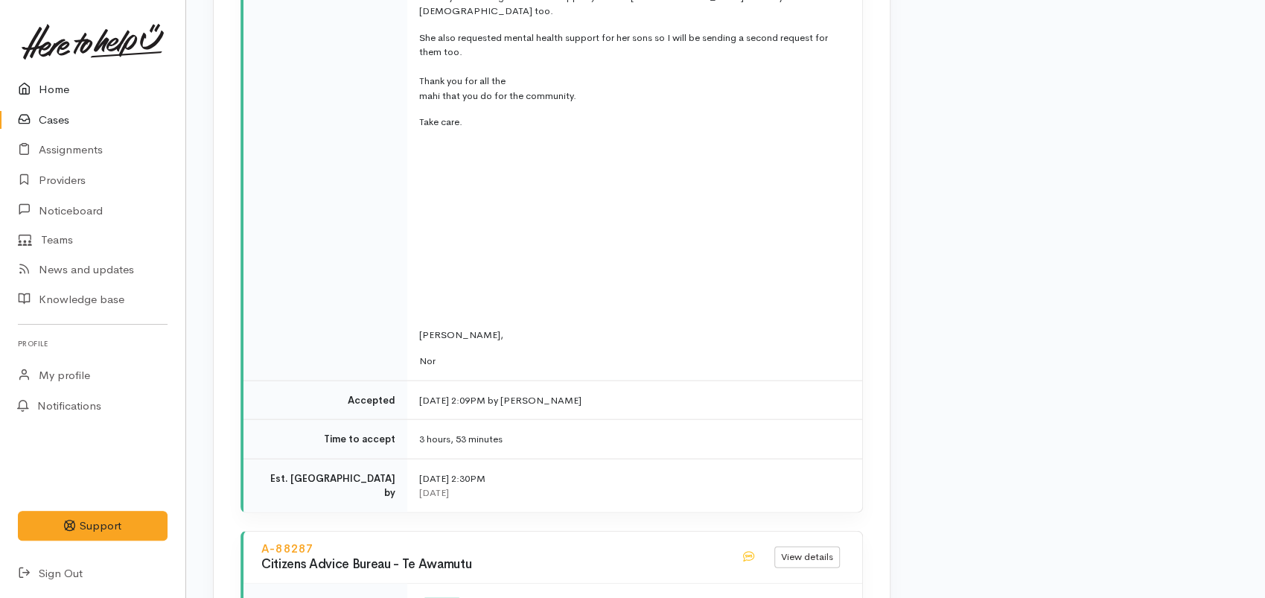
click at [48, 92] on link "Home" at bounding box center [92, 89] width 185 height 31
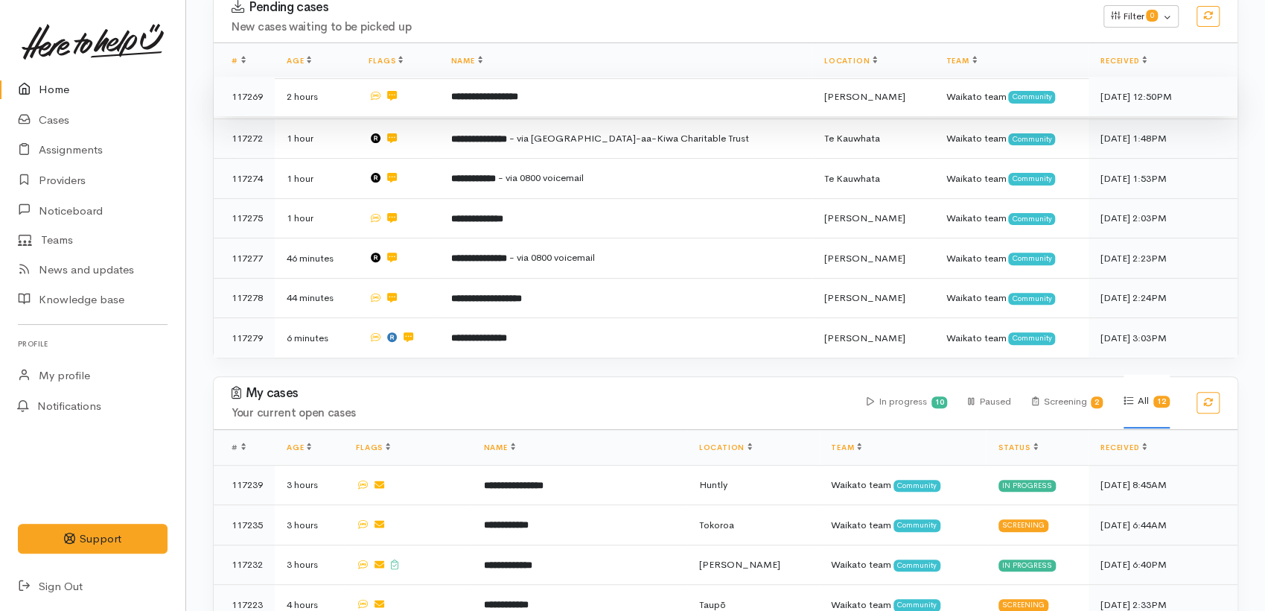
scroll to position [620, 0]
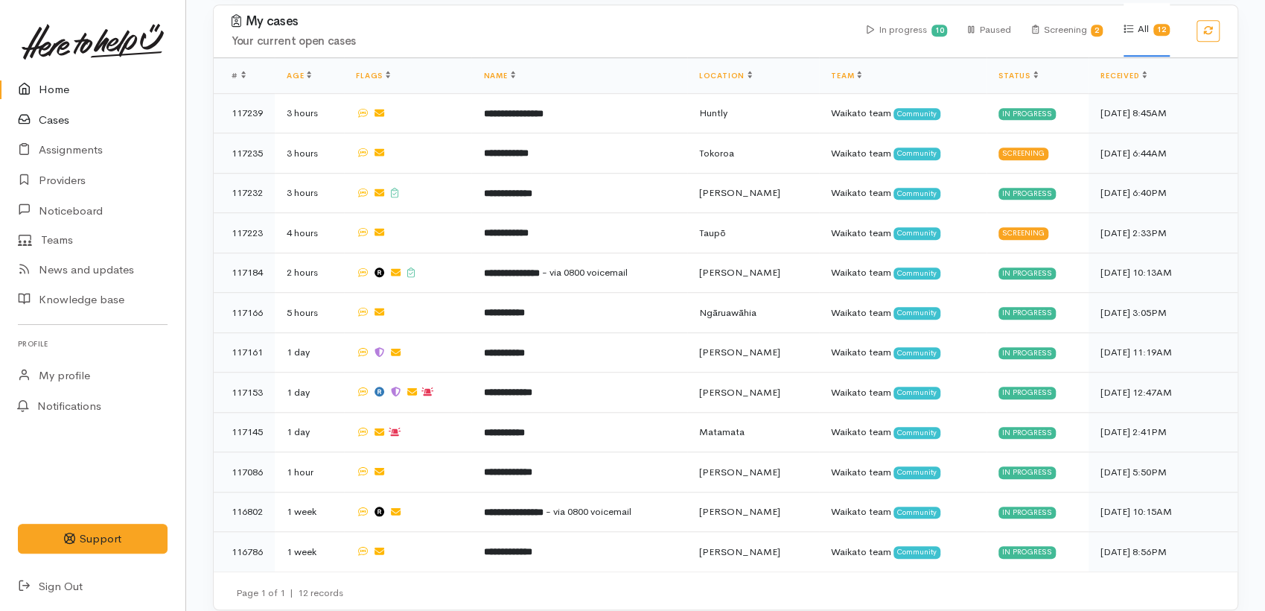
click at [56, 119] on link "Cases" at bounding box center [92, 120] width 185 height 31
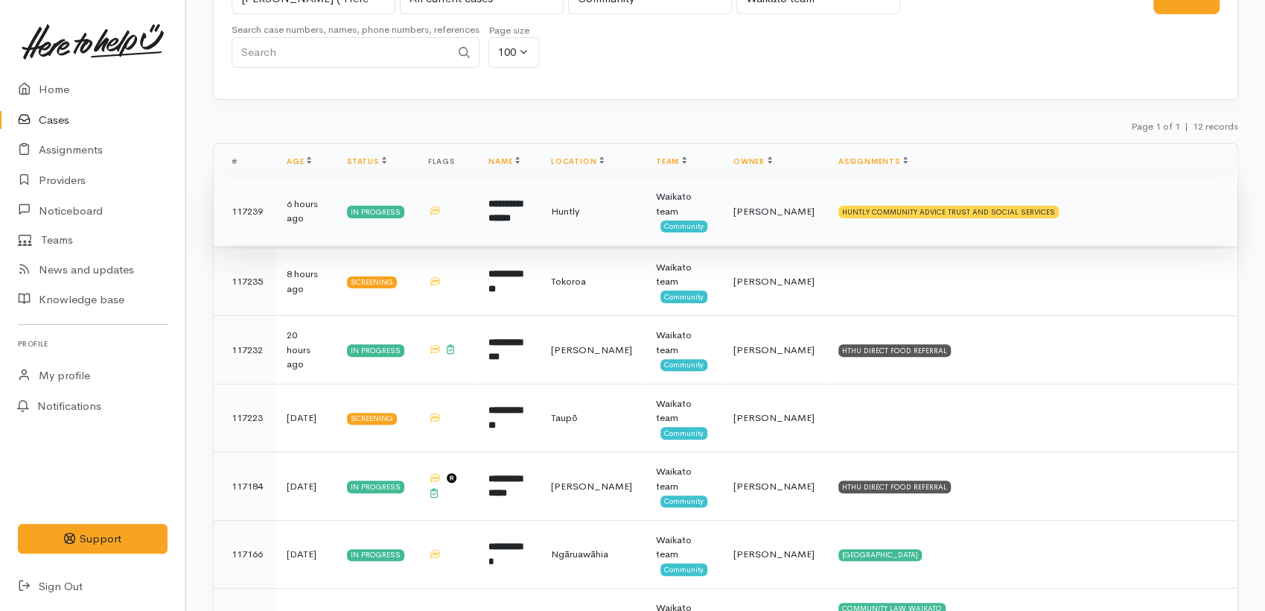
scroll to position [248, 0]
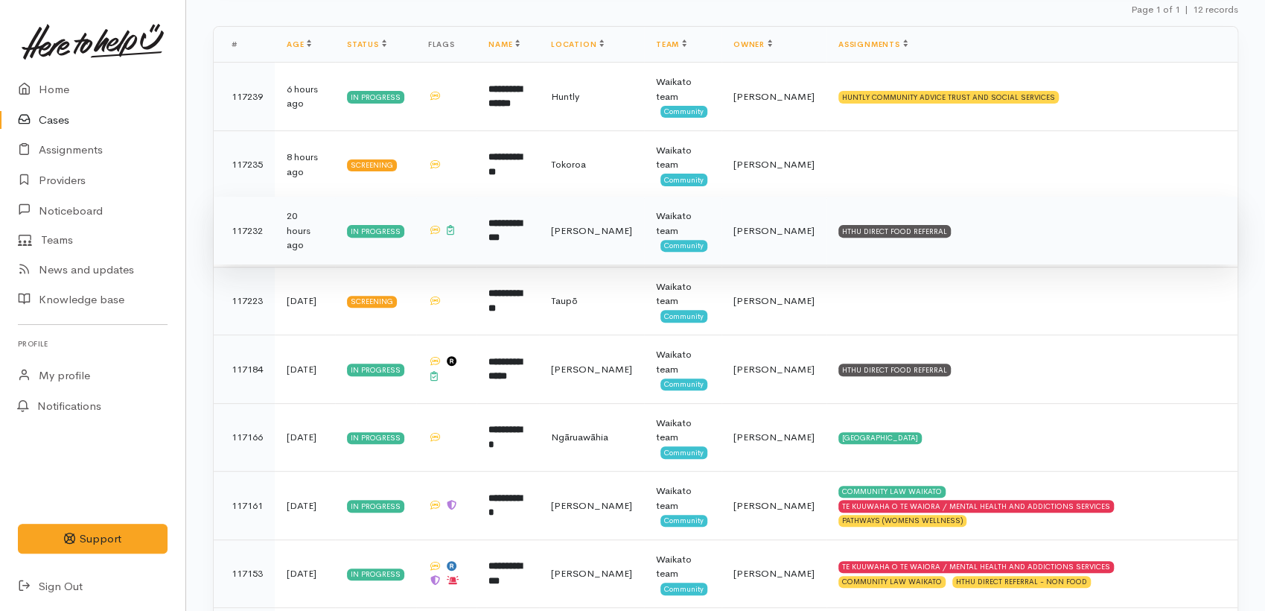
click at [623, 226] on span "[PERSON_NAME]" at bounding box center [591, 230] width 81 height 13
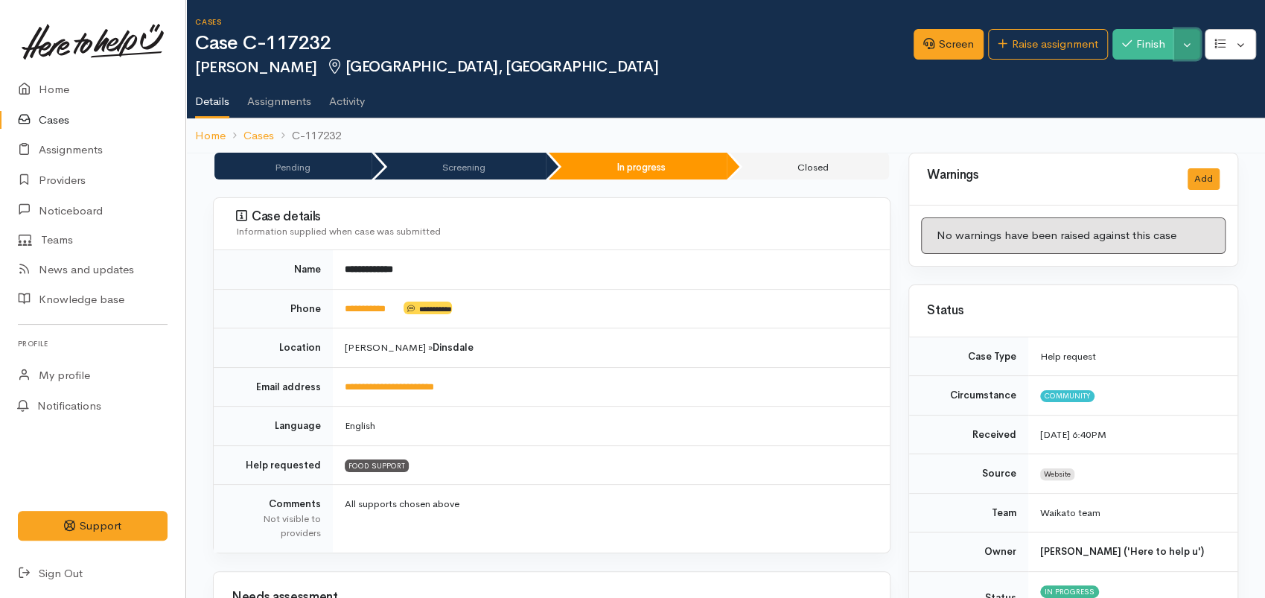
click at [1191, 42] on button "Toggle Dropdown" at bounding box center [1188, 44] width 26 height 31
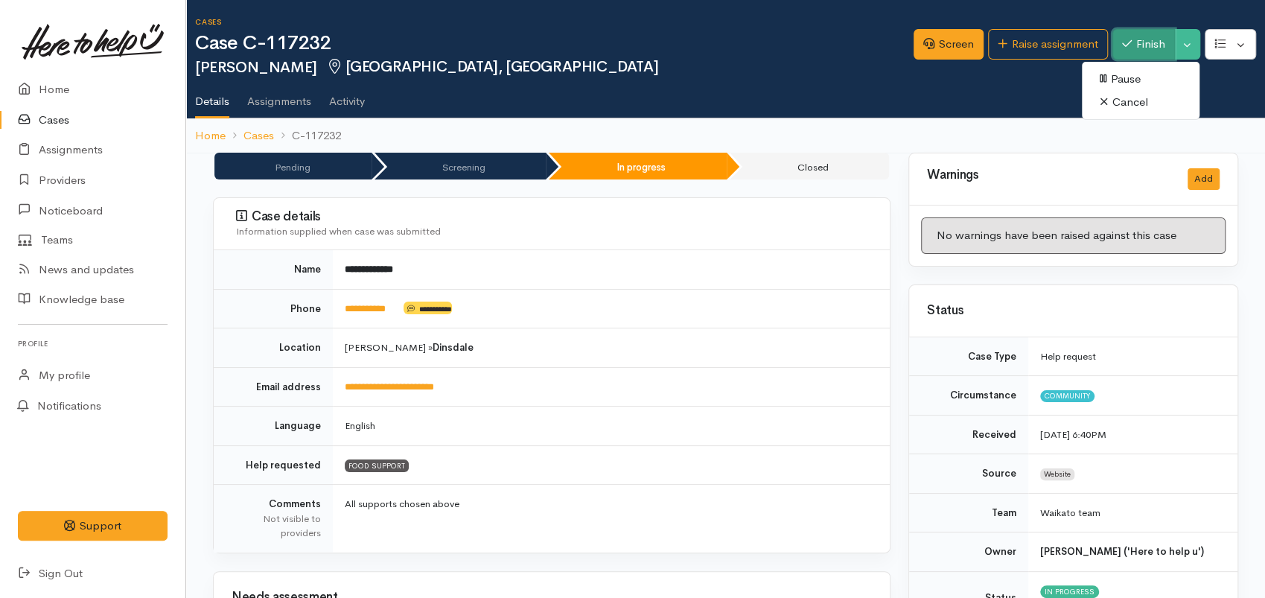
click at [1143, 43] on button "Finish" at bounding box center [1144, 44] width 63 height 31
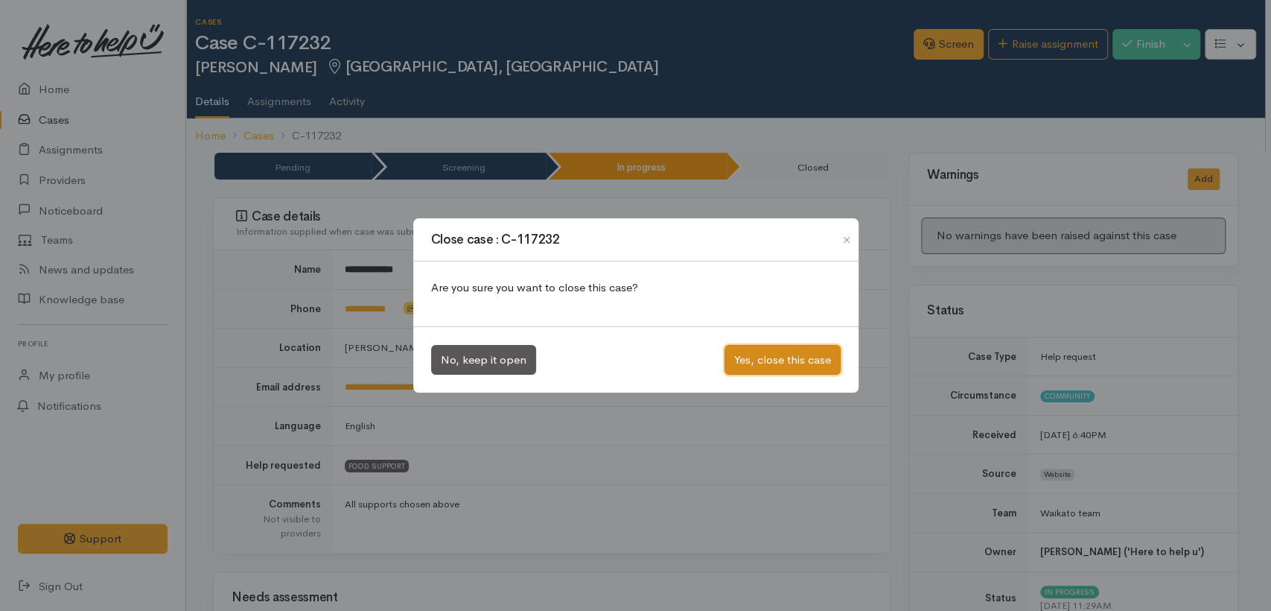
click at [827, 357] on button "Yes, close this case" at bounding box center [783, 360] width 116 height 31
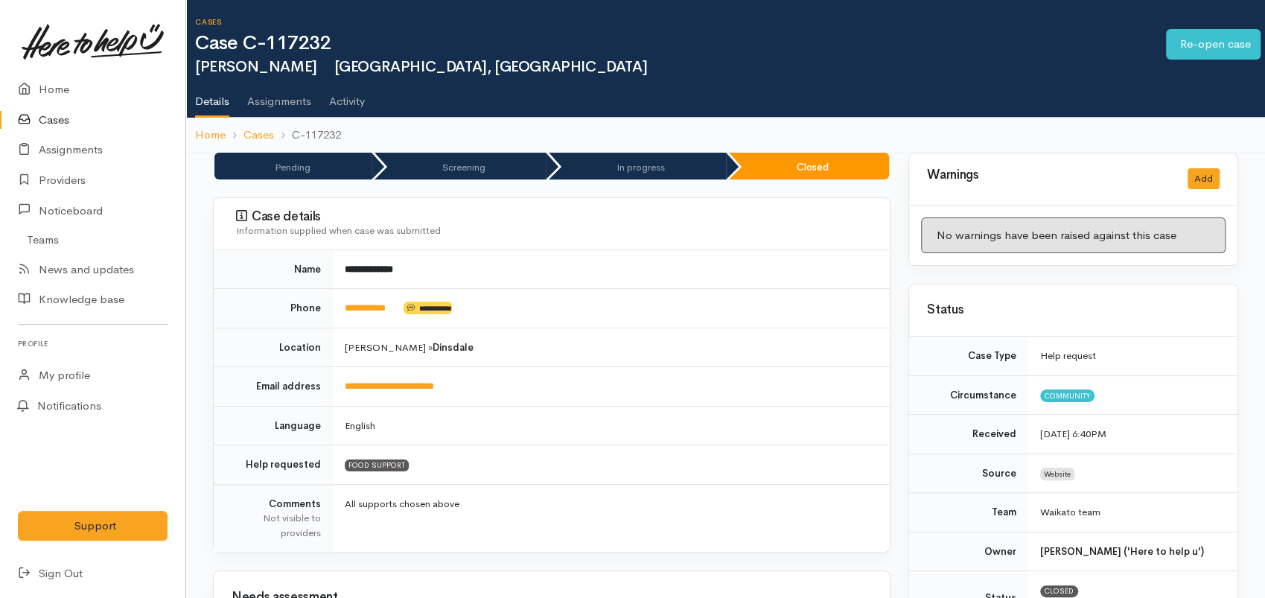
click at [39, 121] on link "Cases" at bounding box center [92, 120] width 185 height 31
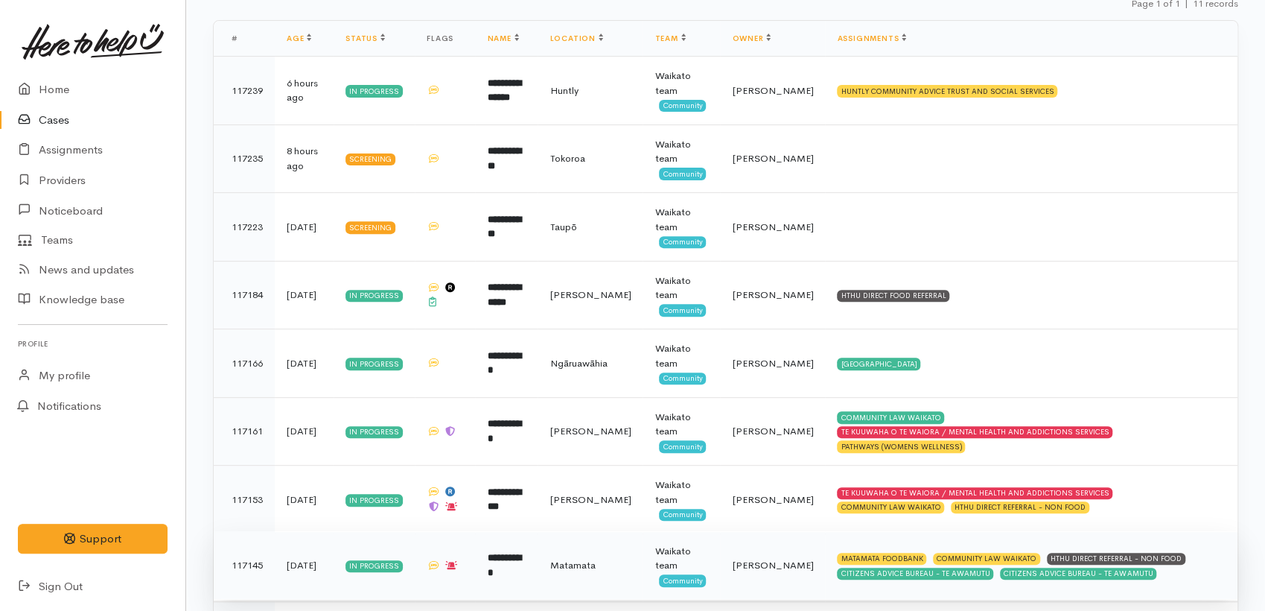
scroll to position [413, 0]
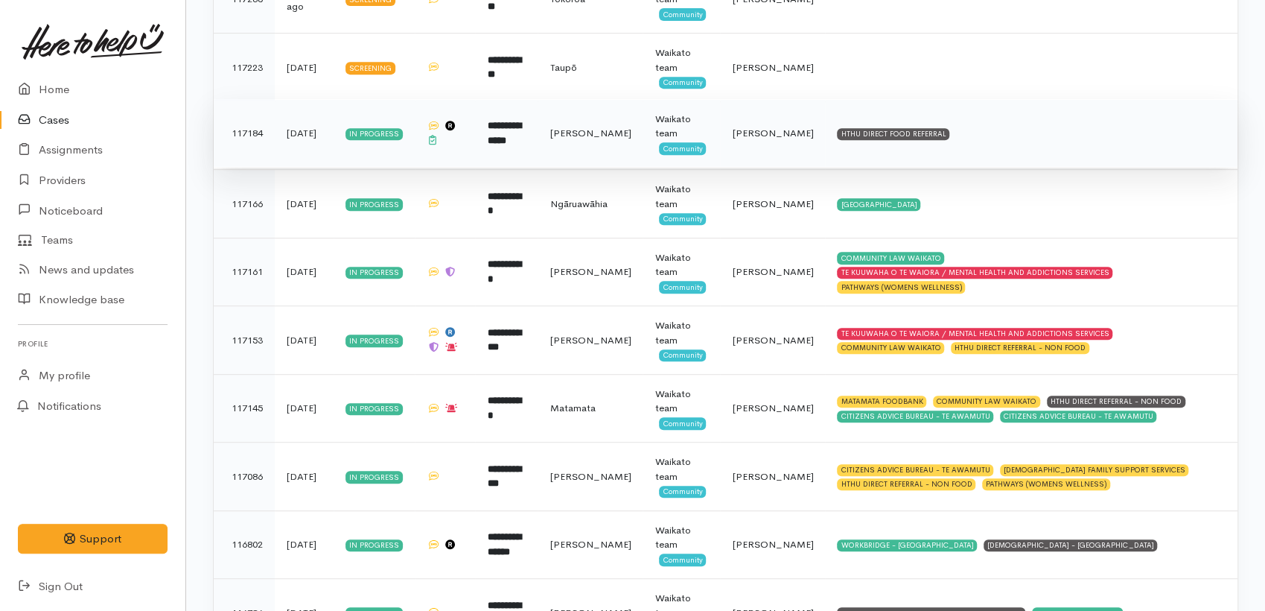
click at [872, 147] on td "HTHU DIRECT FOOD REFERRAL" at bounding box center [1031, 133] width 413 height 69
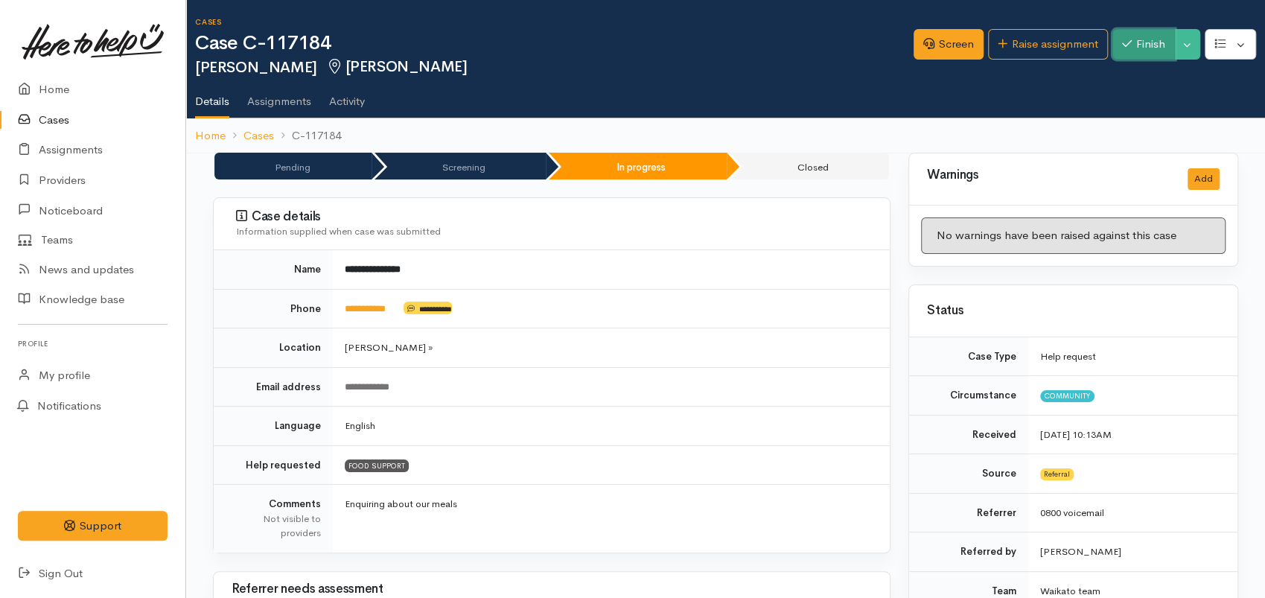
click at [1156, 44] on button "Finish" at bounding box center [1144, 44] width 63 height 31
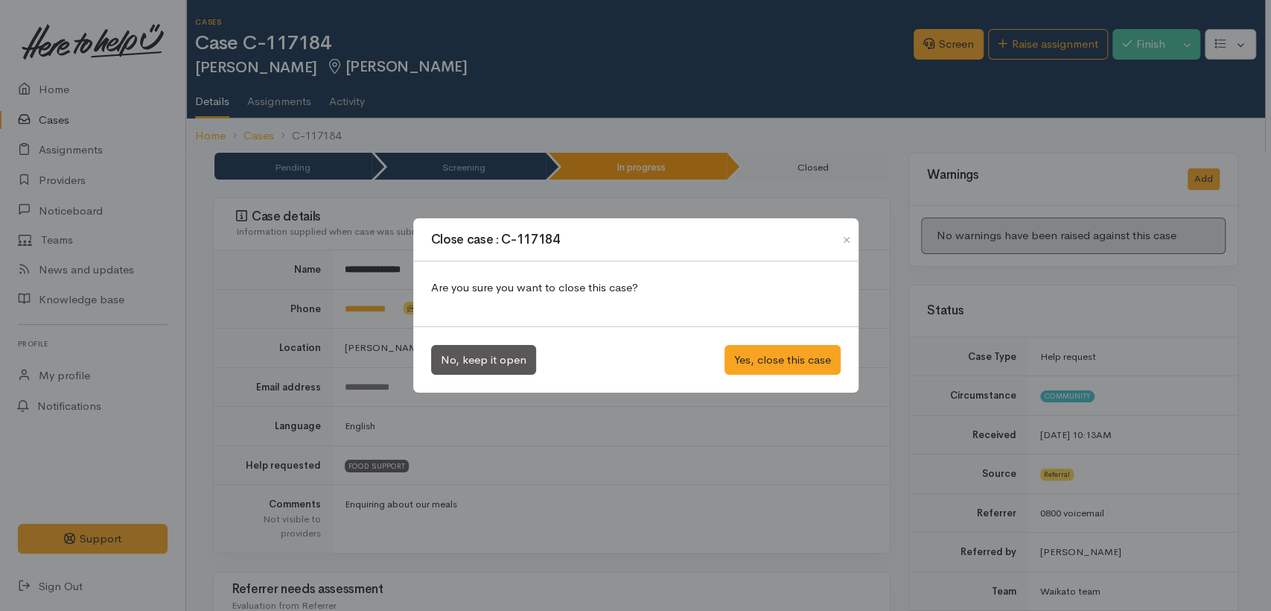
click at [778, 343] on div "No, keep it open Yes, close this case" at bounding box center [635, 359] width 445 height 67
click at [781, 355] on button "Yes, close this case" at bounding box center [783, 360] width 116 height 31
